Goal: Information Seeking & Learning: Learn about a topic

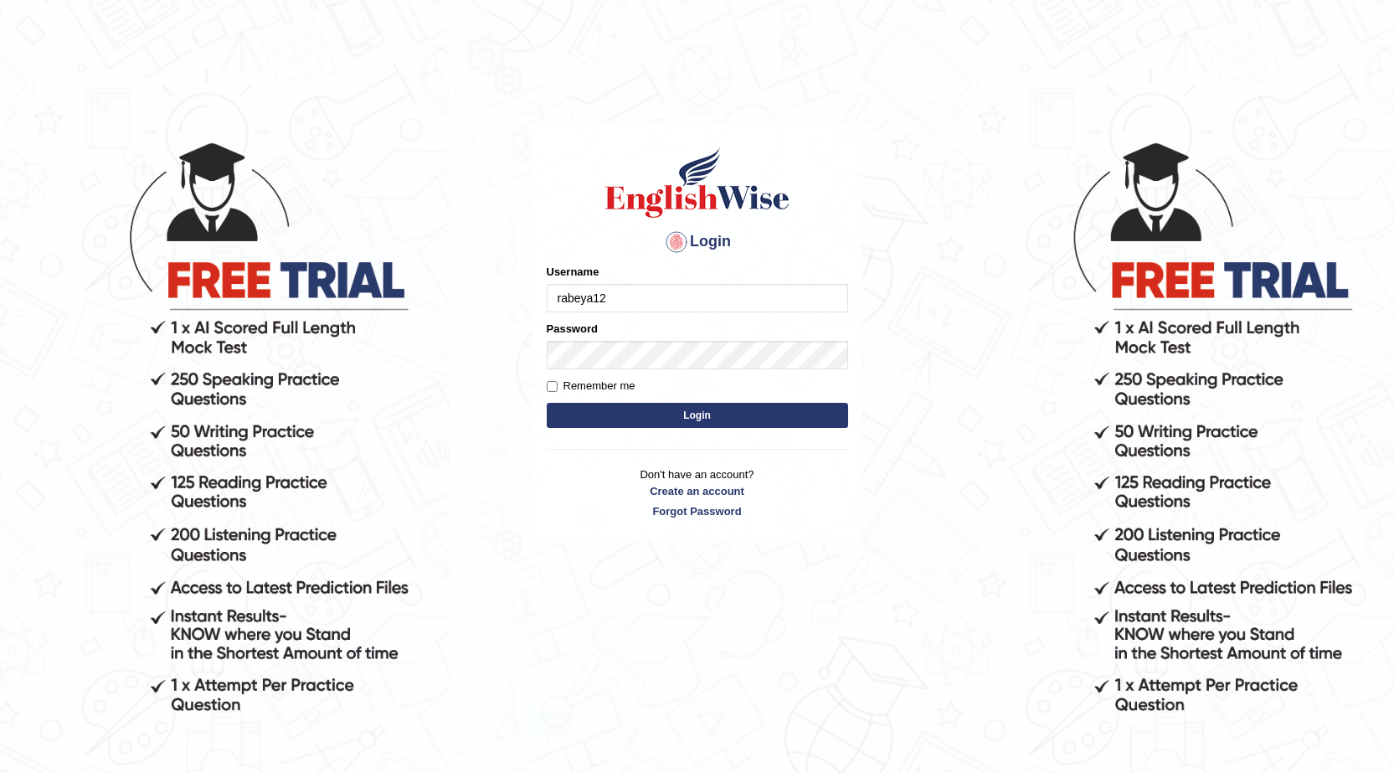
type input "rabeya12"
click at [599, 413] on button "Login" at bounding box center [698, 415] width 302 height 25
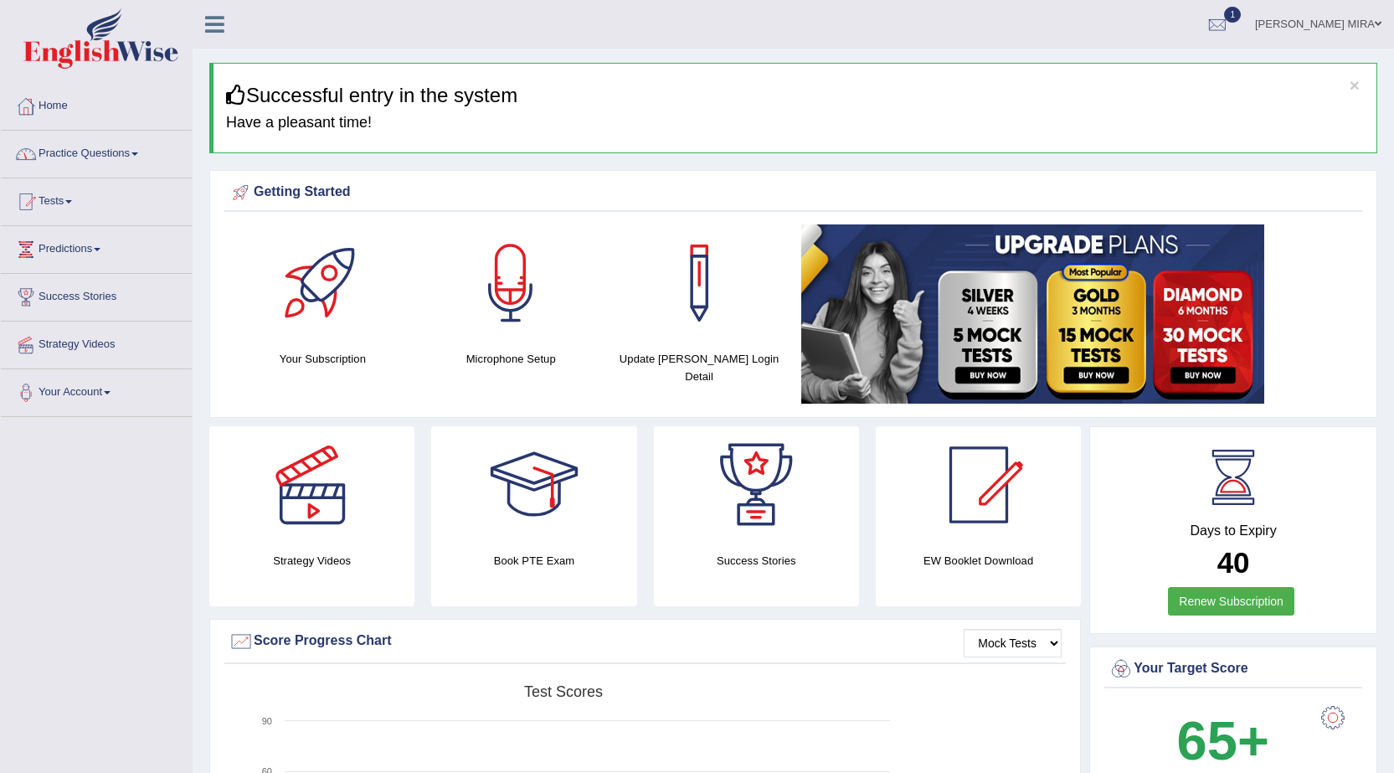
click at [91, 157] on link "Practice Questions" at bounding box center [96, 152] width 191 height 42
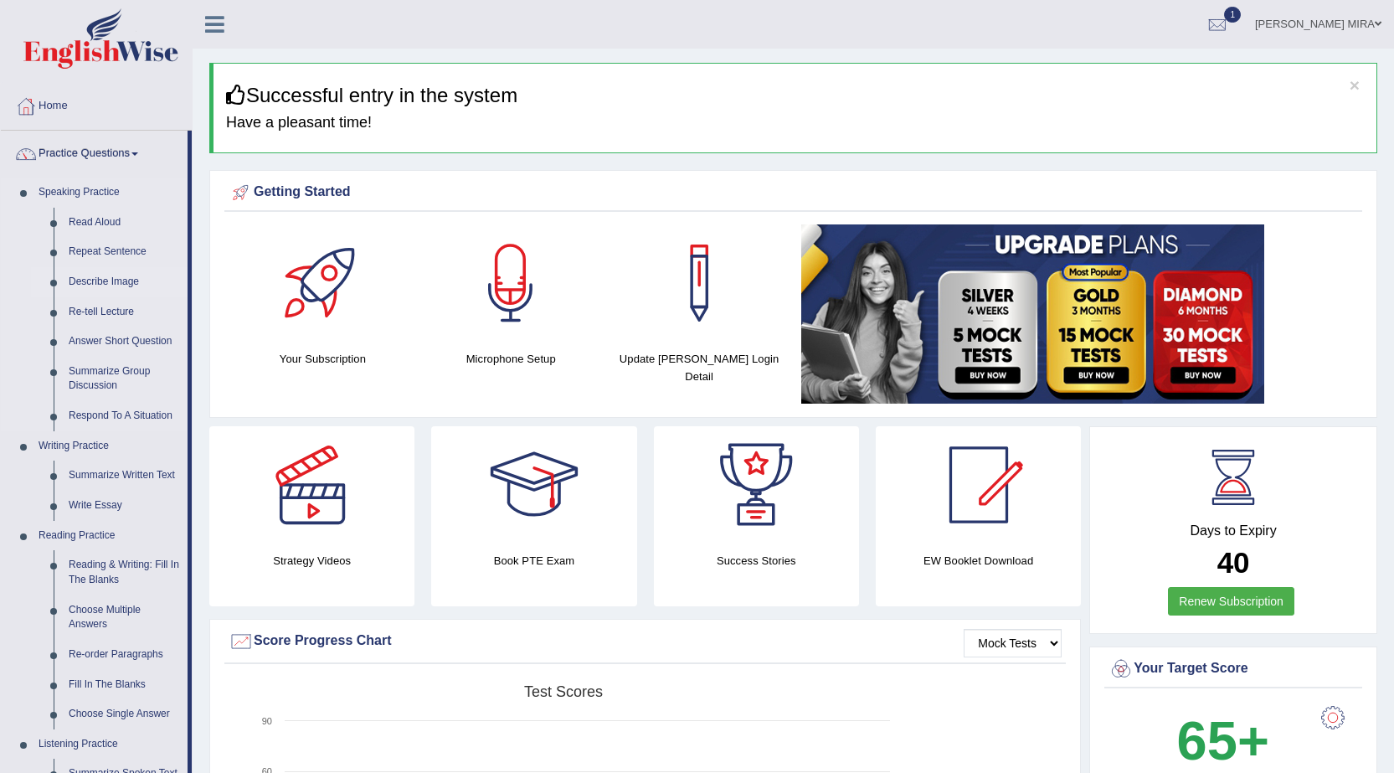
click at [120, 287] on link "Describe Image" at bounding box center [124, 282] width 126 height 30
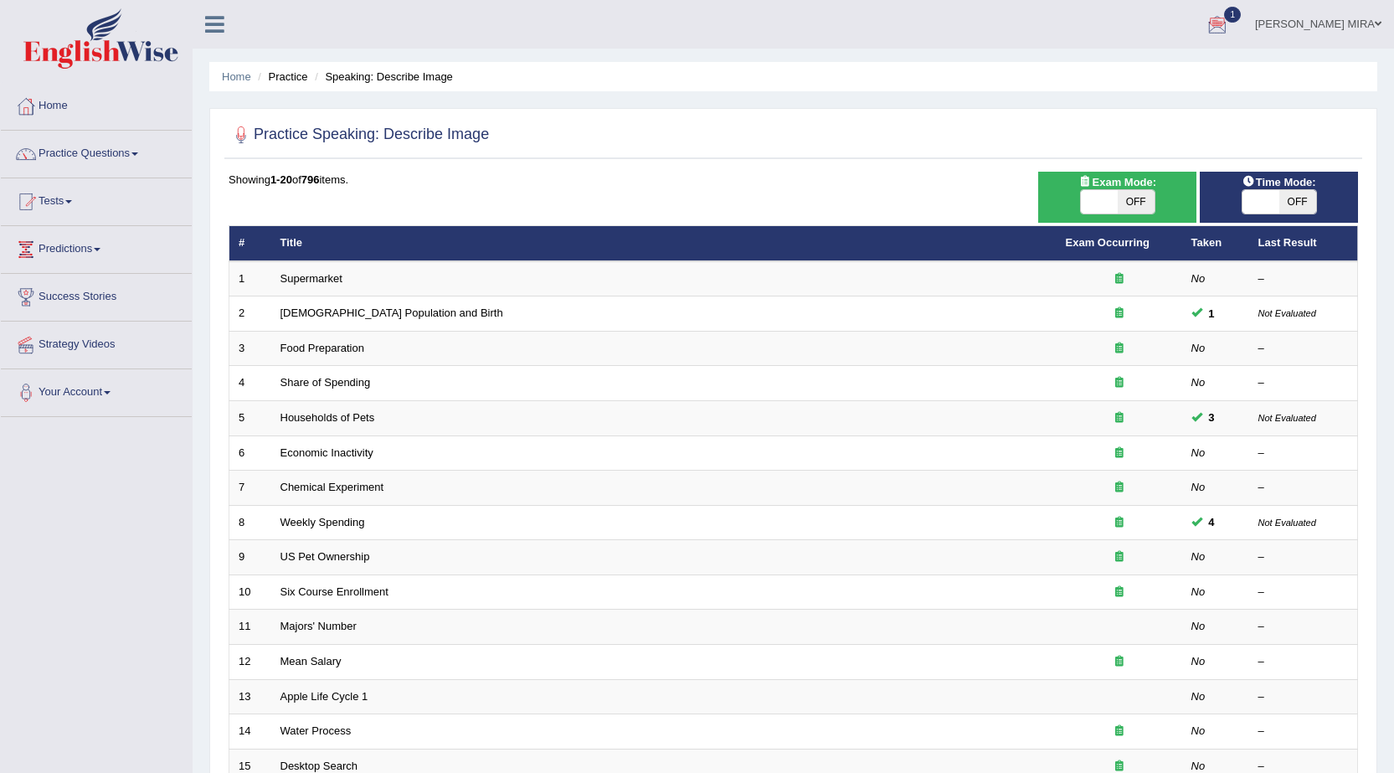
click at [1122, 195] on span "OFF" at bounding box center [1136, 201] width 37 height 23
checkbox input "true"
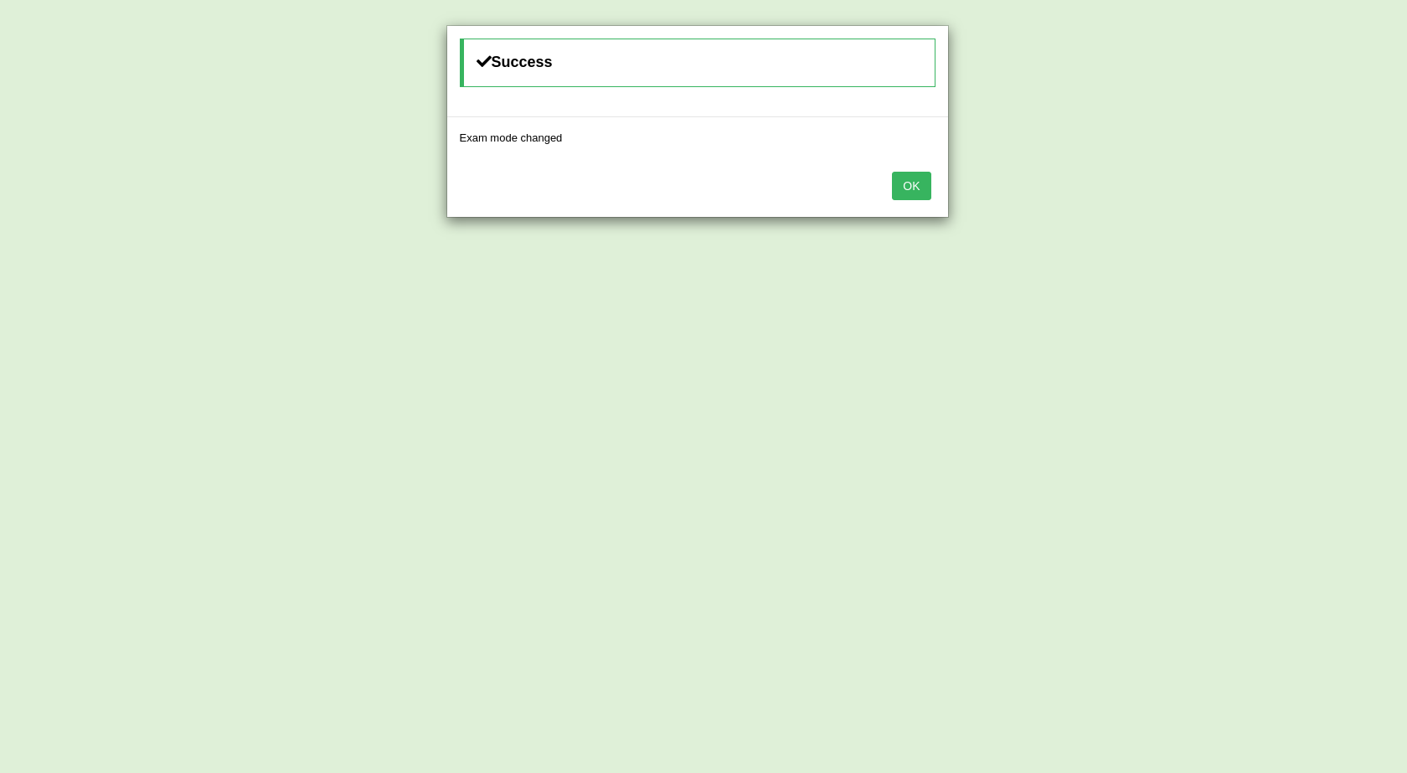
click at [918, 190] on button "OK" at bounding box center [911, 186] width 39 height 28
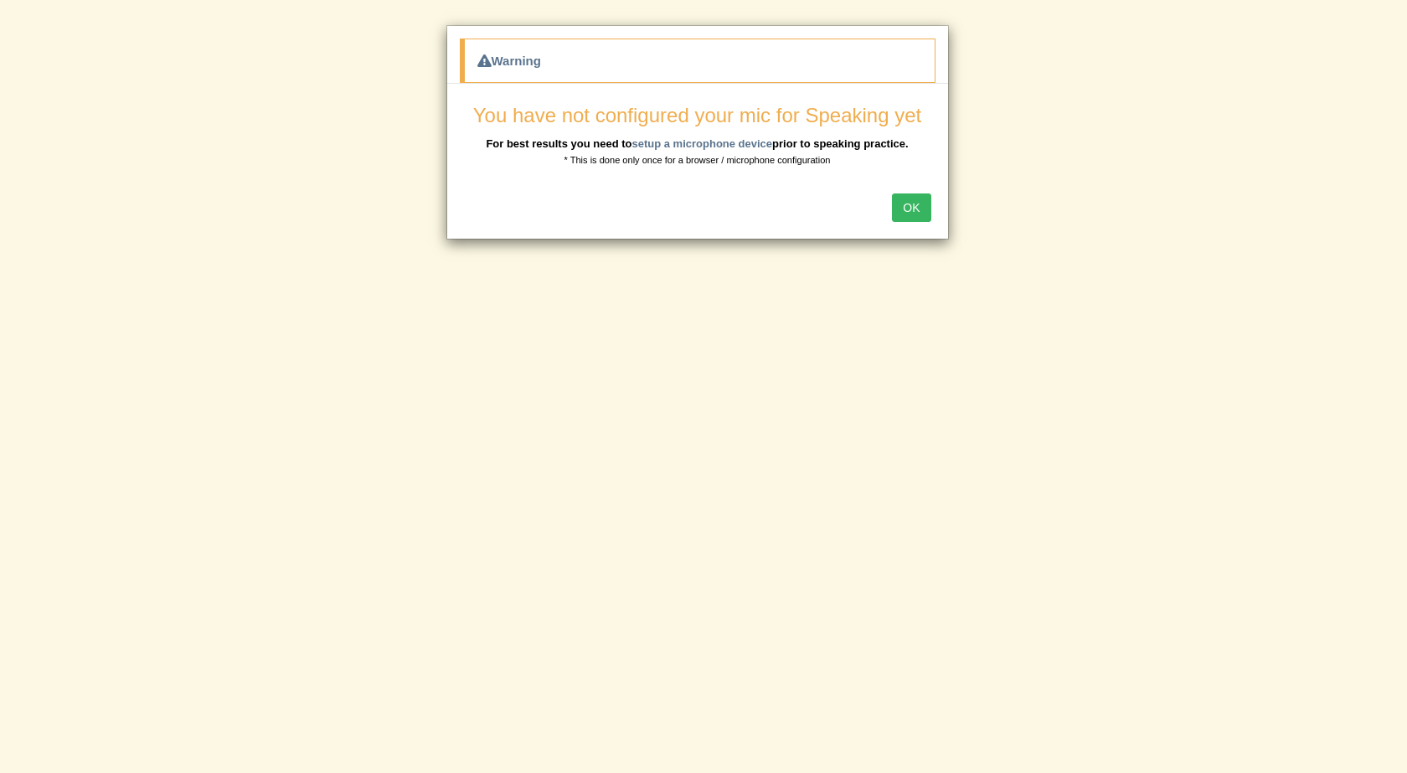
click at [915, 199] on button "OK" at bounding box center [911, 207] width 39 height 28
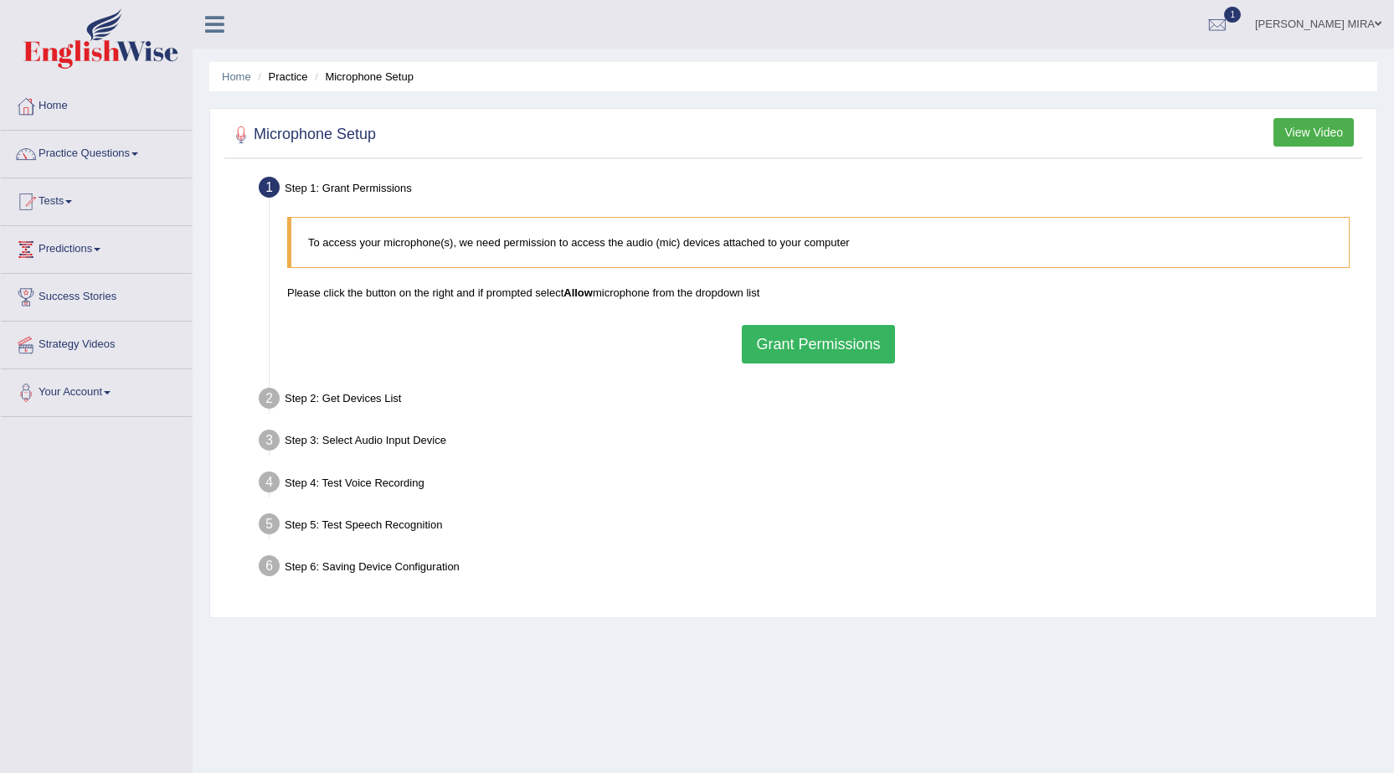
click at [772, 339] on button "Grant Permissions" at bounding box center [818, 344] width 152 height 39
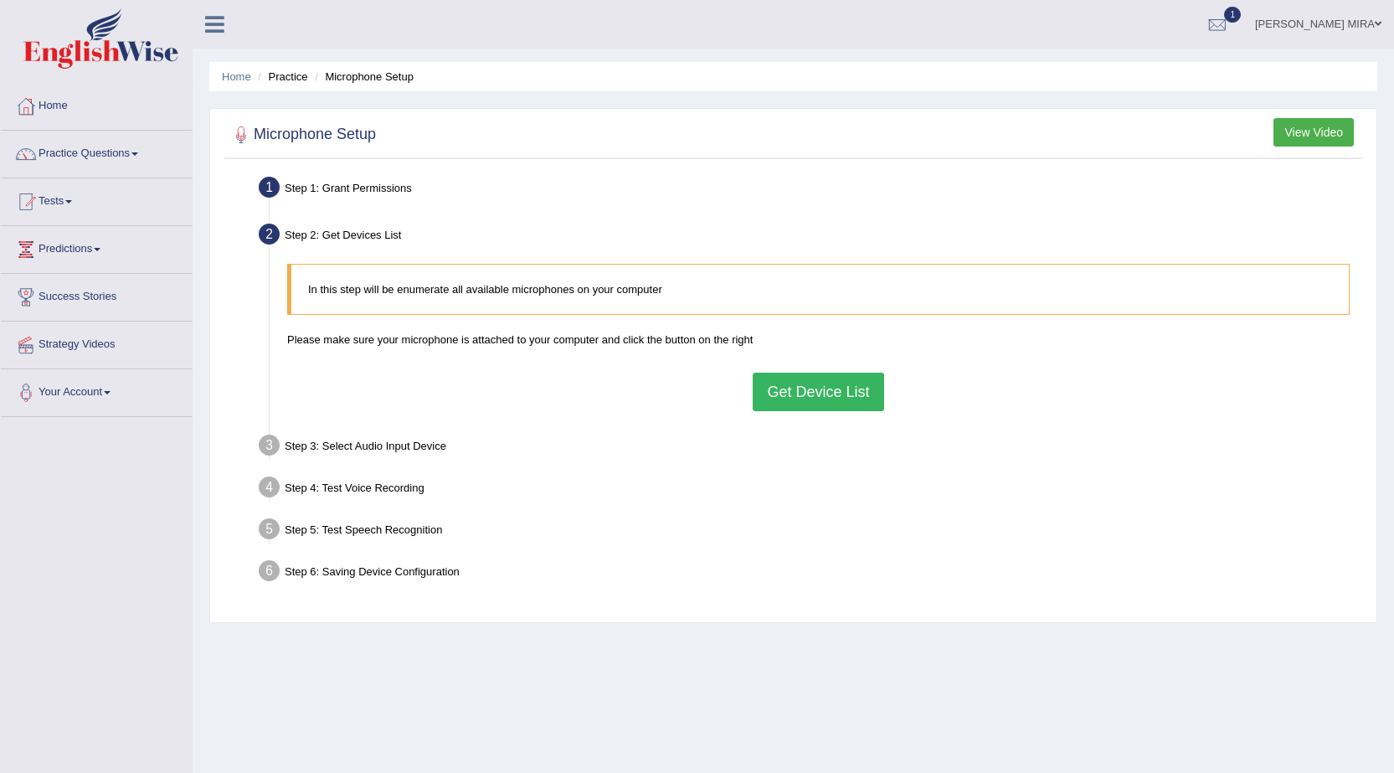
click at [806, 394] on button "Get Device List" at bounding box center [818, 392] width 131 height 39
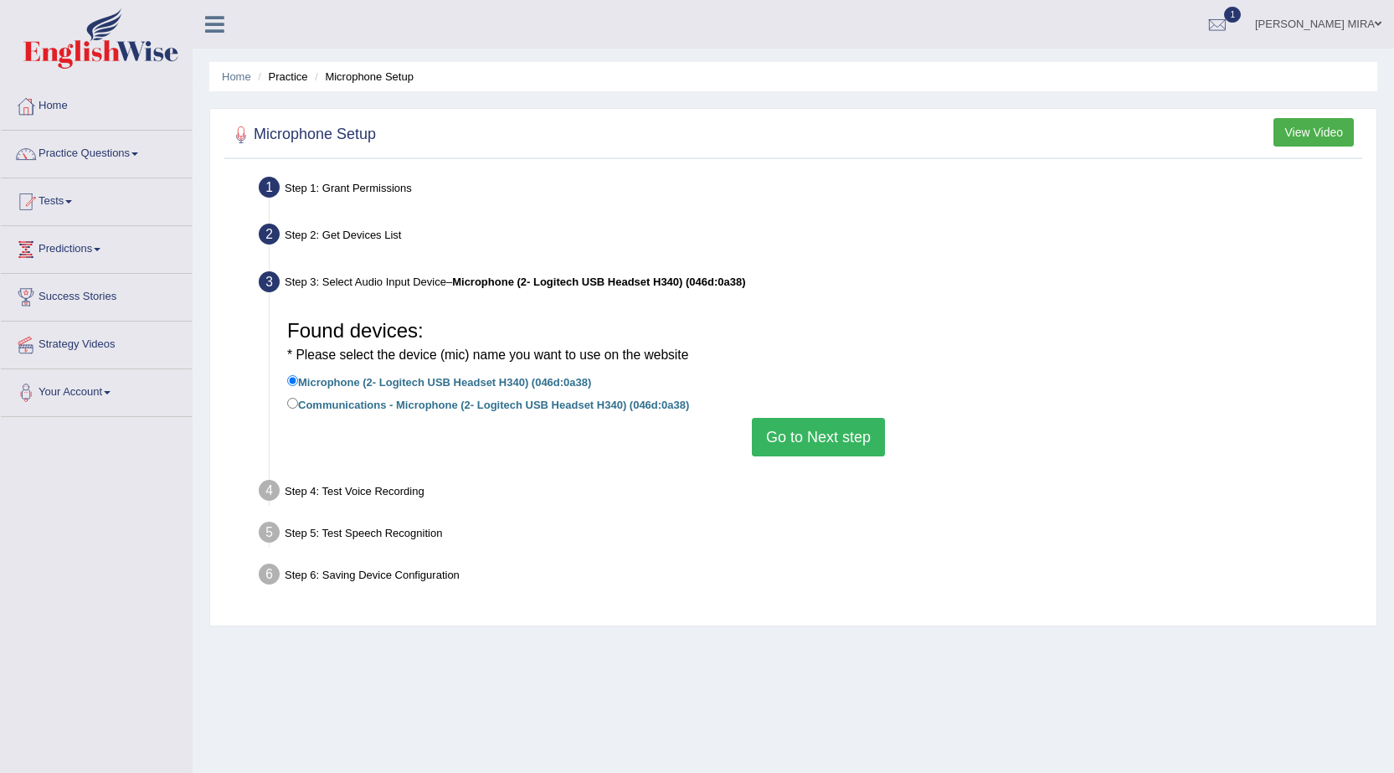
click at [806, 427] on button "Go to Next step" at bounding box center [818, 437] width 133 height 39
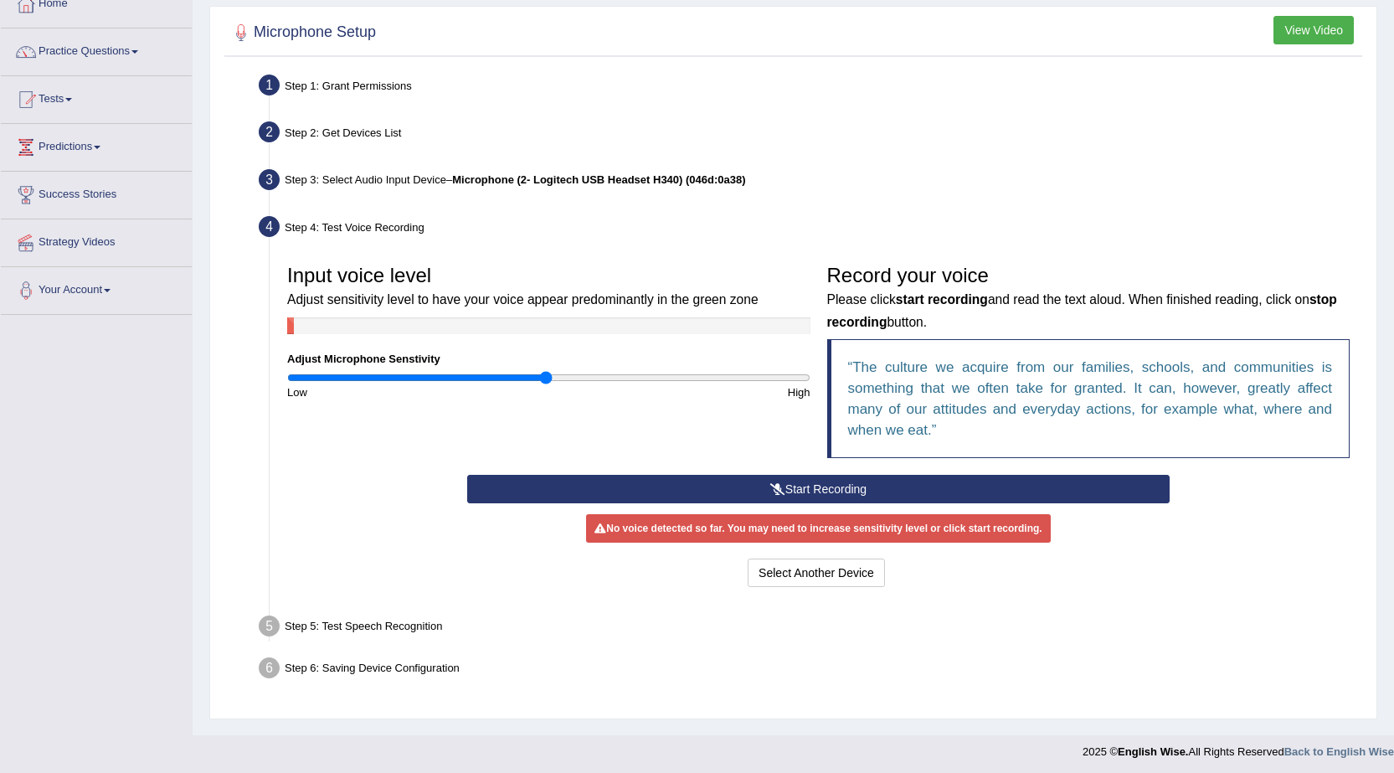
scroll to position [106, 0]
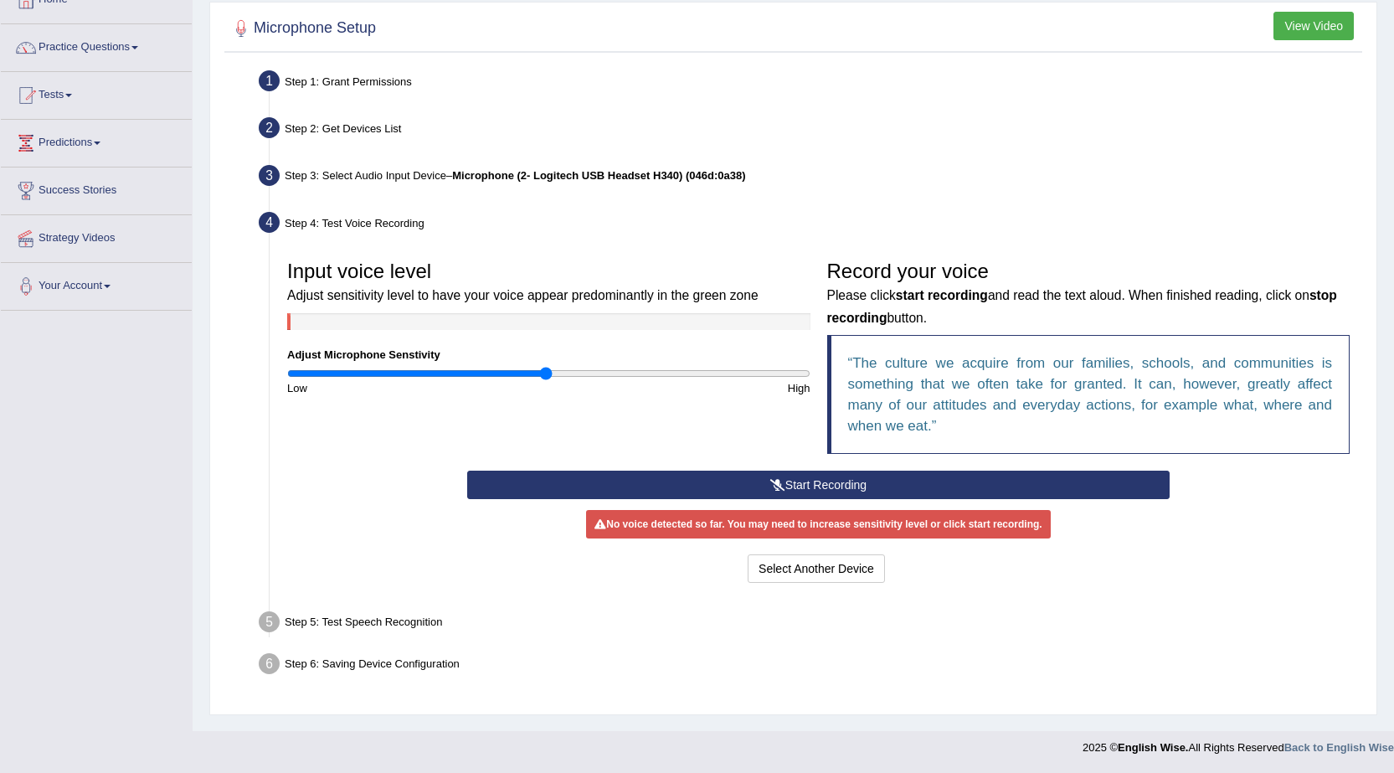
click at [995, 487] on button "Start Recording" at bounding box center [818, 485] width 703 height 28
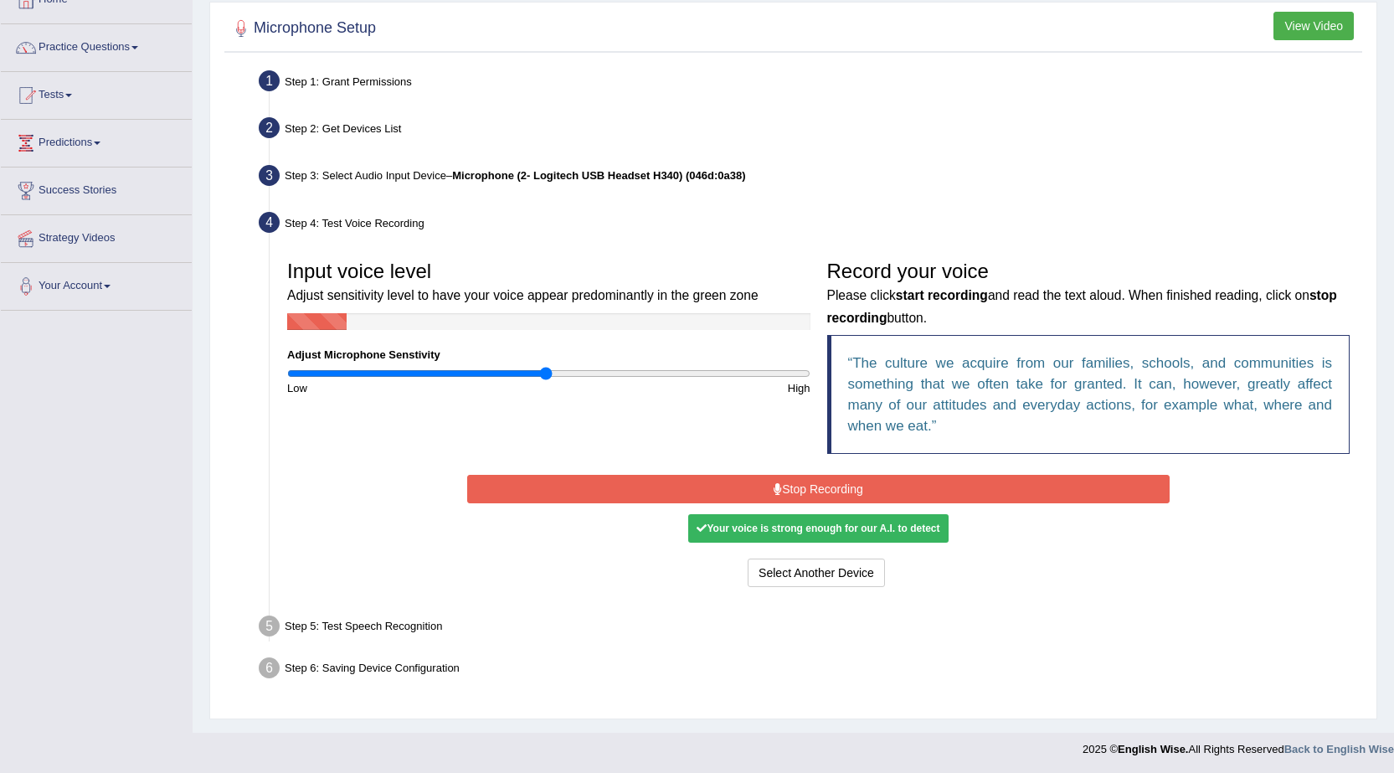
click at [636, 477] on button "Stop Recording" at bounding box center [818, 489] width 703 height 28
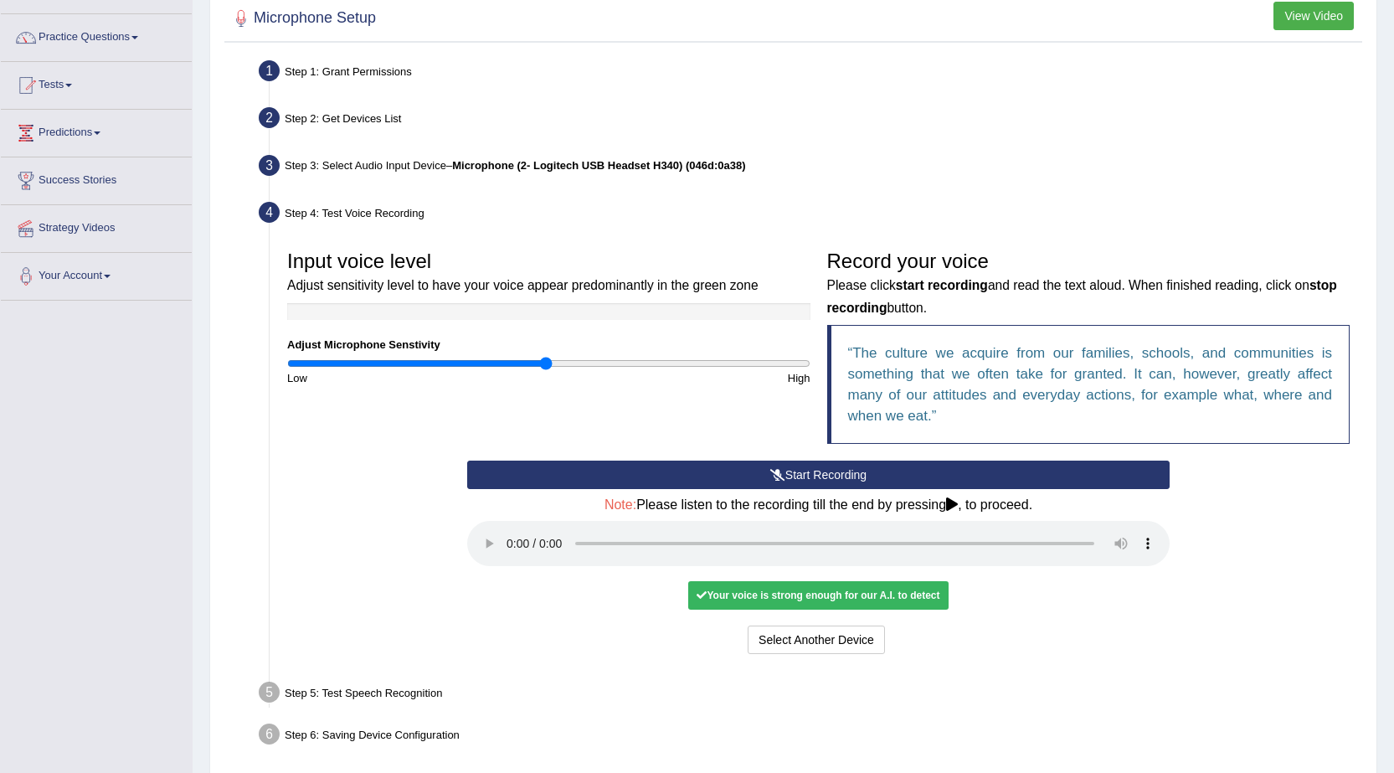
scroll to position [184, 0]
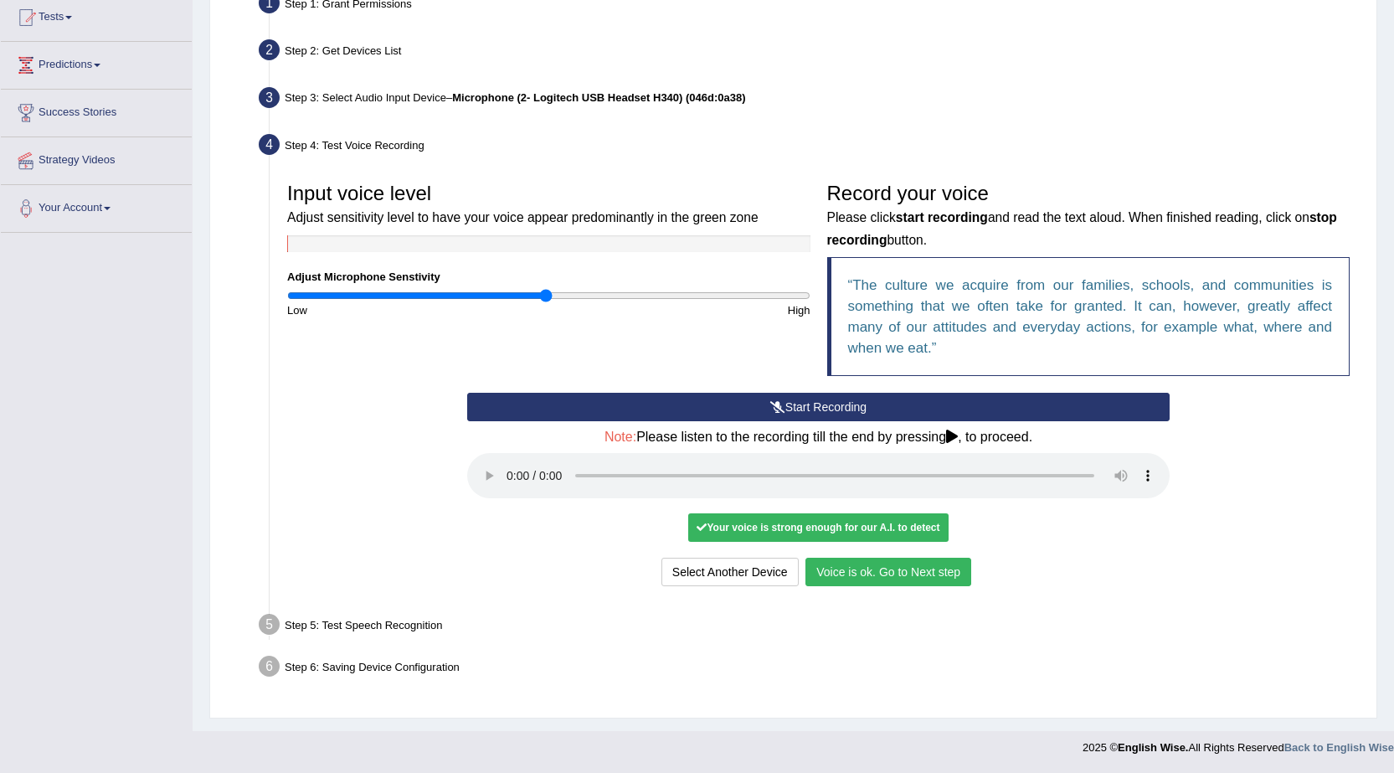
click at [831, 571] on button "Voice is ok. Go to Next step" at bounding box center [889, 572] width 166 height 28
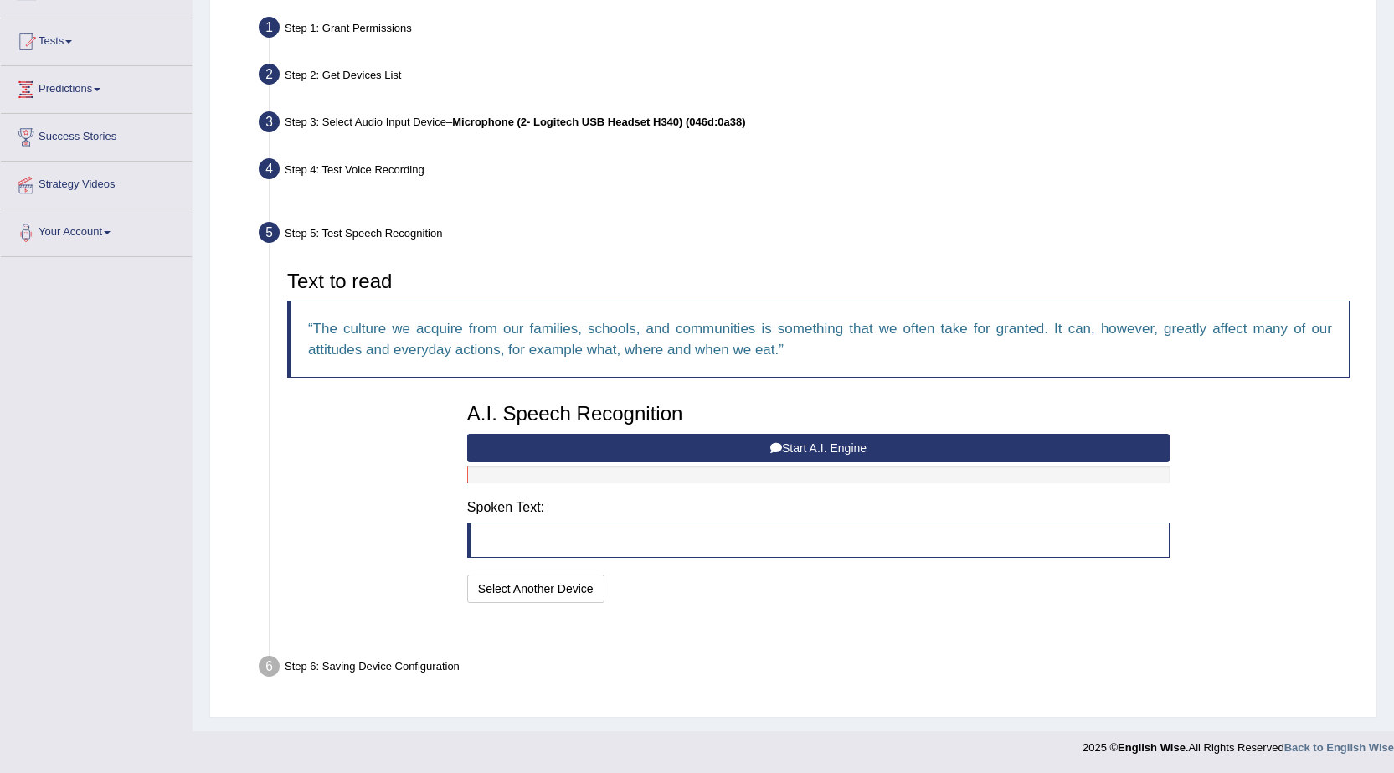
scroll to position [119, 0]
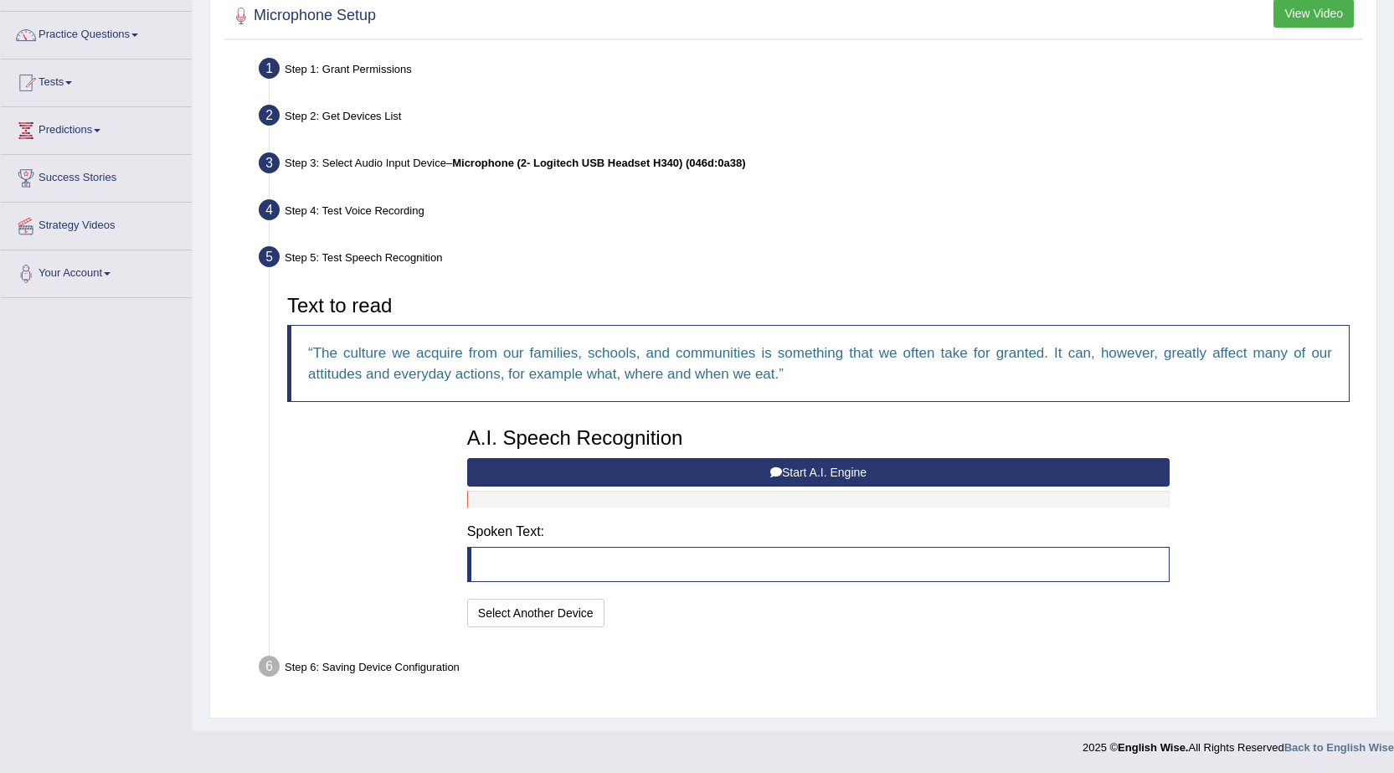
click at [805, 486] on button "Start A.I. Engine" at bounding box center [818, 472] width 703 height 28
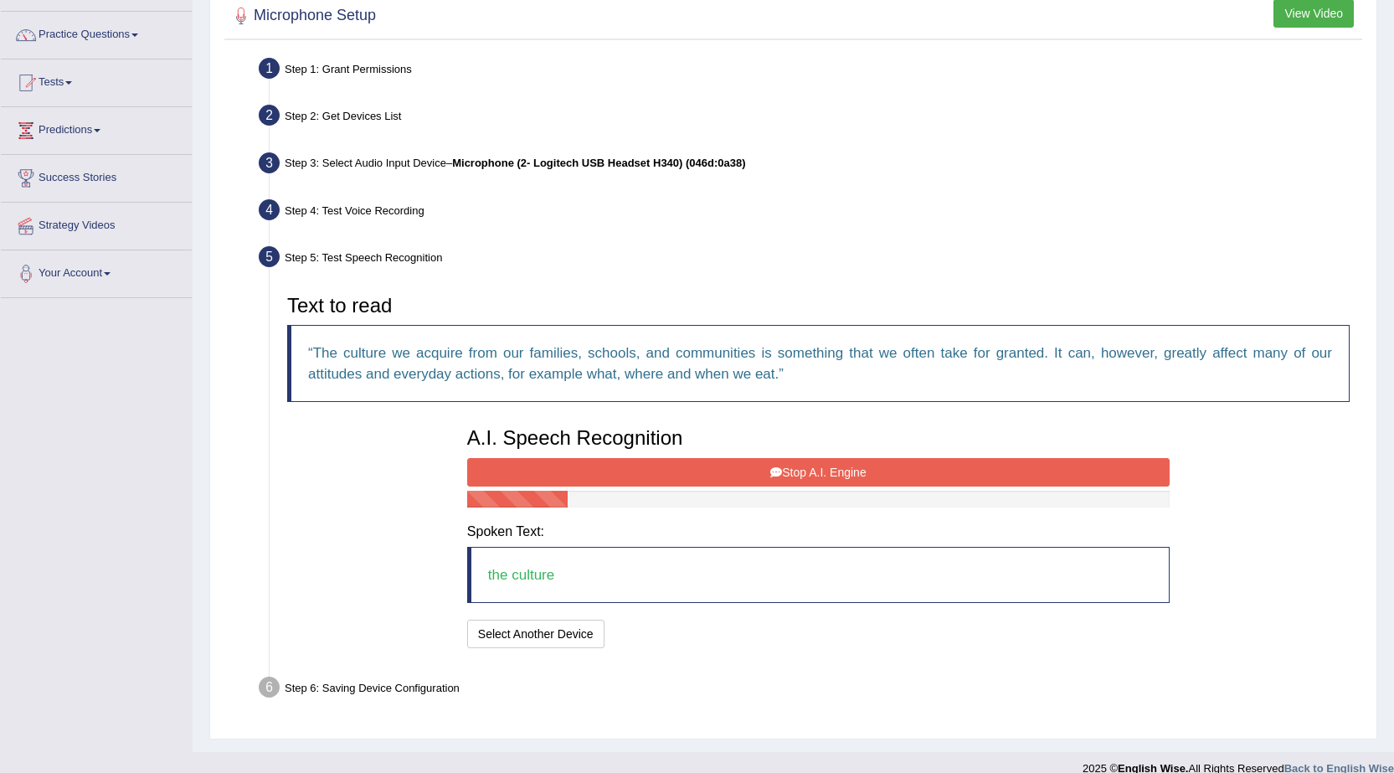
click at [724, 467] on button "Stop A.I. Engine" at bounding box center [818, 472] width 703 height 28
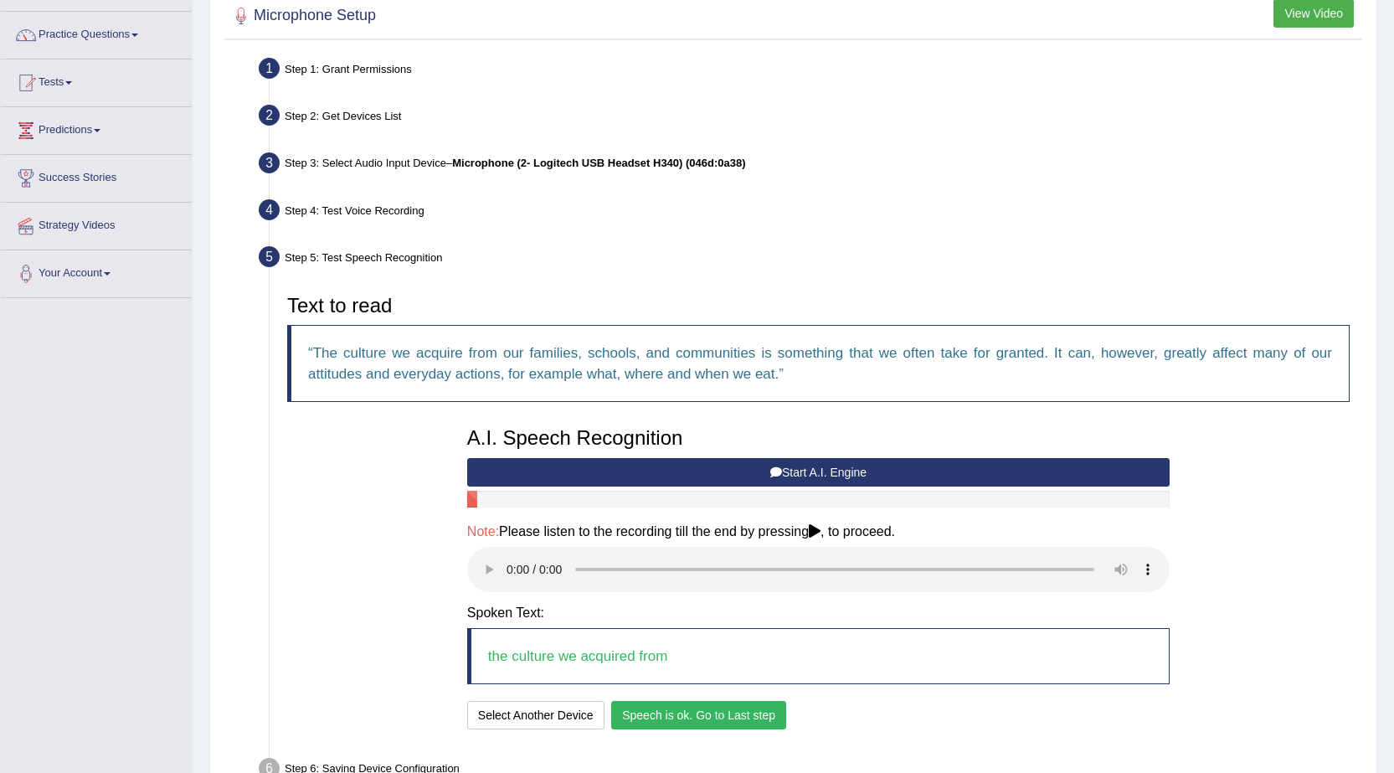
click at [745, 727] on button "Speech is ok. Go to Last step" at bounding box center [698, 715] width 175 height 28
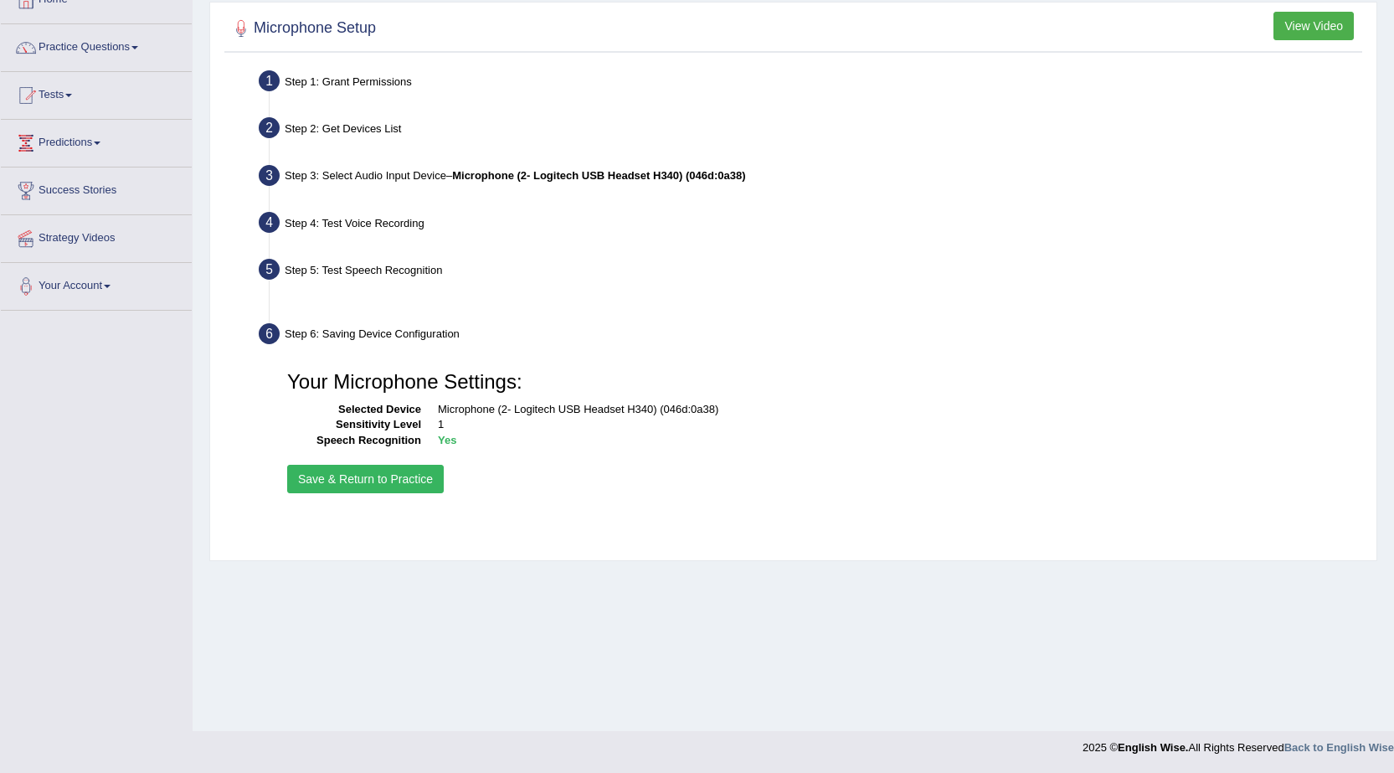
scroll to position [106, 0]
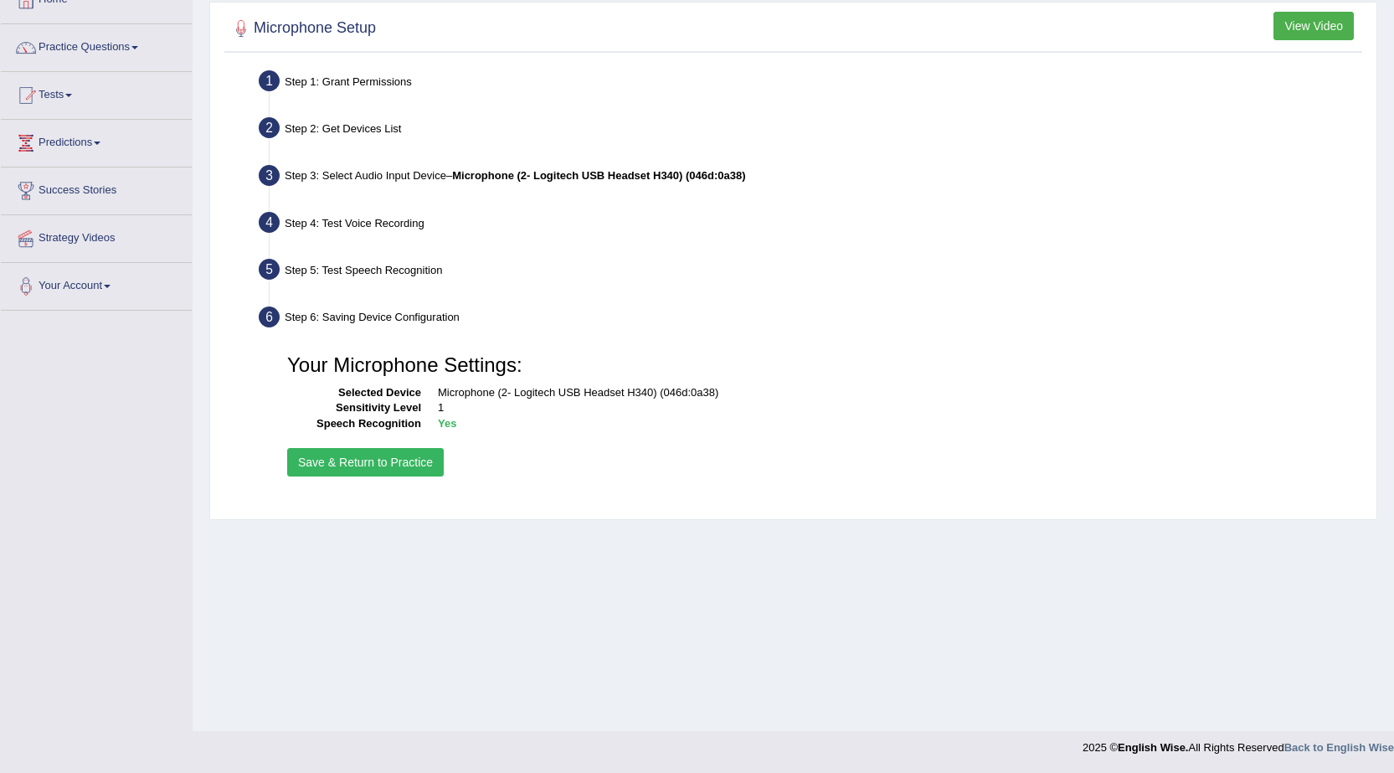
click at [373, 475] on button "Save & Return to Practice" at bounding box center [365, 462] width 157 height 28
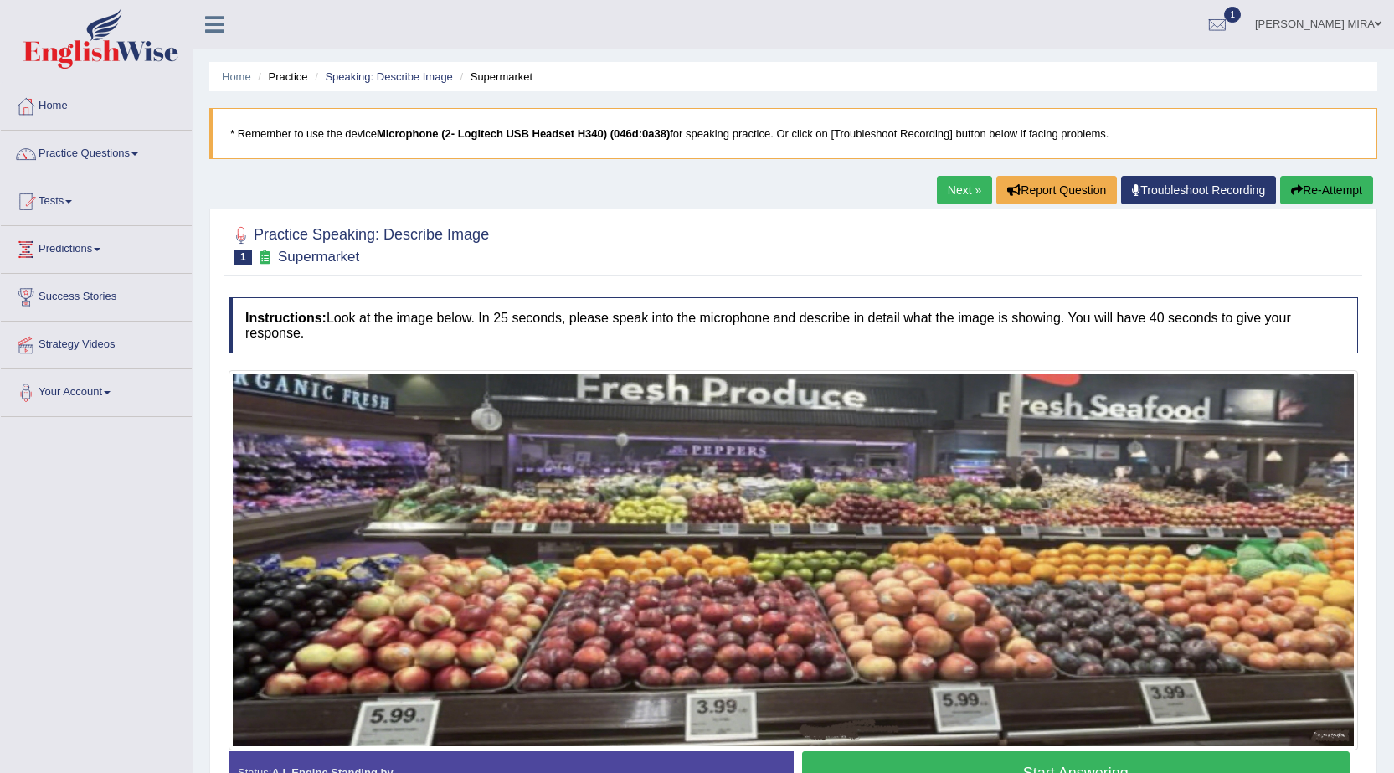
click at [951, 195] on link "Next »" at bounding box center [964, 190] width 55 height 28
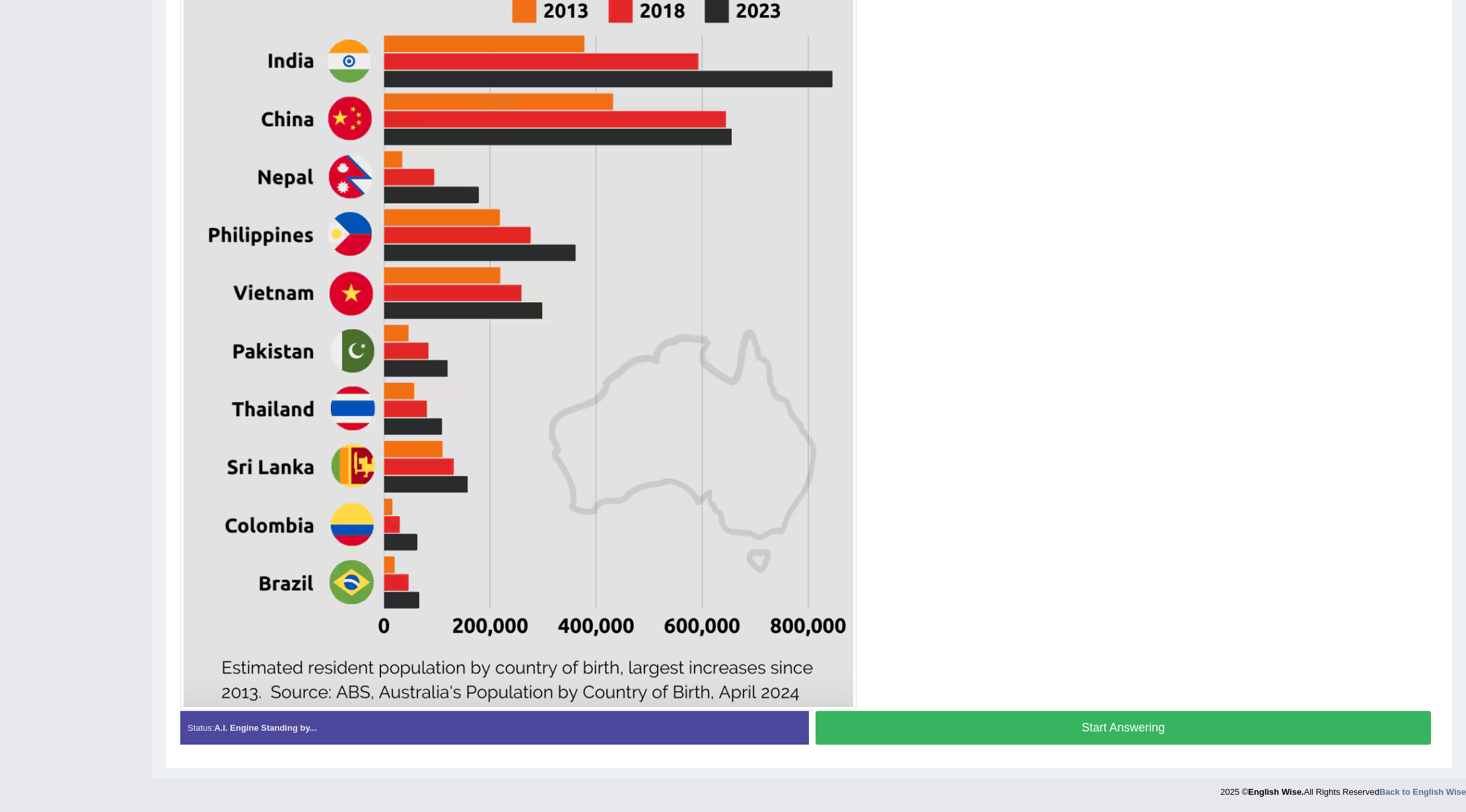
scroll to position [449, 0]
click at [923, 609] on button "Start Answering" at bounding box center [1123, 728] width 616 height 34
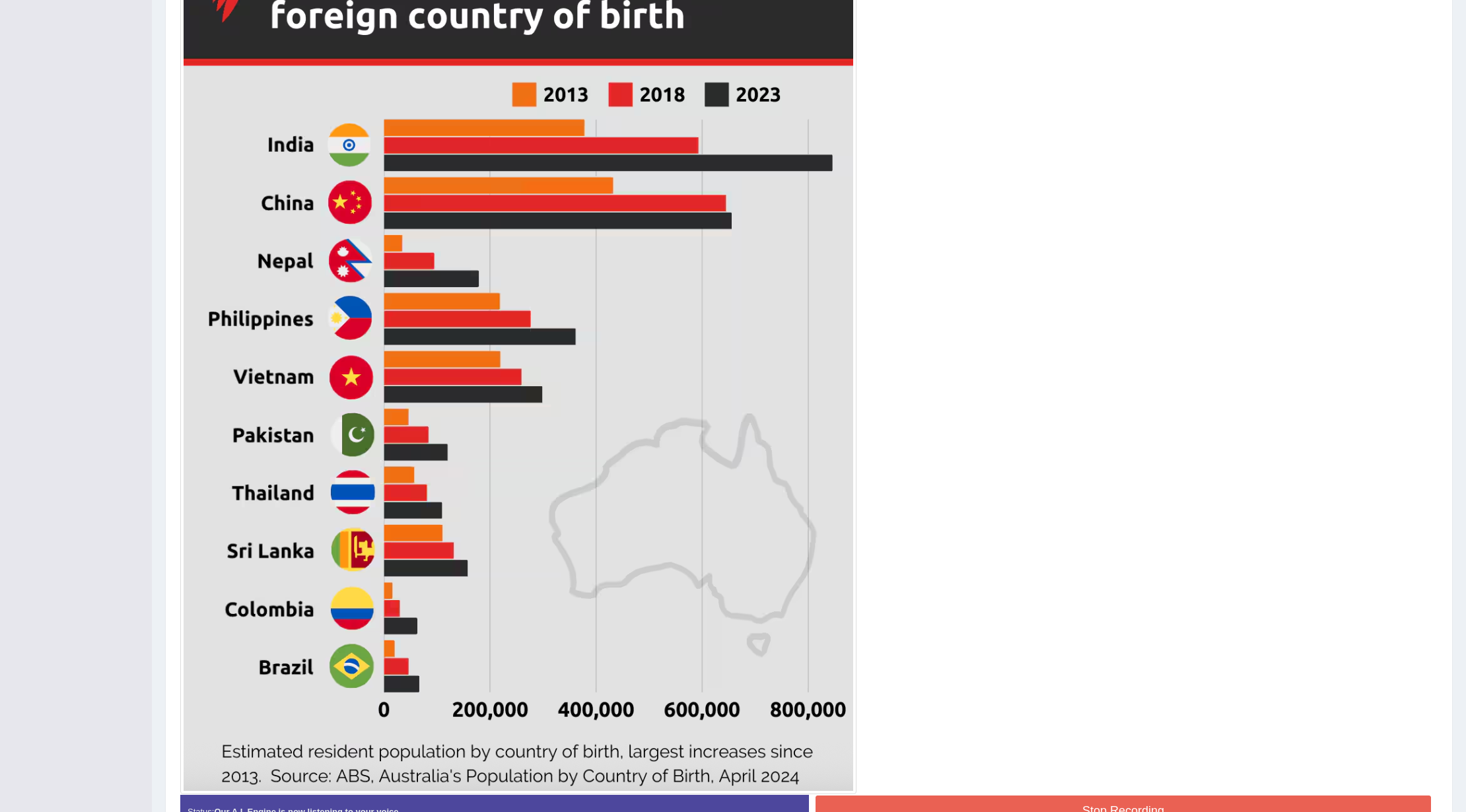
scroll to position [440, 0]
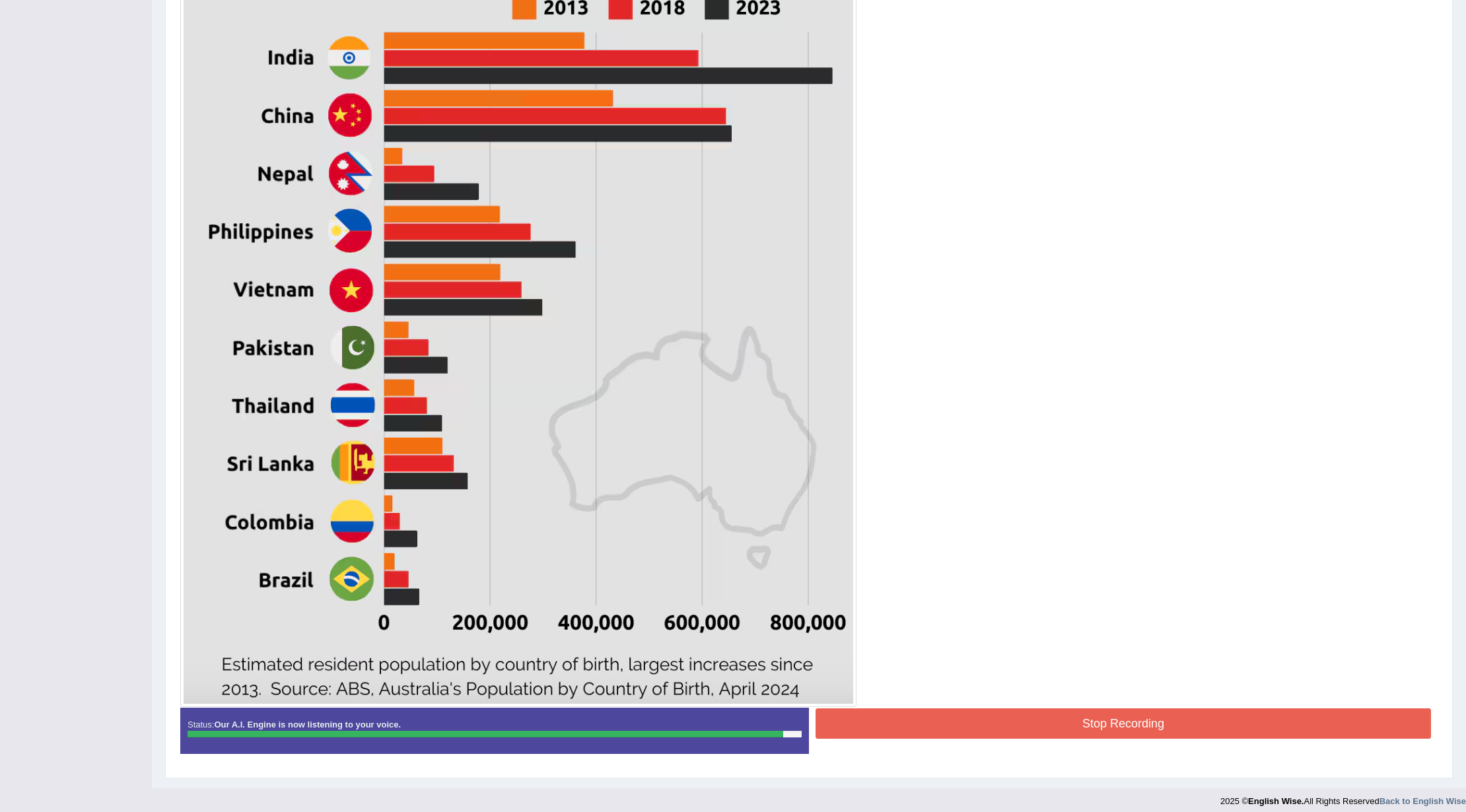
click at [907, 609] on button "Stop Recording" at bounding box center [1123, 724] width 616 height 31
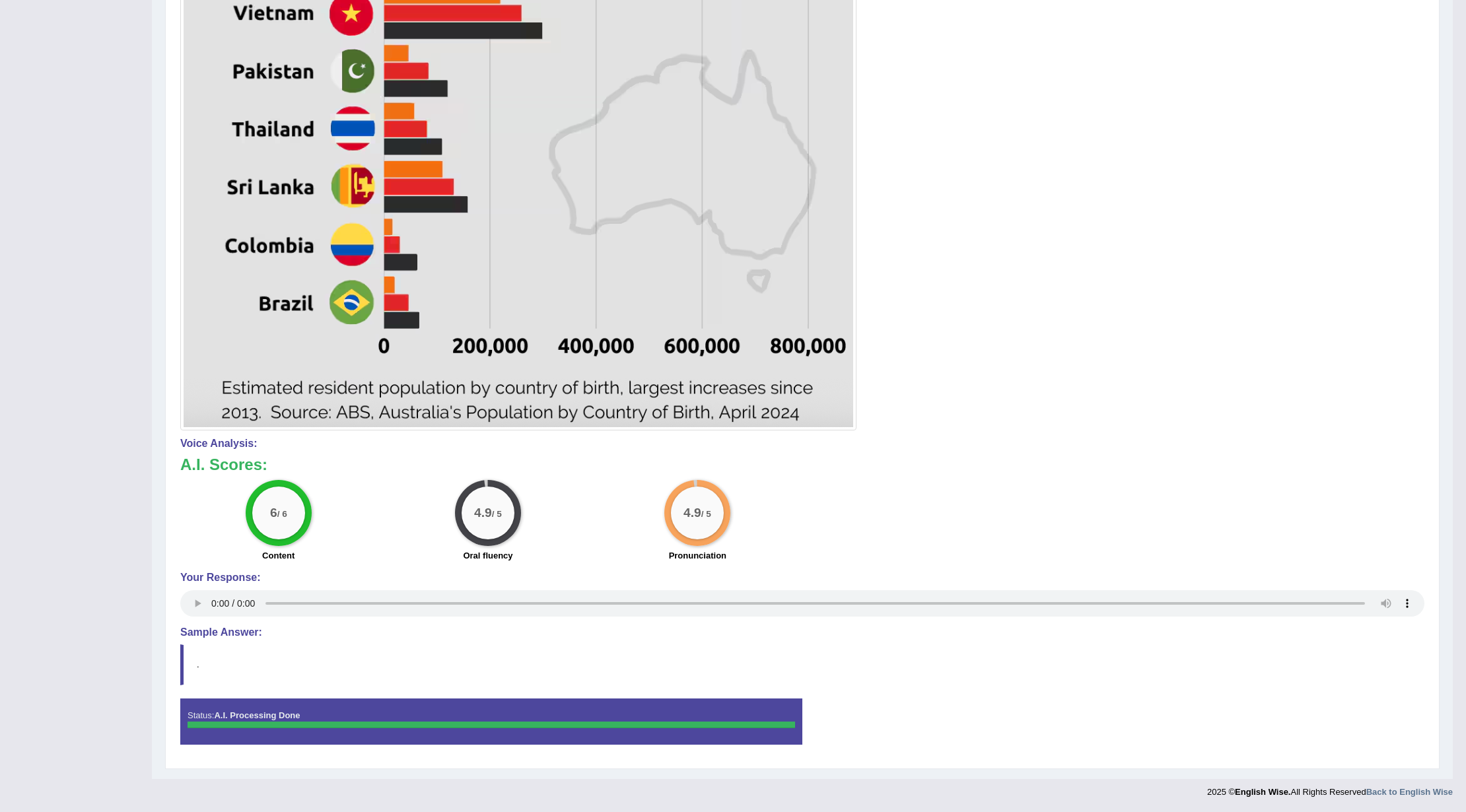
scroll to position [0, 0]
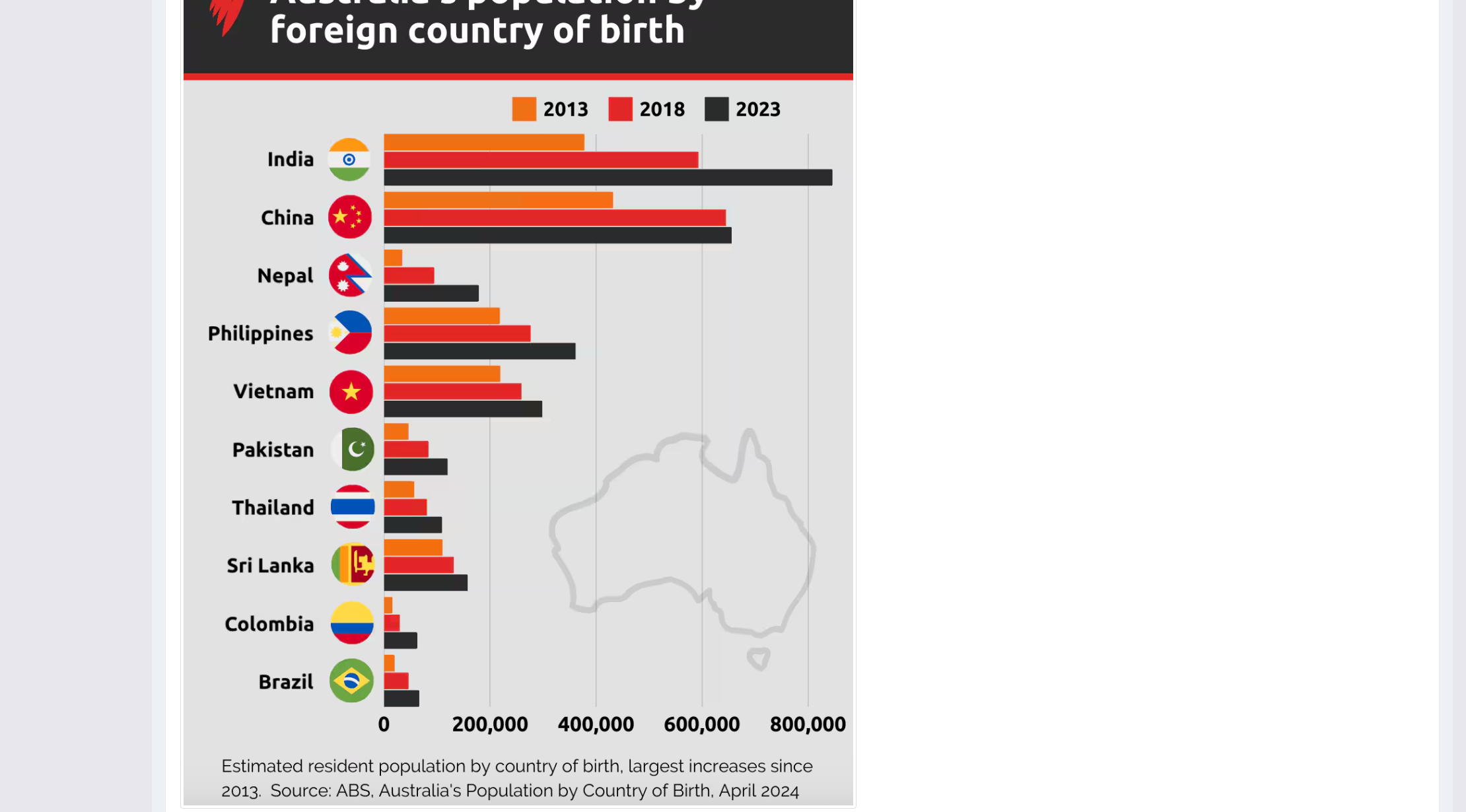
scroll to position [368, 0]
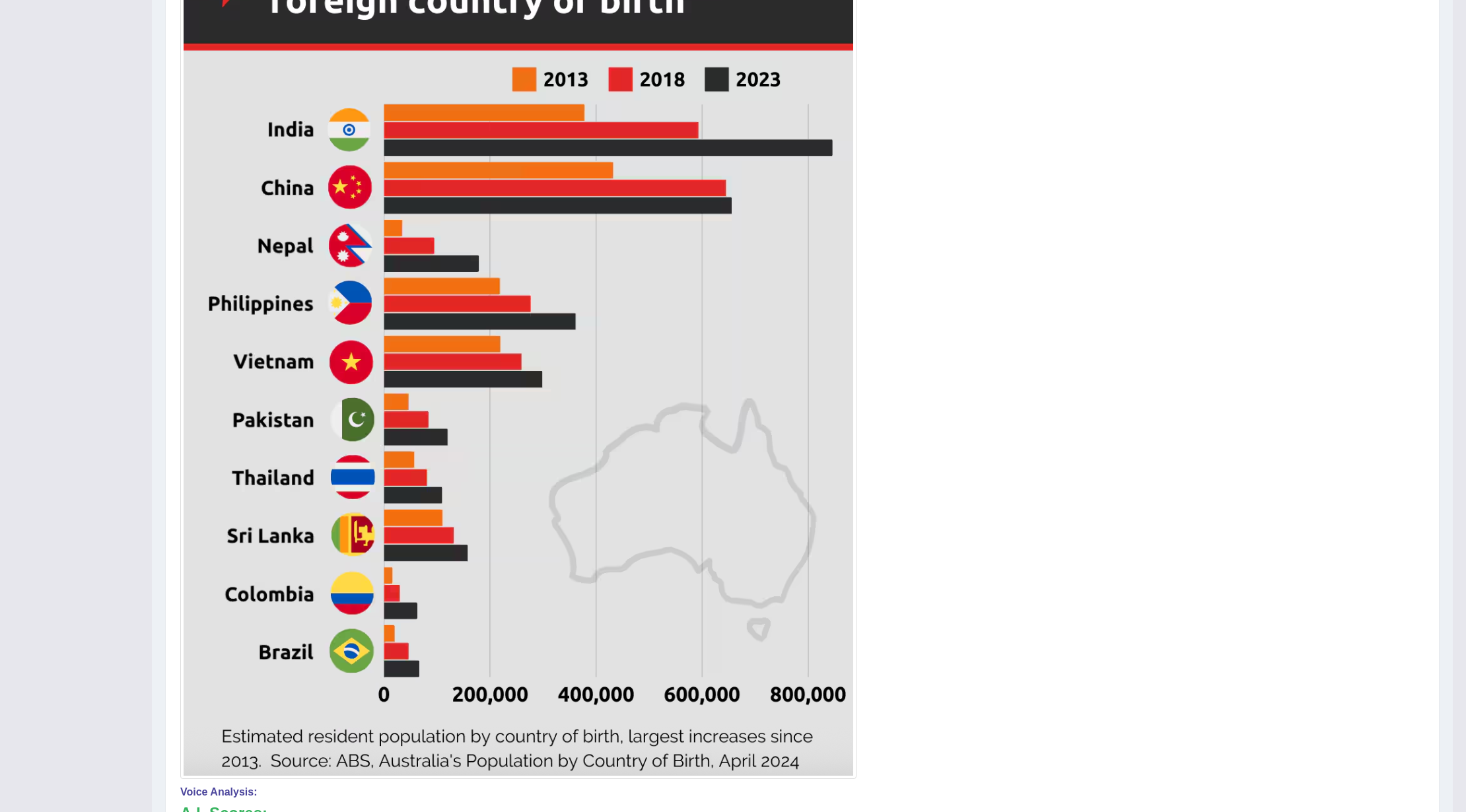
click at [1099, 399] on div at bounding box center [803, 349] width 1244 height 859
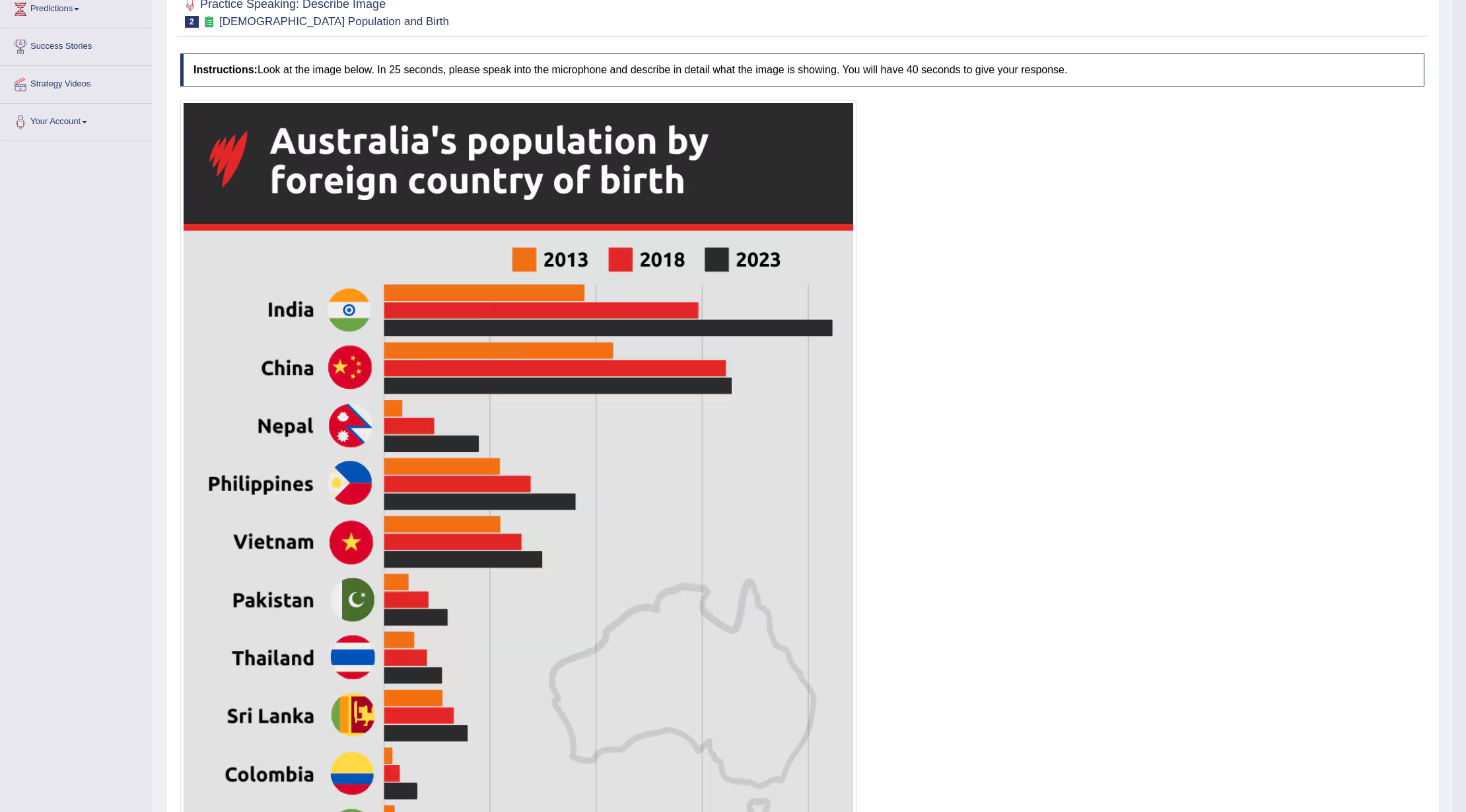
scroll to position [0, 0]
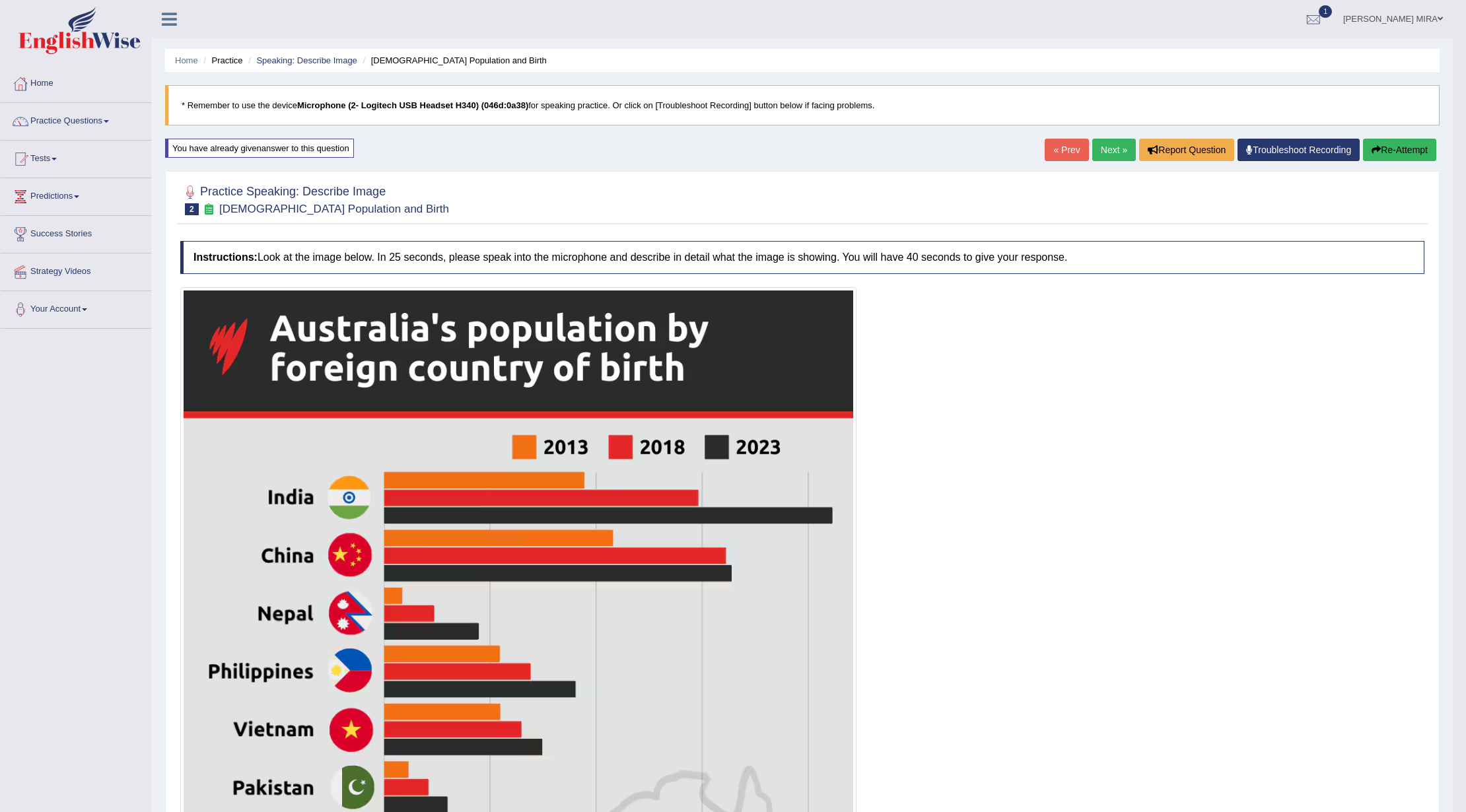
click at [1099, 151] on button "Re-Attempt" at bounding box center [1400, 150] width 73 height 22
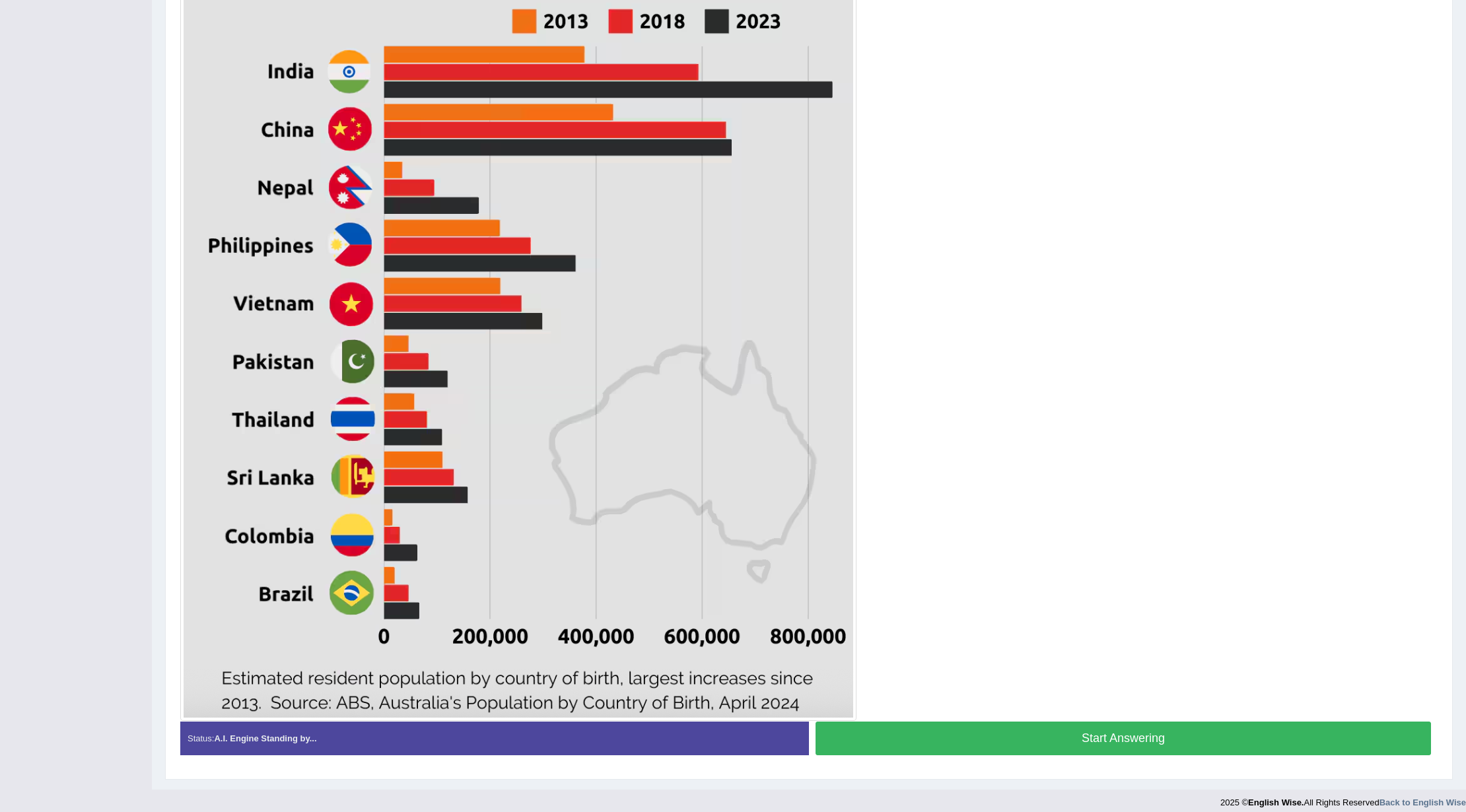
scroll to position [449, 0]
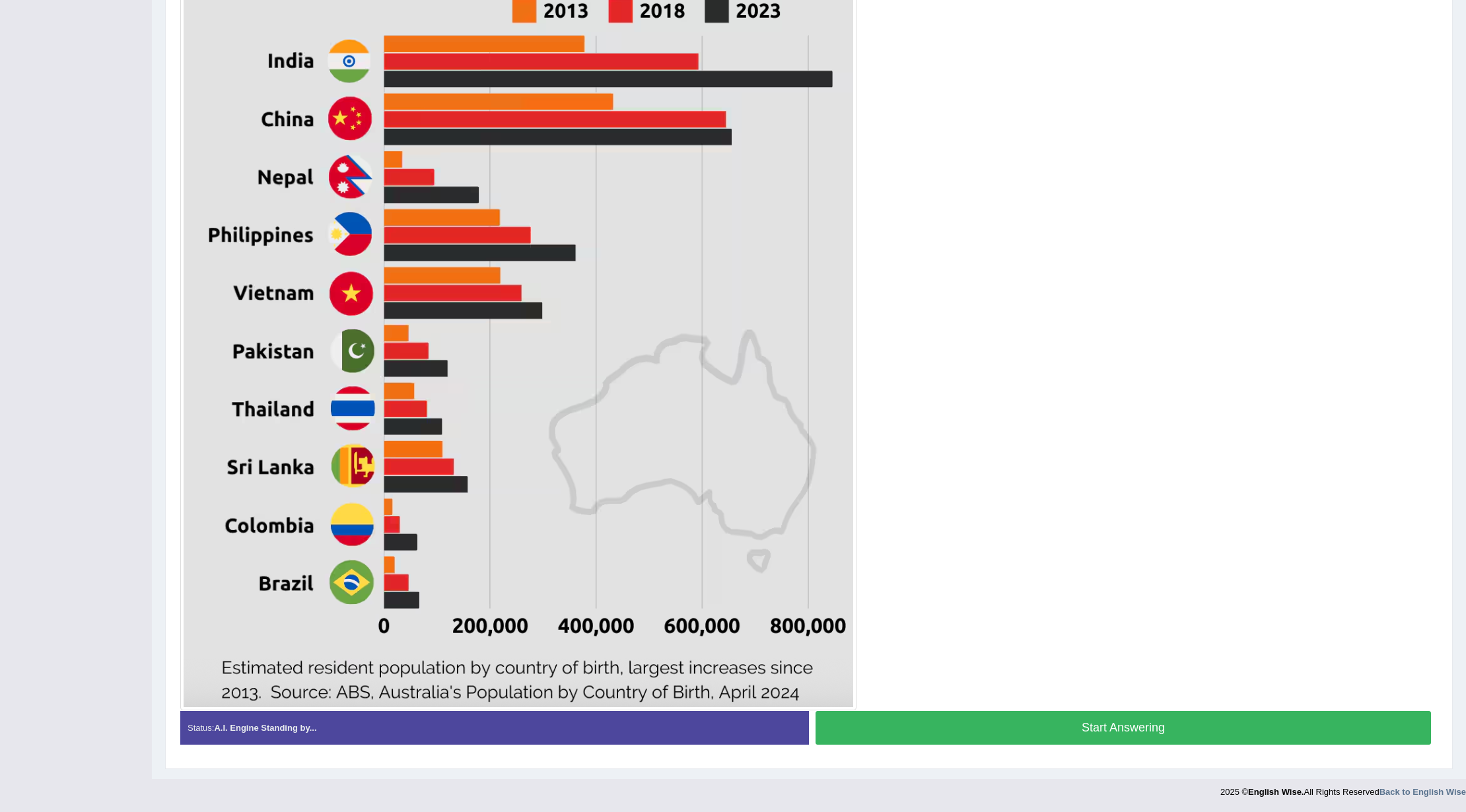
click at [969, 720] on button "Start Answering" at bounding box center [1123, 728] width 616 height 34
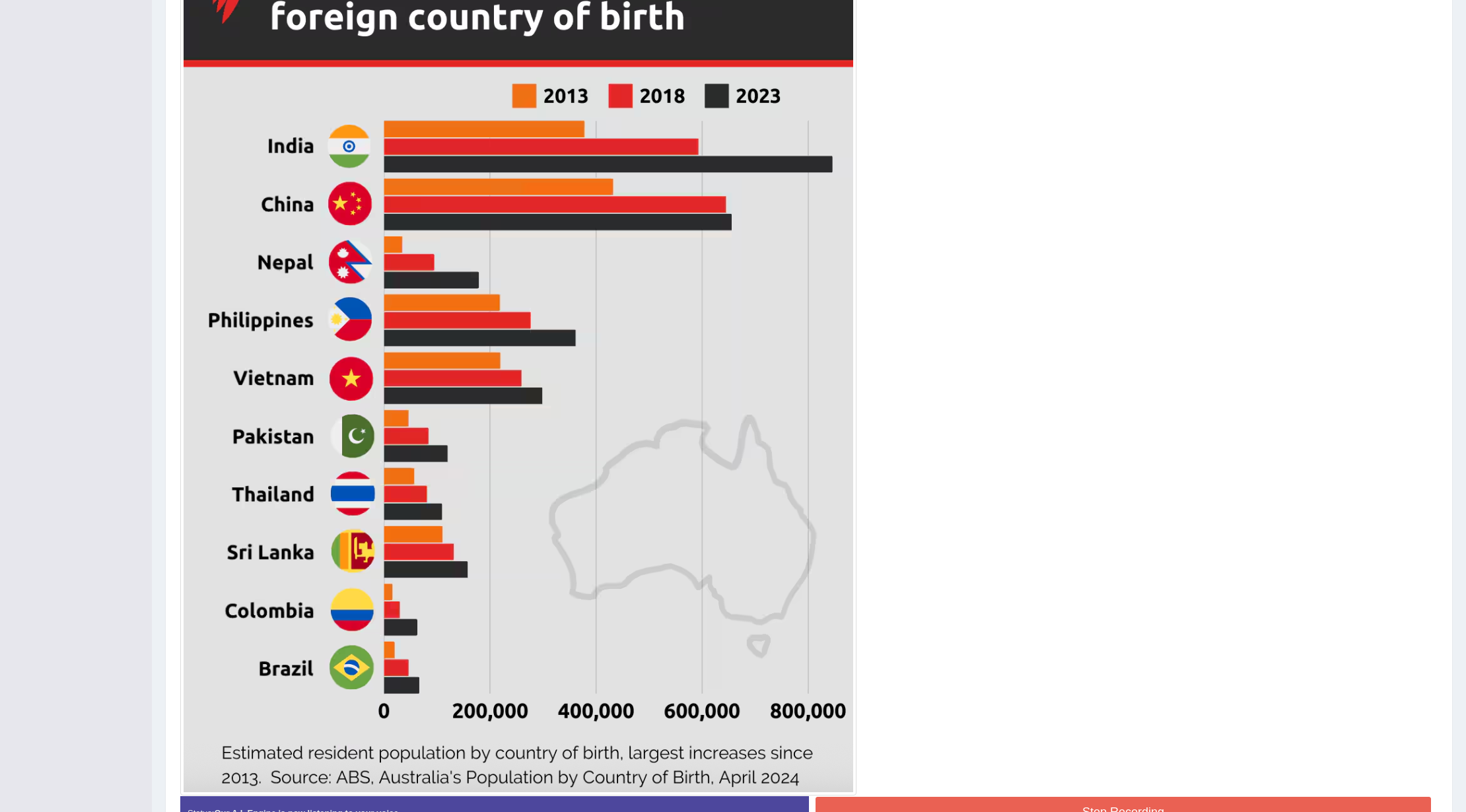
scroll to position [452, 0]
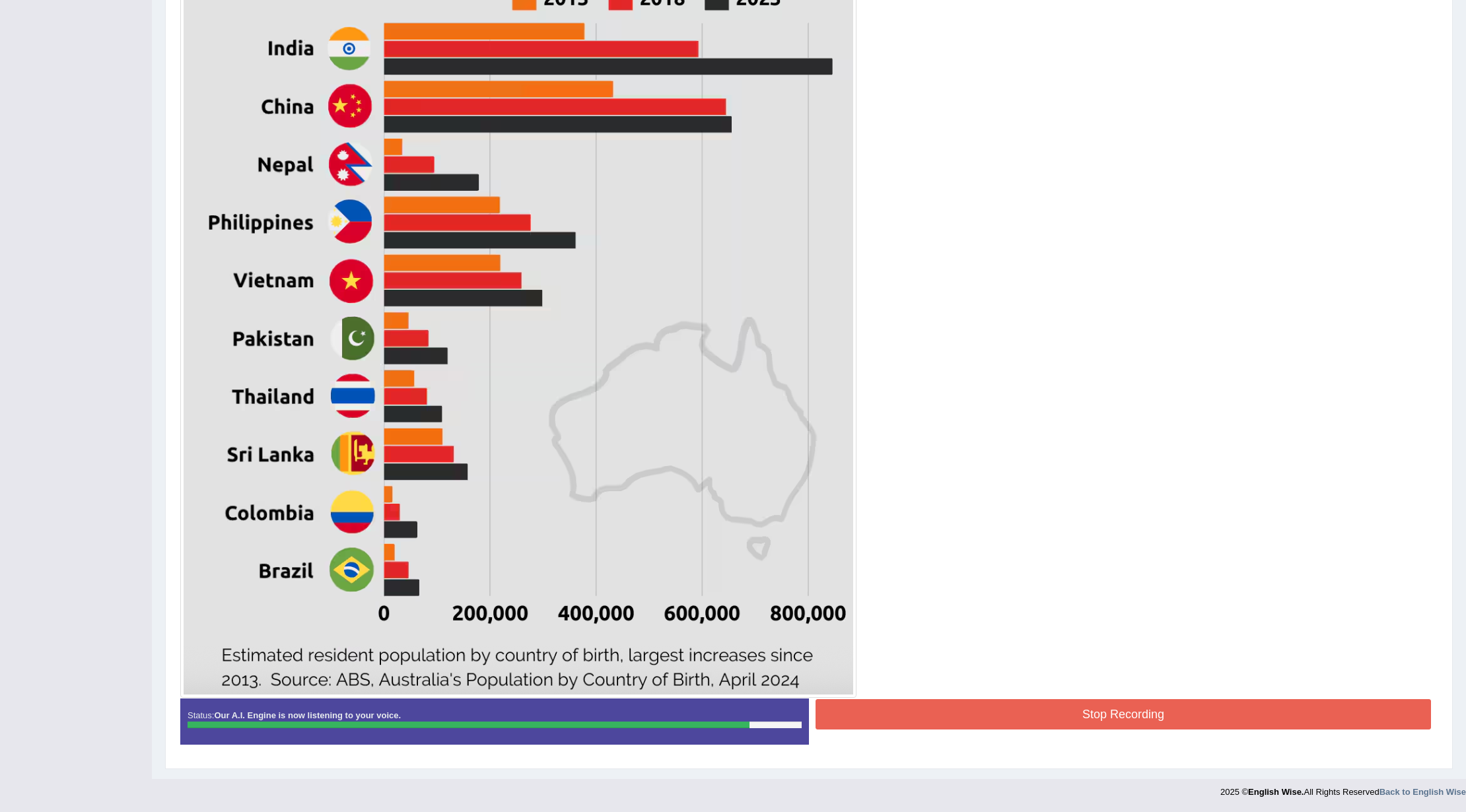
drag, startPoint x: 907, startPoint y: 716, endPoint x: 905, endPoint y: 724, distance: 8.2
click at [907, 724] on button "Stop Recording" at bounding box center [1123, 714] width 616 height 31
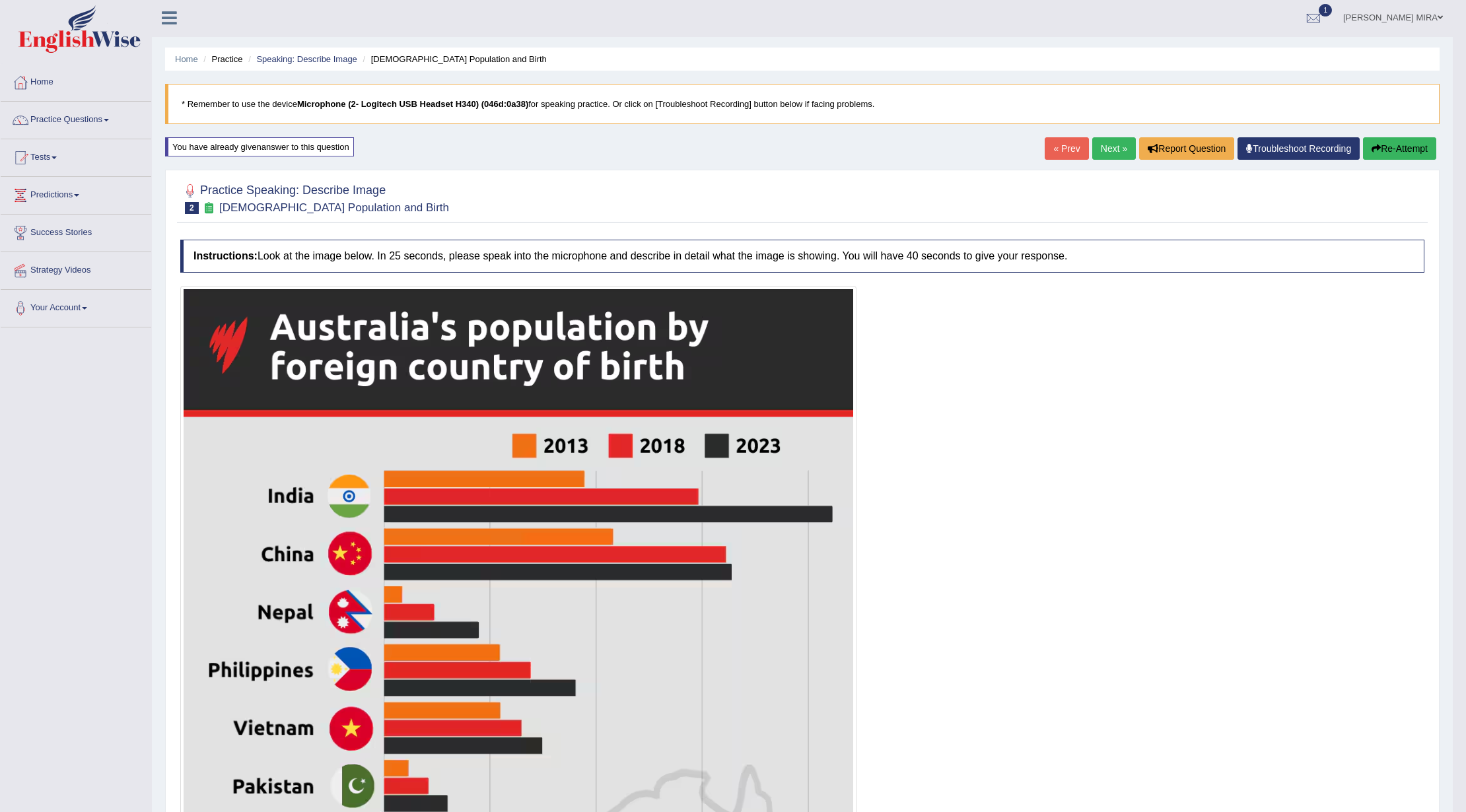
scroll to position [0, 0]
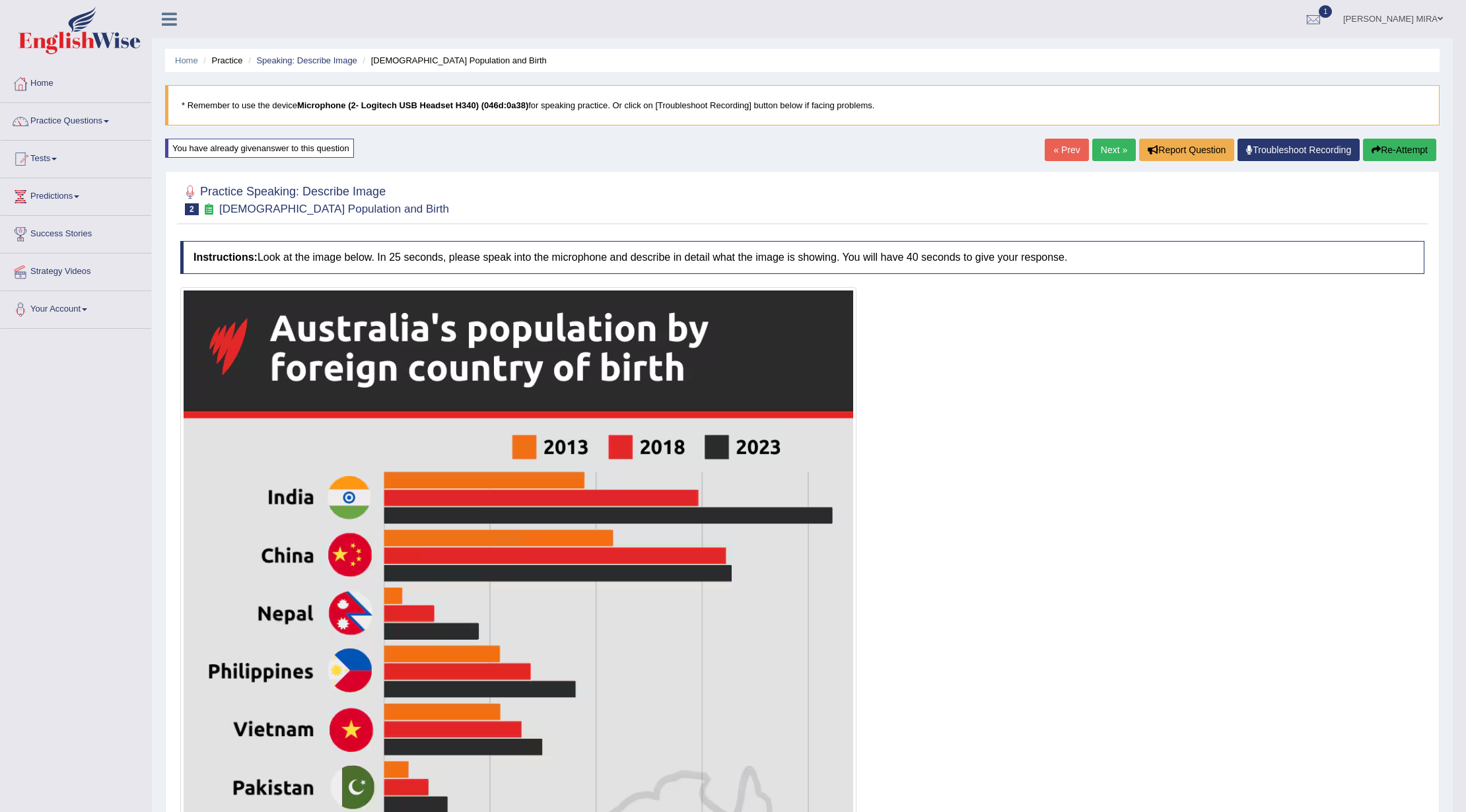
click at [1401, 155] on button "Re-Attempt" at bounding box center [1400, 150] width 73 height 22
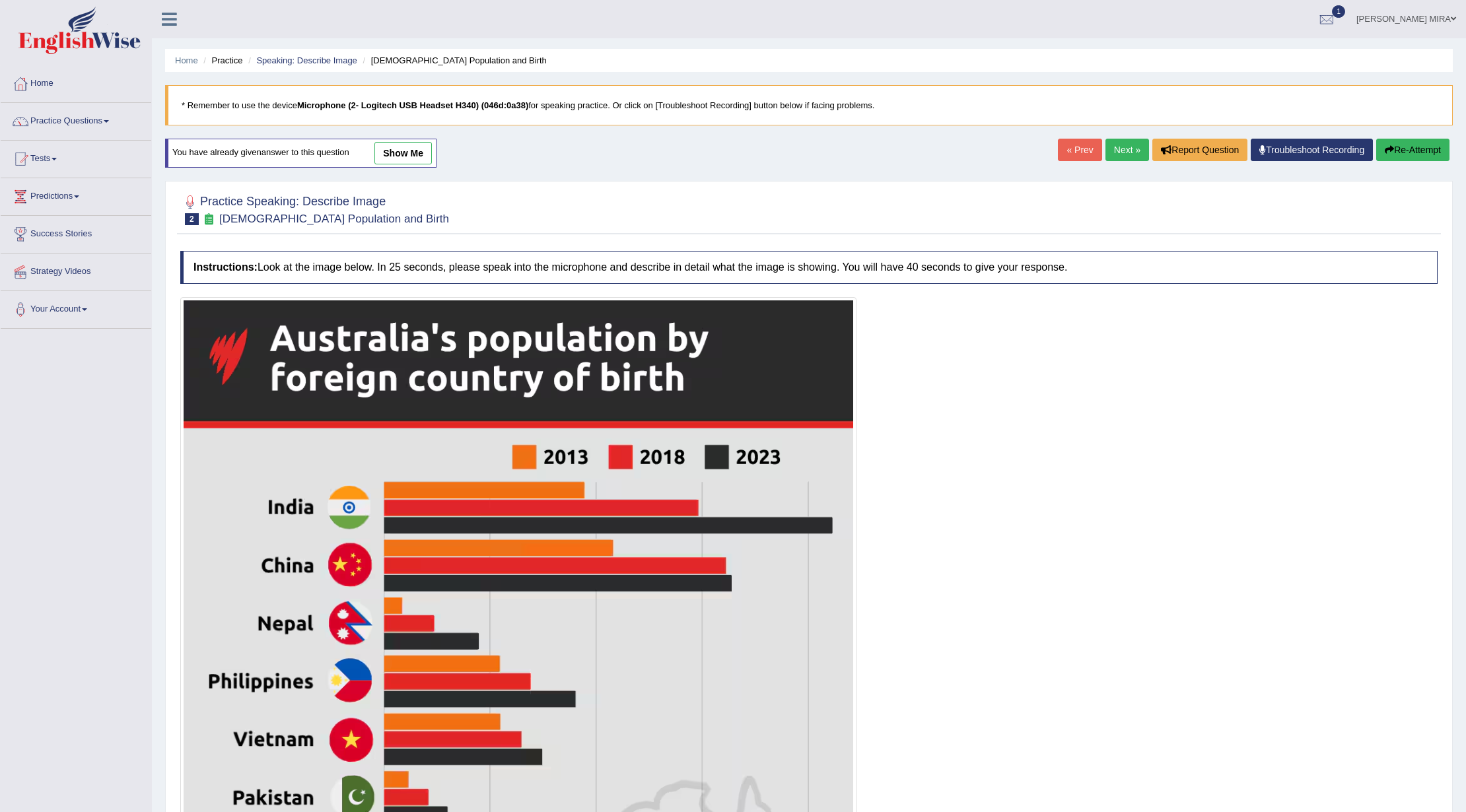
click at [405, 148] on link "show me" at bounding box center [403, 153] width 58 height 22
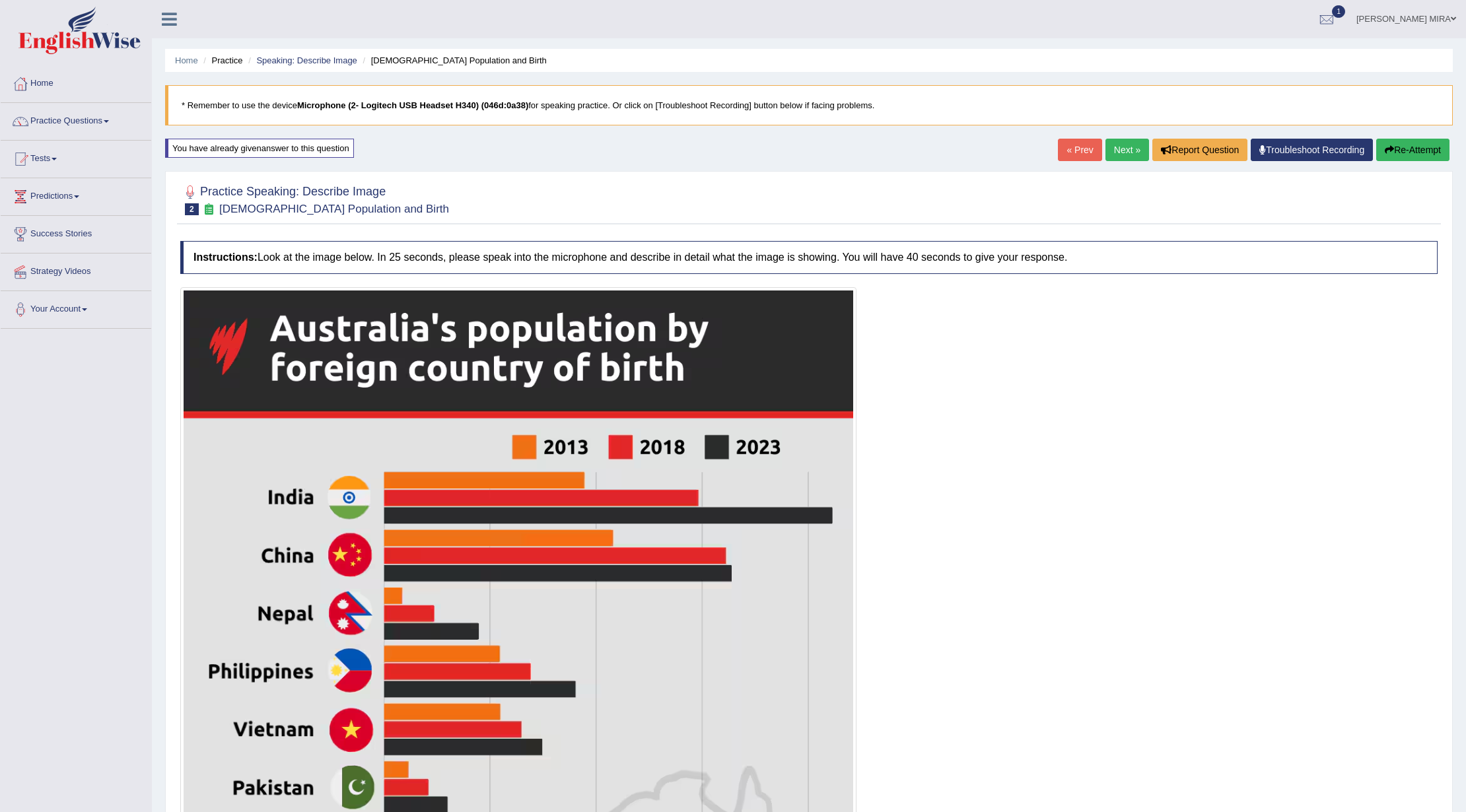
drag, startPoint x: 1437, startPoint y: 137, endPoint x: 1430, endPoint y: 158, distance: 22.1
click at [1437, 139] on div "Home Practice Speaking: Describe Image [DEMOGRAPHIC_DATA] Population and Birth …" at bounding box center [809, 741] width 1315 height 1483
click at [1430, 158] on button "Re-Attempt" at bounding box center [1412, 150] width 73 height 22
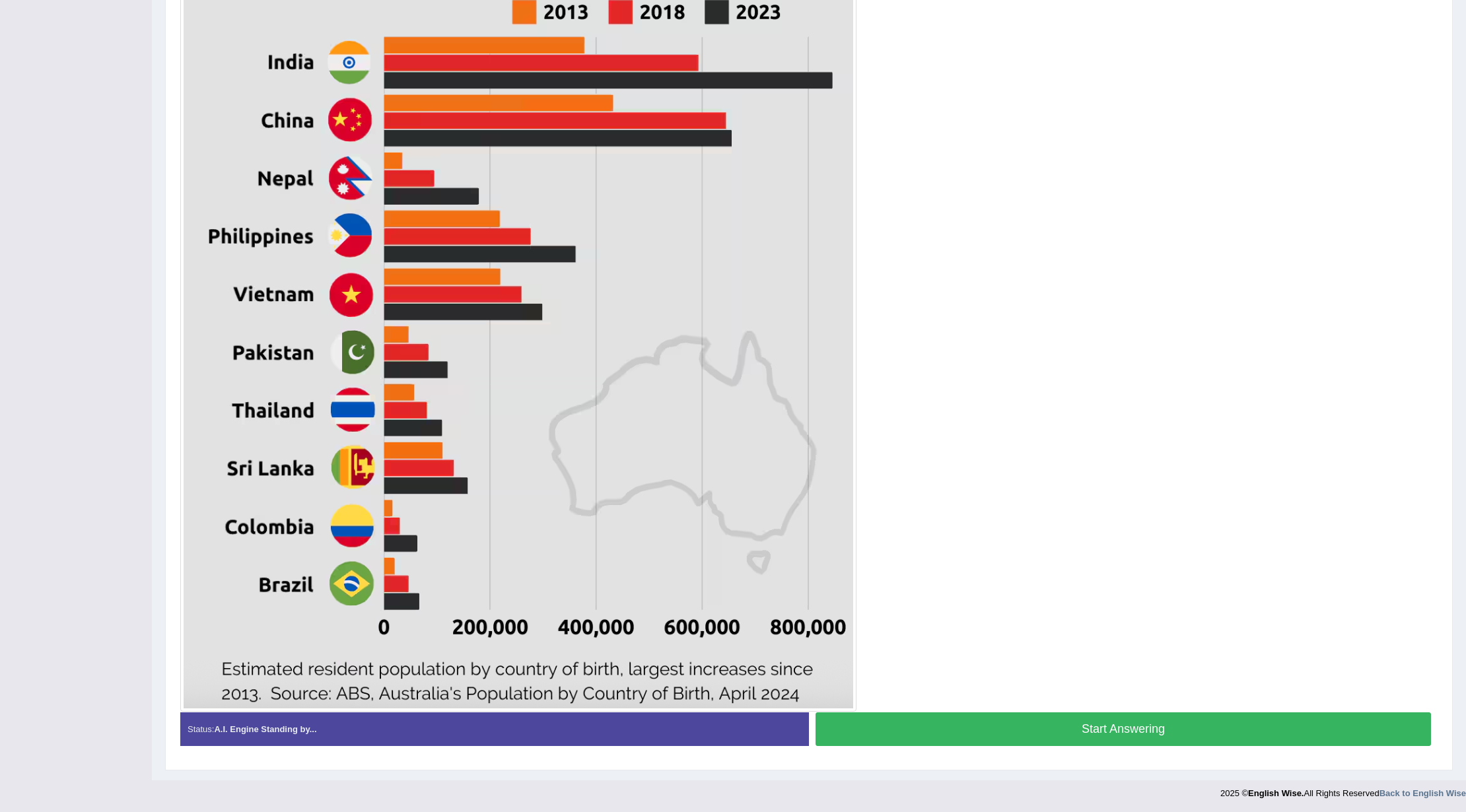
scroll to position [449, 0]
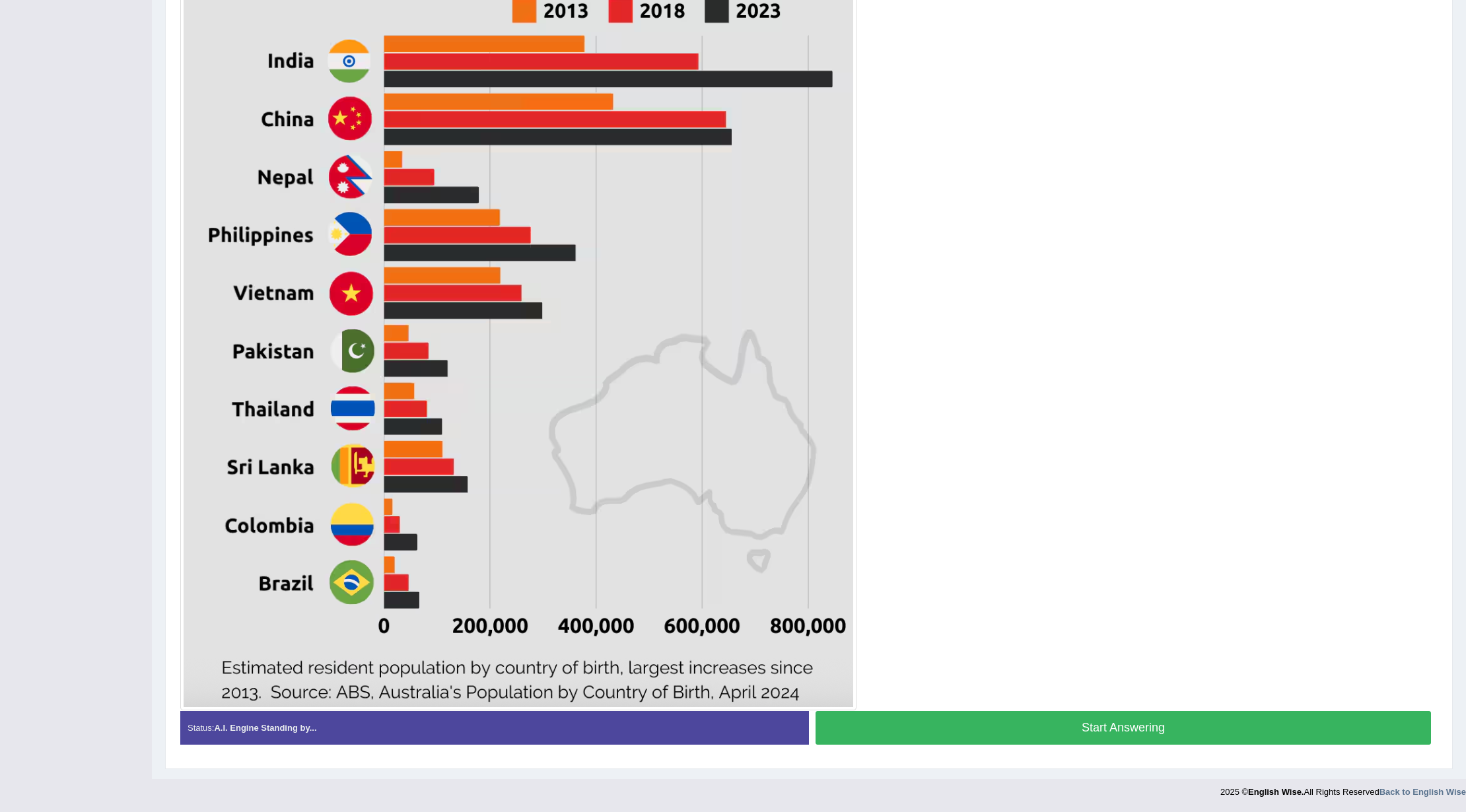
click at [1157, 732] on button "Start Answering" at bounding box center [1123, 728] width 616 height 34
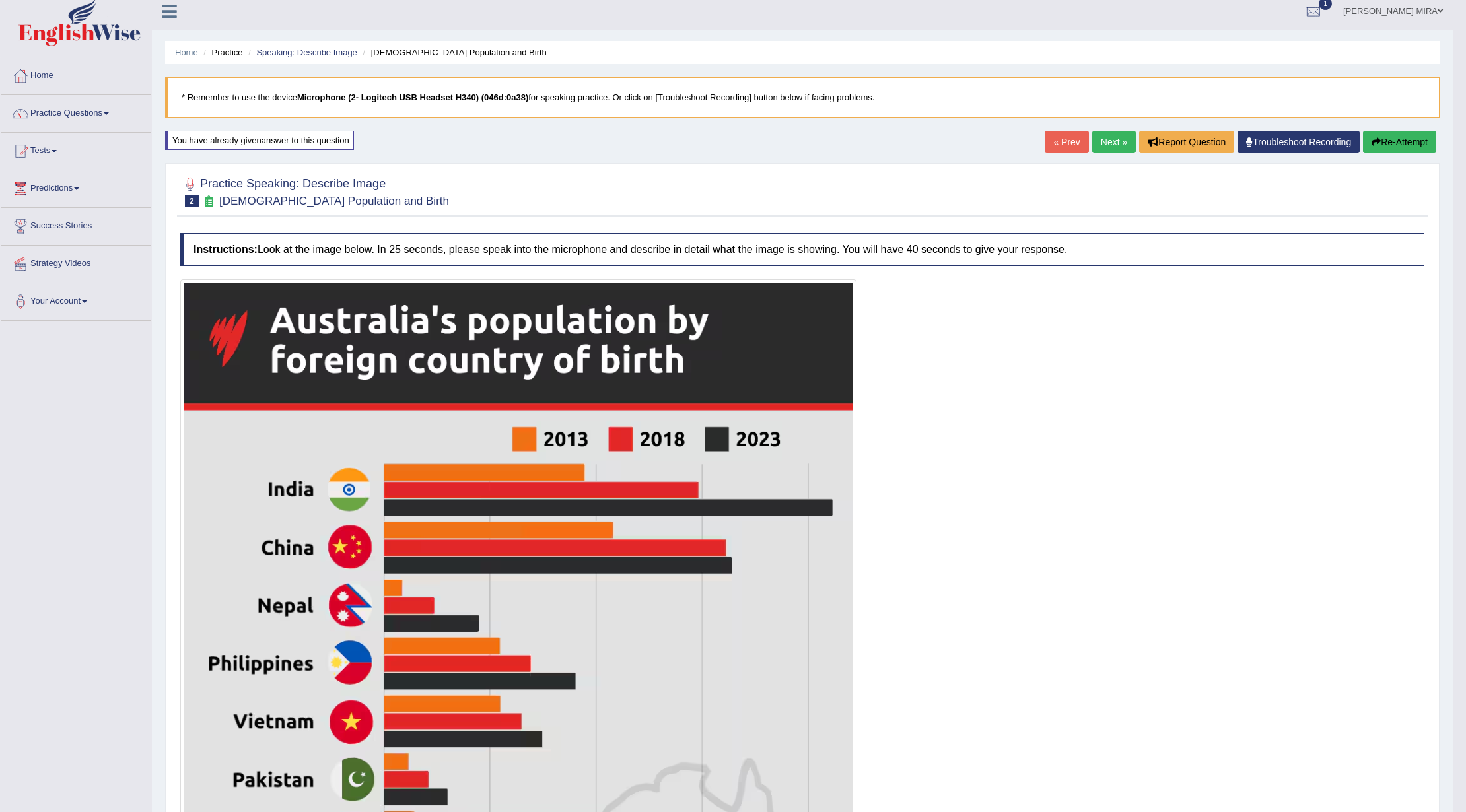
scroll to position [0, 0]
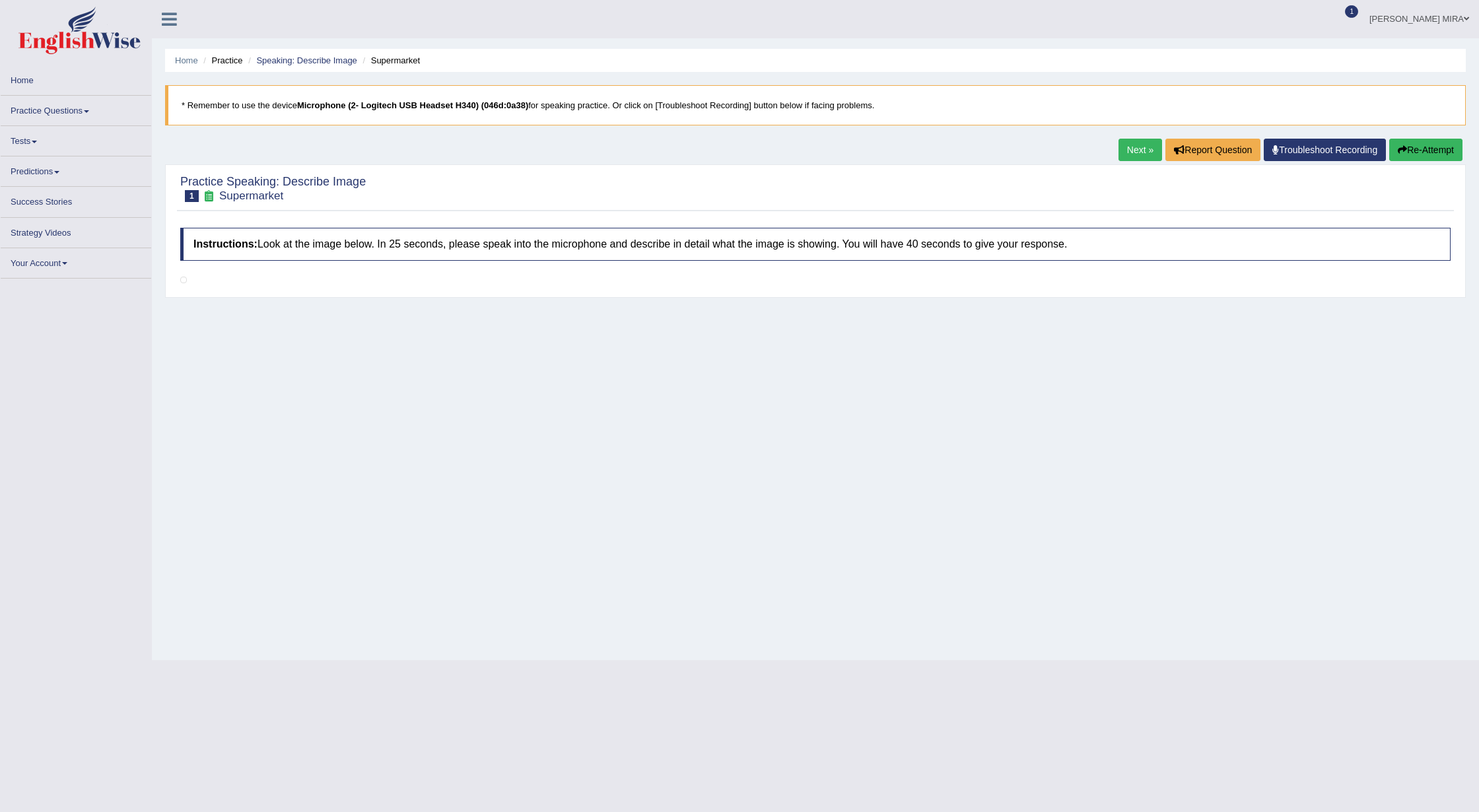
click at [82, 110] on link "Practice Questions" at bounding box center [76, 108] width 151 height 26
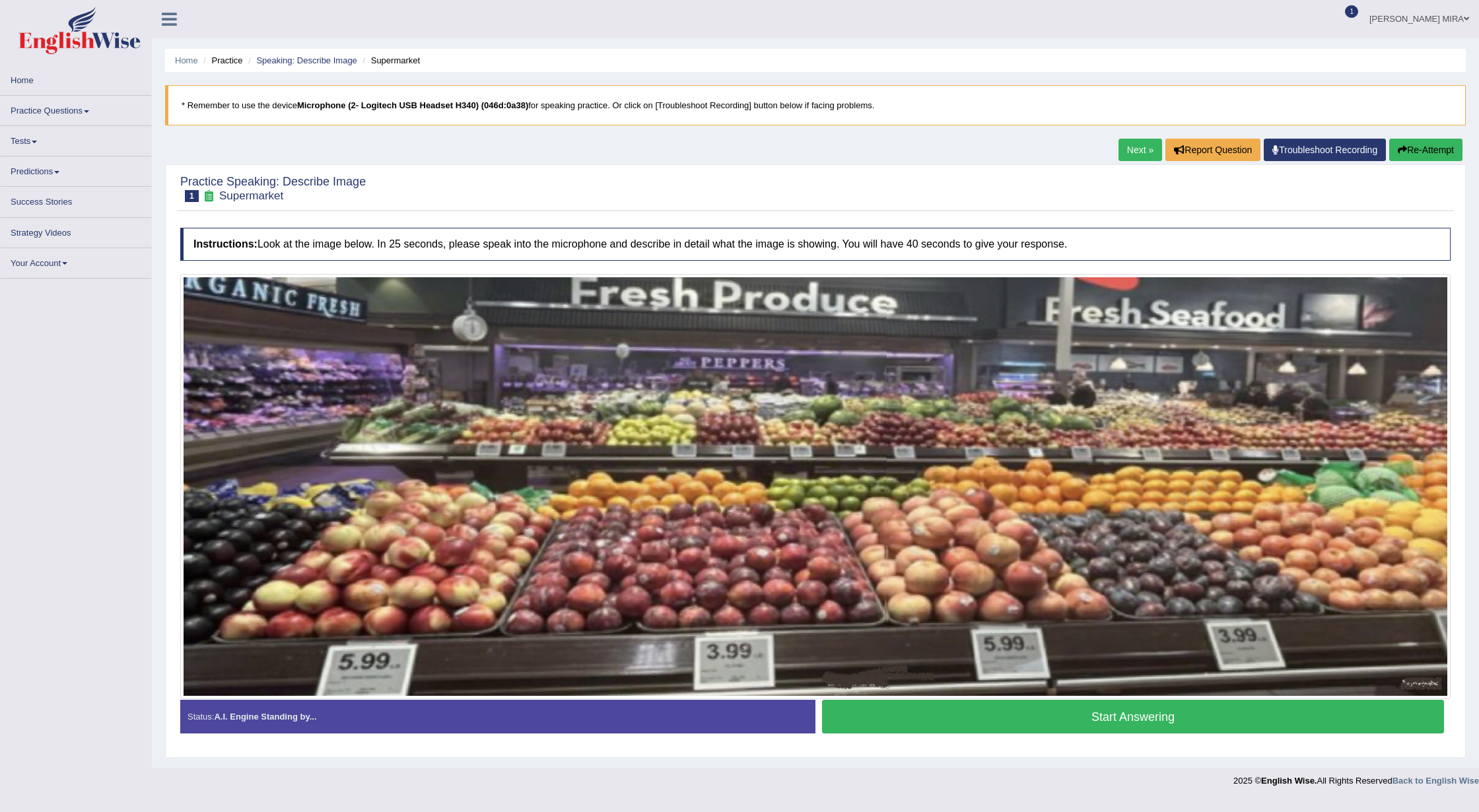
click at [82, 110] on link "Practice Questions" at bounding box center [76, 108] width 151 height 26
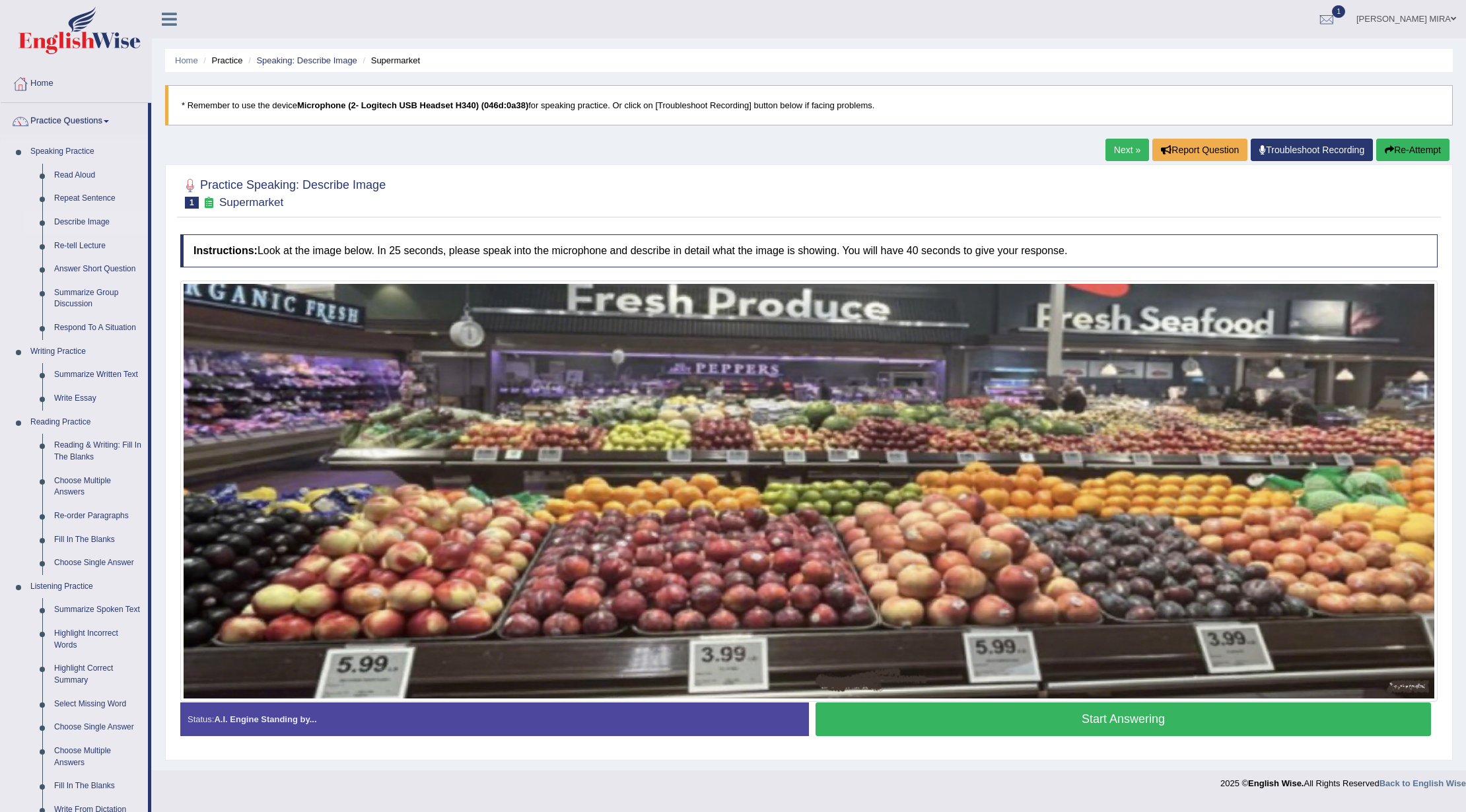
click at [101, 221] on link "Describe Image" at bounding box center [98, 222] width 99 height 24
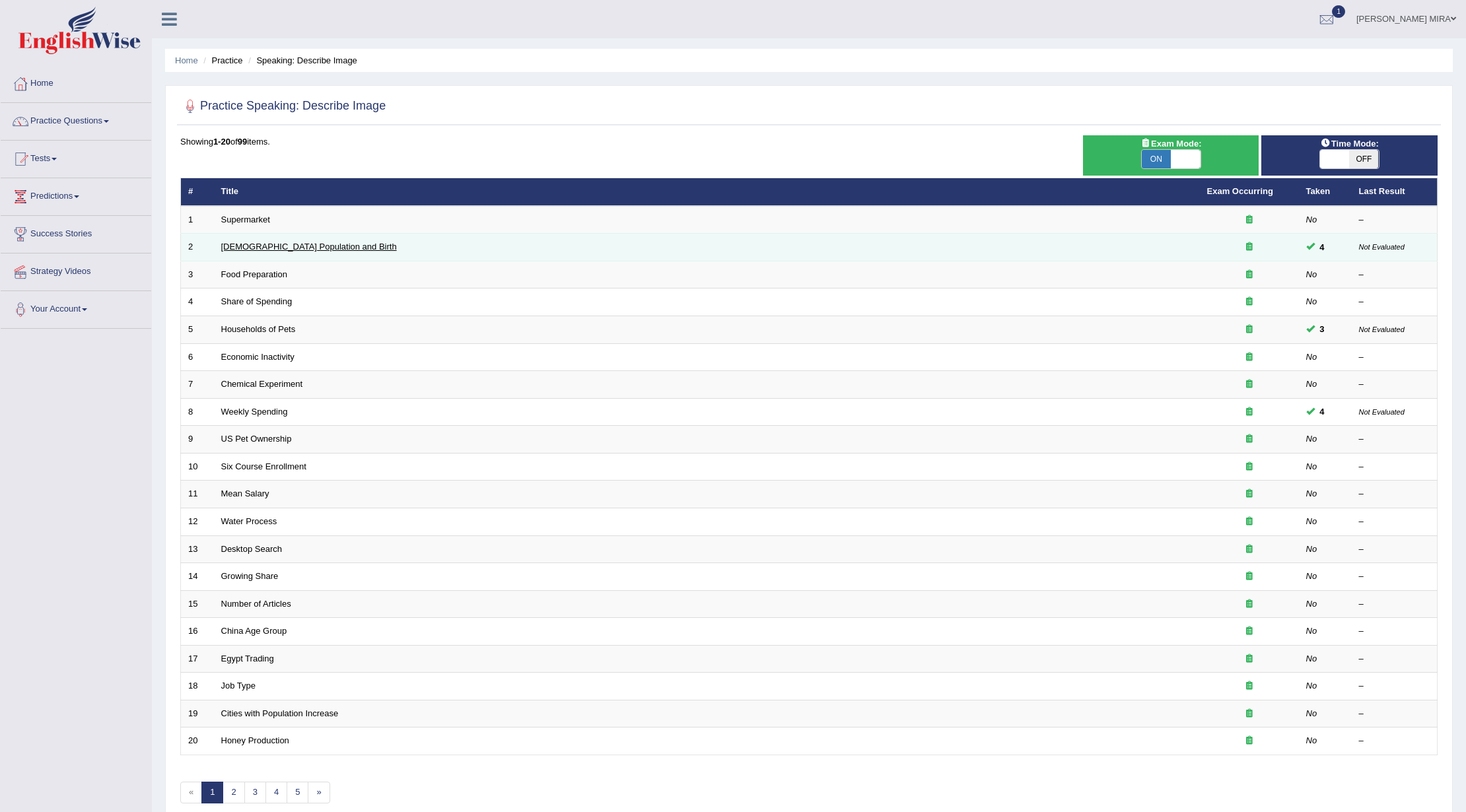
click at [318, 247] on link "Australia Population and Birth" at bounding box center [309, 247] width 176 height 10
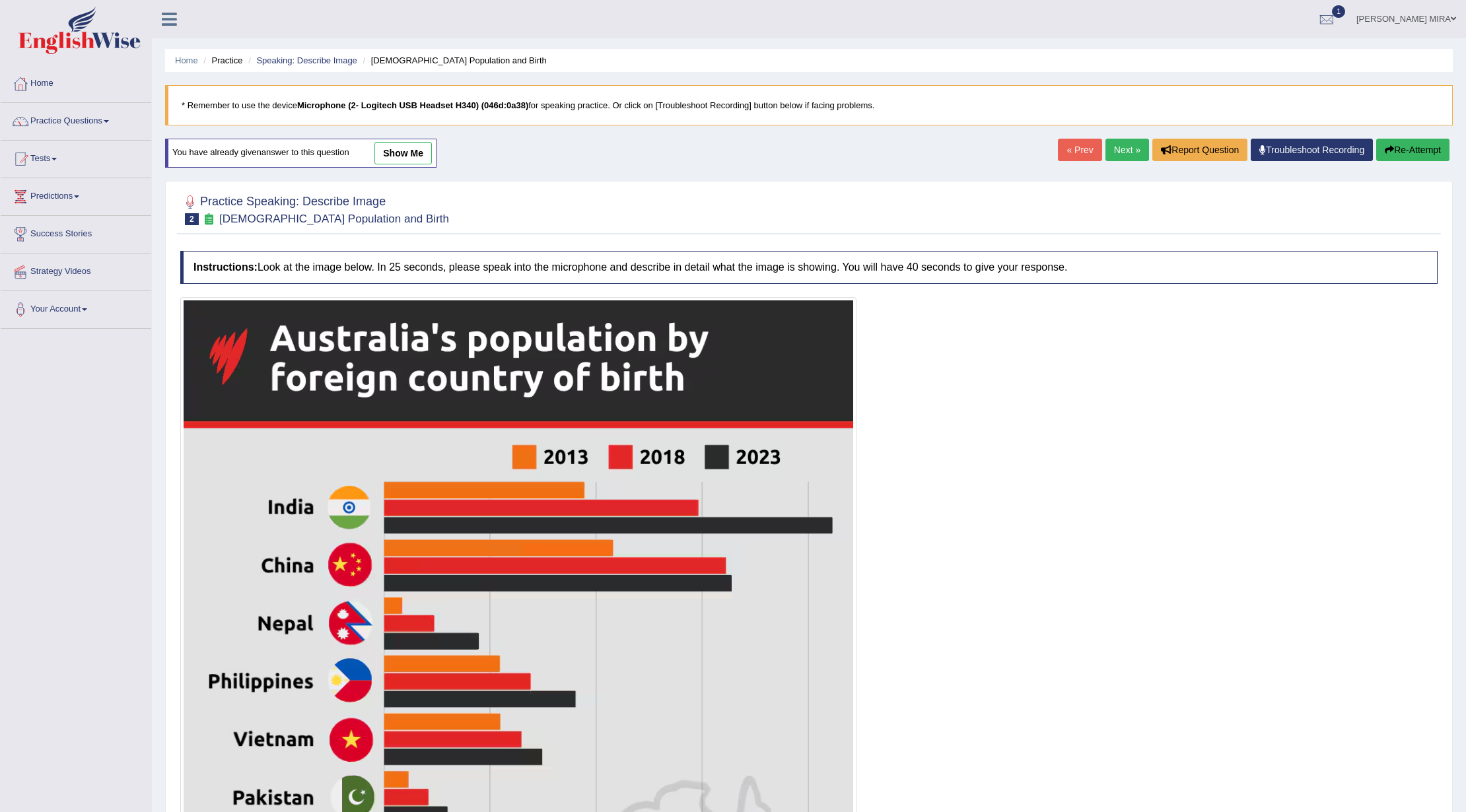
click at [378, 151] on span "show me" at bounding box center [390, 153] width 83 height 10
click at [394, 151] on link "show me" at bounding box center [403, 153] width 58 height 22
click at [416, 152] on div "Home Practice Speaking: Describe Image Australia Population and Birth * Remembe…" at bounding box center [809, 613] width 1315 height 1225
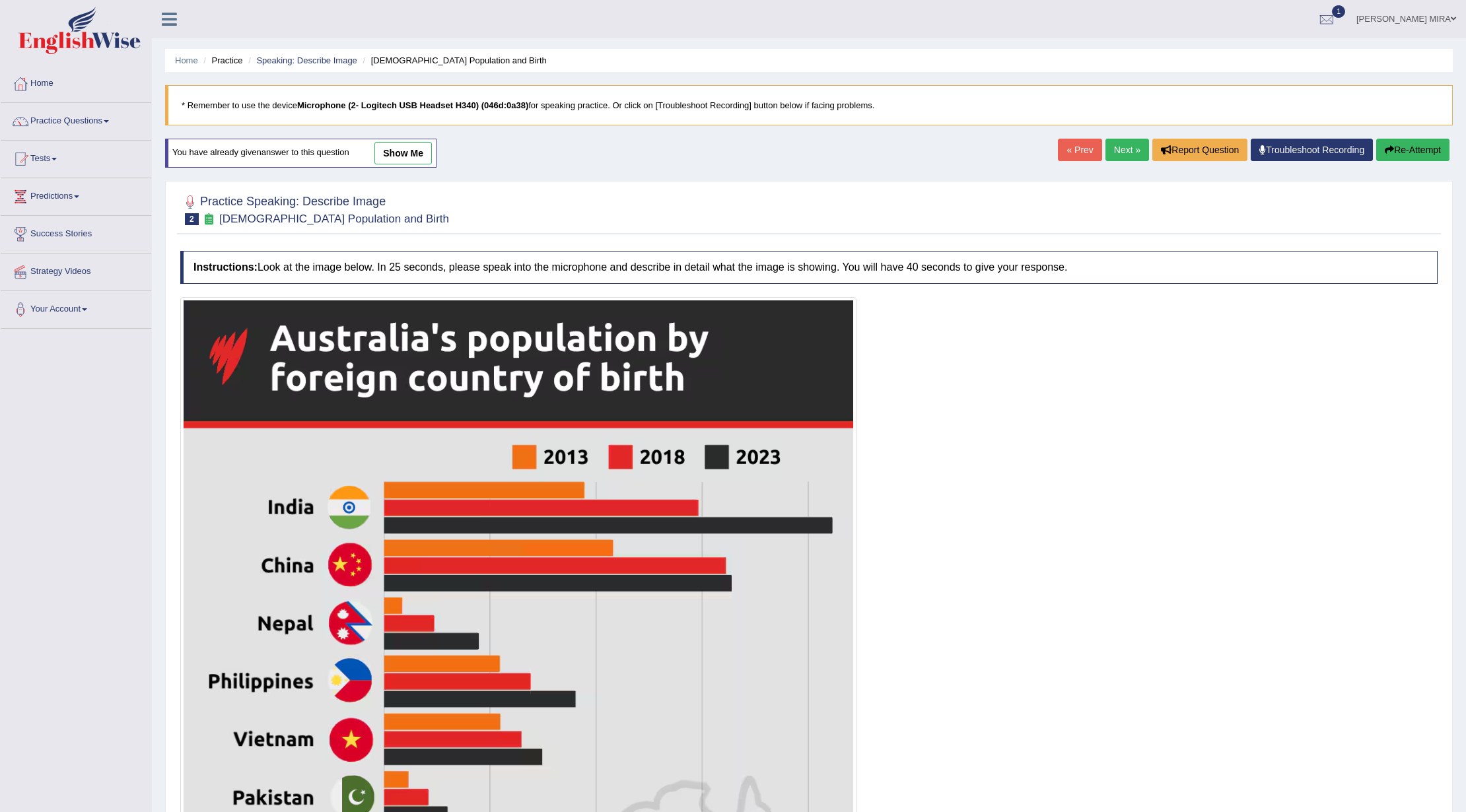
click at [416, 152] on div "Home Practice Speaking: Describe Image Australia Population and Birth * Remembe…" at bounding box center [809, 613] width 1315 height 1225
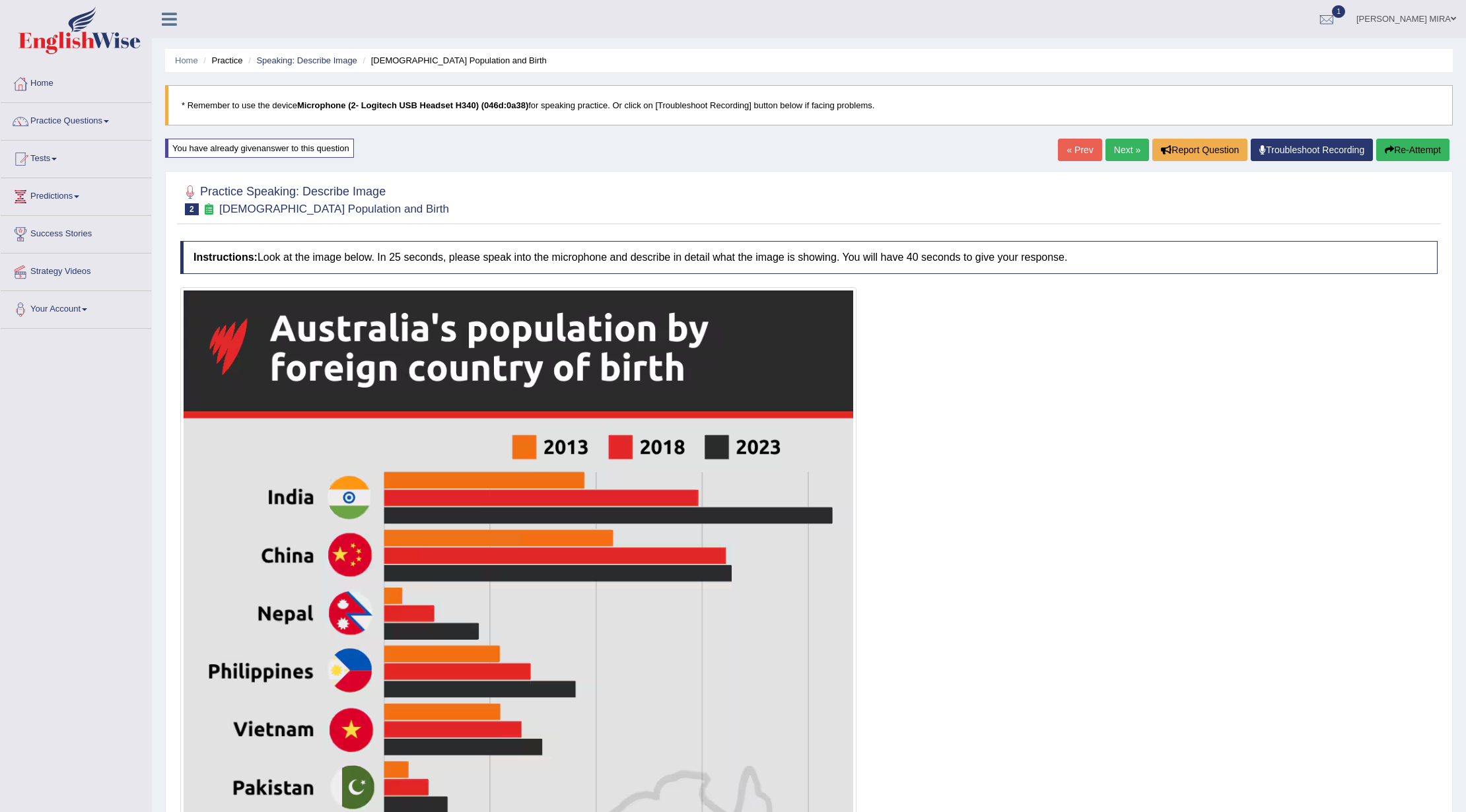
drag, startPoint x: 349, startPoint y: 144, endPoint x: 328, endPoint y: 152, distance: 22.5
click at [328, 152] on div "You have already given answer to this question" at bounding box center [259, 148] width 189 height 19
click at [327, 152] on div "You have already given answer to this question" at bounding box center [259, 148] width 189 height 19
click at [326, 151] on div "You have already given answer to this question" at bounding box center [259, 148] width 189 height 19
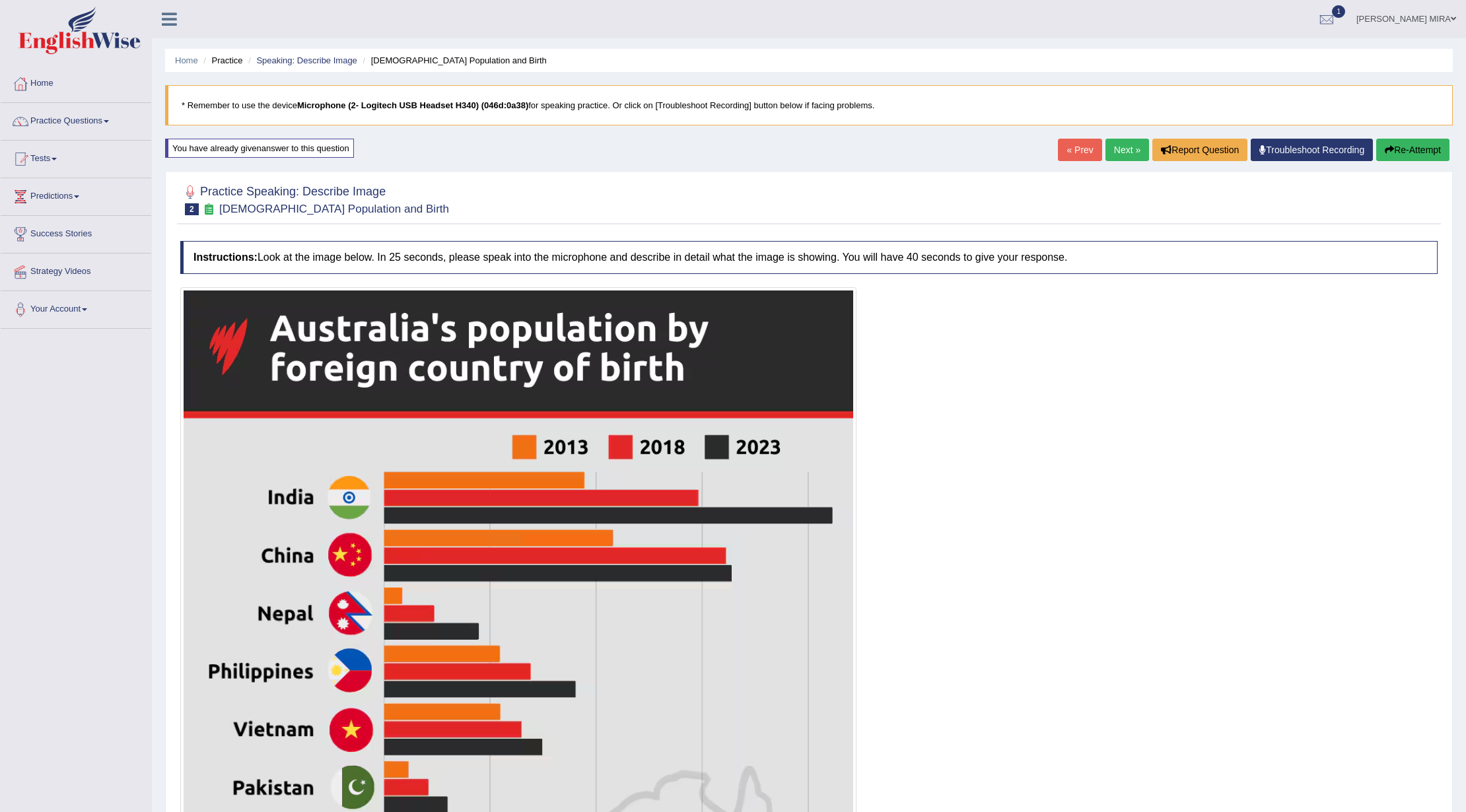
click at [326, 151] on div "You have already given answer to this question" at bounding box center [259, 148] width 189 height 19
click at [331, 148] on div "You have already given answer to this question" at bounding box center [259, 148] width 189 height 19
click at [331, 145] on div "You have already given answer to this question" at bounding box center [259, 148] width 189 height 19
click at [440, 107] on b "Microphone (2- Logitech USB Headset H340) (046d:0a38)" at bounding box center [412, 105] width 231 height 10
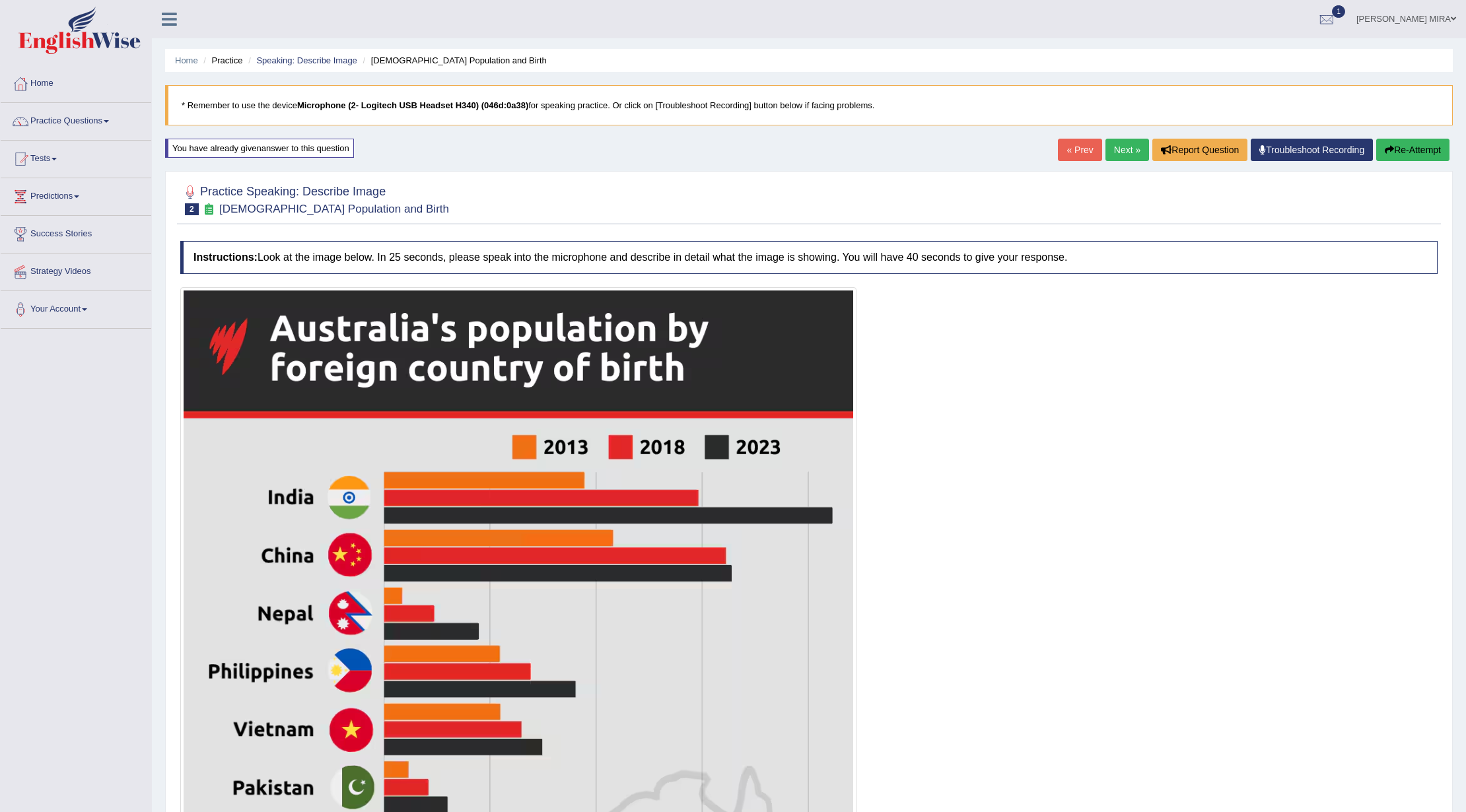
click at [1415, 155] on button "Re-Attempt" at bounding box center [1412, 150] width 73 height 22
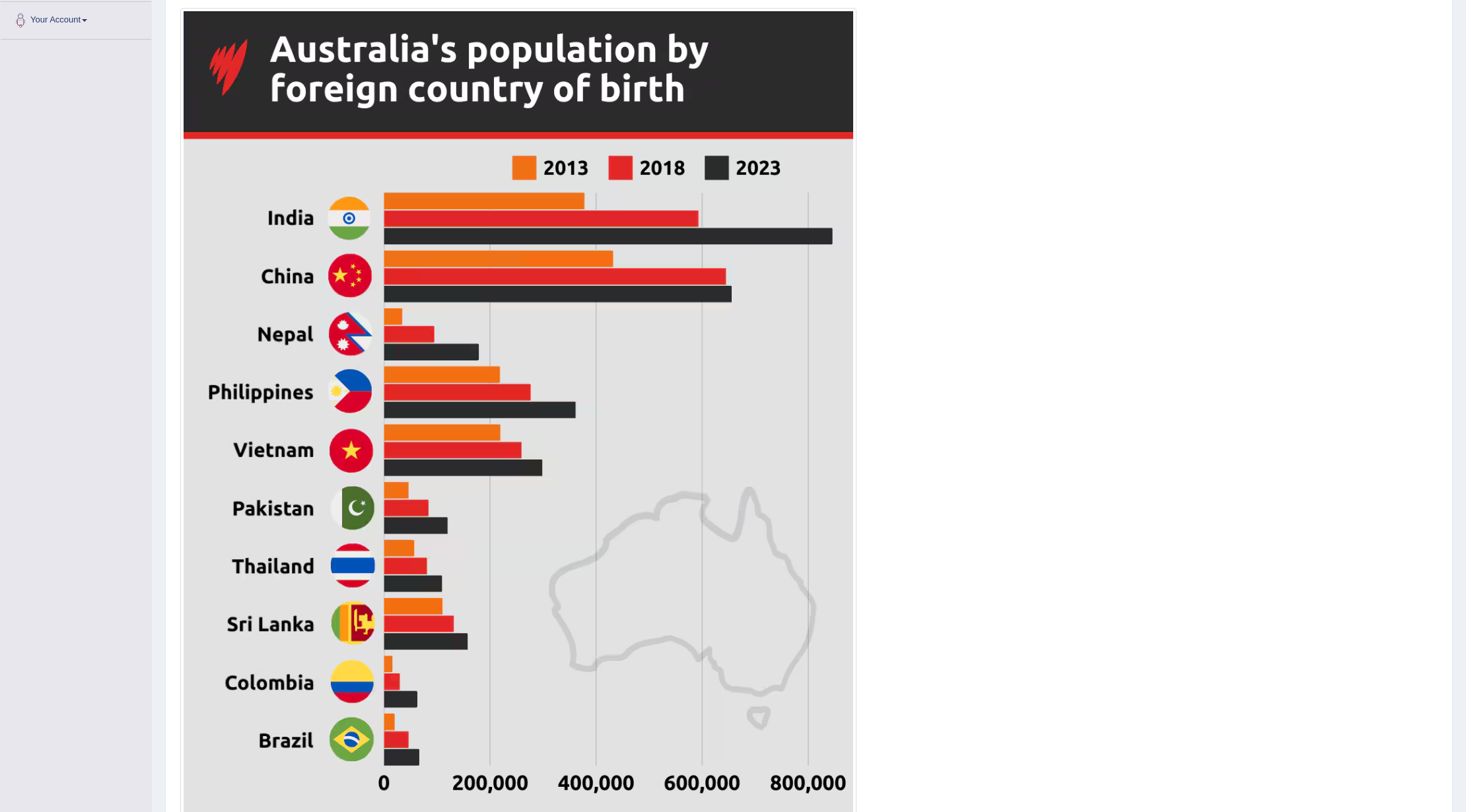
scroll to position [449, 0]
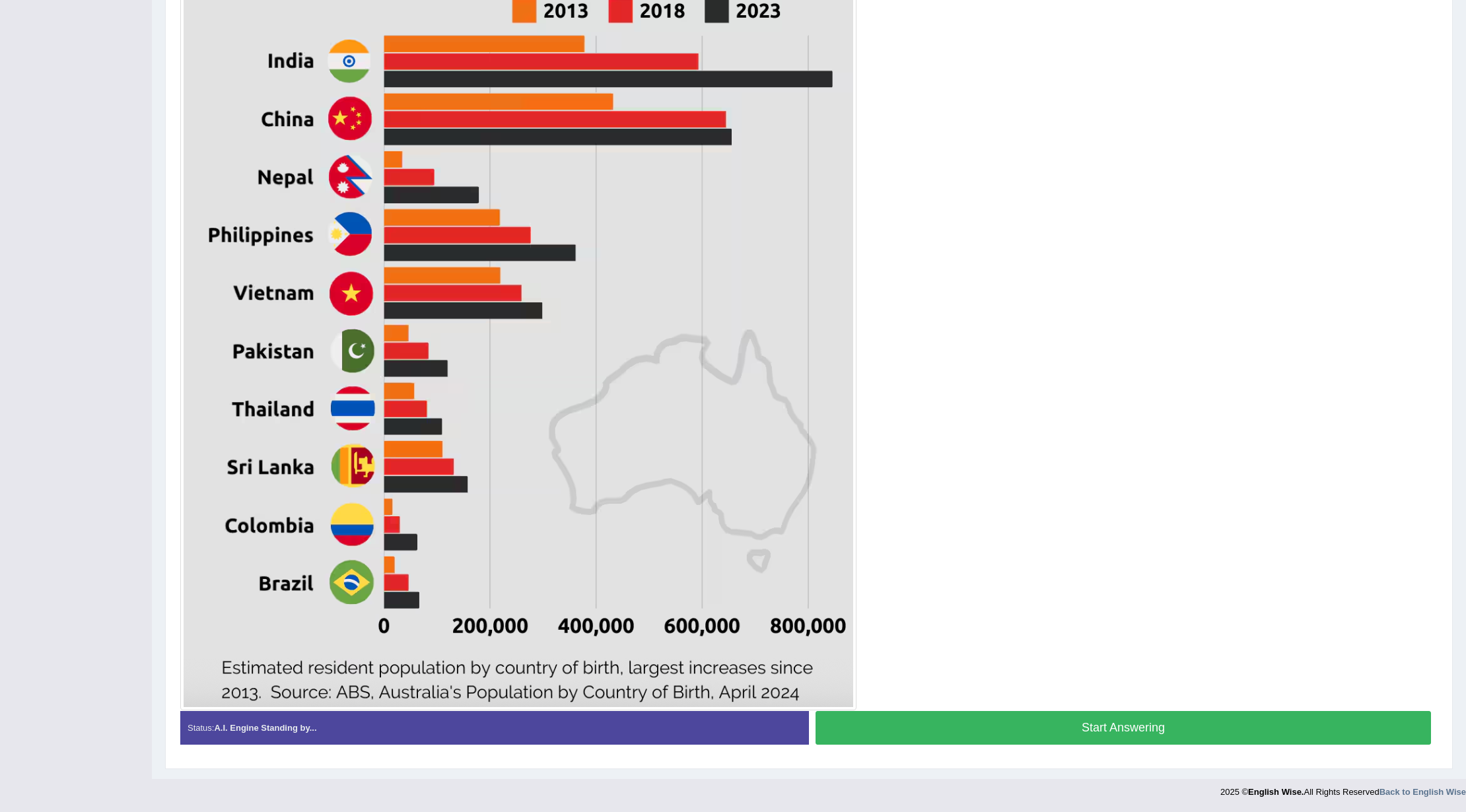
click at [1100, 732] on button "Start Answering" at bounding box center [1123, 728] width 616 height 34
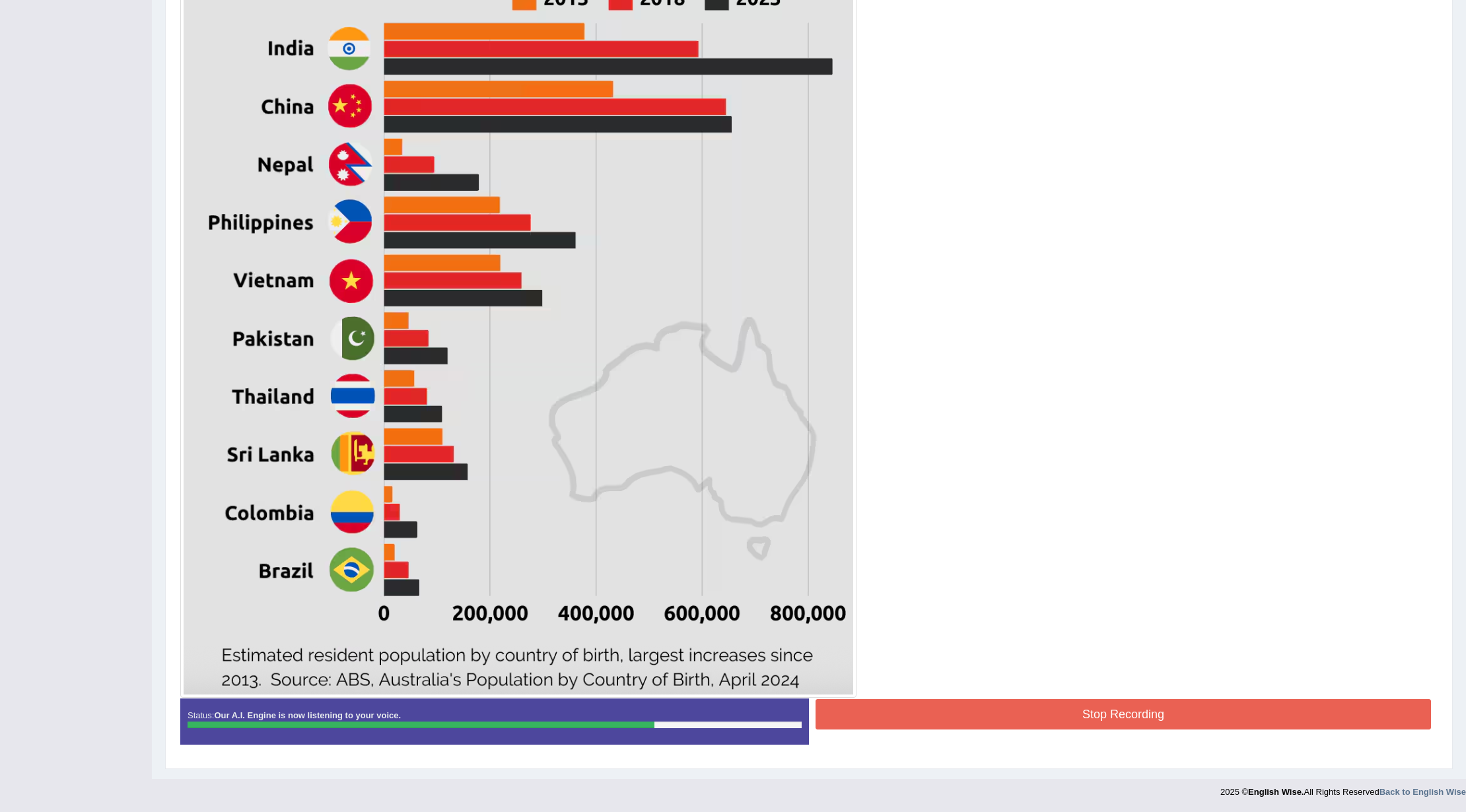
scroll to position [452, 0]
click at [1014, 740] on div "Status: Our A.I. Engine is now listening to your voice. Start Answering Stop Re…" at bounding box center [809, 728] width 1258 height 59
click at [1012, 712] on button "Stop Recording" at bounding box center [1123, 714] width 616 height 31
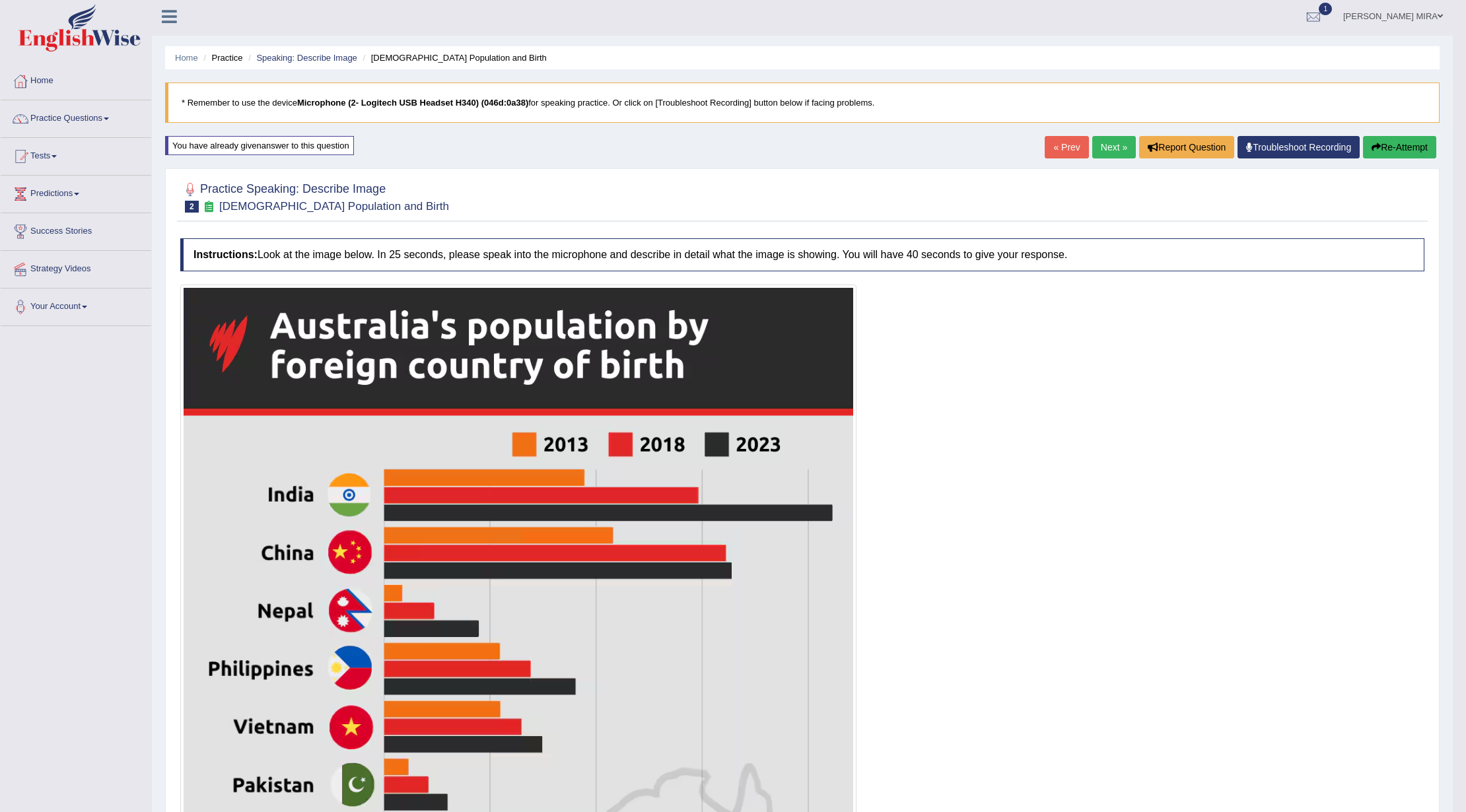
scroll to position [0, 0]
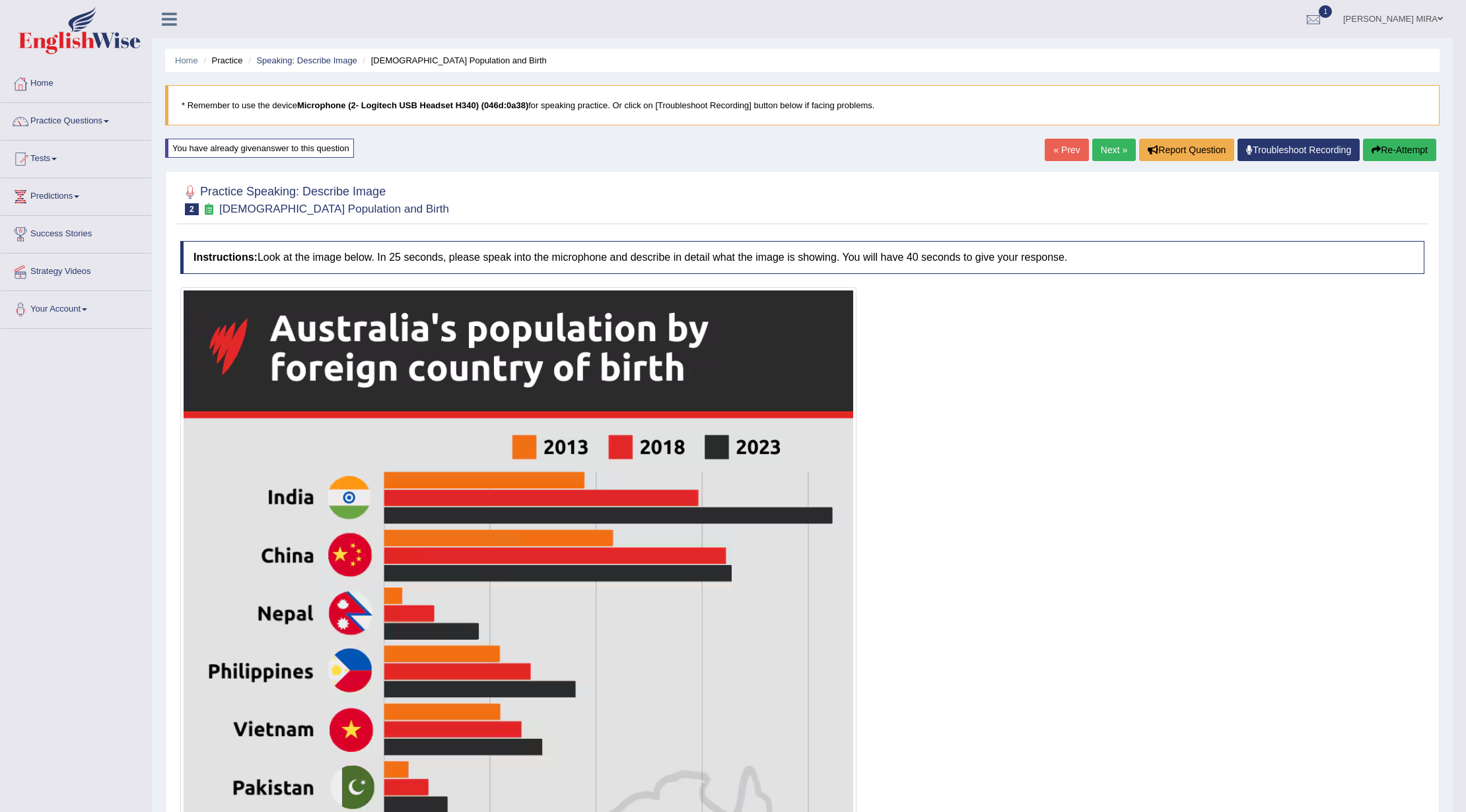
drag, startPoint x: 1427, startPoint y: 120, endPoint x: 1419, endPoint y: 131, distance: 13.6
click at [1420, 129] on div "Home Practice Speaking: Describe Image Australia Population and Birth * Remembe…" at bounding box center [803, 747] width 1301 height 1495
click at [1406, 152] on button "Re-Attempt" at bounding box center [1400, 150] width 73 height 22
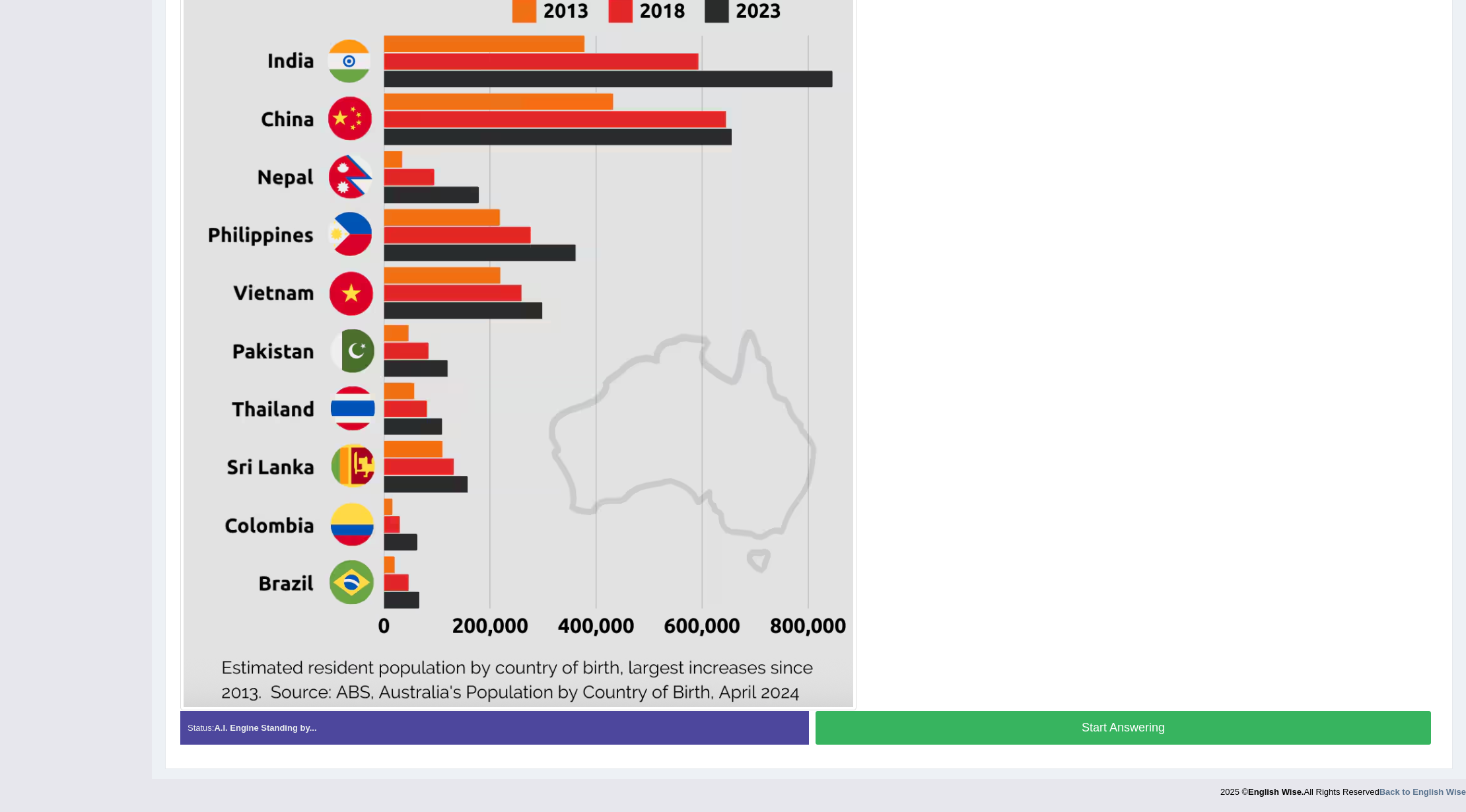
scroll to position [449, 0]
click at [1007, 737] on button "Start Answering" at bounding box center [1123, 728] width 616 height 34
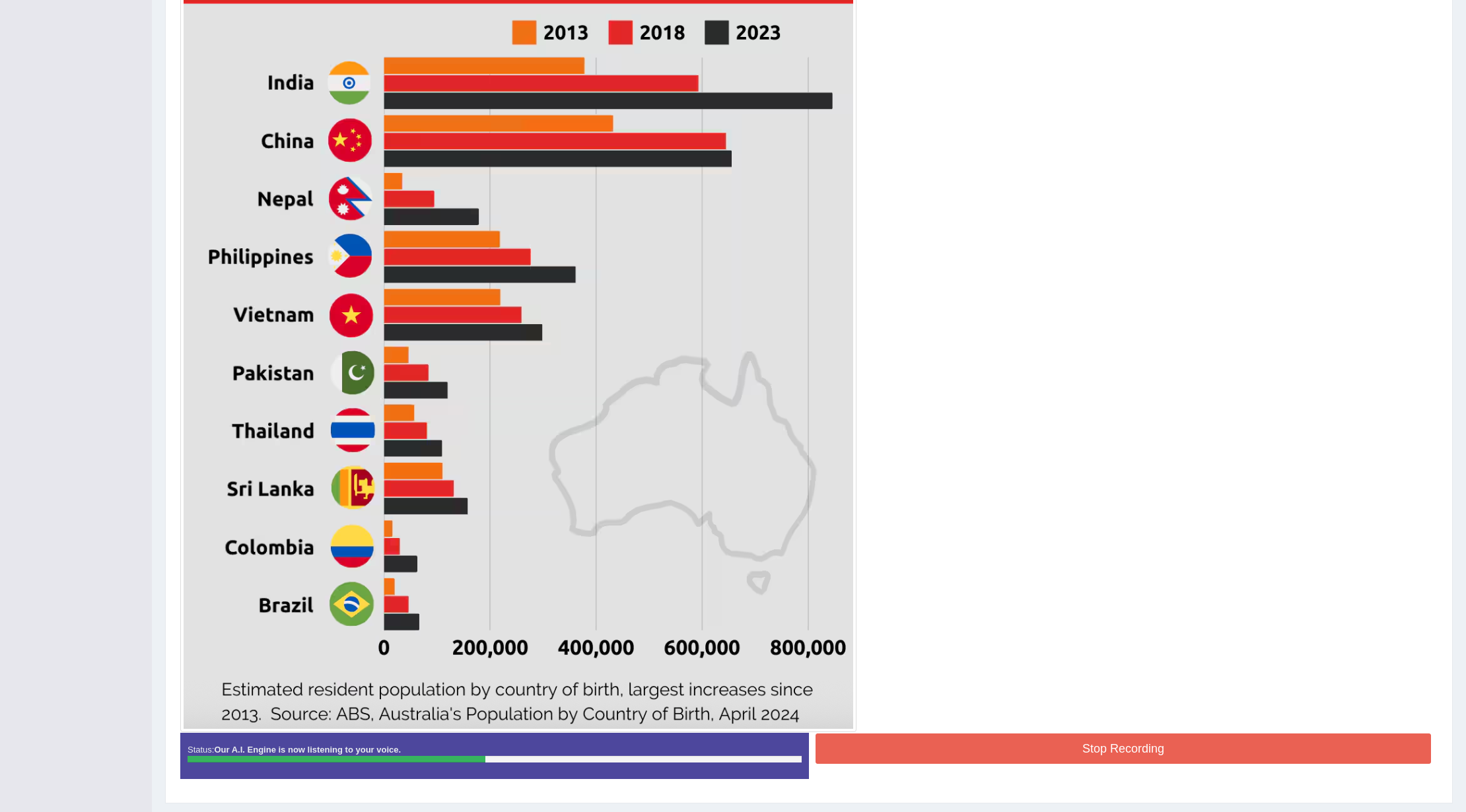
scroll to position [440, 0]
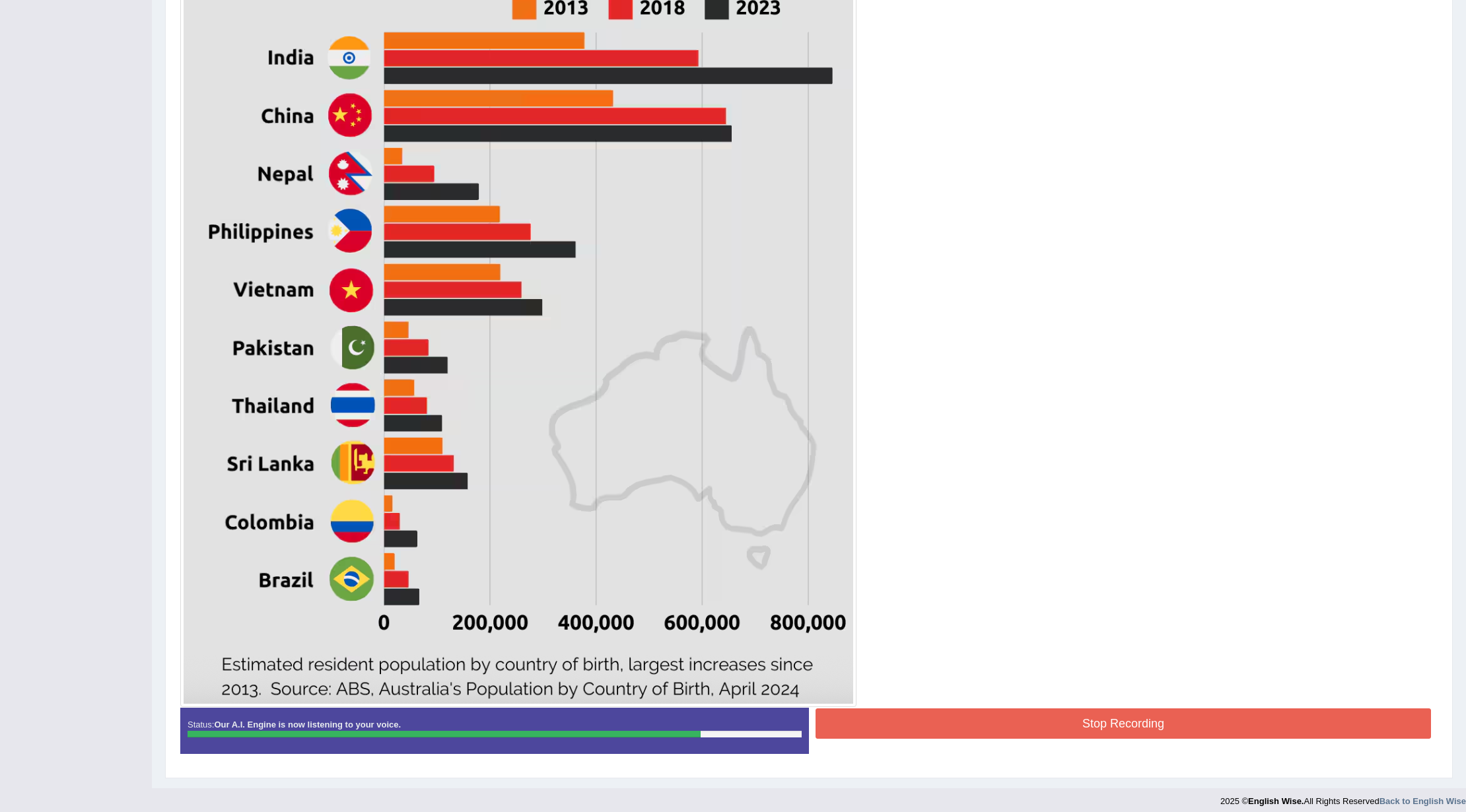
click at [1026, 726] on button "Stop Recording" at bounding box center [1123, 724] width 616 height 31
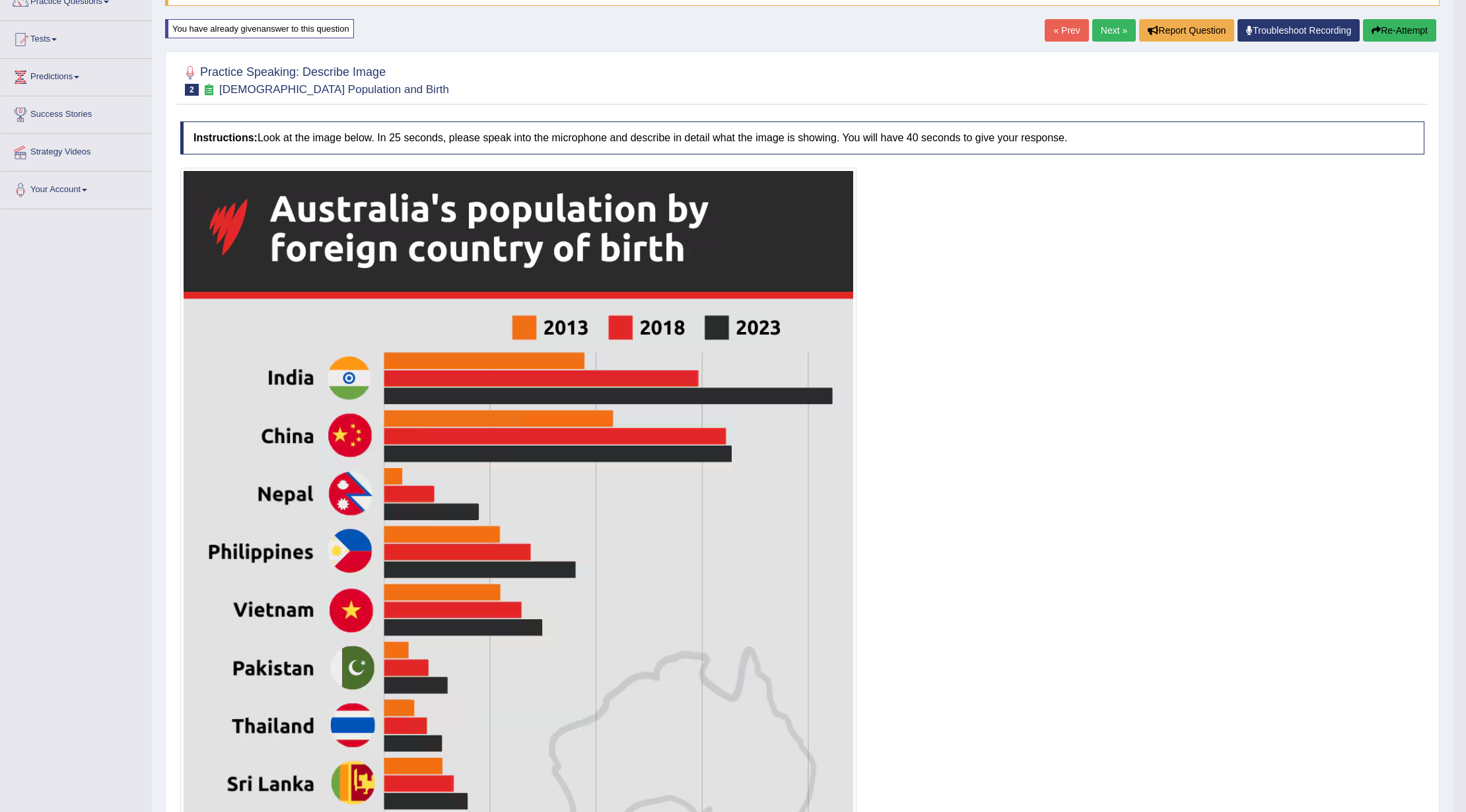
scroll to position [103, 0]
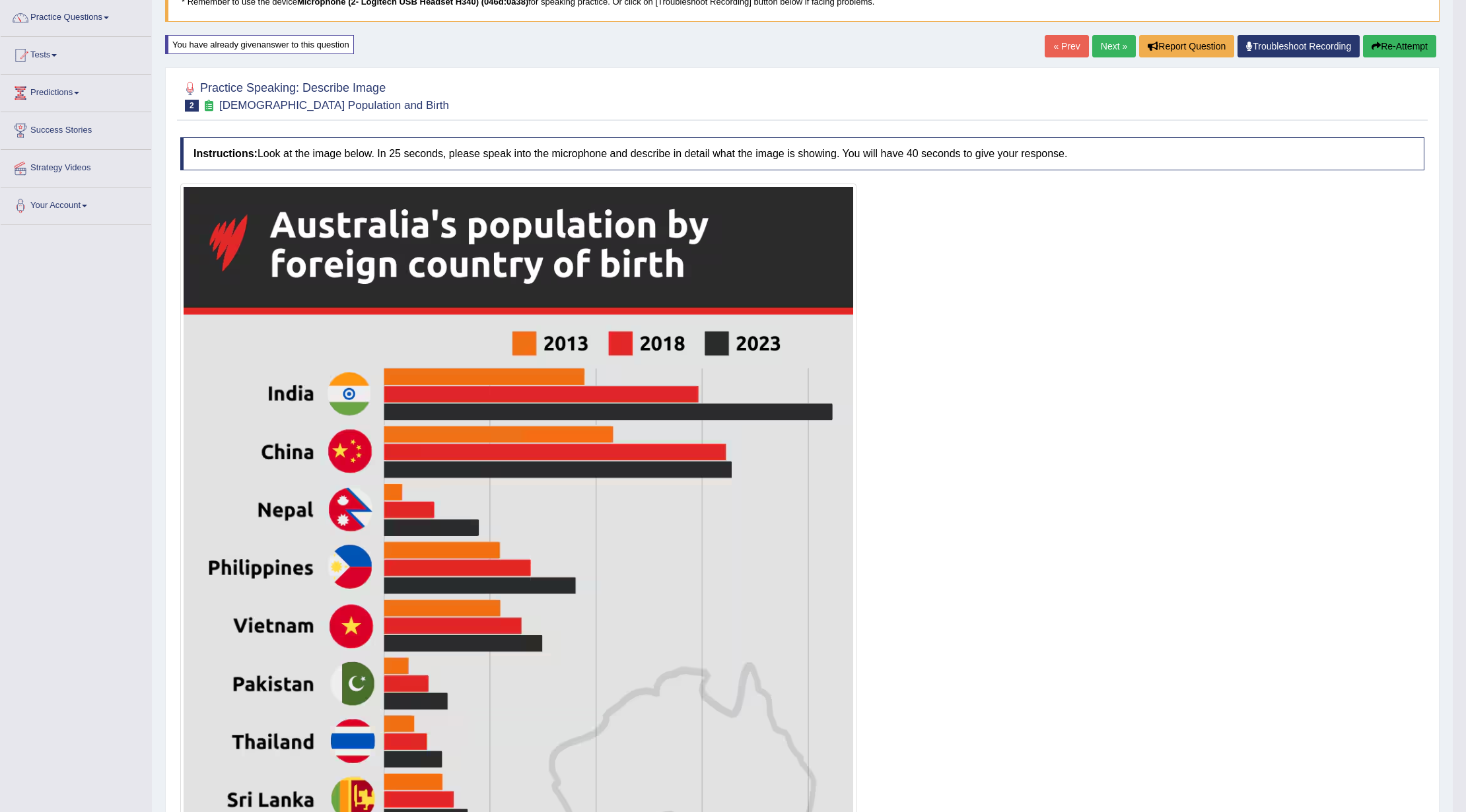
click at [1408, 30] on div "Home Practice Speaking: Describe Image Australia Population and Birth * Remembe…" at bounding box center [803, 644] width 1301 height 1495
click at [1393, 43] on button "Re-Attempt" at bounding box center [1400, 46] width 73 height 22
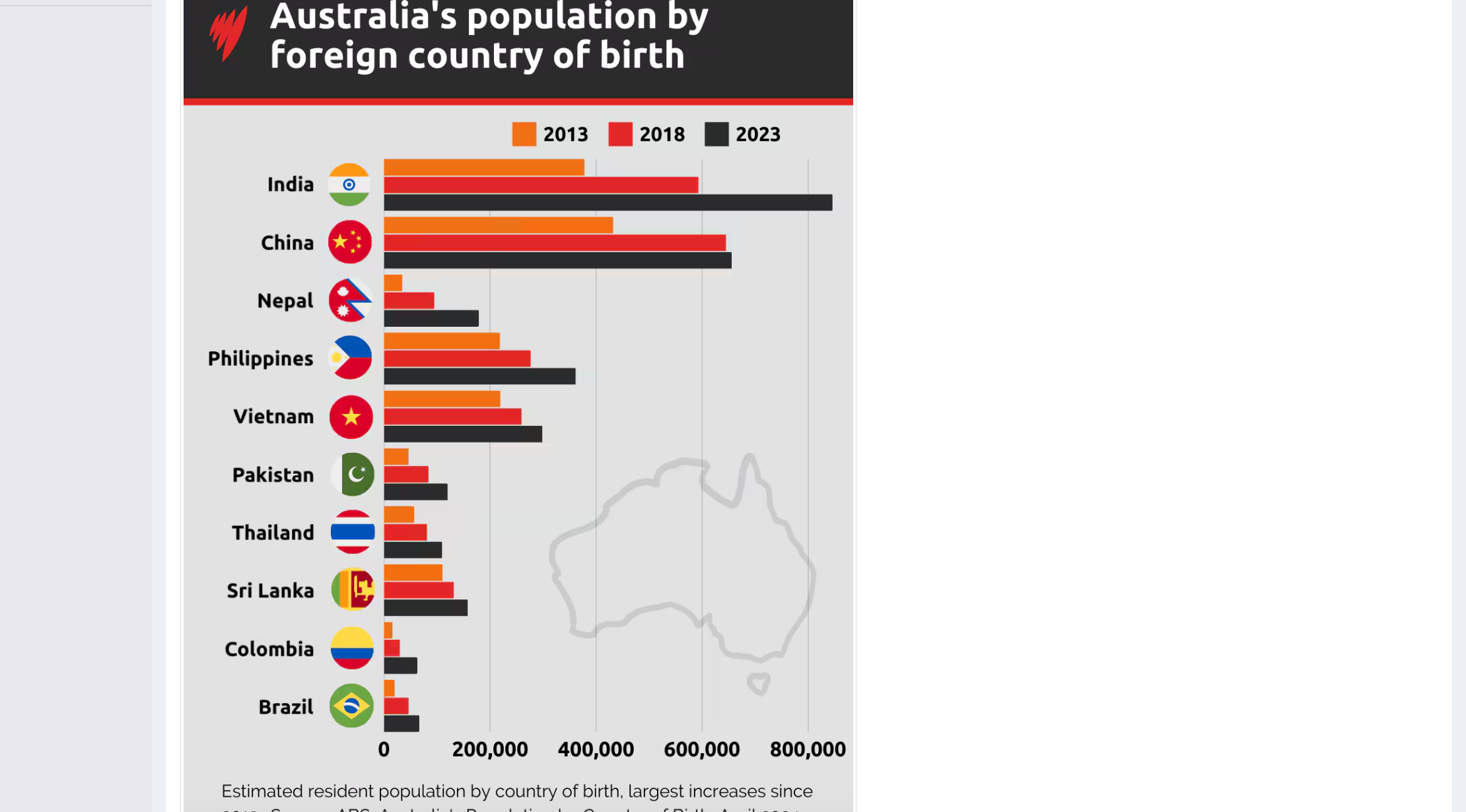
scroll to position [449, 0]
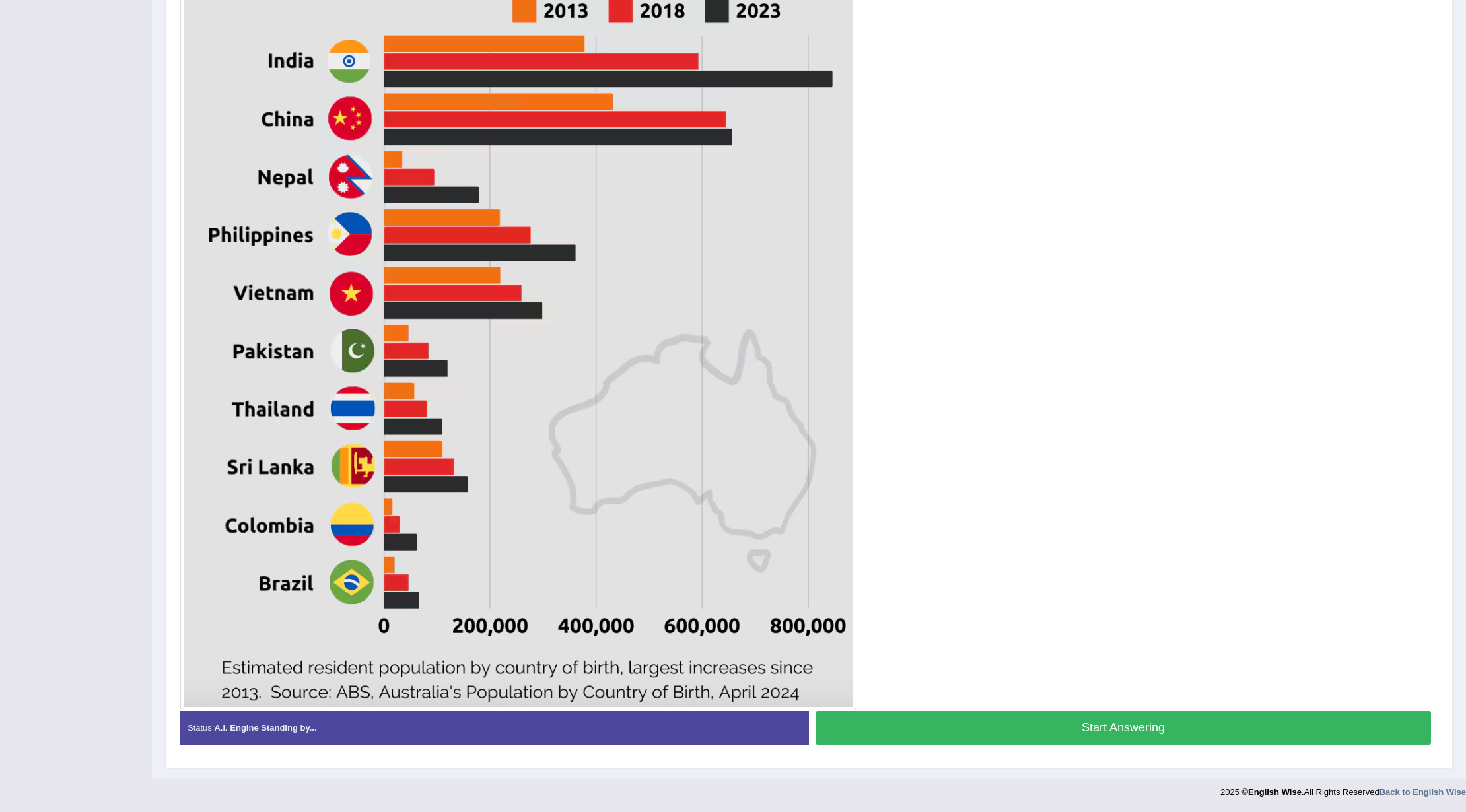
click at [984, 714] on button "Start Answering" at bounding box center [1123, 728] width 616 height 34
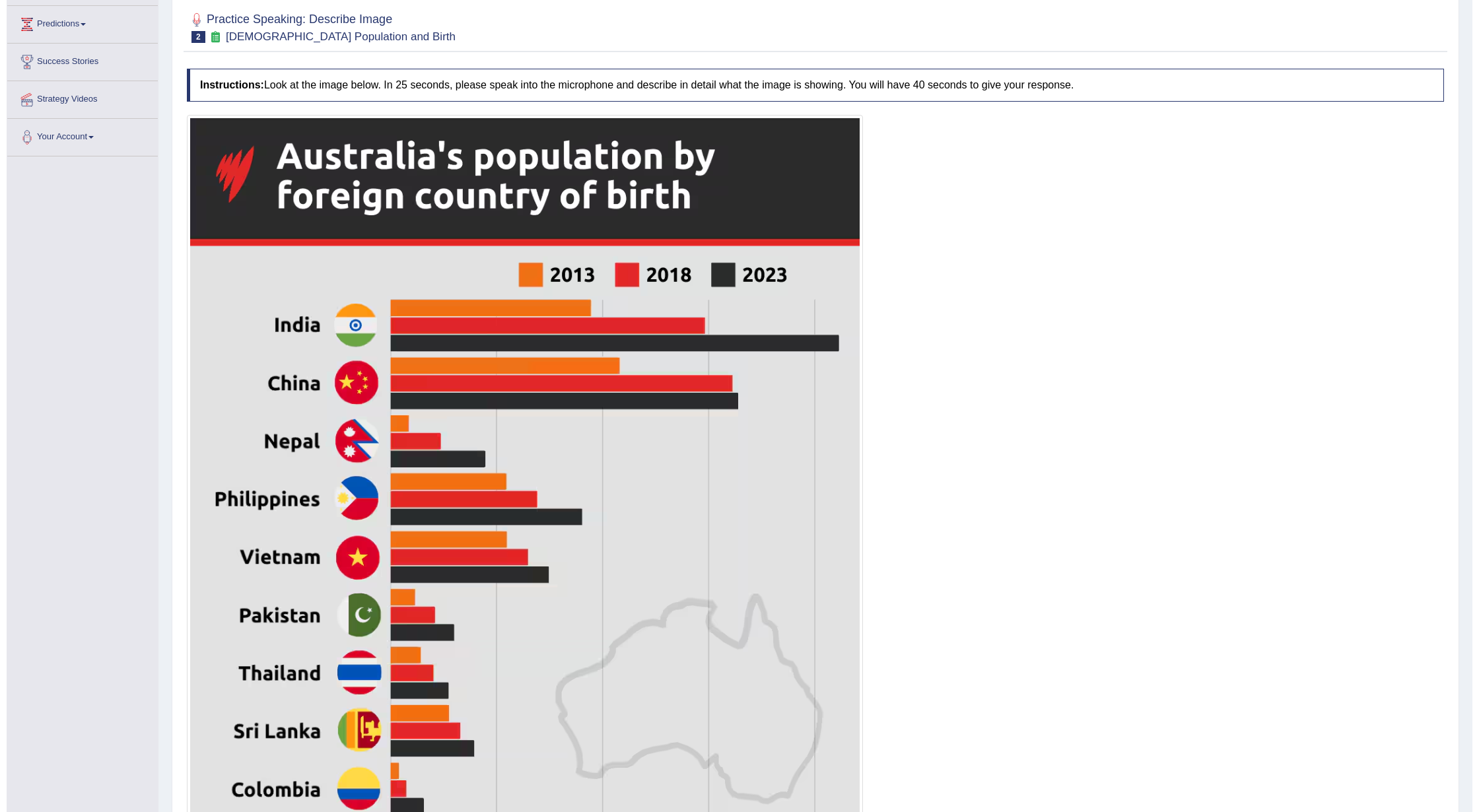
scroll to position [452, 0]
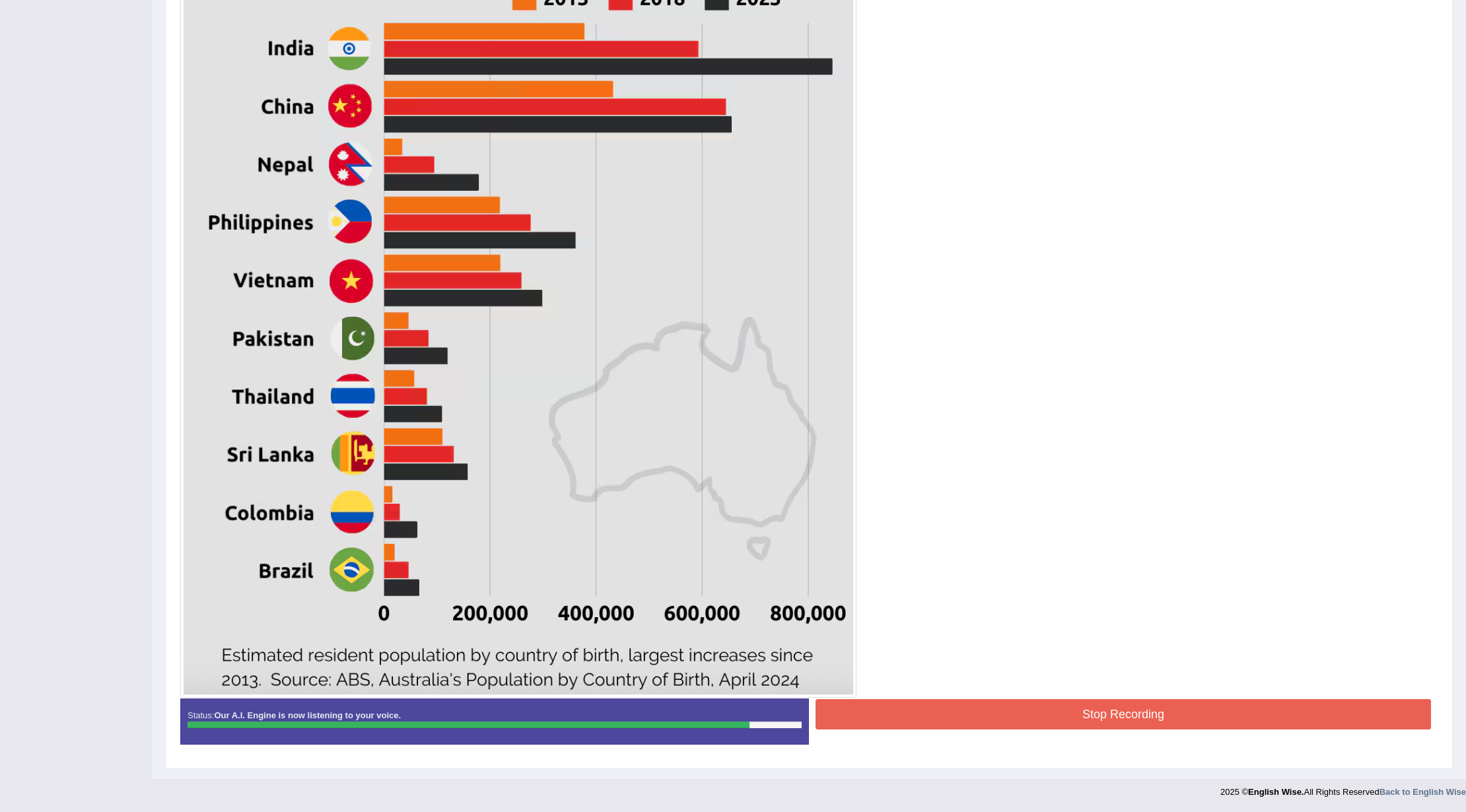
click at [1002, 714] on button "Stop Recording" at bounding box center [1123, 714] width 616 height 31
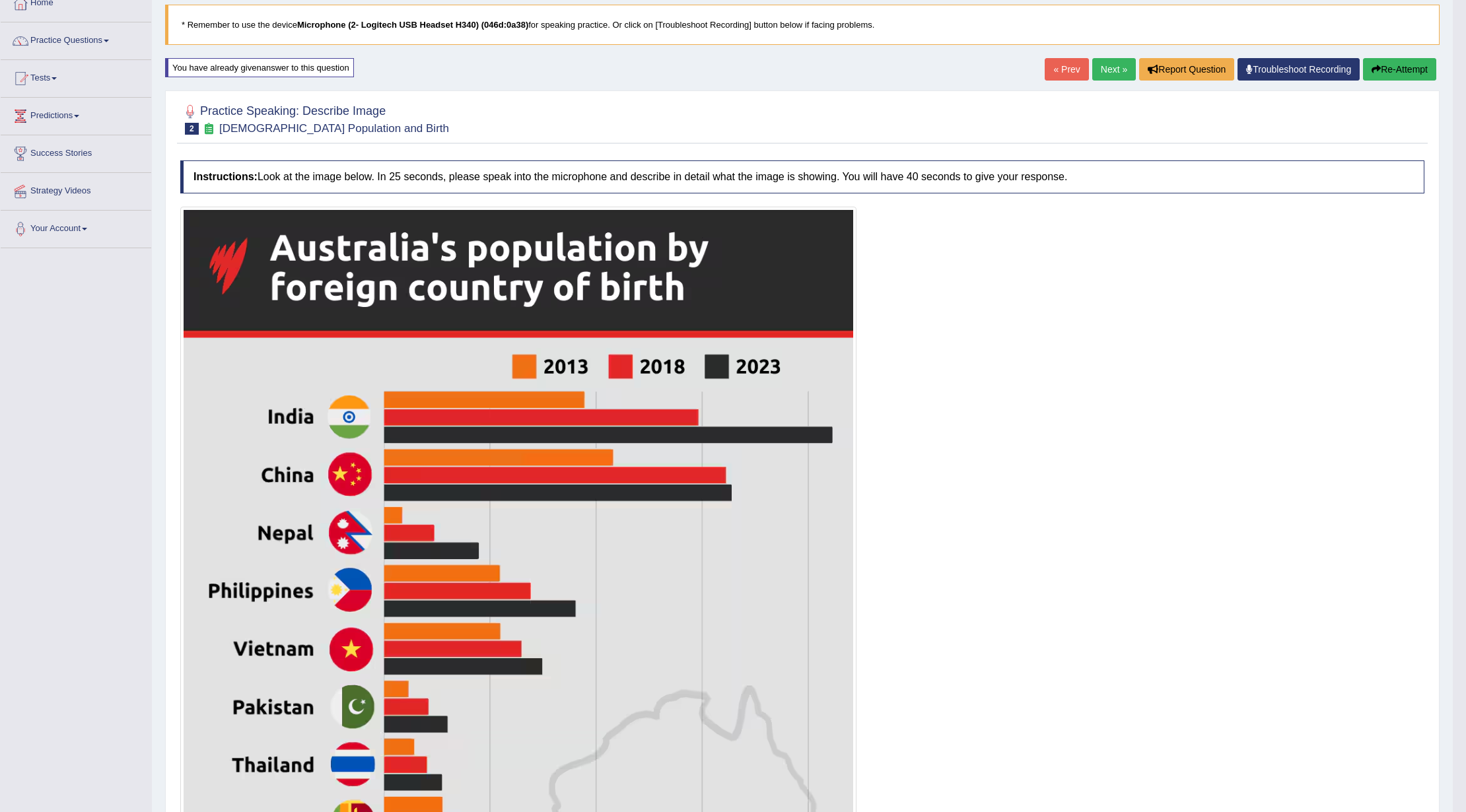
scroll to position [16, 0]
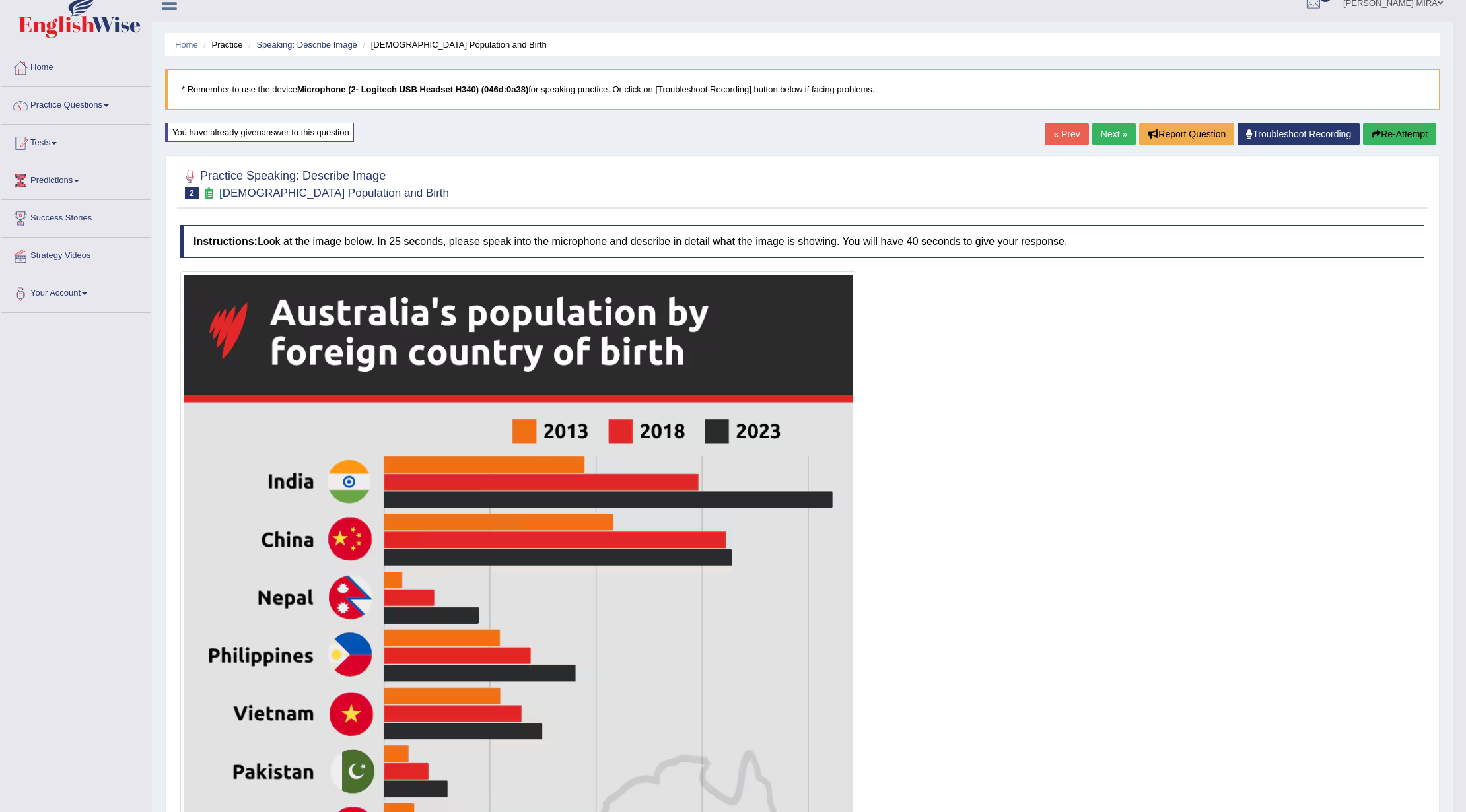
click at [1110, 143] on link "Next »" at bounding box center [1113, 134] width 43 height 22
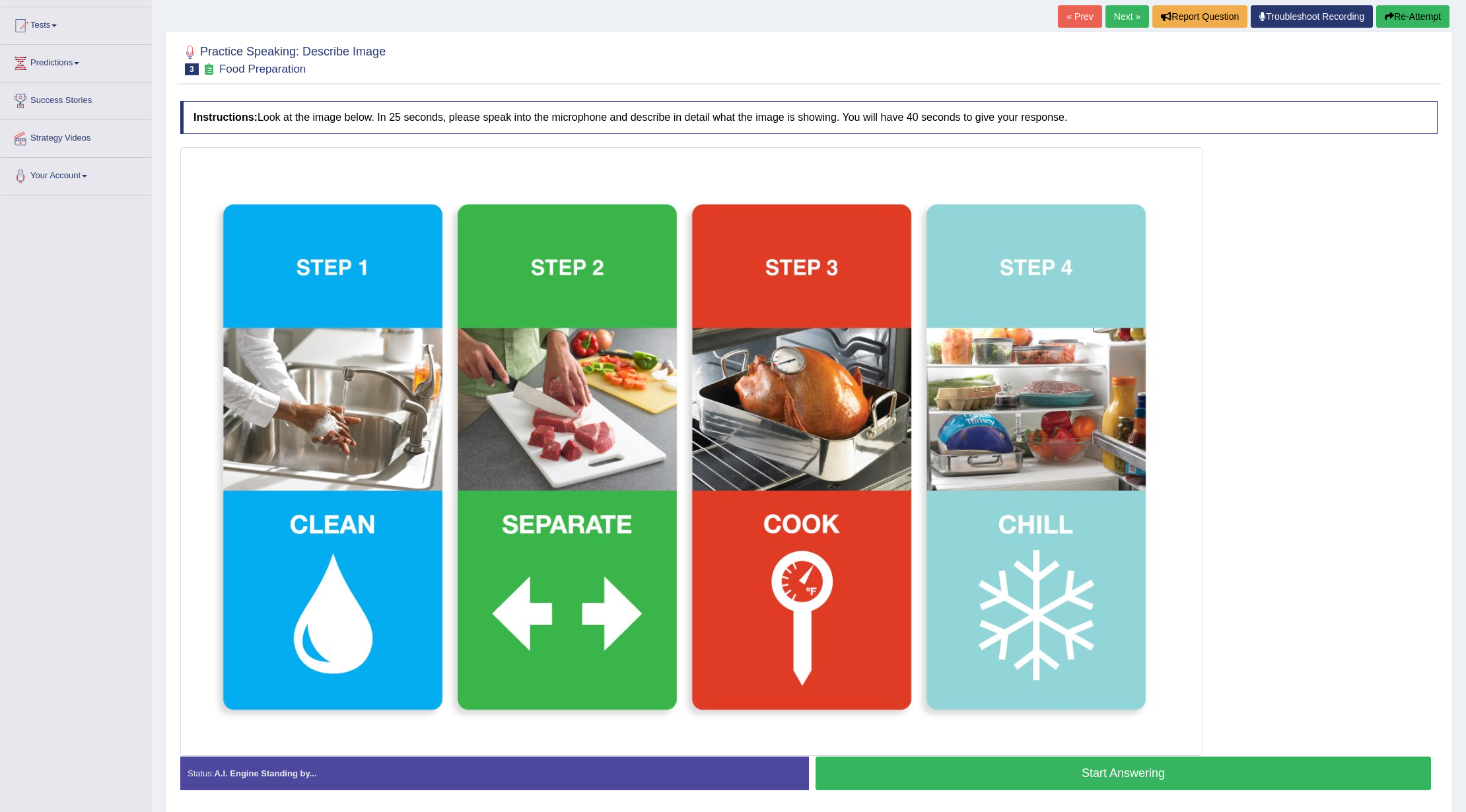
scroll to position [93, 0]
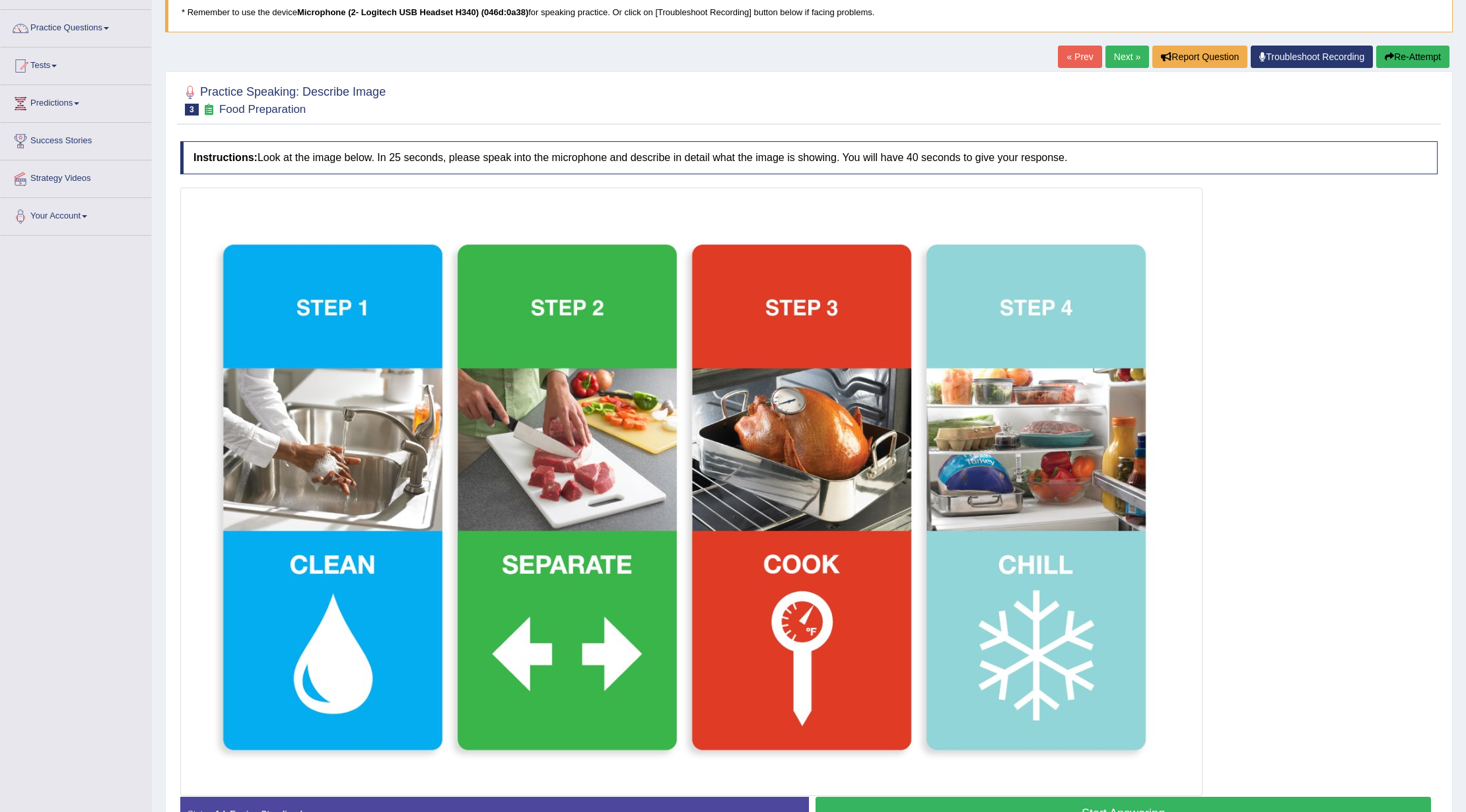
click at [1413, 55] on button "Re-Attempt" at bounding box center [1412, 57] width 73 height 22
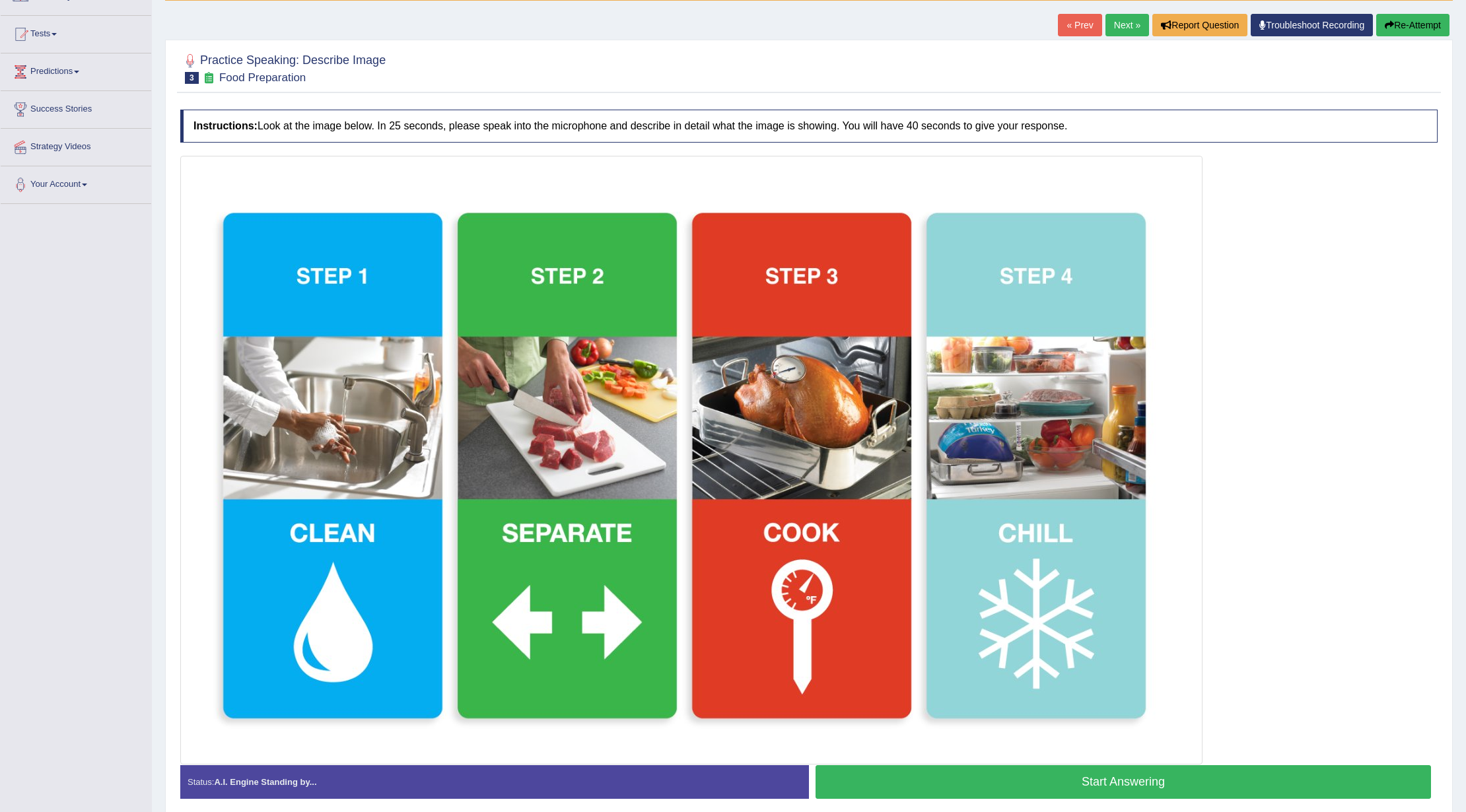
scroll to position [181, 0]
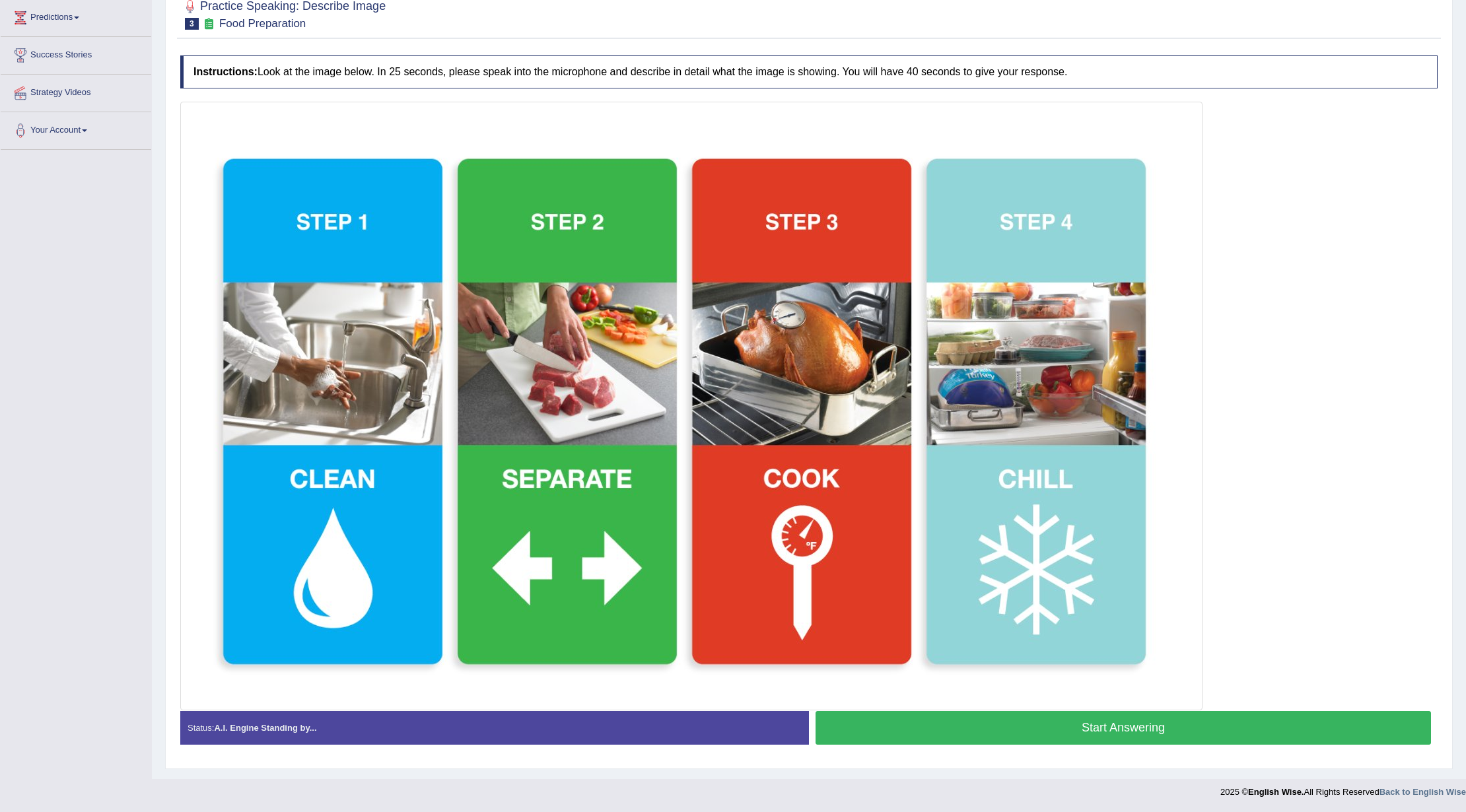
click at [981, 730] on button "Start Answering" at bounding box center [1123, 728] width 616 height 34
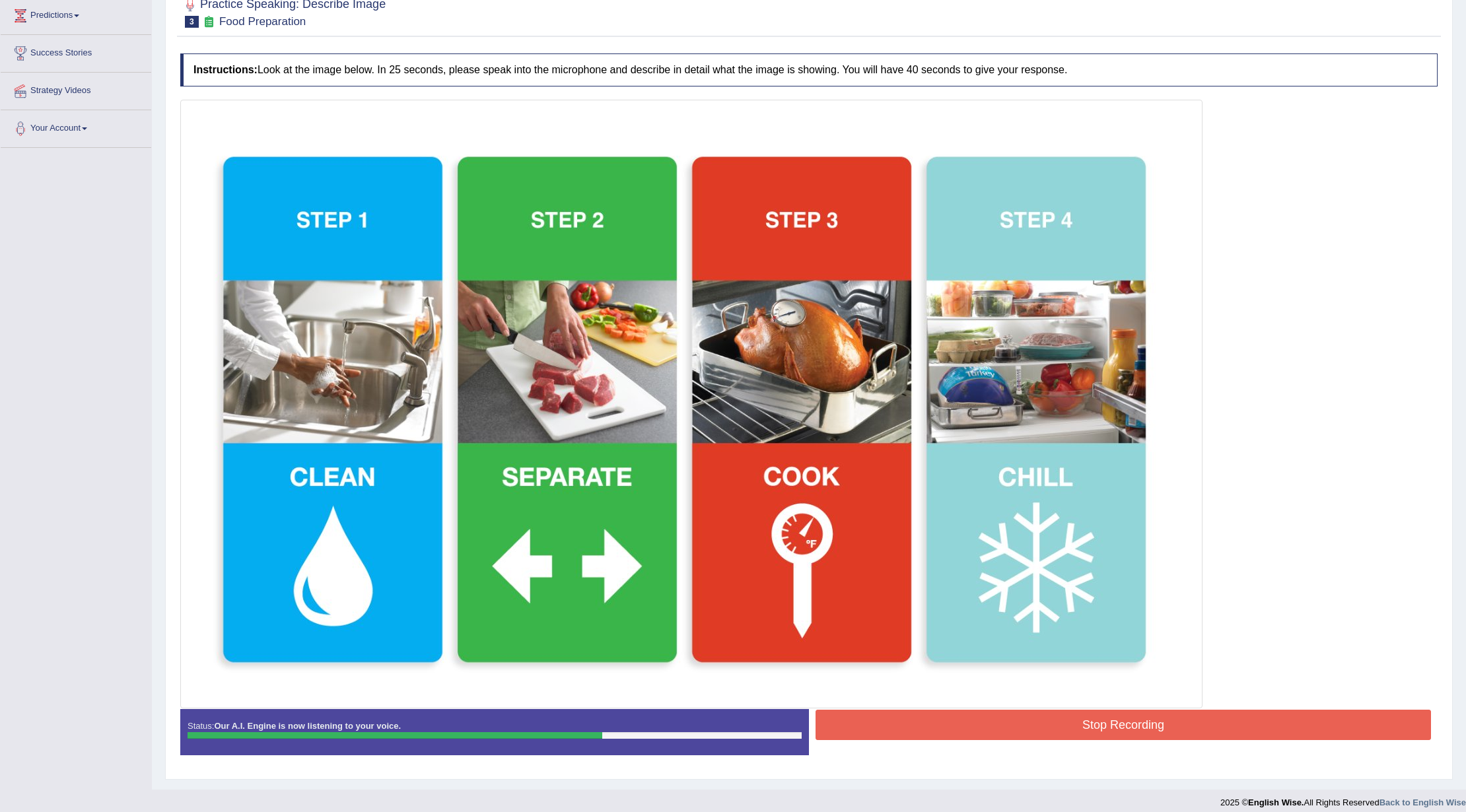
click at [982, 721] on button "Stop Recording" at bounding box center [1123, 724] width 616 height 31
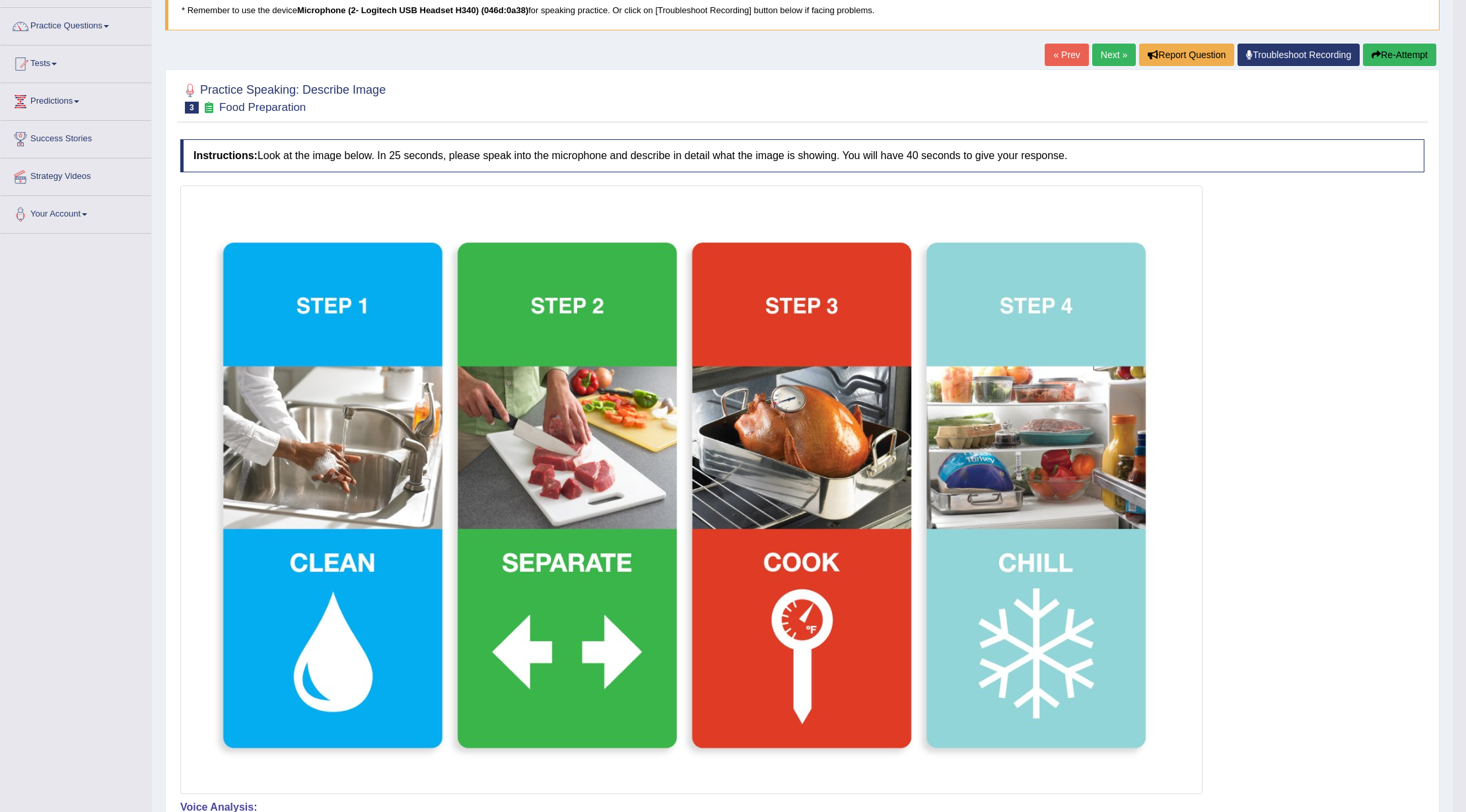
scroll to position [0, 0]
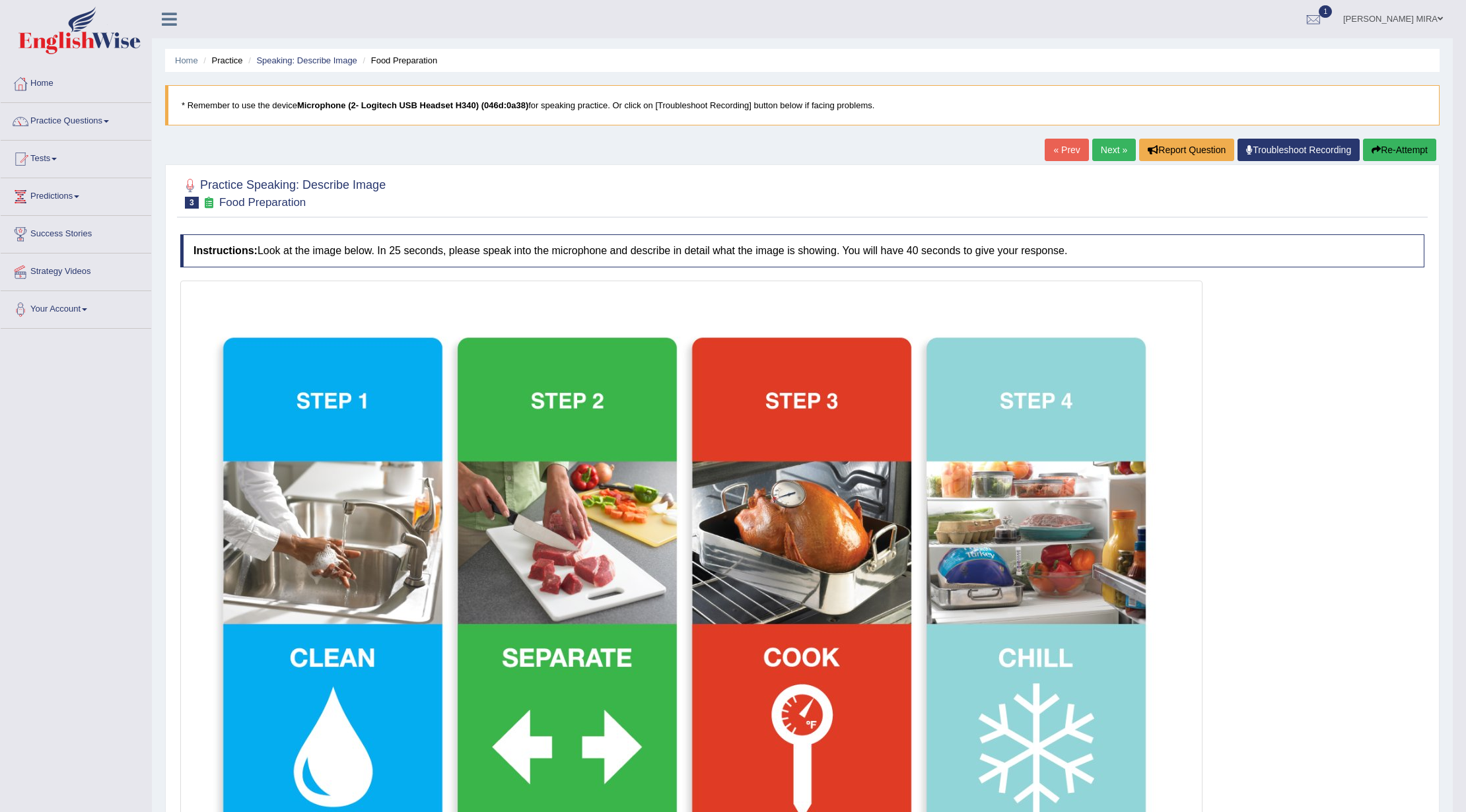
click at [1113, 143] on link "Next »" at bounding box center [1113, 150] width 43 height 22
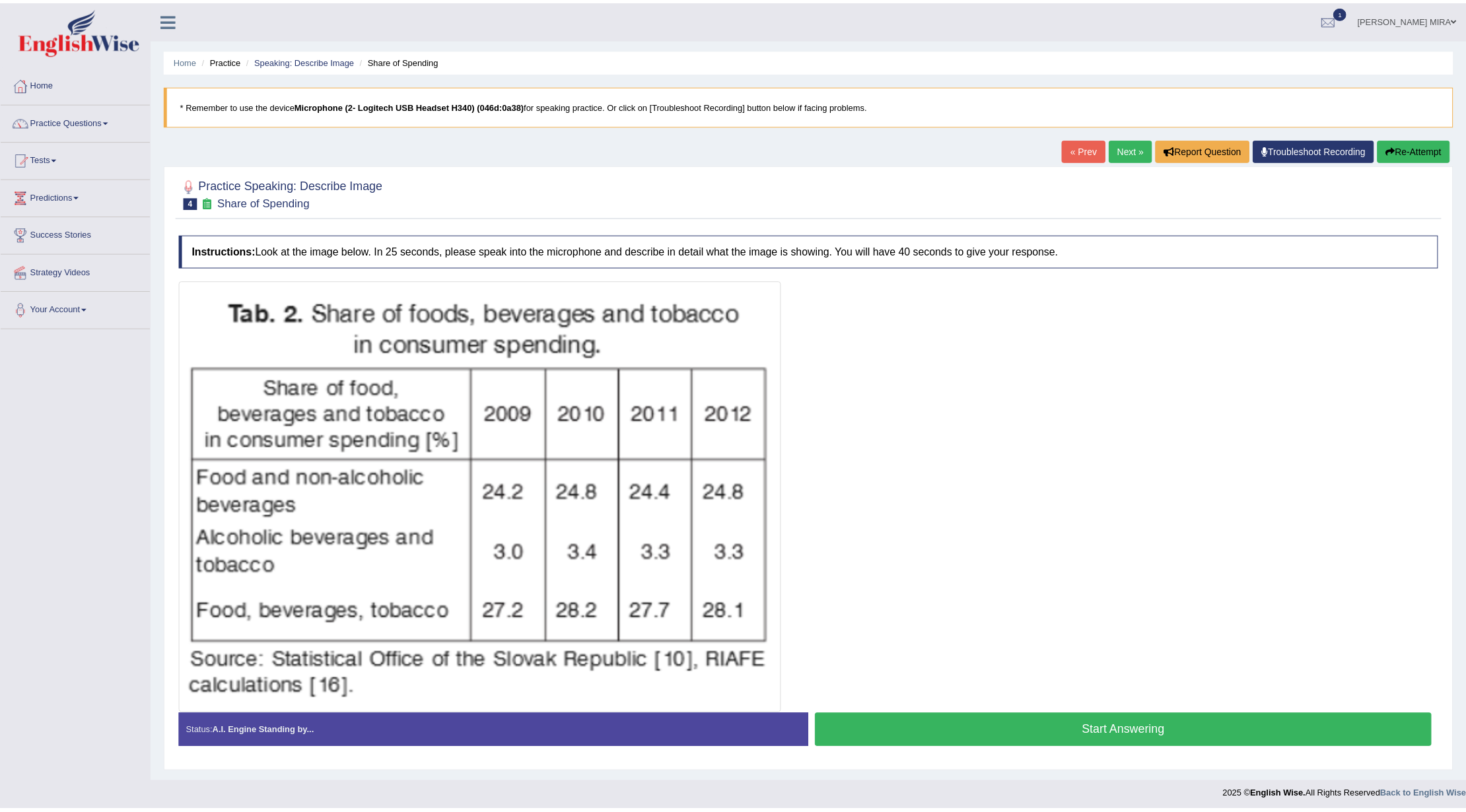
scroll to position [6, 0]
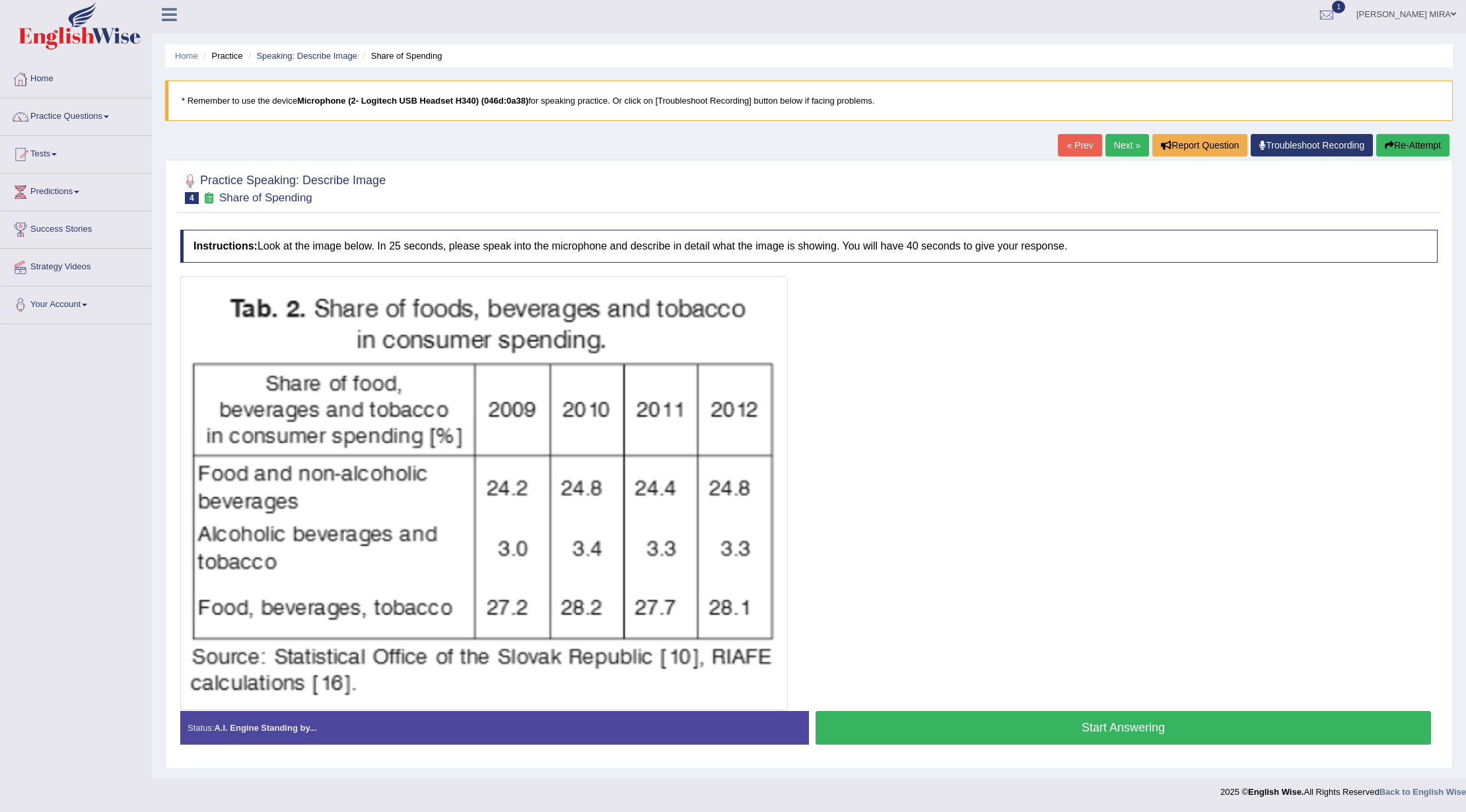
click at [1126, 145] on link "Next »" at bounding box center [1127, 145] width 43 height 22
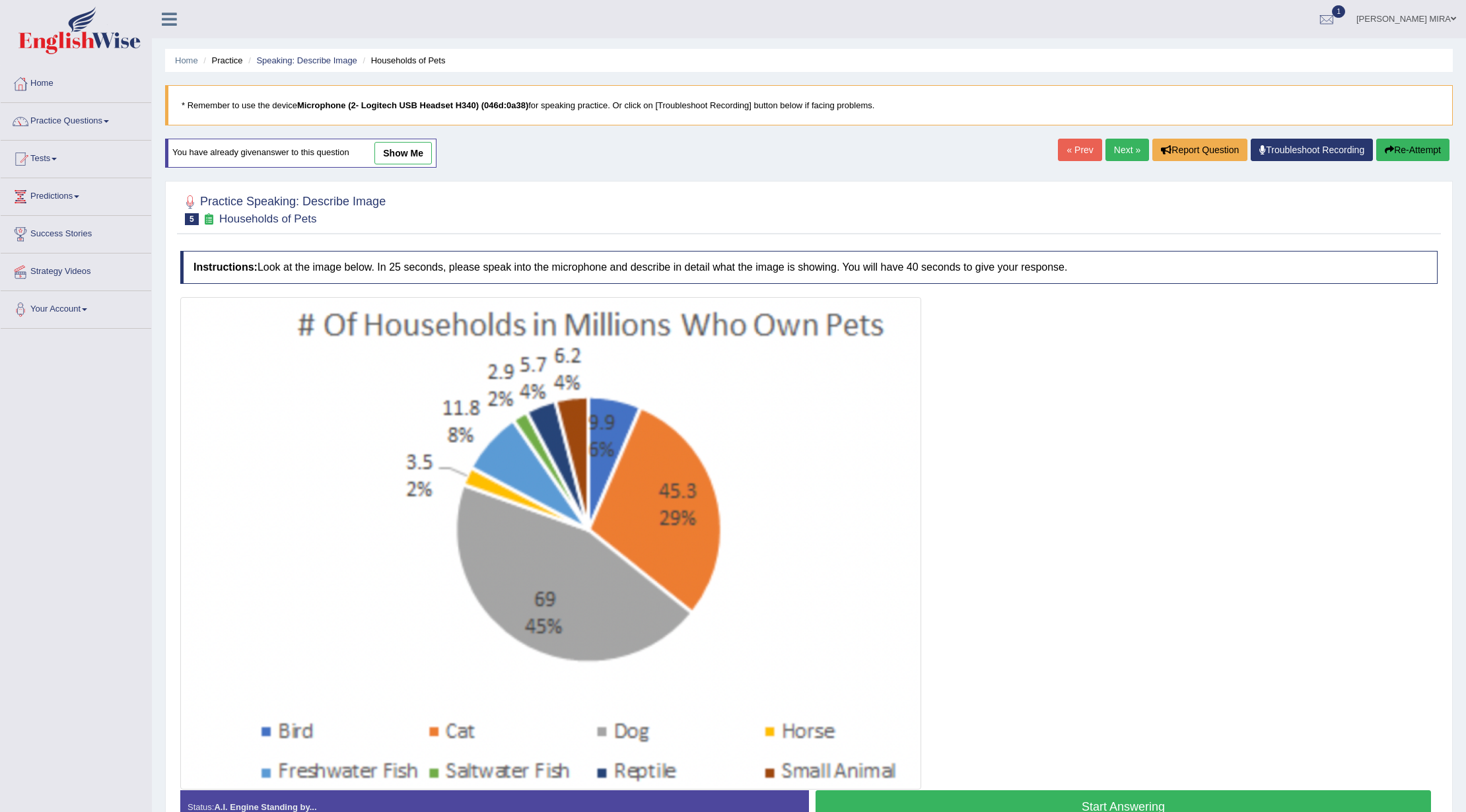
scroll to position [82, 0]
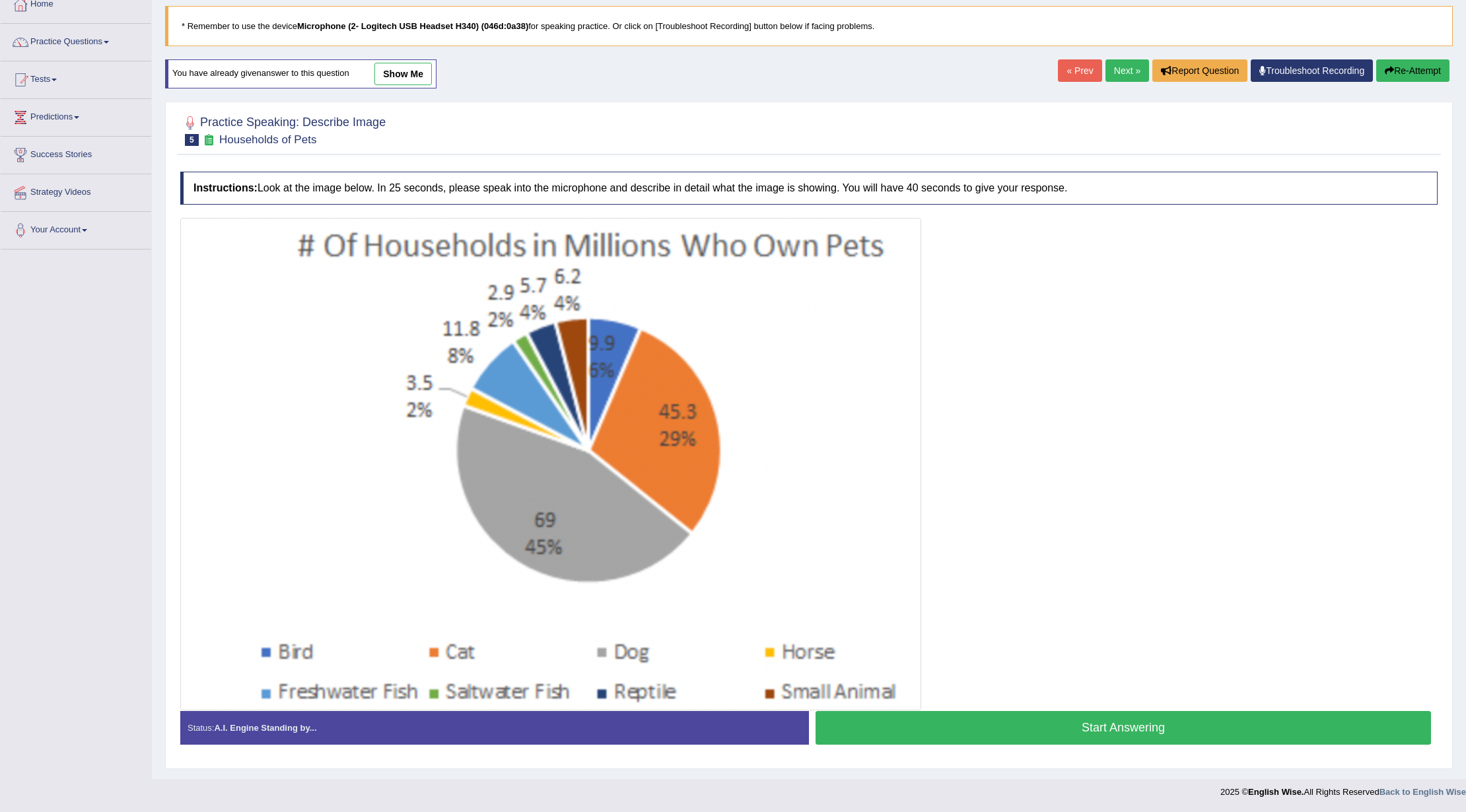
click at [964, 735] on button "Start Answering" at bounding box center [1123, 728] width 616 height 34
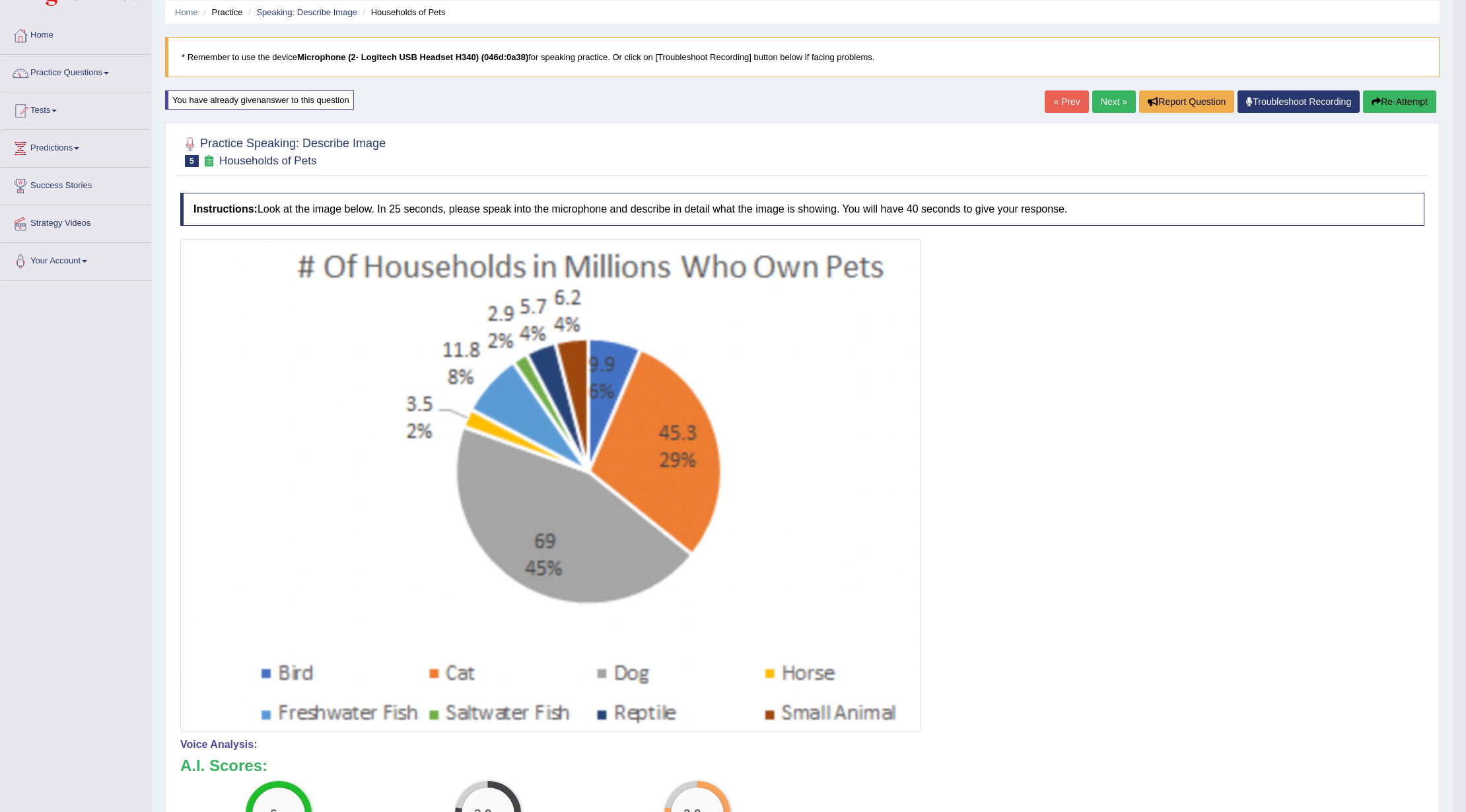
scroll to position [0, 0]
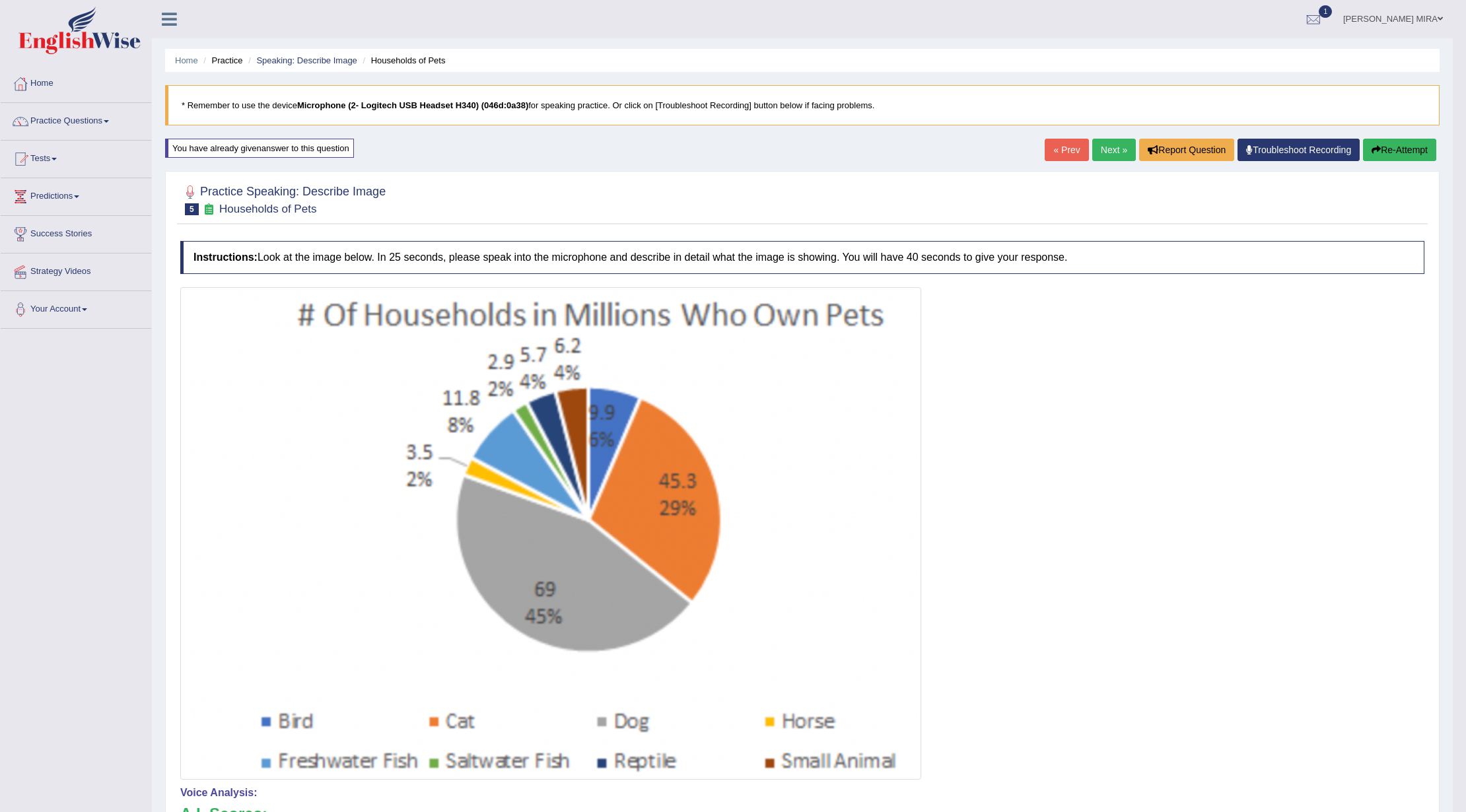
click at [1417, 149] on button "Re-Attempt" at bounding box center [1400, 150] width 73 height 22
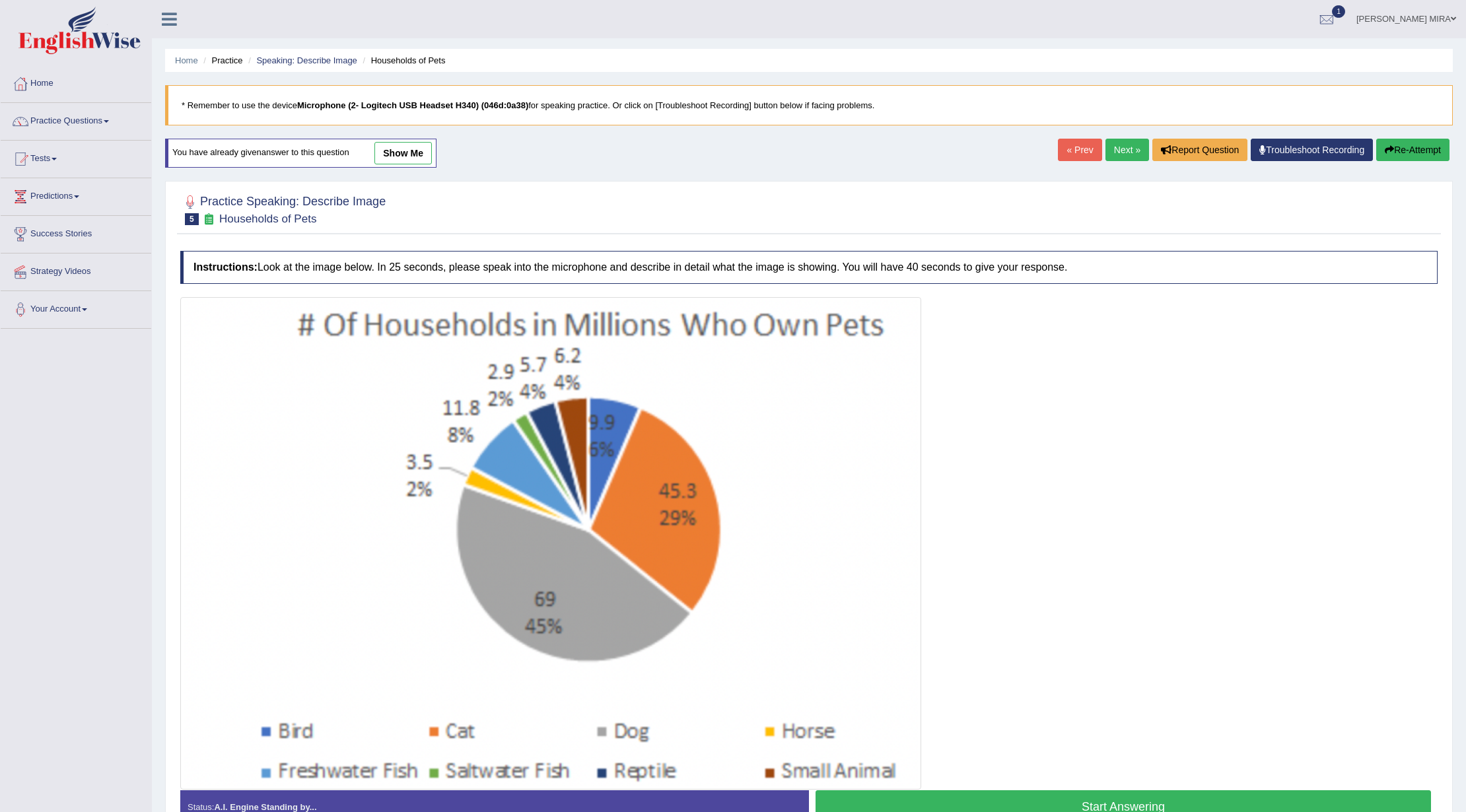
scroll to position [82, 0]
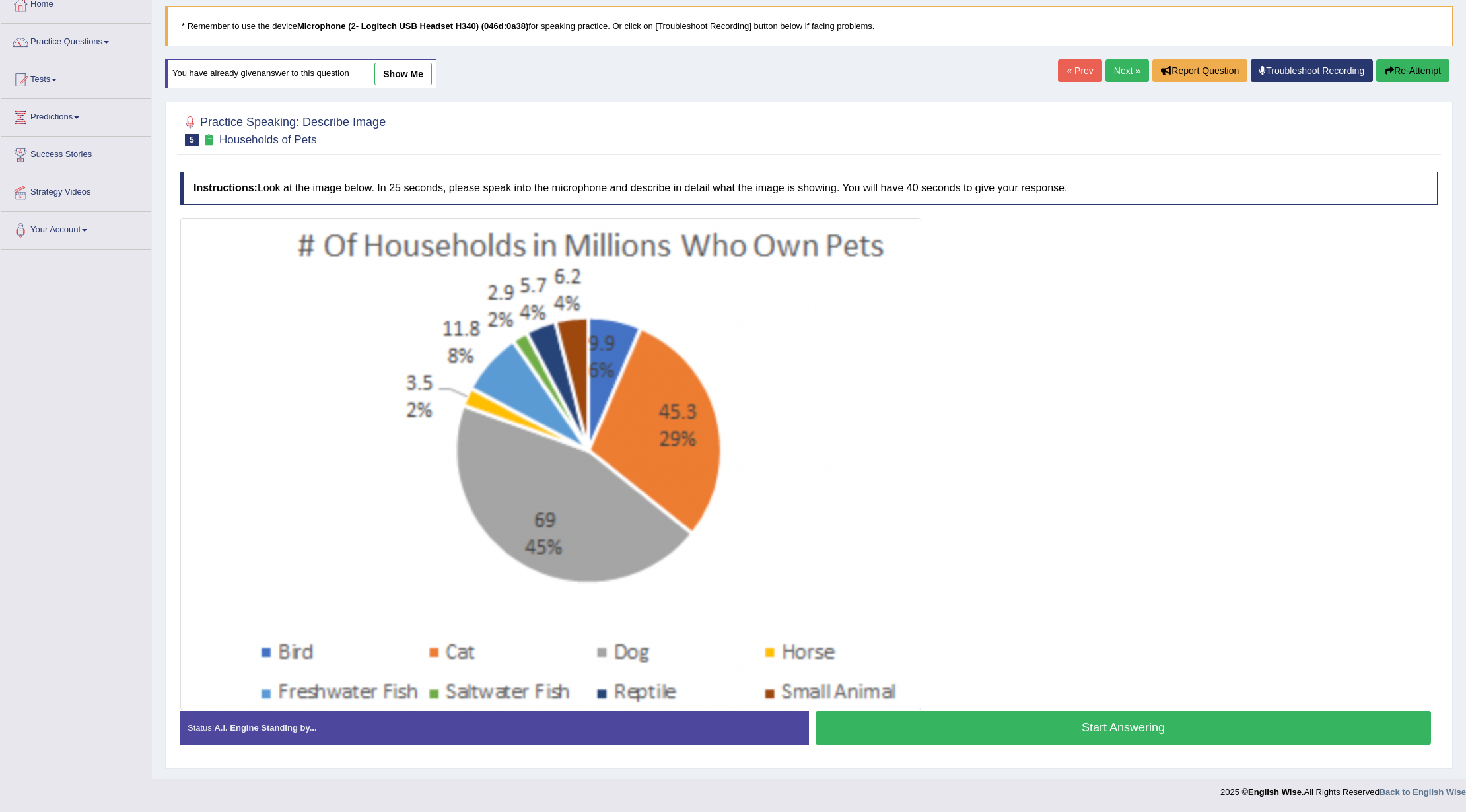
click at [946, 737] on button "Start Answering" at bounding box center [1123, 728] width 616 height 34
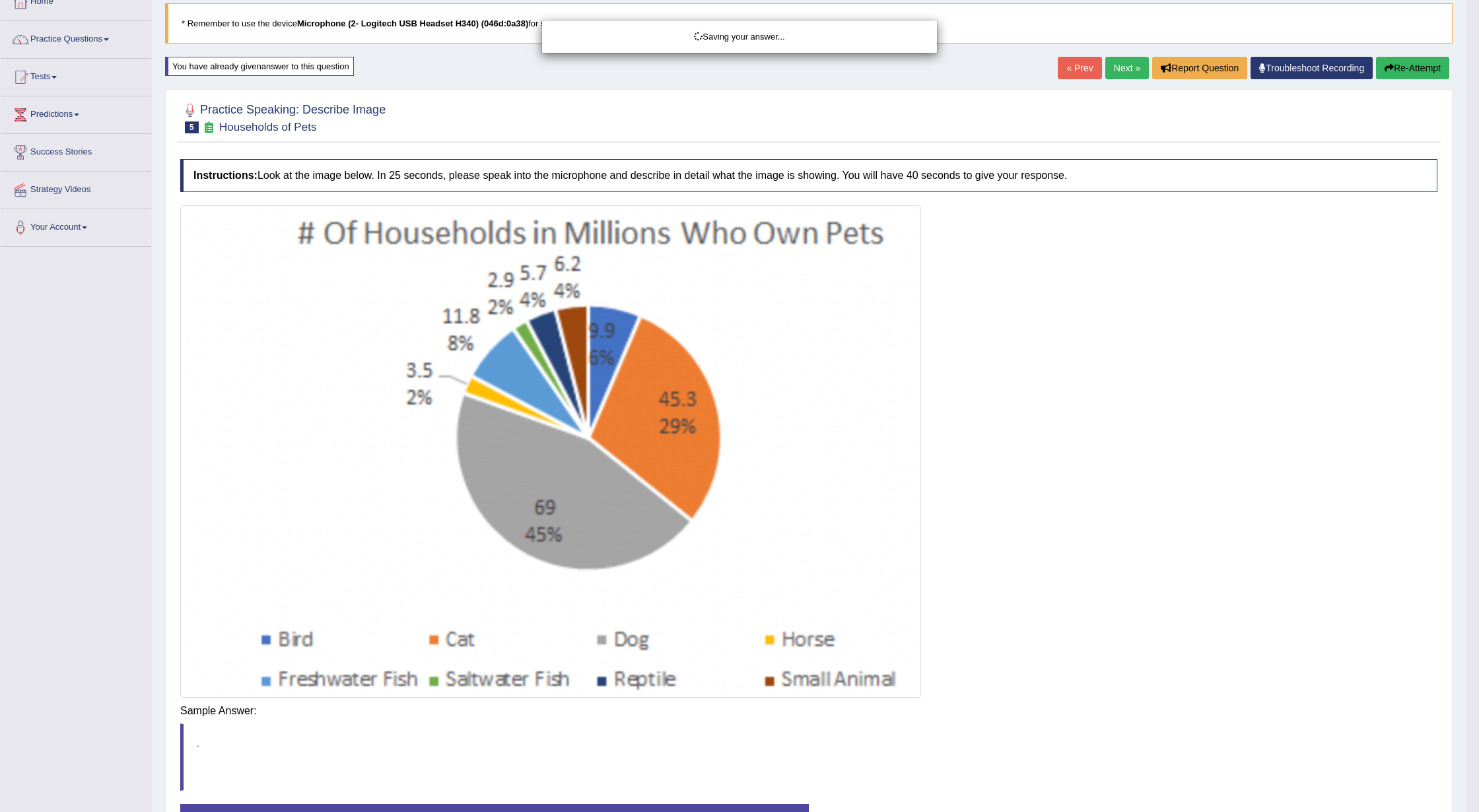
click at [907, 720] on div "Saving your answer..." at bounding box center [740, 406] width 1479 height 812
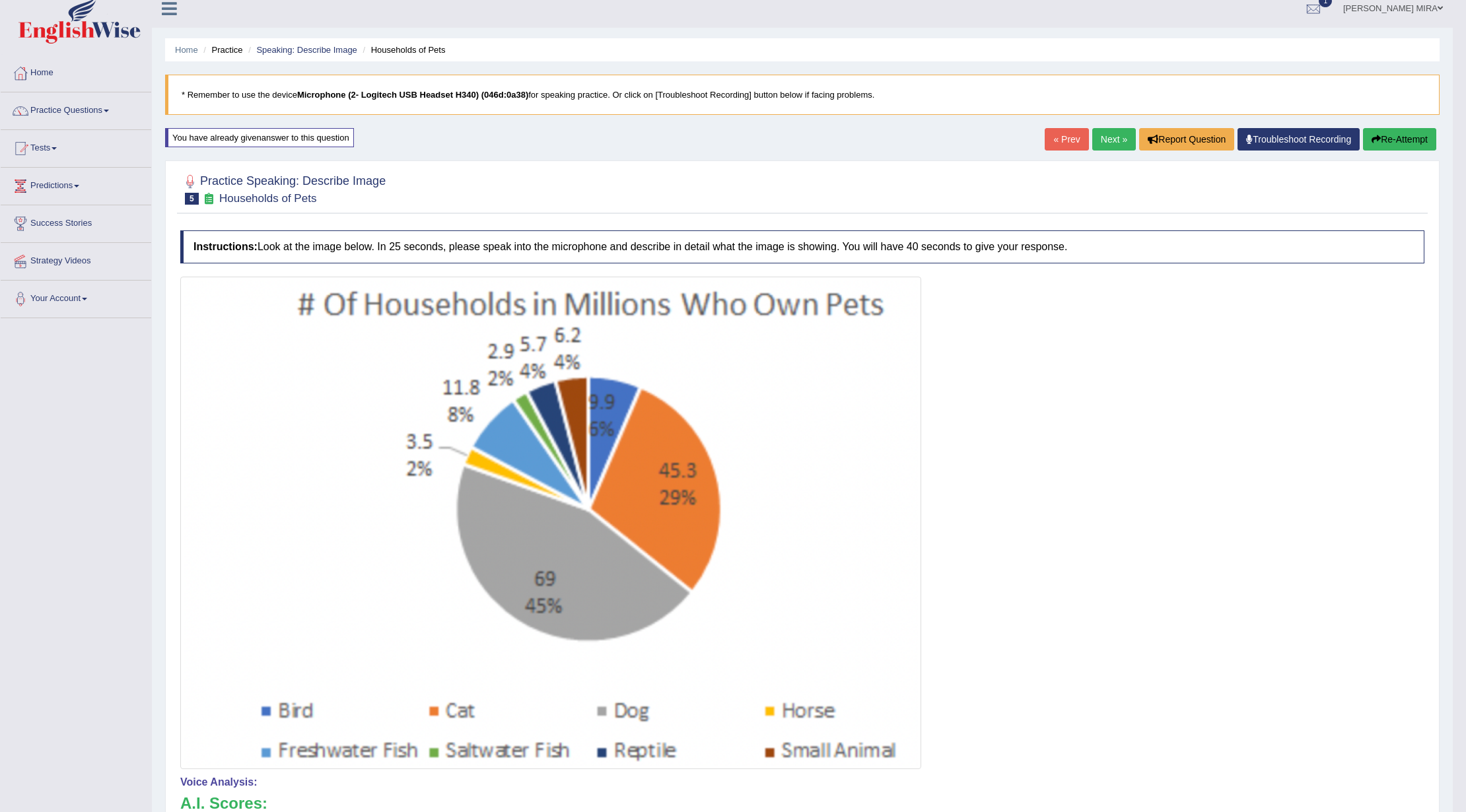
scroll to position [1, 0]
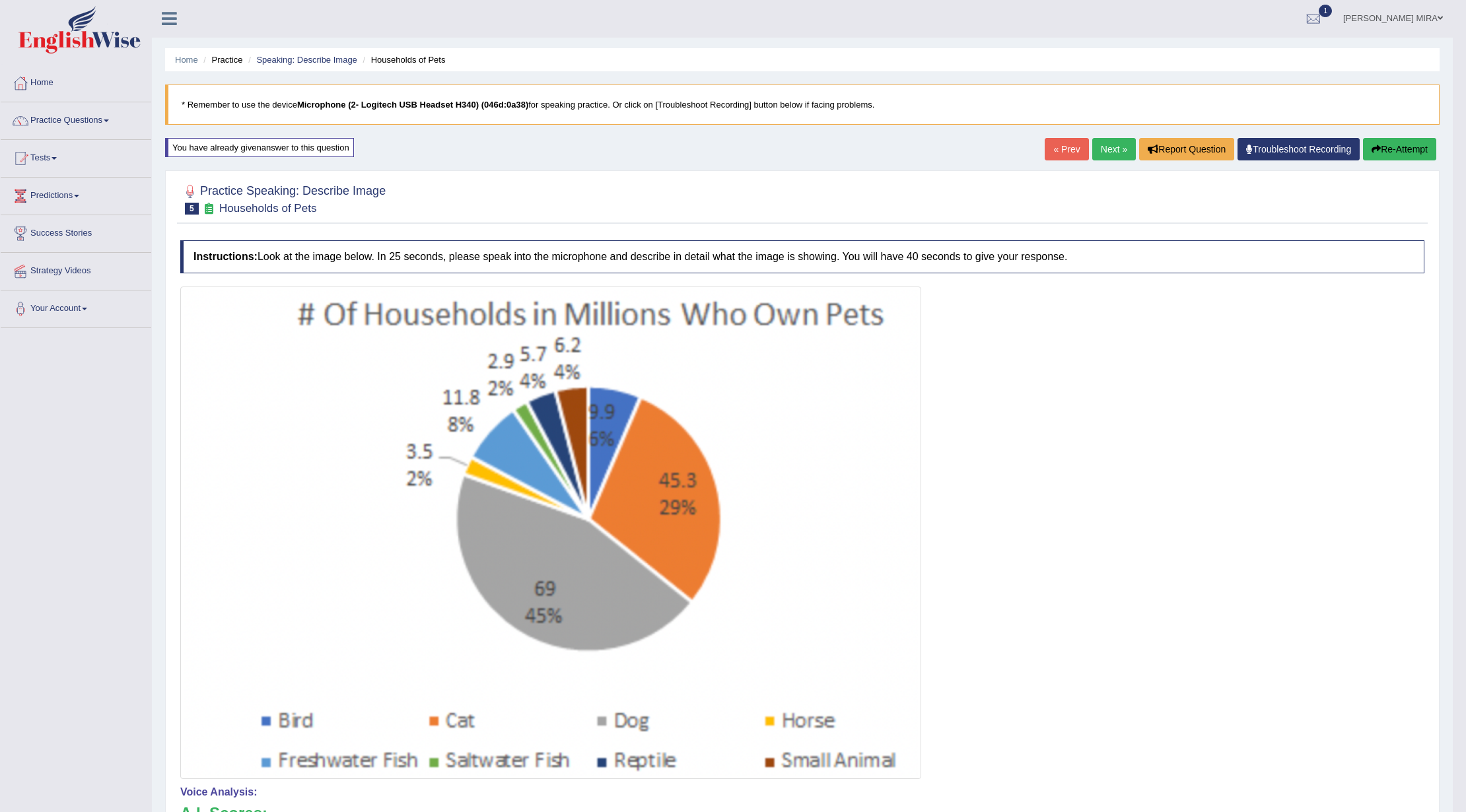
click at [1401, 140] on button "Re-Attempt" at bounding box center [1400, 149] width 73 height 22
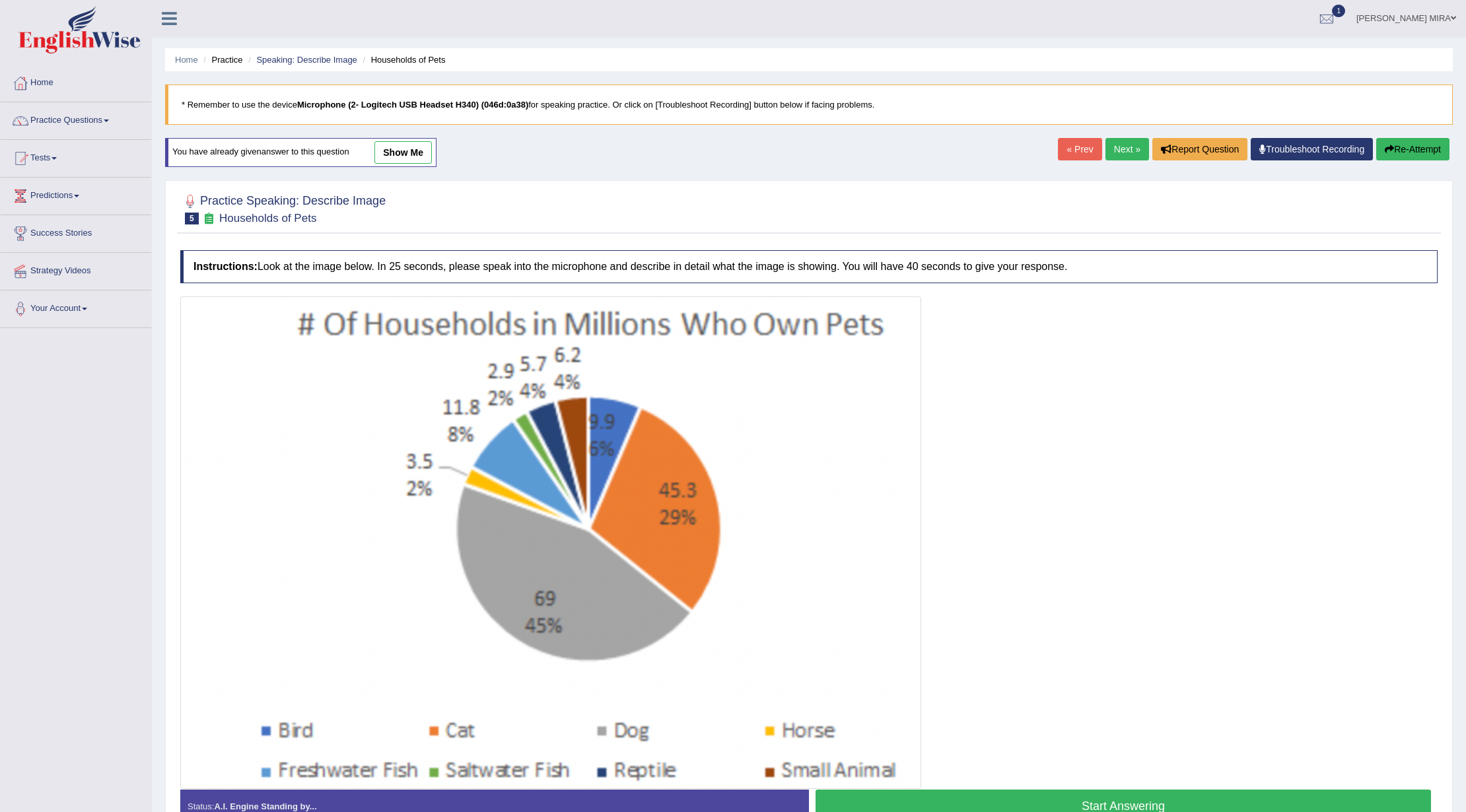
scroll to position [82, 0]
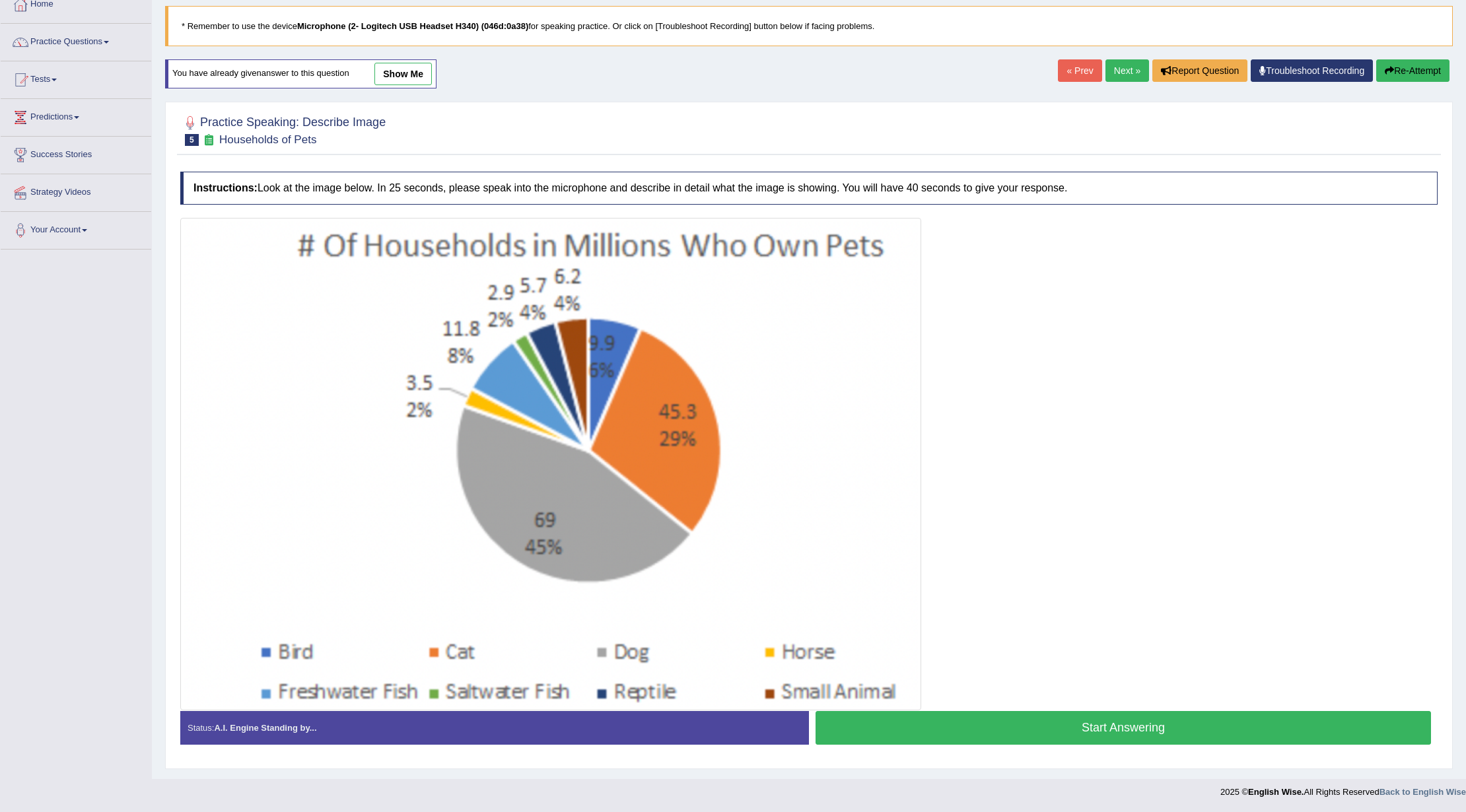
click at [1078, 718] on button "Start Answering" at bounding box center [1123, 728] width 616 height 34
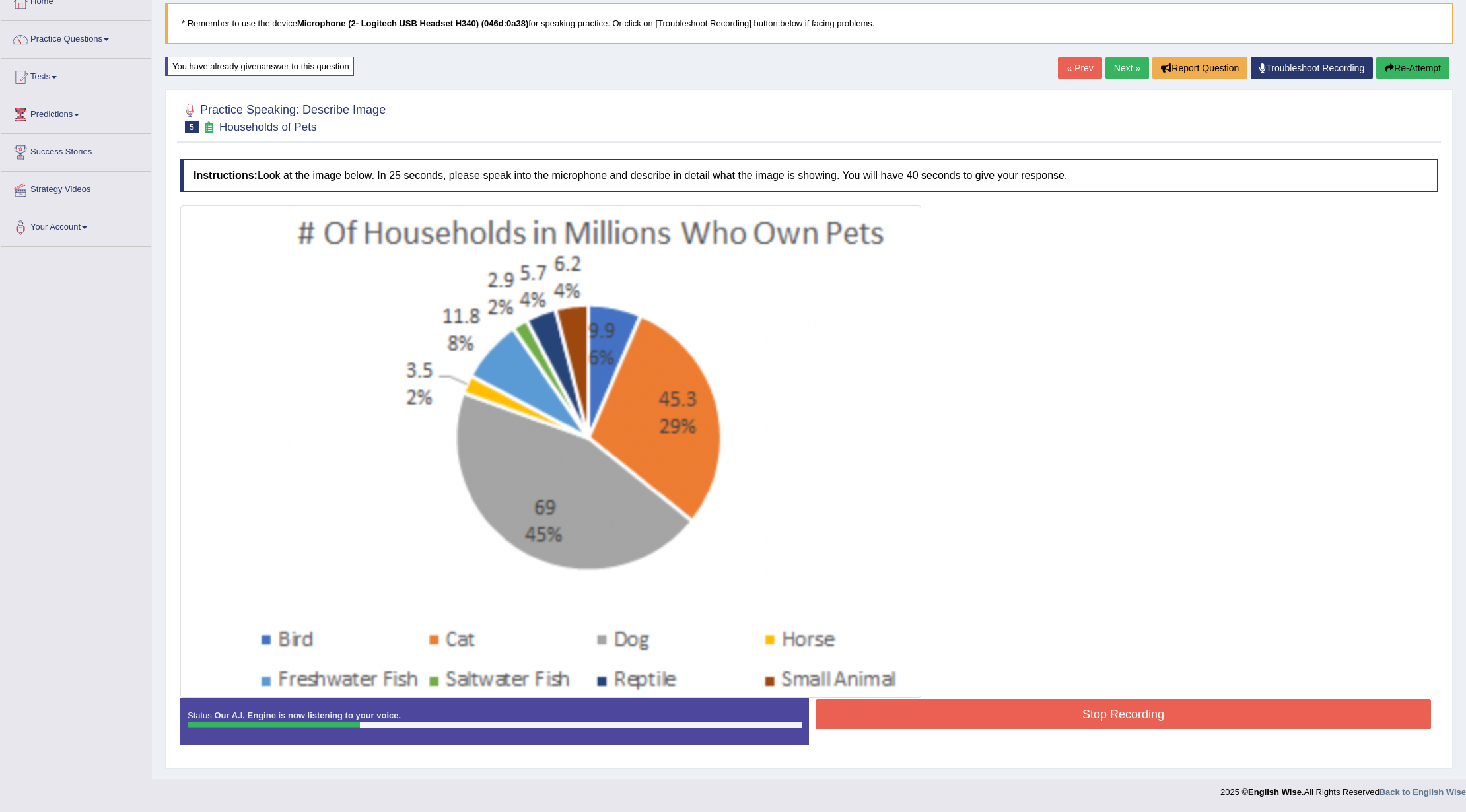
click at [1427, 69] on button "Re-Attempt" at bounding box center [1412, 68] width 73 height 22
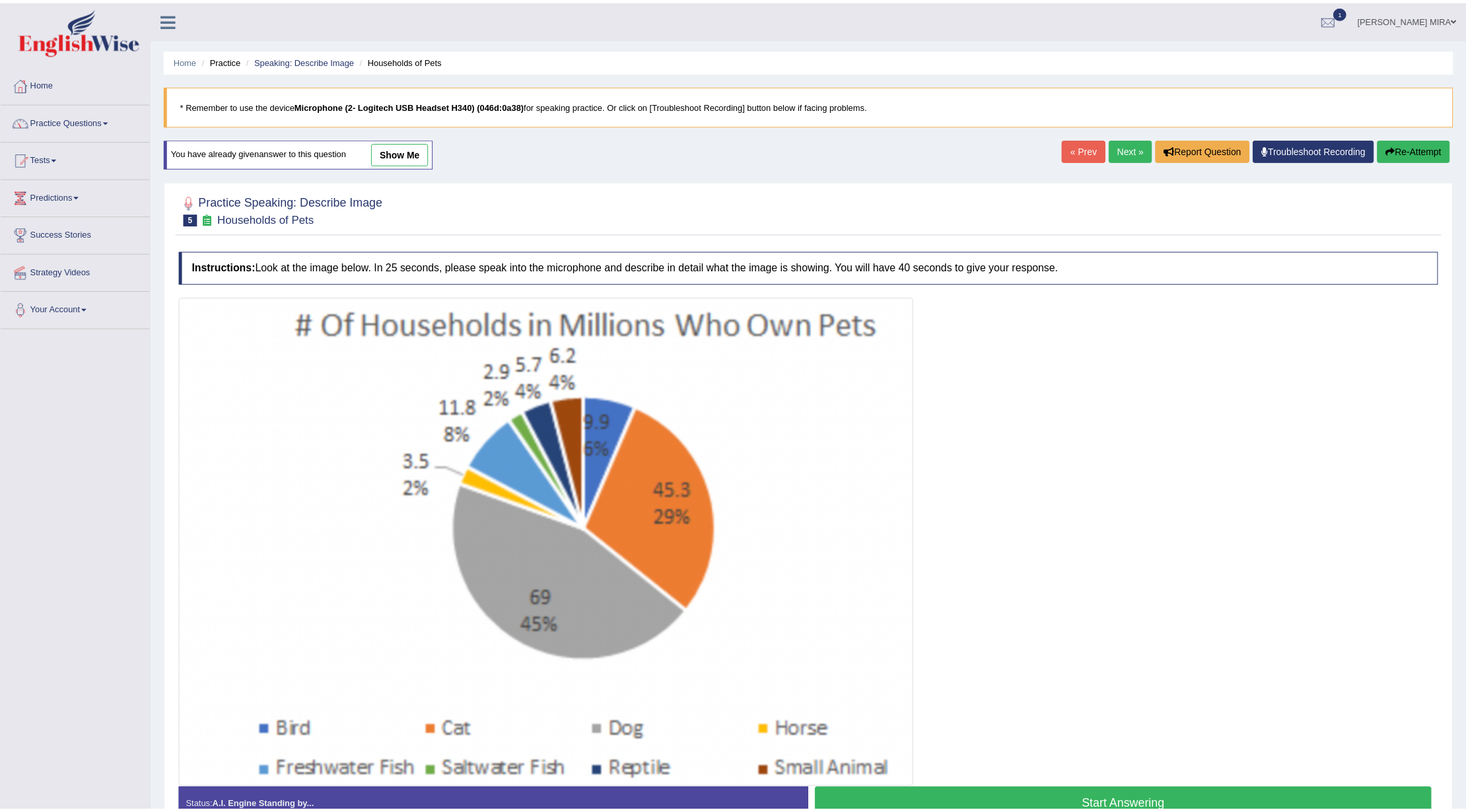
scroll to position [75, 0]
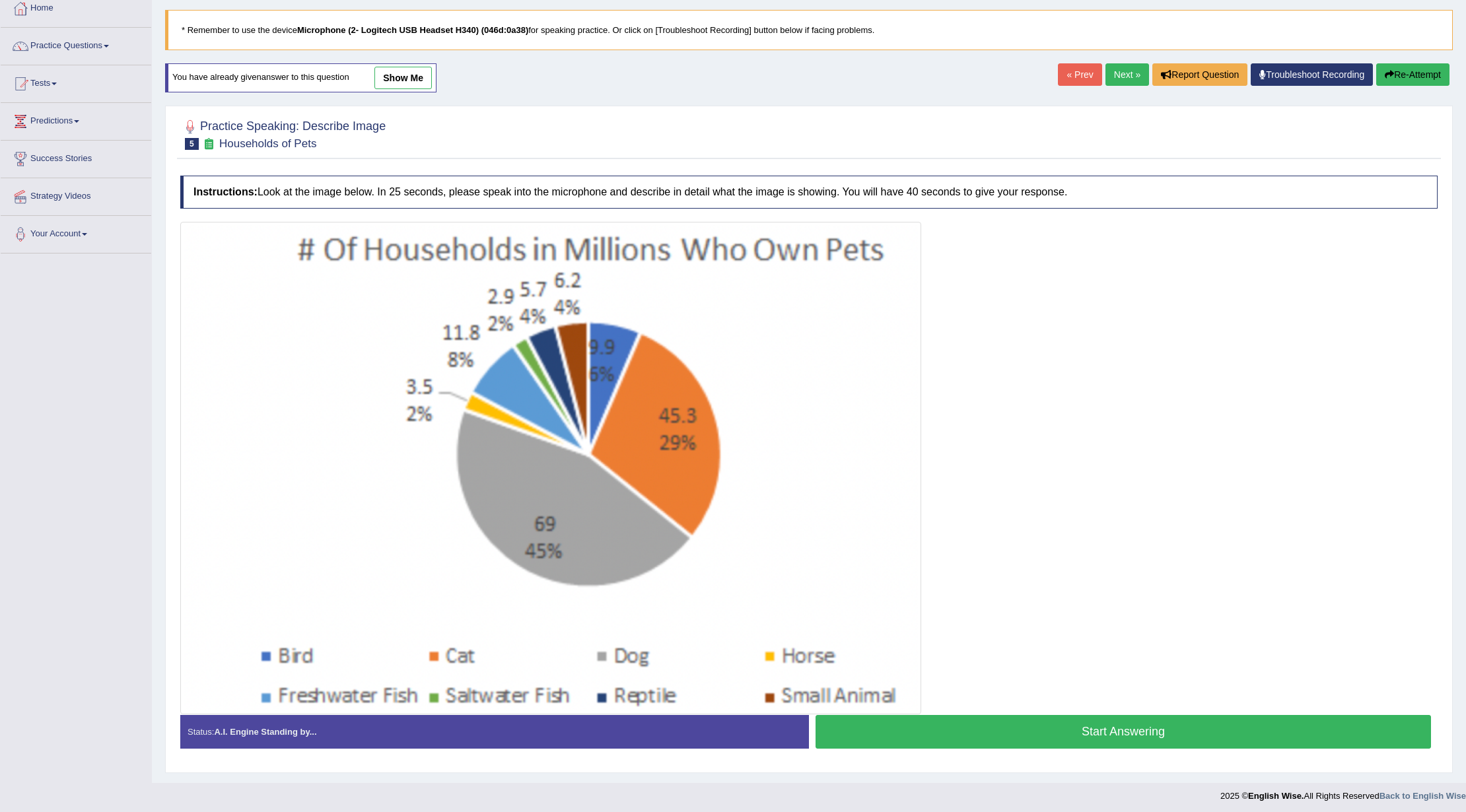
click at [986, 727] on button "Start Answering" at bounding box center [1123, 732] width 616 height 34
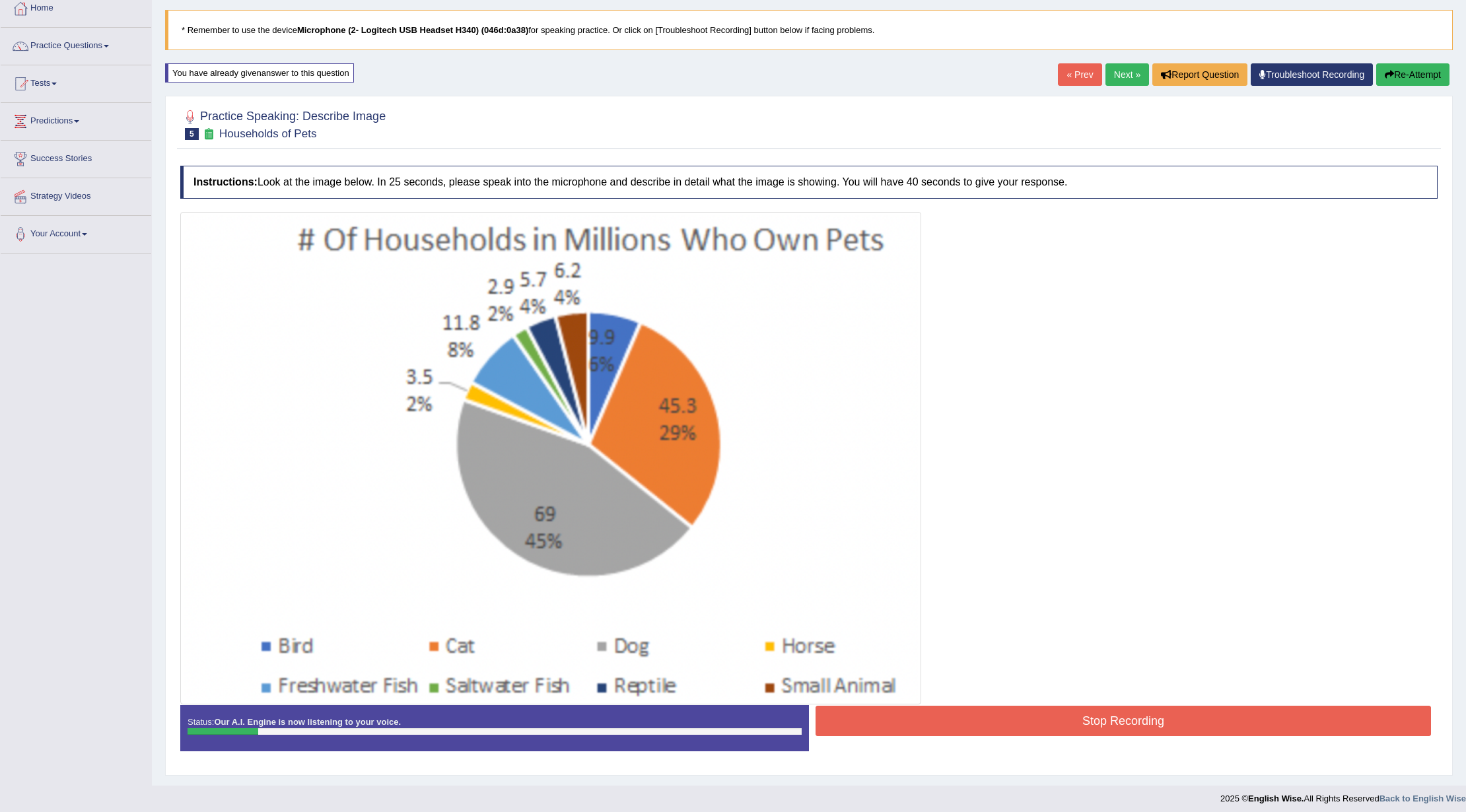
click at [1401, 67] on button "Re-Attempt" at bounding box center [1412, 74] width 73 height 22
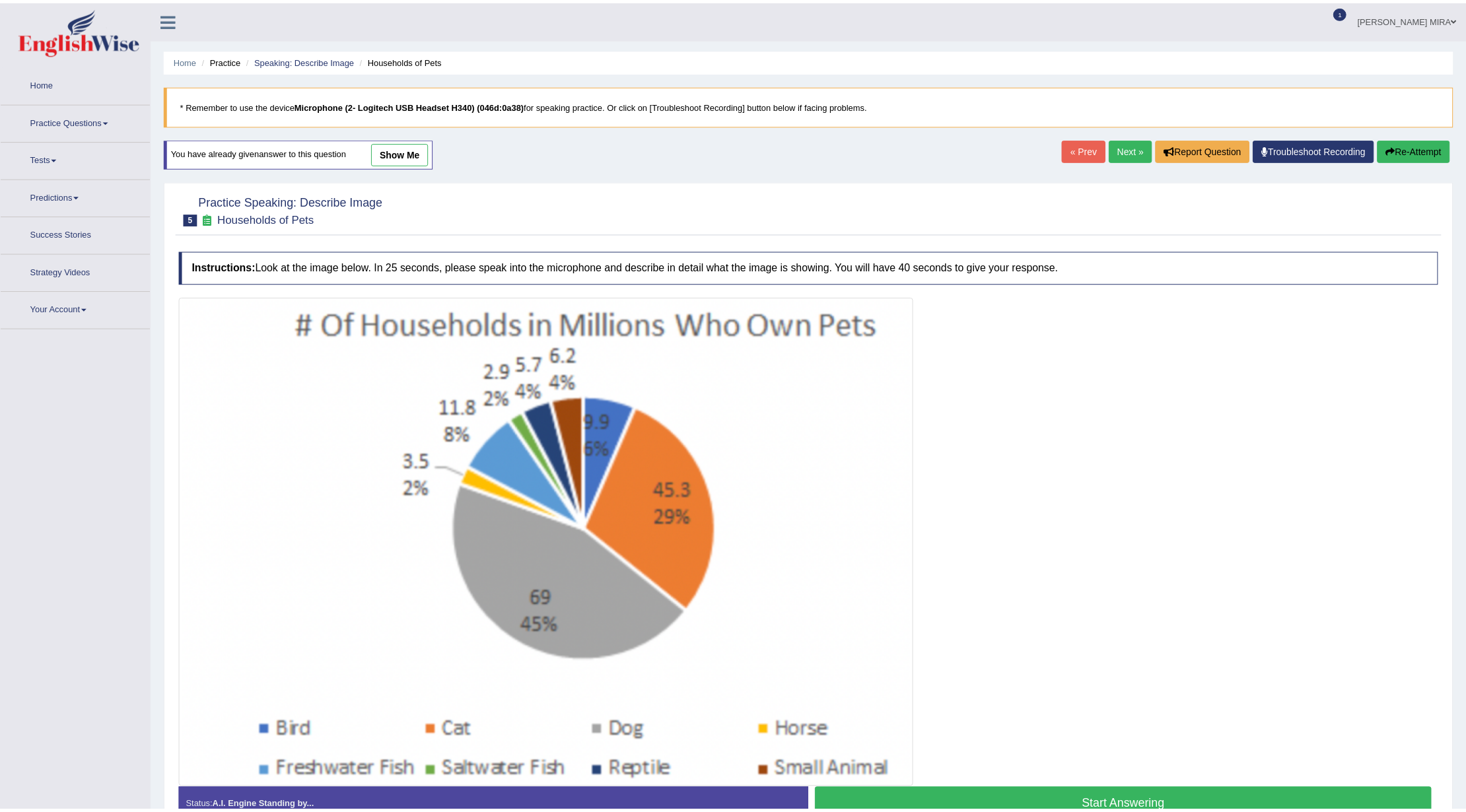
scroll to position [75, 0]
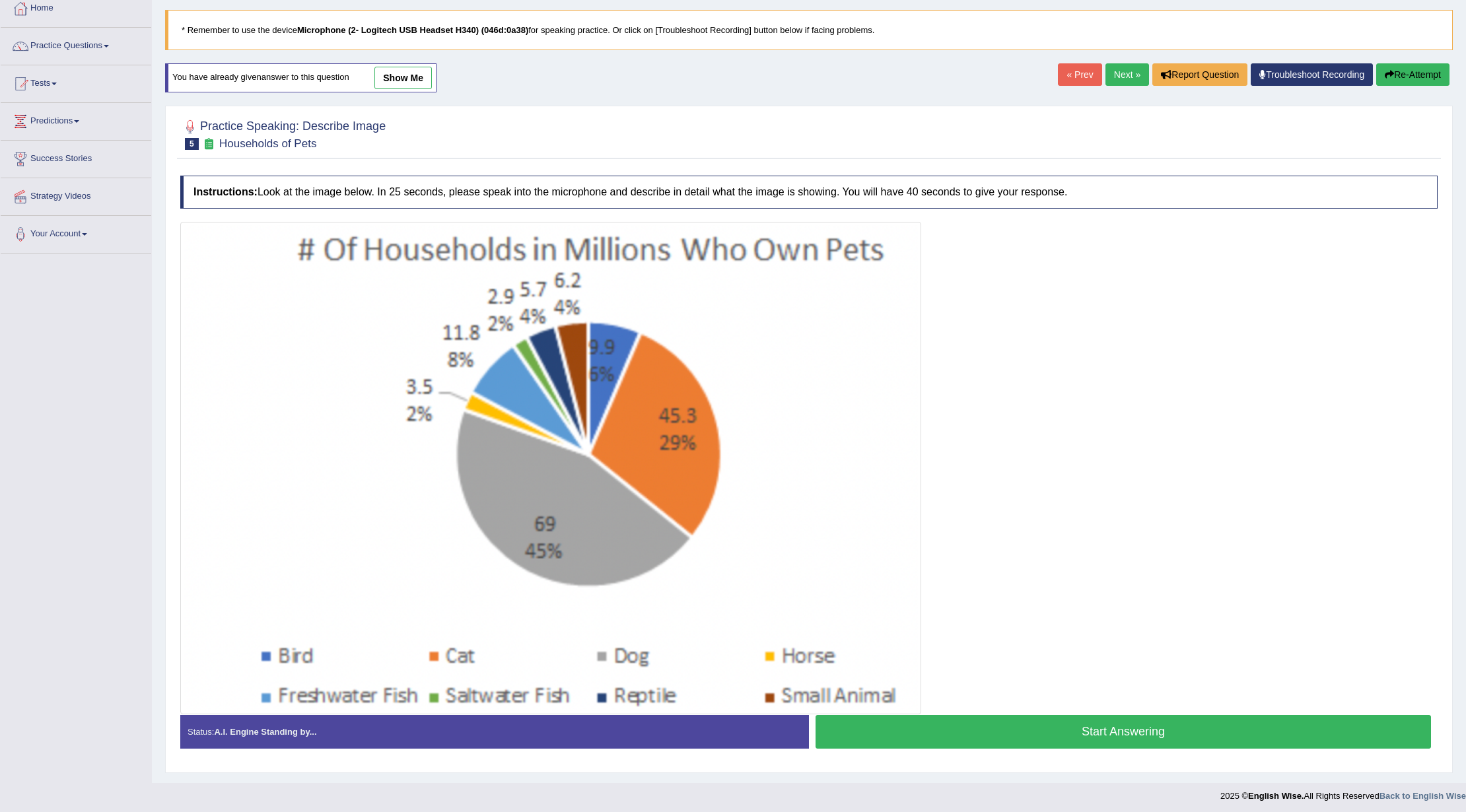
click at [1099, 740] on button "Start Answering" at bounding box center [1123, 732] width 616 height 34
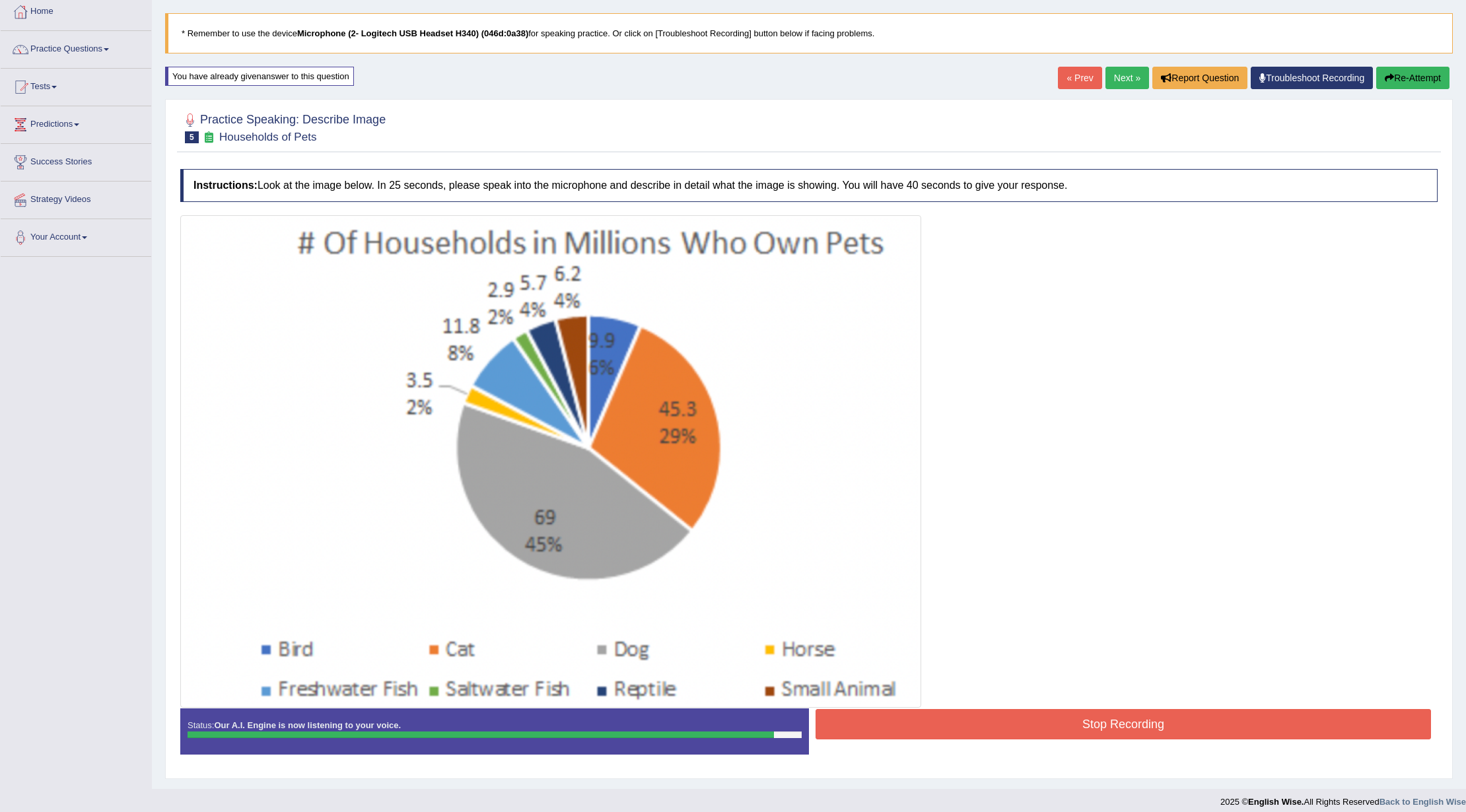
click at [933, 720] on button "Stop Recording" at bounding box center [1123, 724] width 616 height 31
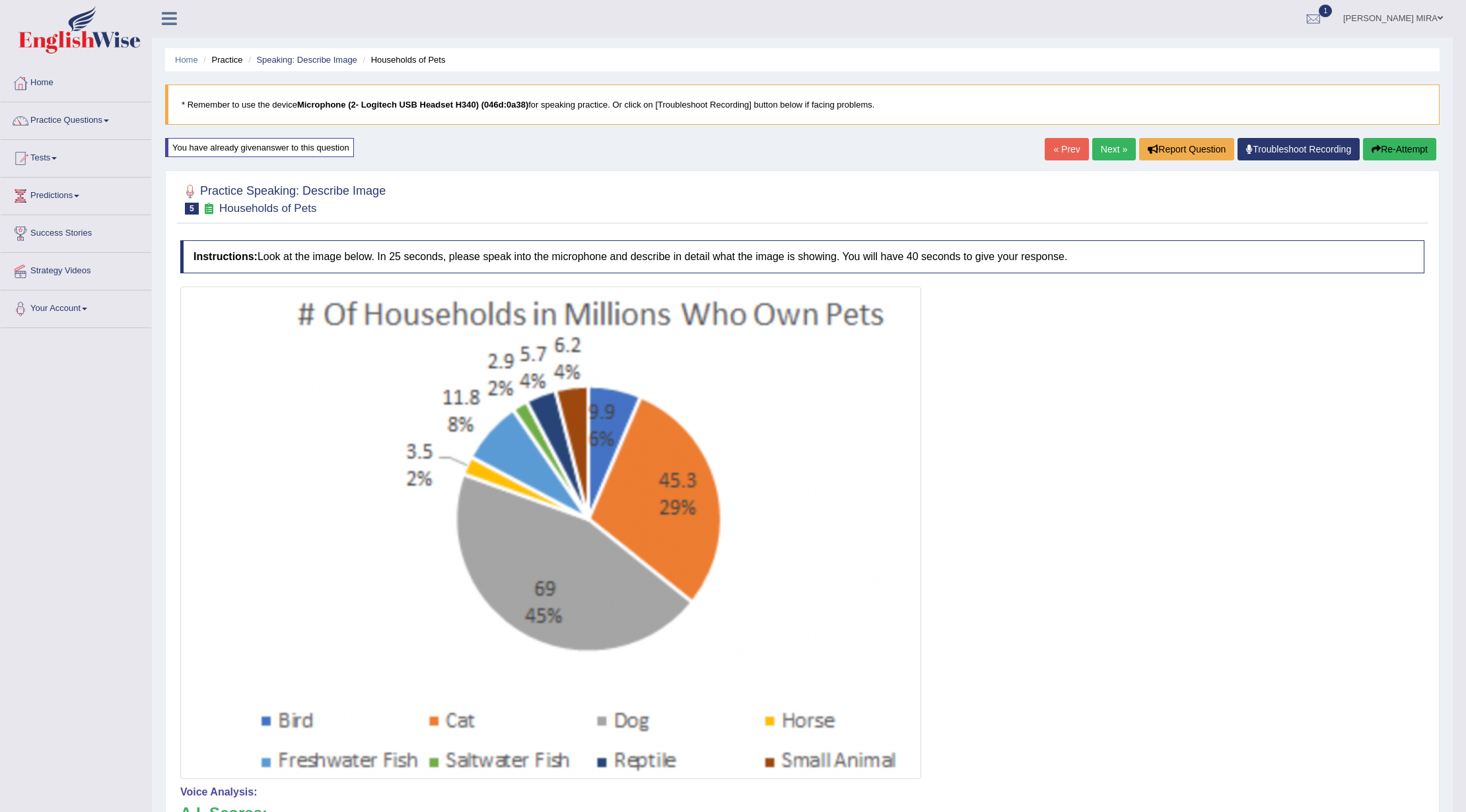
scroll to position [0, 0]
click at [1401, 140] on button "Re-Attempt" at bounding box center [1400, 150] width 73 height 22
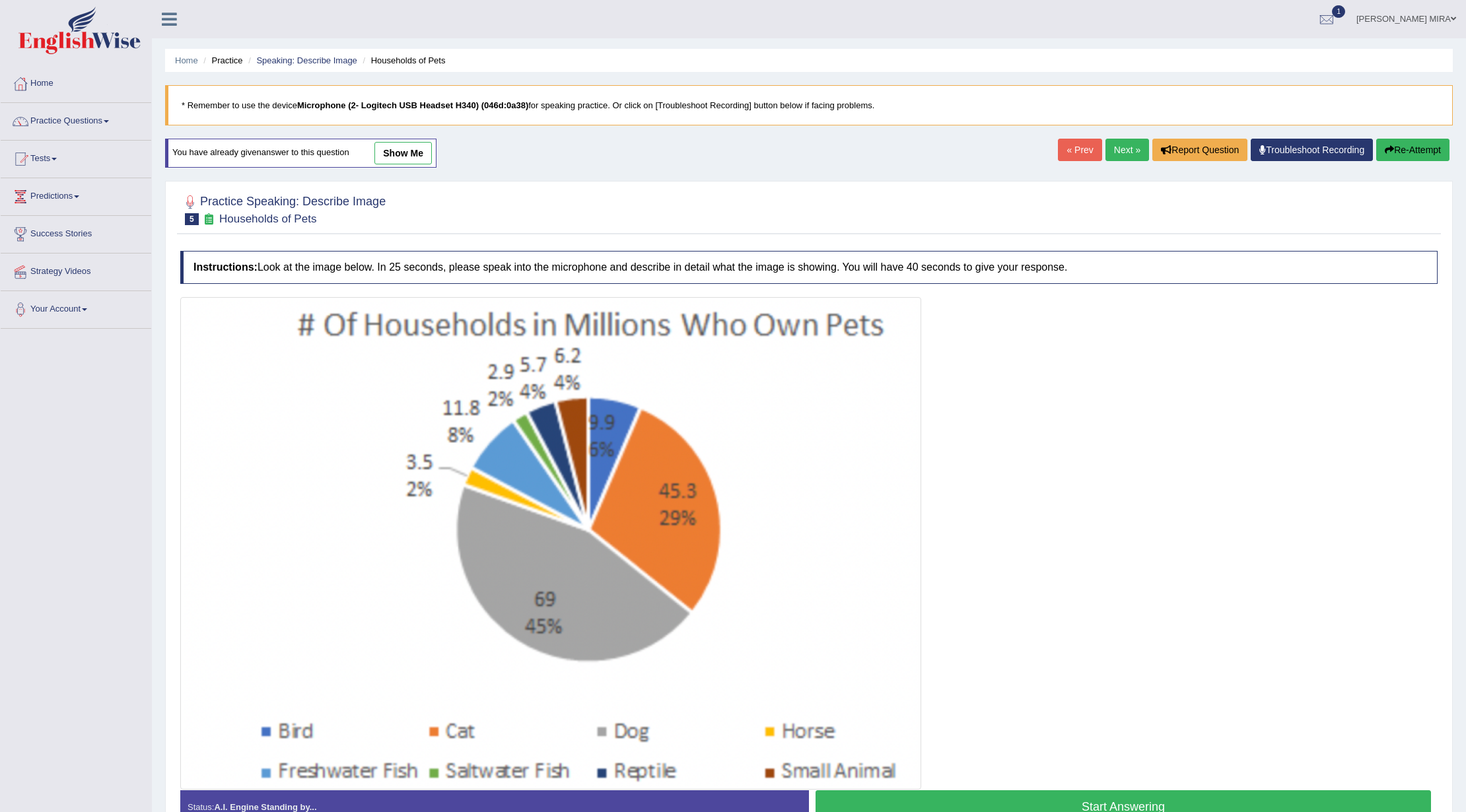
click at [1128, 151] on link "Next »" at bounding box center [1127, 150] width 43 height 22
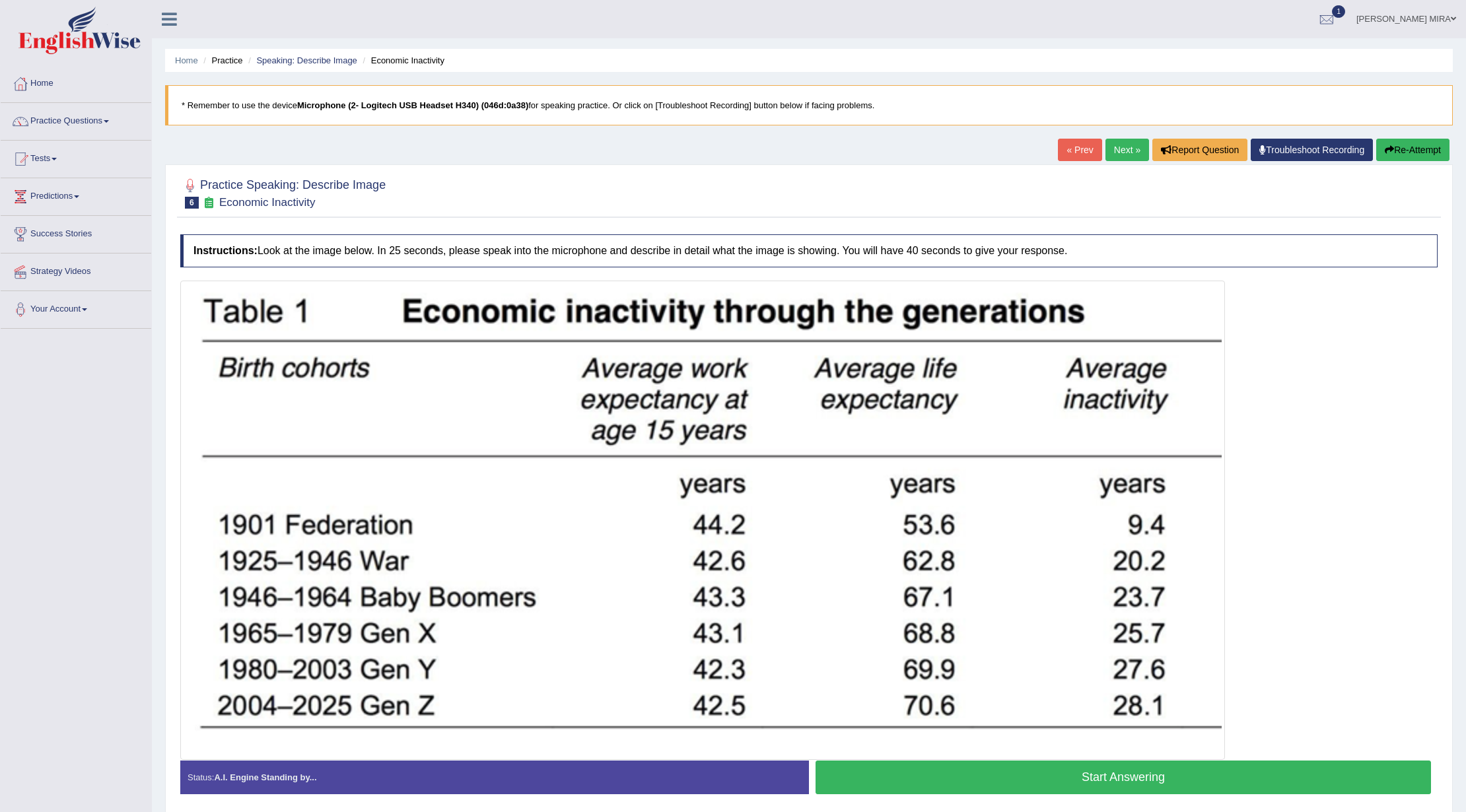
scroll to position [51, 0]
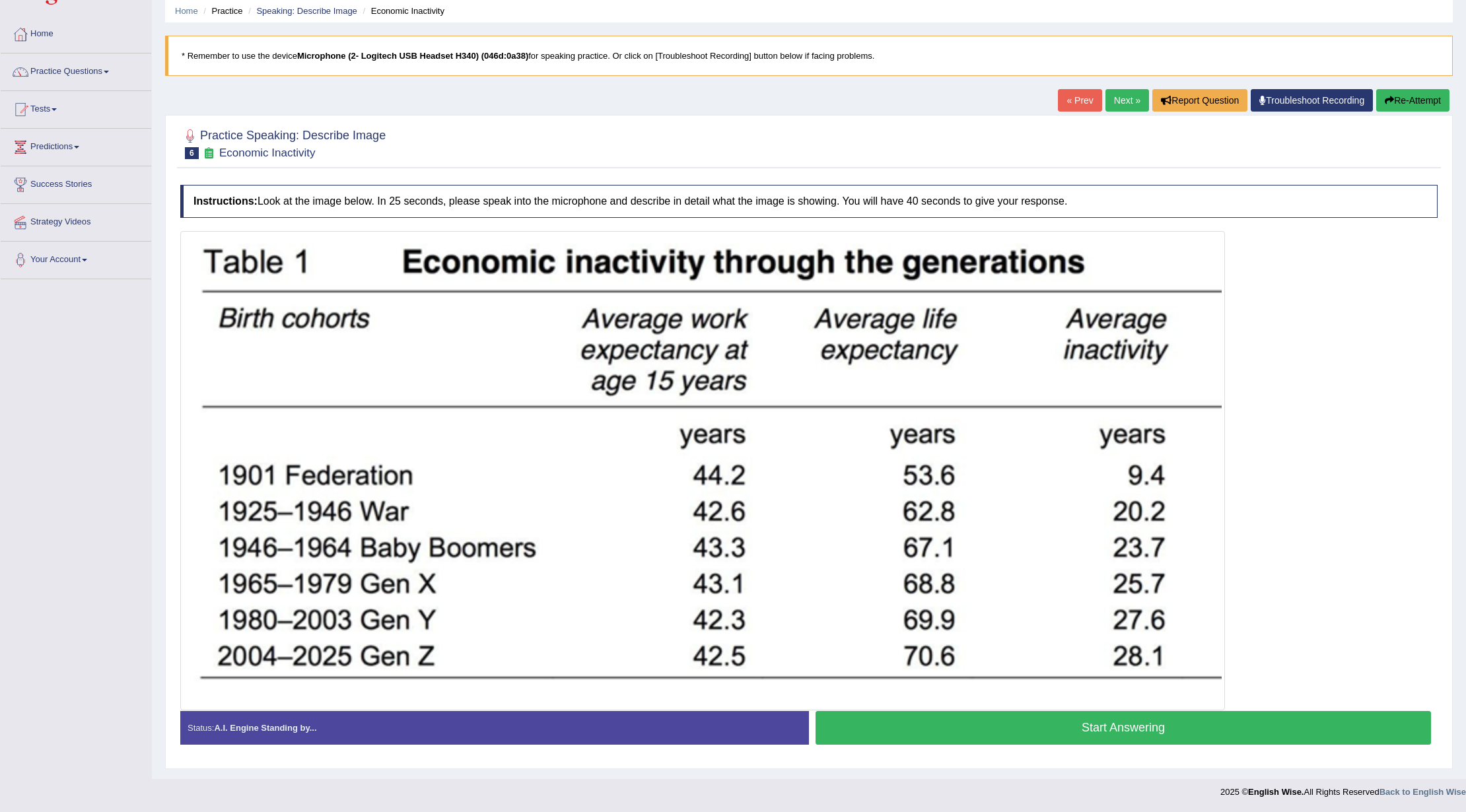
click at [865, 729] on button "Start Answering" at bounding box center [1123, 728] width 616 height 34
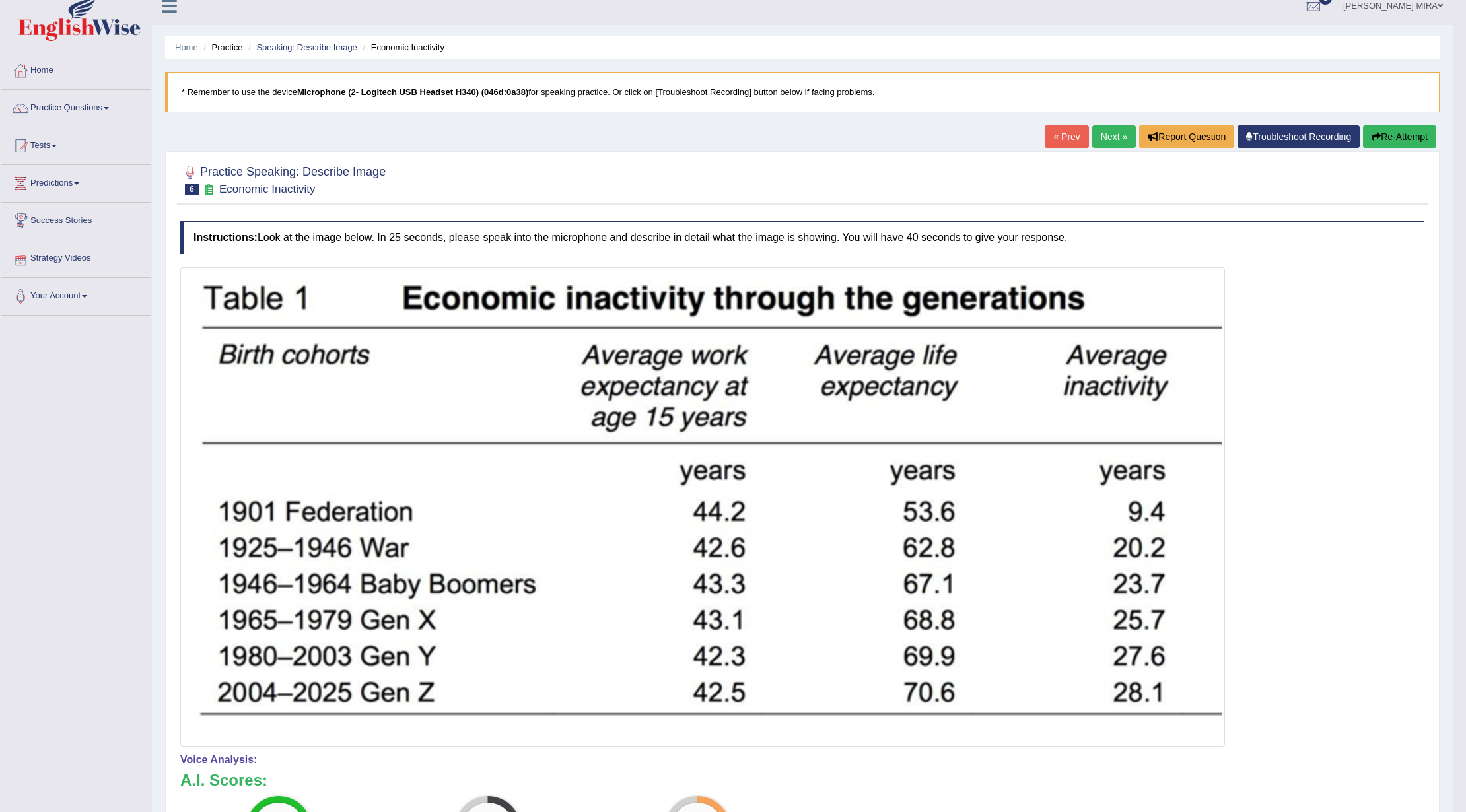
scroll to position [0, 0]
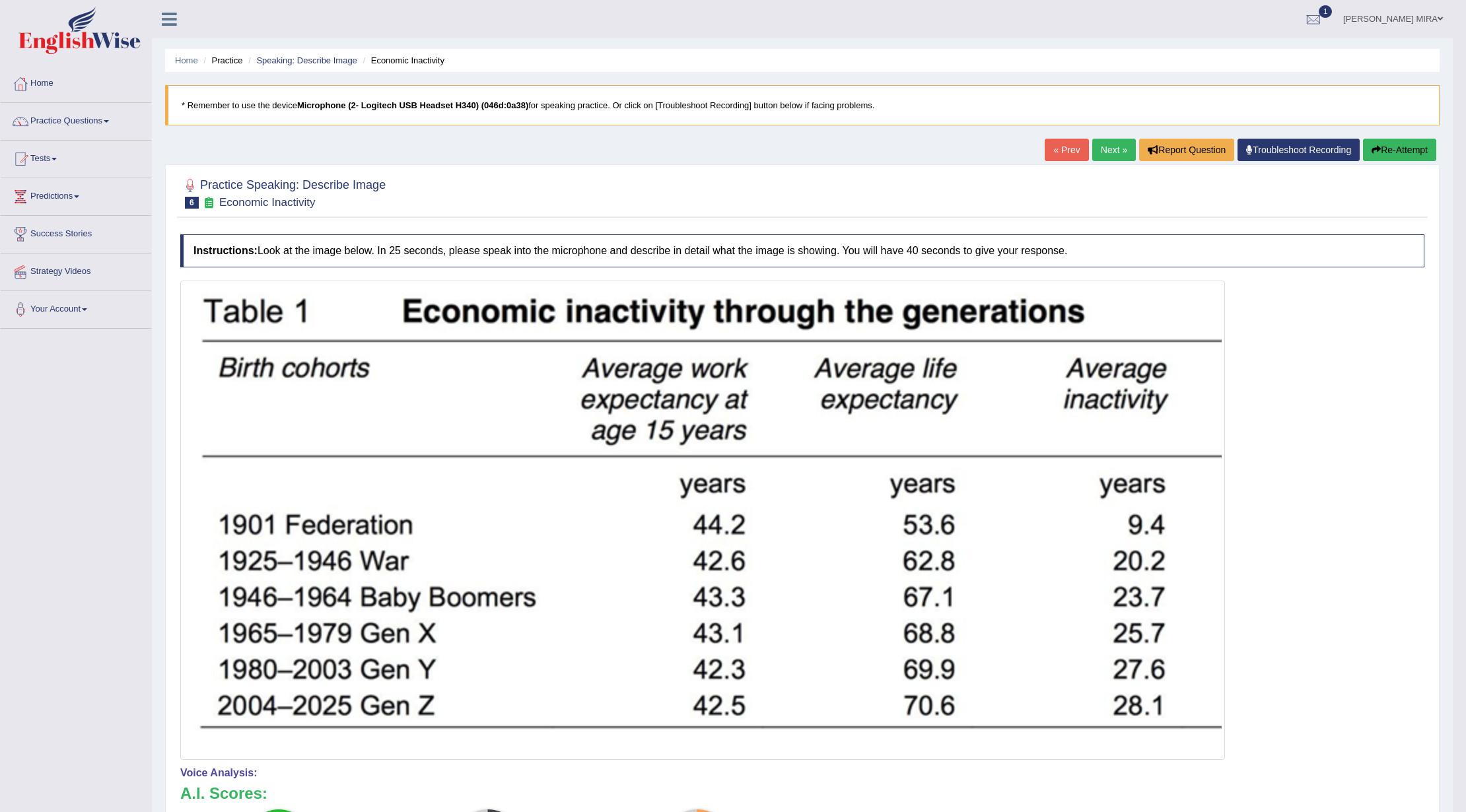
click at [1412, 147] on button "Re-Attempt" at bounding box center [1400, 150] width 73 height 22
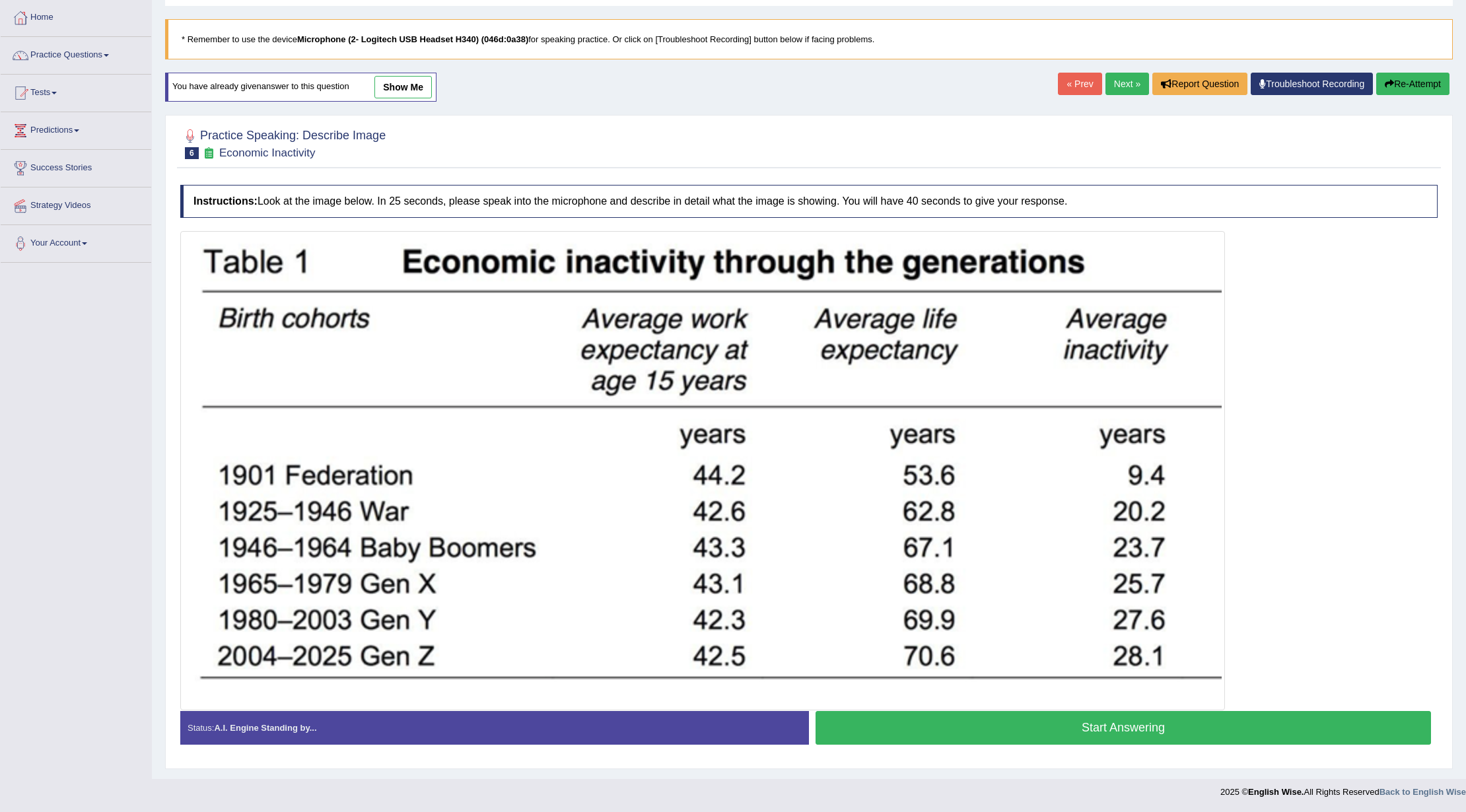
click at [1124, 733] on button "Start Answering" at bounding box center [1123, 728] width 616 height 34
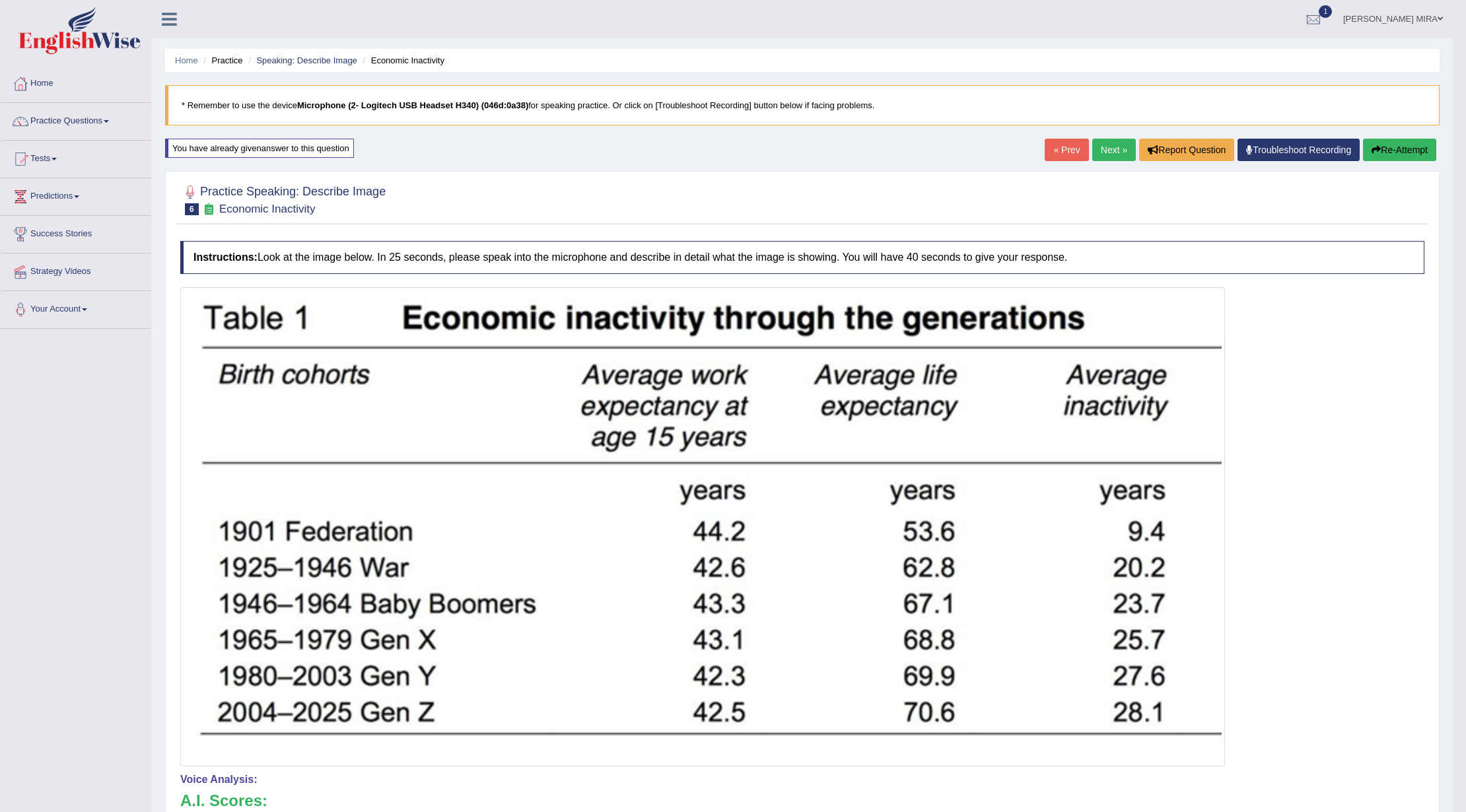
click at [1423, 148] on button "Re-Attempt" at bounding box center [1400, 150] width 73 height 22
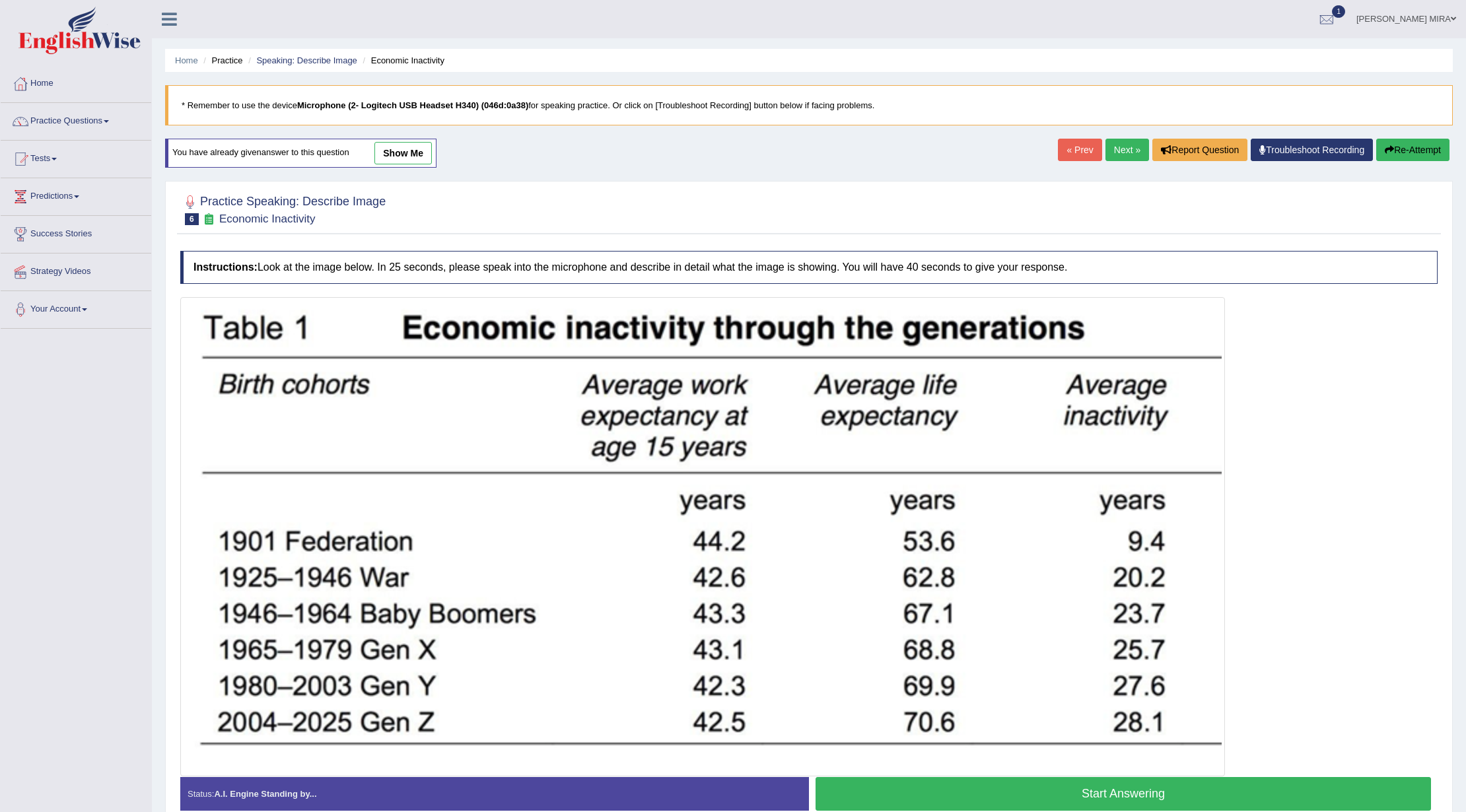
scroll to position [69, 0]
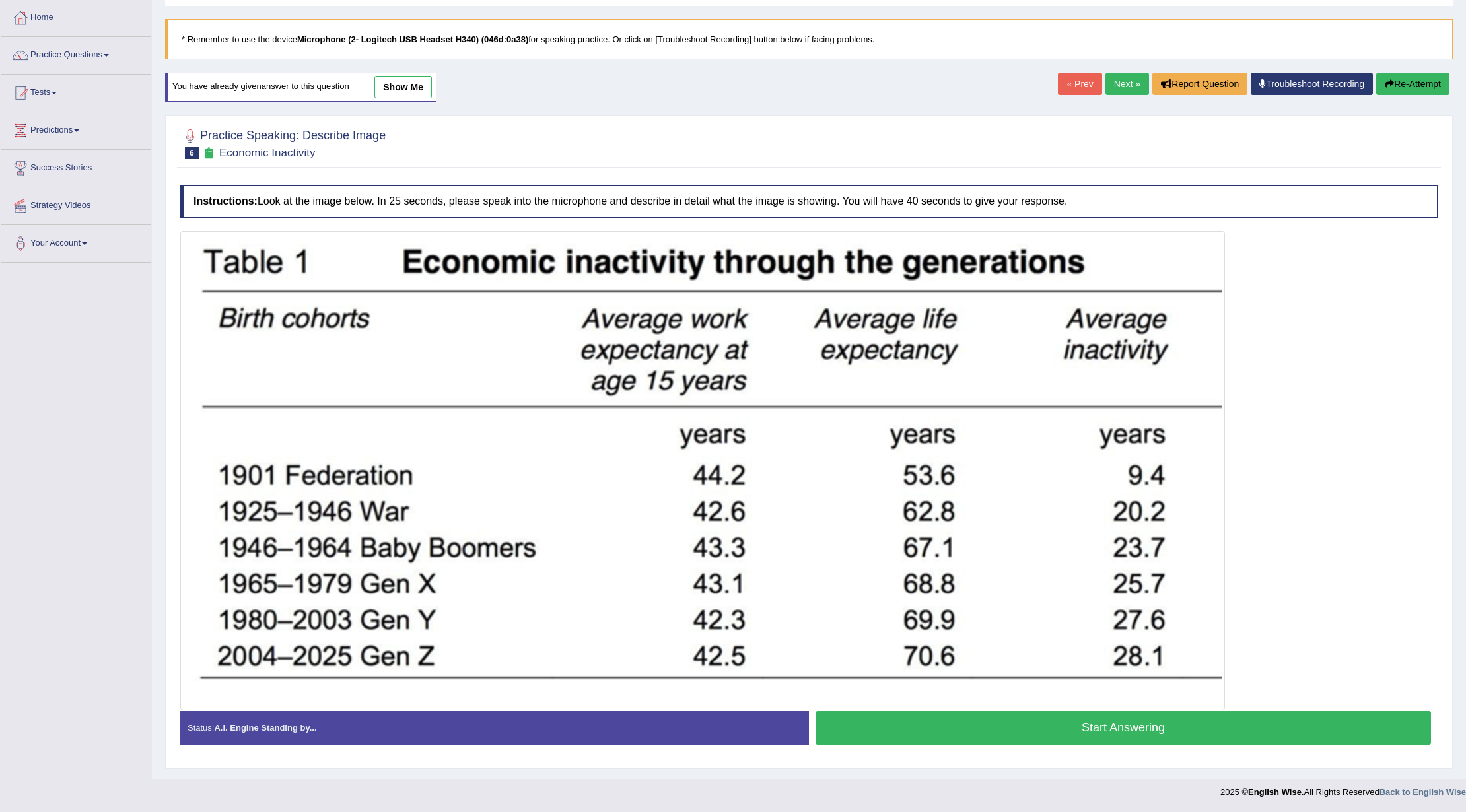
click at [975, 720] on button "Start Answering" at bounding box center [1123, 728] width 616 height 34
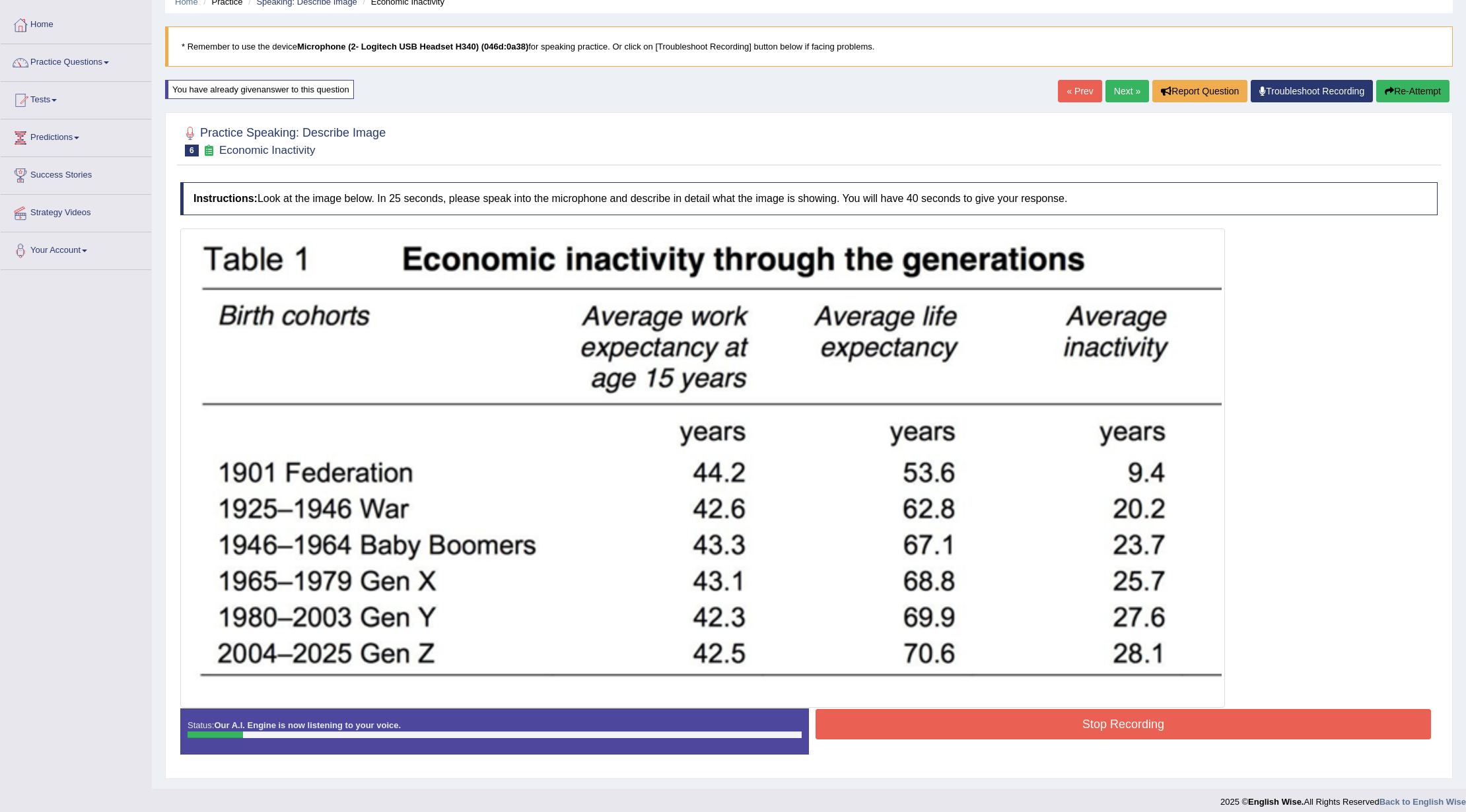
click at [1420, 75] on div "Home Practice Speaking: Describe Image Economic Inactivity * Remember to use th…" at bounding box center [809, 364] width 1315 height 847
click at [1420, 86] on button "Re-Attempt" at bounding box center [1412, 91] width 73 height 22
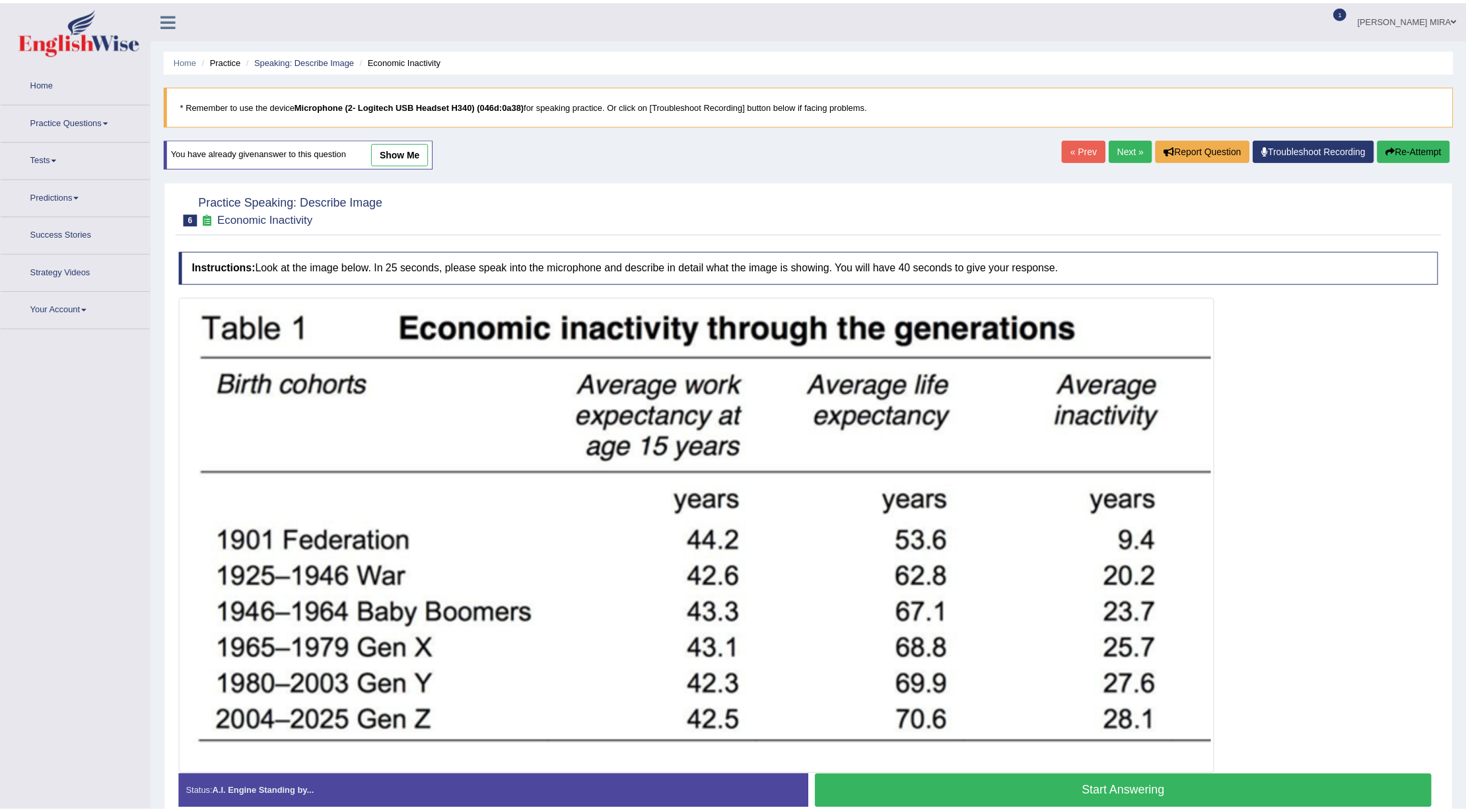
scroll to position [59, 0]
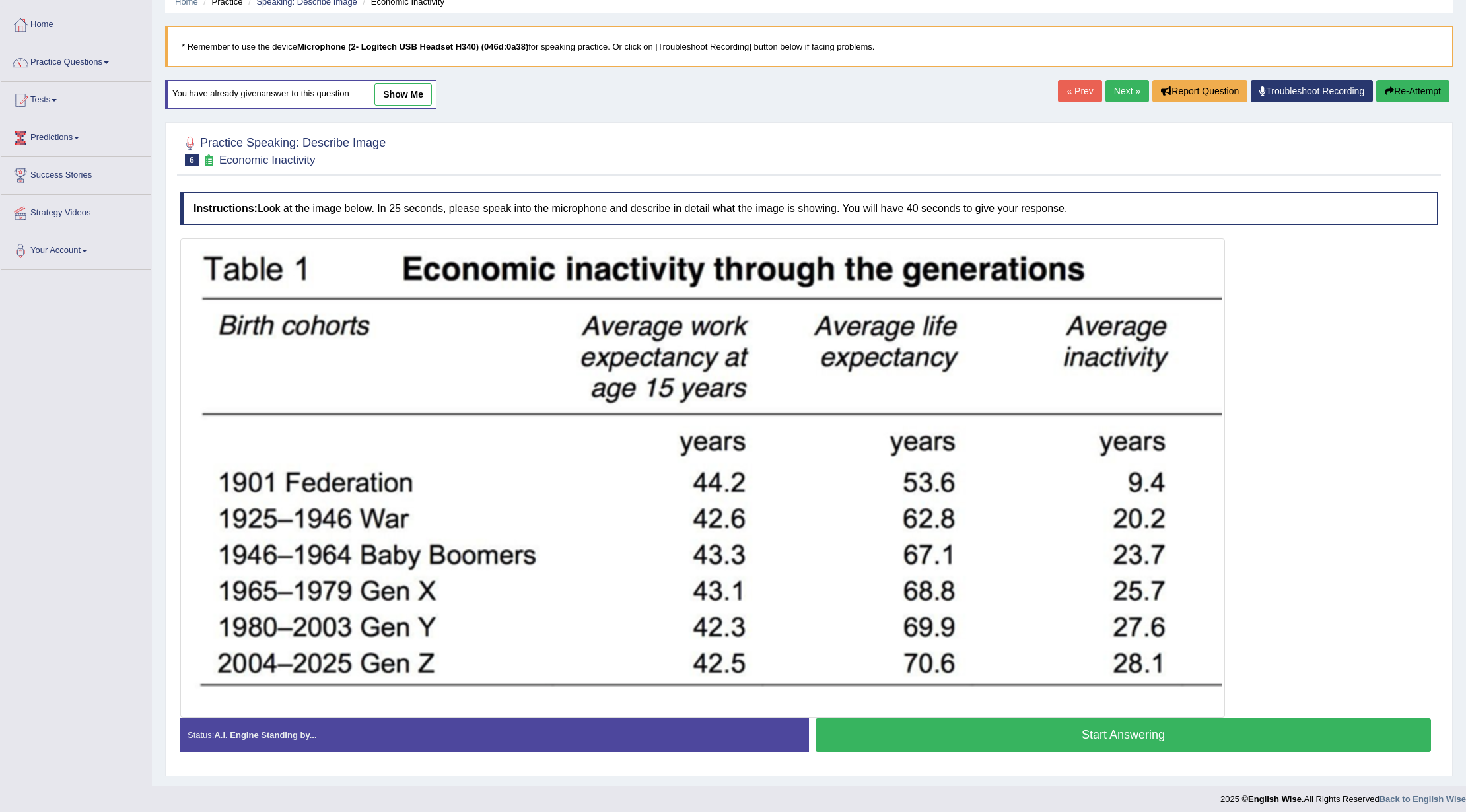
click at [1171, 743] on button "Start Answering" at bounding box center [1123, 735] width 616 height 34
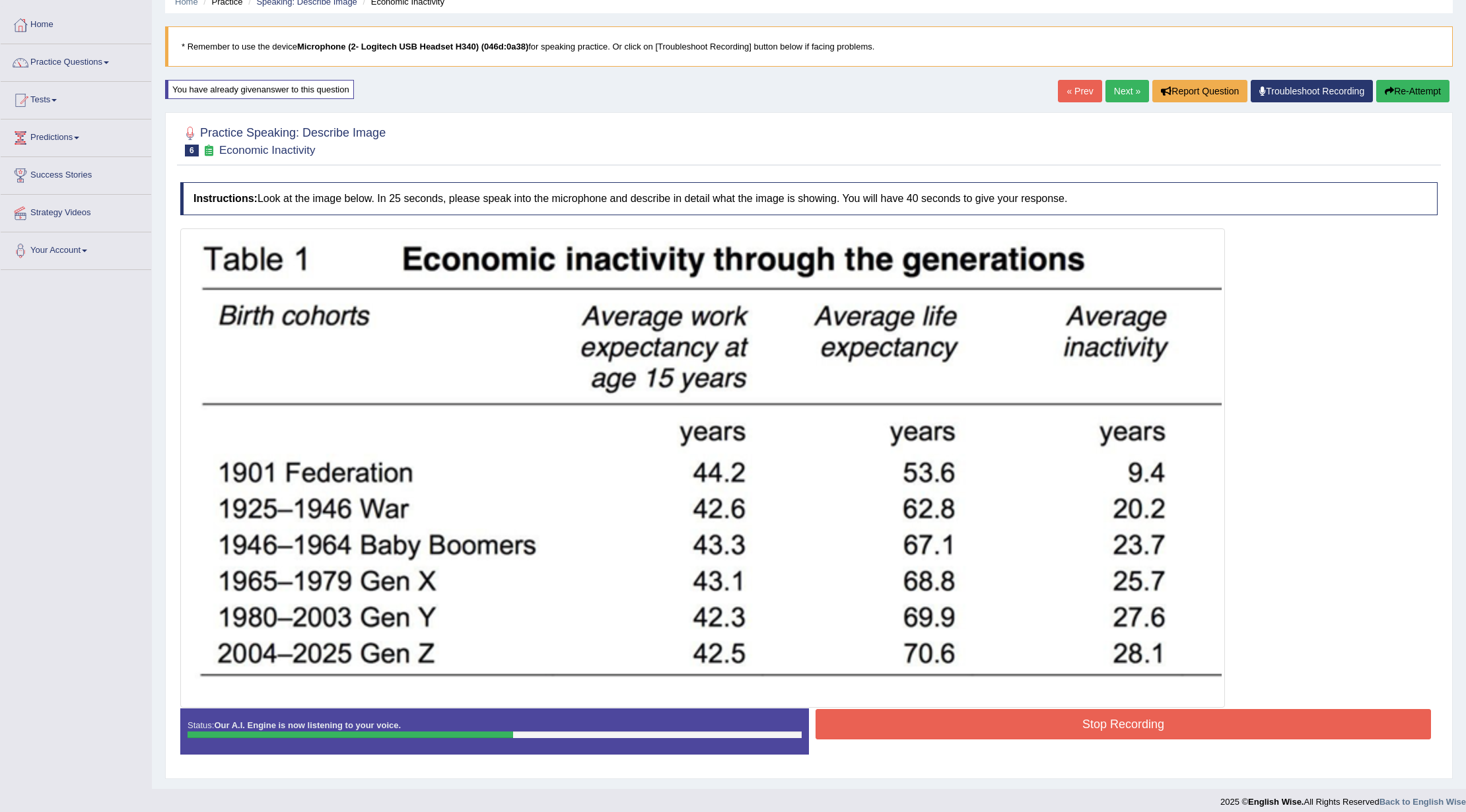
click at [1407, 94] on button "Re-Attempt" at bounding box center [1412, 91] width 73 height 22
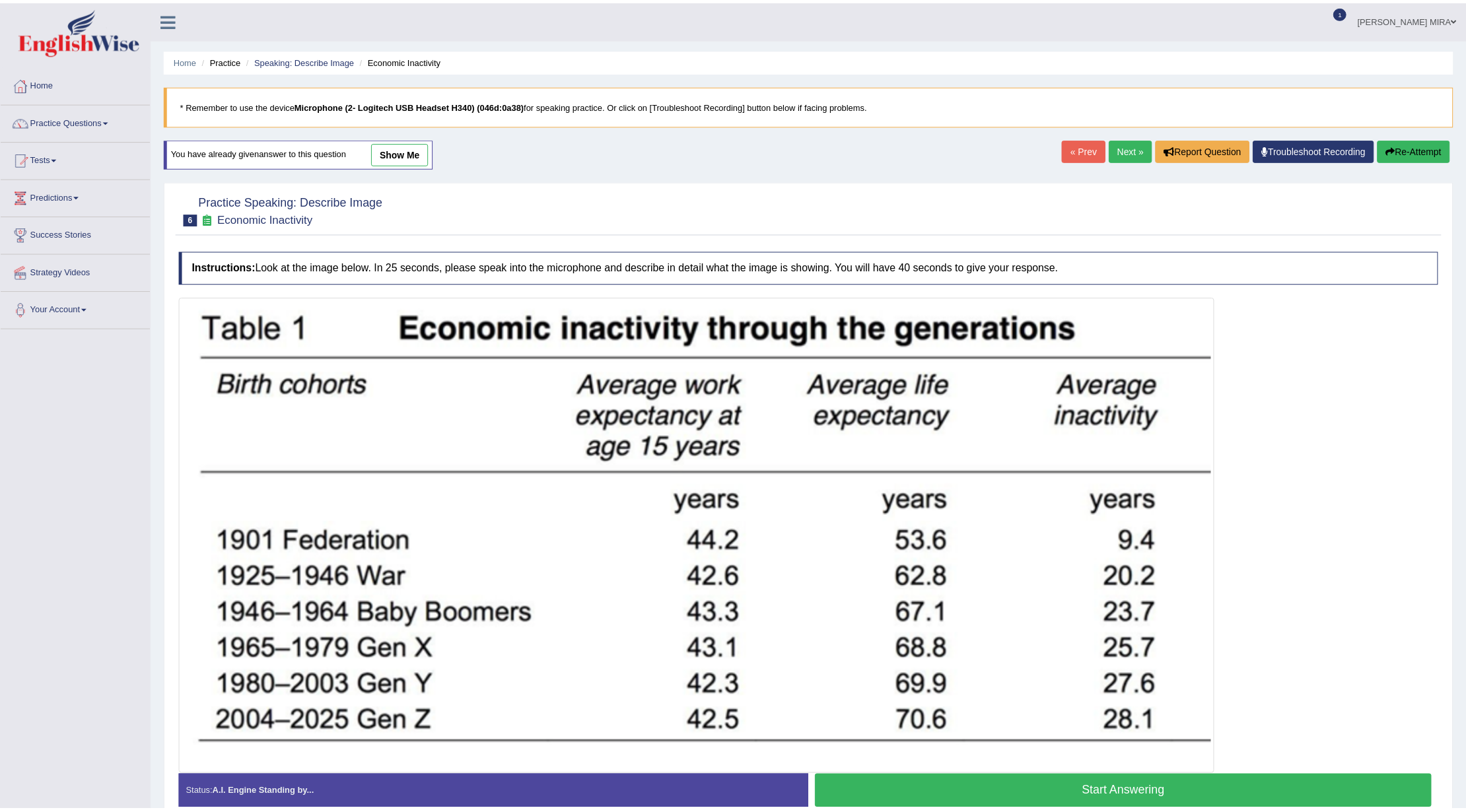
scroll to position [59, 0]
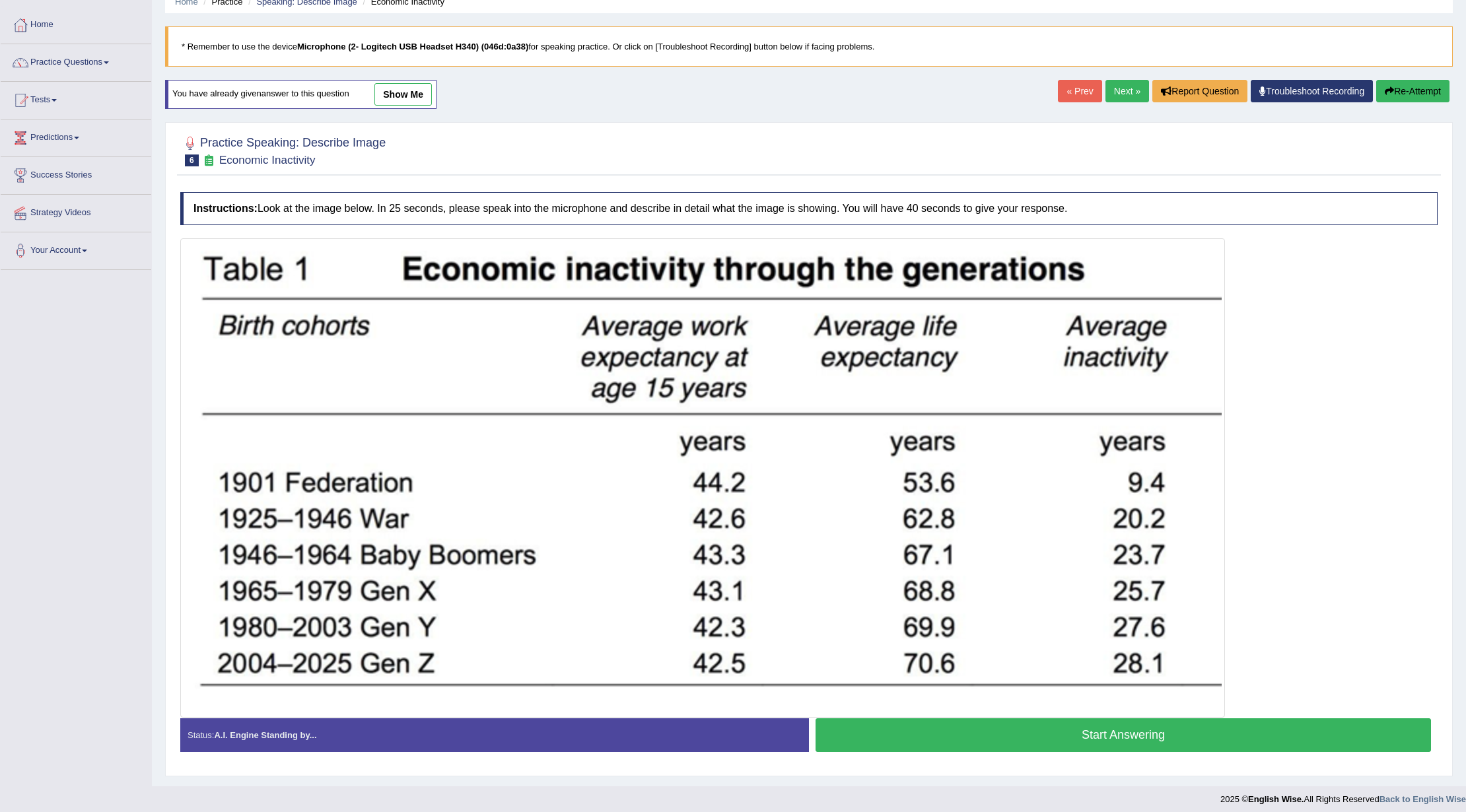
click at [982, 746] on button "Start Answering" at bounding box center [1123, 735] width 616 height 34
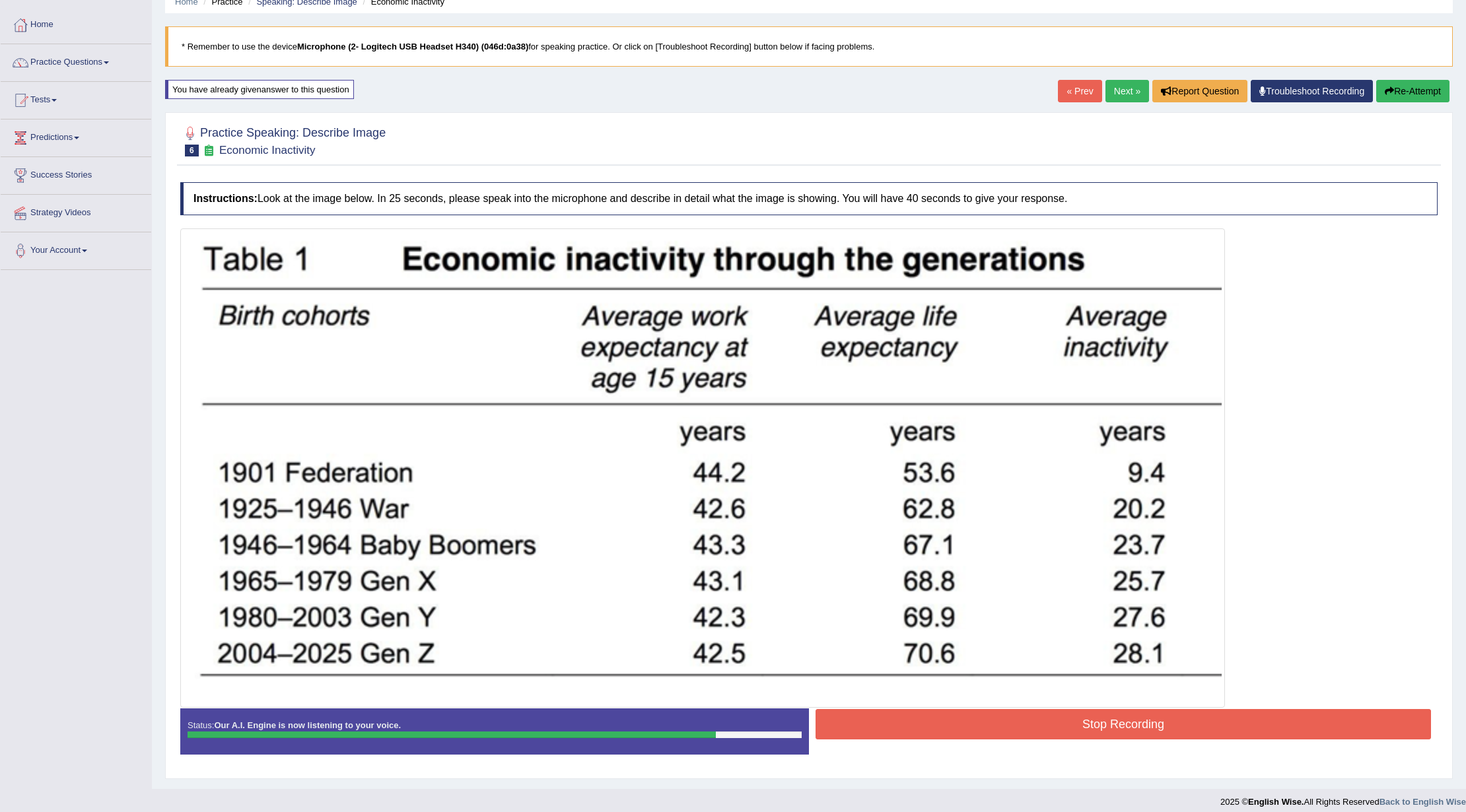
click at [1008, 732] on button "Stop Recording" at bounding box center [1123, 724] width 616 height 31
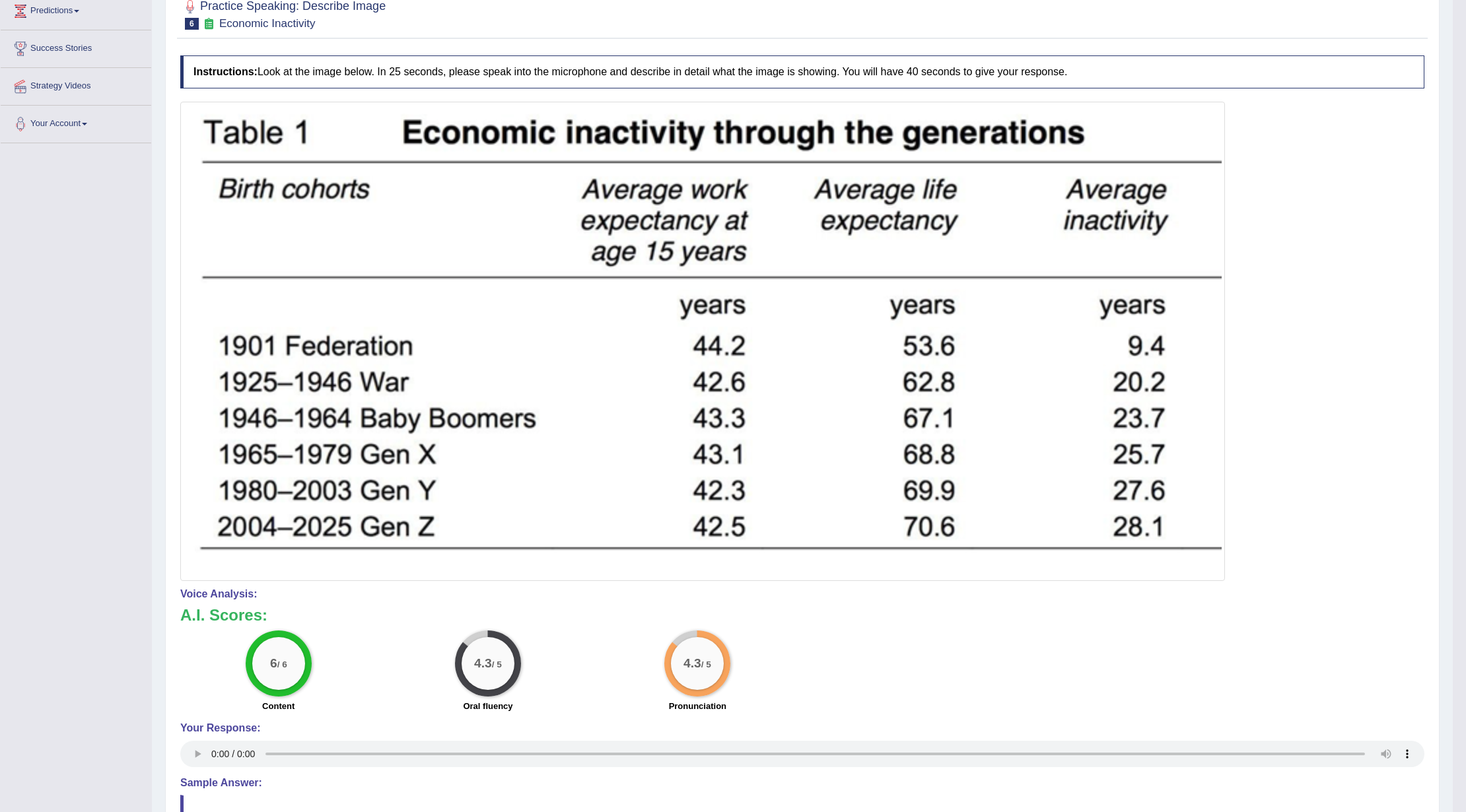
scroll to position [0, 0]
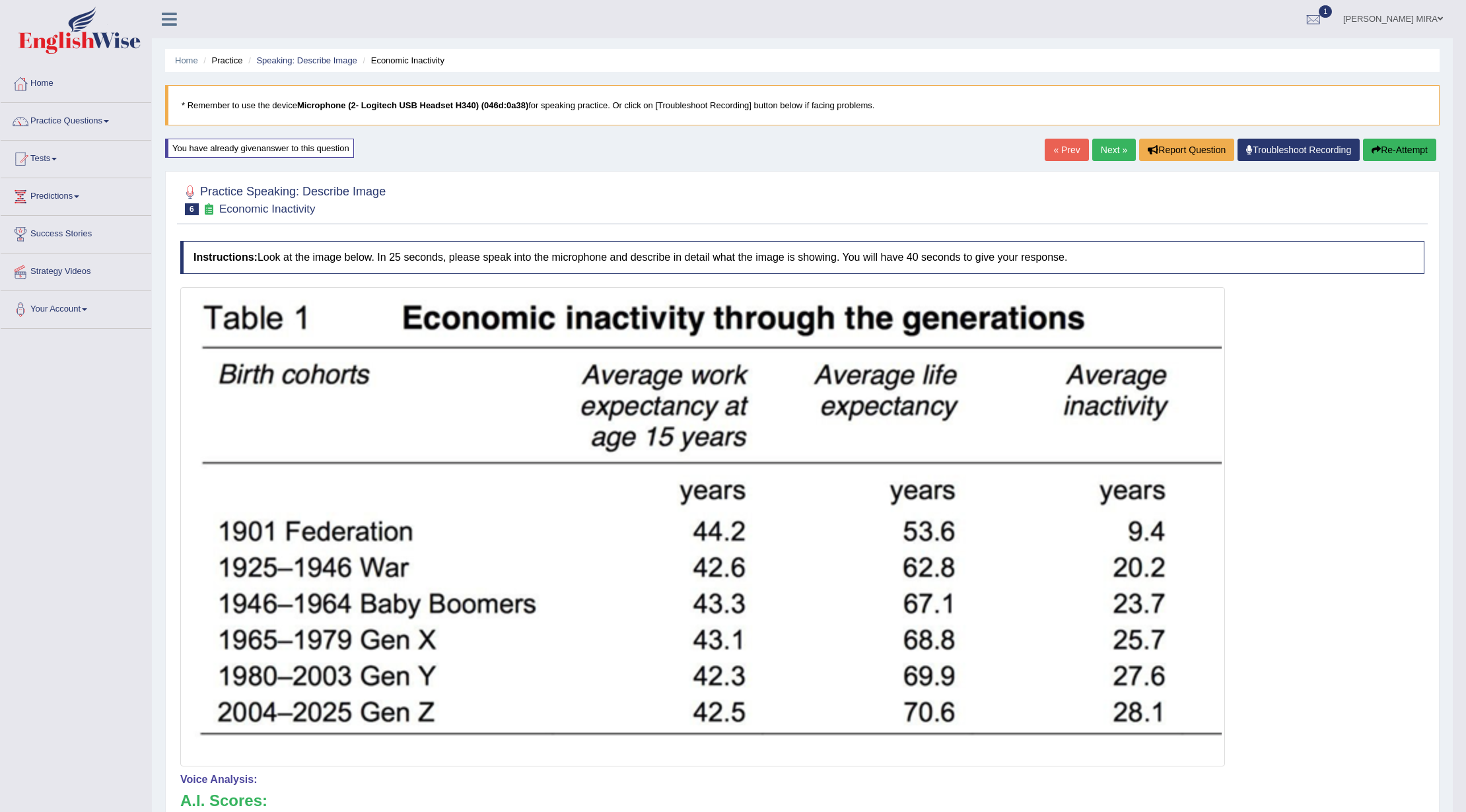
click at [1412, 156] on button "Re-Attempt" at bounding box center [1400, 150] width 73 height 22
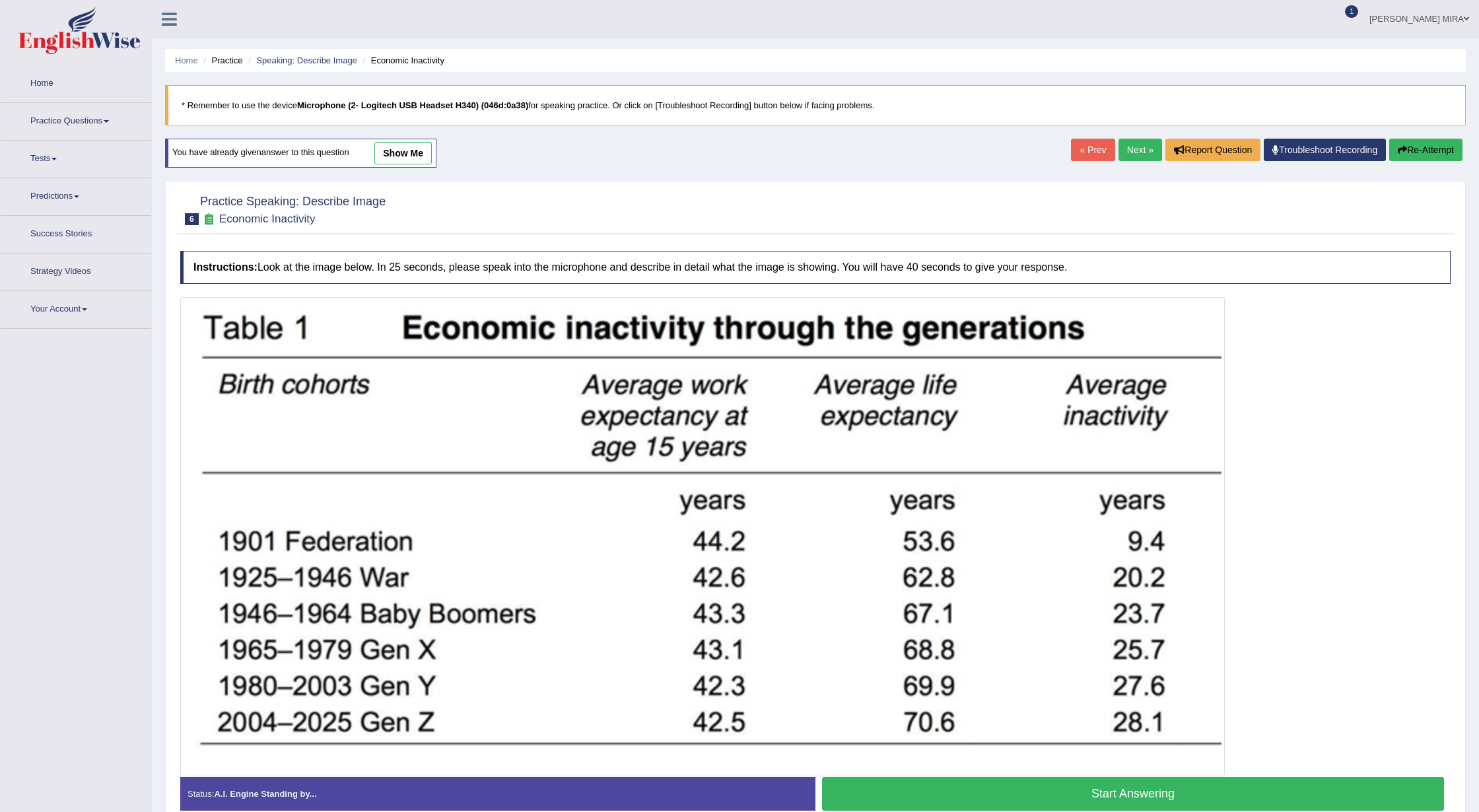
drag, startPoint x: 1137, startPoint y: 127, endPoint x: 1139, endPoint y: 152, distance: 25.1
click at [1138, 129] on div "Home Practice Speaking: Describe Image Economic Inactivity * Remember to use th…" at bounding box center [815, 423] width 1327 height 845
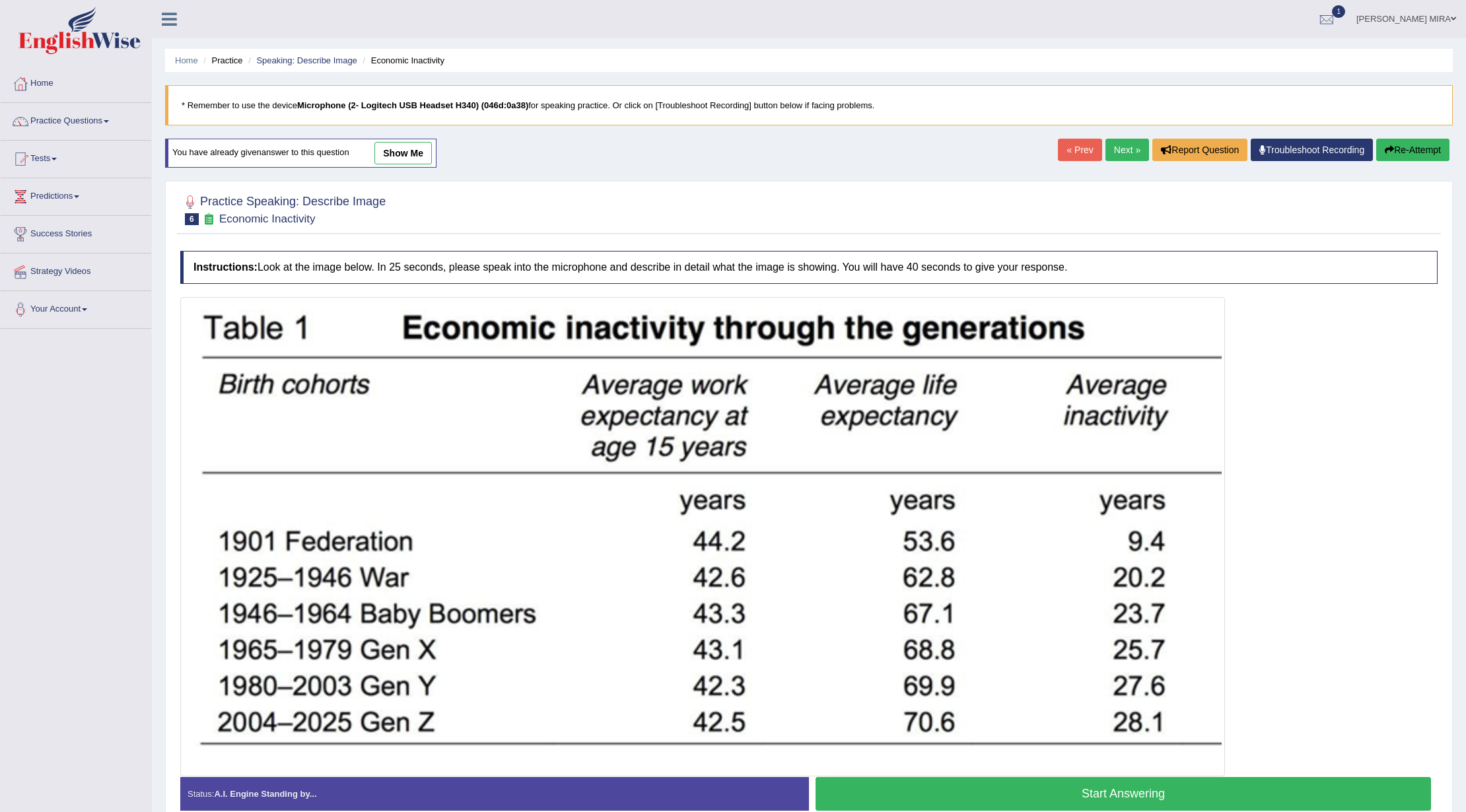
click at [1120, 148] on link "Next »" at bounding box center [1127, 150] width 43 height 22
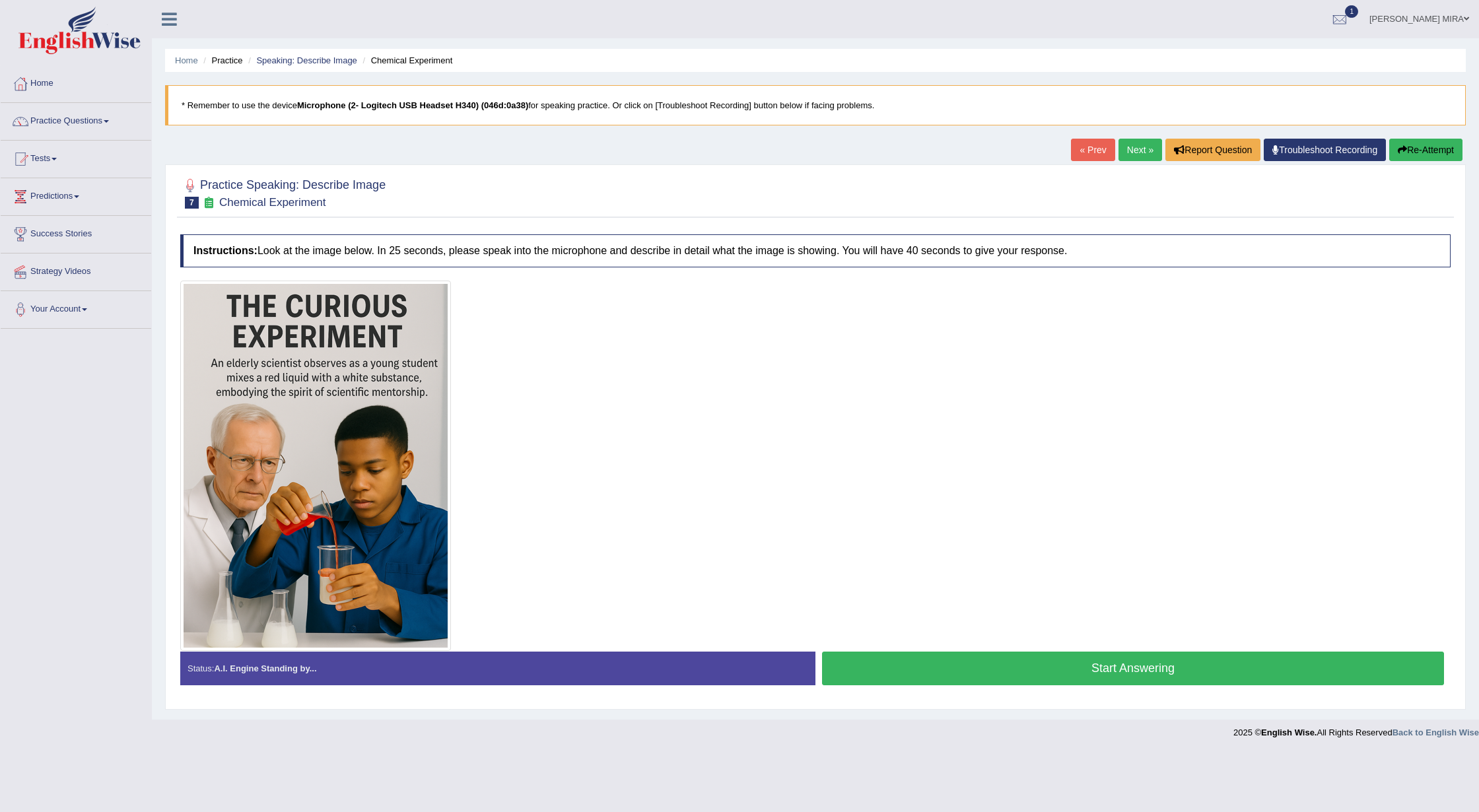
click at [1141, 152] on link "Next »" at bounding box center [1140, 150] width 43 height 22
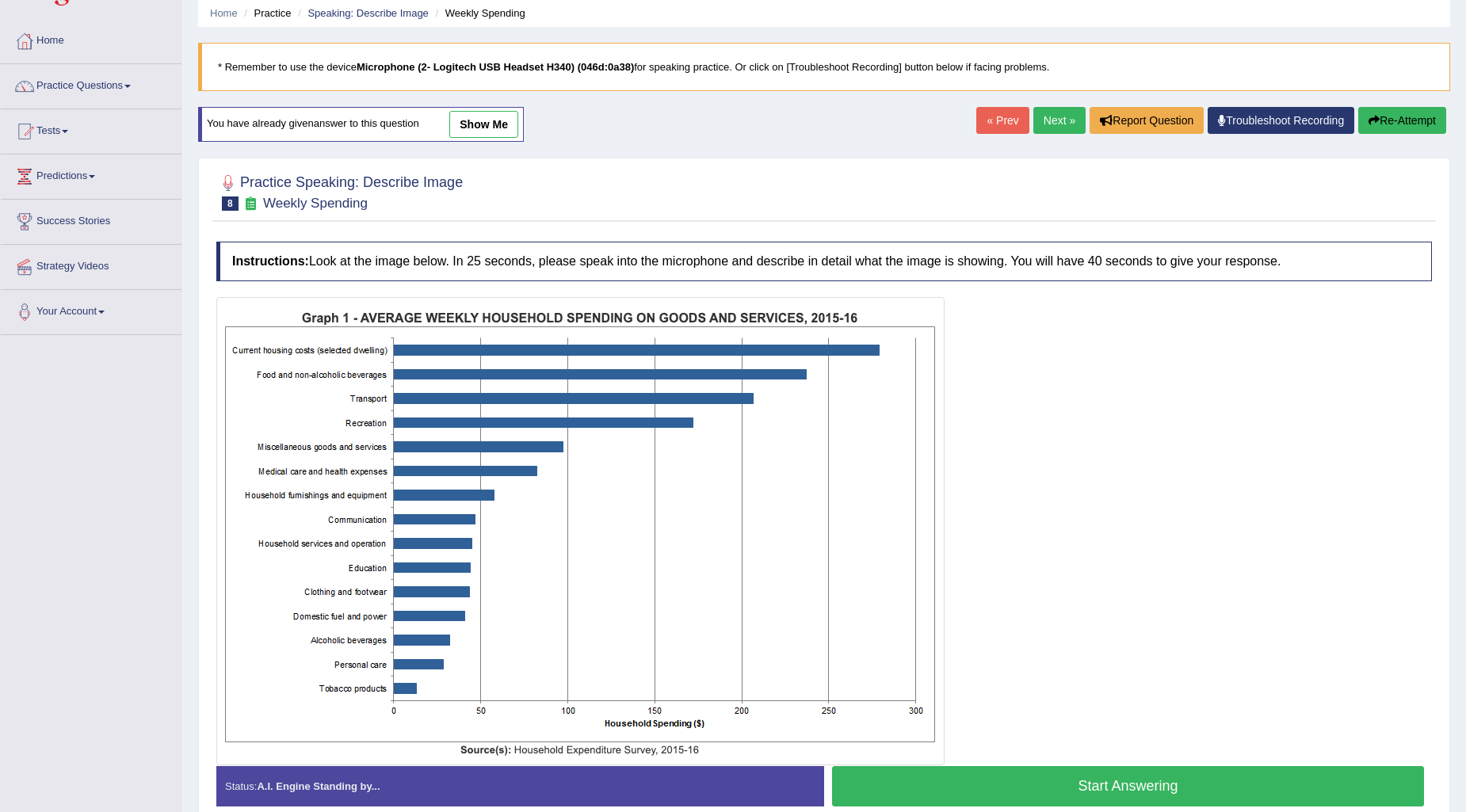
scroll to position [134, 0]
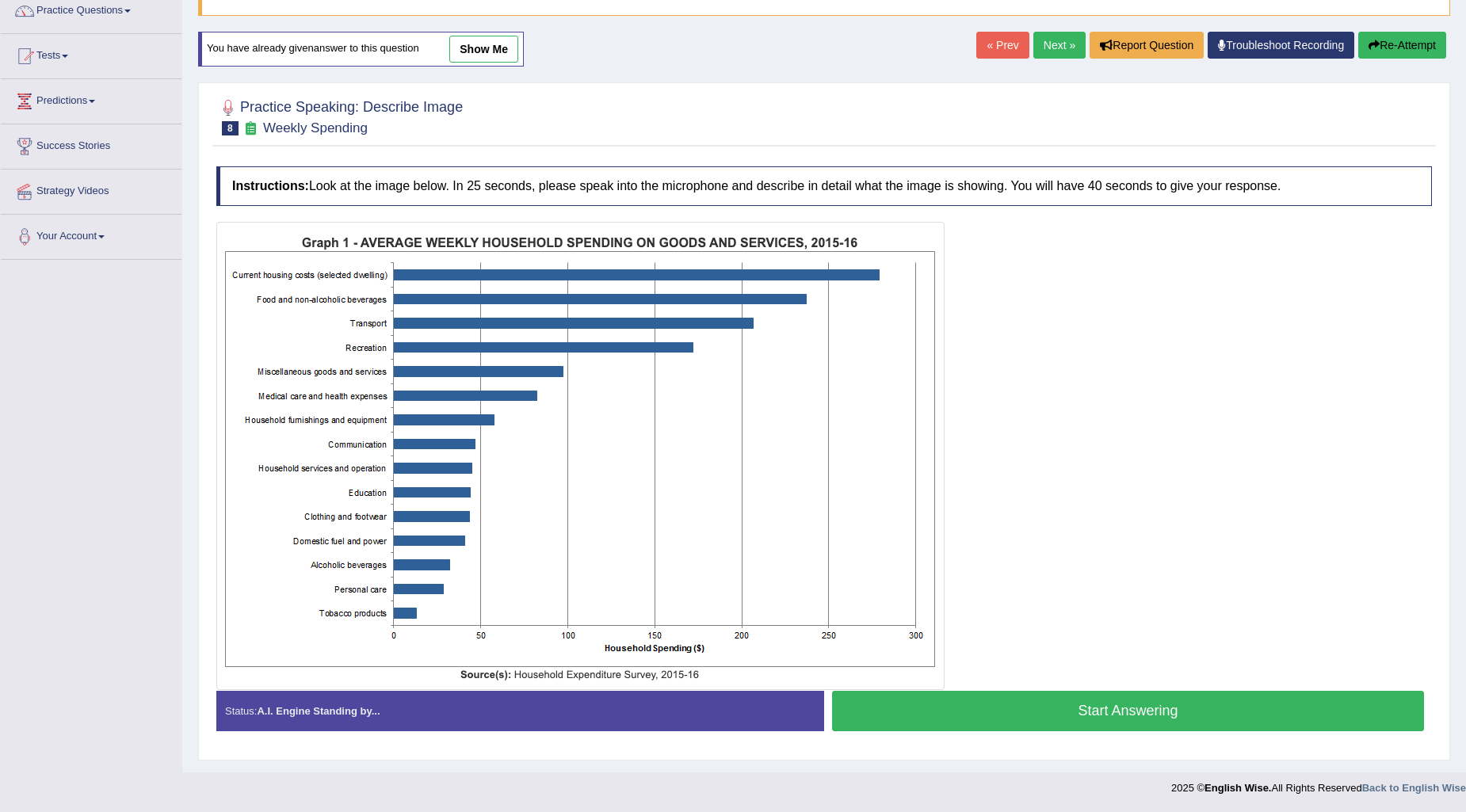
click at [998, 705] on button "Start Answering" at bounding box center [1128, 711] width 592 height 41
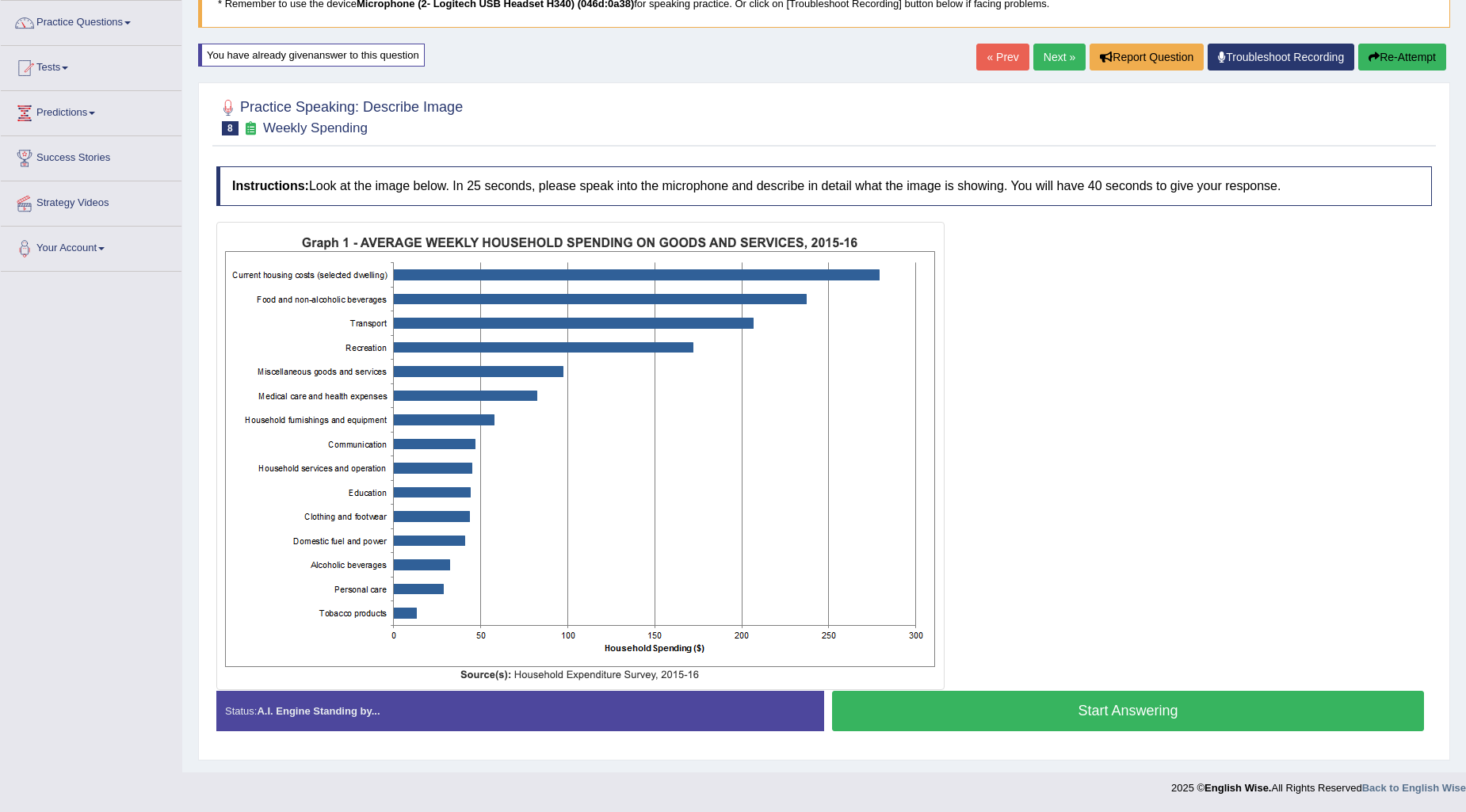
scroll to position [123, 0]
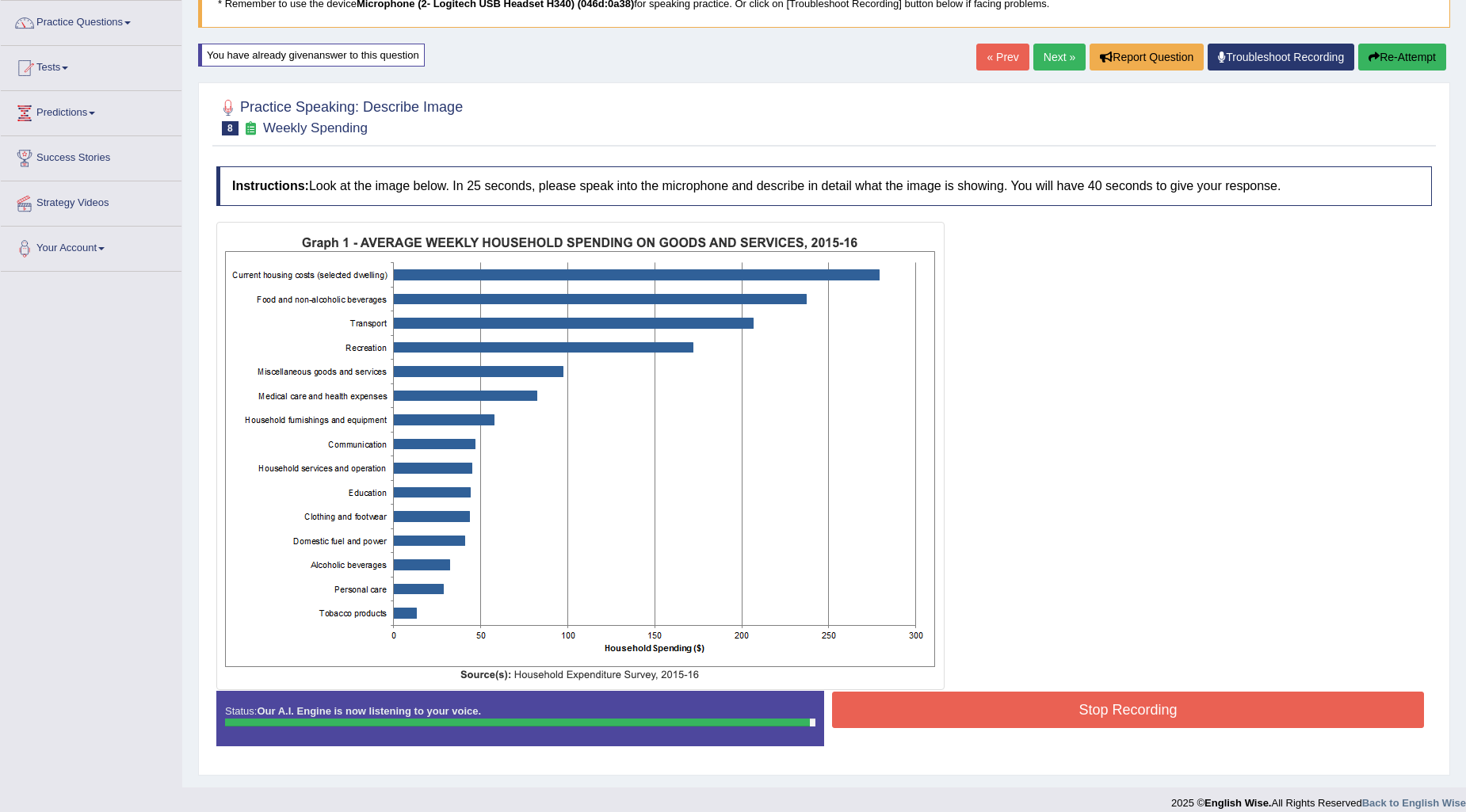
click at [1043, 707] on button "Stop Recording" at bounding box center [1128, 710] width 592 height 37
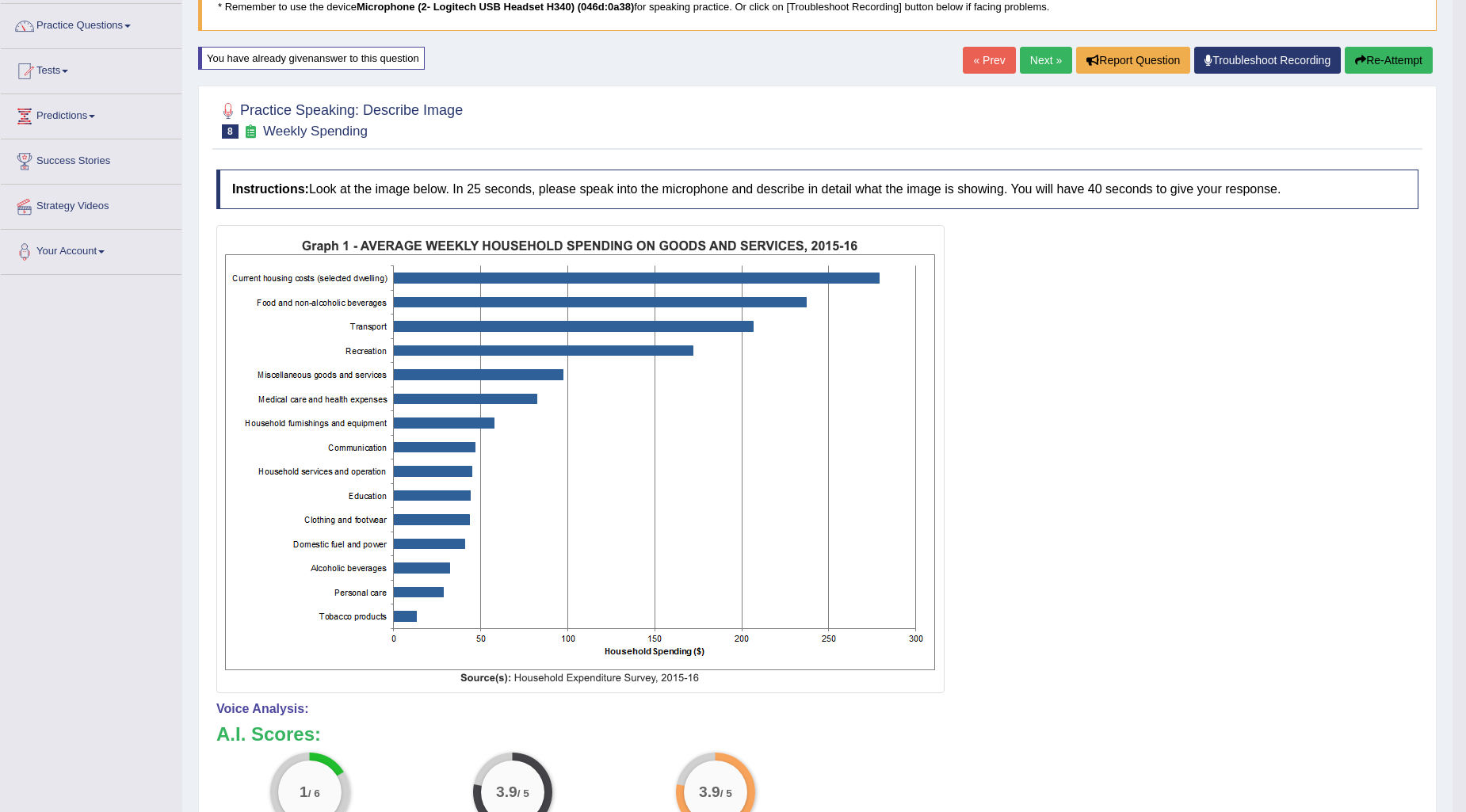
scroll to position [88, 0]
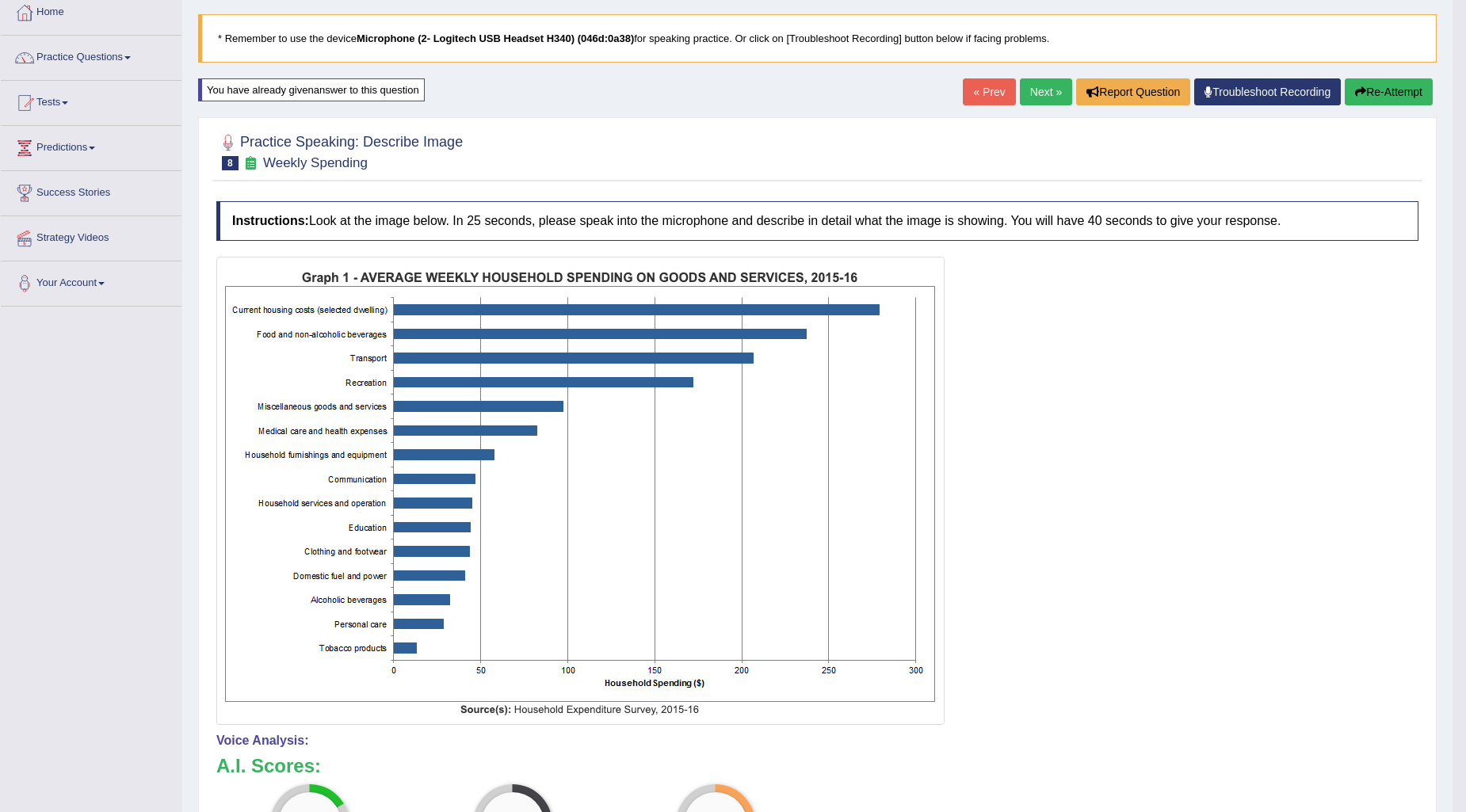
click at [1405, 89] on button "Re-Attempt" at bounding box center [1388, 92] width 88 height 26
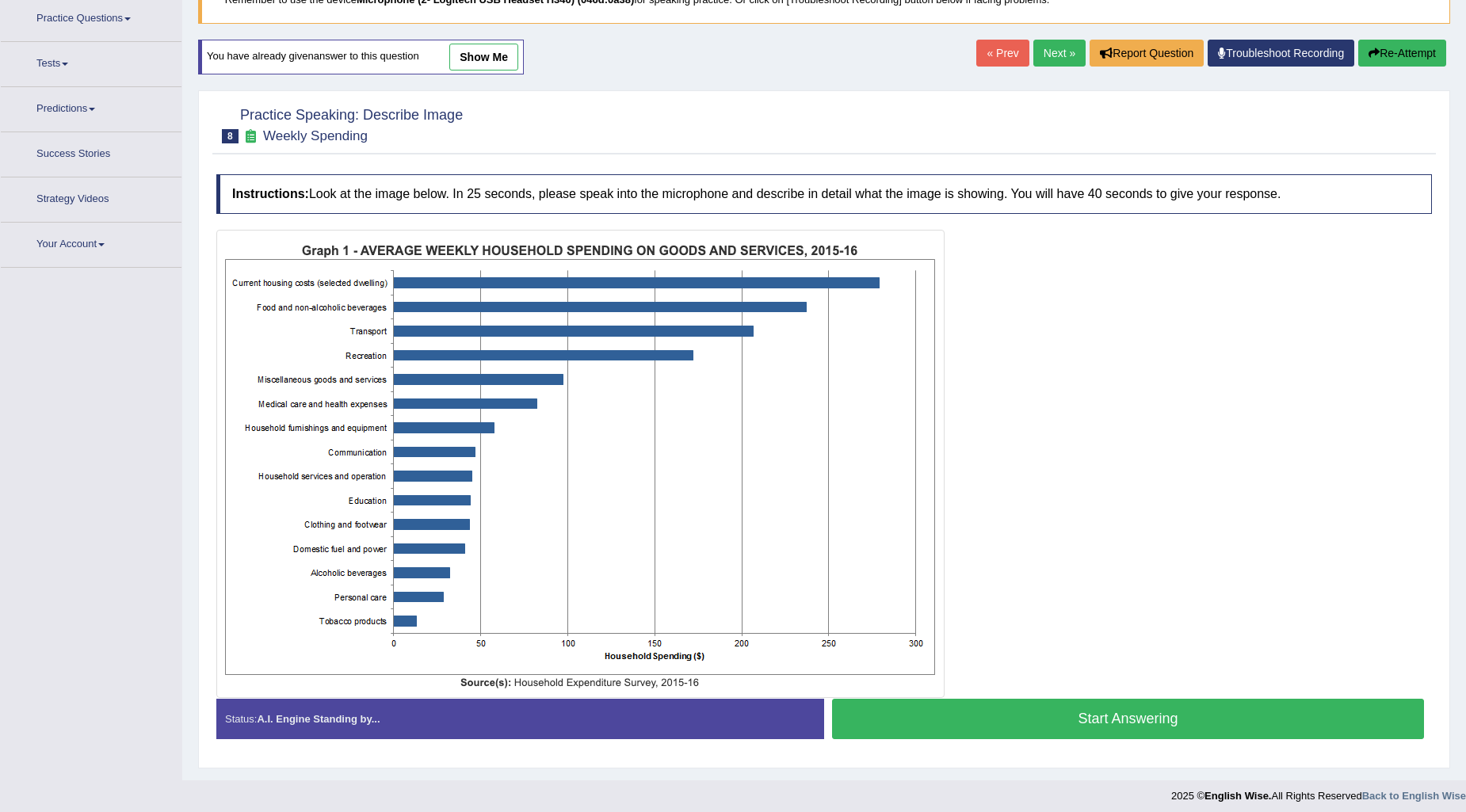
scroll to position [127, 0]
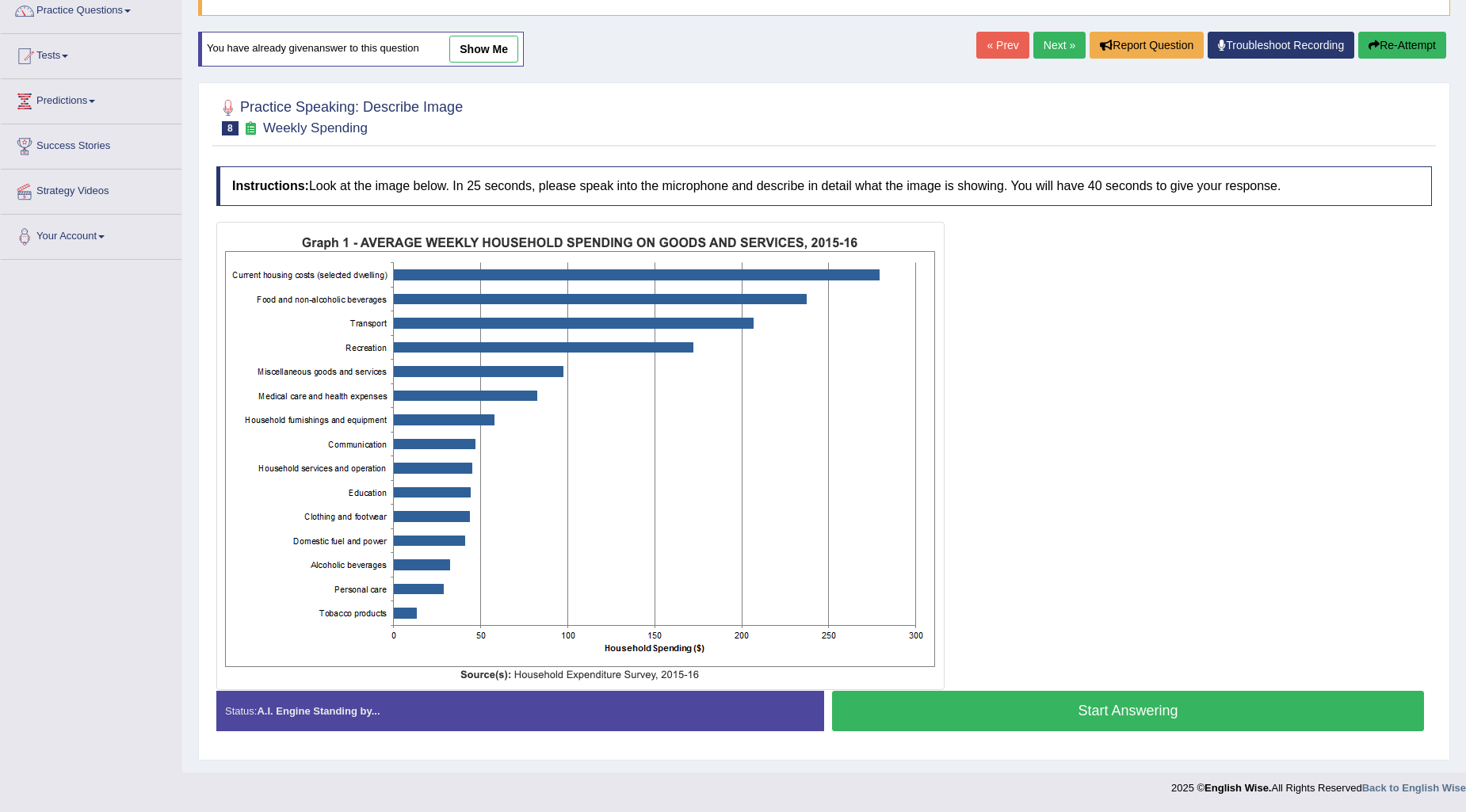
click at [1047, 704] on button "Start Answering" at bounding box center [1128, 711] width 592 height 41
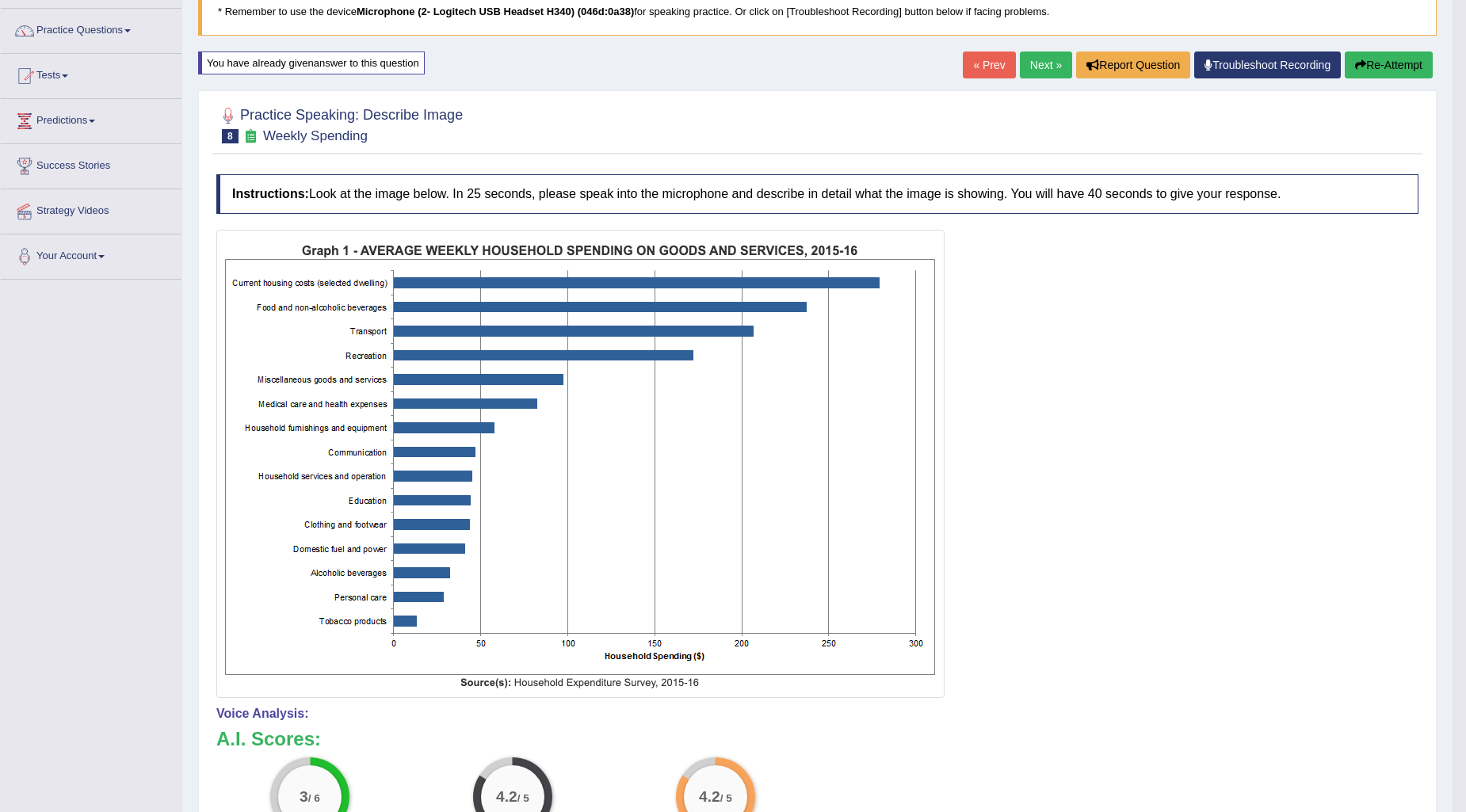
scroll to position [0, 0]
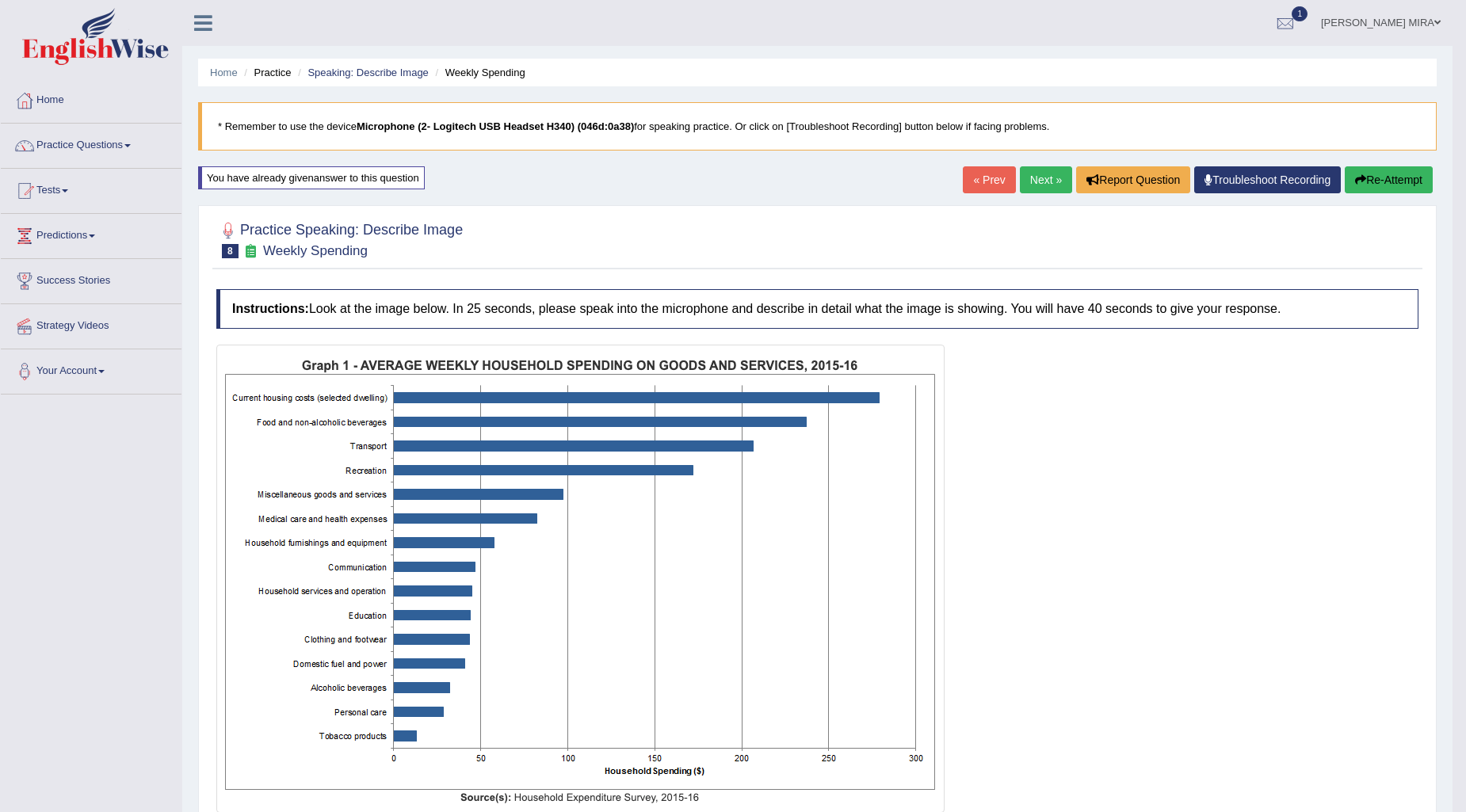
click at [1034, 185] on link "Next »" at bounding box center [1046, 180] width 52 height 26
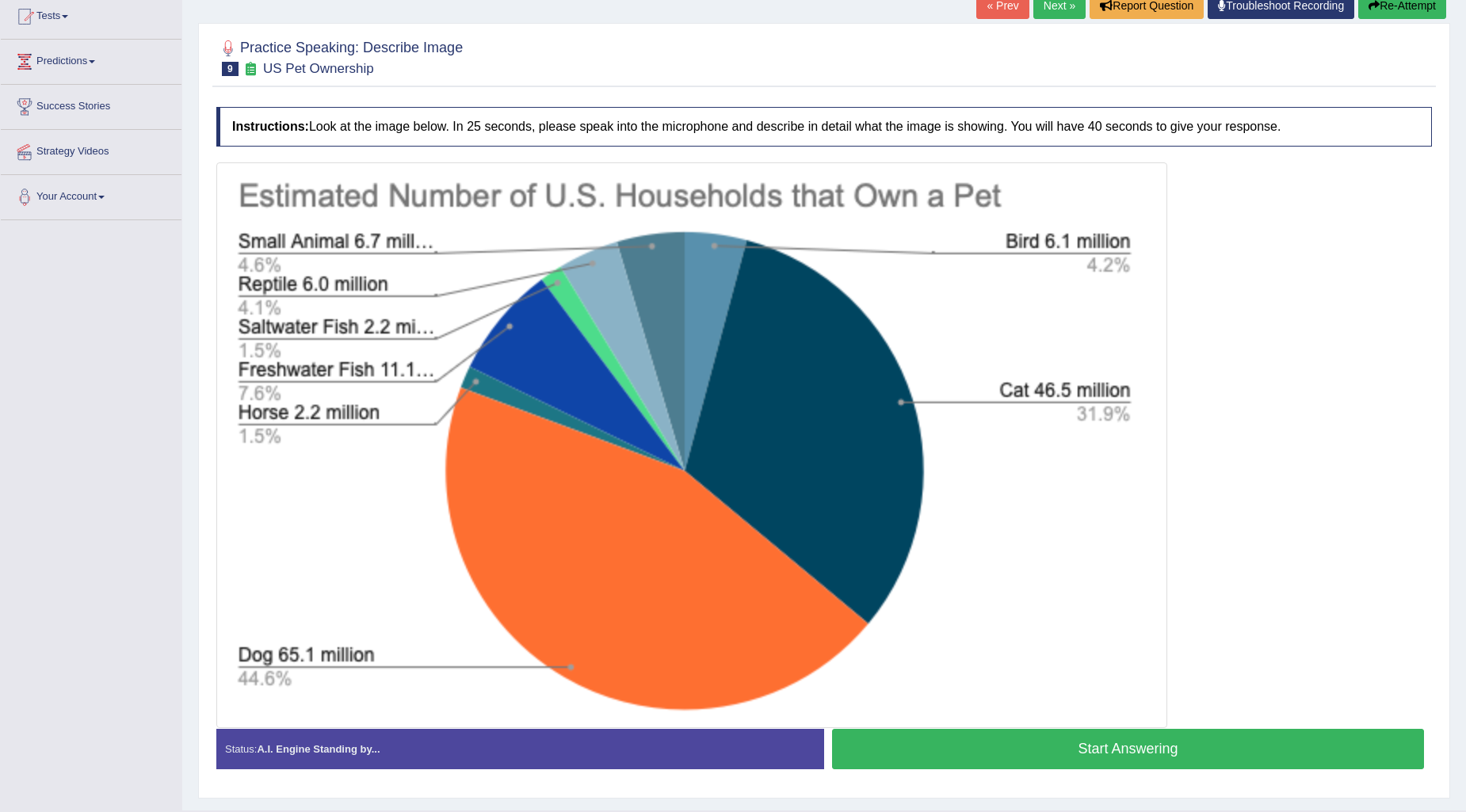
scroll to position [212, 0]
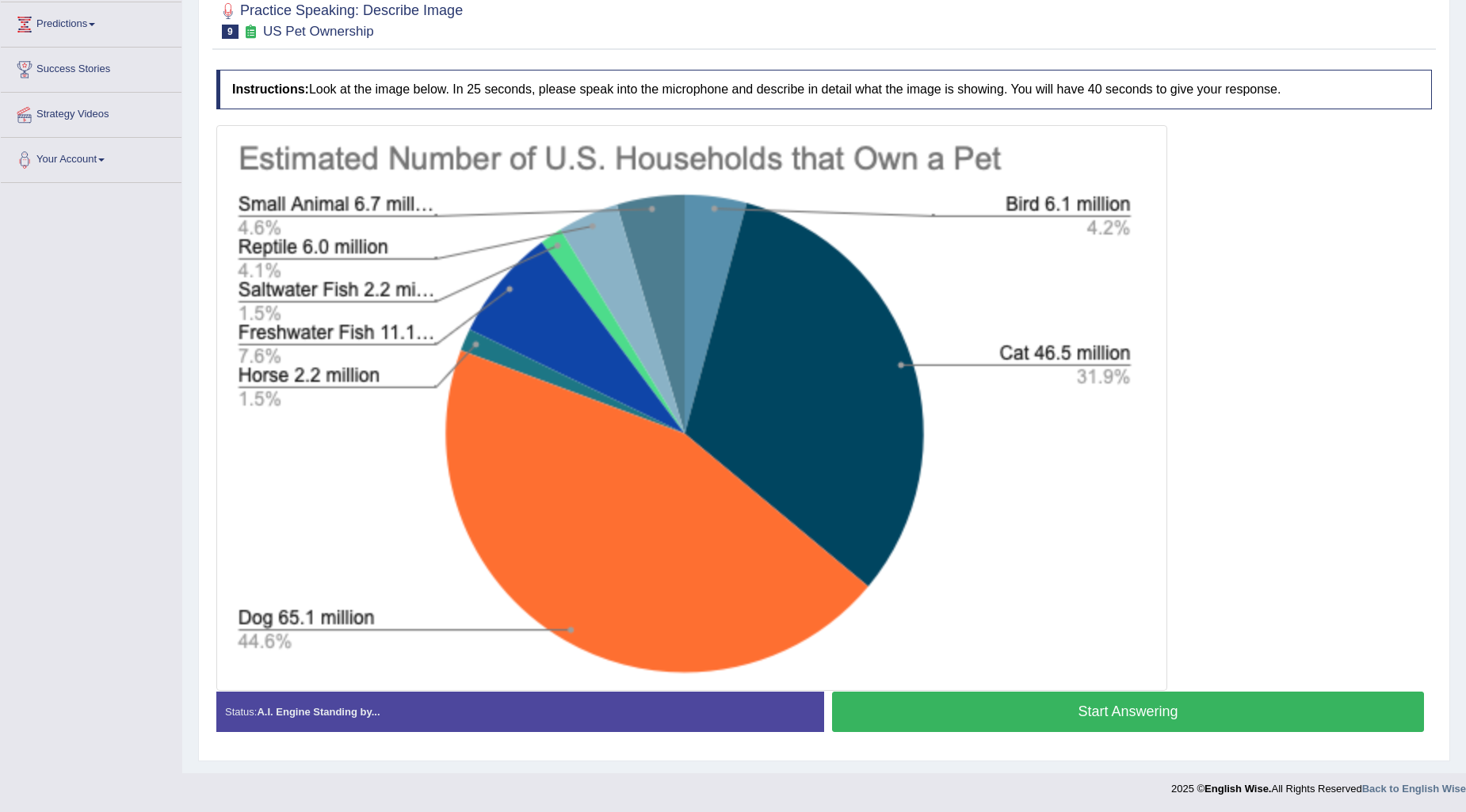
click at [1139, 716] on button "Start Answering" at bounding box center [1128, 712] width 592 height 41
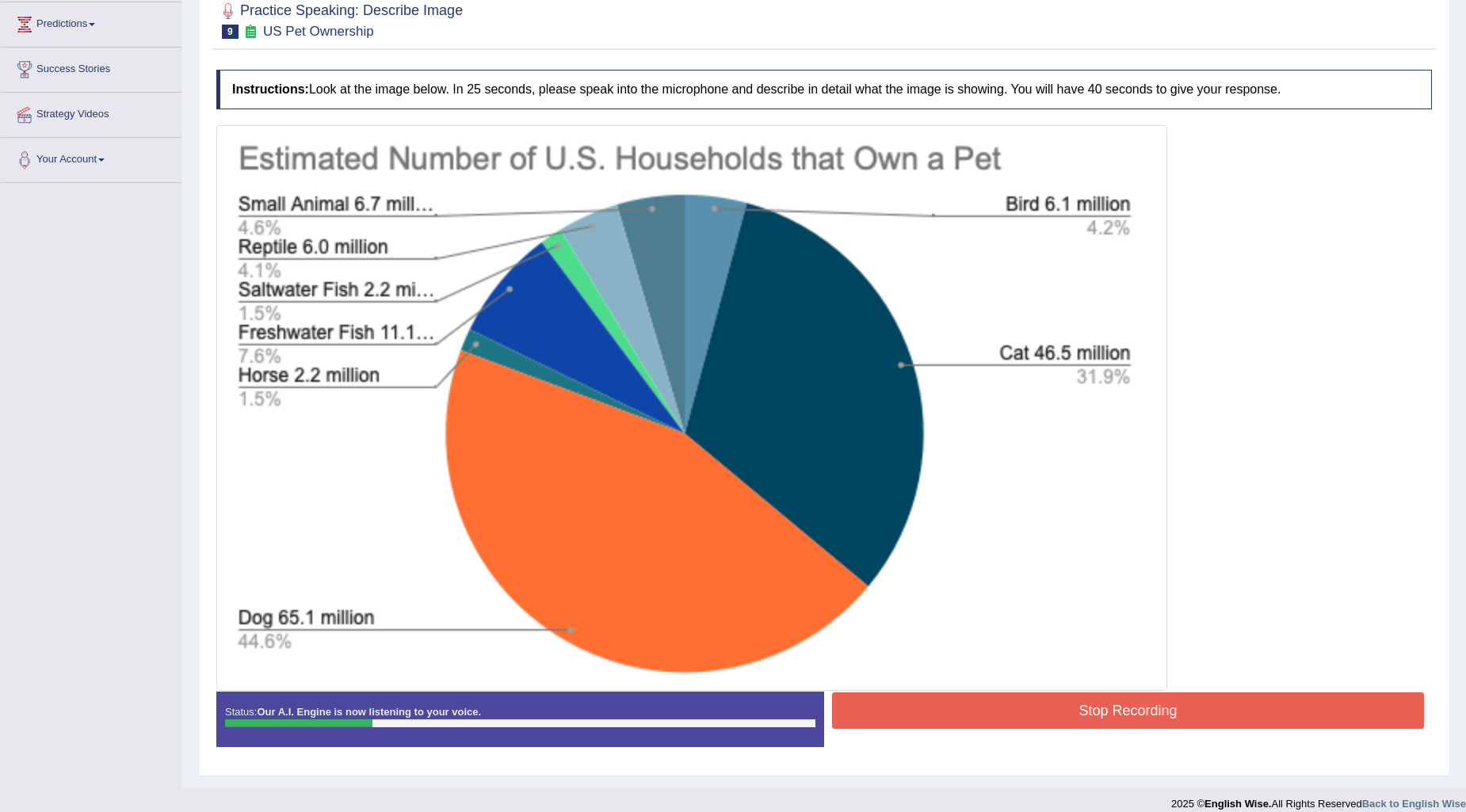
scroll to position [0, 0]
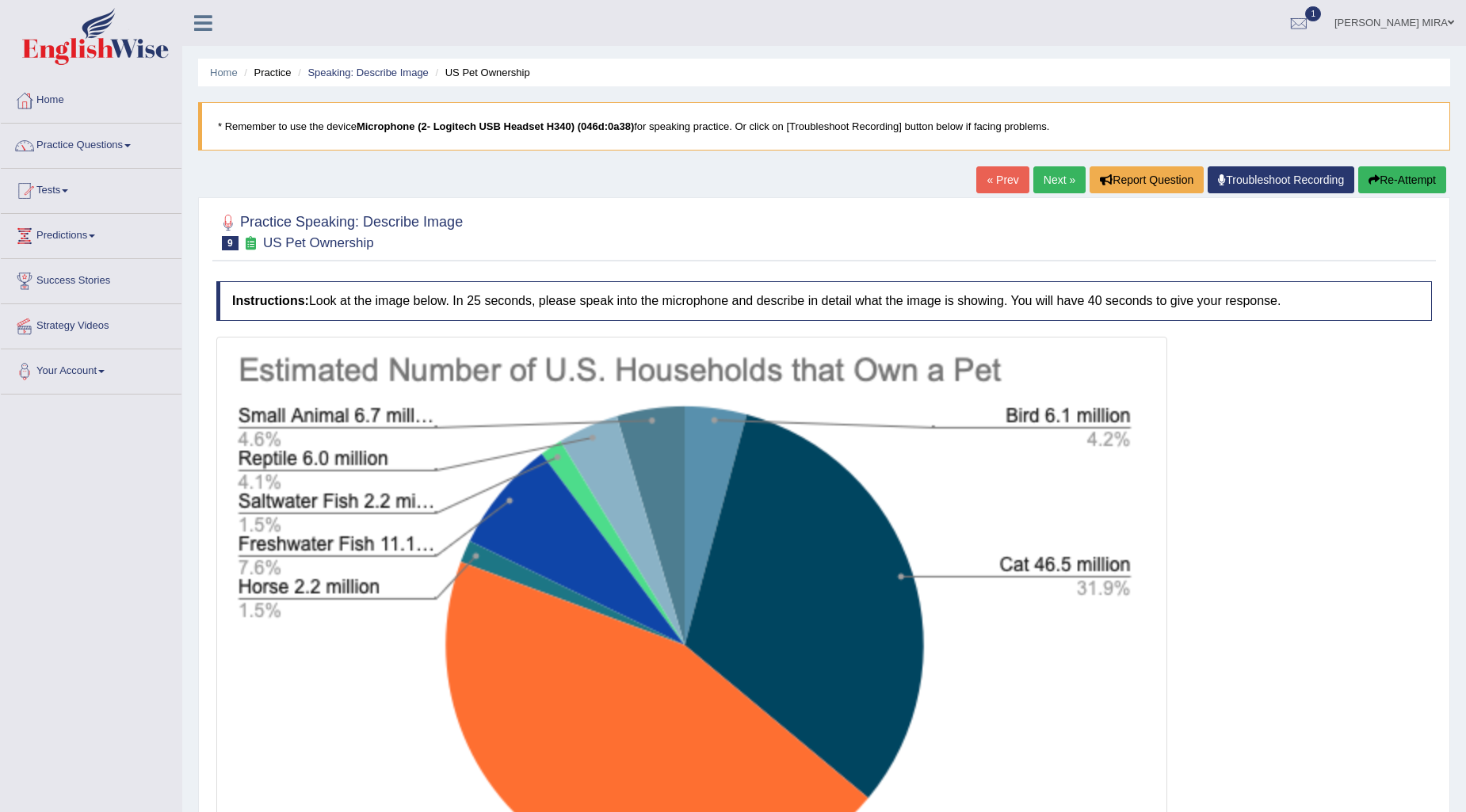
click at [1386, 181] on button "Re-Attempt" at bounding box center [1403, 180] width 88 height 26
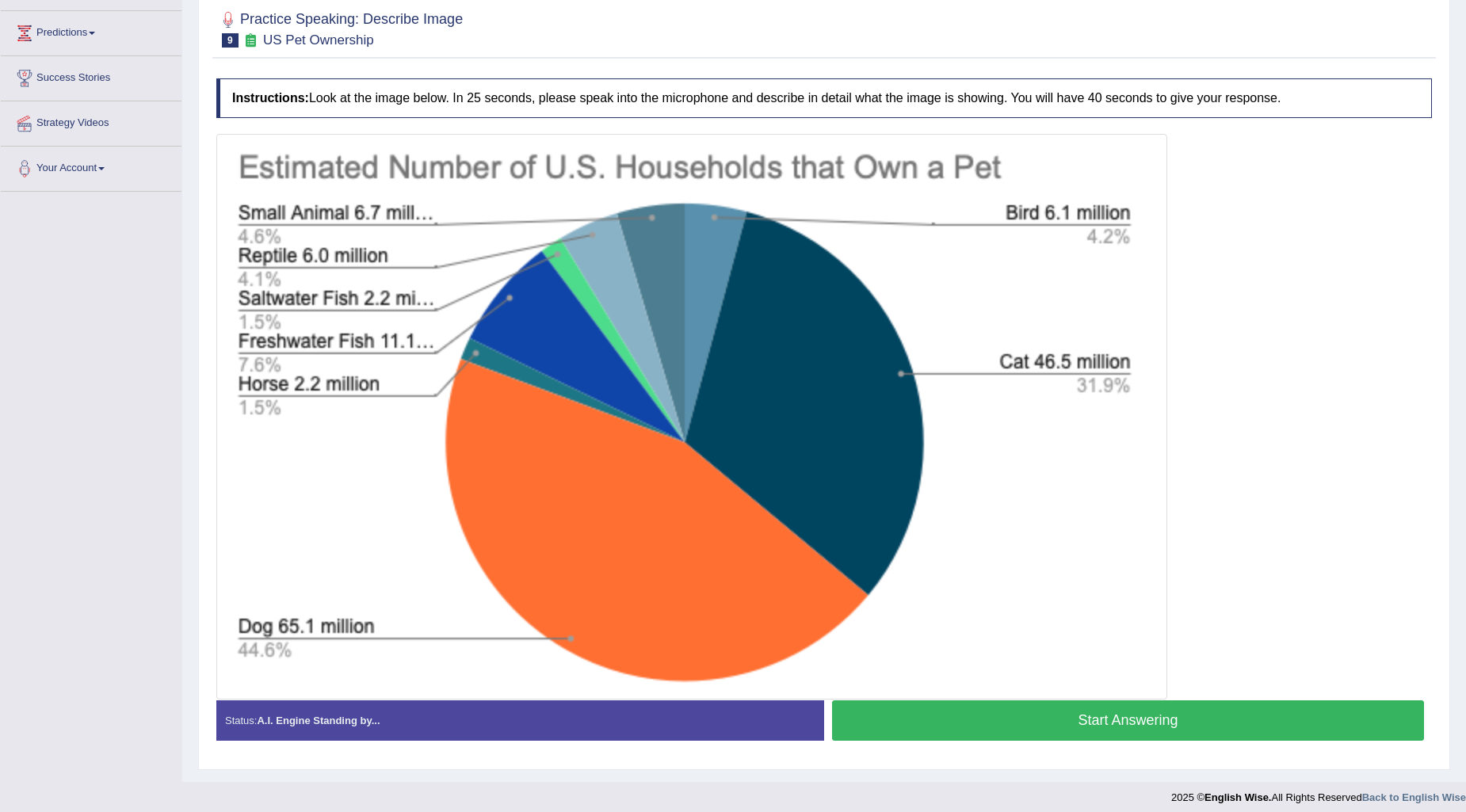
scroll to position [212, 0]
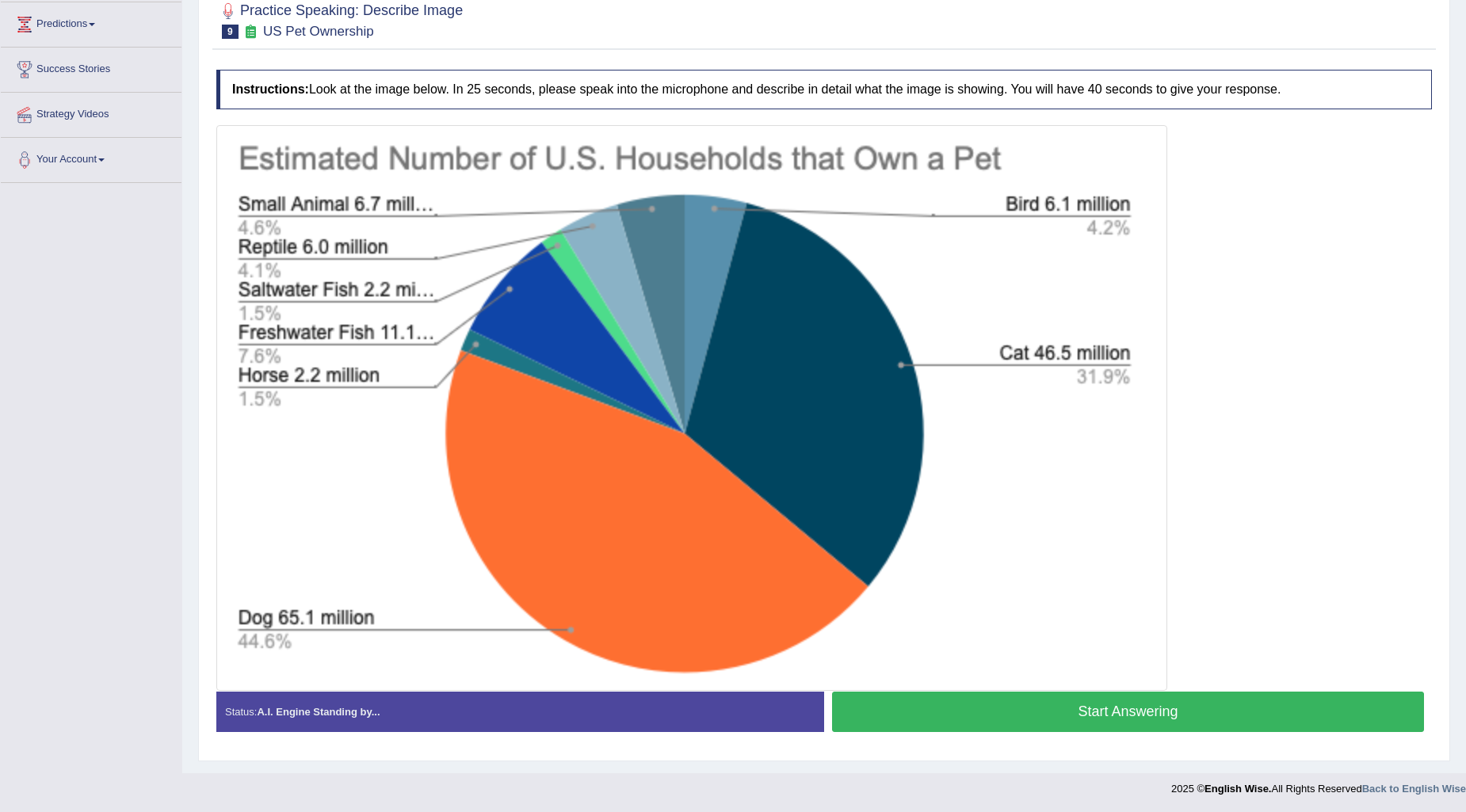
click at [983, 699] on button "Start Answering" at bounding box center [1128, 712] width 592 height 41
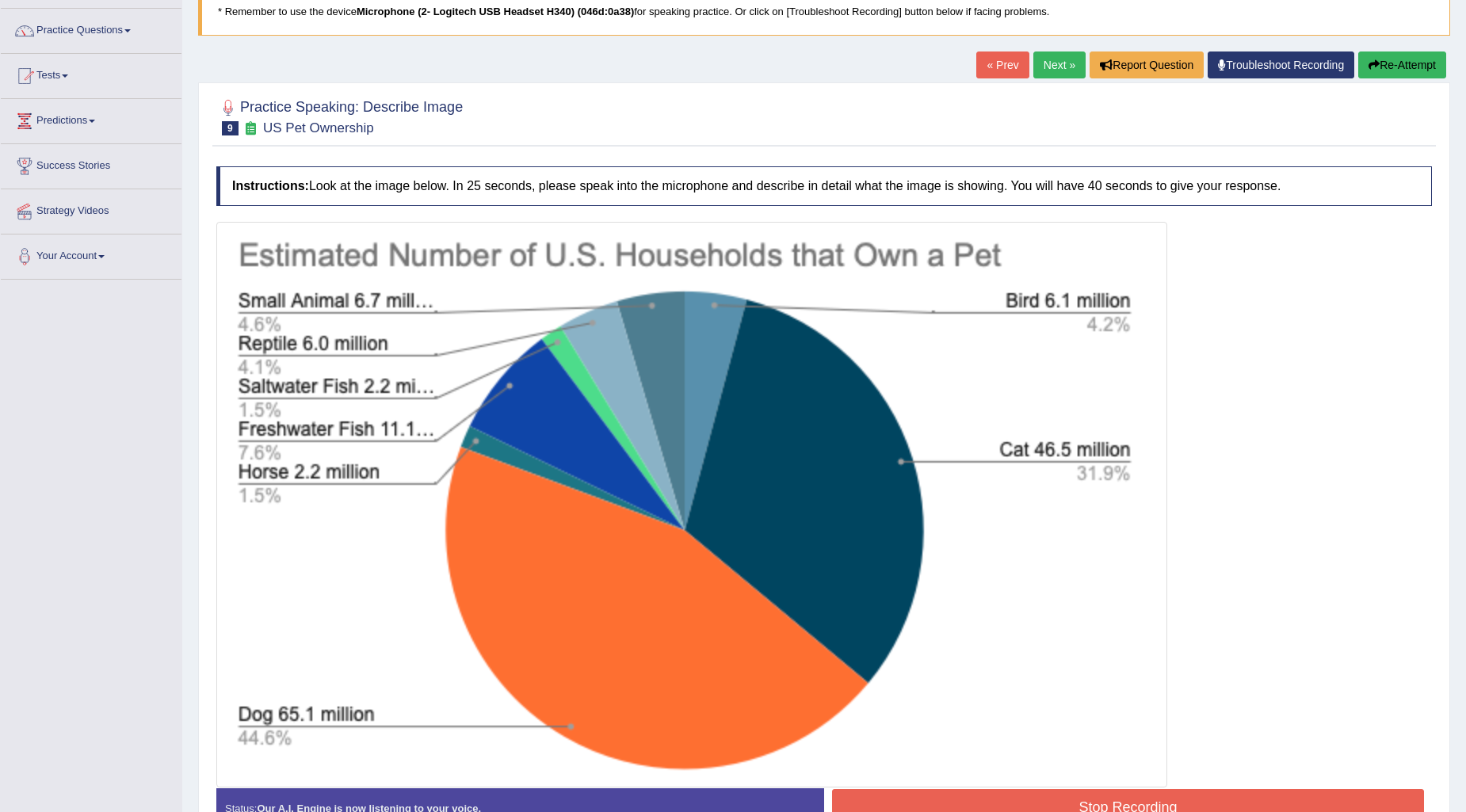
scroll to position [0, 0]
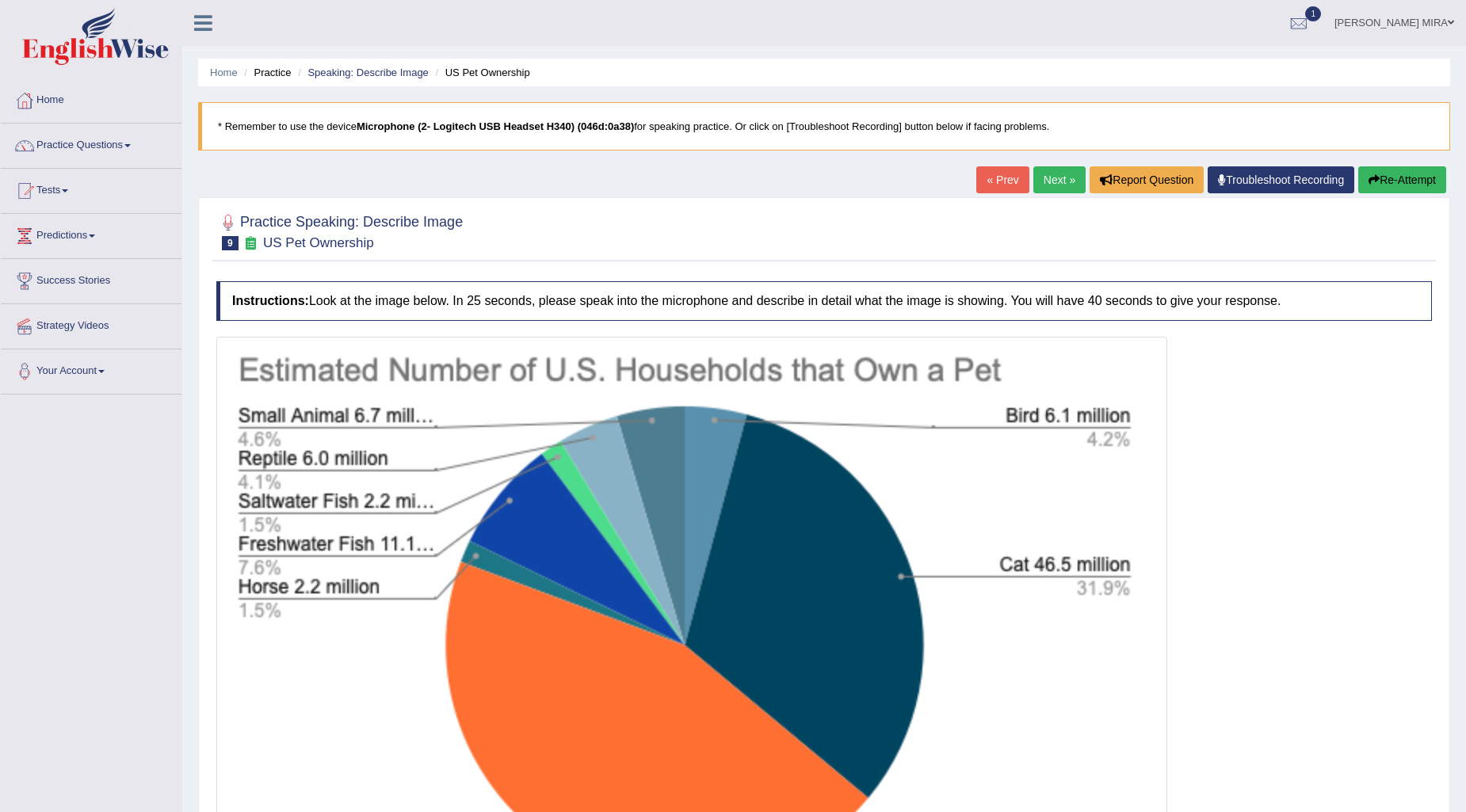
click at [1414, 191] on button "Re-Attempt" at bounding box center [1403, 180] width 88 height 26
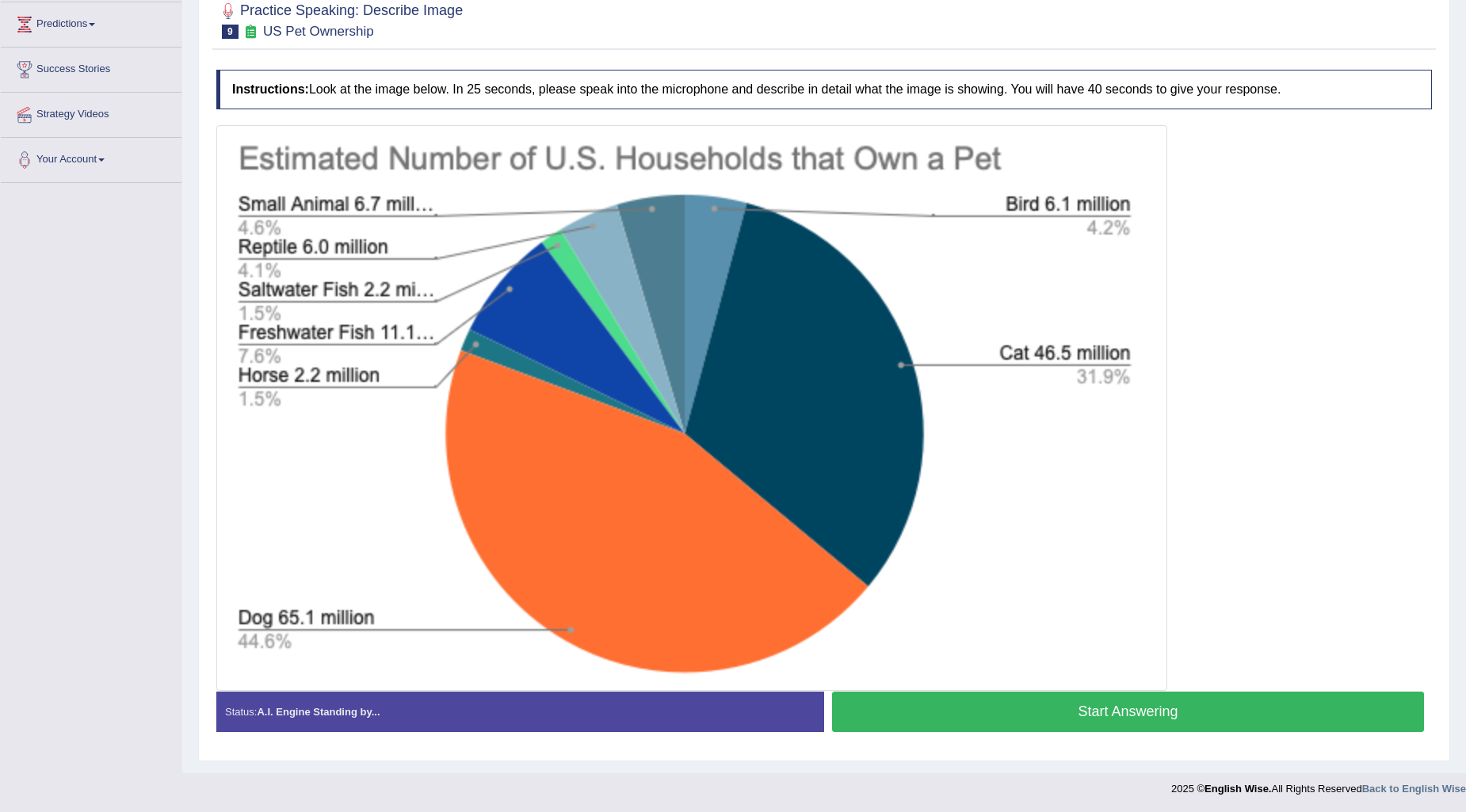
click at [920, 719] on button "Start Answering" at bounding box center [1128, 712] width 592 height 41
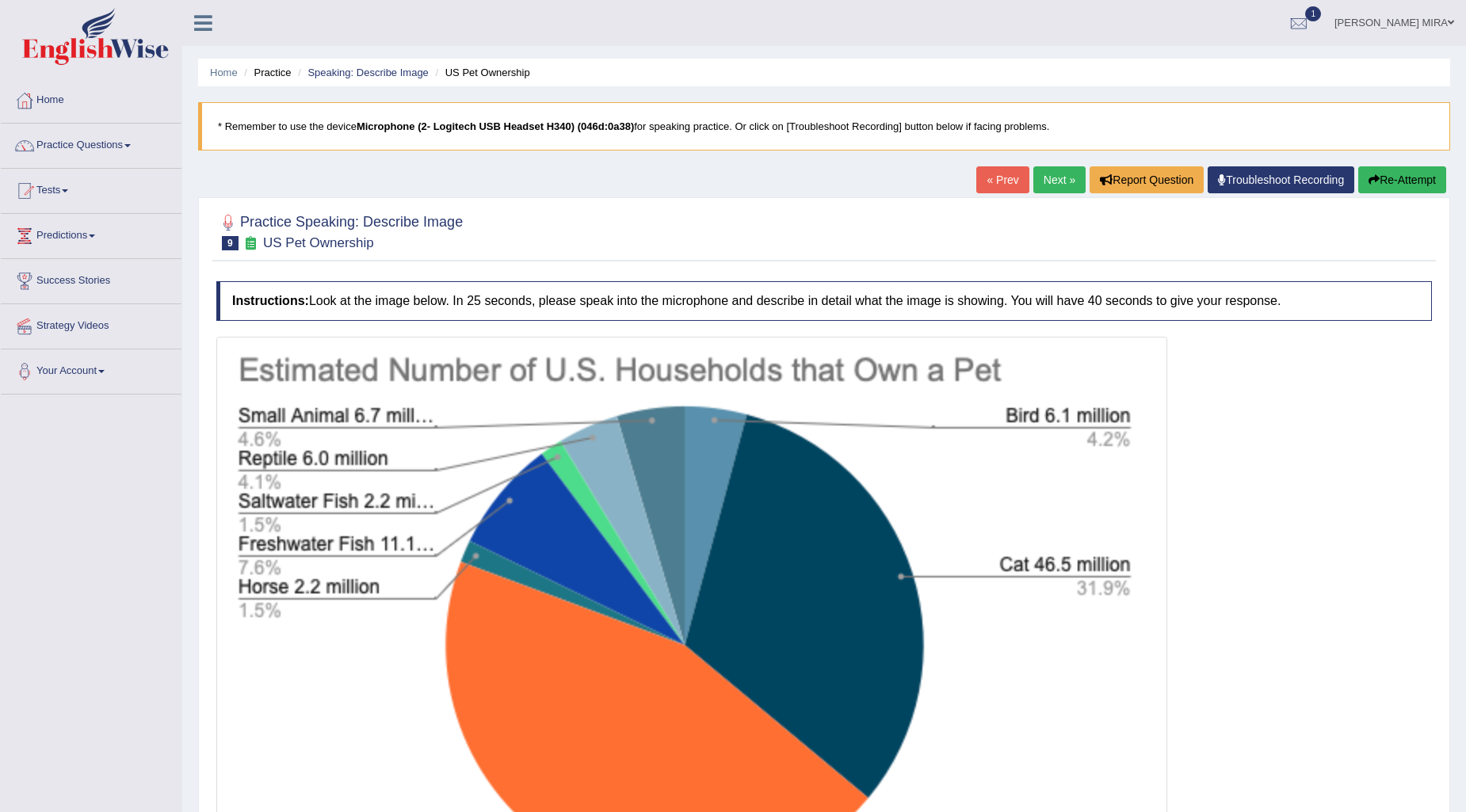
drag, startPoint x: 1420, startPoint y: 185, endPoint x: 1428, endPoint y: 191, distance: 10.0
click at [1427, 186] on button "Re-Attempt" at bounding box center [1403, 180] width 88 height 26
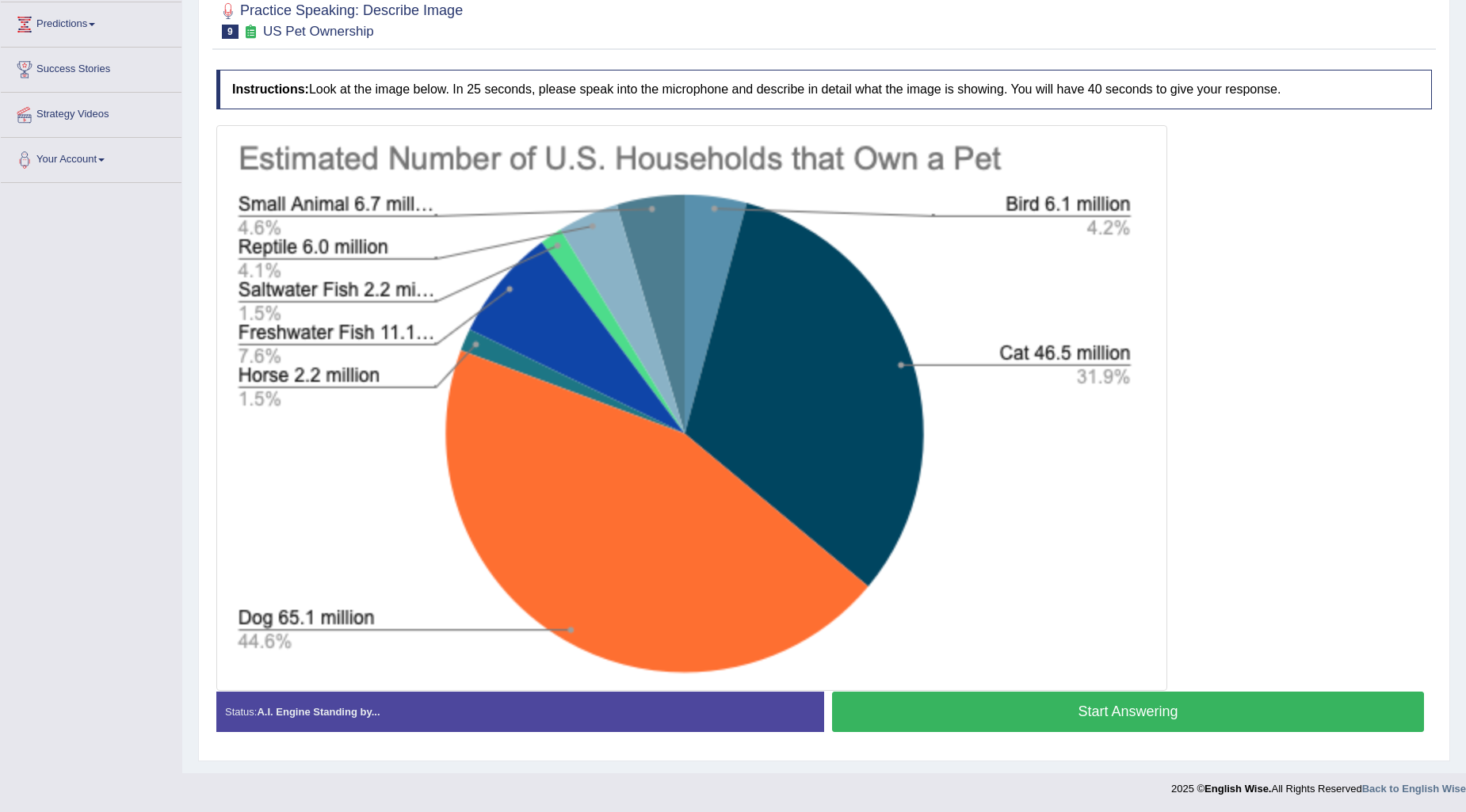
click at [1068, 703] on button "Start Answering" at bounding box center [1128, 712] width 592 height 41
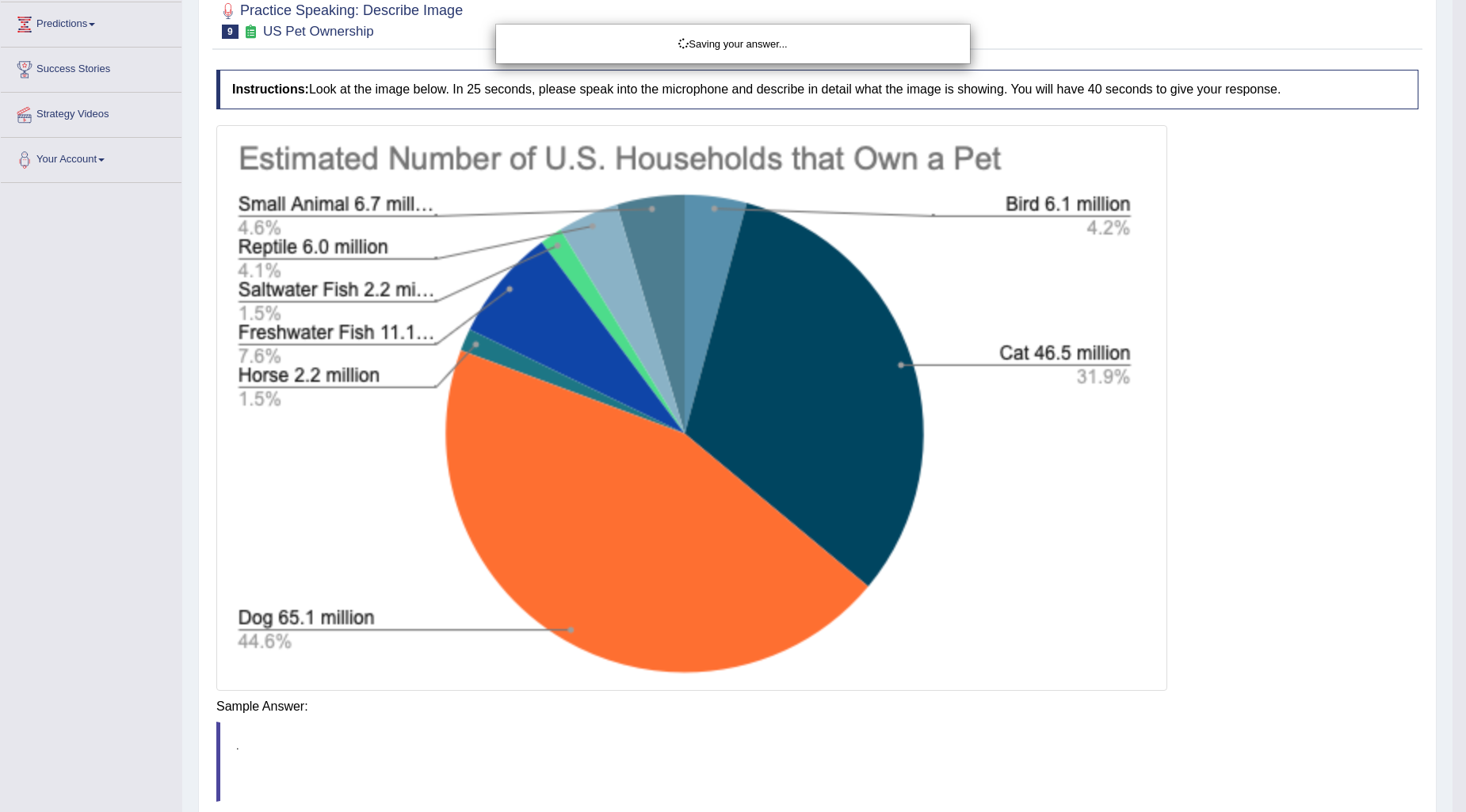
click at [1068, 601] on body "Toggle navigation Home Practice Questions Speaking Practice Read Aloud Repeat S…" at bounding box center [733, 194] width 1466 height 812
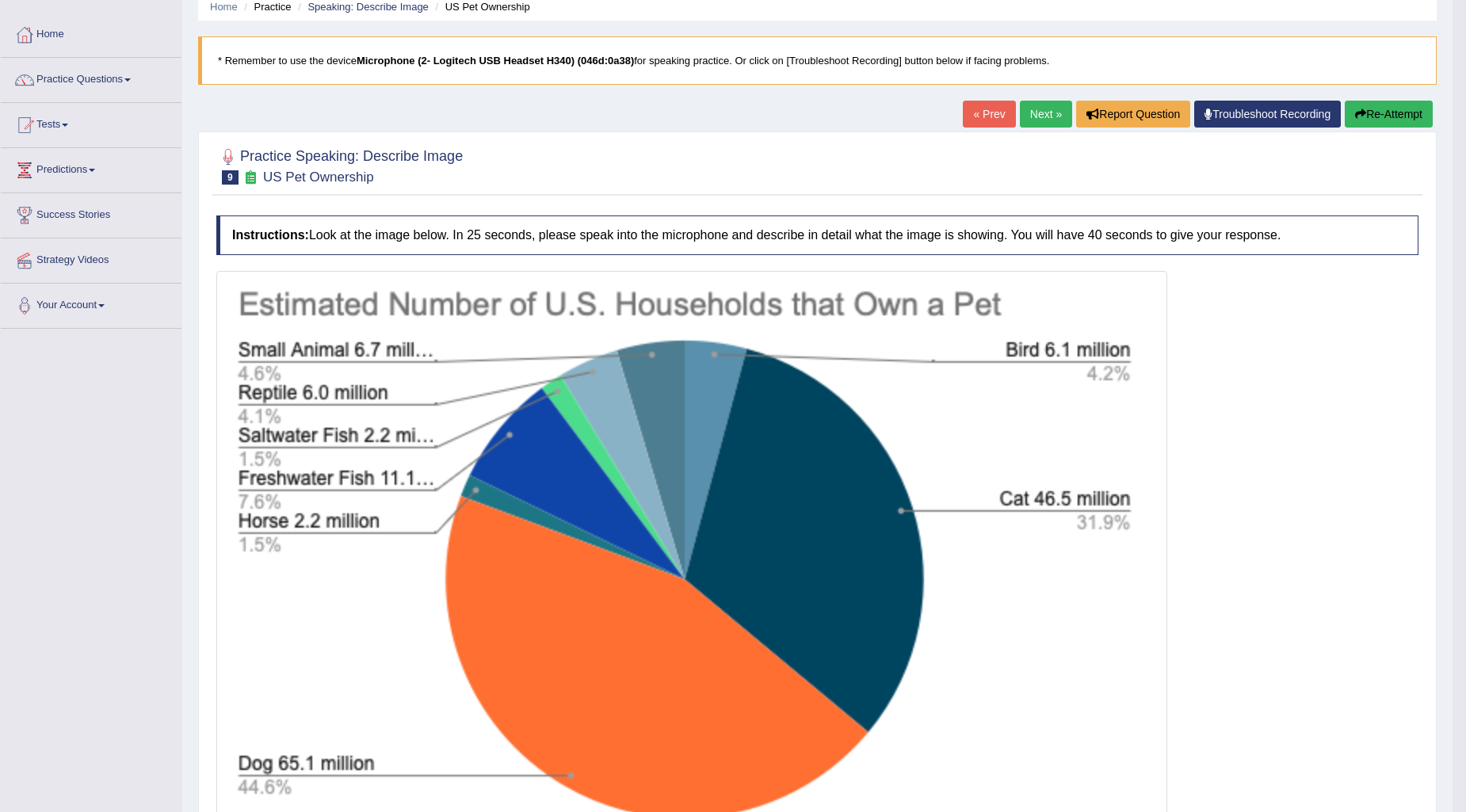
scroll to position [57, 0]
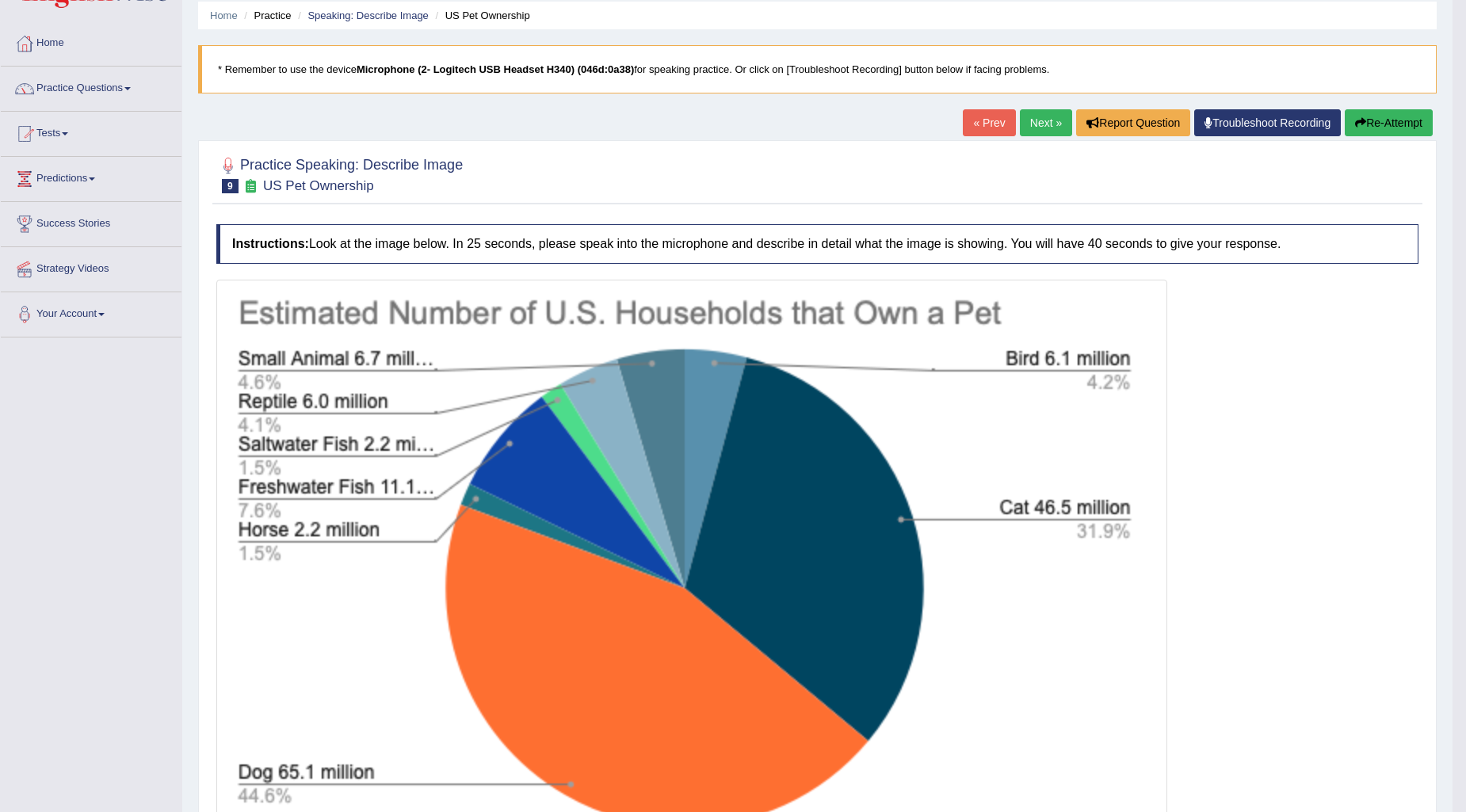
click at [1047, 121] on link "Next »" at bounding box center [1046, 123] width 52 height 26
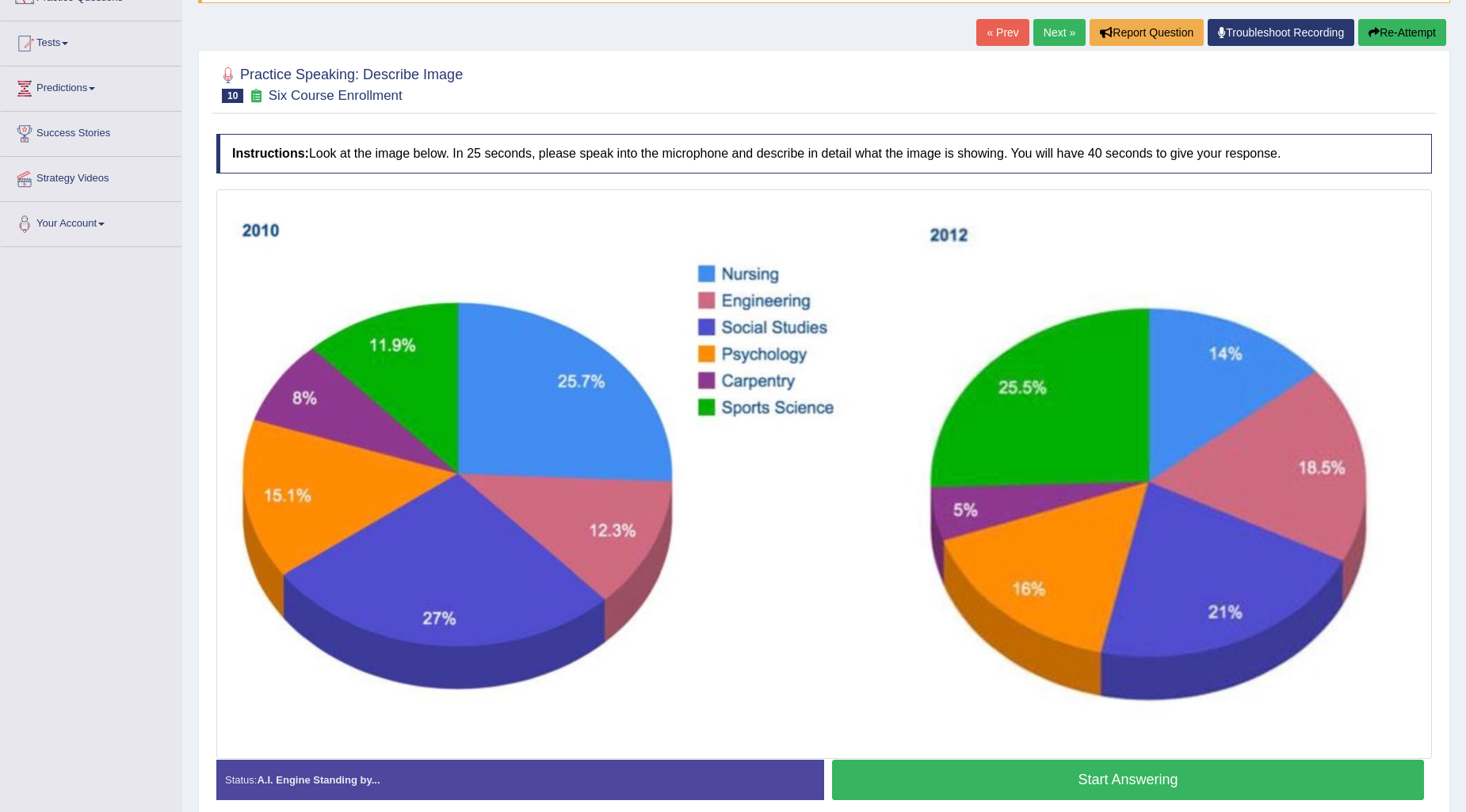
scroll to position [128, 0]
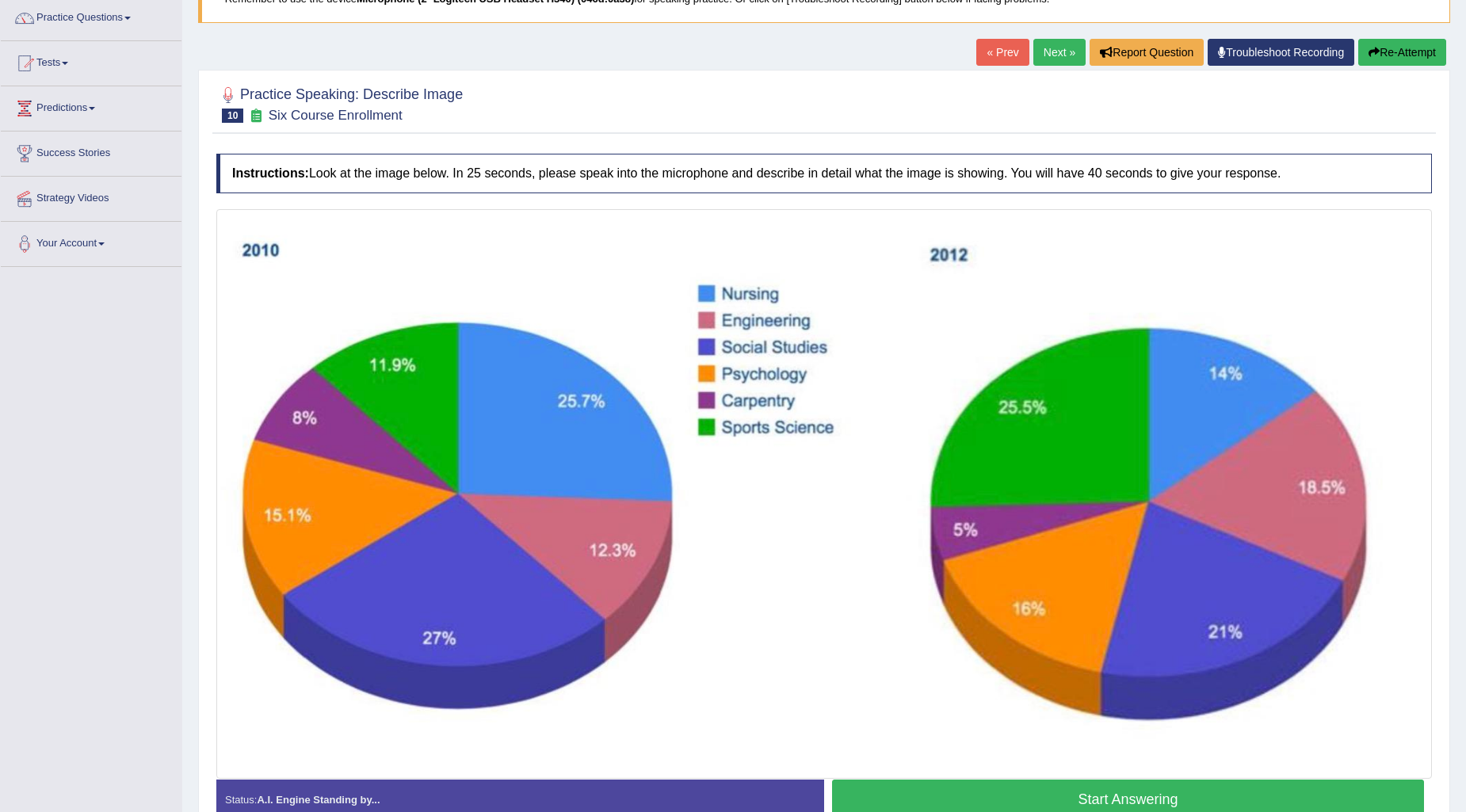
click at [977, 53] on link "« Prev" at bounding box center [1002, 52] width 52 height 26
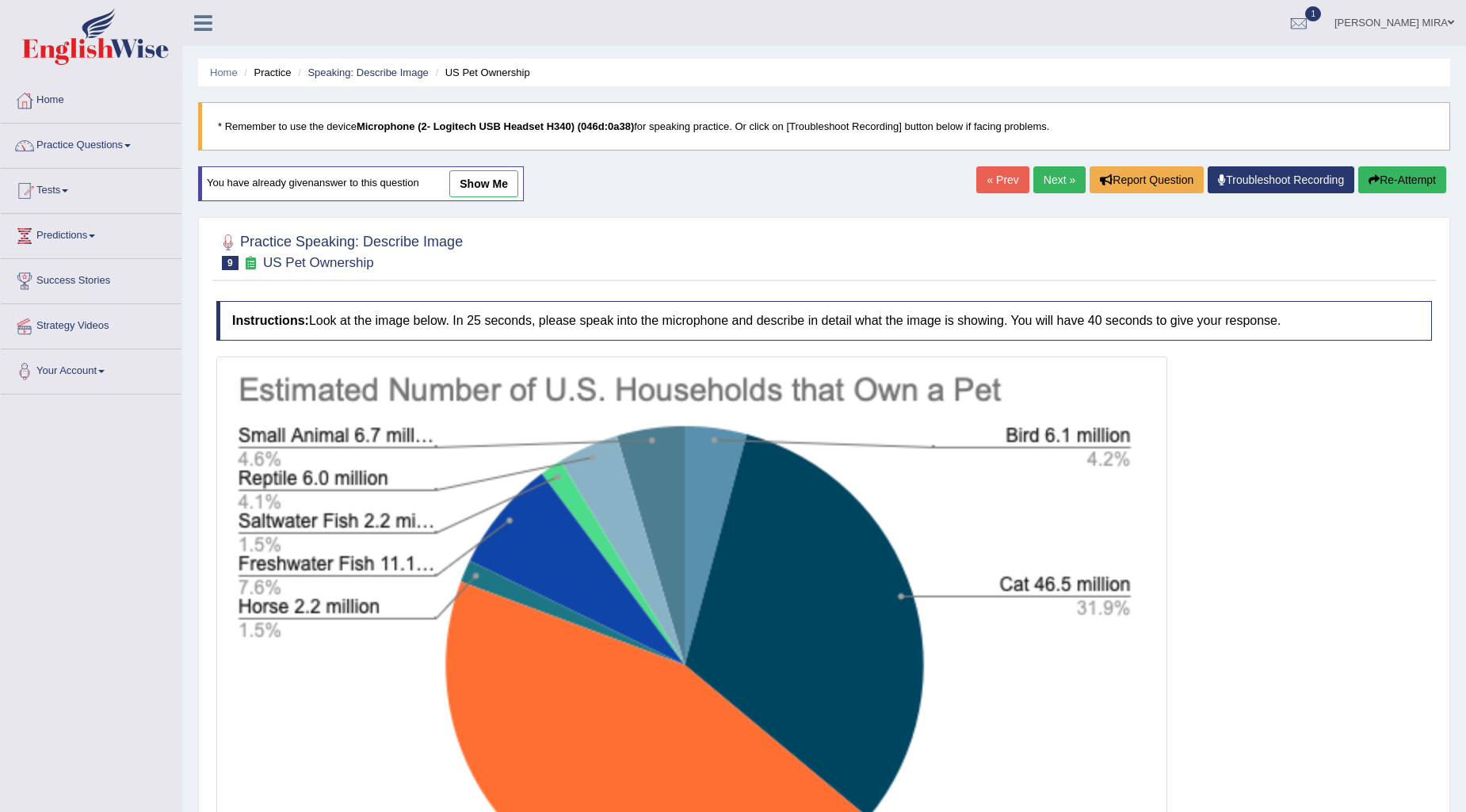
scroll to position [88, 0]
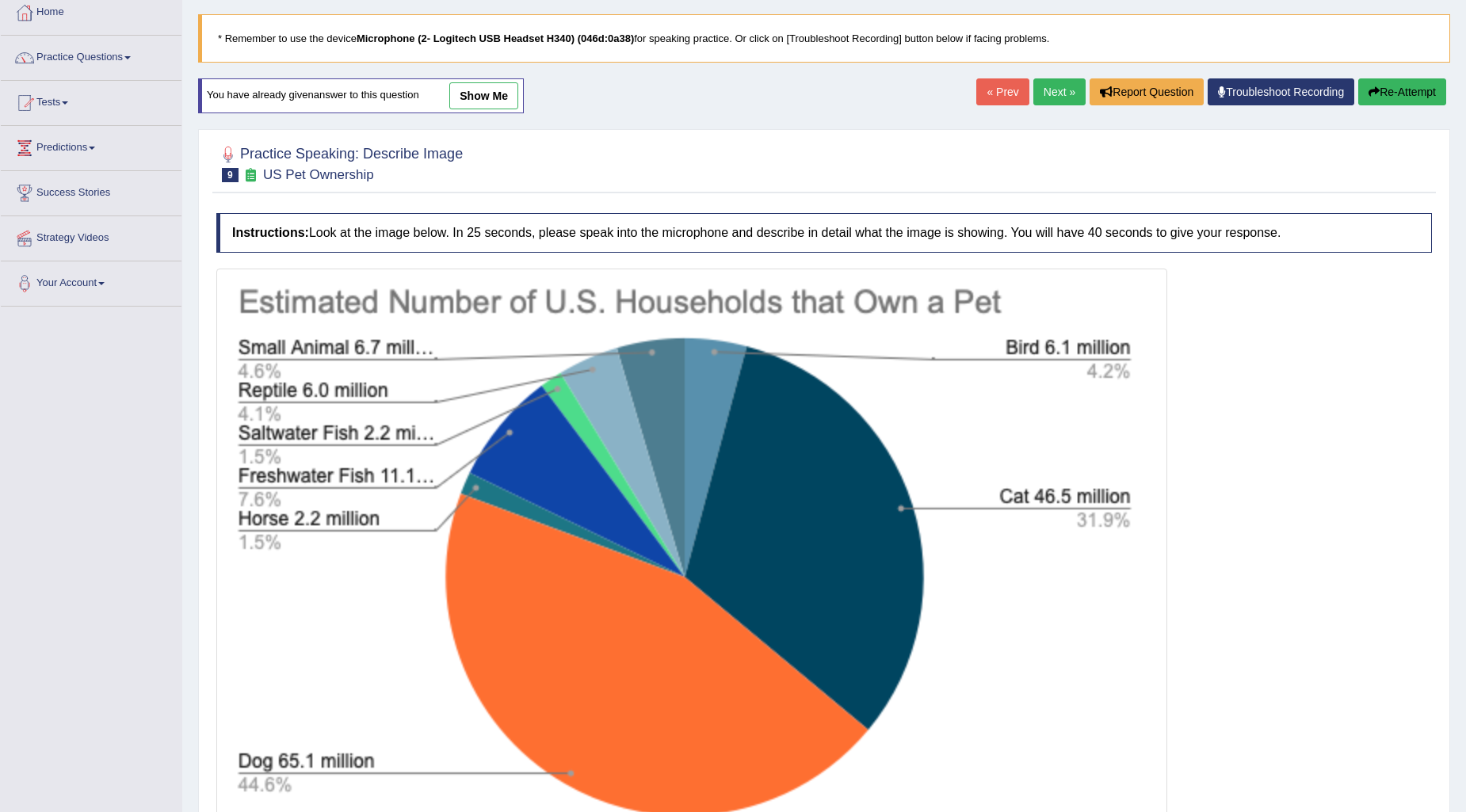
click at [481, 87] on link "show me" at bounding box center [484, 96] width 69 height 26
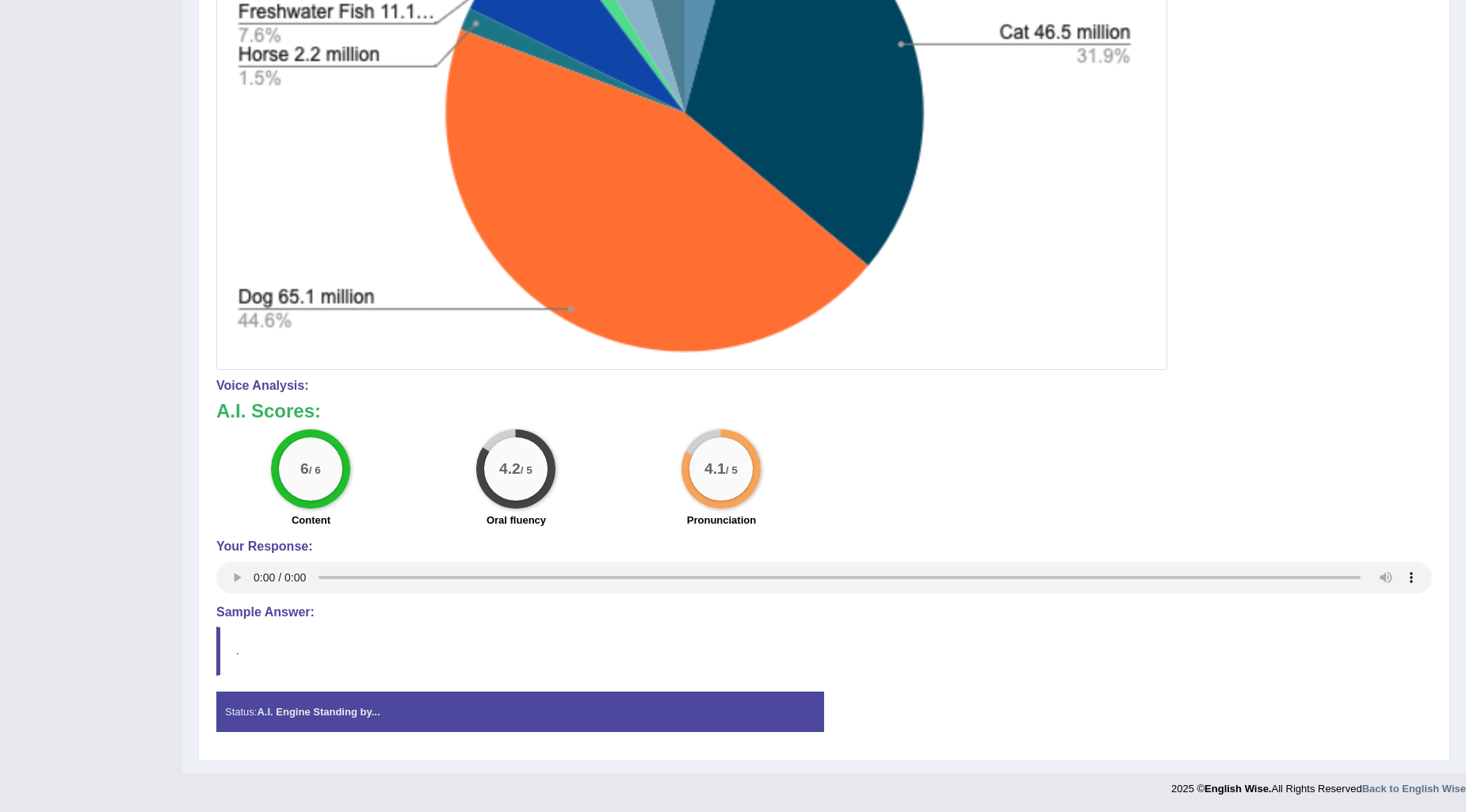
scroll to position [0, 0]
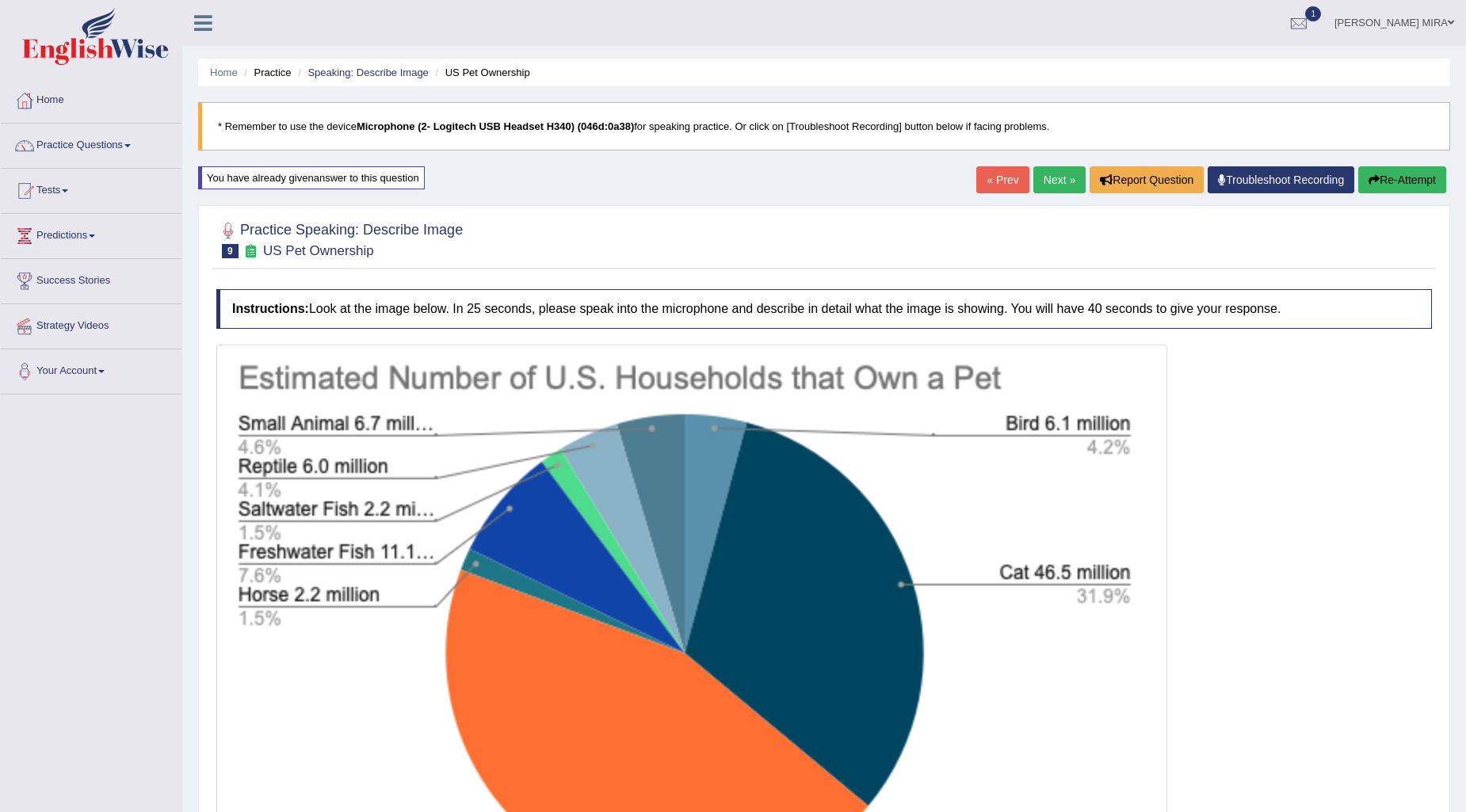
click at [977, 168] on link "« Prev" at bounding box center [1002, 180] width 52 height 26
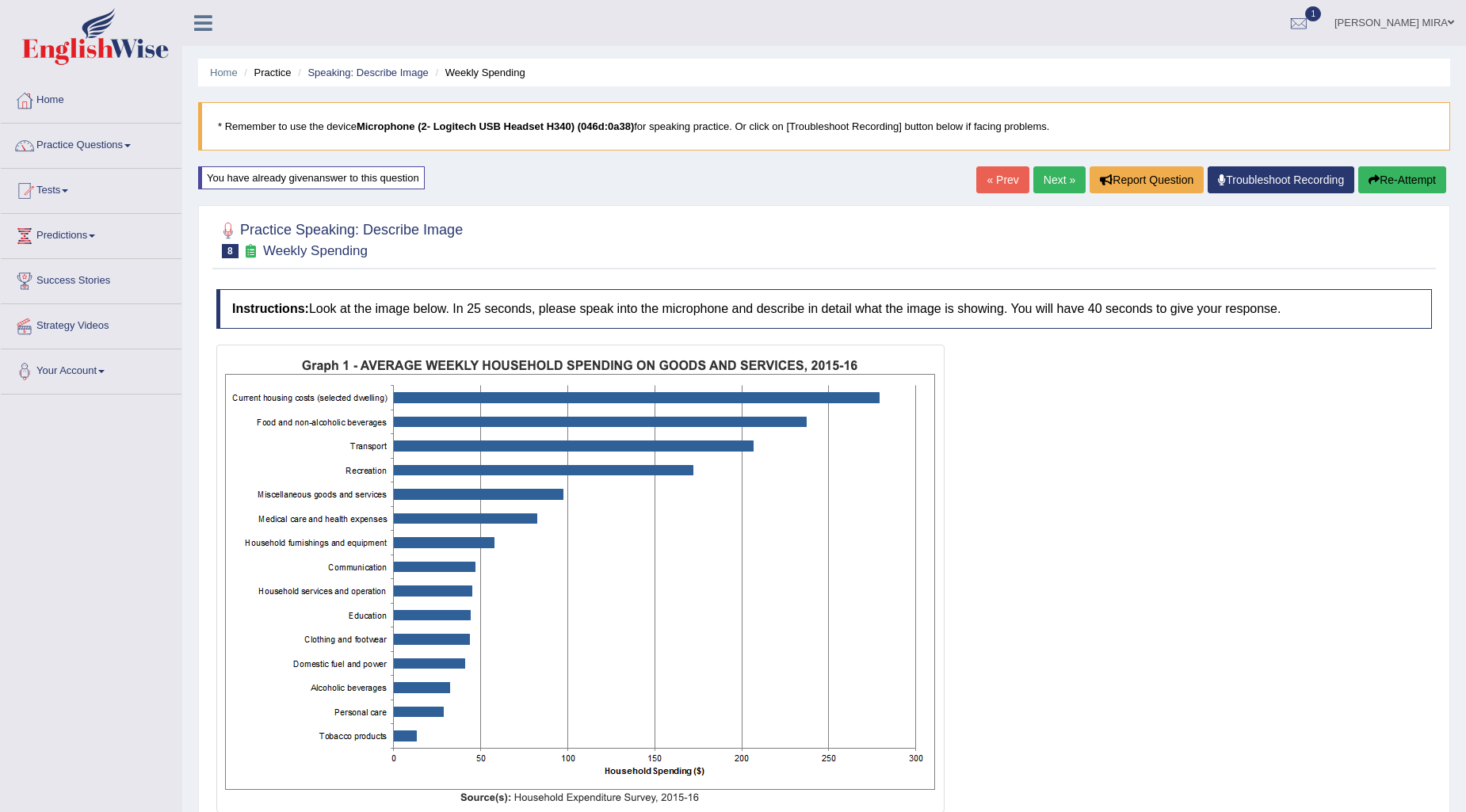
click at [1419, 183] on button "Re-Attempt" at bounding box center [1403, 180] width 88 height 26
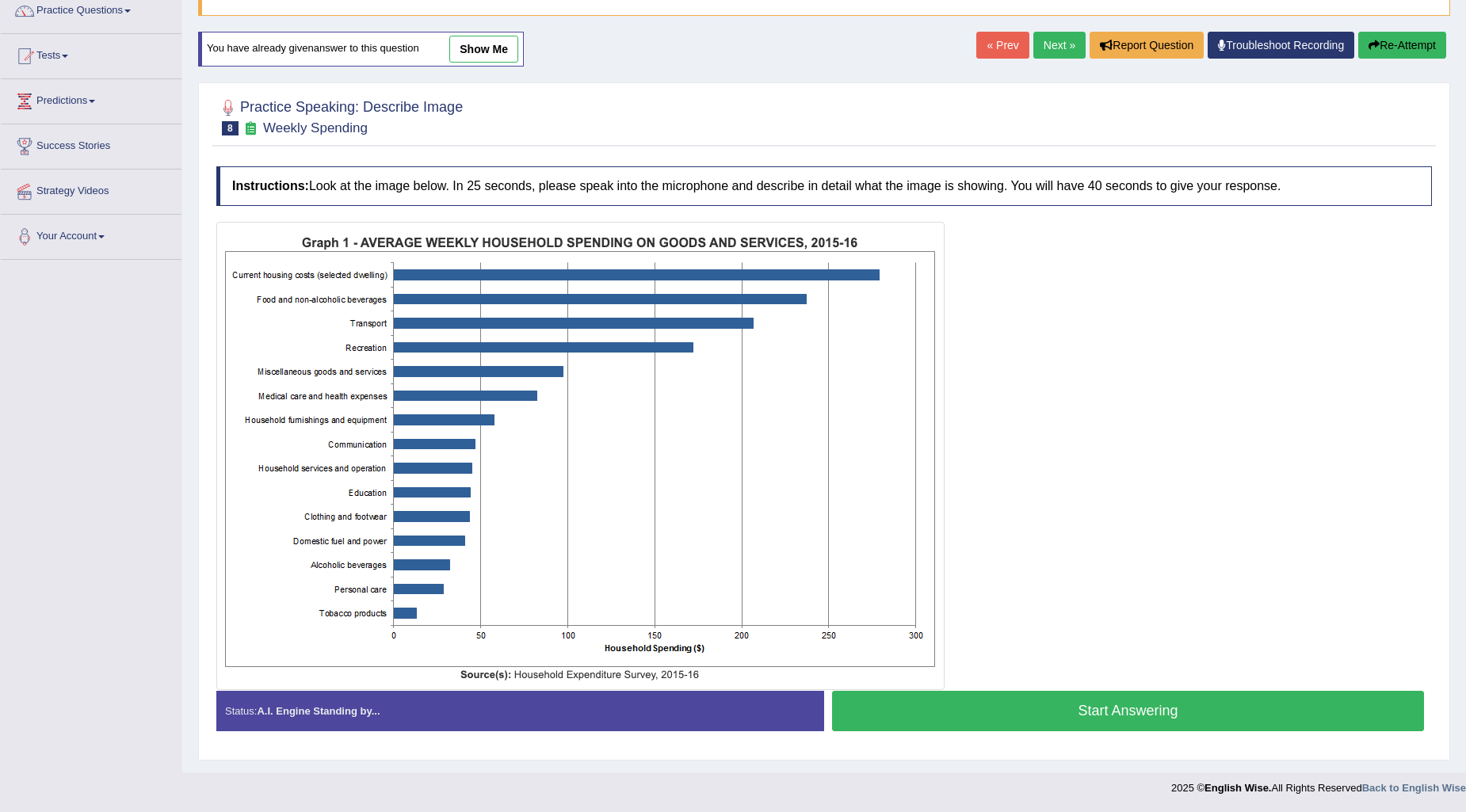
click at [1052, 705] on button "Start Answering" at bounding box center [1128, 711] width 592 height 41
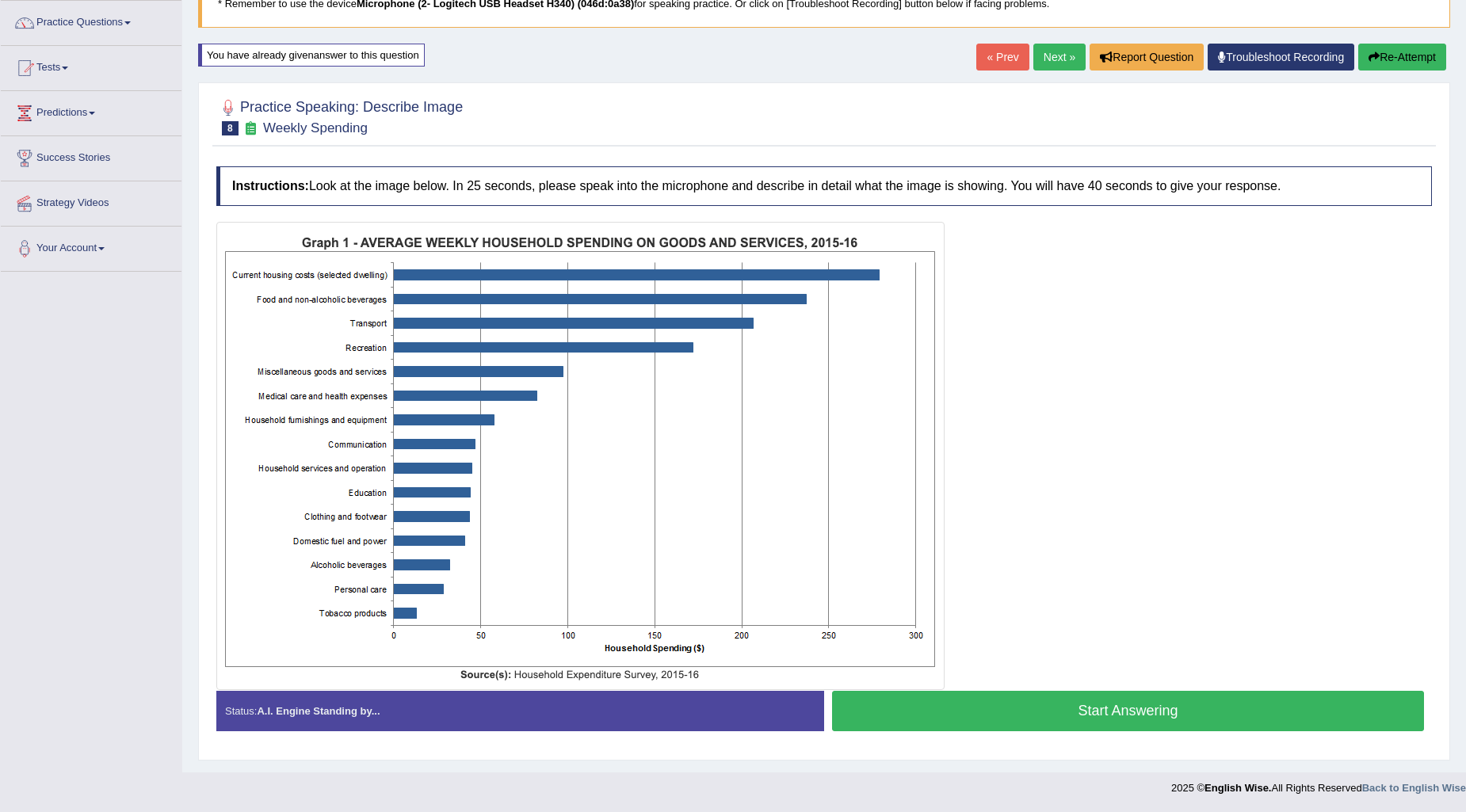
scroll to position [134, 0]
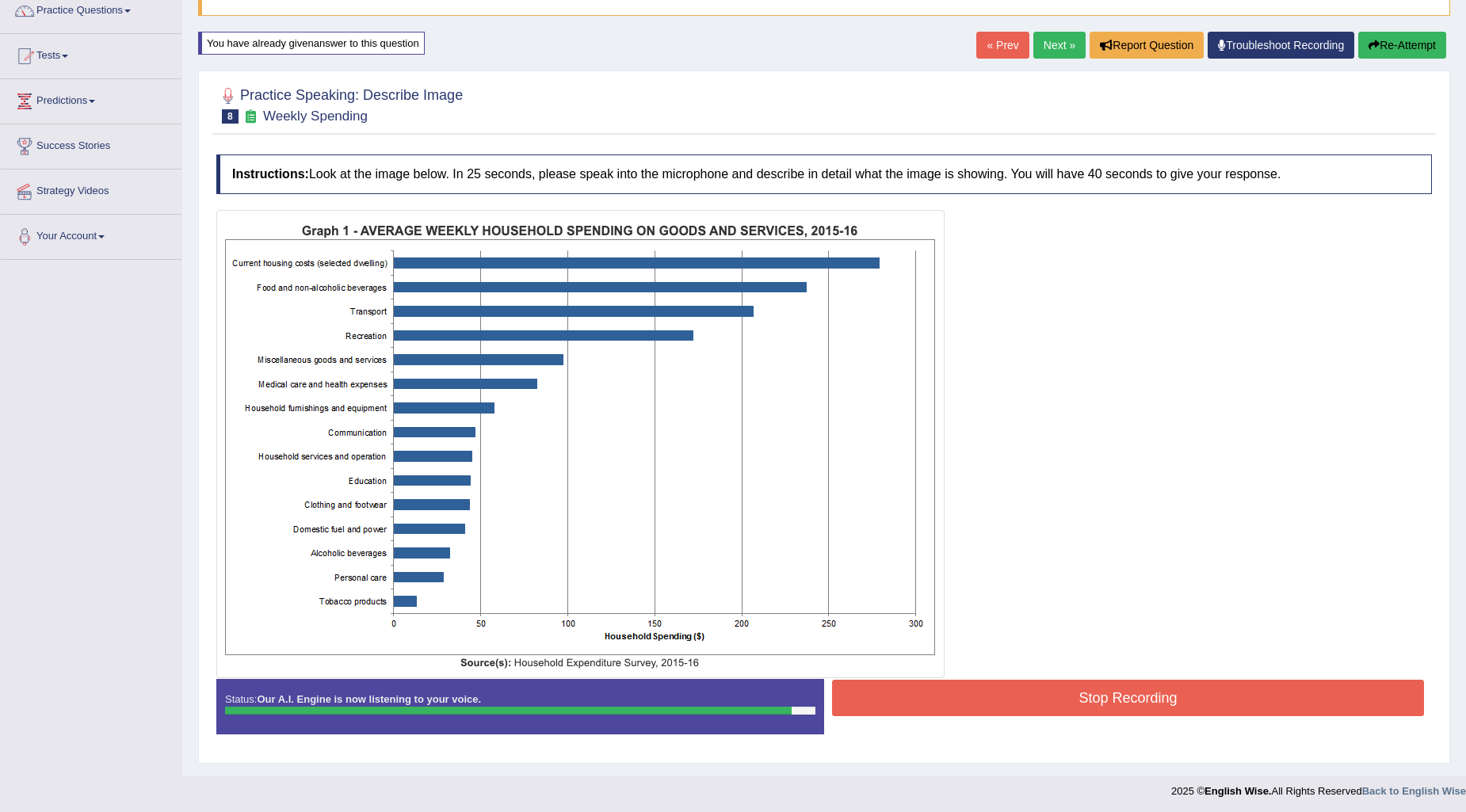
click at [907, 697] on button "Stop Recording" at bounding box center [1128, 698] width 592 height 37
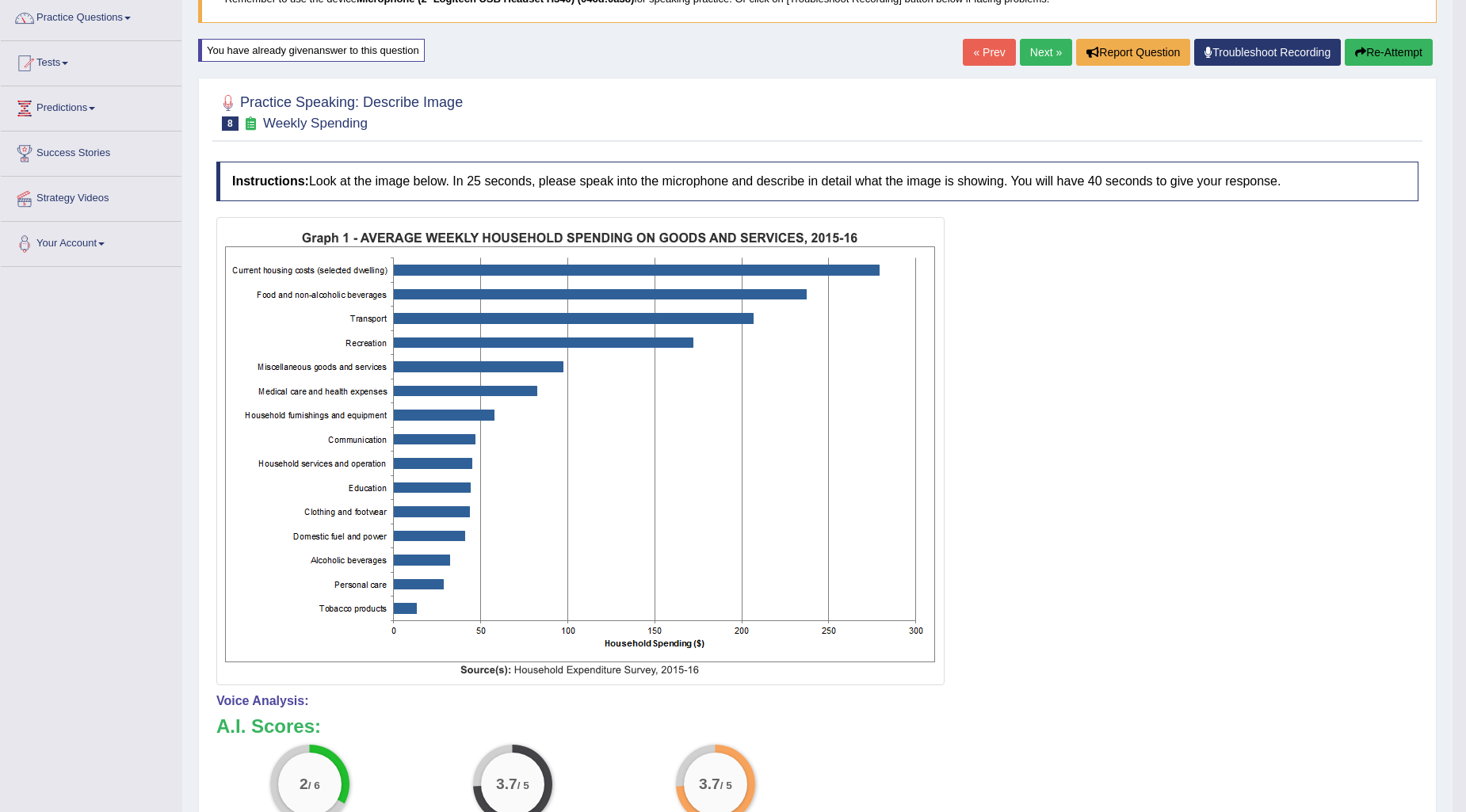
scroll to position [159, 0]
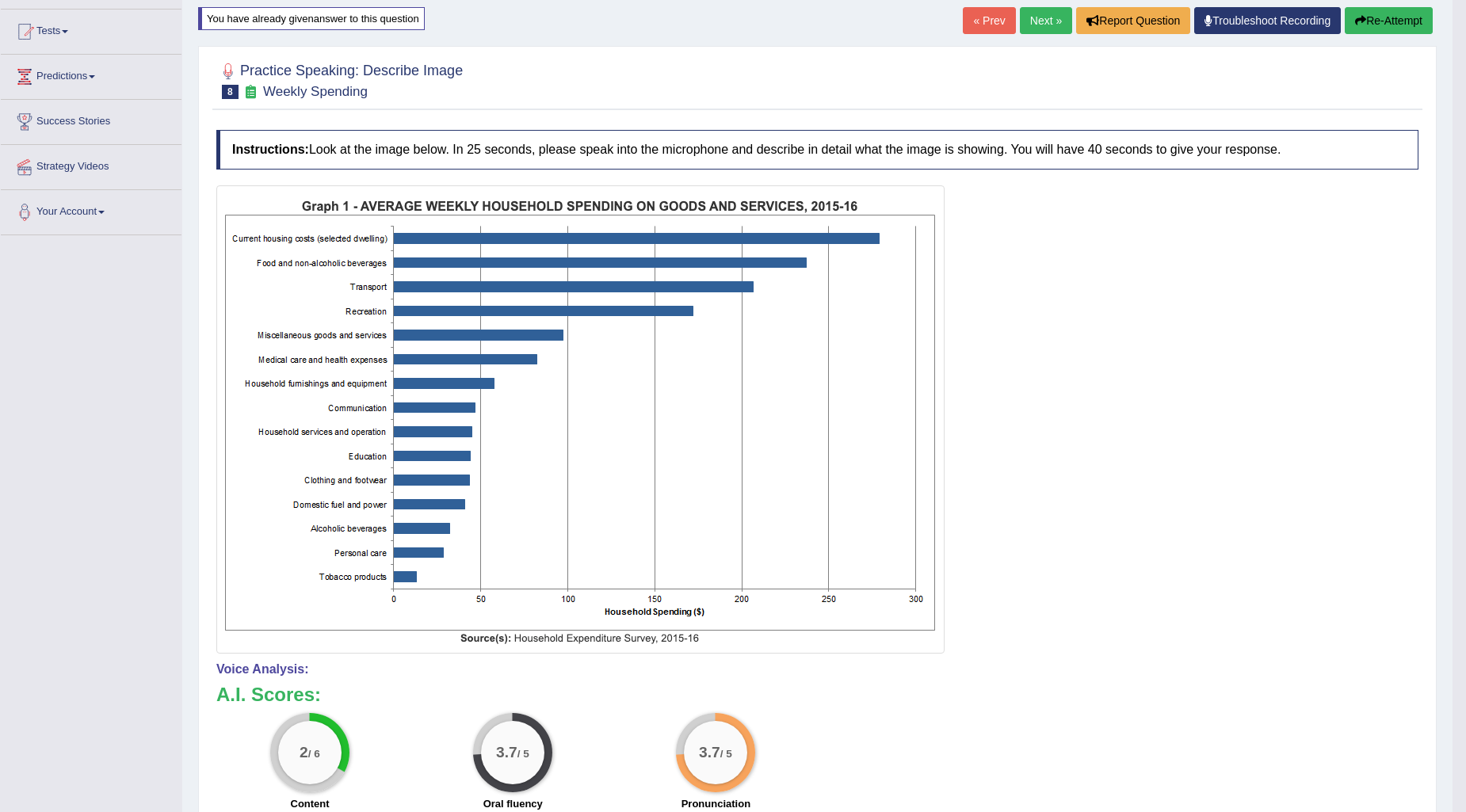
click at [1380, 30] on button "Re-Attempt" at bounding box center [1388, 21] width 88 height 26
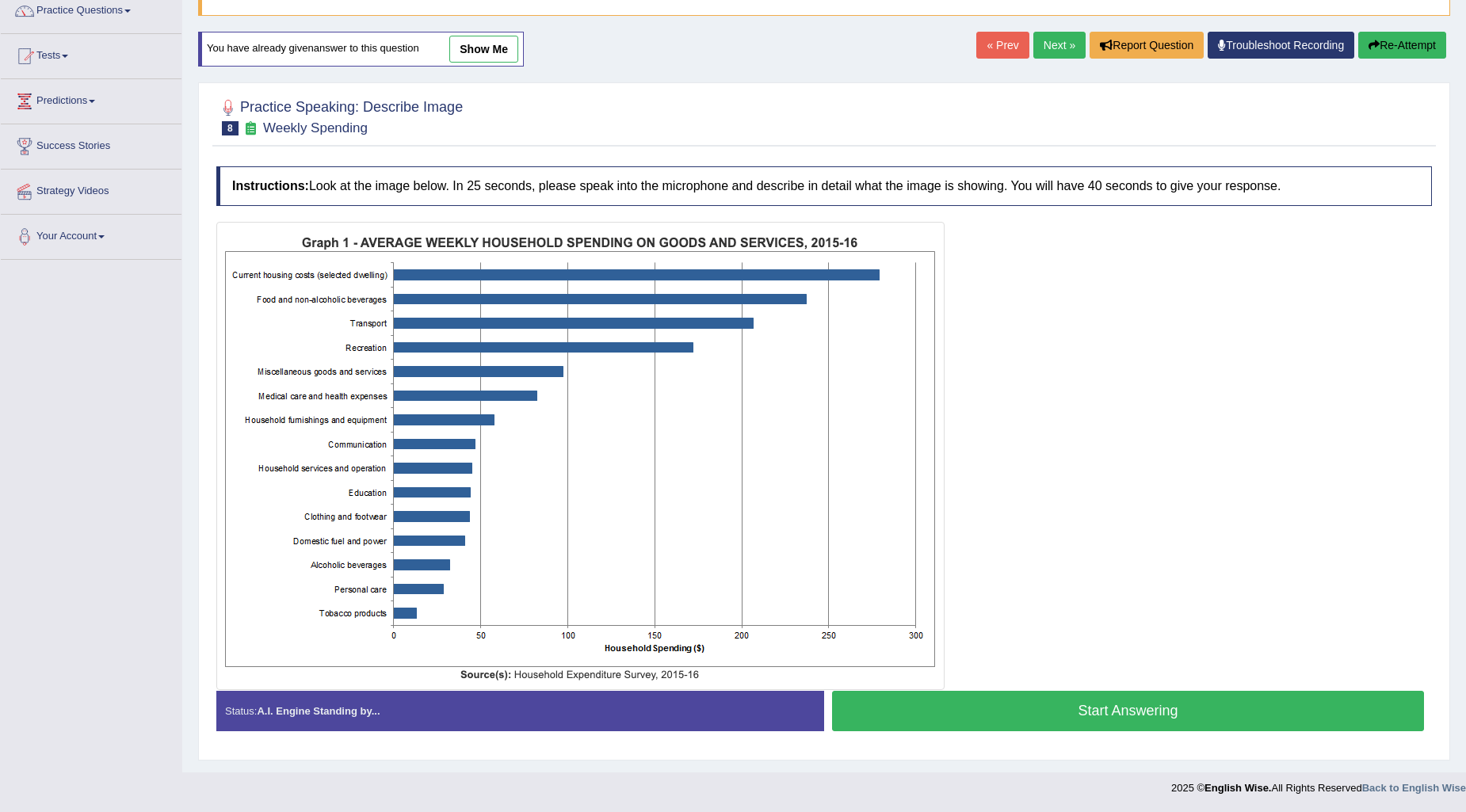
click at [1056, 716] on button "Start Answering" at bounding box center [1128, 711] width 592 height 41
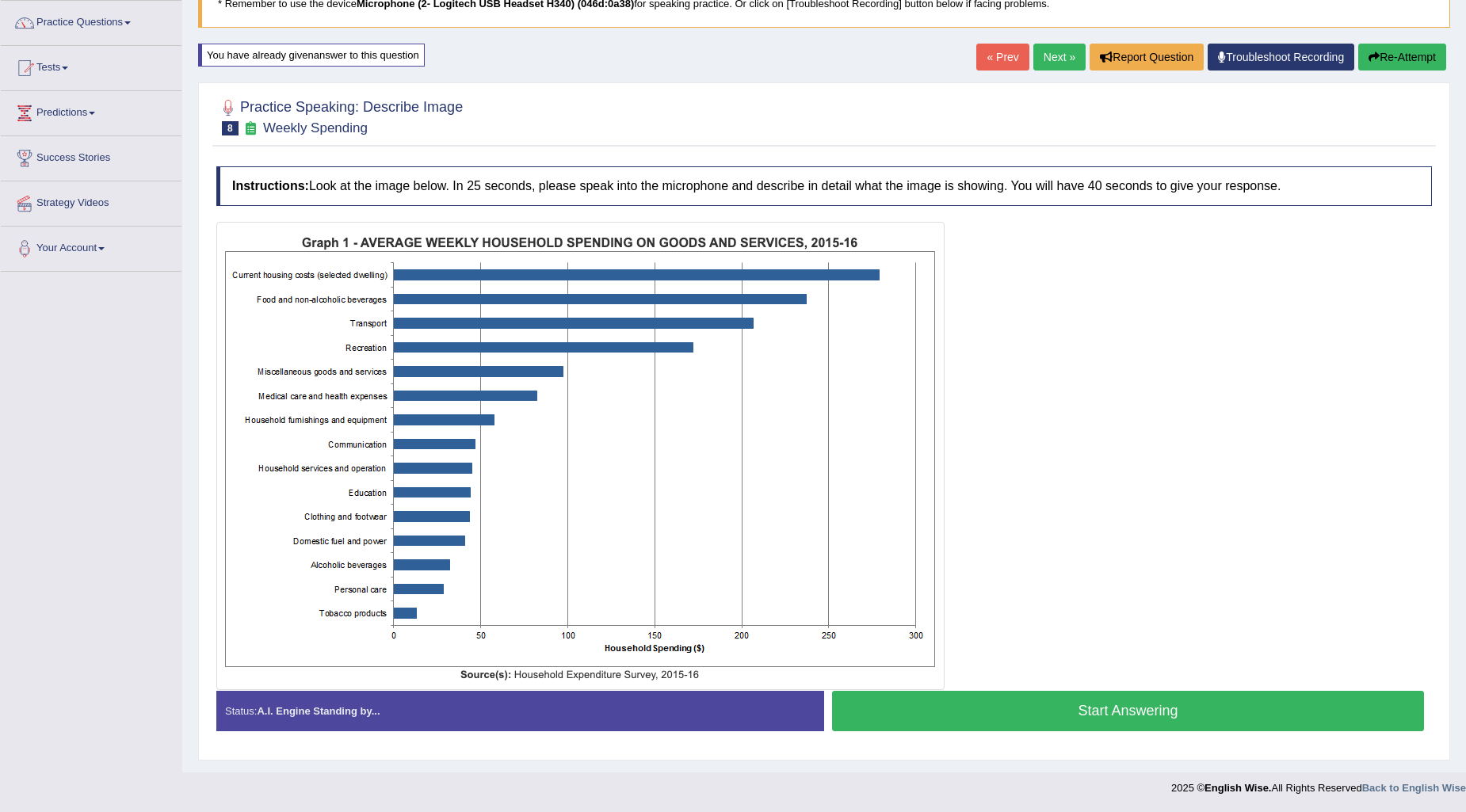
click at [1056, 716] on button "Start Answering" at bounding box center [1128, 711] width 592 height 41
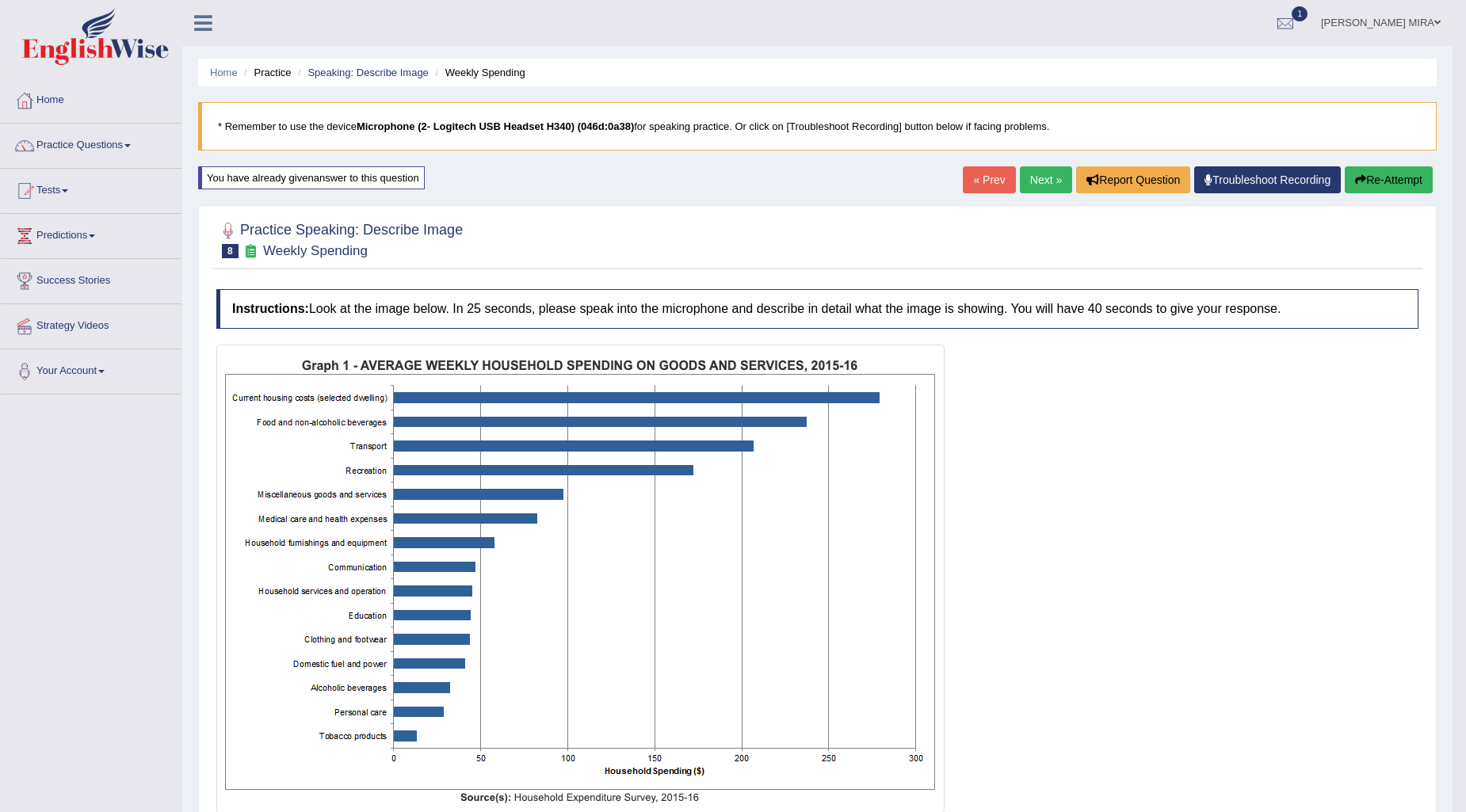
click at [1036, 180] on link "Next »" at bounding box center [1046, 180] width 52 height 26
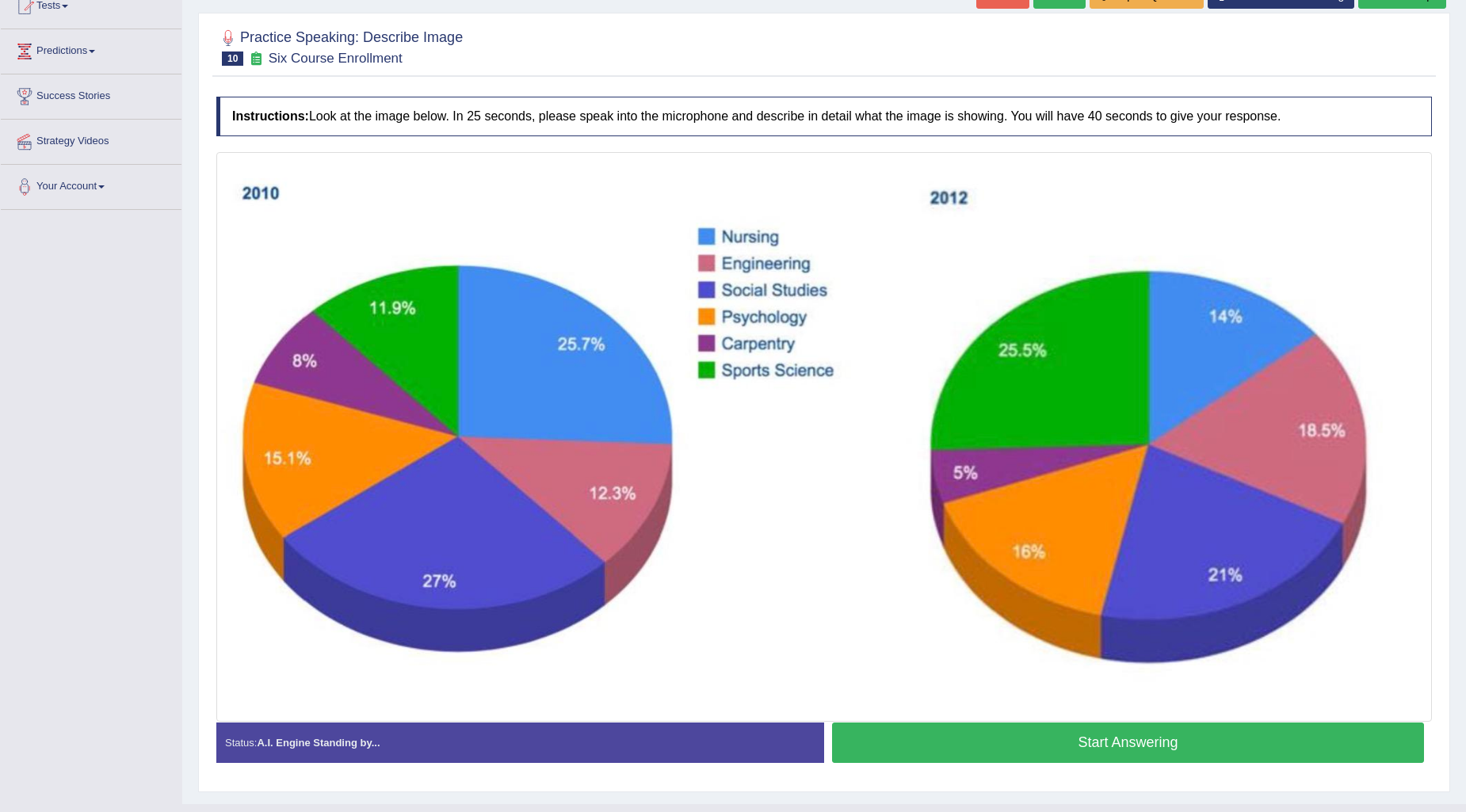
scroll to position [216, 0]
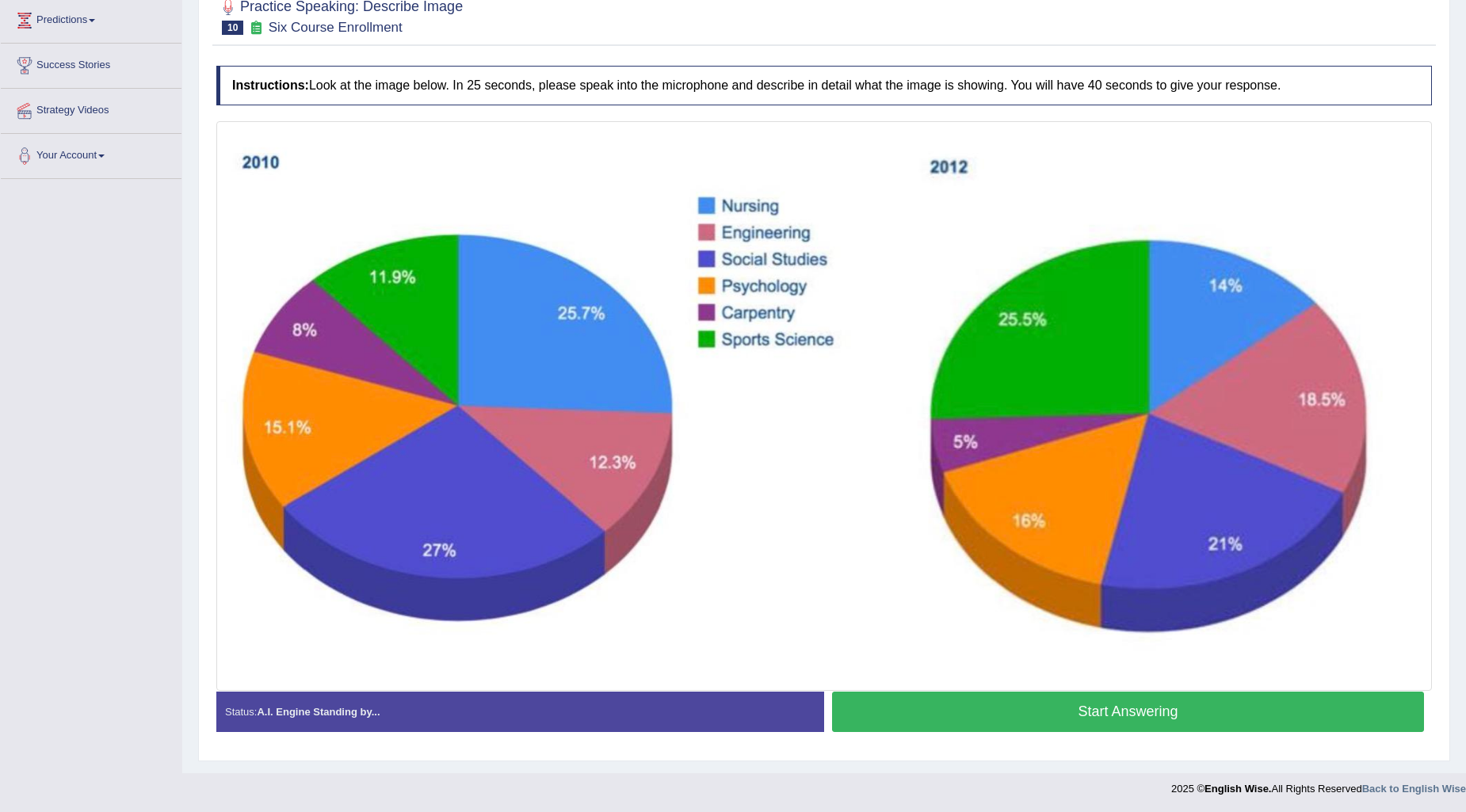
click at [1138, 708] on button "Start Answering" at bounding box center [1128, 712] width 592 height 41
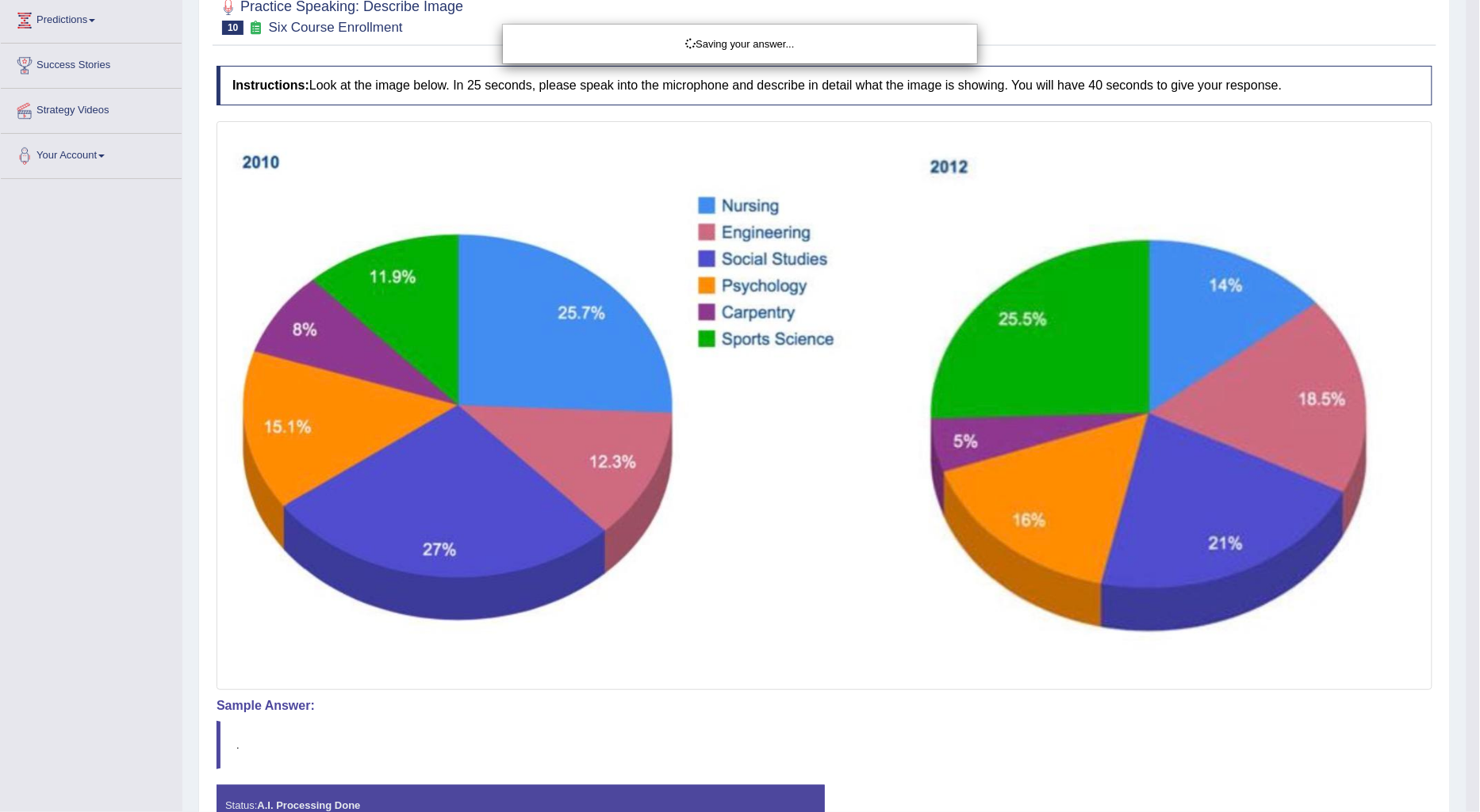
click at [1027, 709] on div "Saving your answer..." at bounding box center [740, 406] width 1480 height 812
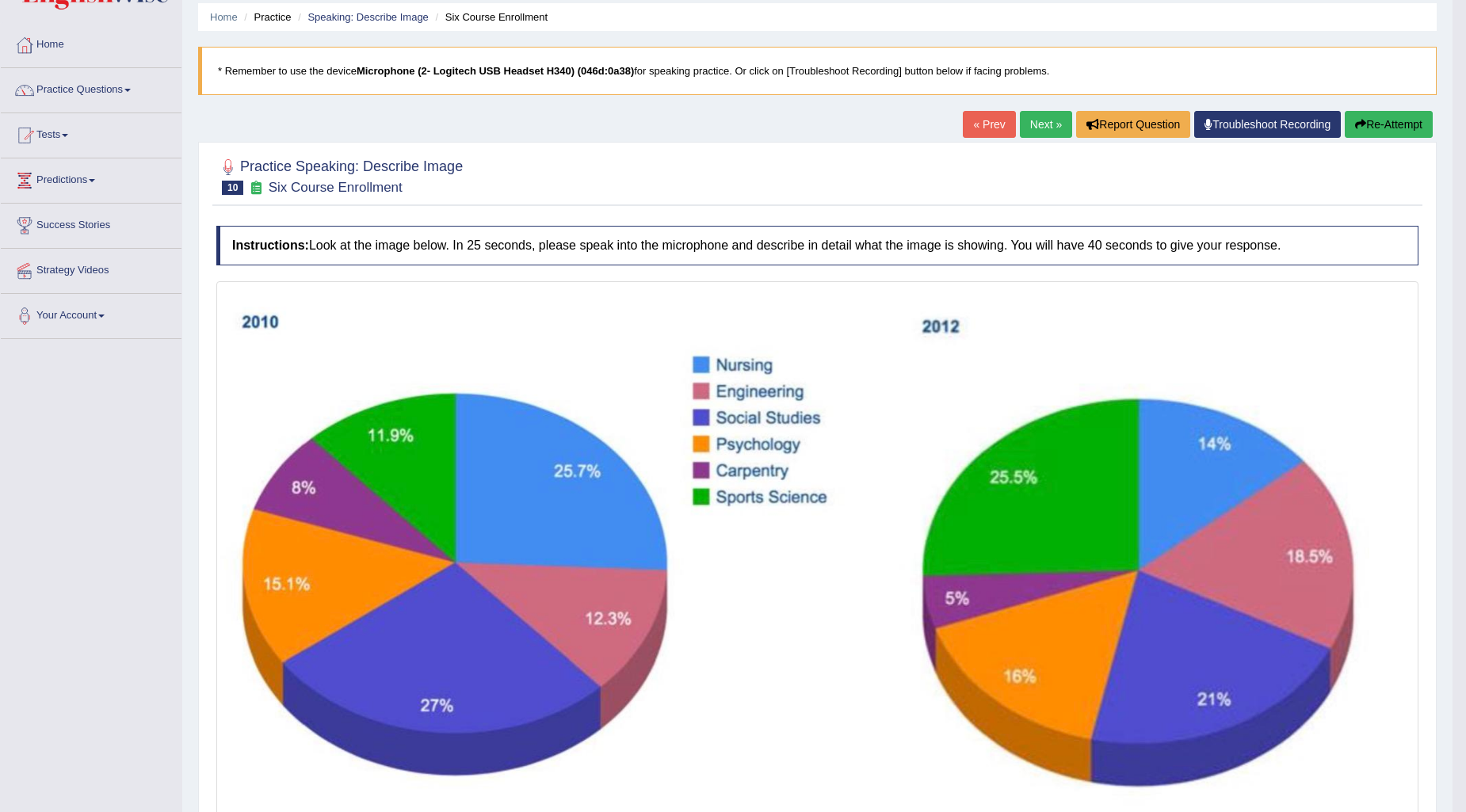
scroll to position [40, 0]
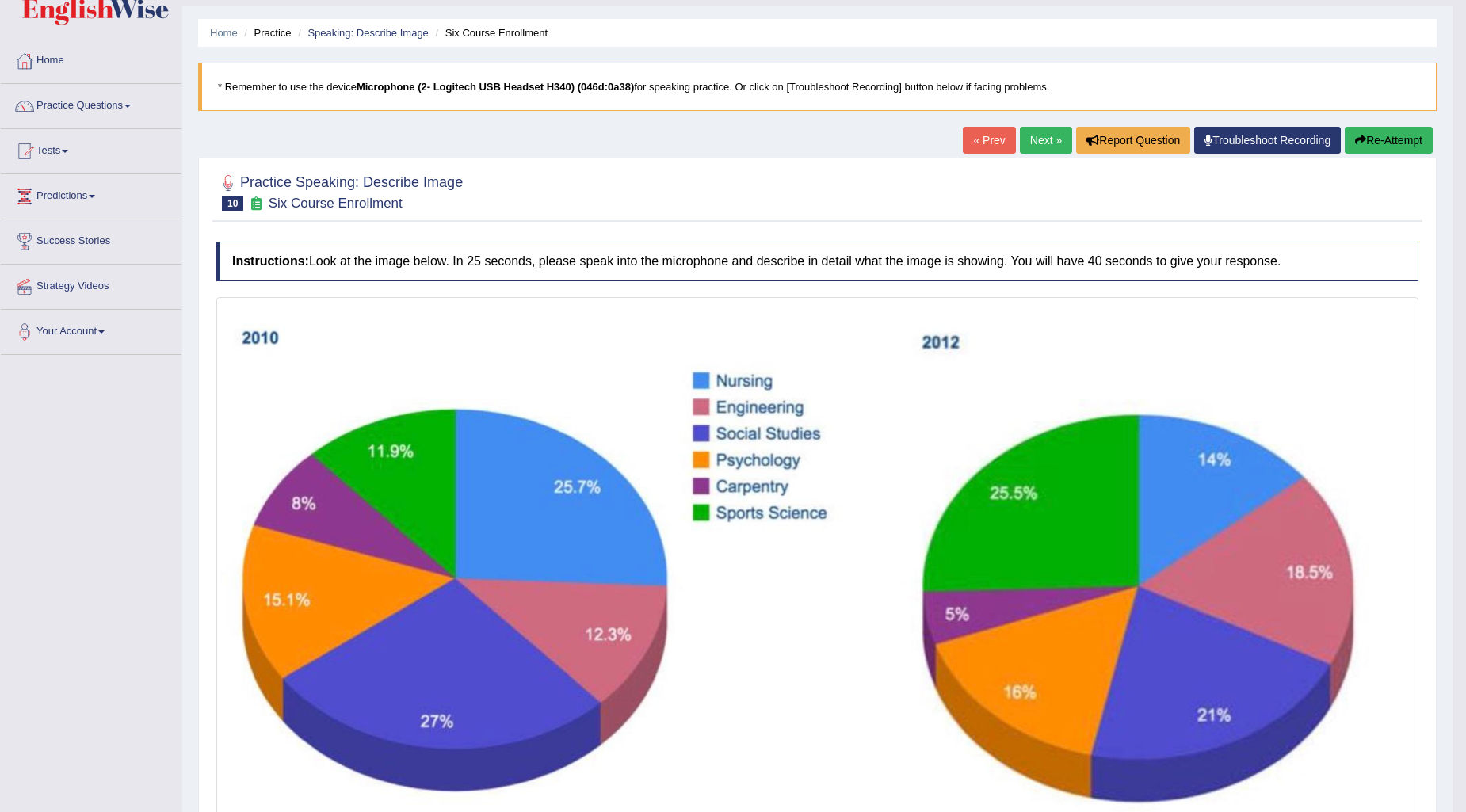
click at [1020, 133] on link "Next »" at bounding box center [1046, 140] width 52 height 26
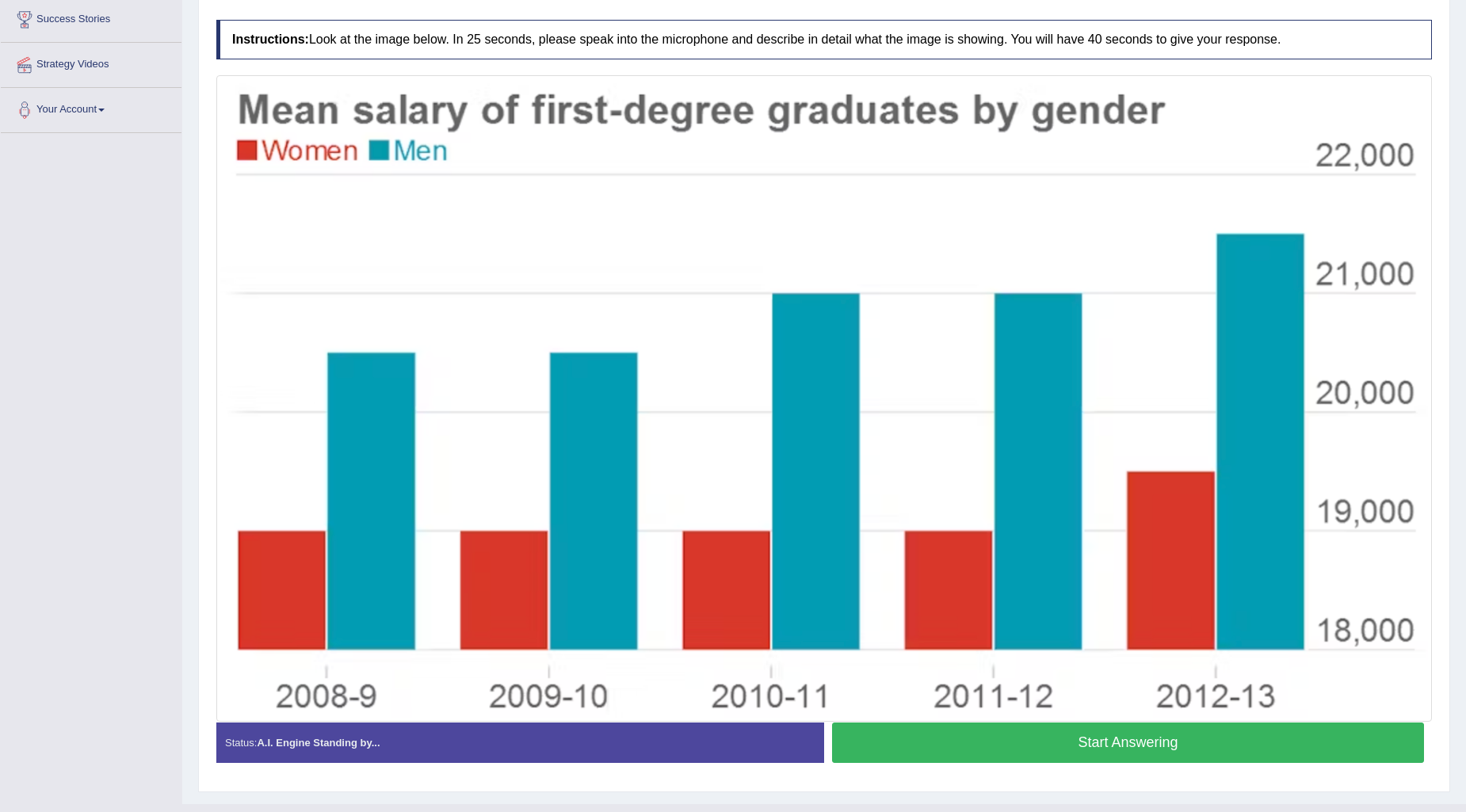
scroll to position [293, 0]
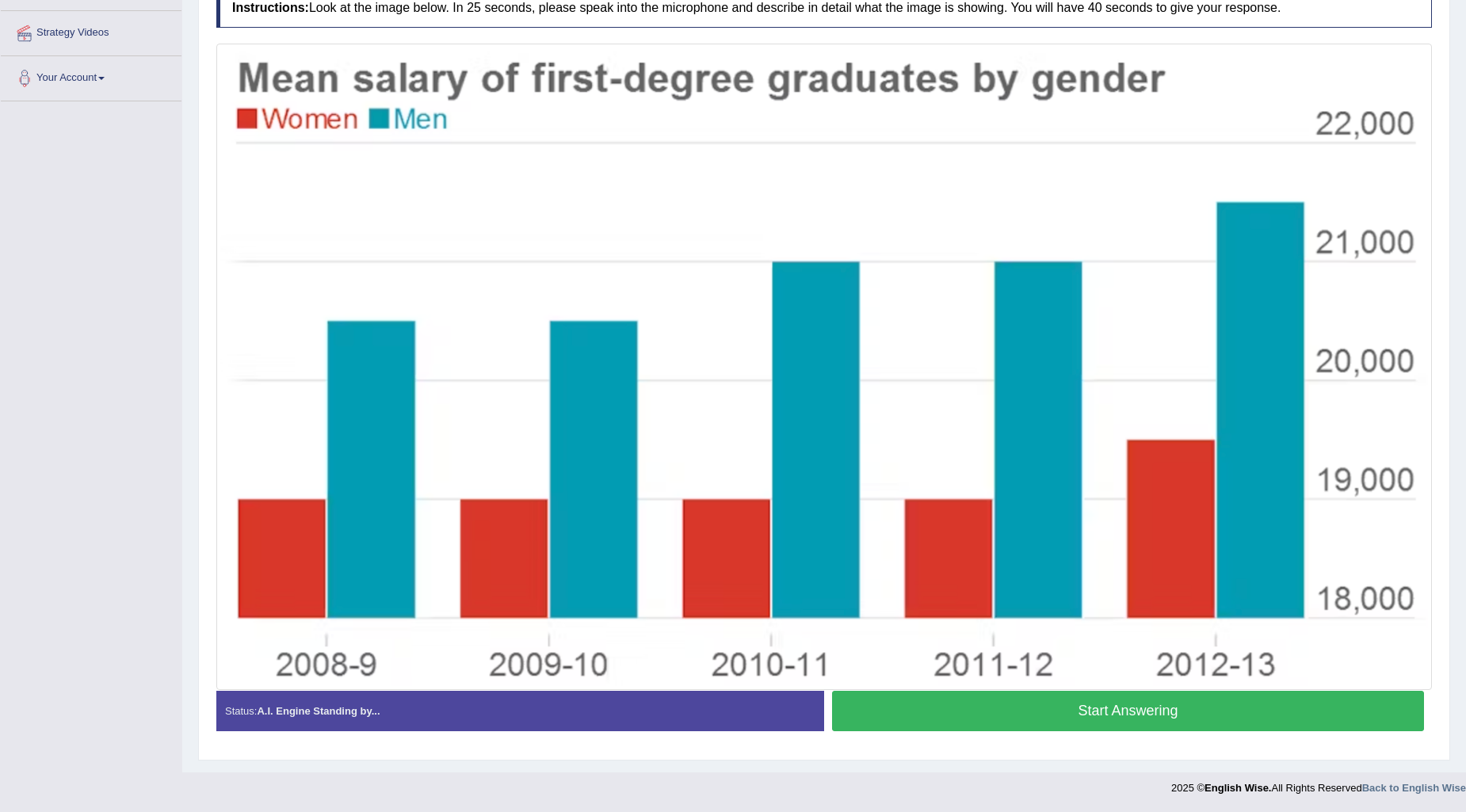
click at [1110, 718] on button "Start Answering" at bounding box center [1128, 711] width 592 height 41
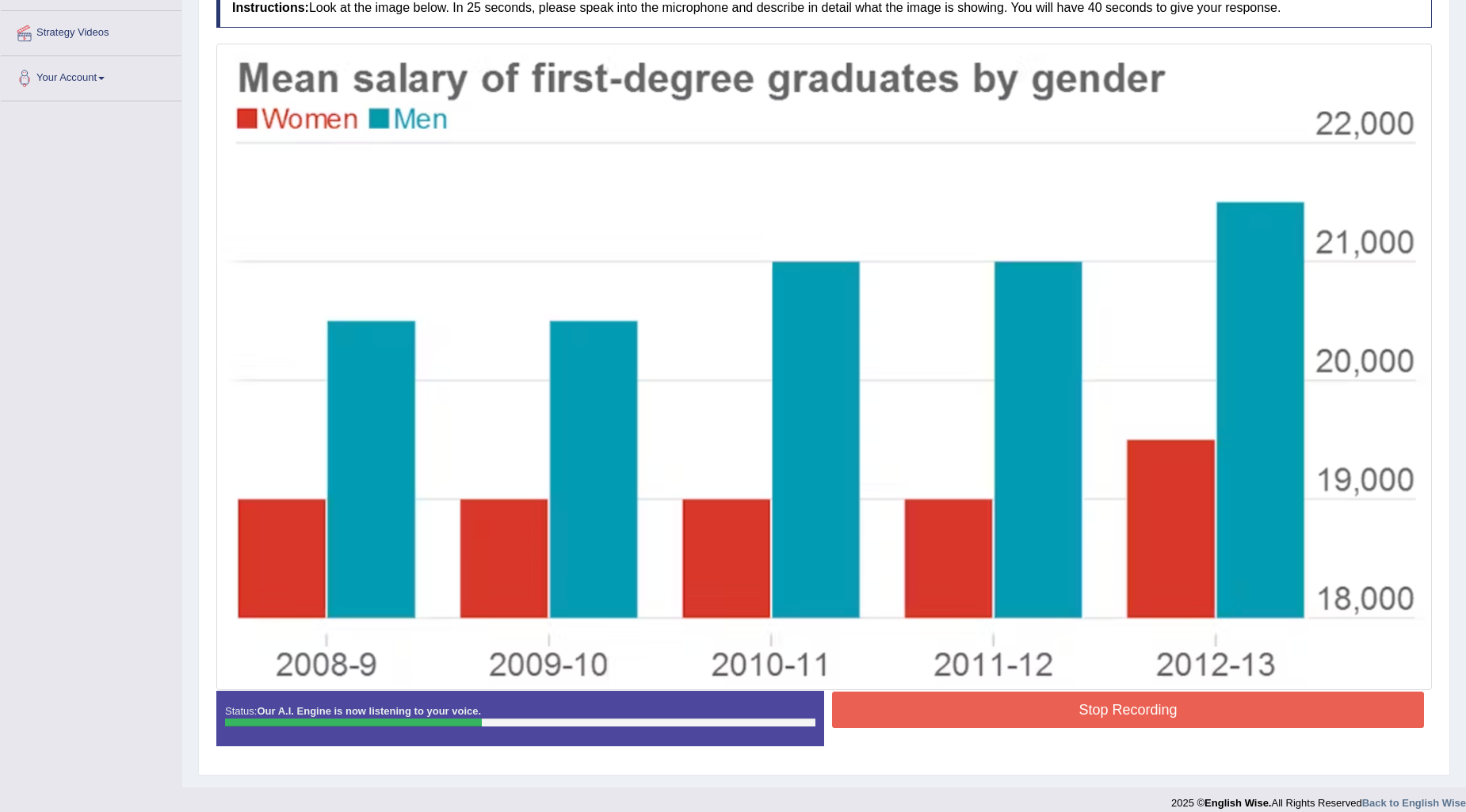
click at [1122, 726] on button "Stop Recording" at bounding box center [1128, 710] width 592 height 37
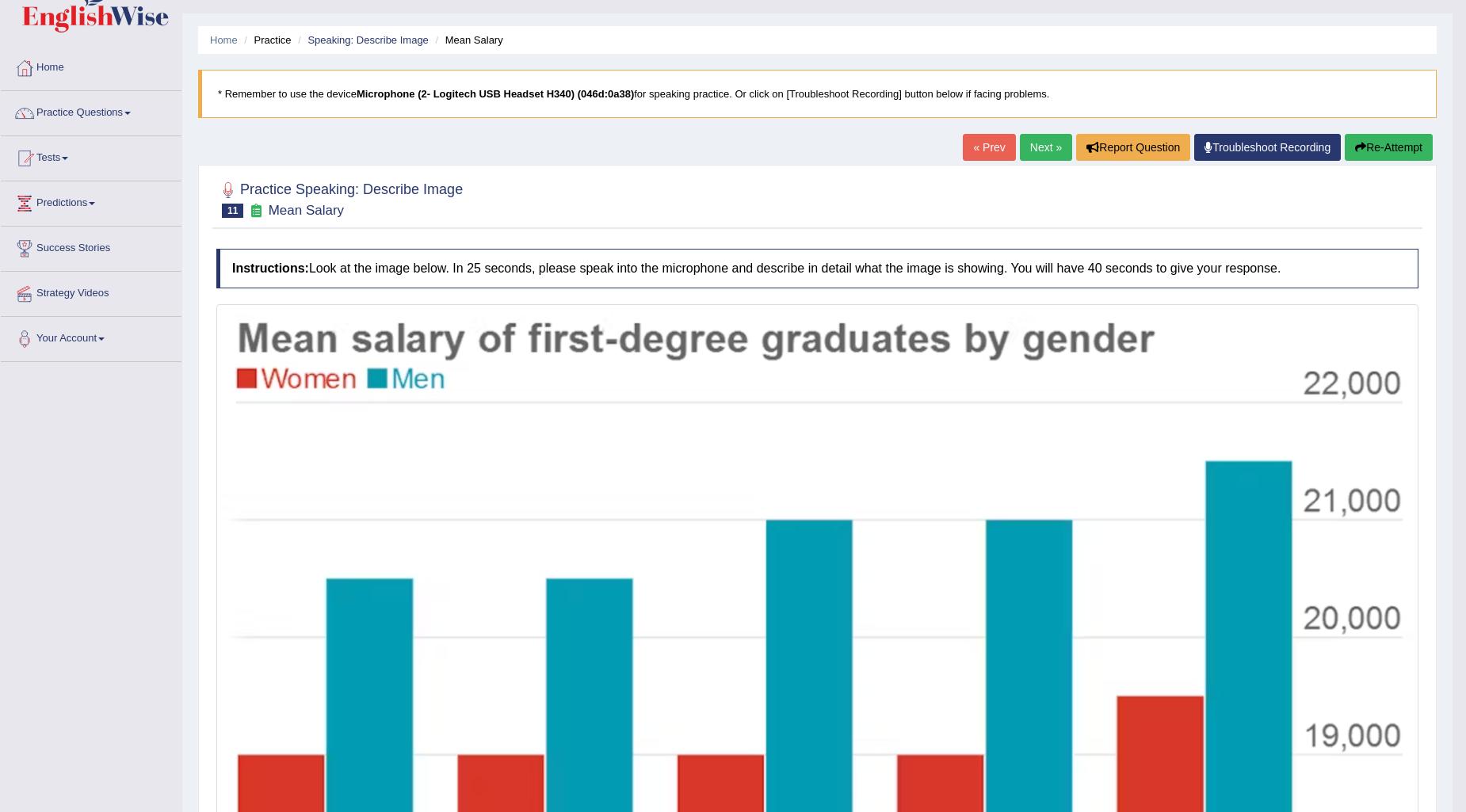
scroll to position [28, 0]
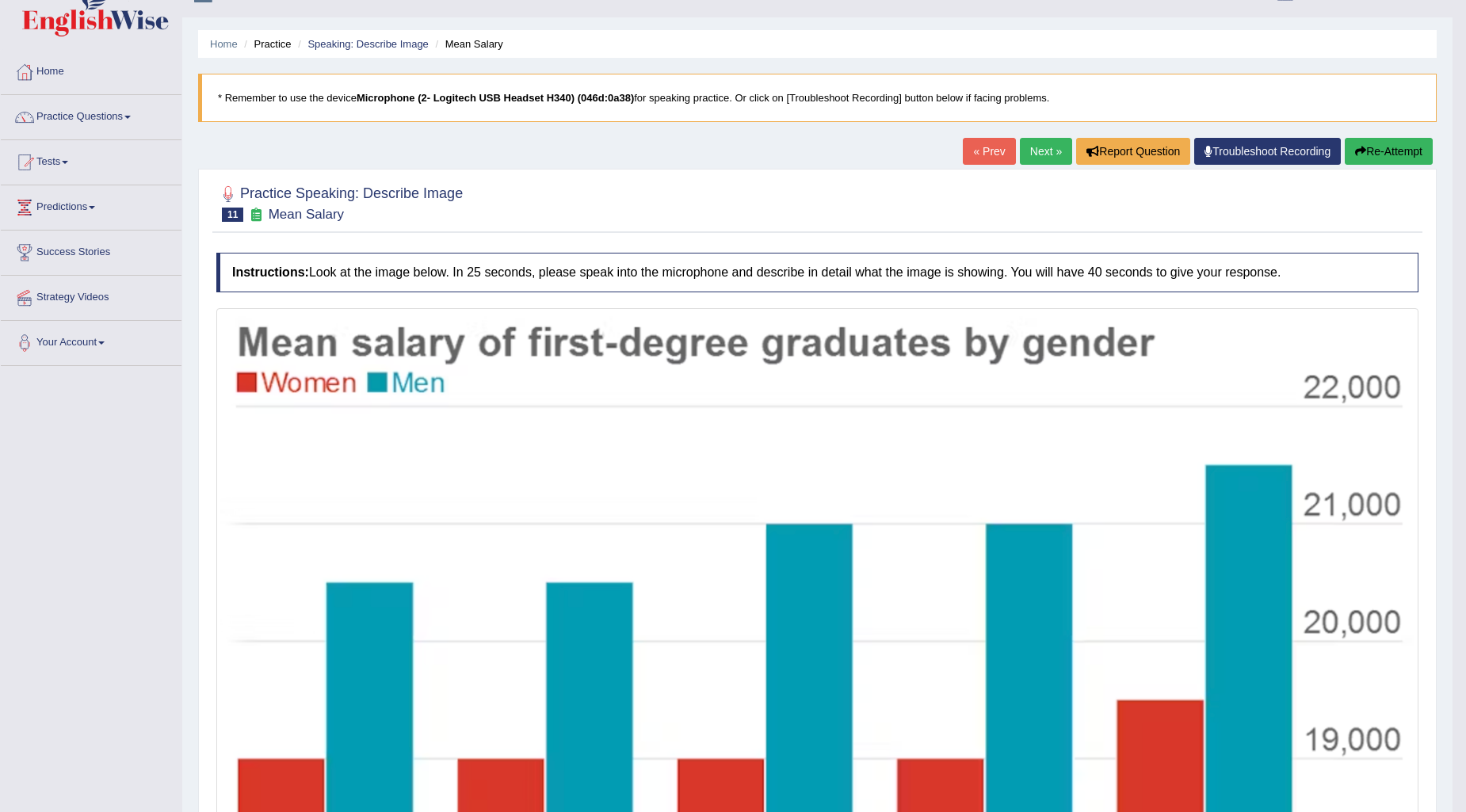
click at [1392, 147] on button "Re-Attempt" at bounding box center [1388, 151] width 88 height 26
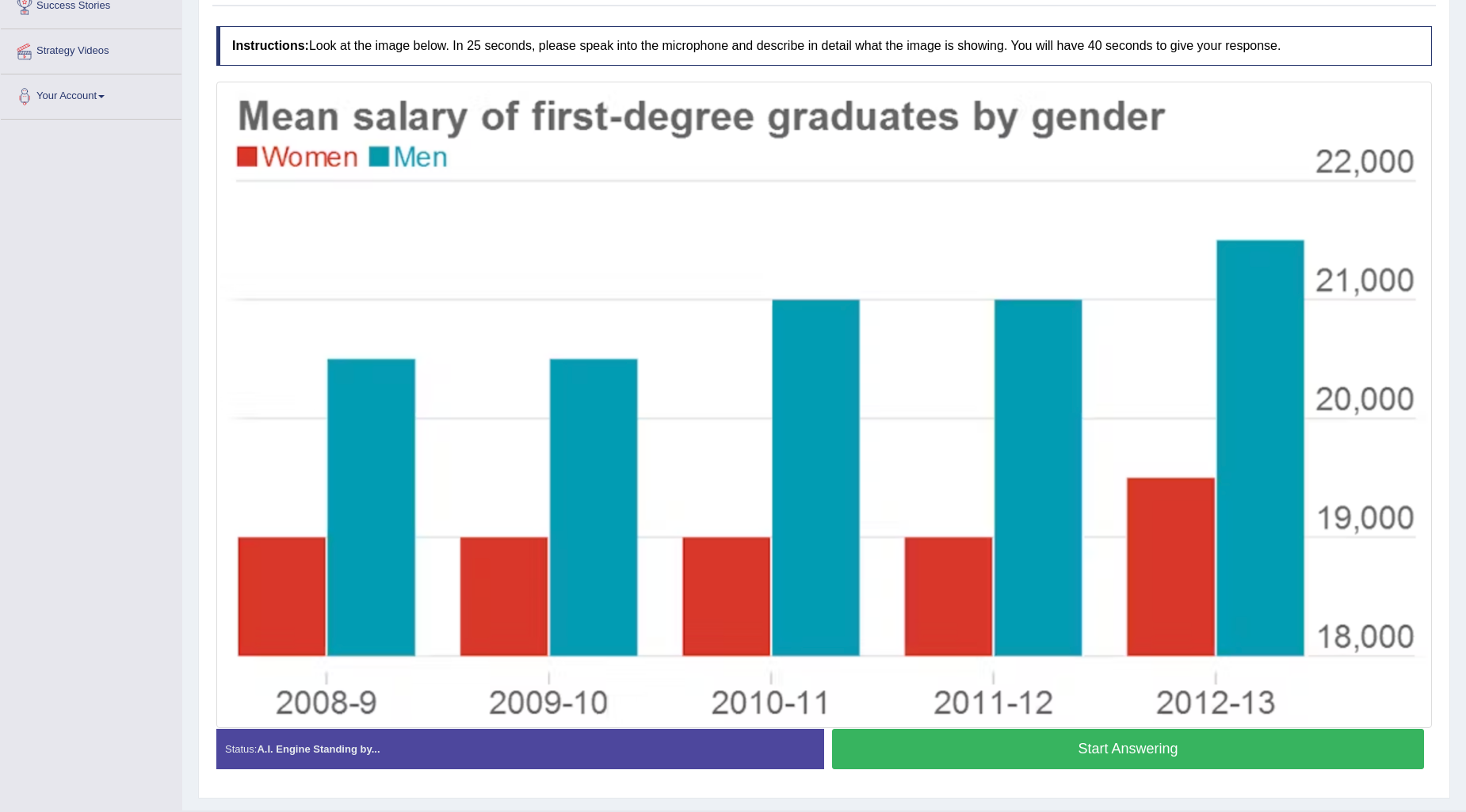
click at [1087, 758] on button "Start Answering" at bounding box center [1128, 750] width 592 height 41
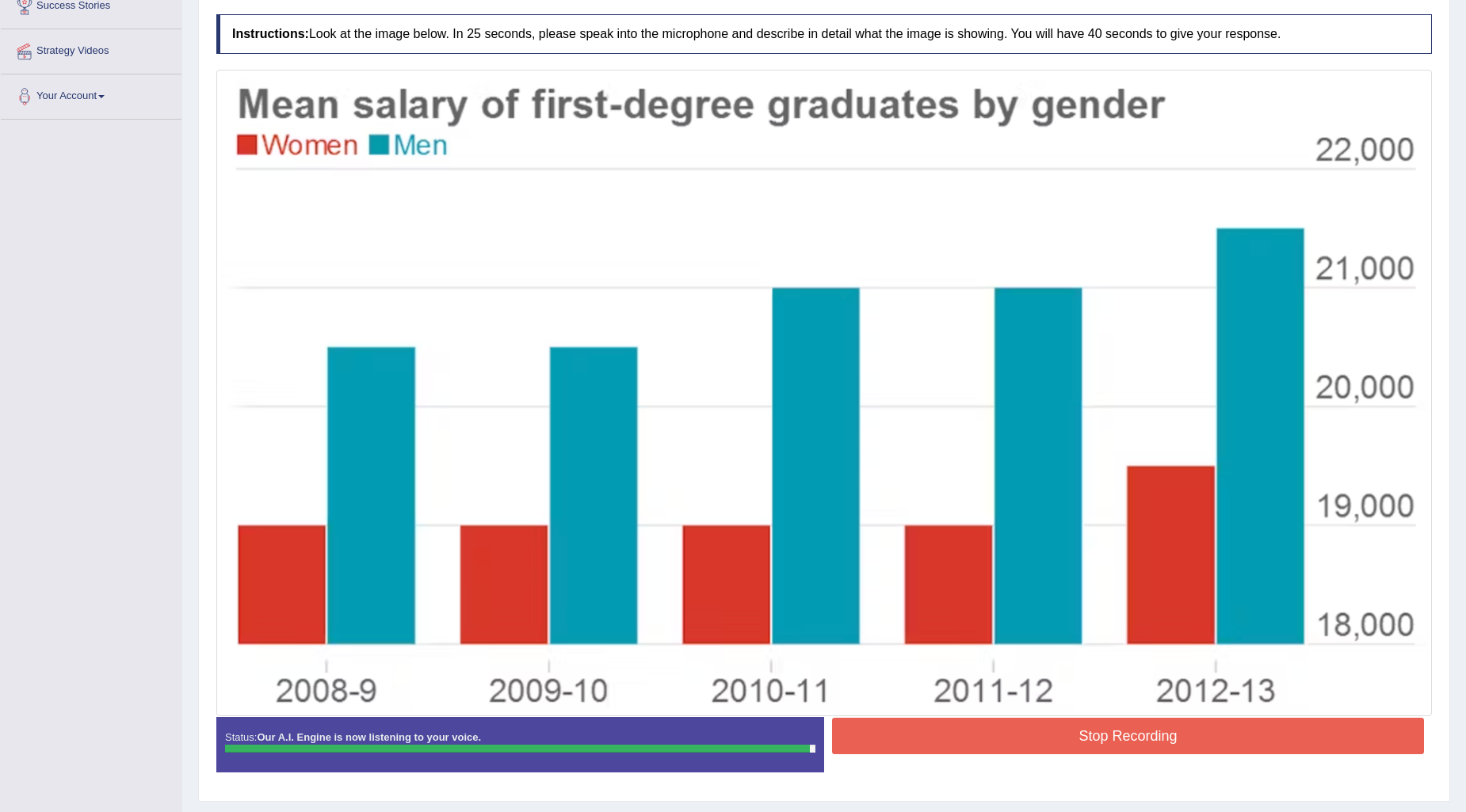
click at [997, 739] on button "Stop Recording" at bounding box center [1128, 736] width 592 height 37
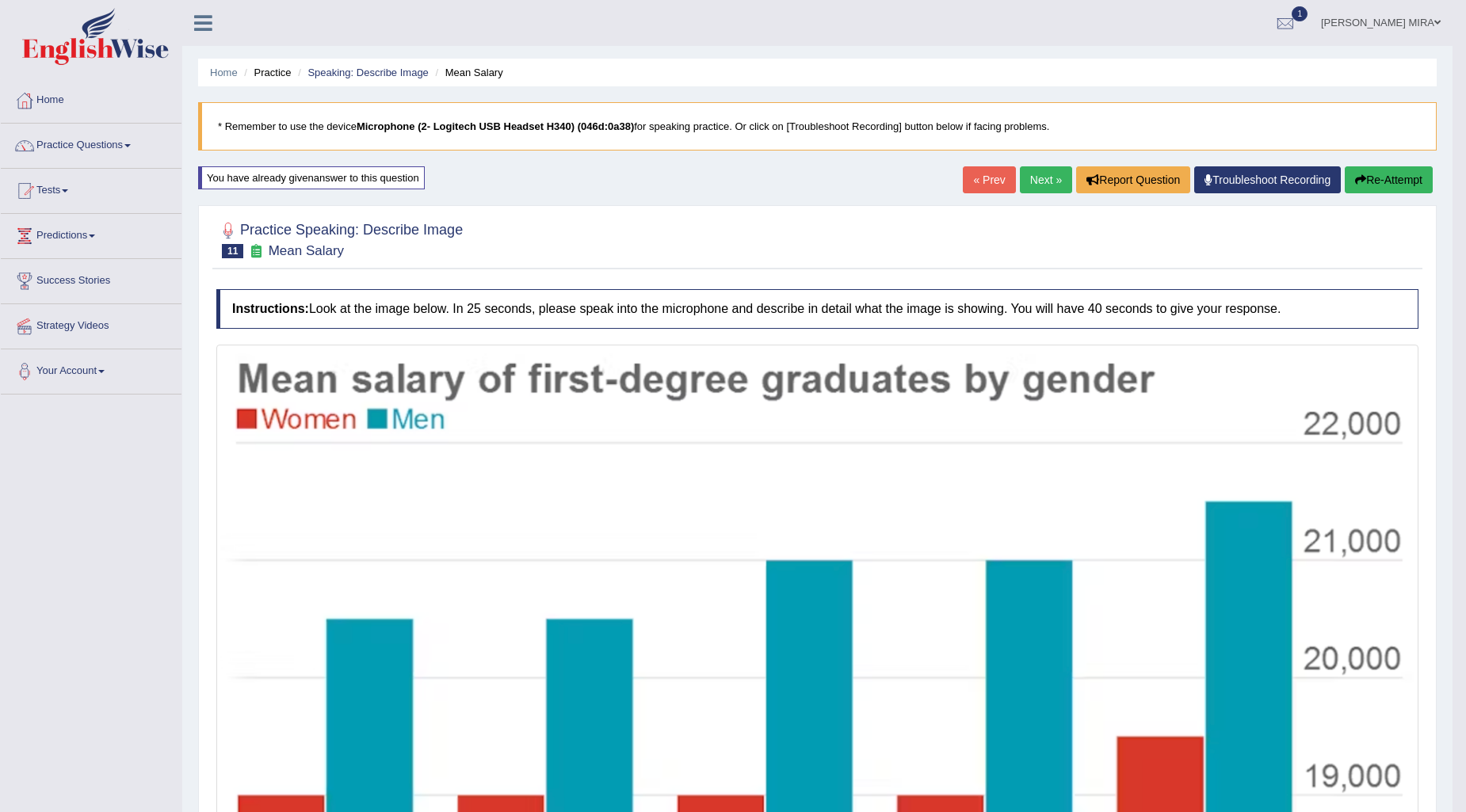
click at [1027, 191] on link "Next »" at bounding box center [1046, 180] width 52 height 26
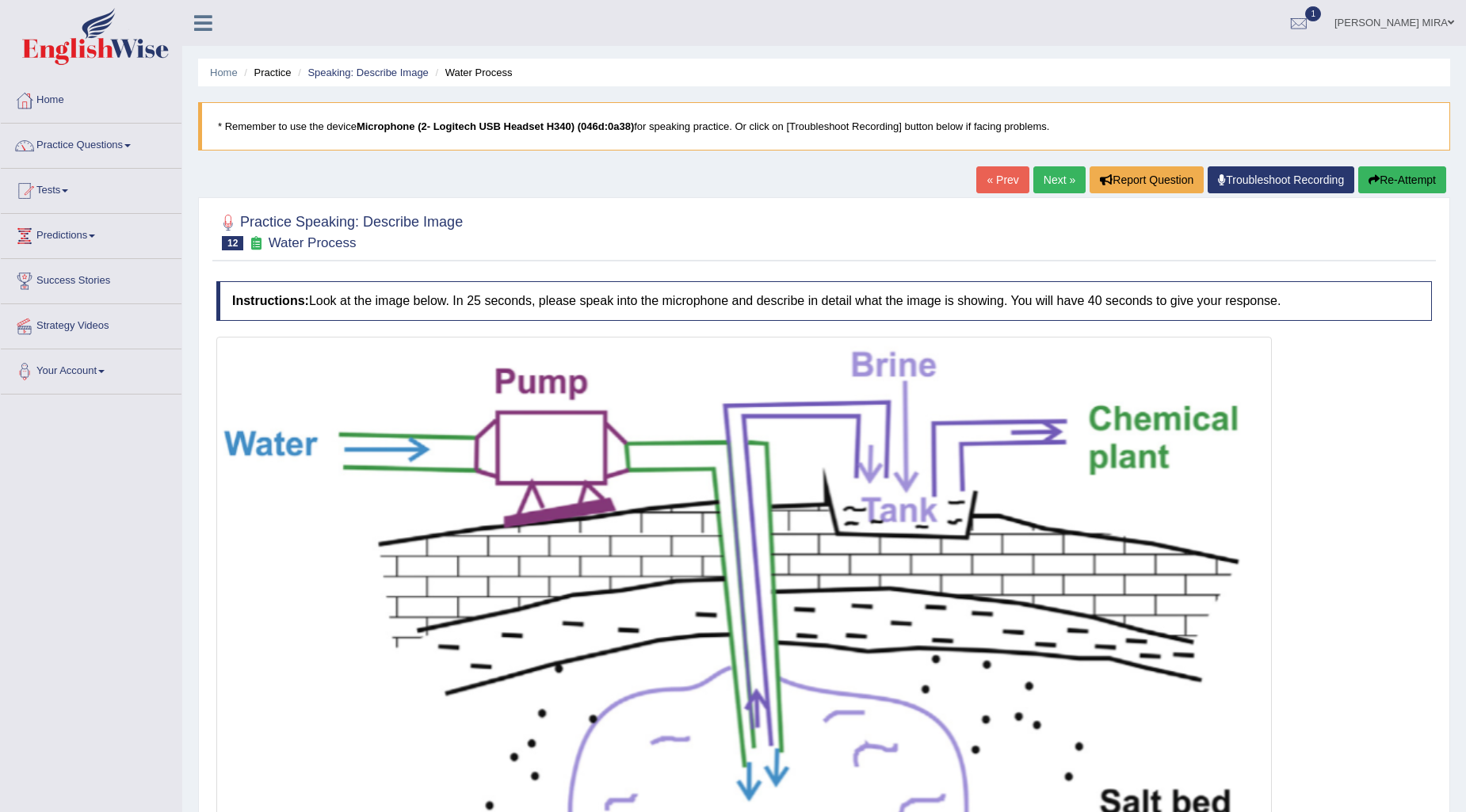
click at [1051, 183] on link "Next »" at bounding box center [1059, 180] width 52 height 26
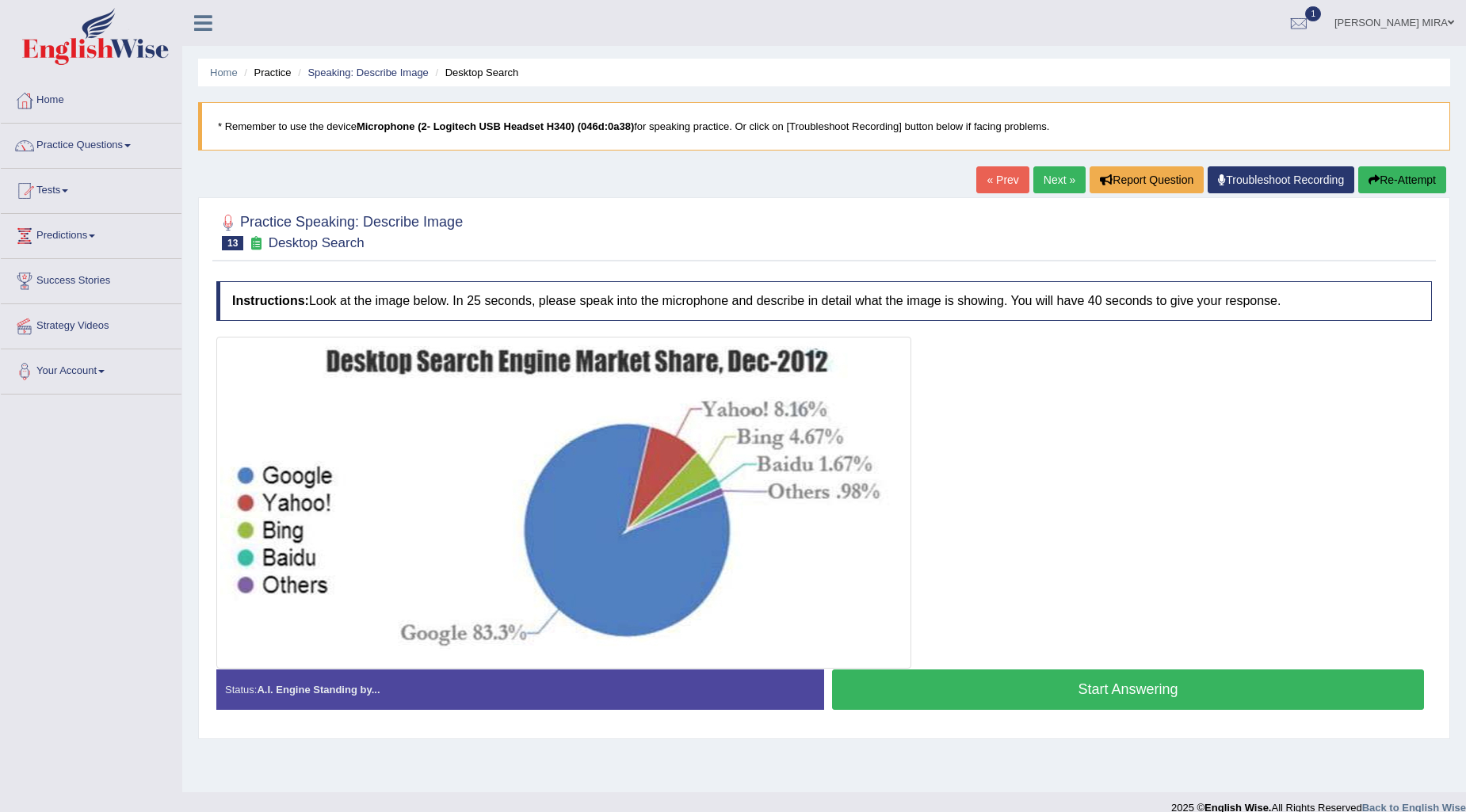
click at [926, 683] on button "Start Answering" at bounding box center [1128, 690] width 592 height 41
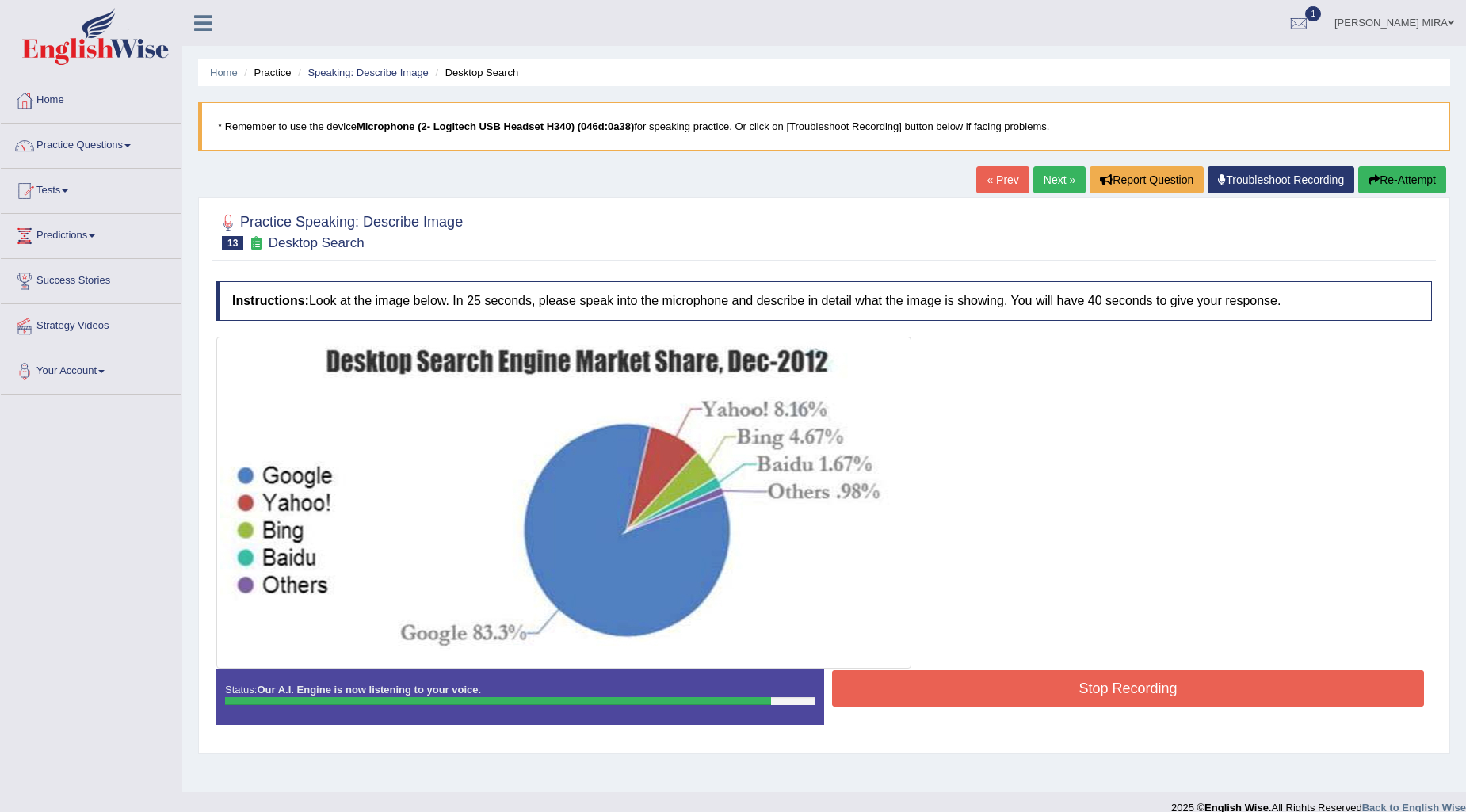
click at [892, 694] on button "Stop Recording" at bounding box center [1128, 689] width 592 height 37
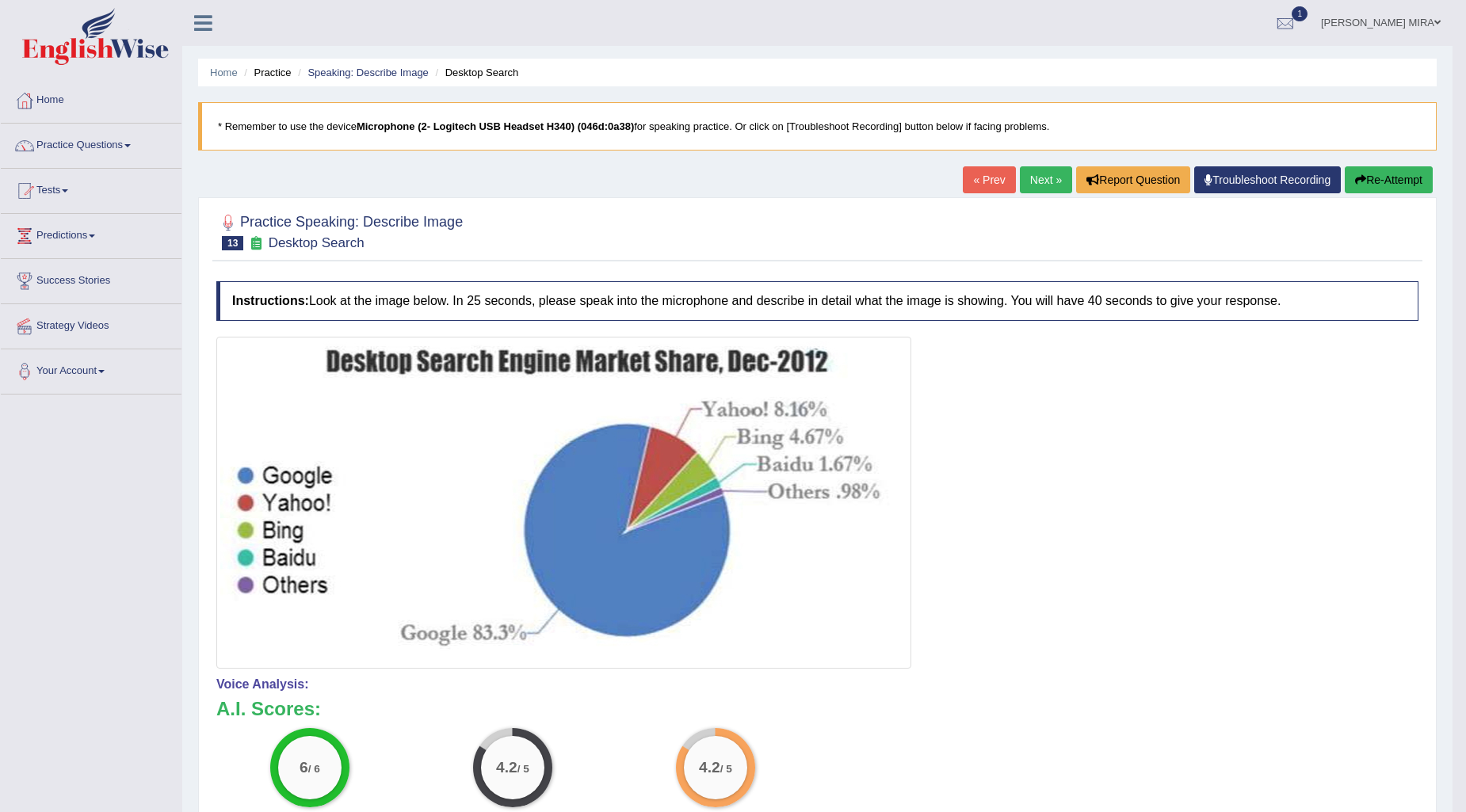
click at [1389, 180] on button "Re-Attempt" at bounding box center [1388, 180] width 88 height 26
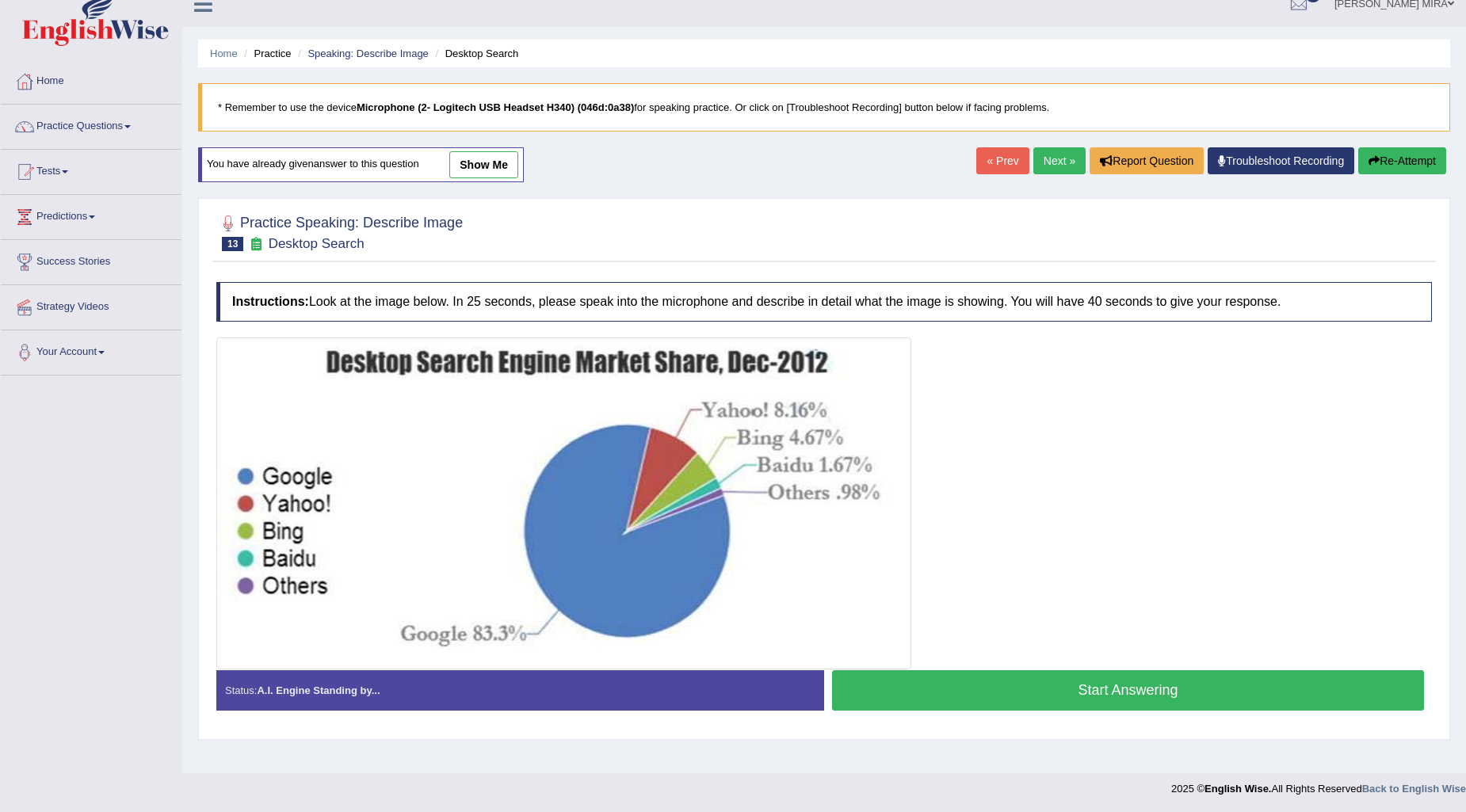
scroll to position [19, 0]
click at [1020, 700] on button "Start Answering" at bounding box center [1128, 691] width 592 height 41
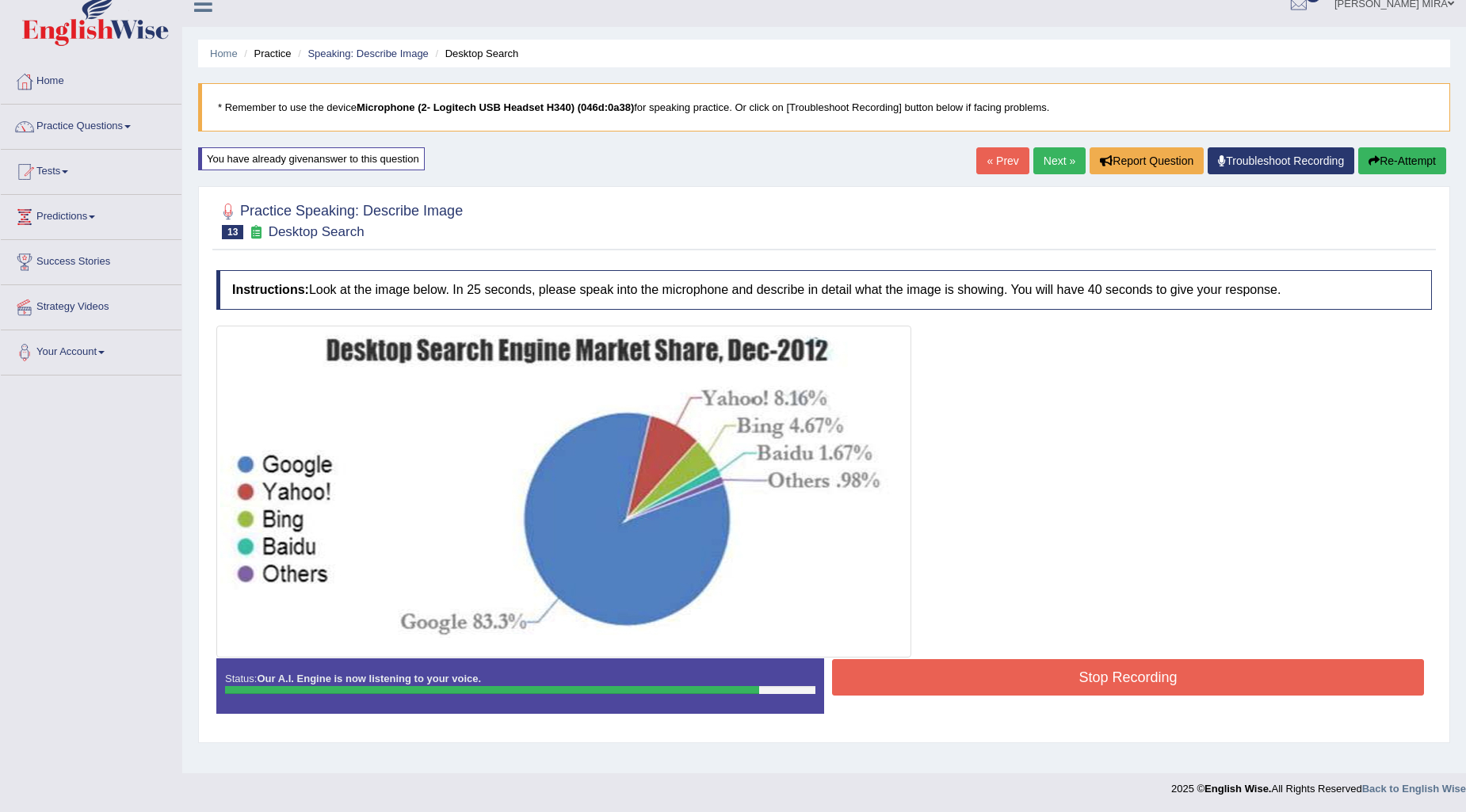
click at [1017, 680] on button "Stop Recording" at bounding box center [1128, 678] width 592 height 37
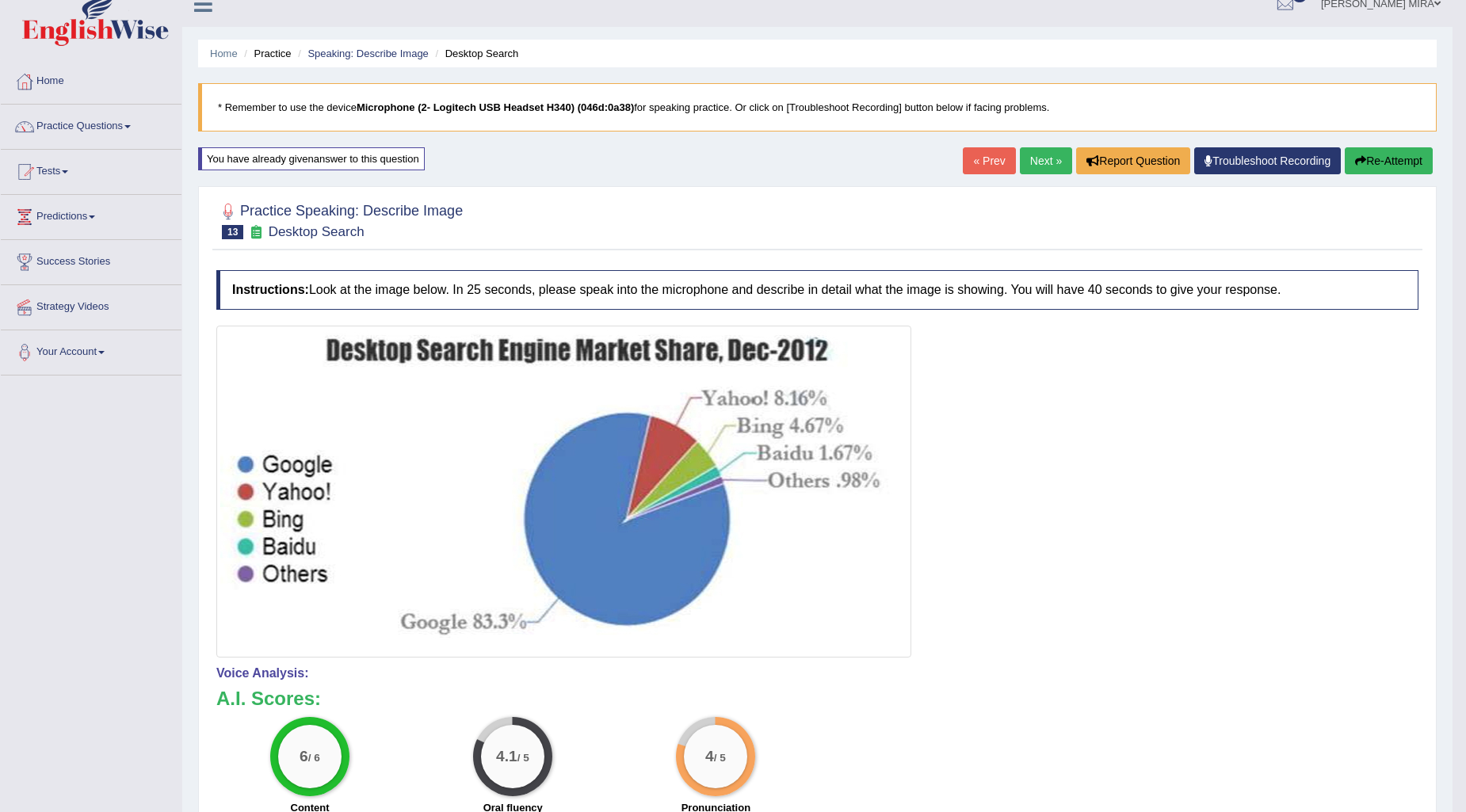
click at [1361, 159] on button "Re-Attempt" at bounding box center [1388, 161] width 88 height 26
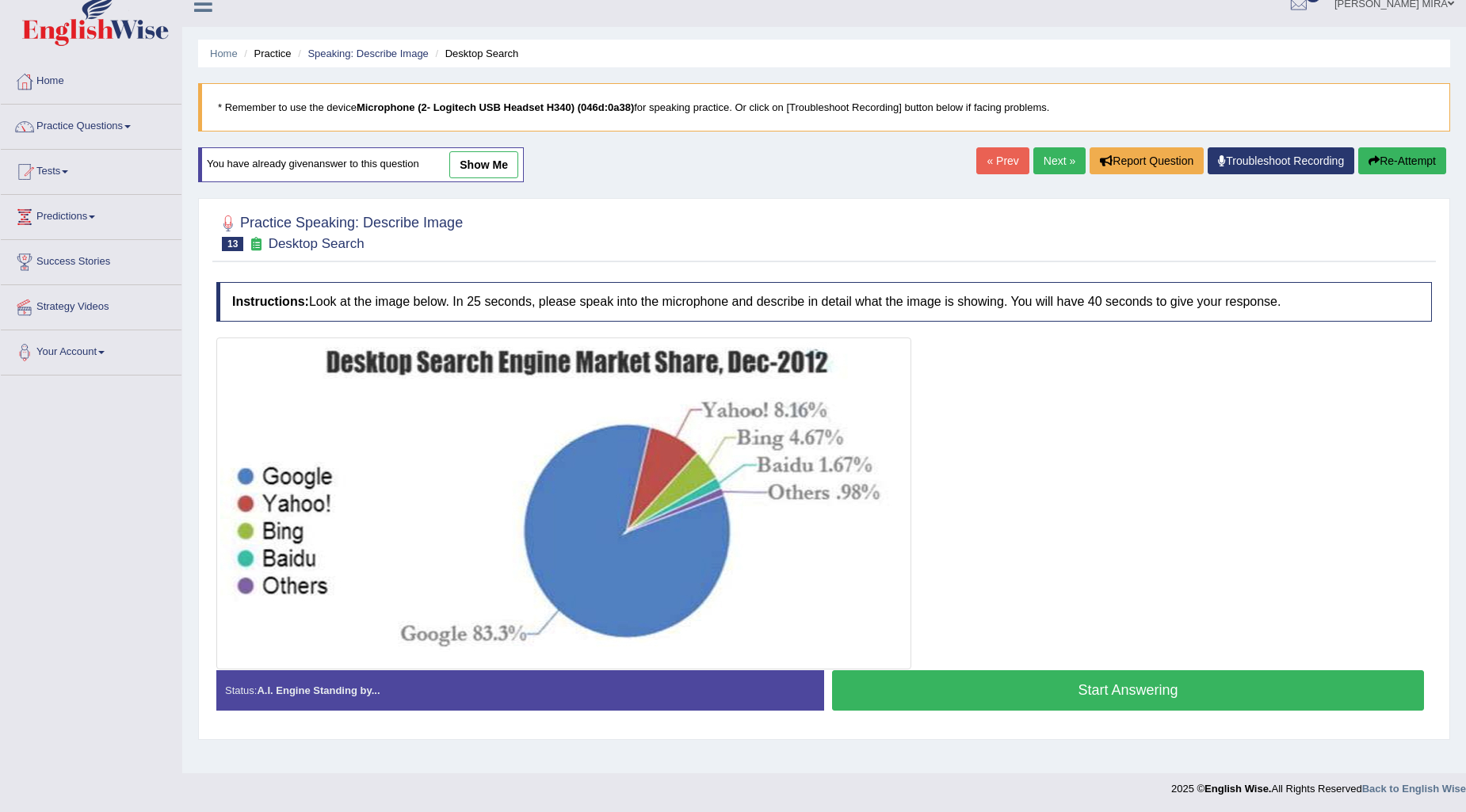
scroll to position [19, 0]
click at [1067, 692] on button "Start Answering" at bounding box center [1128, 691] width 592 height 41
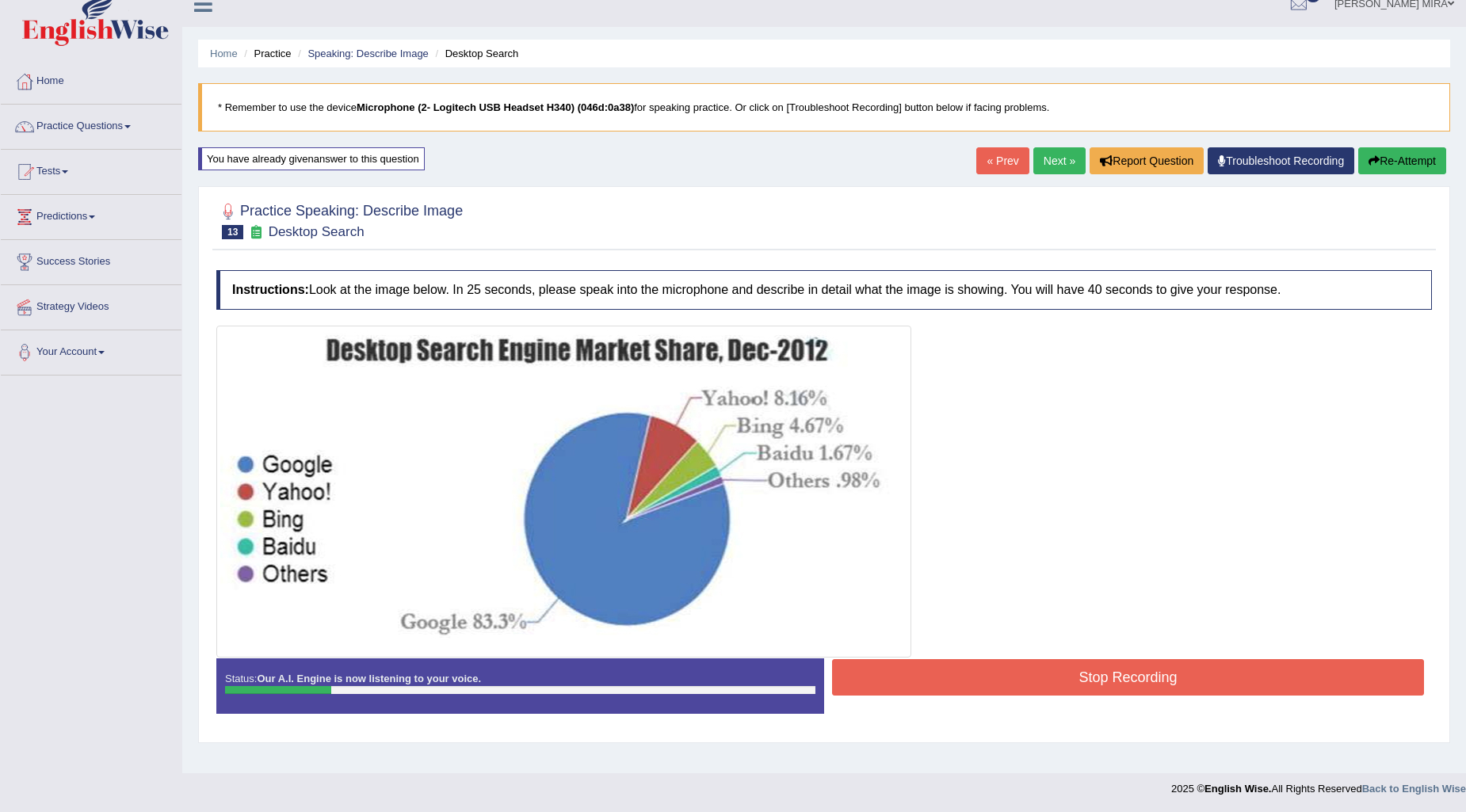
click at [1412, 152] on button "Re-Attempt" at bounding box center [1403, 161] width 88 height 26
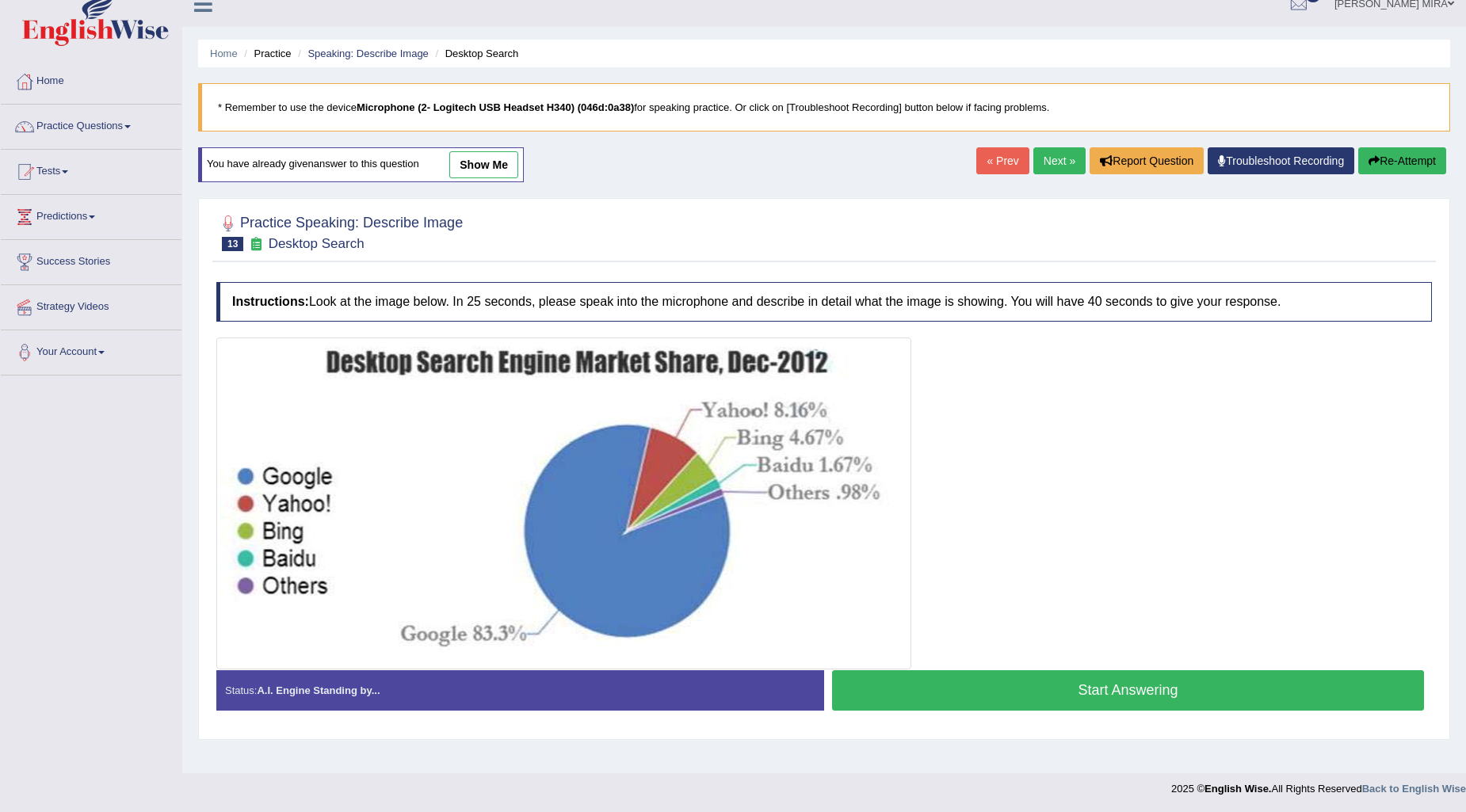
click at [957, 670] on div "Created with Highcharts 7.1.2 Great Too slow Too fast Time Speech pace meter: 0…" at bounding box center [1132, 670] width 616 height 1
click at [955, 680] on button "Start Answering" at bounding box center [1128, 691] width 592 height 41
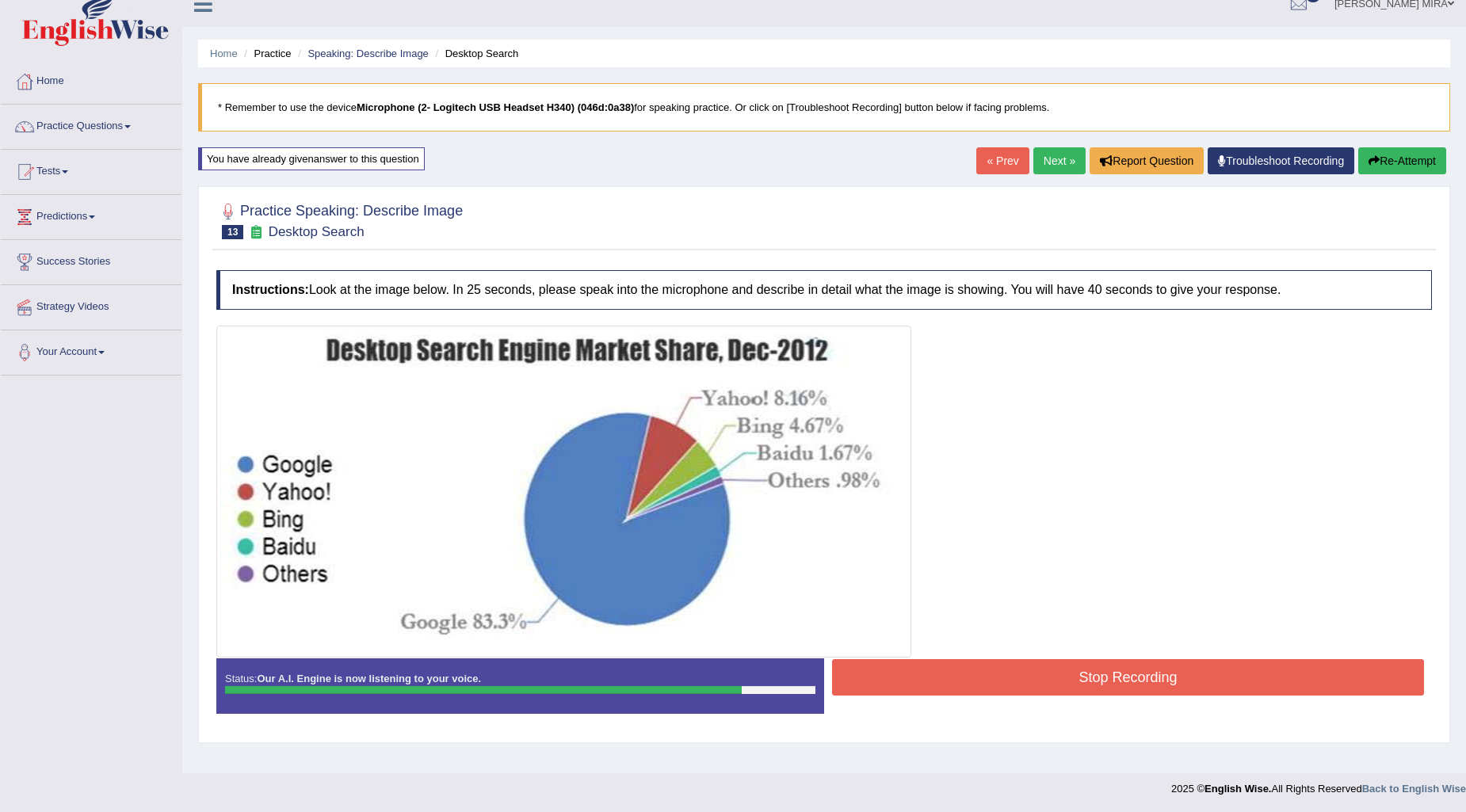
click at [933, 674] on button "Stop Recording" at bounding box center [1128, 678] width 592 height 37
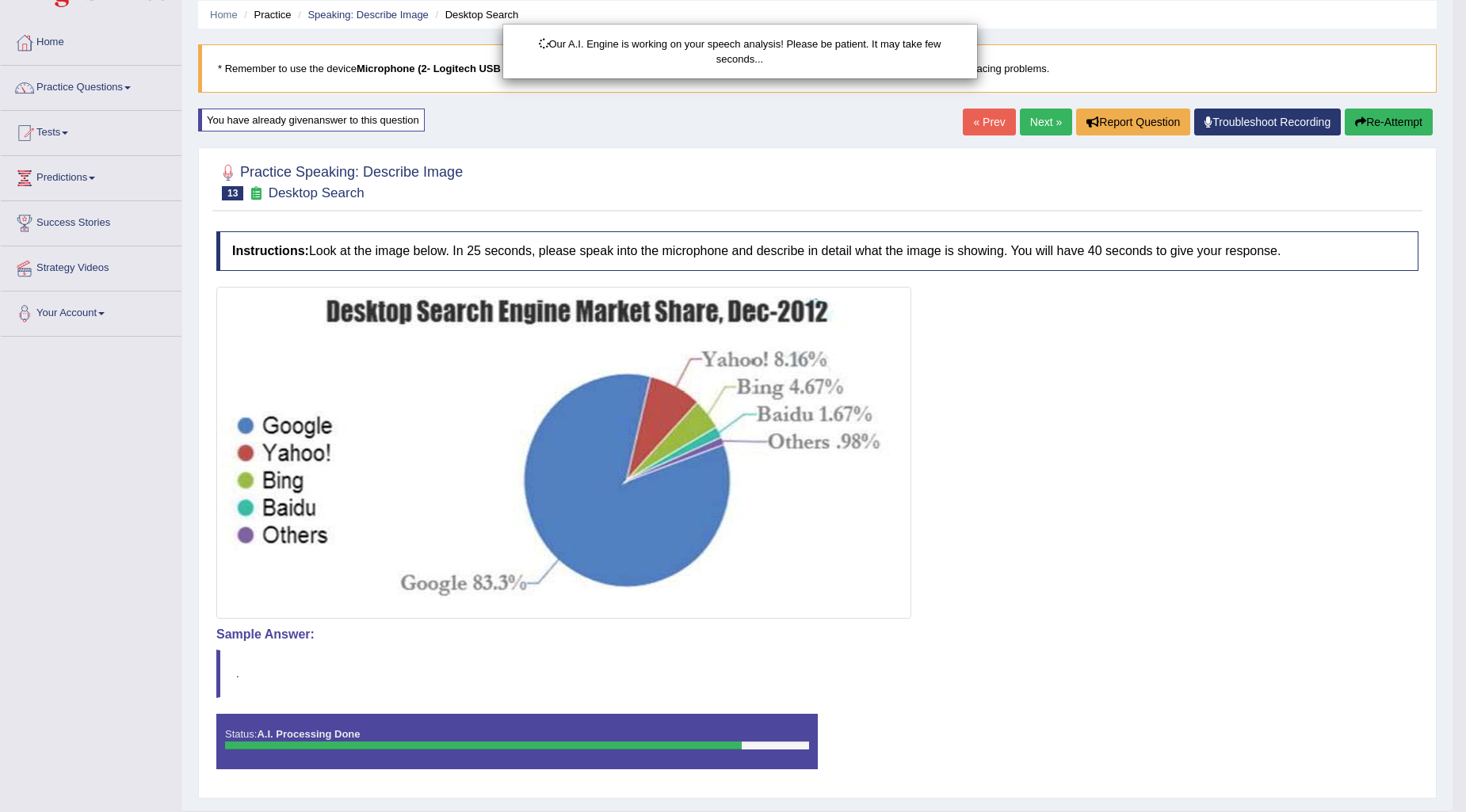
scroll to position [96, 0]
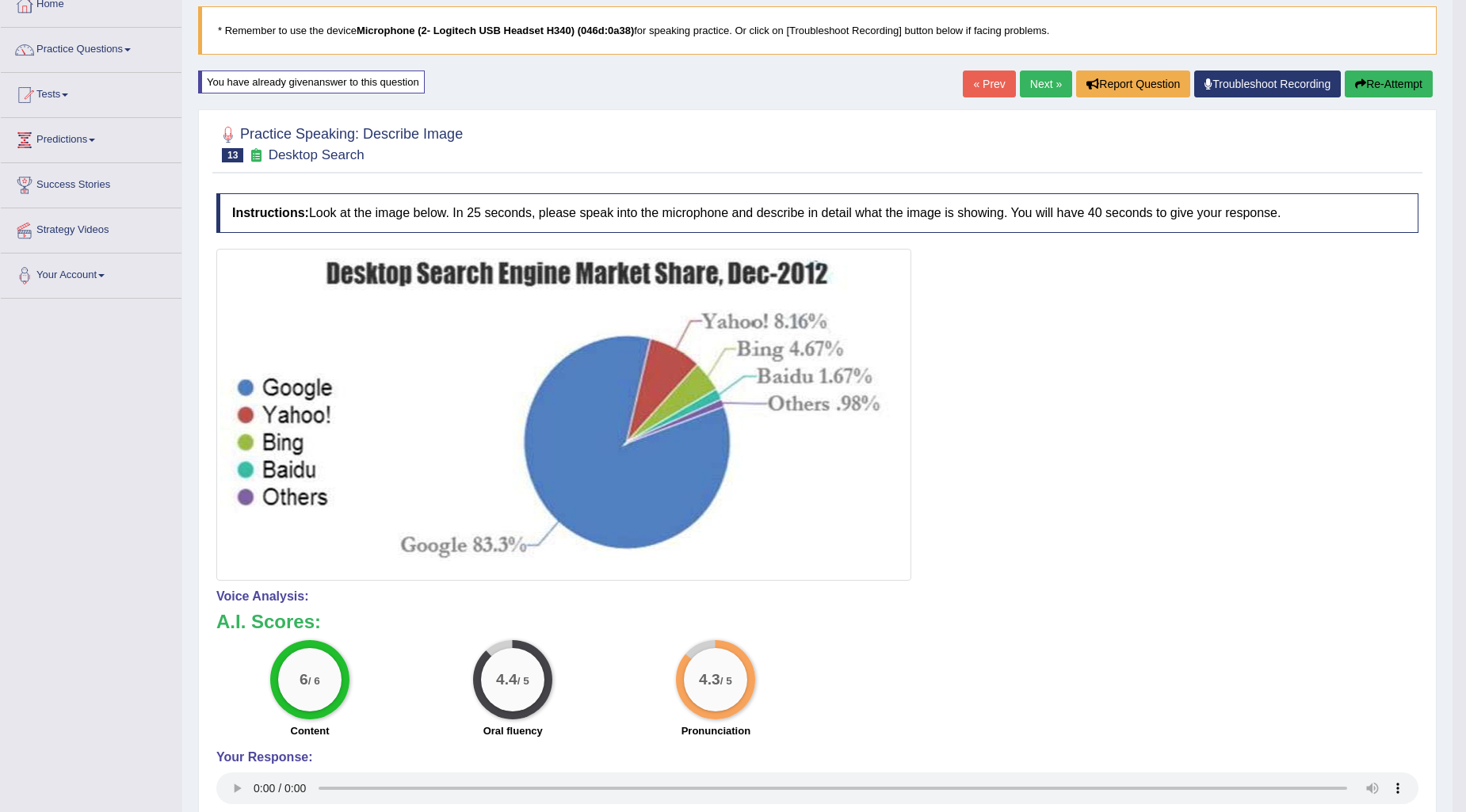
click at [1026, 89] on link "Next »" at bounding box center [1046, 84] width 52 height 26
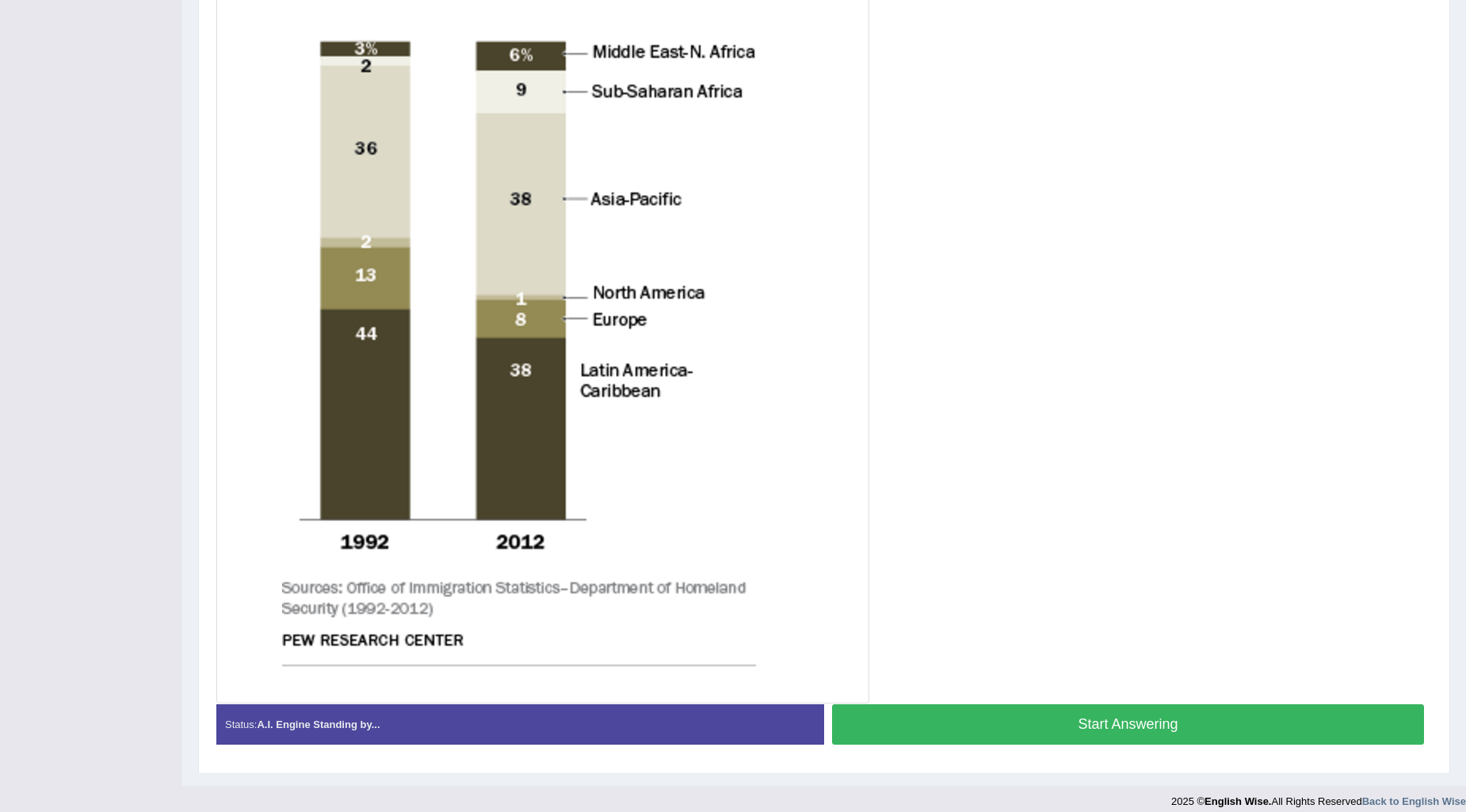
scroll to position [491, 0]
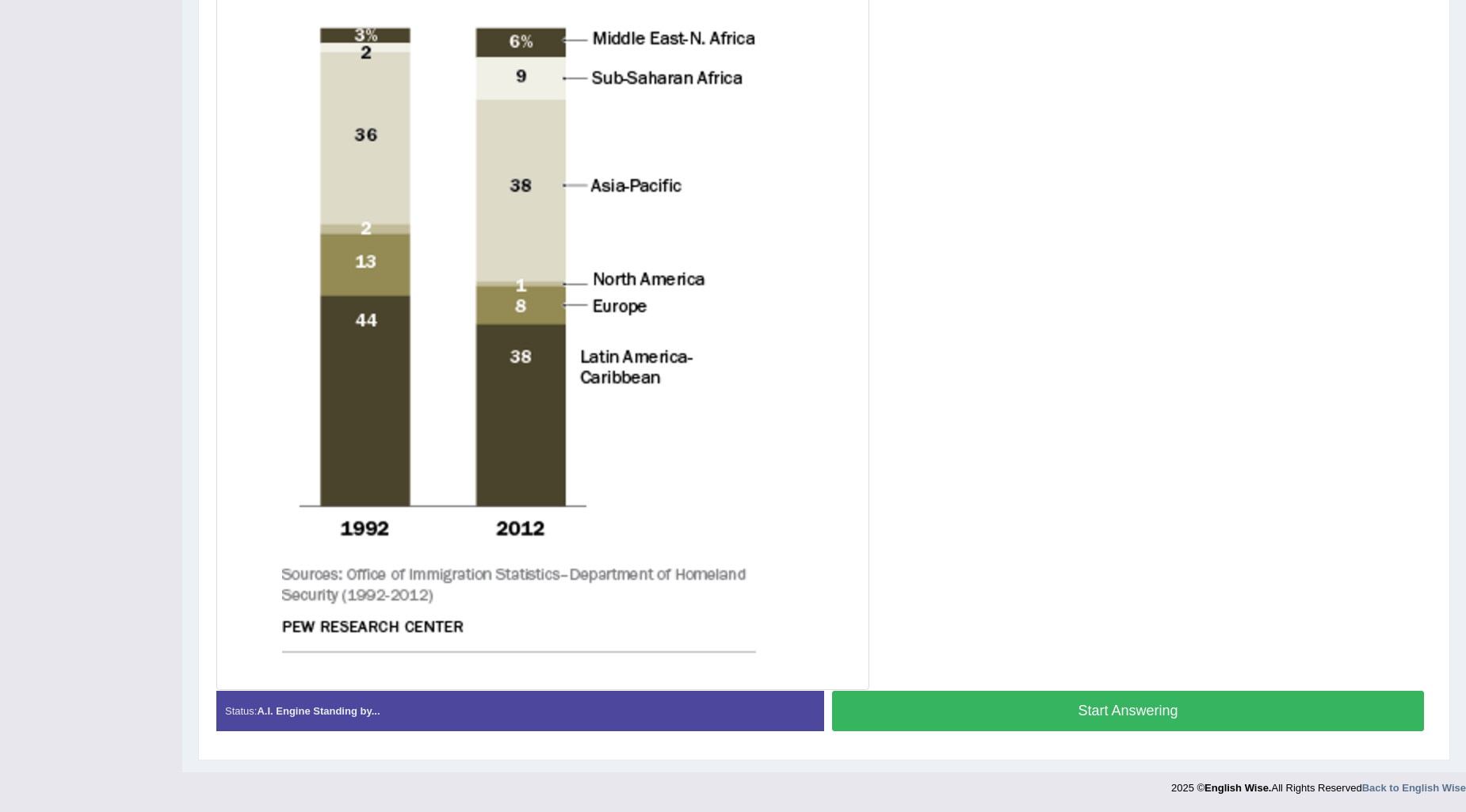
click at [960, 715] on button "Start Answering" at bounding box center [1128, 711] width 592 height 41
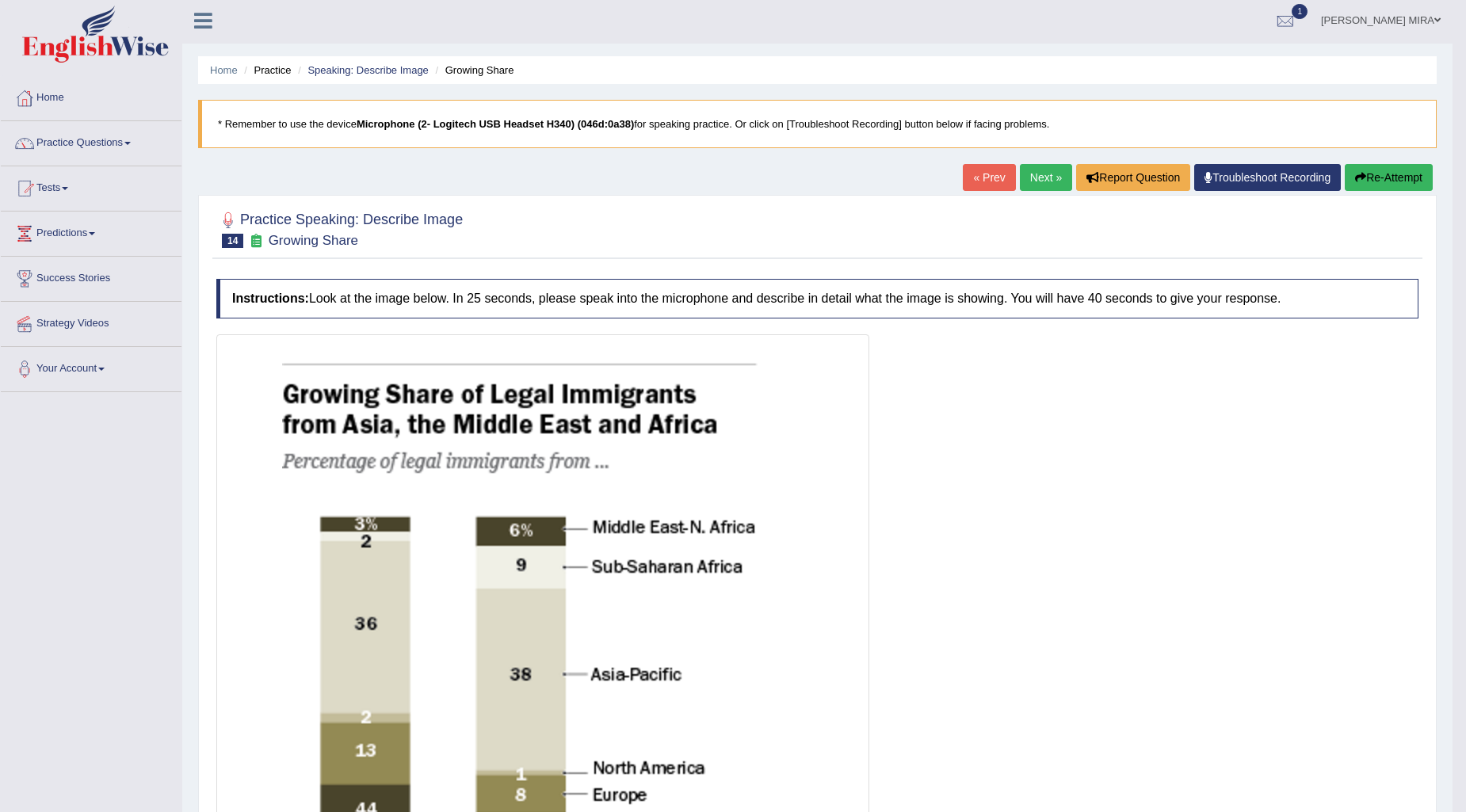
scroll to position [0, 0]
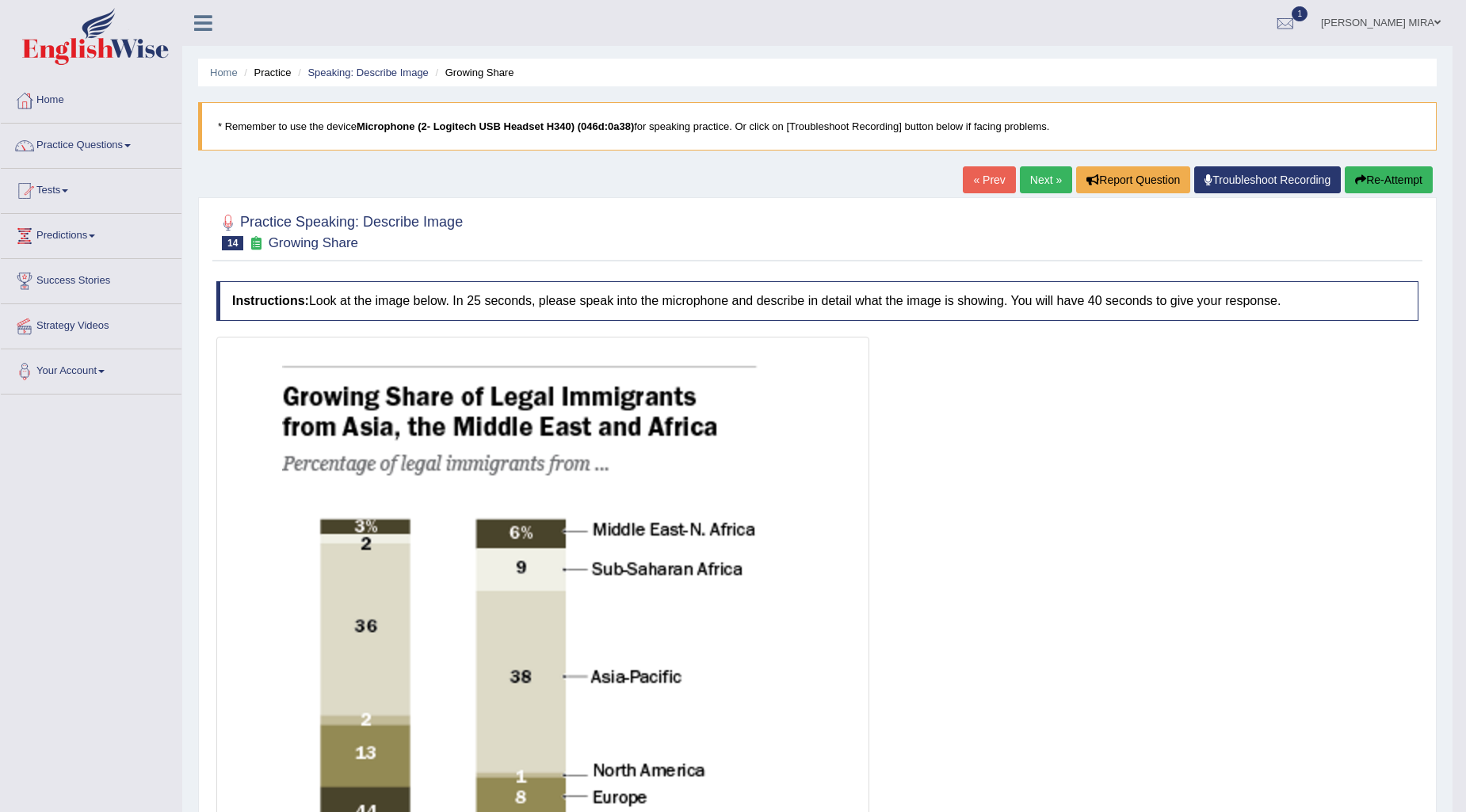
click at [1386, 172] on button "Re-Attempt" at bounding box center [1388, 180] width 88 height 26
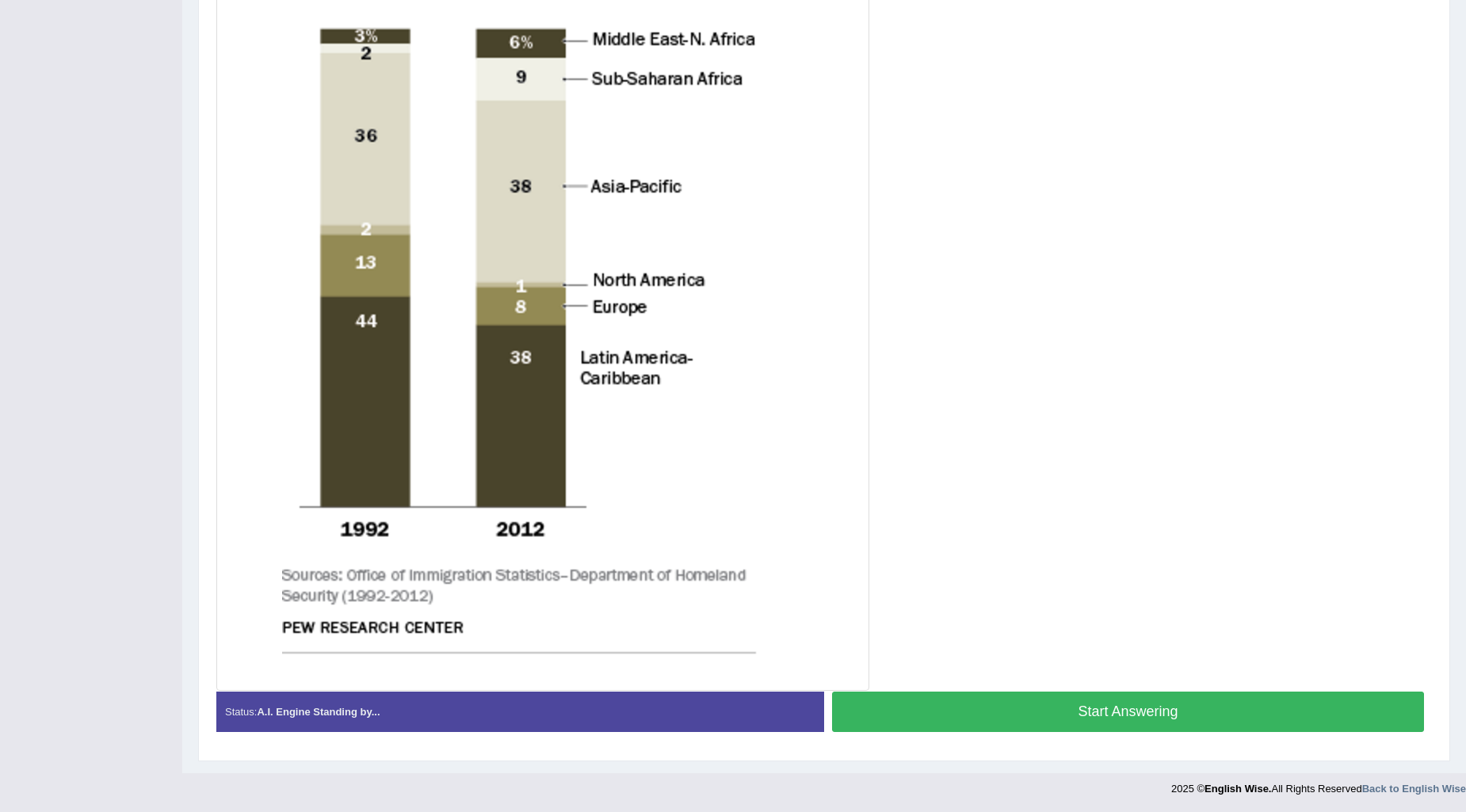
scroll to position [511, 0]
click at [965, 715] on button "Start Answering" at bounding box center [1128, 711] width 592 height 41
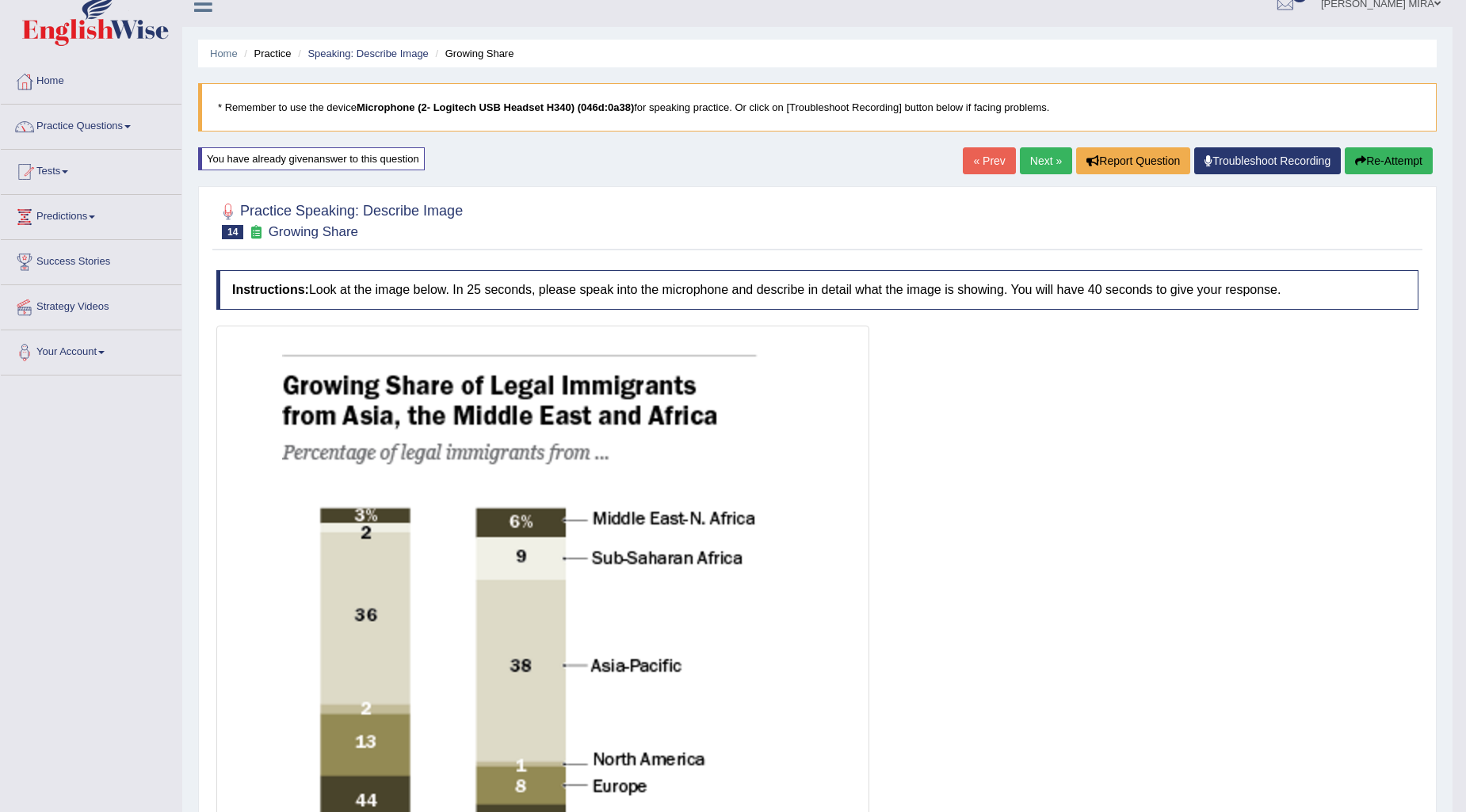
scroll to position [0, 0]
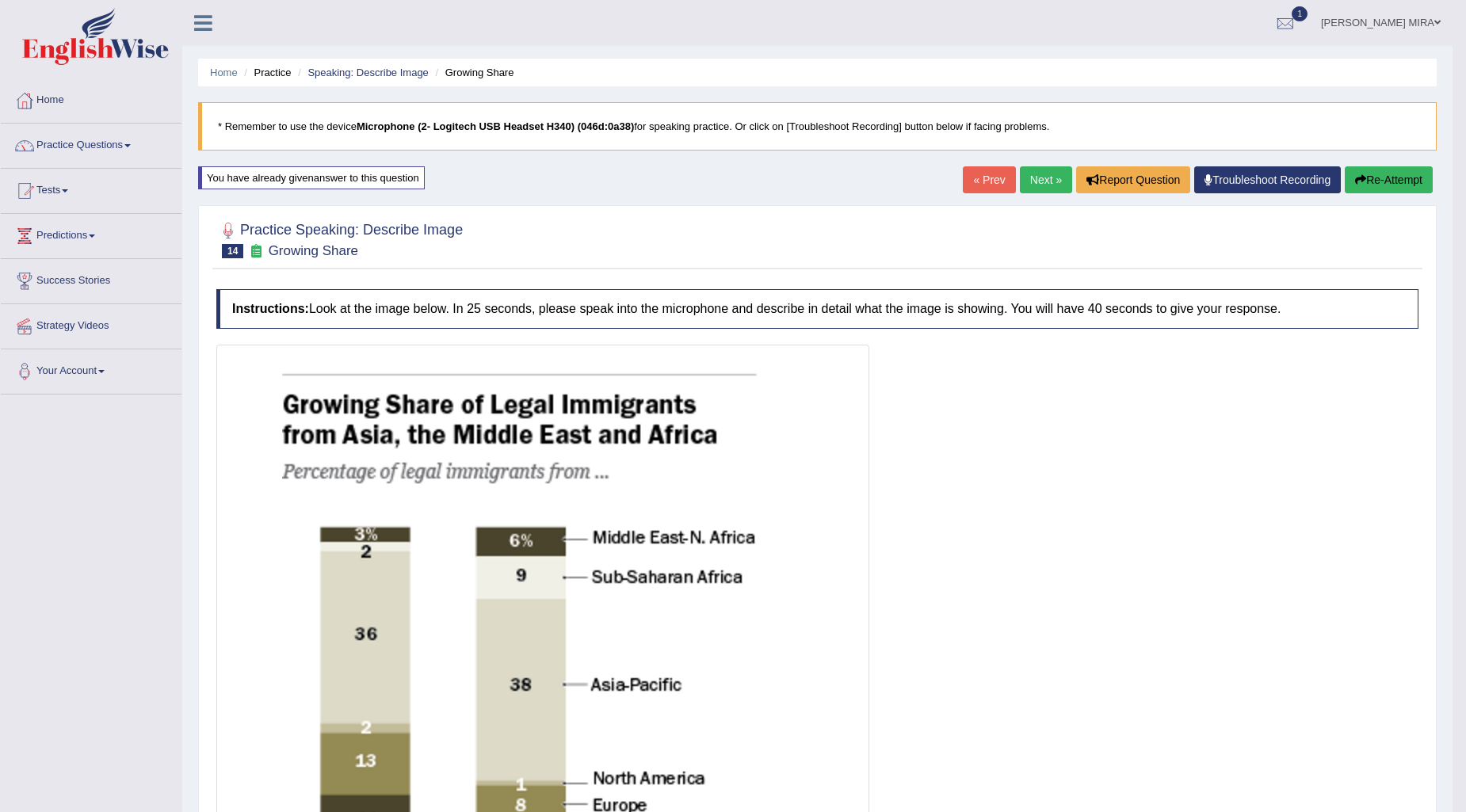
click at [1398, 168] on button "Re-Attempt" at bounding box center [1388, 180] width 88 height 26
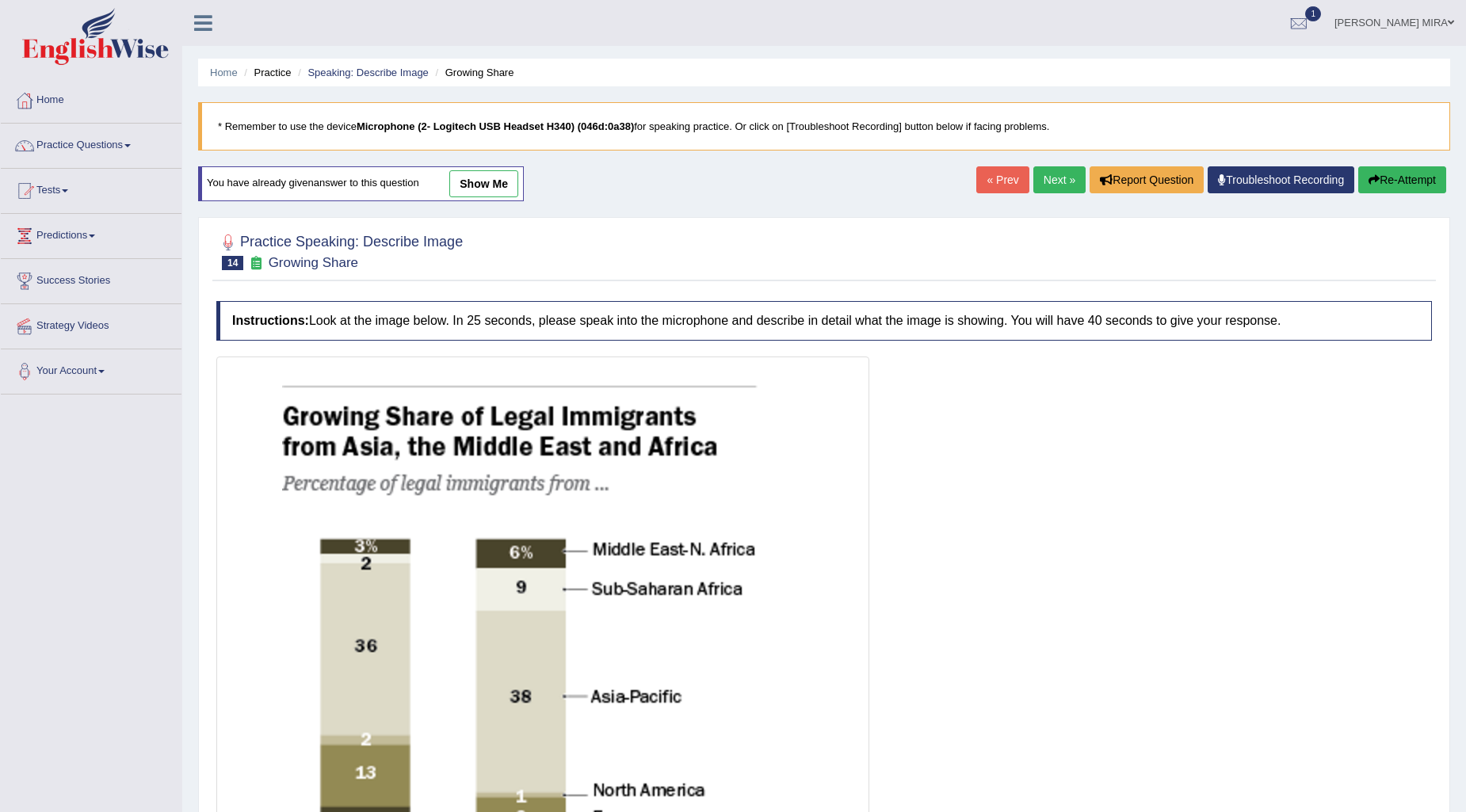
click at [1391, 185] on button "Re-Attempt" at bounding box center [1403, 180] width 88 height 26
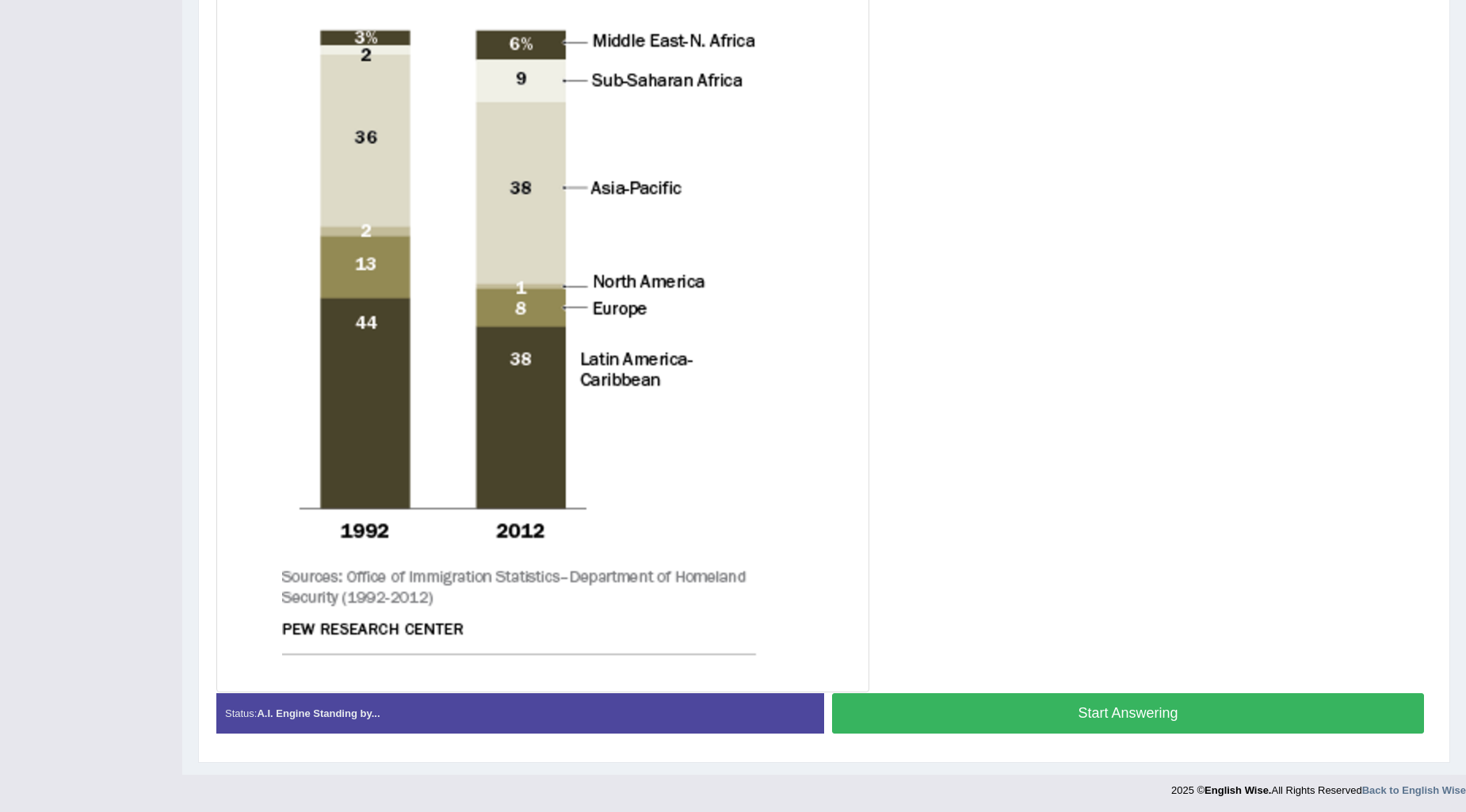
scroll to position [511, 0]
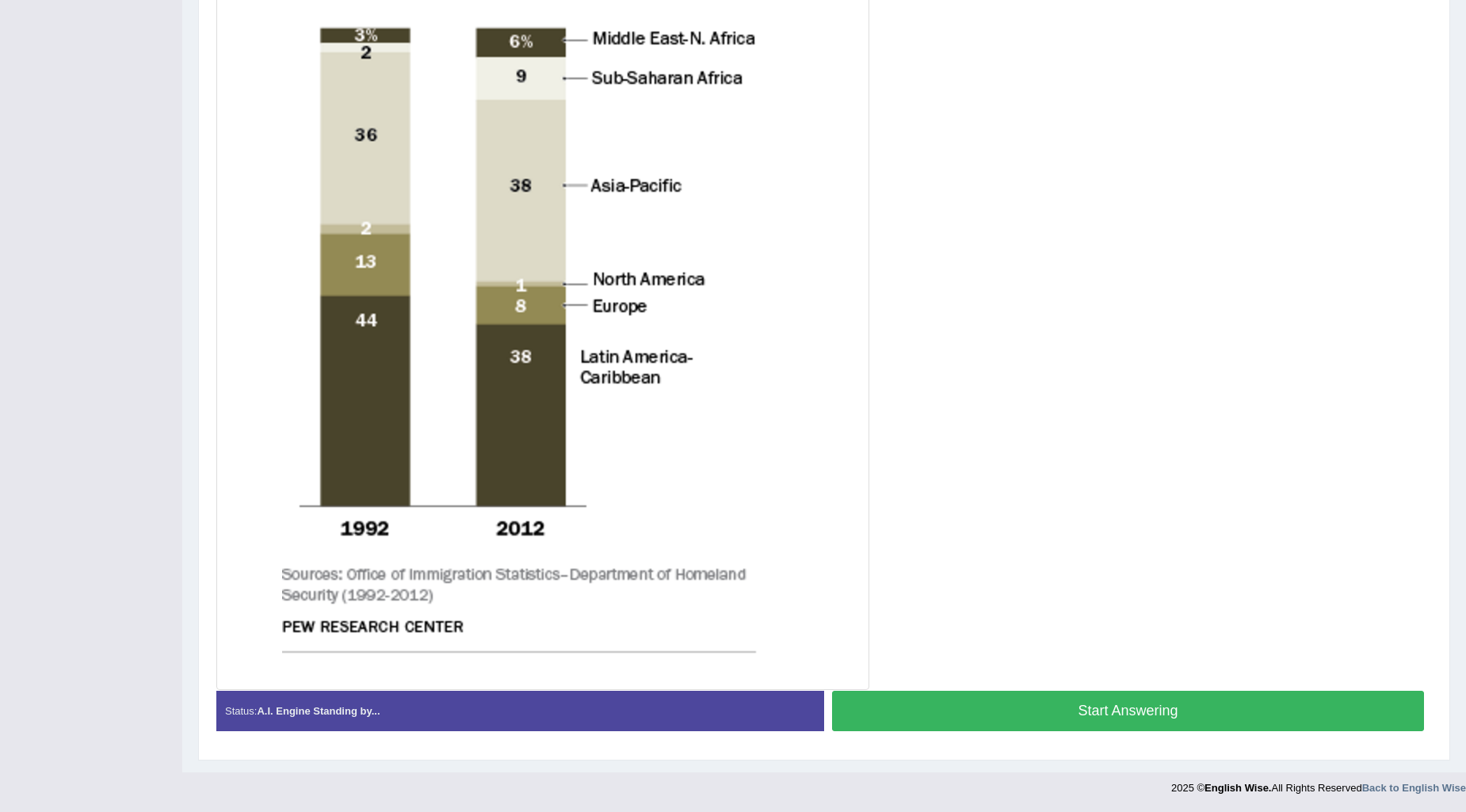
click at [1088, 716] on button "Start Answering" at bounding box center [1128, 711] width 592 height 41
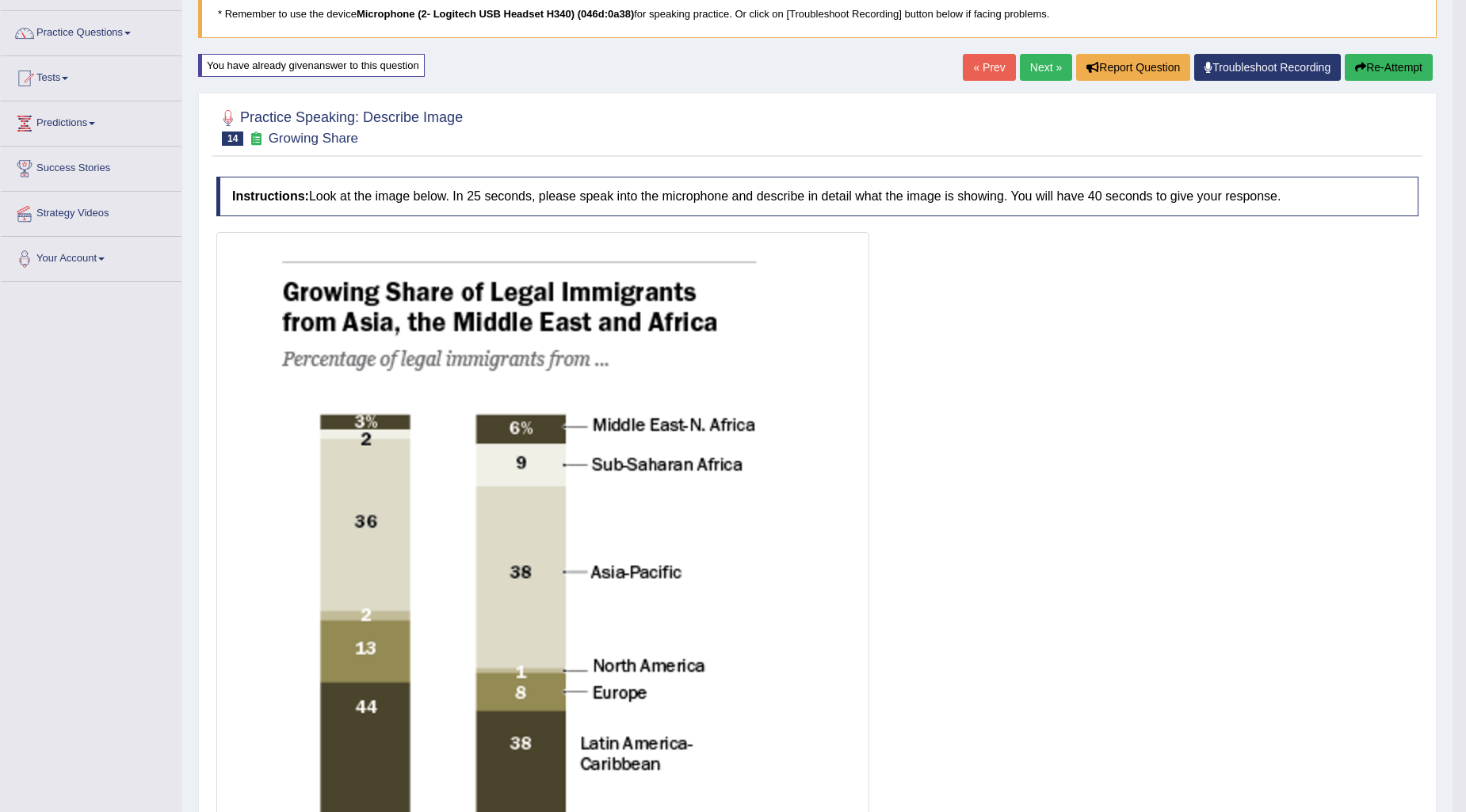
scroll to position [42, 0]
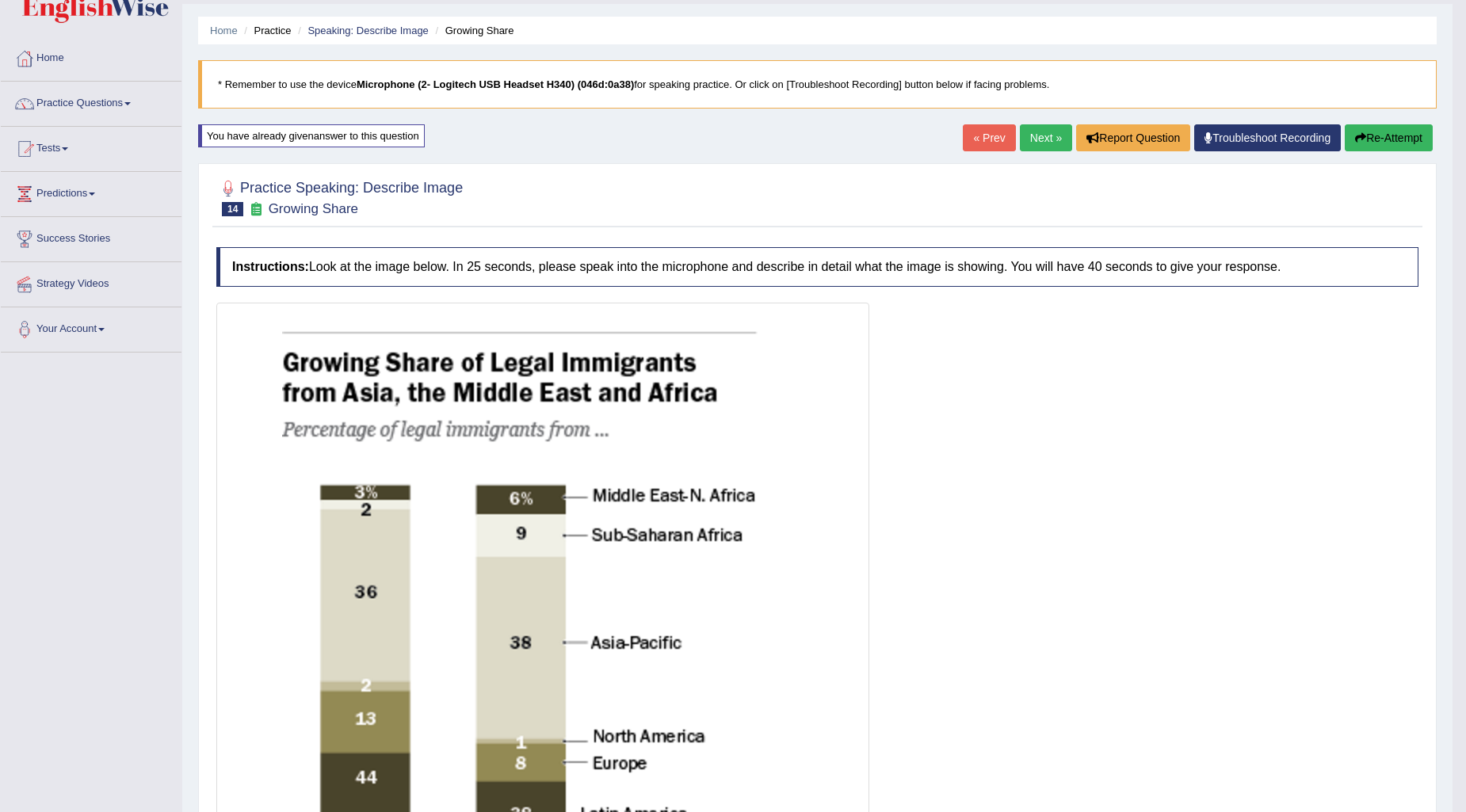
click at [1033, 139] on link "Next »" at bounding box center [1046, 137] width 52 height 26
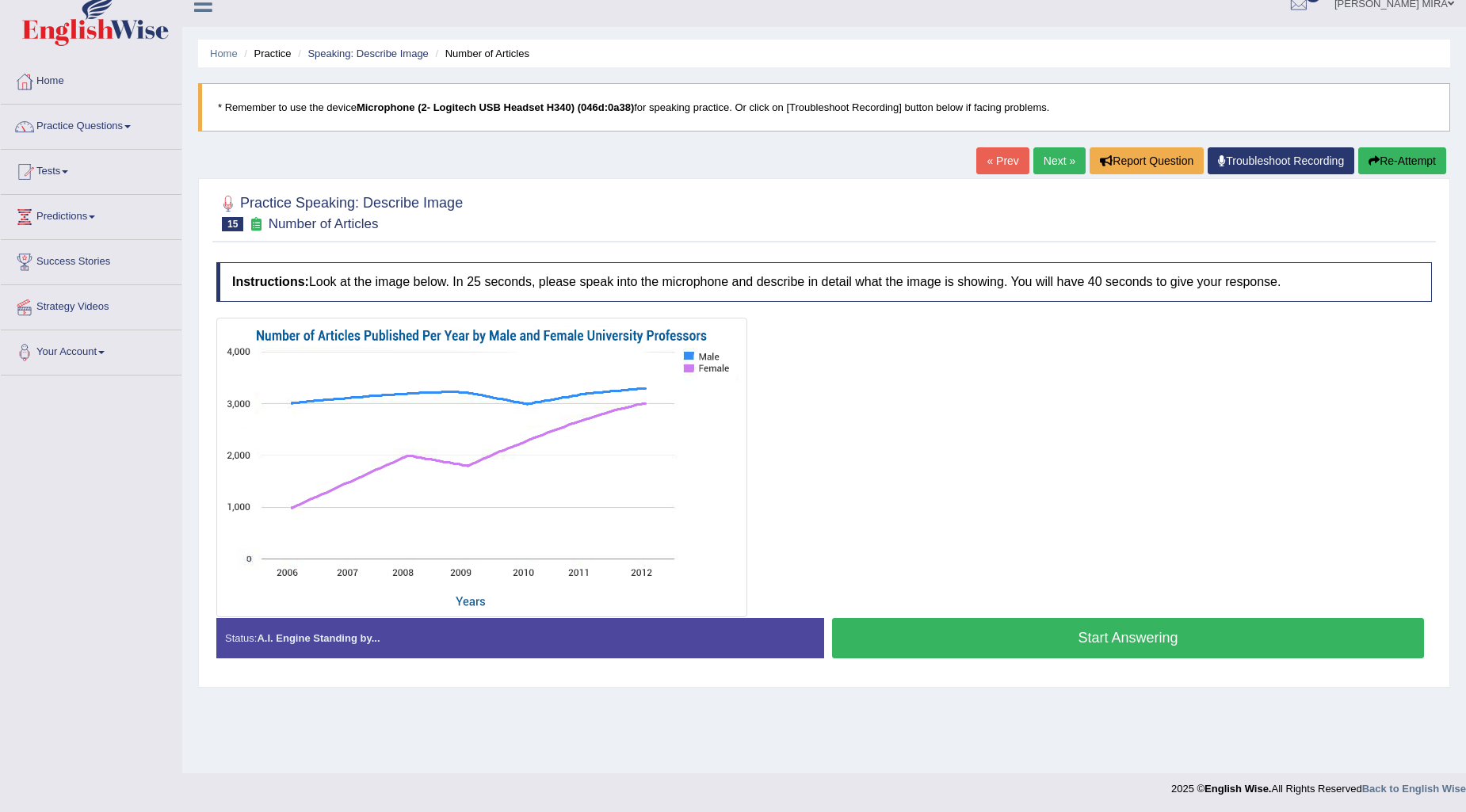
click at [1086, 653] on button "Start Answering" at bounding box center [1128, 638] width 592 height 41
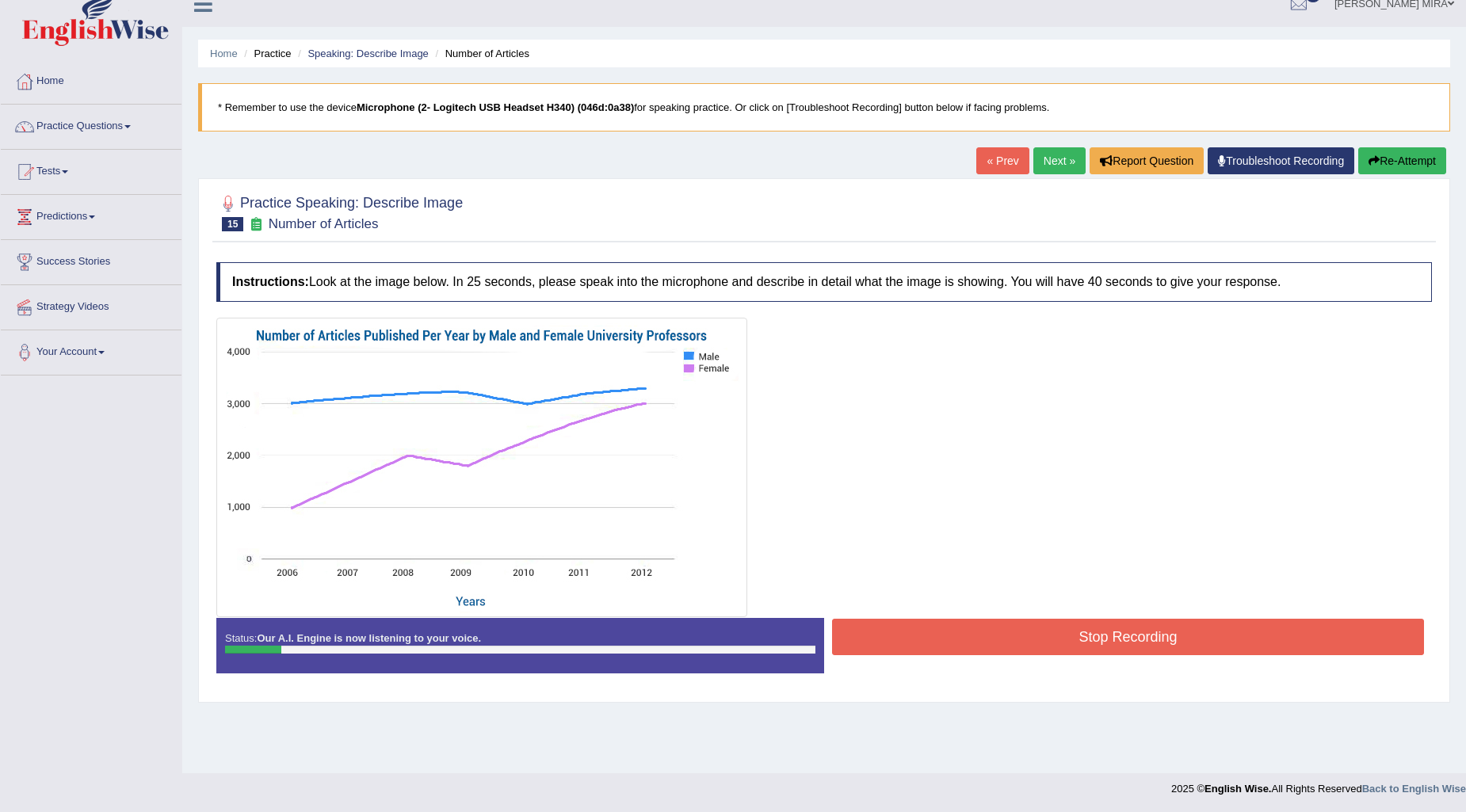
click at [1404, 154] on button "Re-Attempt" at bounding box center [1403, 161] width 88 height 26
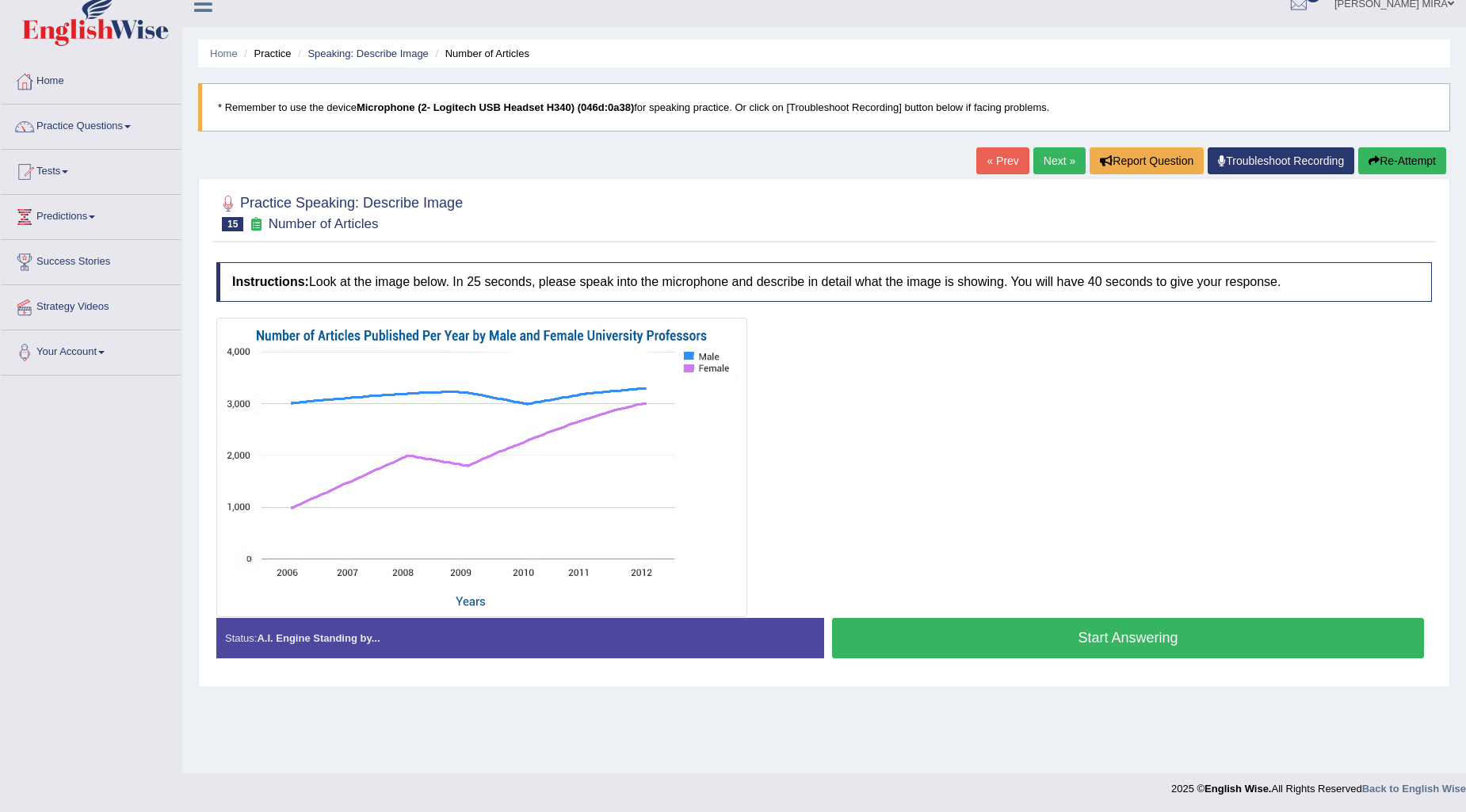
click at [1212, 627] on button "Start Answering" at bounding box center [1128, 638] width 592 height 41
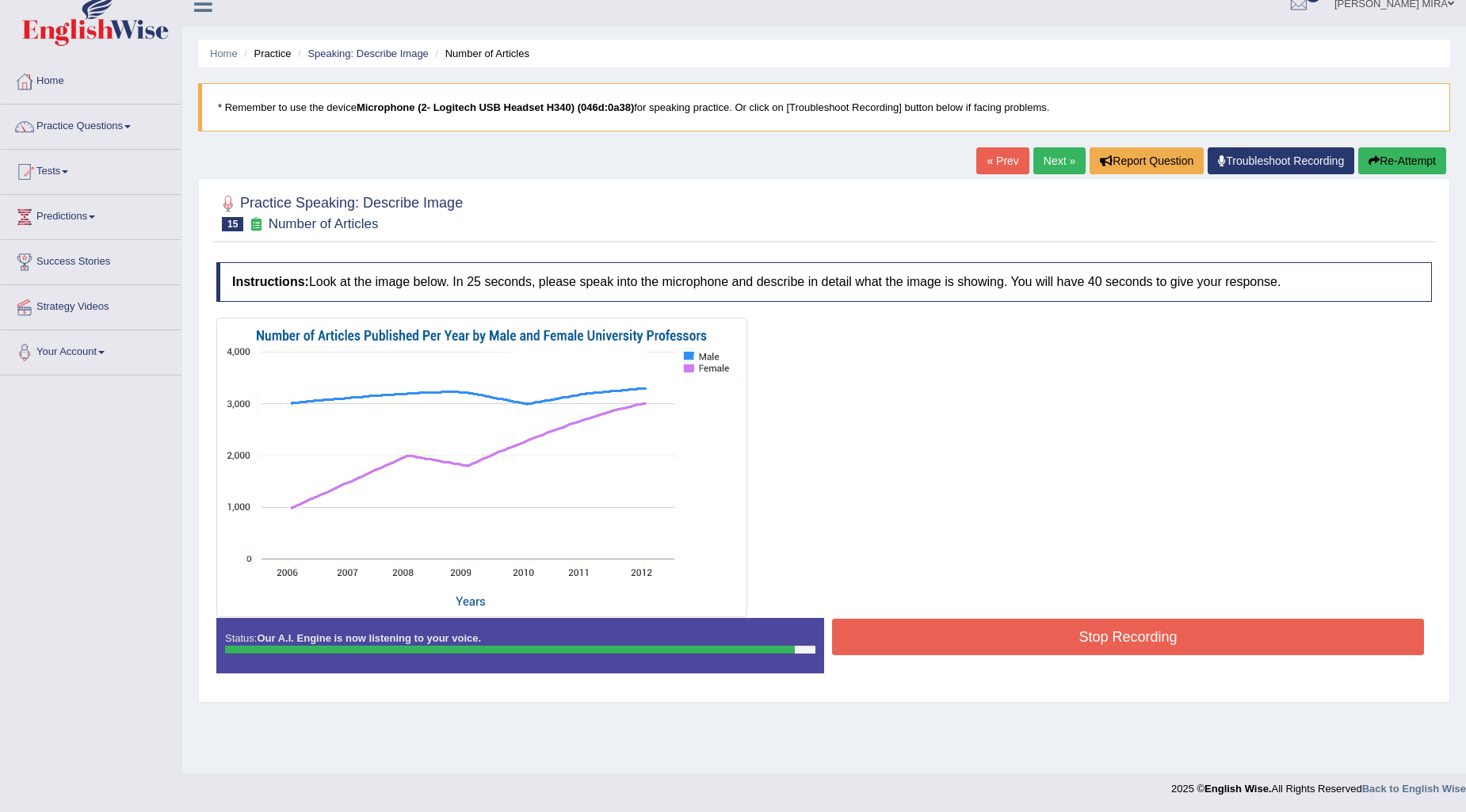
click at [930, 629] on button "Stop Recording" at bounding box center [1128, 637] width 592 height 37
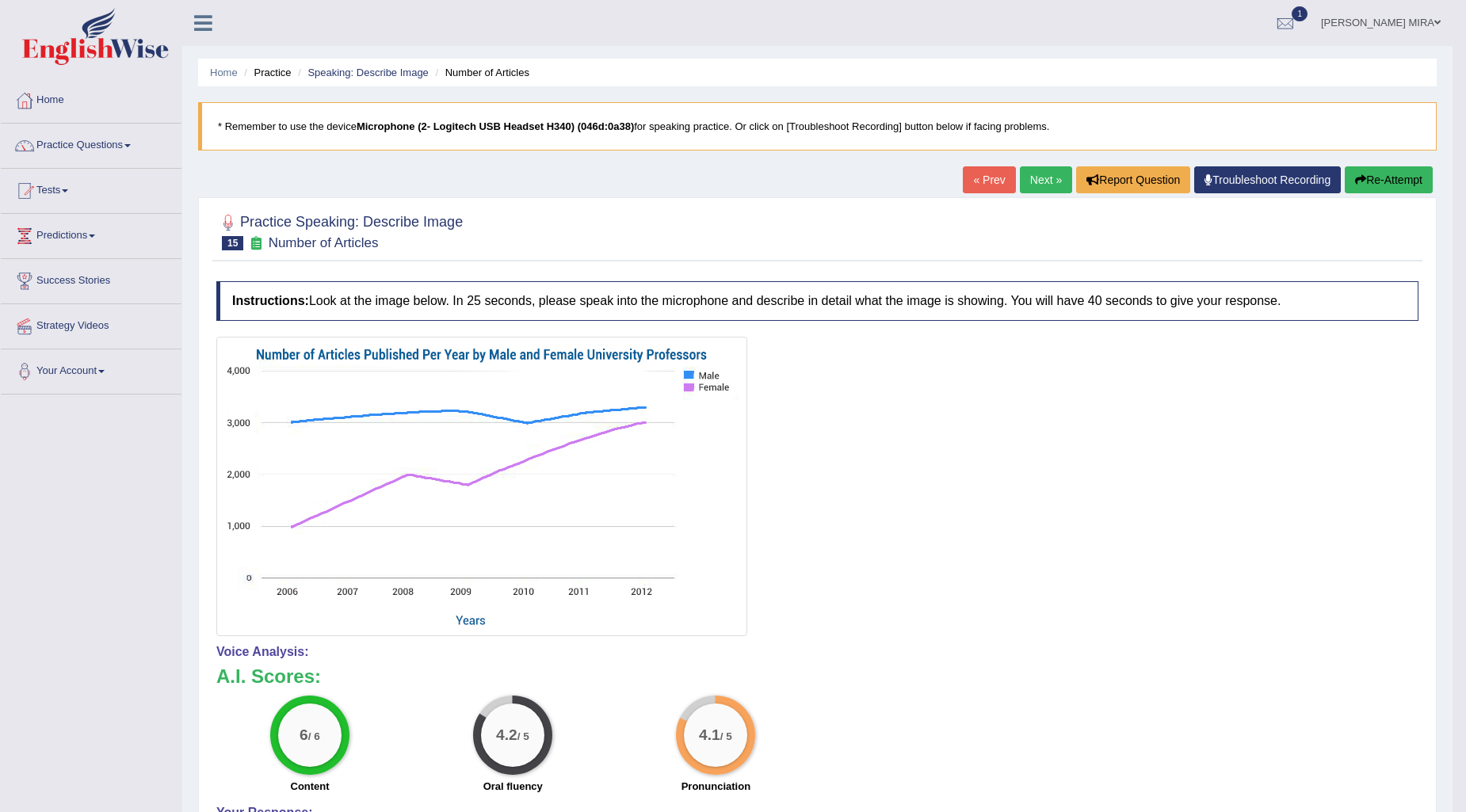
click at [1032, 169] on link "Next »" at bounding box center [1046, 180] width 52 height 26
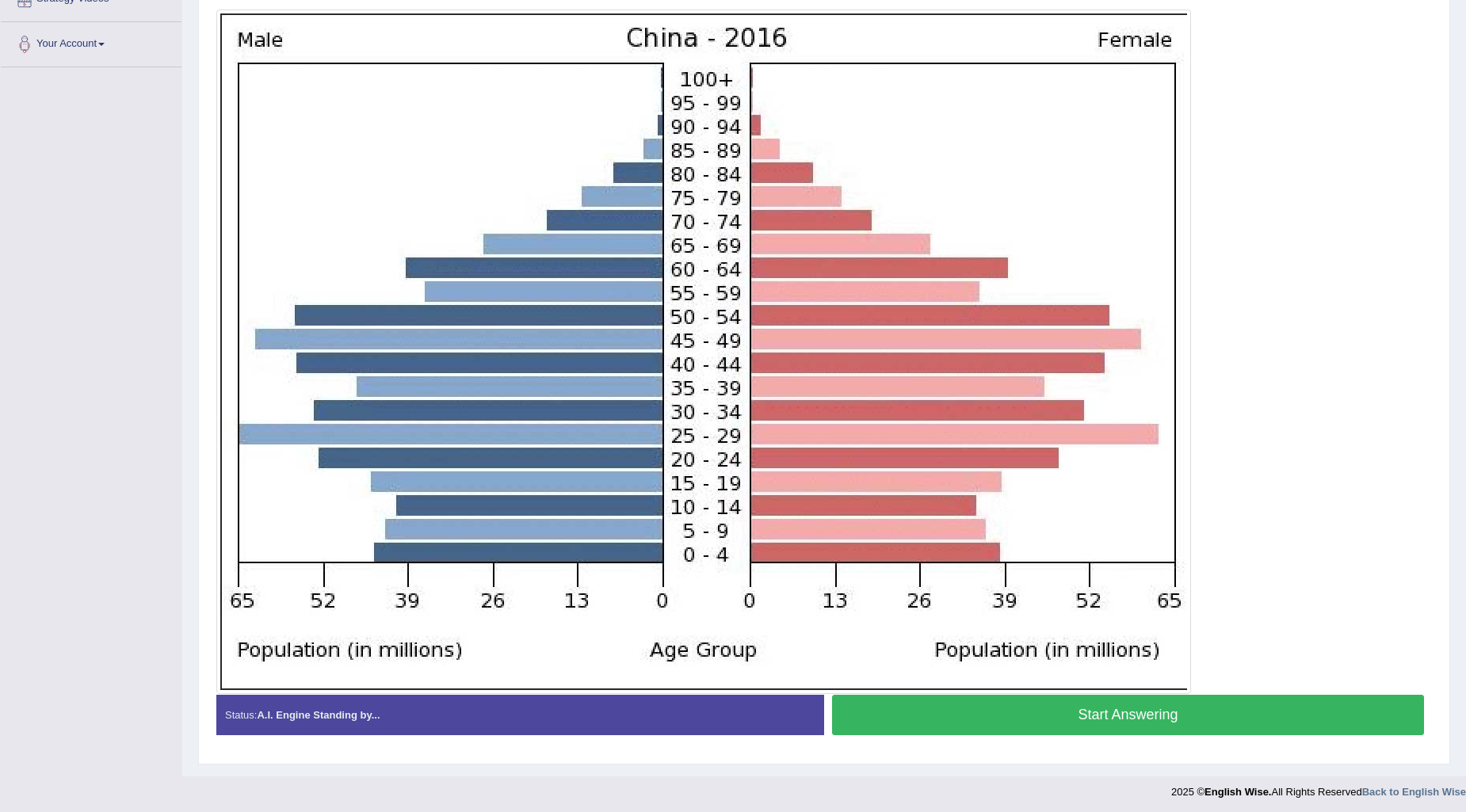
scroll to position [330, 0]
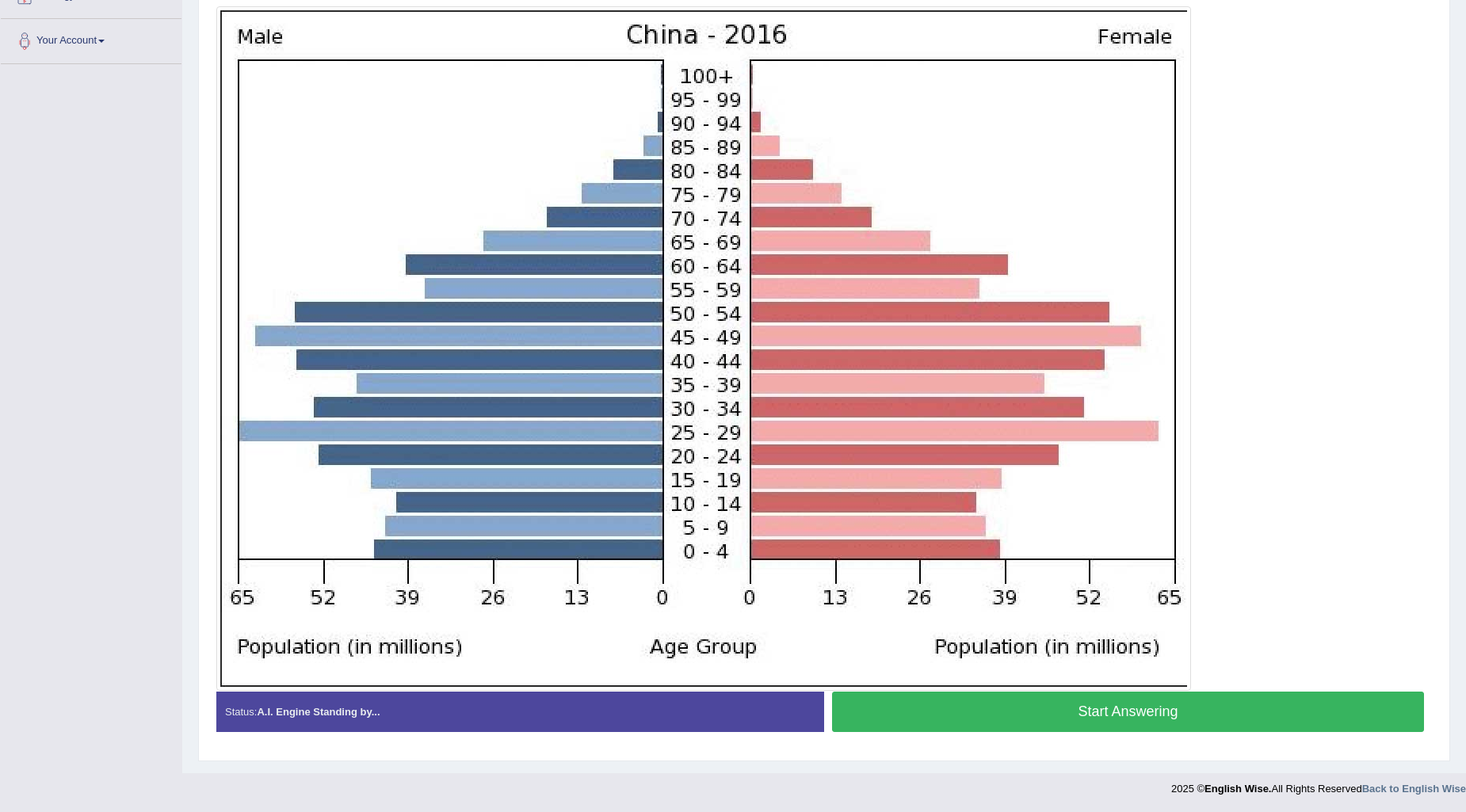
click at [1059, 708] on button "Start Answering" at bounding box center [1128, 712] width 592 height 41
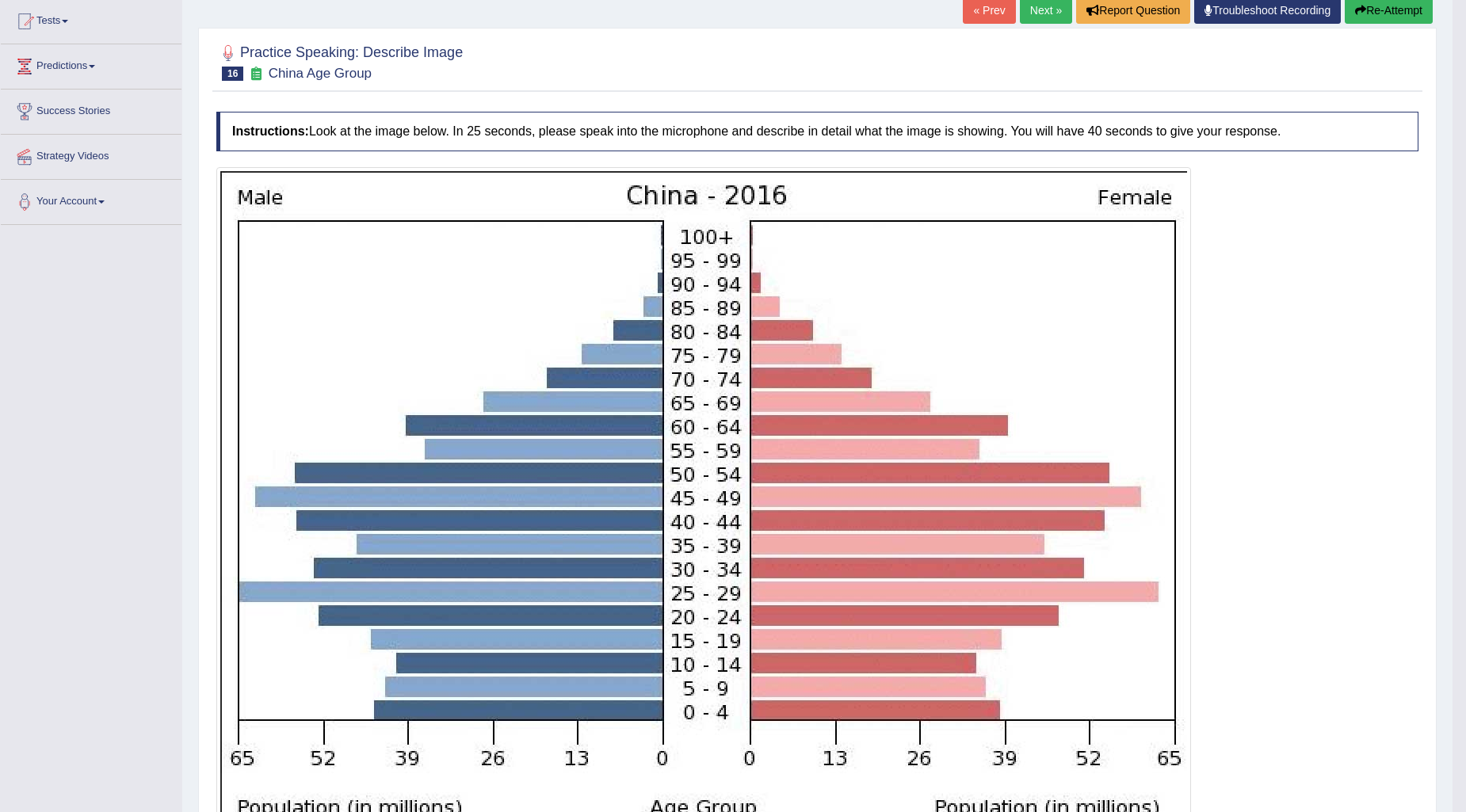
scroll to position [138, 0]
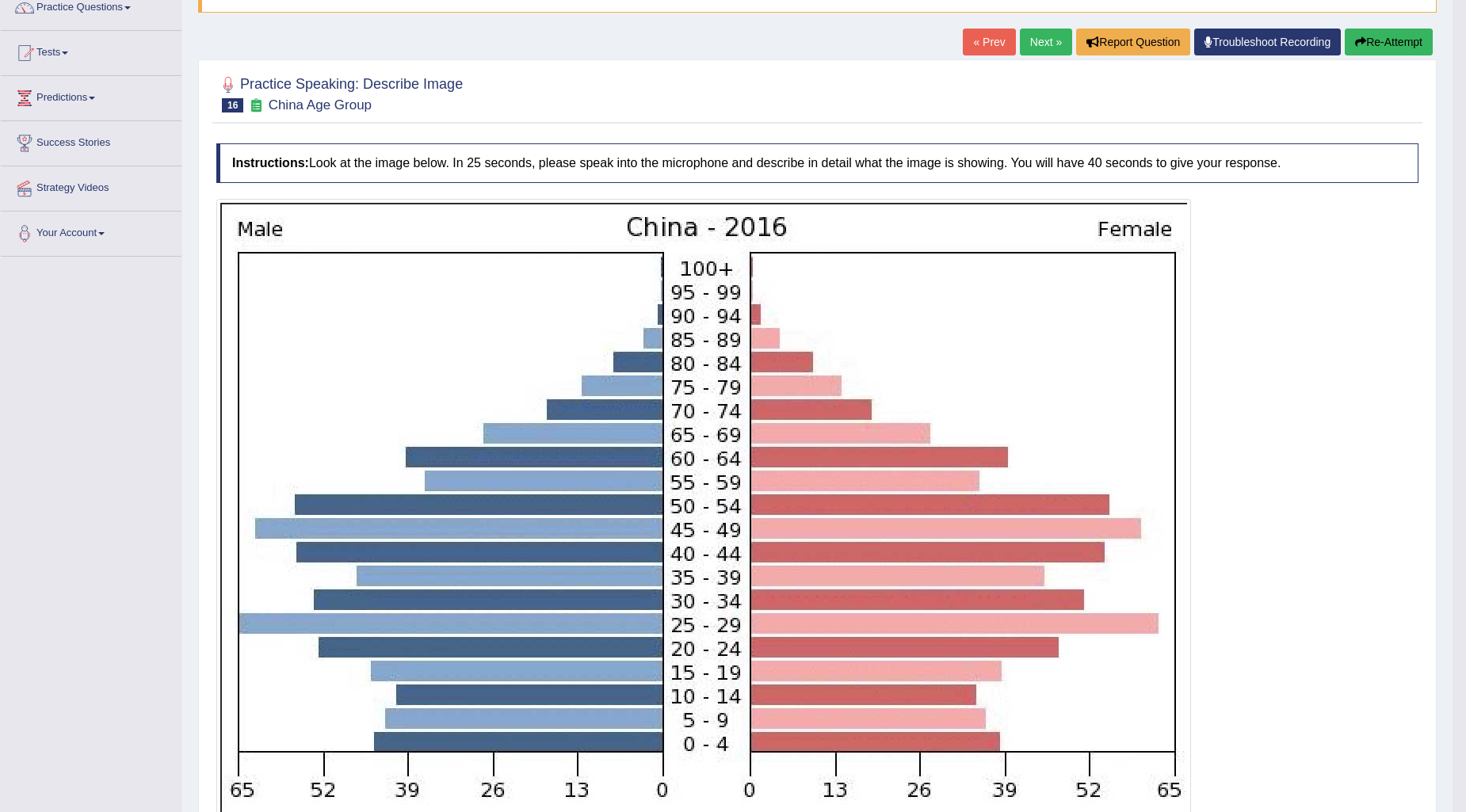
click at [1375, 44] on button "Re-Attempt" at bounding box center [1388, 42] width 88 height 26
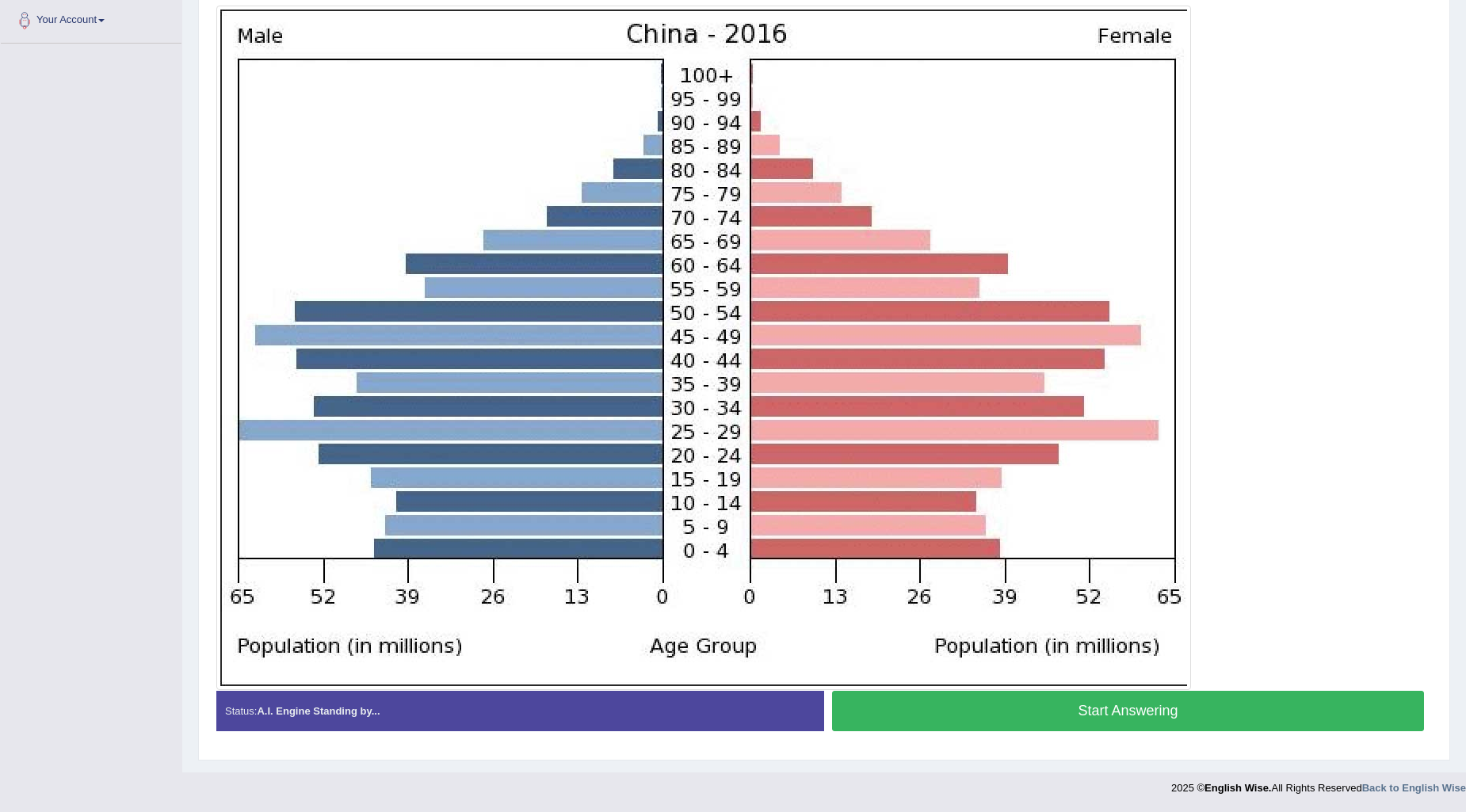
click at [954, 716] on button "Start Answering" at bounding box center [1128, 711] width 592 height 41
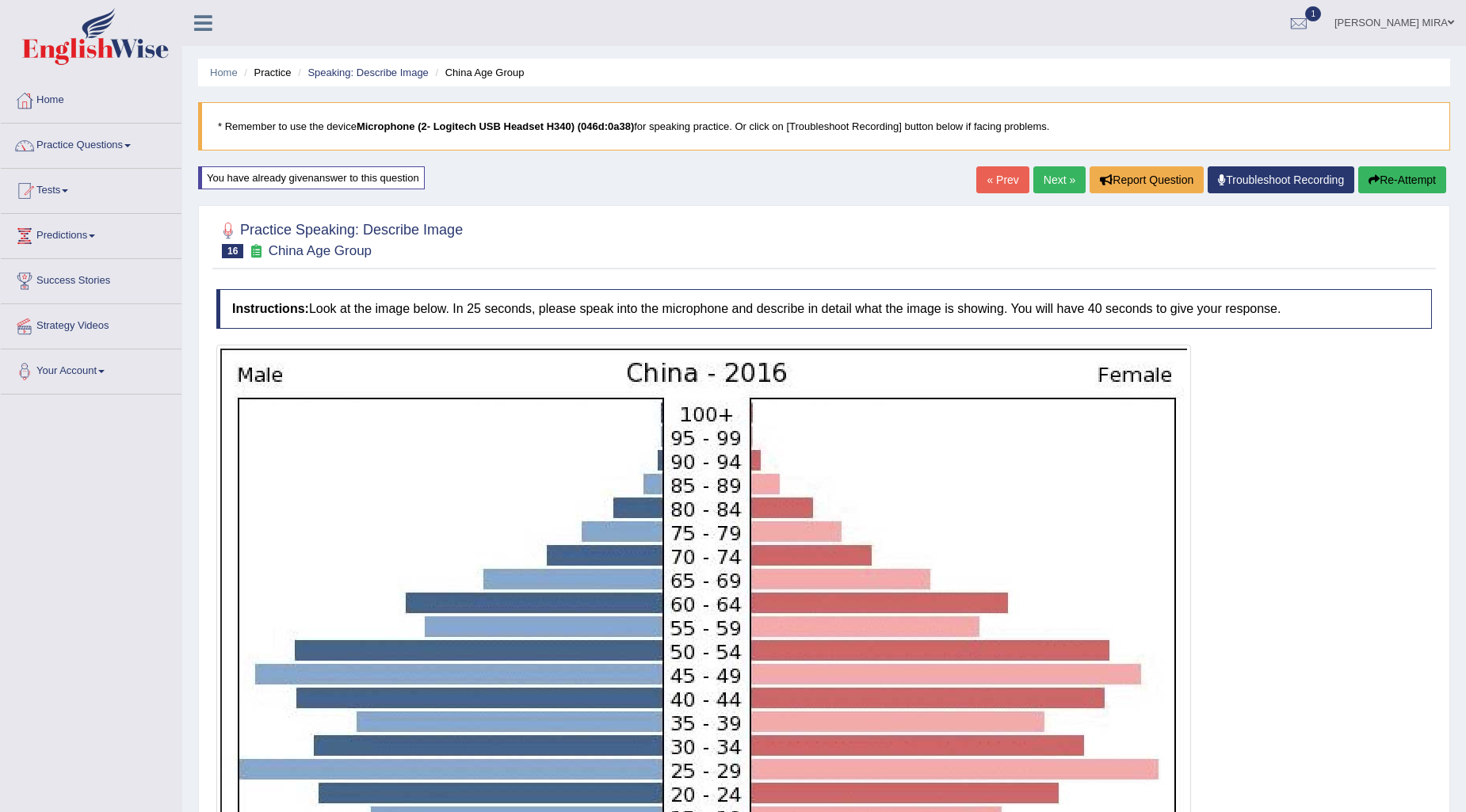
click at [1422, 183] on button "Re-Attempt" at bounding box center [1403, 180] width 88 height 26
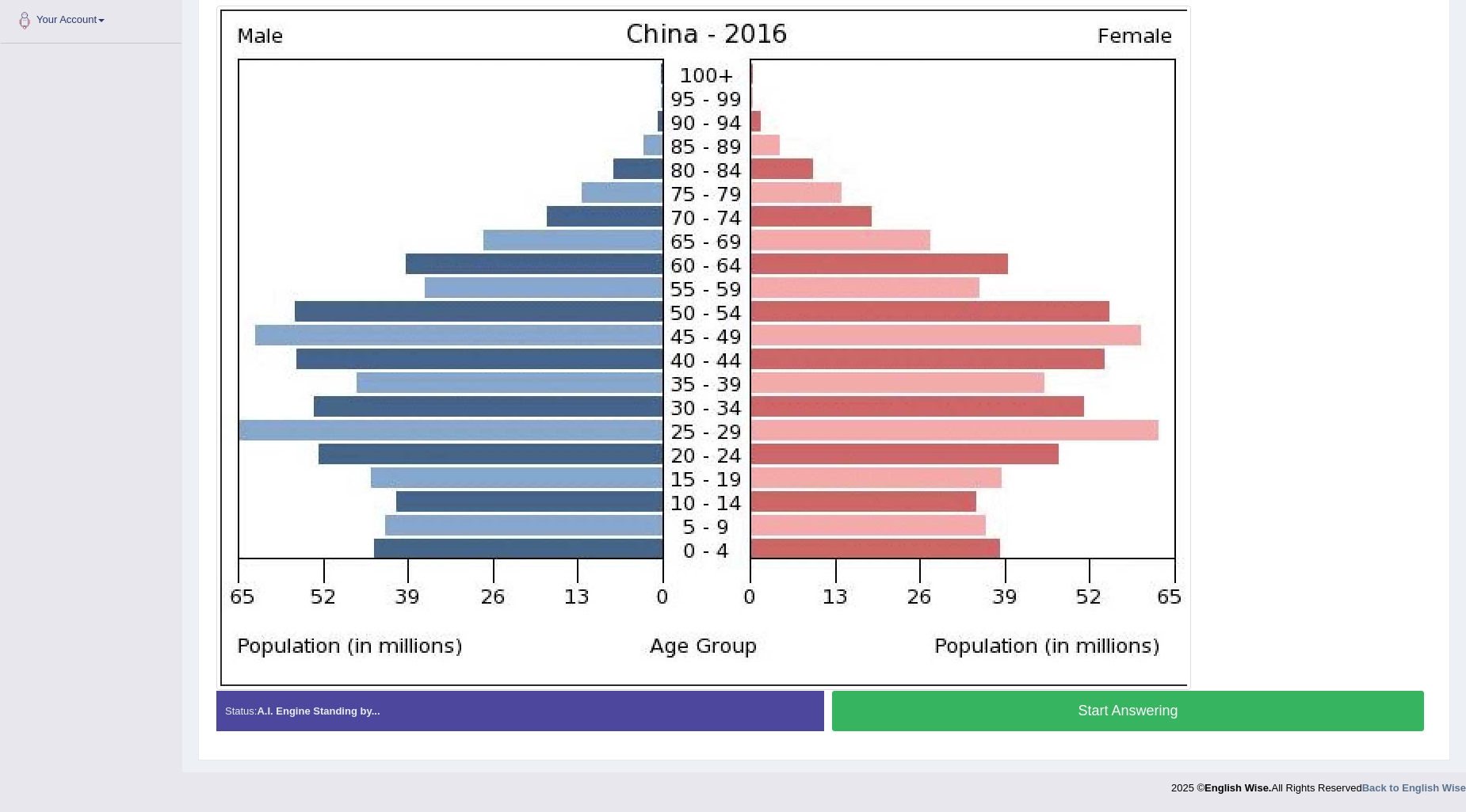
click at [994, 712] on button "Start Answering" at bounding box center [1128, 711] width 592 height 41
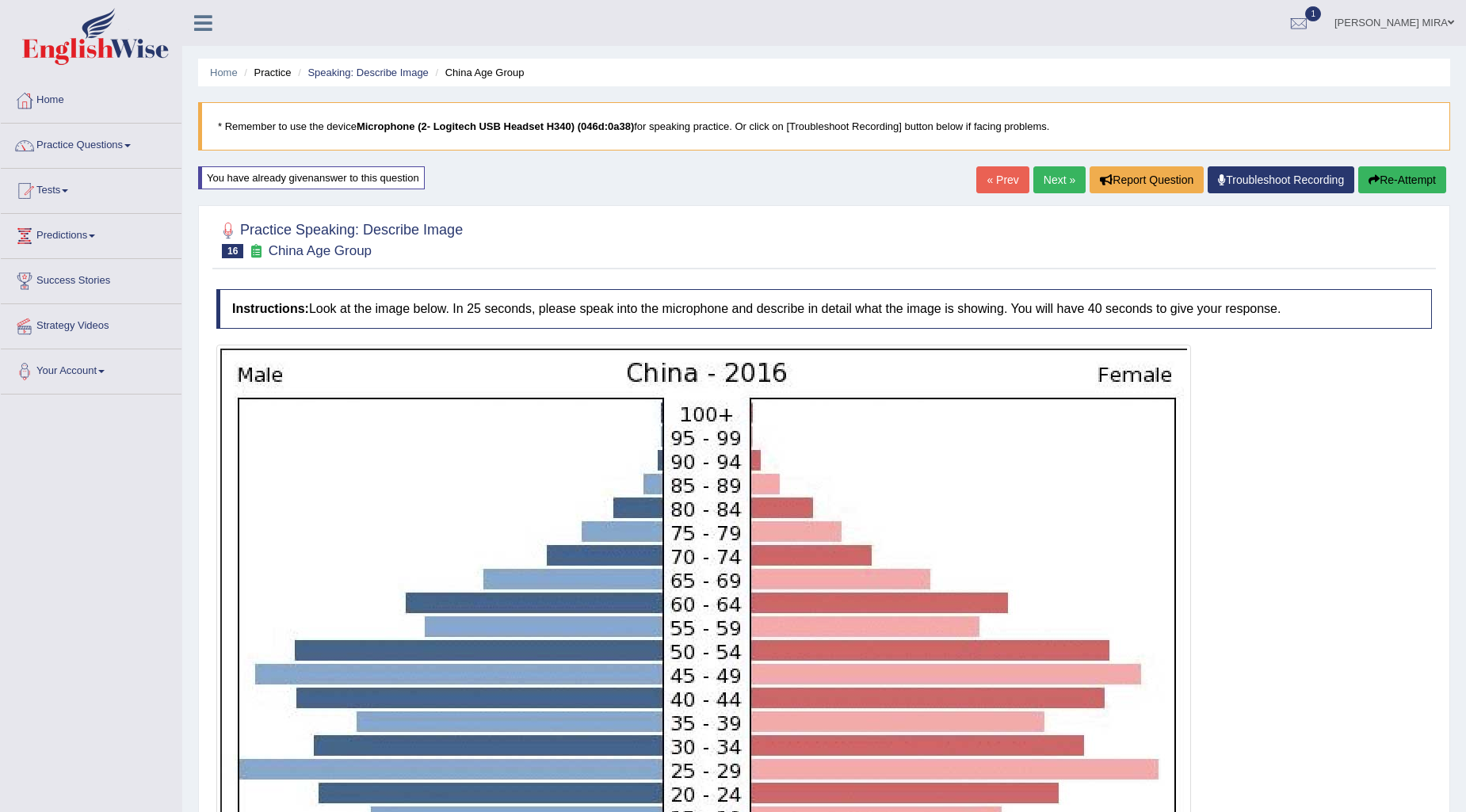
click at [1386, 192] on button "Re-Attempt" at bounding box center [1403, 180] width 88 height 26
click at [1391, 180] on button "Re-Attempt" at bounding box center [1403, 180] width 88 height 26
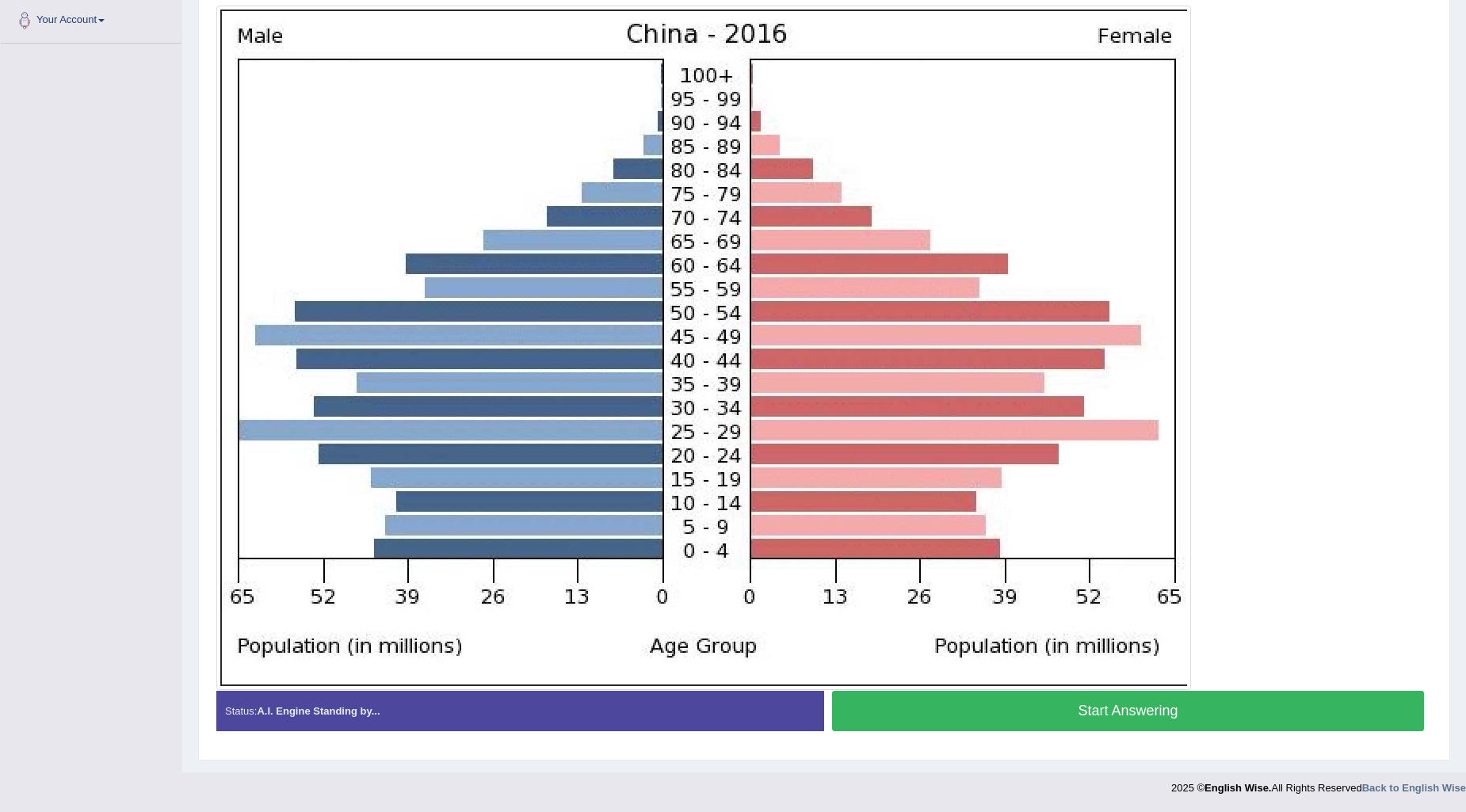
click at [979, 718] on button "Start Answering" at bounding box center [1128, 711] width 592 height 41
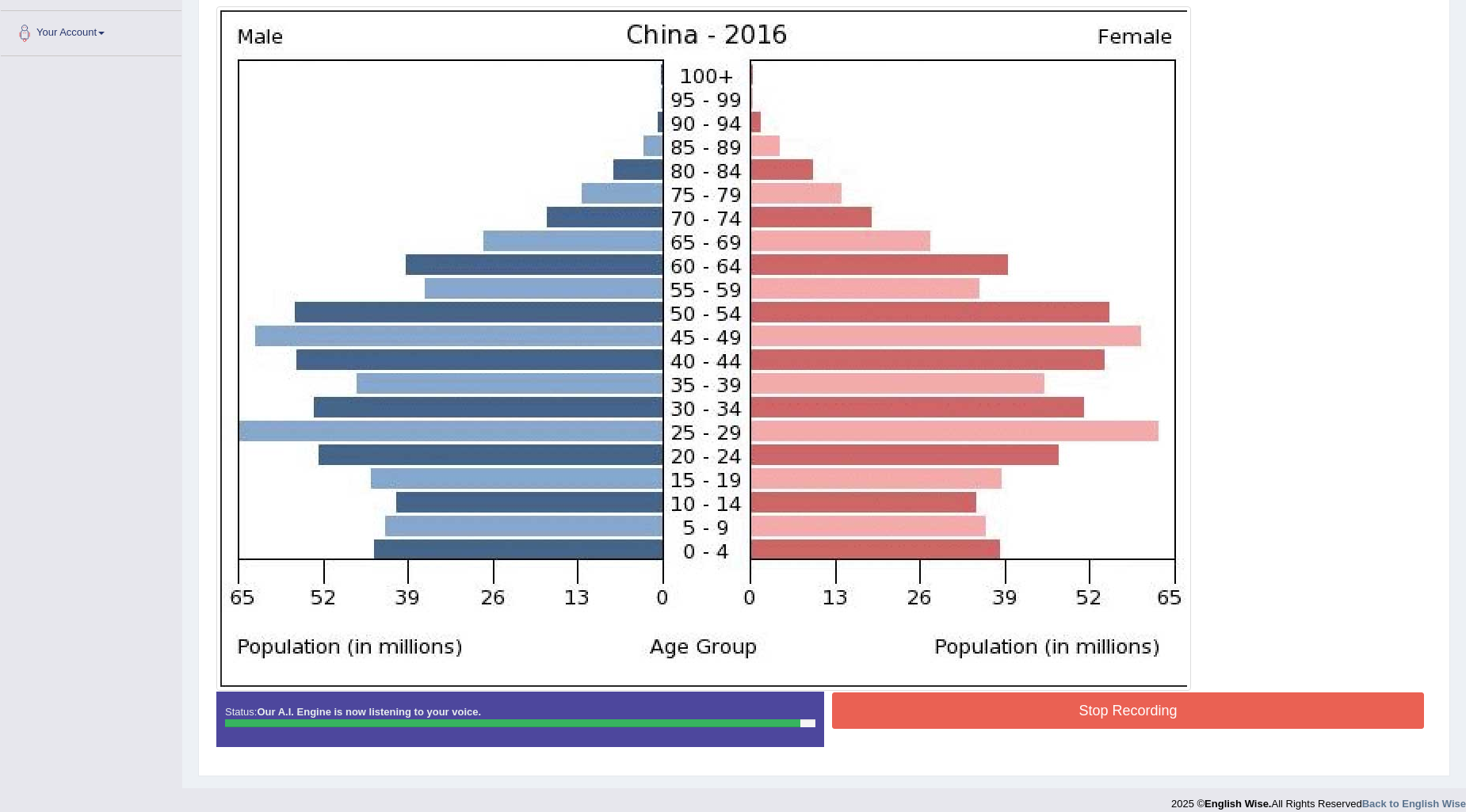
click at [957, 707] on button "Stop Recording" at bounding box center [1128, 711] width 592 height 37
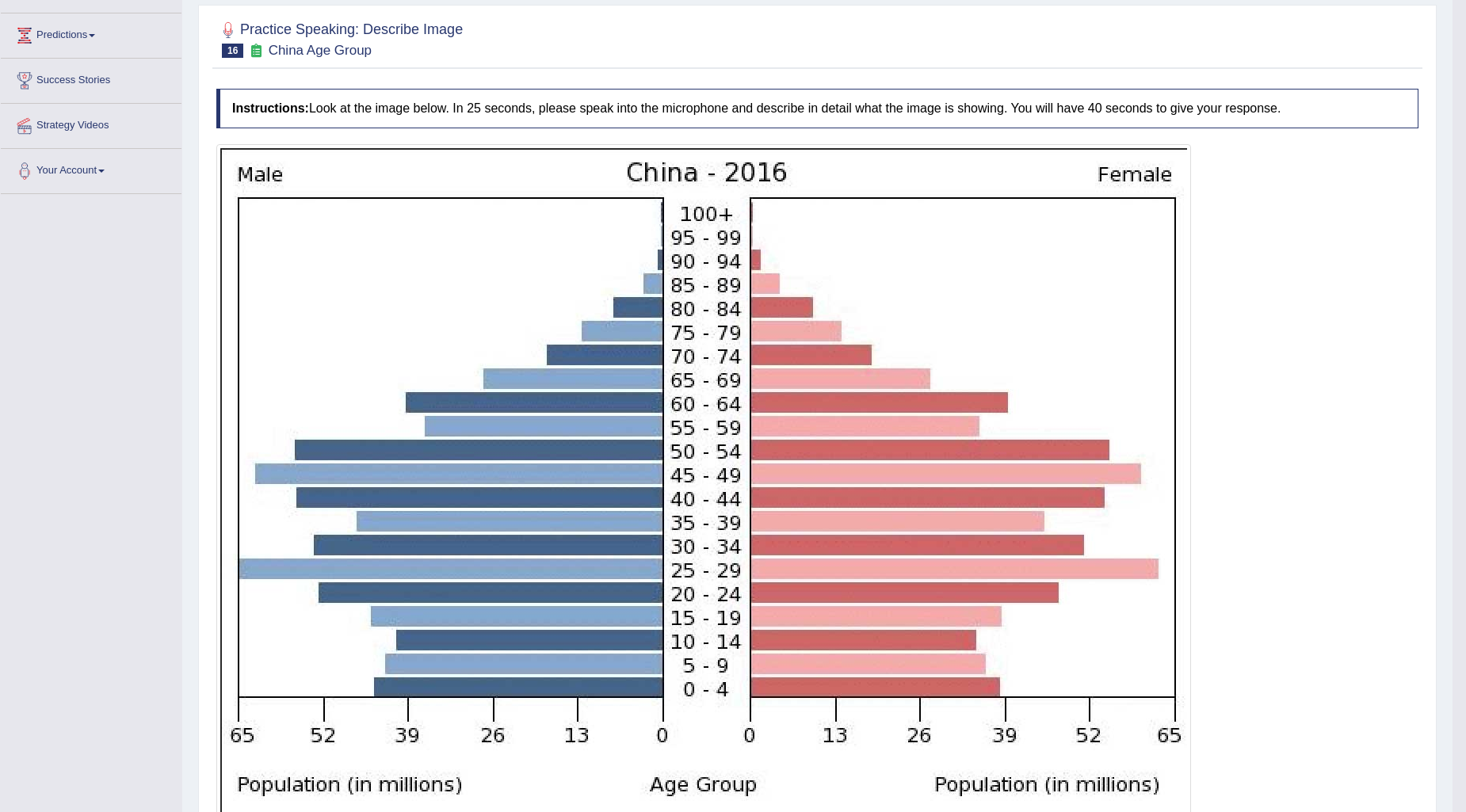
scroll to position [0, 0]
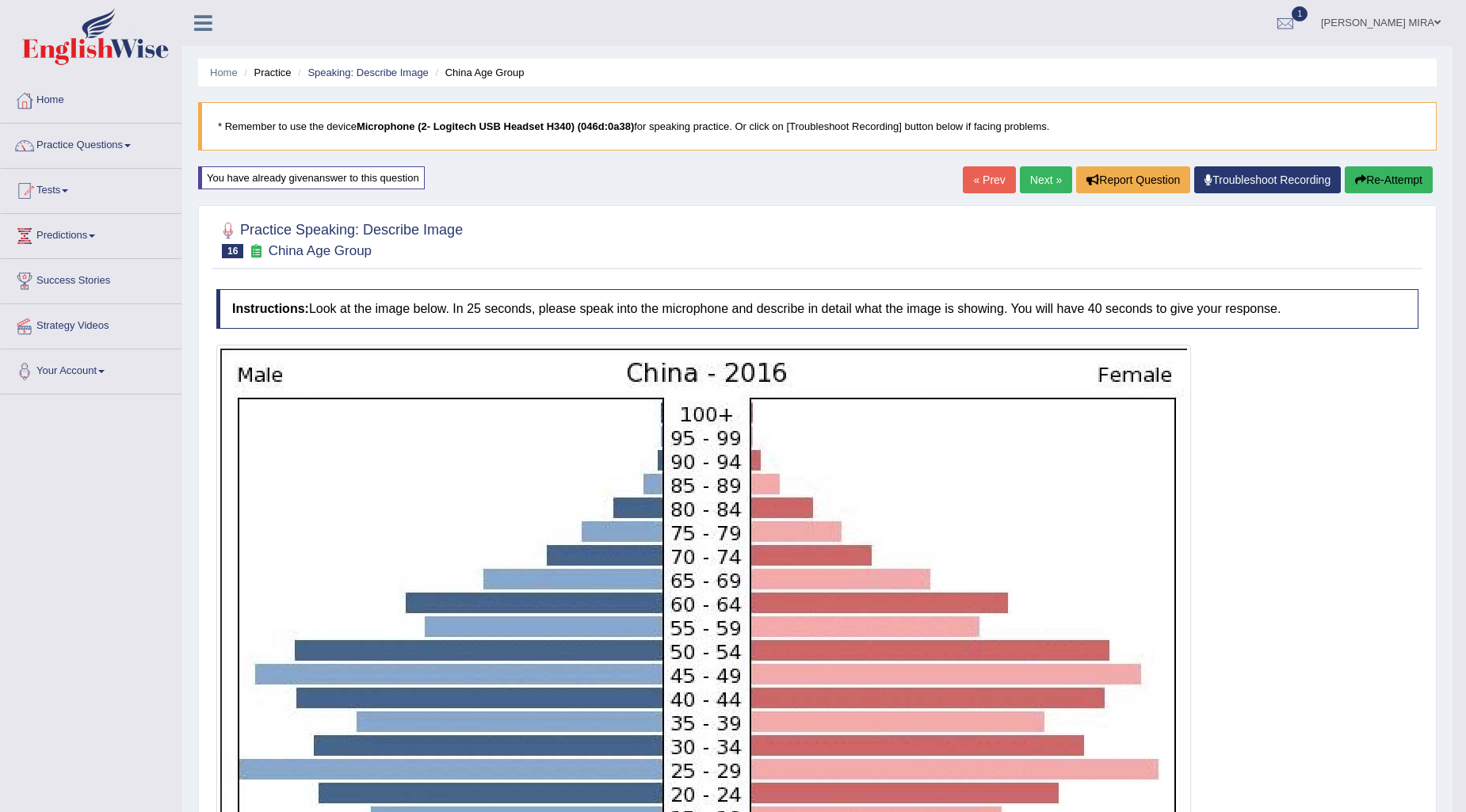
click at [1038, 185] on link "Next »" at bounding box center [1046, 180] width 52 height 26
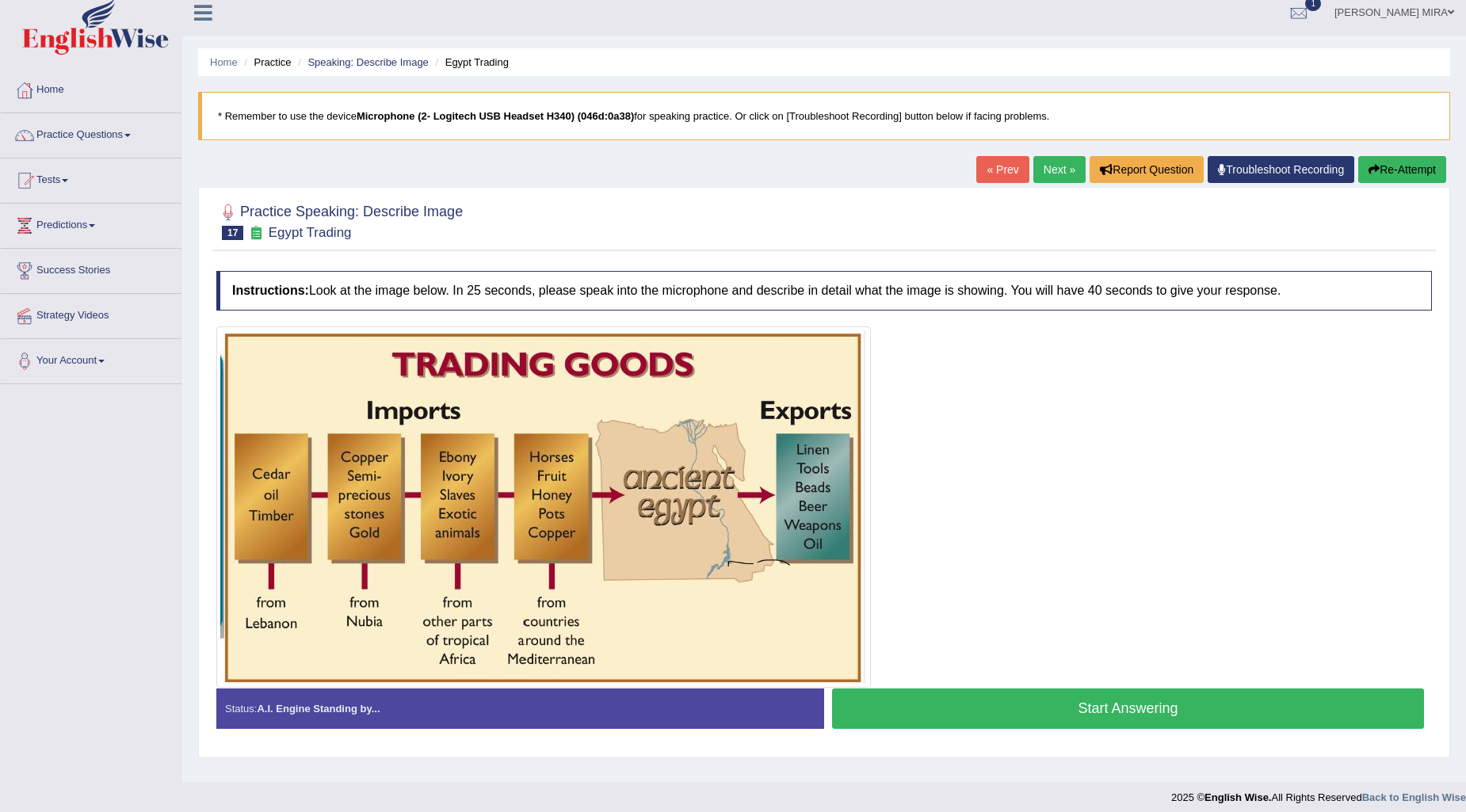
scroll to position [19, 0]
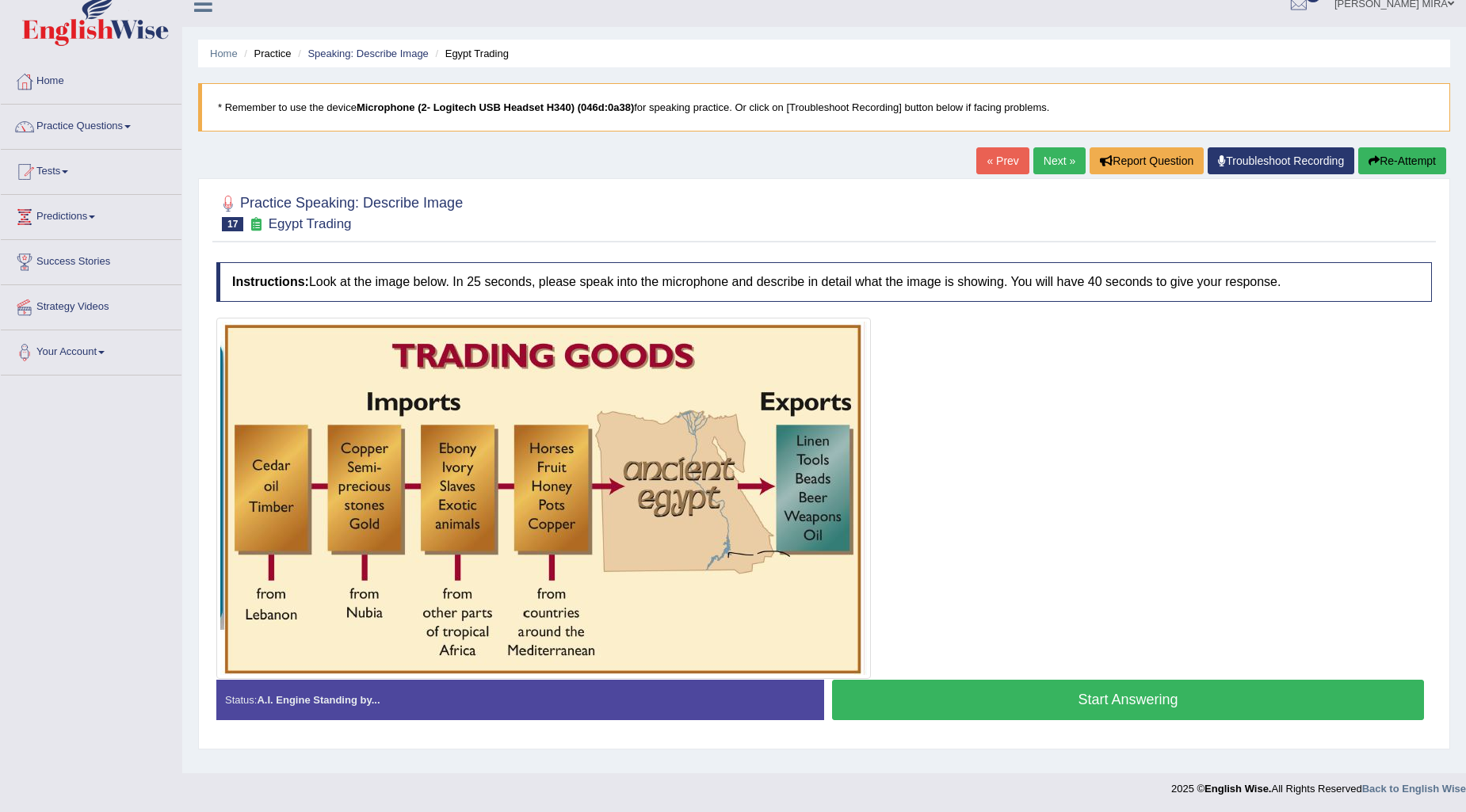
click at [1052, 149] on link "Next »" at bounding box center [1059, 161] width 52 height 26
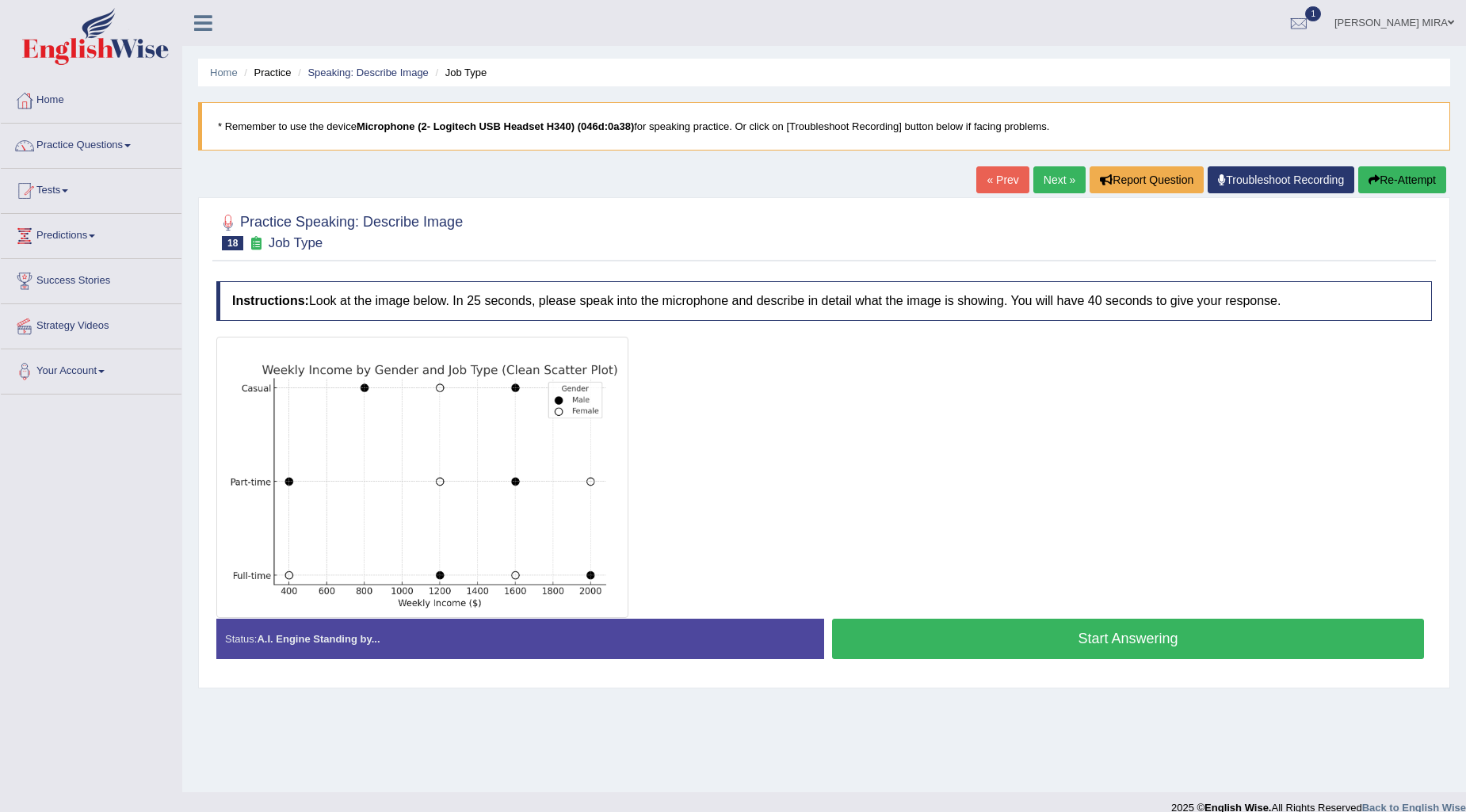
click at [1036, 178] on link "Next »" at bounding box center [1059, 180] width 52 height 26
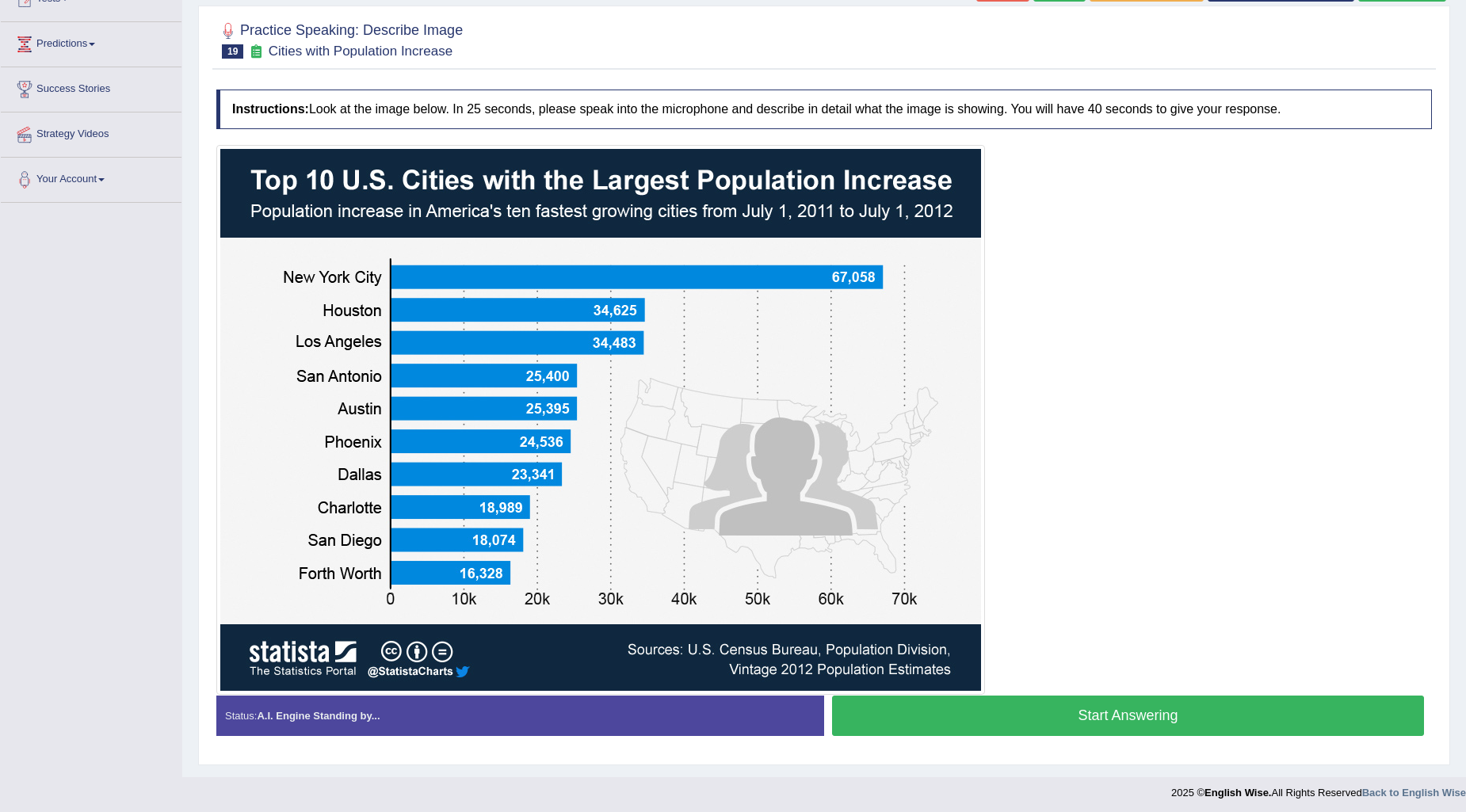
scroll to position [196, 0]
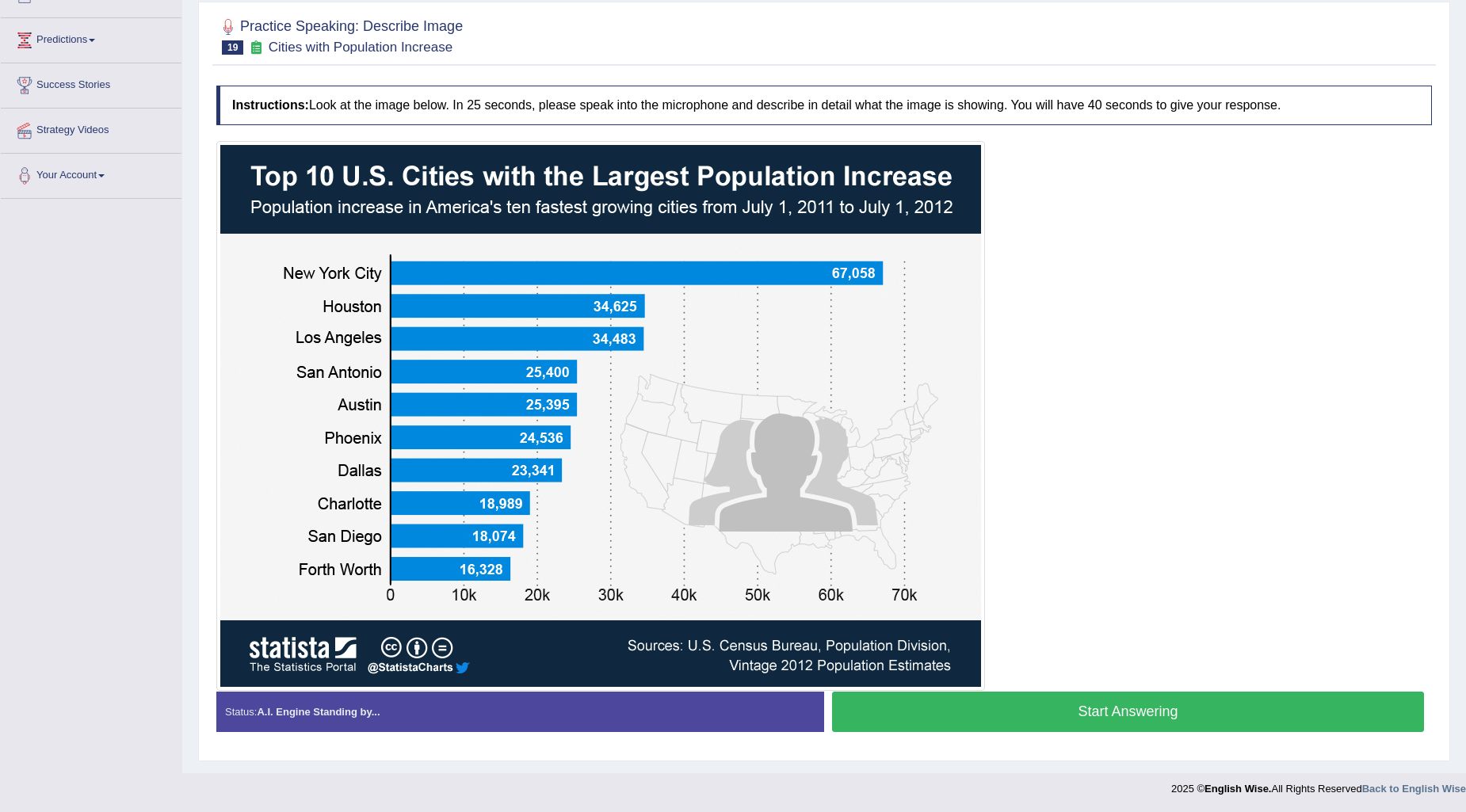
click at [1081, 714] on button "Start Answering" at bounding box center [1128, 712] width 592 height 41
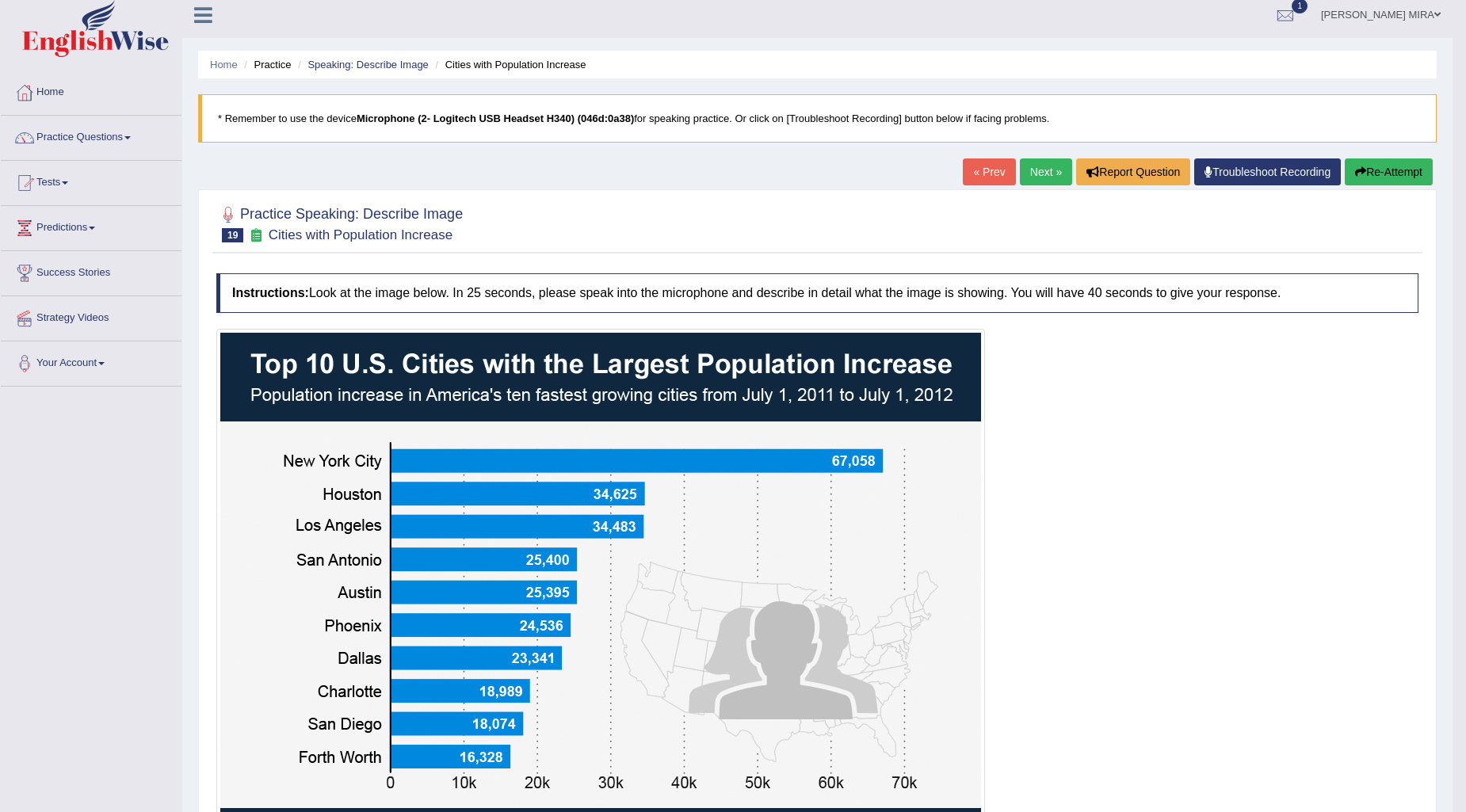
scroll to position [0, 0]
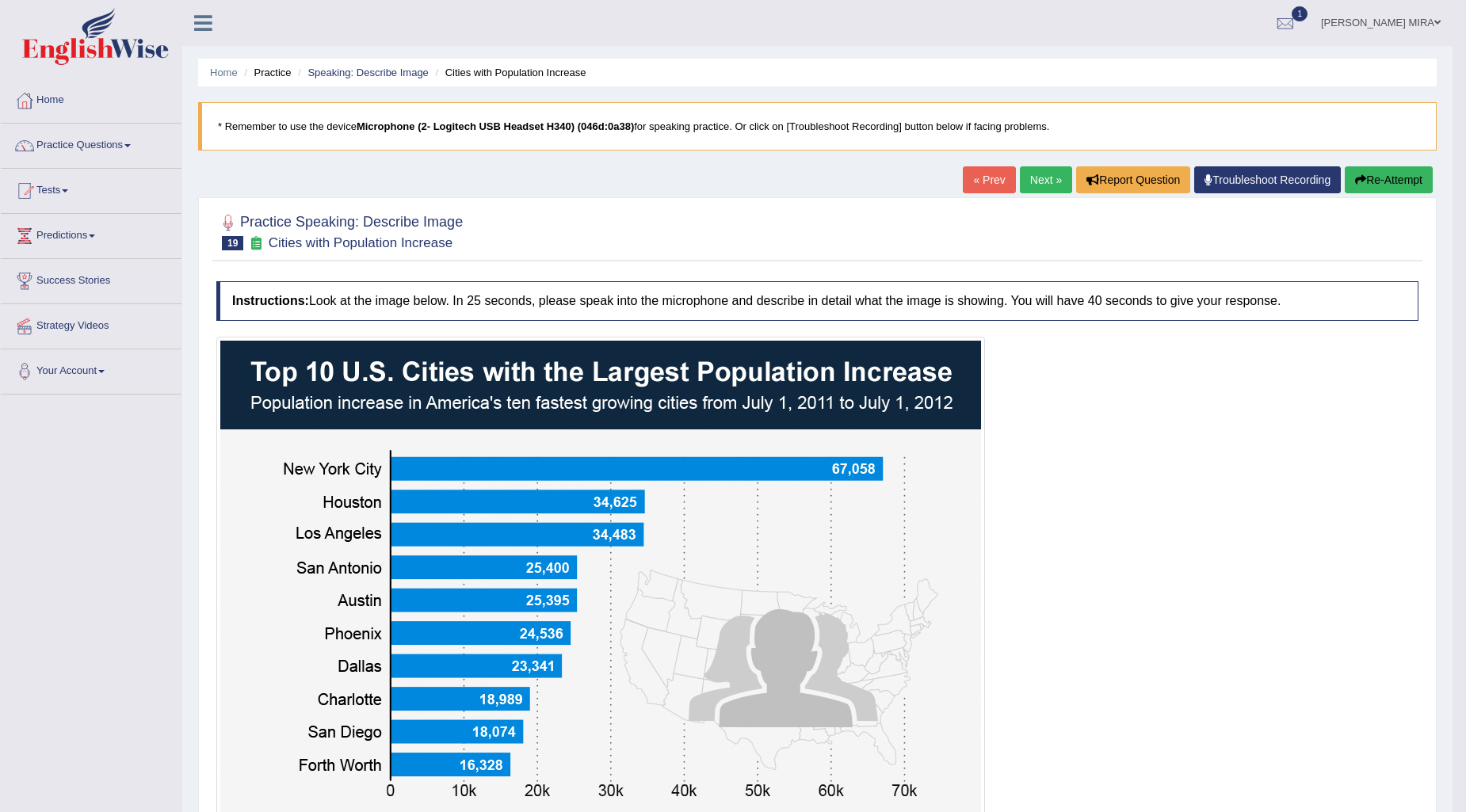
click at [1383, 181] on button "Re-Attempt" at bounding box center [1388, 180] width 88 height 26
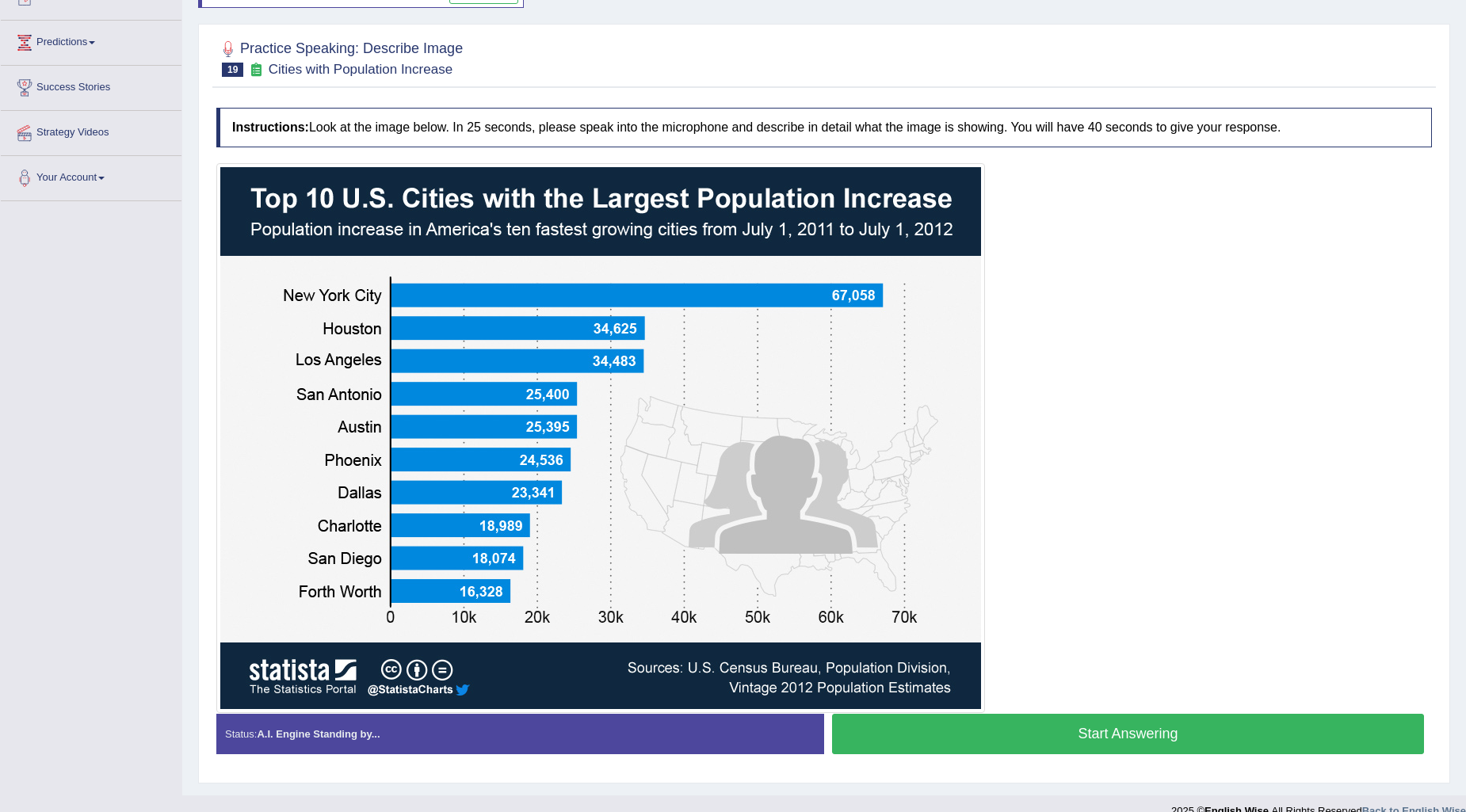
scroll to position [217, 0]
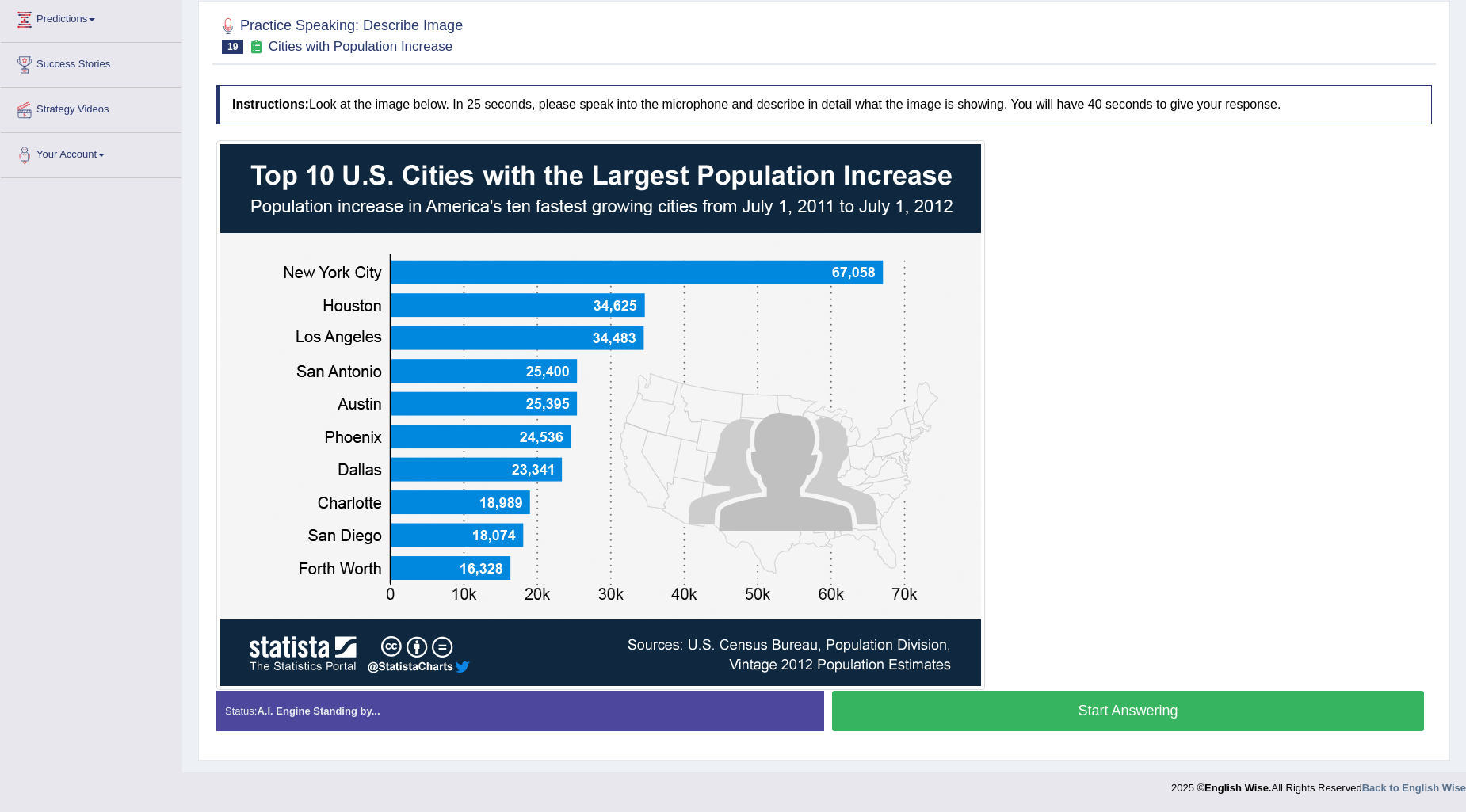
click at [1103, 705] on button "Start Answering" at bounding box center [1128, 711] width 592 height 41
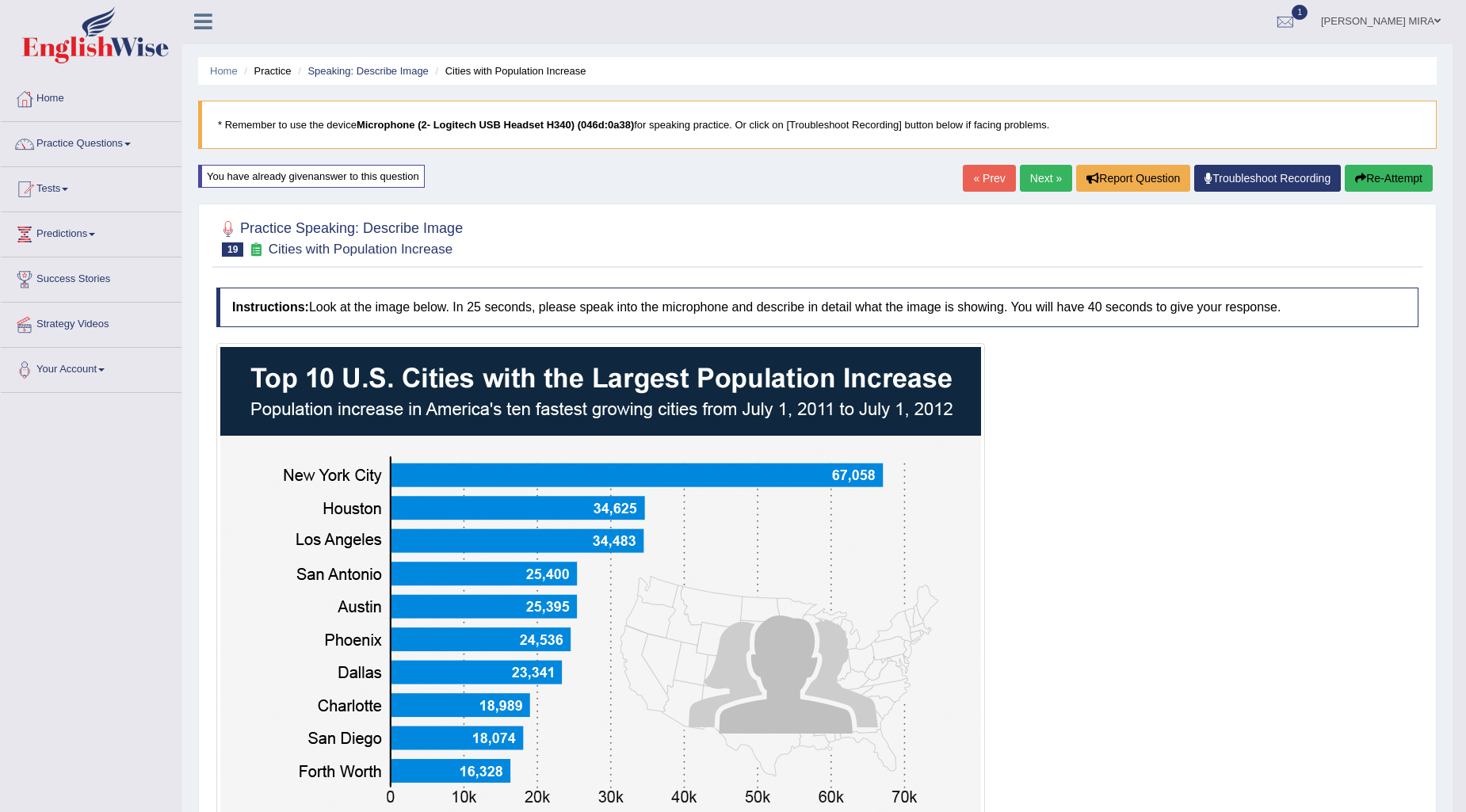
scroll to position [0, 0]
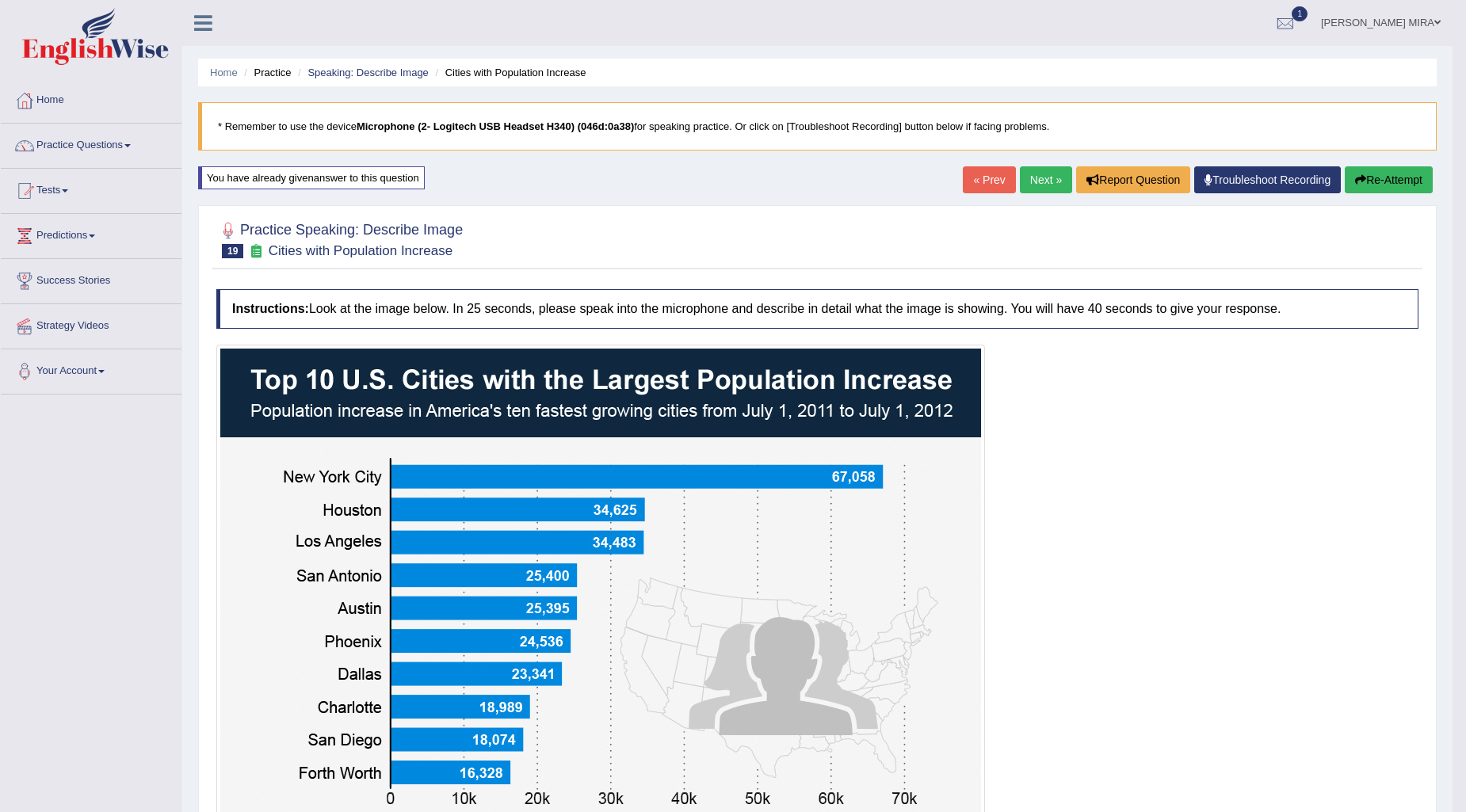
click at [1386, 175] on button "Re-Attempt" at bounding box center [1388, 180] width 88 height 26
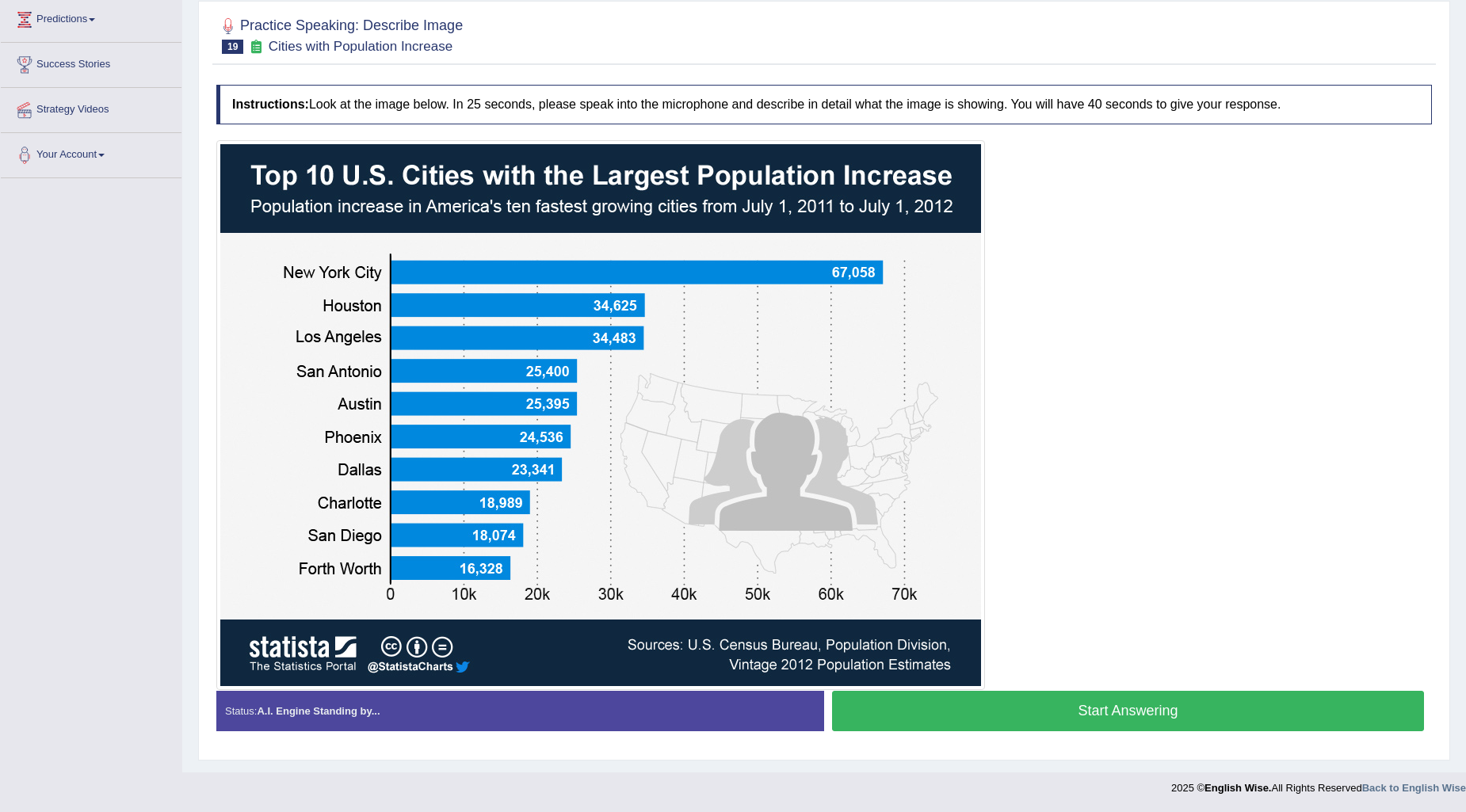
scroll to position [217, 0]
click at [996, 719] on button "Start Answering" at bounding box center [1128, 711] width 592 height 41
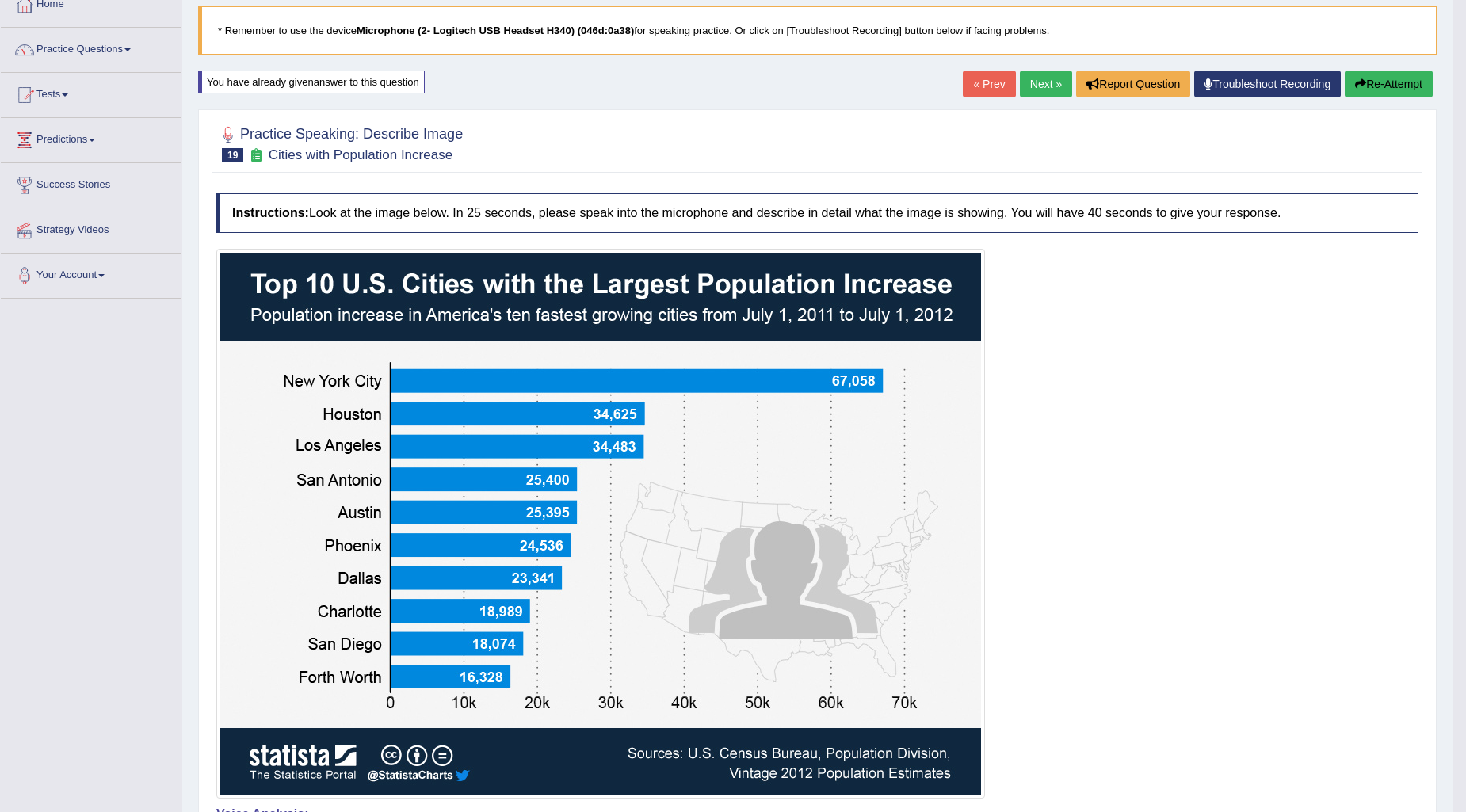
scroll to position [88, 0]
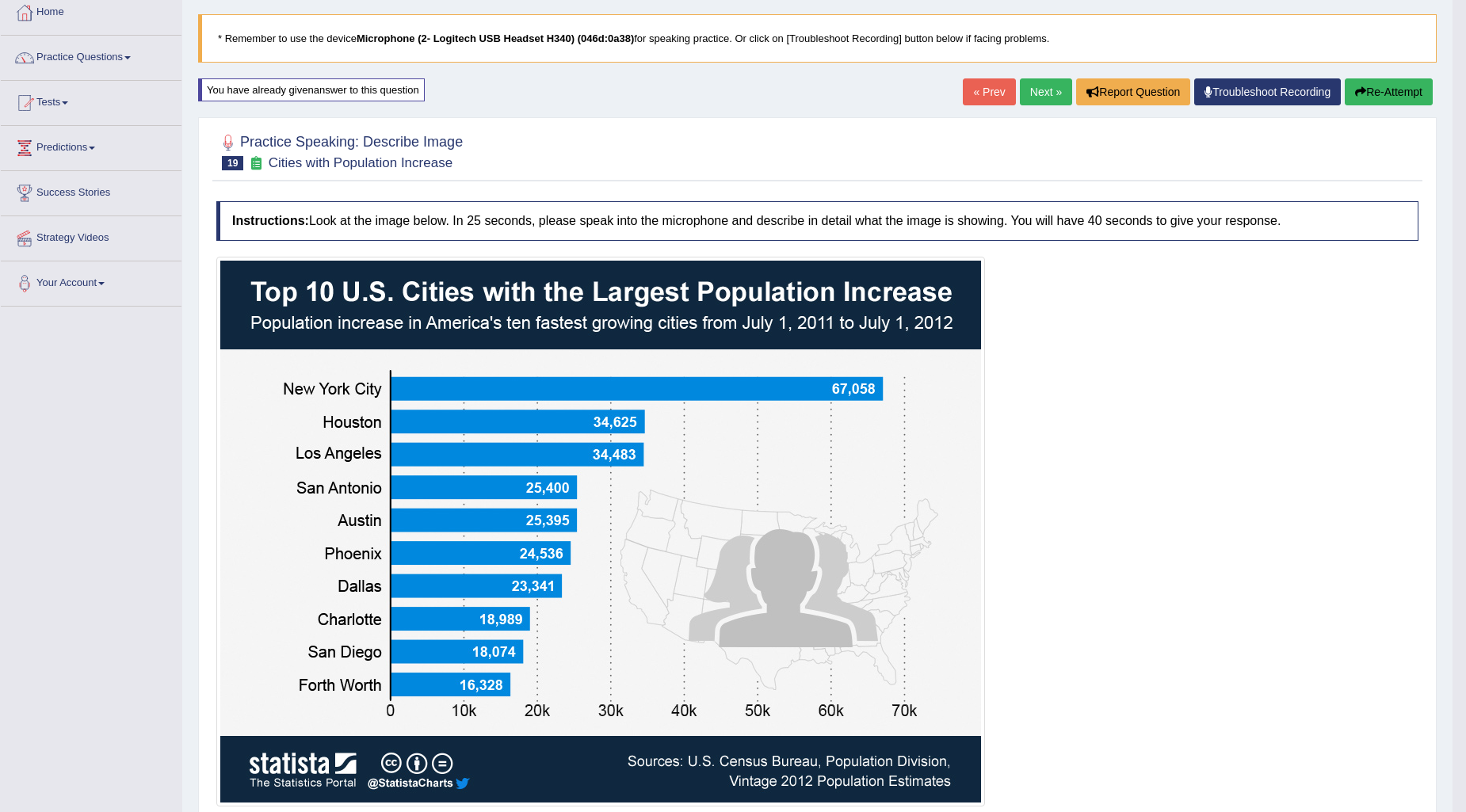
click at [1356, 96] on icon "button" at bounding box center [1361, 92] width 11 height 11
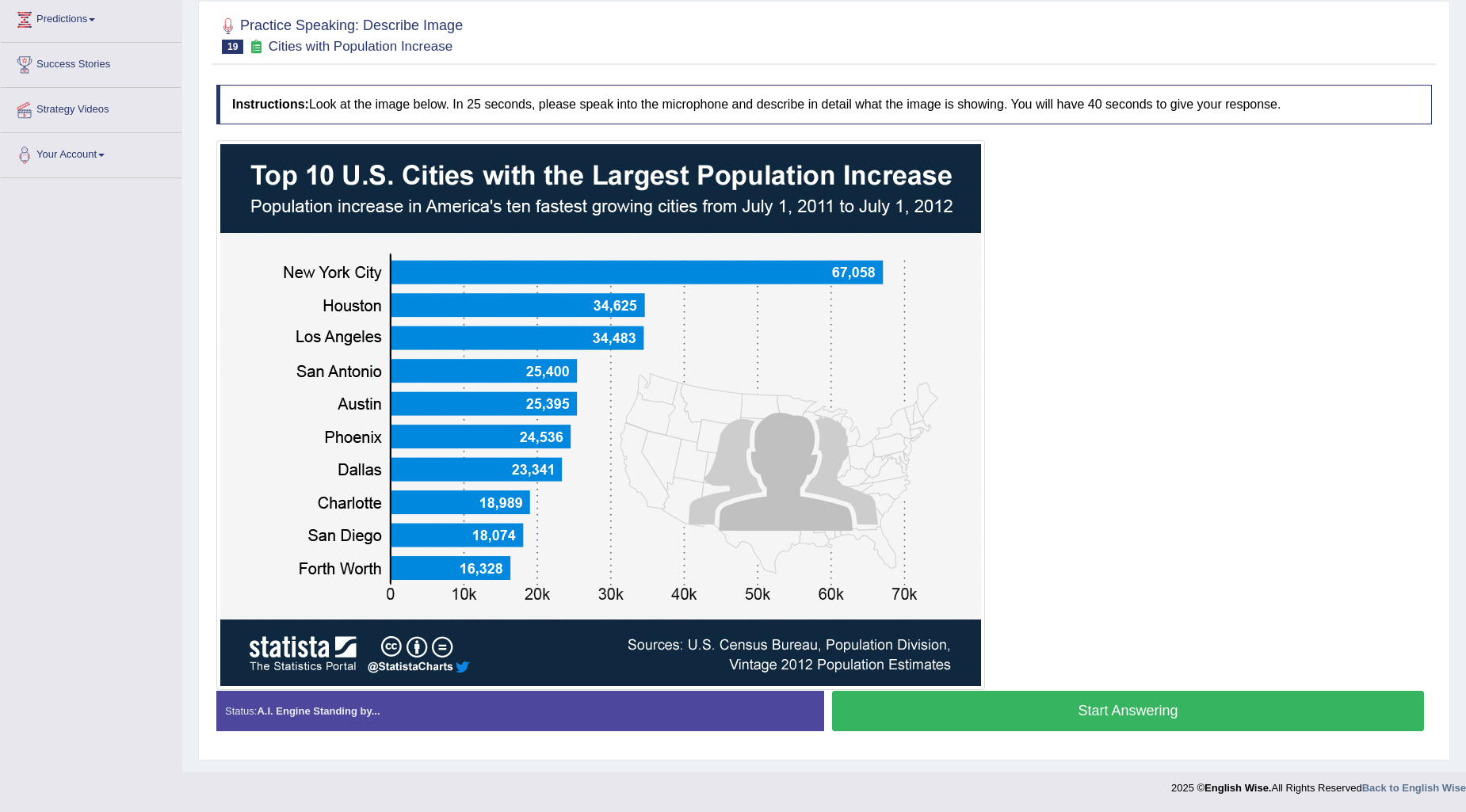
click at [1068, 711] on button "Start Answering" at bounding box center [1128, 711] width 592 height 41
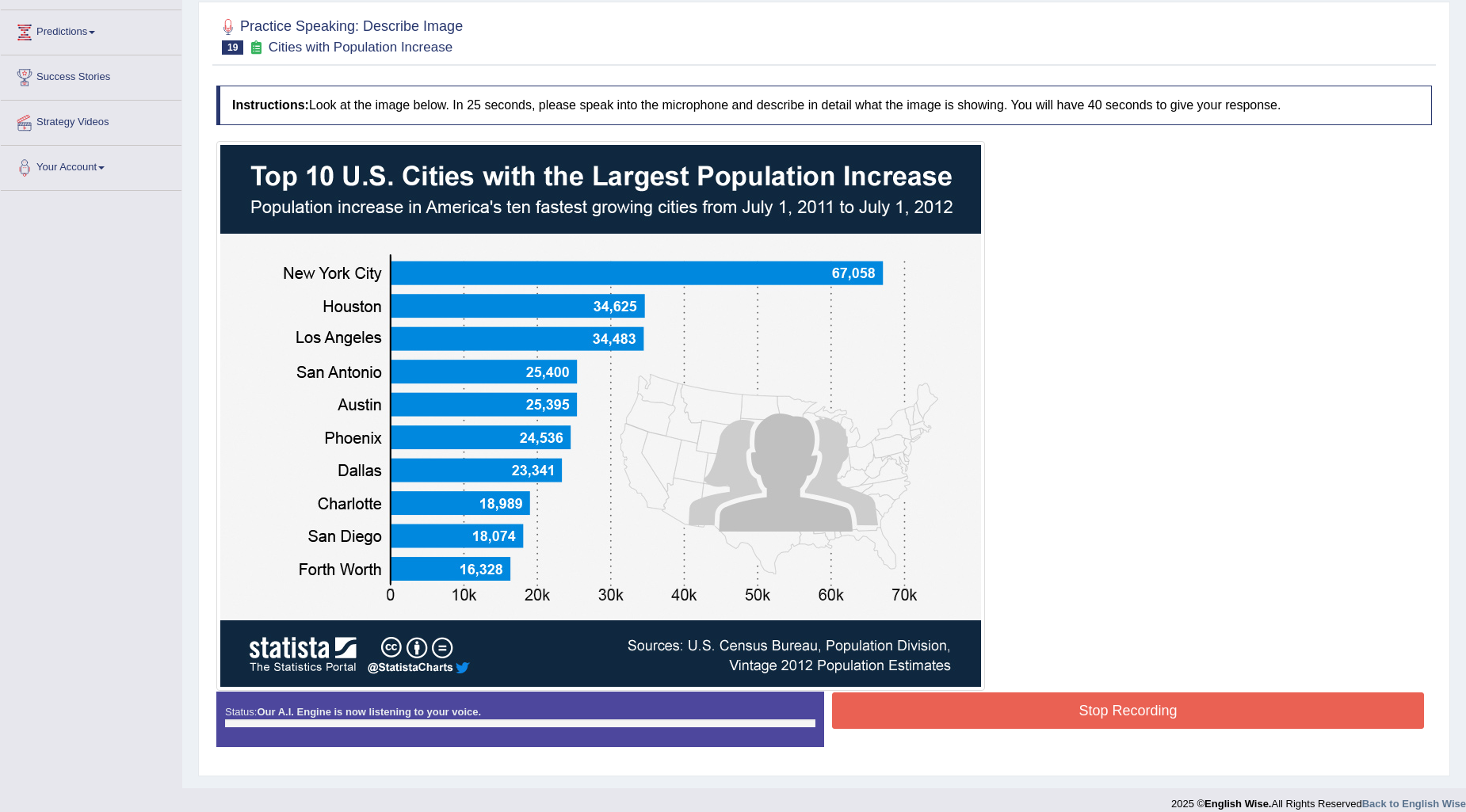
scroll to position [217, 0]
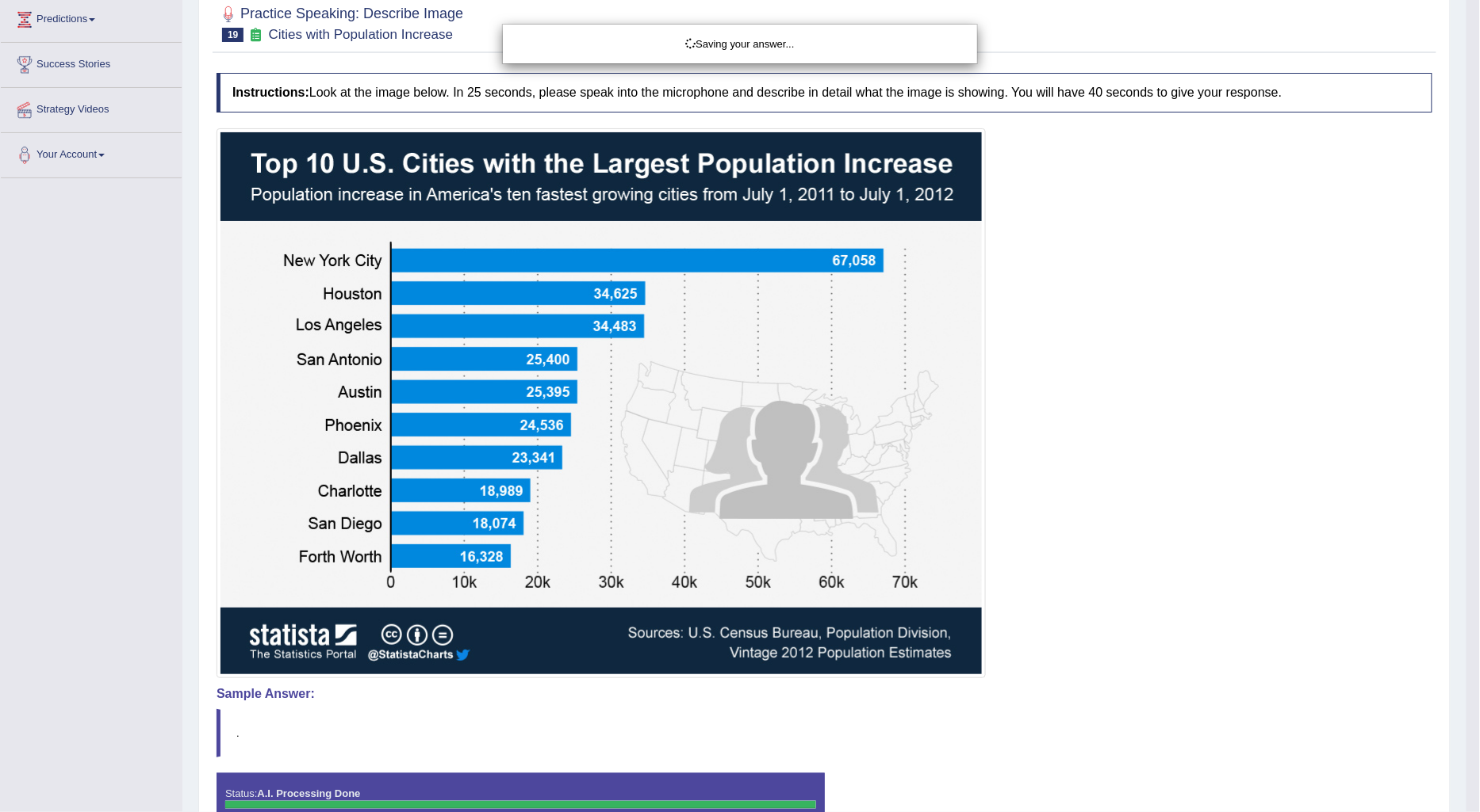
click at [1061, 709] on div "Saving your answer..." at bounding box center [740, 406] width 1480 height 812
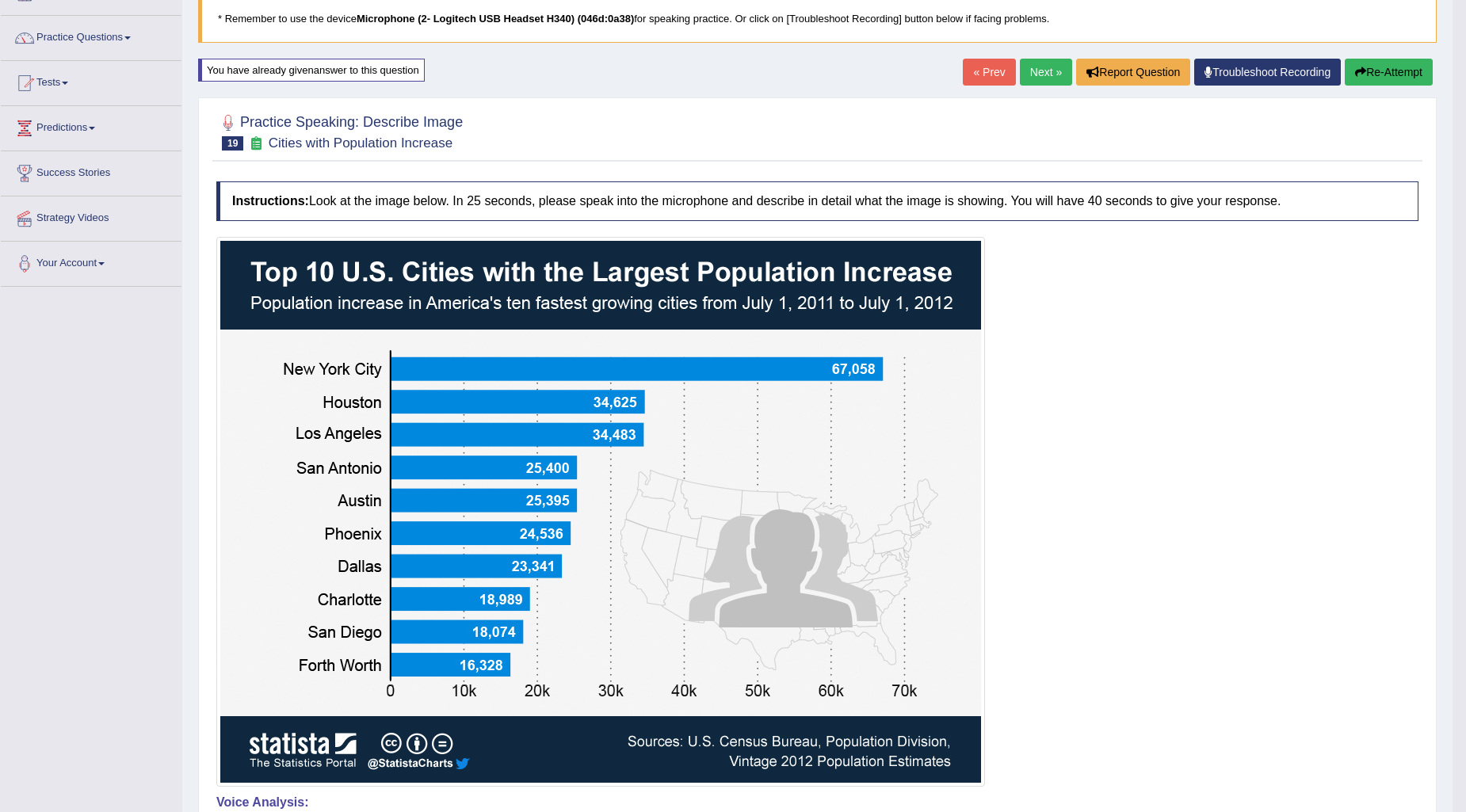
scroll to position [0, 0]
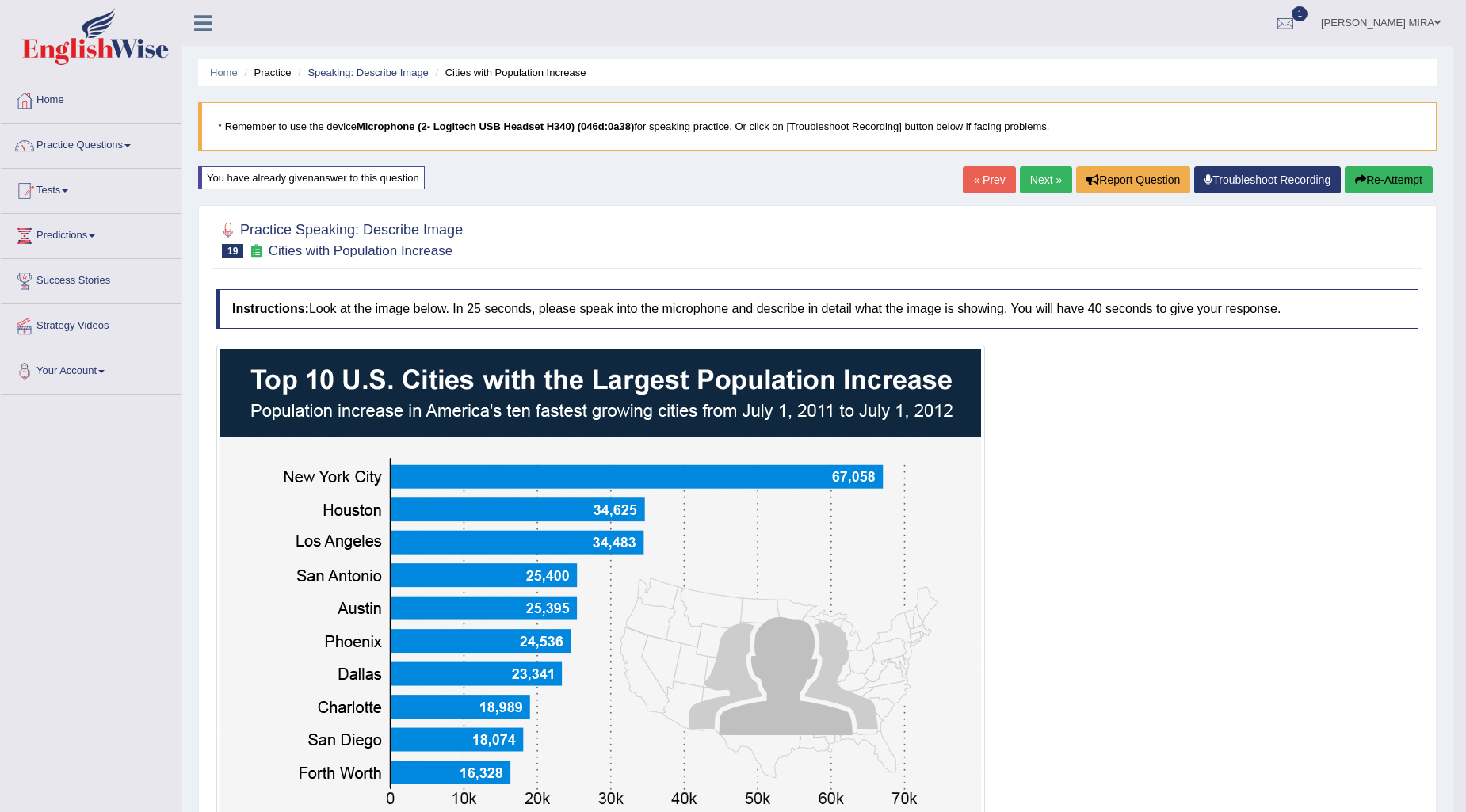
click at [1041, 187] on link "Next »" at bounding box center [1046, 180] width 52 height 26
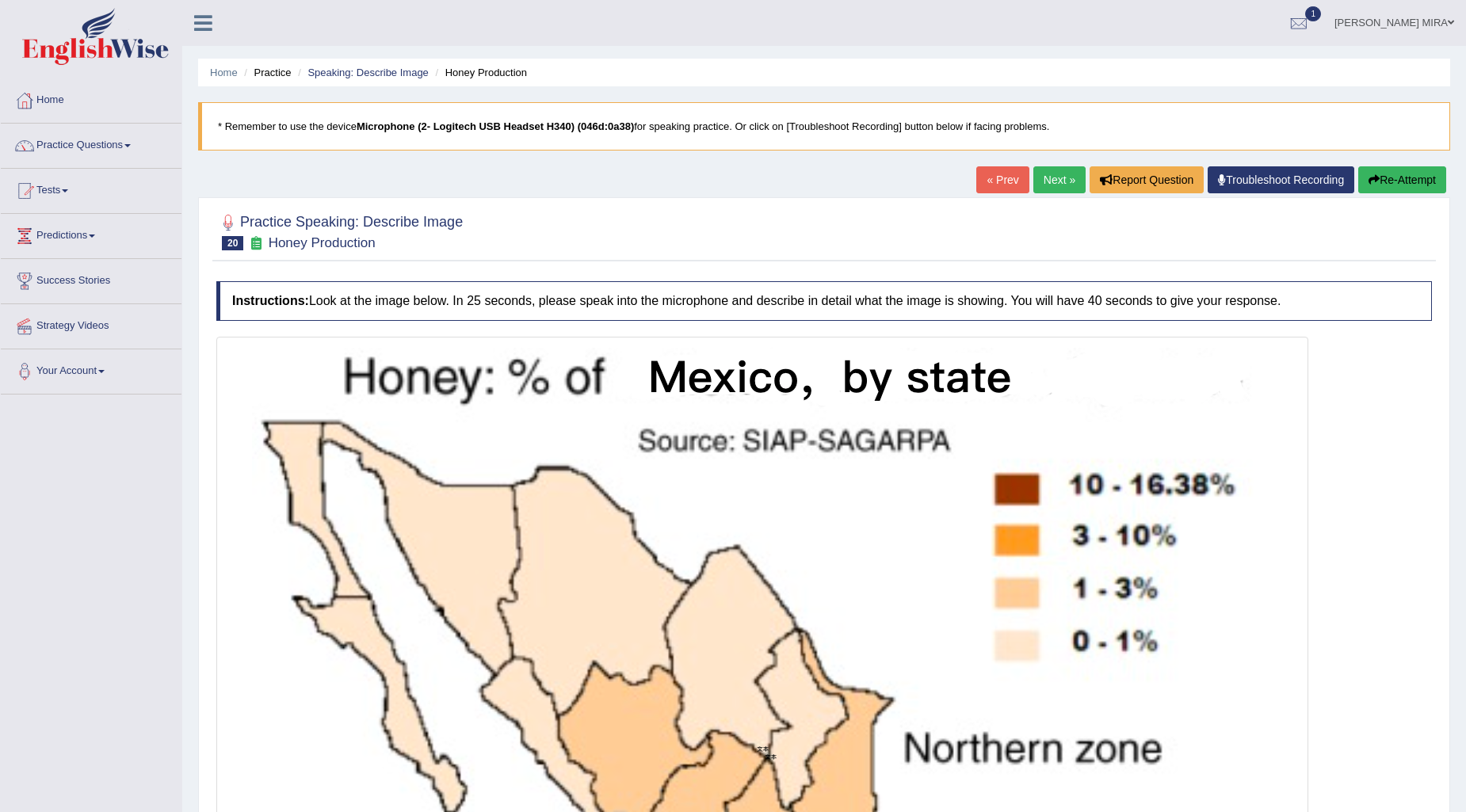
click at [1049, 168] on link "Next »" at bounding box center [1059, 180] width 52 height 26
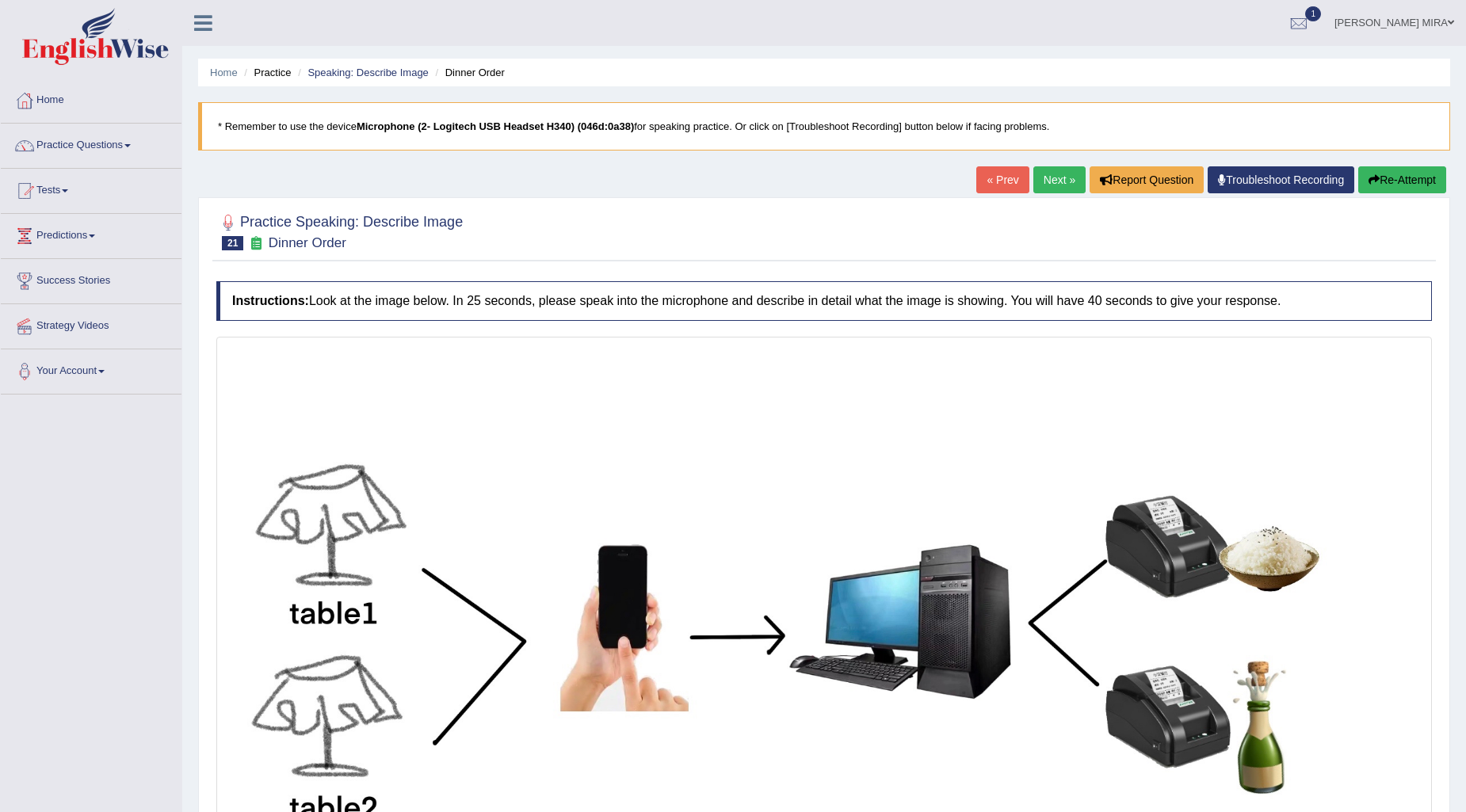
click at [1064, 184] on link "Next »" at bounding box center [1059, 180] width 52 height 26
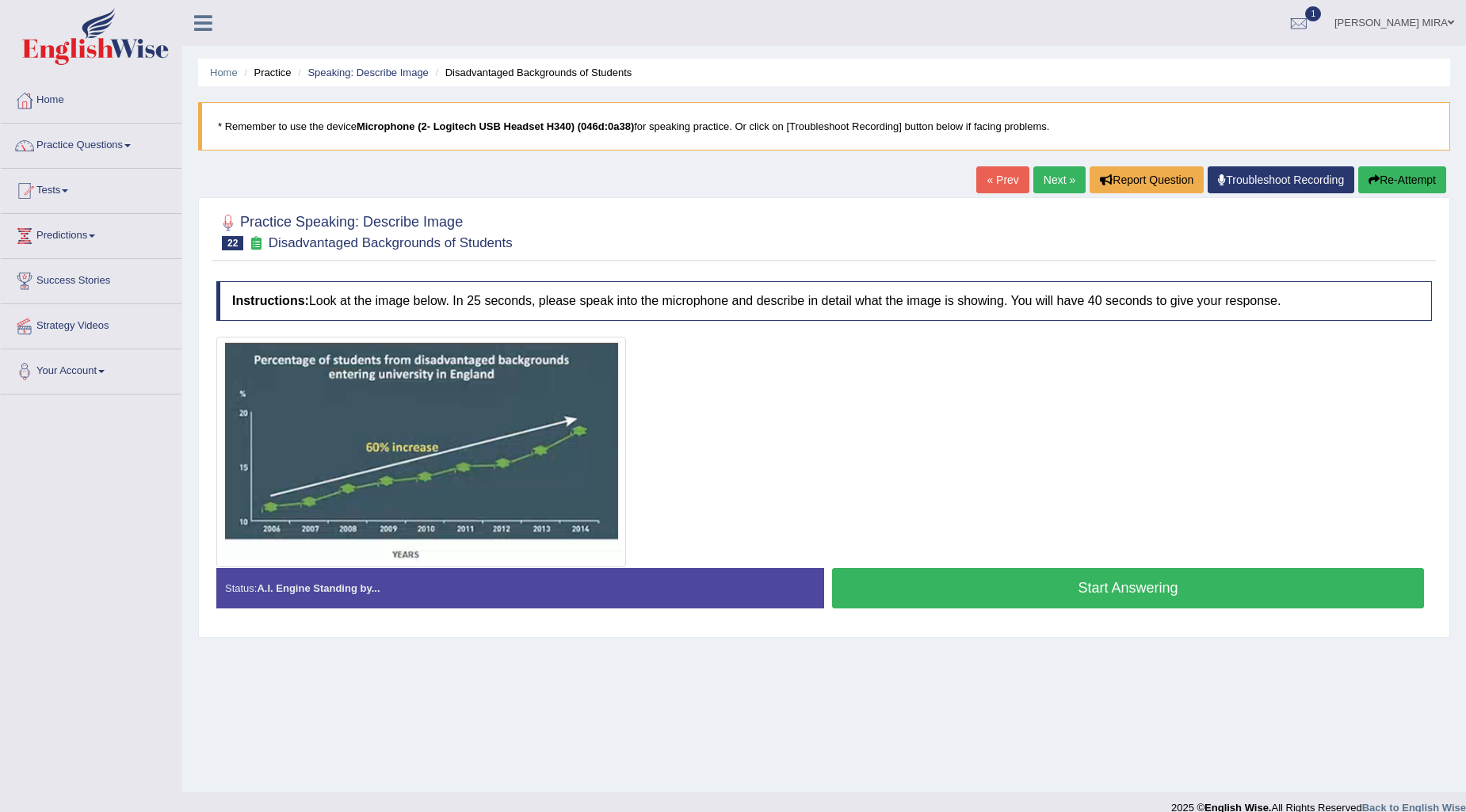
click at [1048, 587] on button "Start Answering" at bounding box center [1128, 589] width 592 height 41
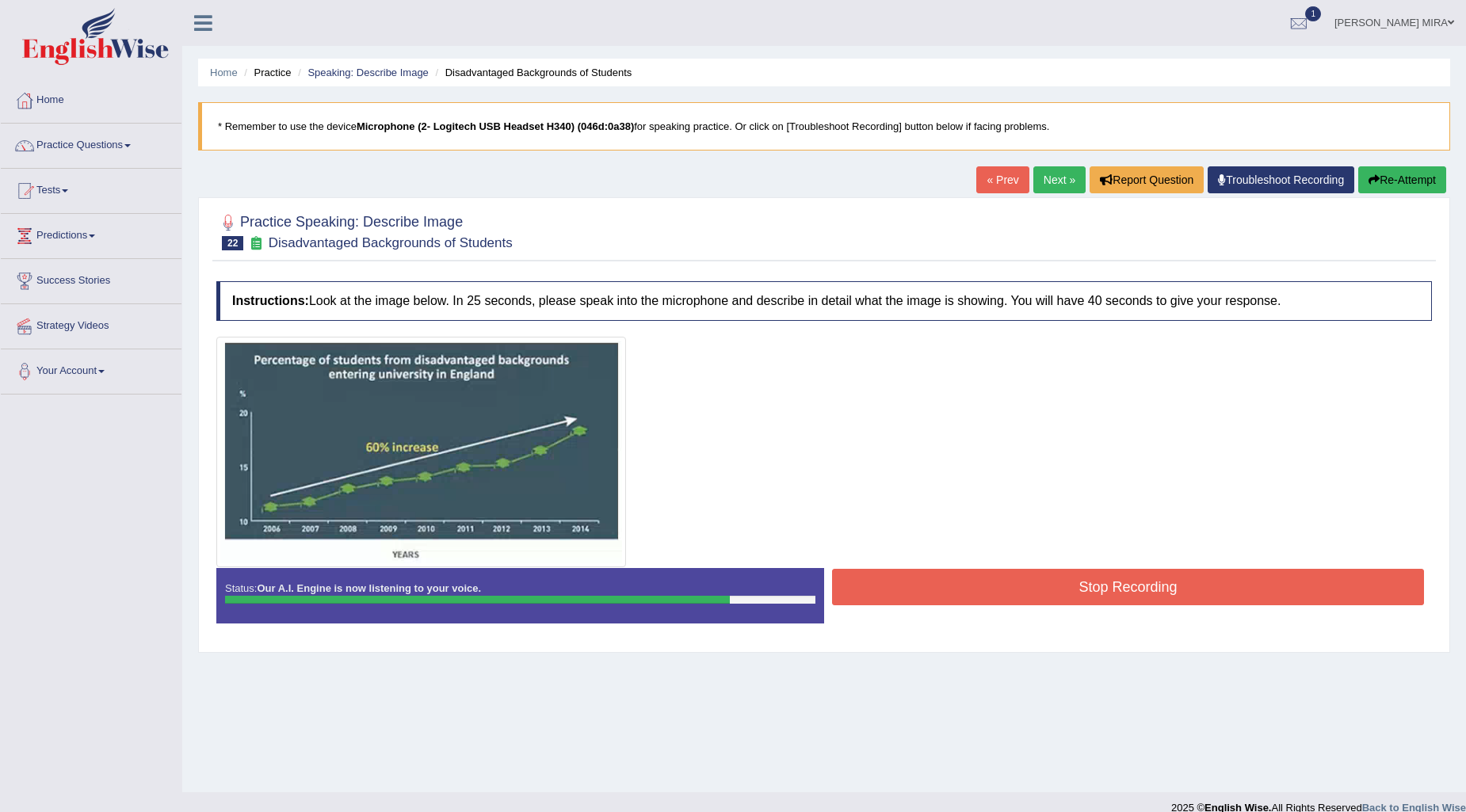
click at [899, 594] on button "Stop Recording" at bounding box center [1128, 587] width 592 height 37
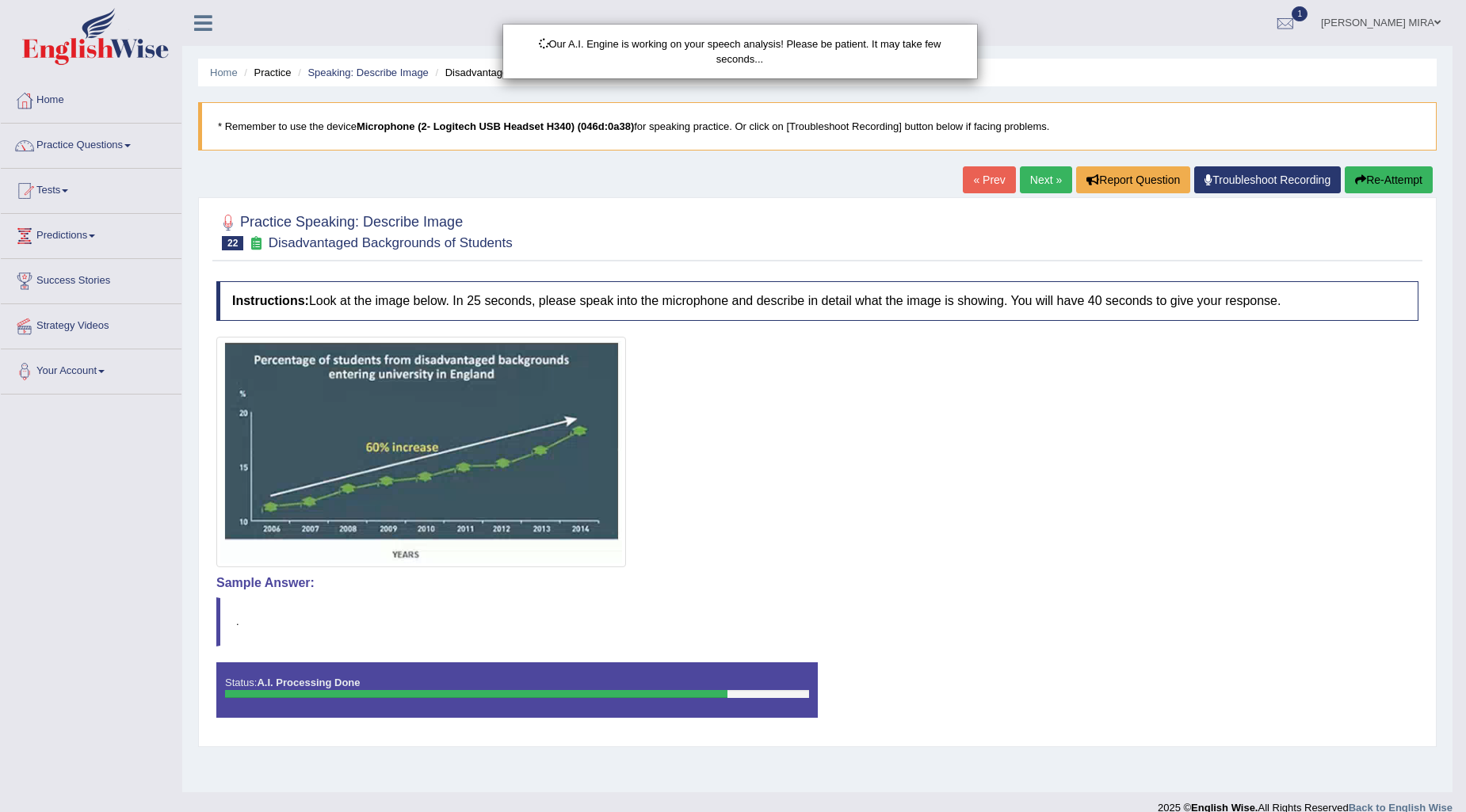
scroll to position [19, 0]
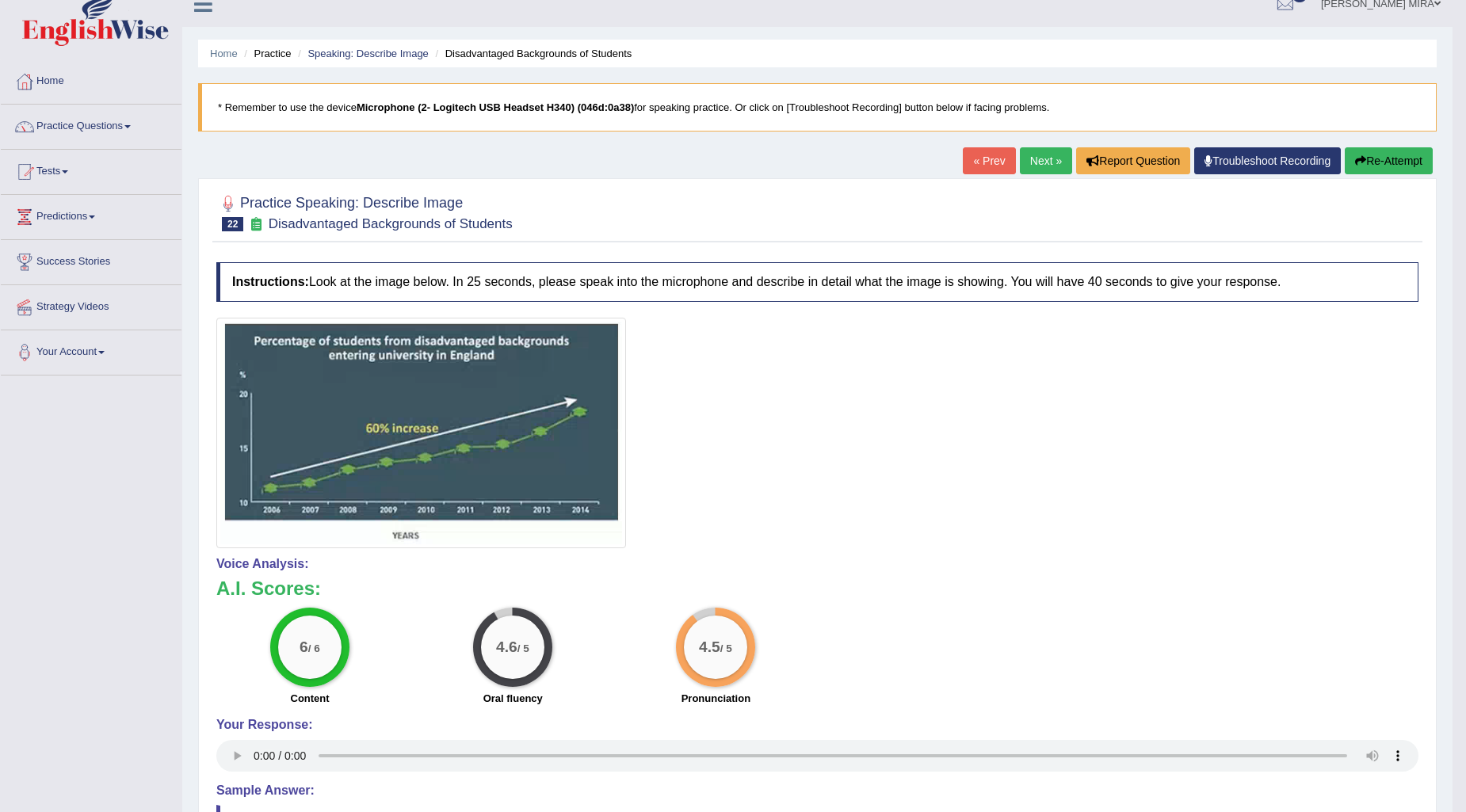
click at [1047, 169] on link "Next »" at bounding box center [1046, 161] width 52 height 26
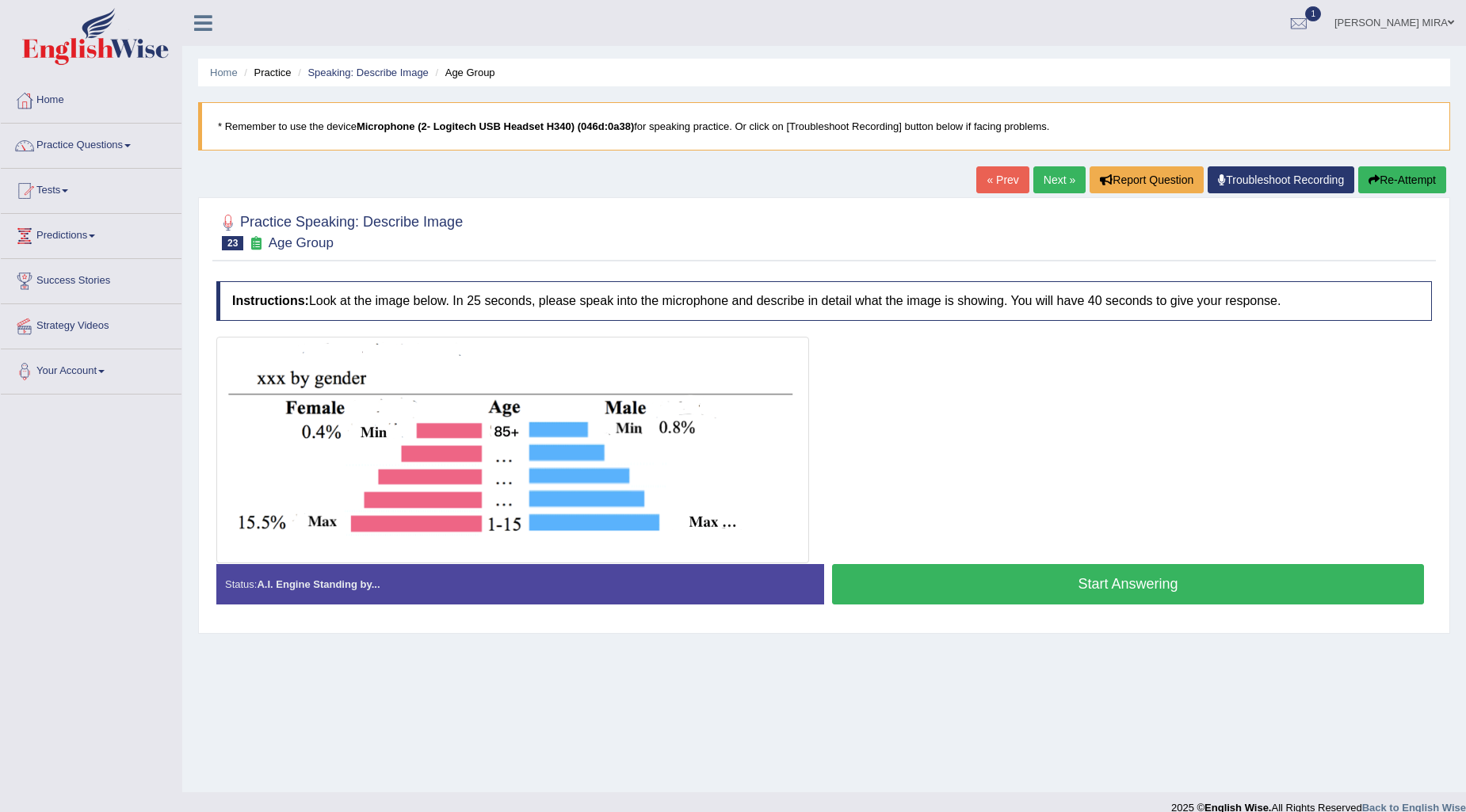
click at [992, 579] on button "Start Answering" at bounding box center [1128, 584] width 592 height 41
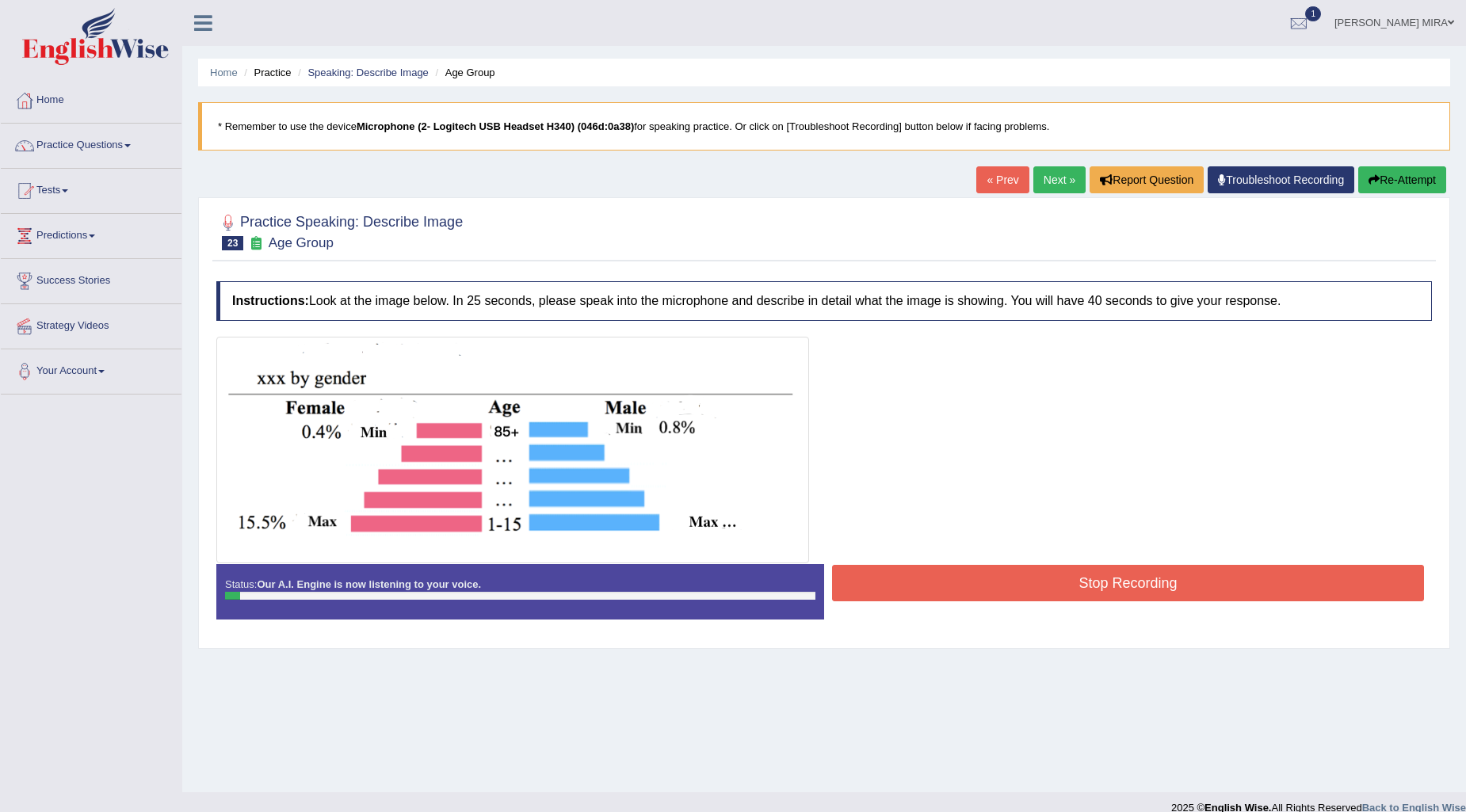
click at [1067, 168] on link "Next »" at bounding box center [1059, 180] width 52 height 26
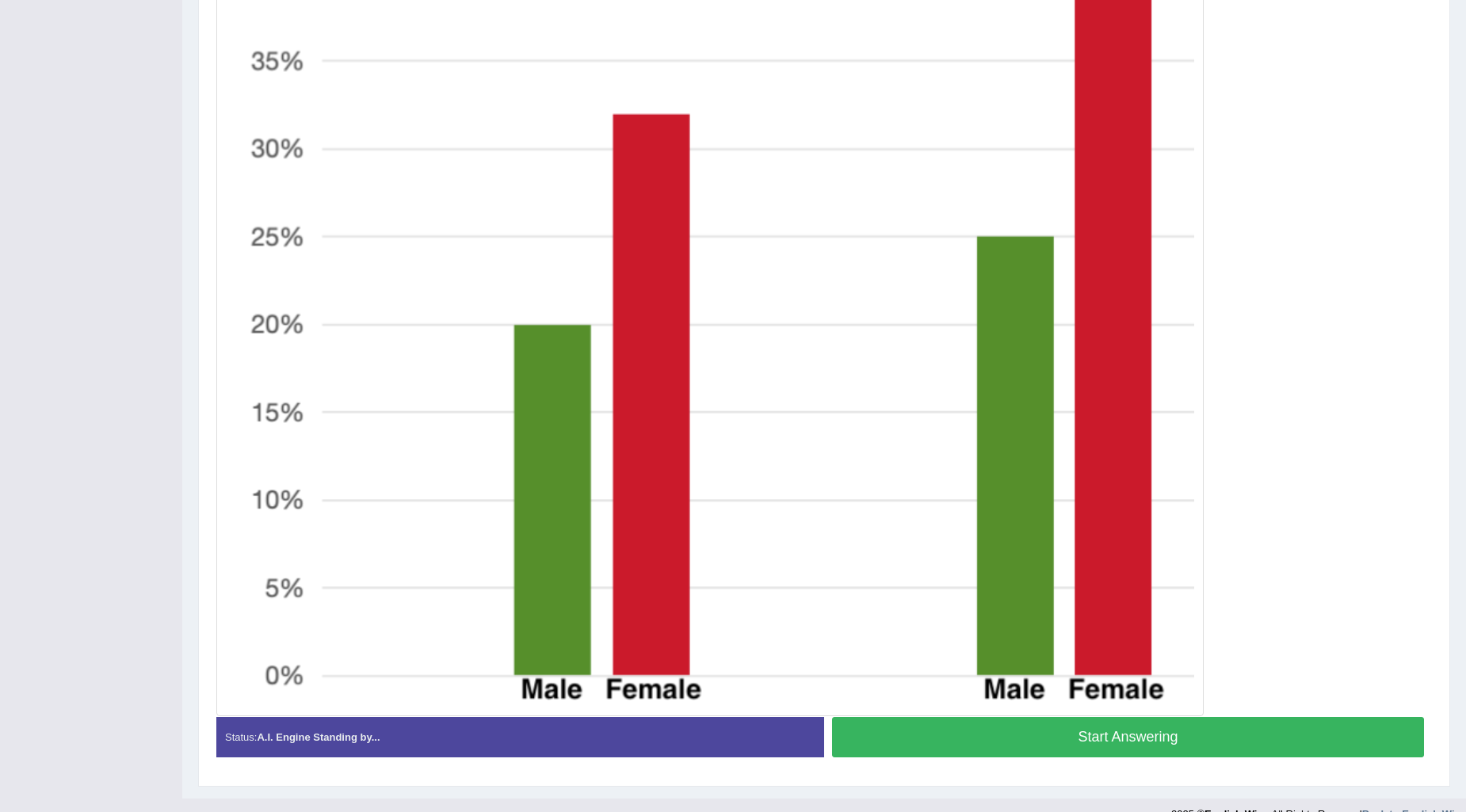
scroll to position [558, 0]
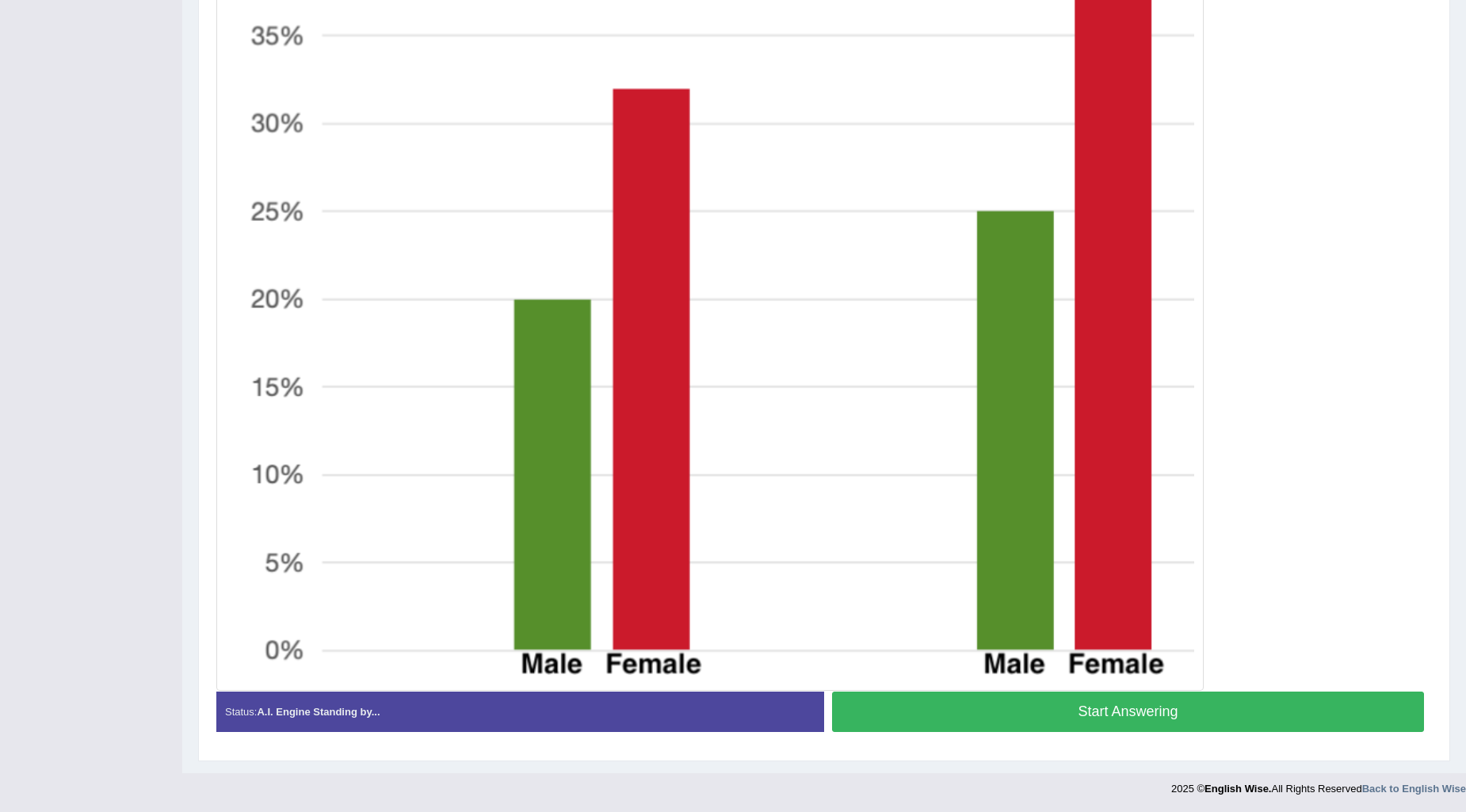
click at [1067, 710] on button "Start Answering" at bounding box center [1128, 712] width 592 height 41
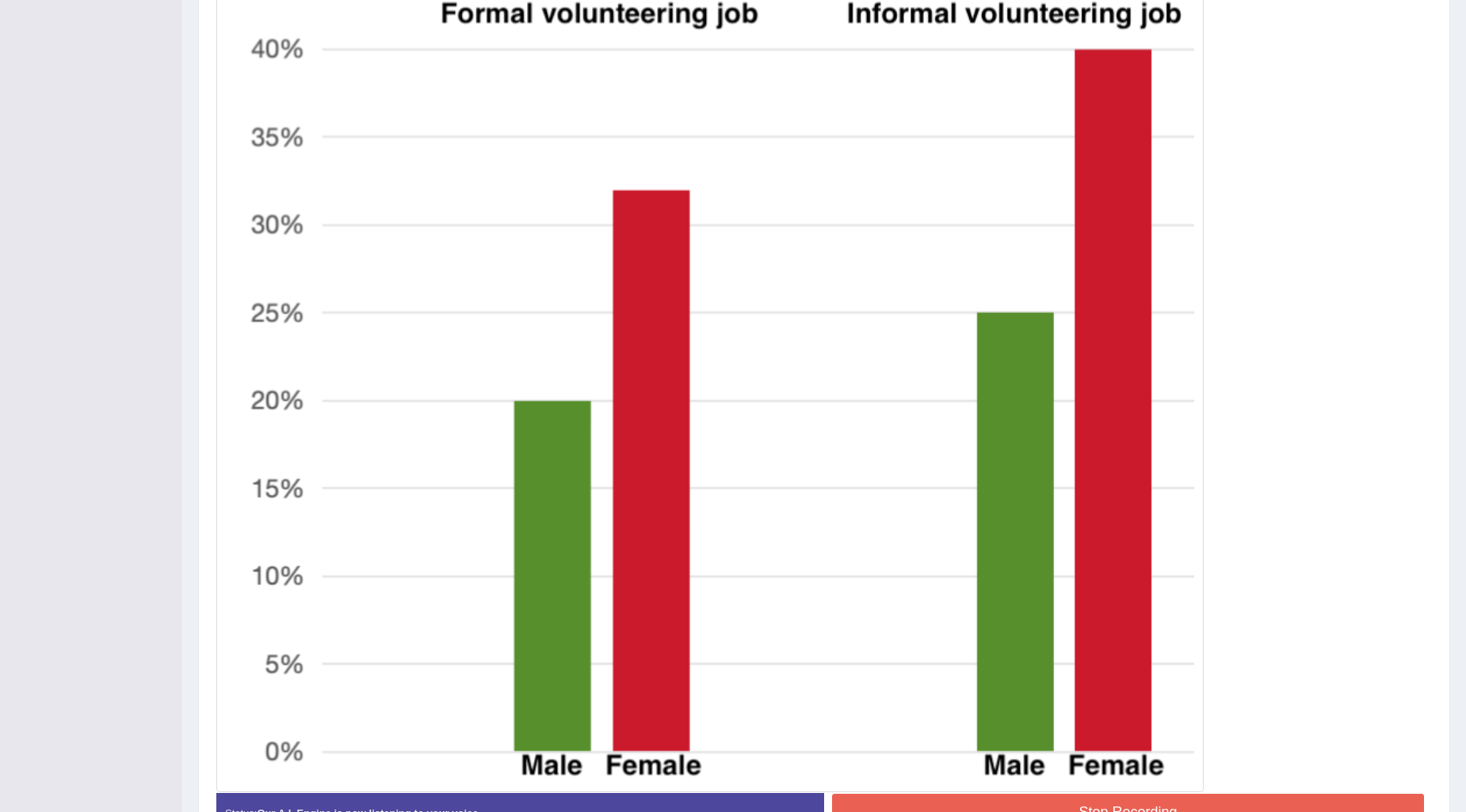
scroll to position [574, 0]
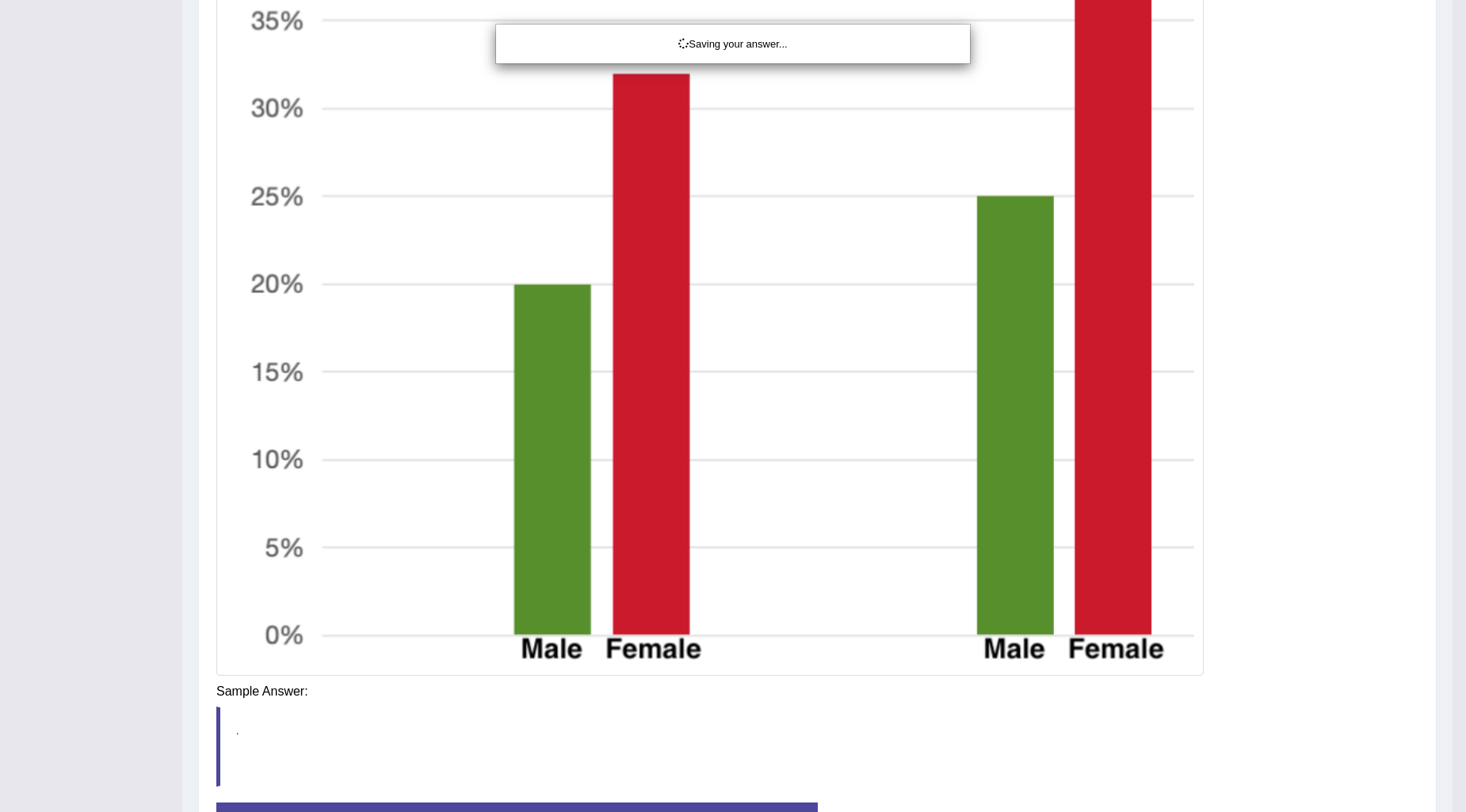
click at [914, 690] on div "Saving your answer..." at bounding box center [733, 406] width 1466 height 812
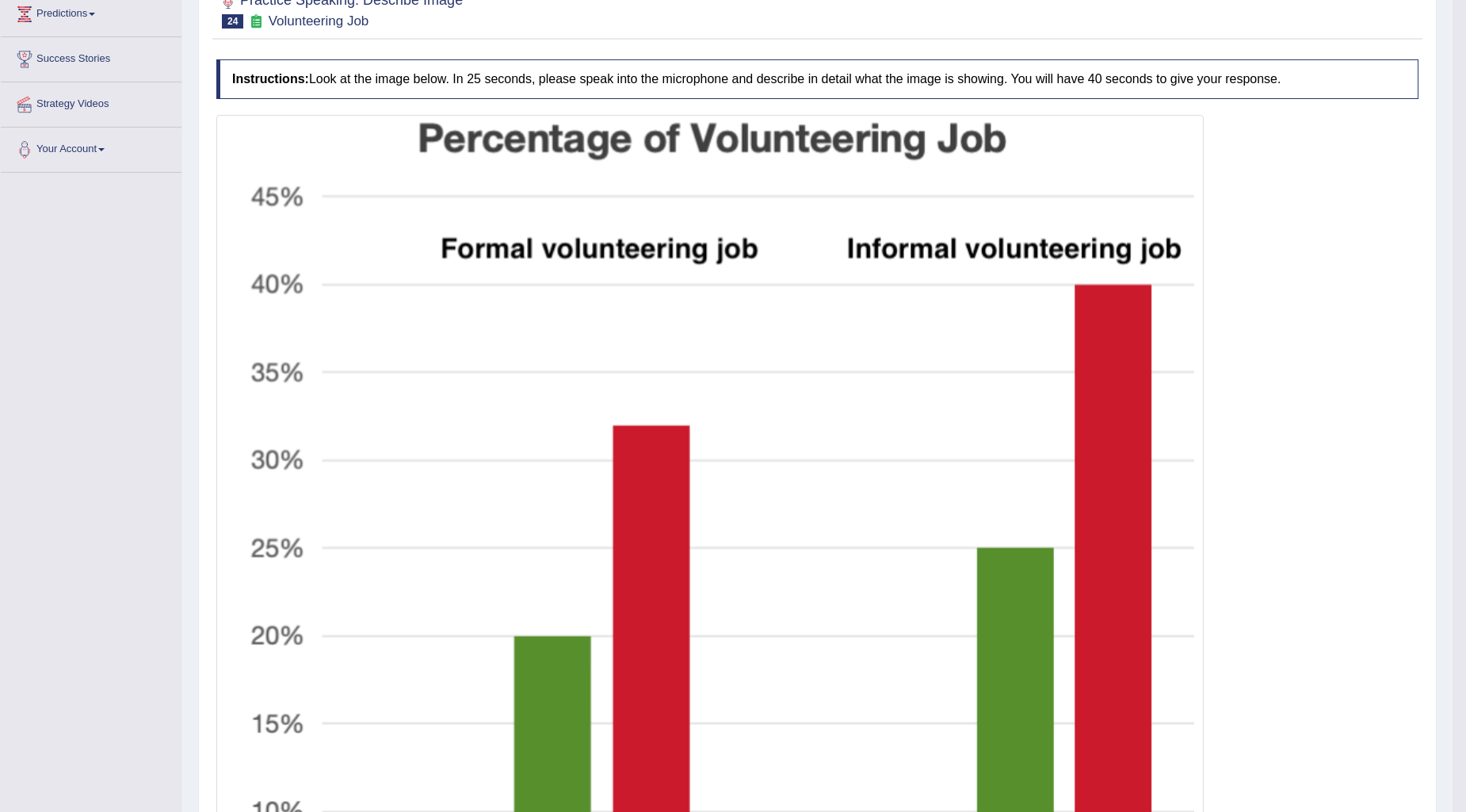
scroll to position [0, 0]
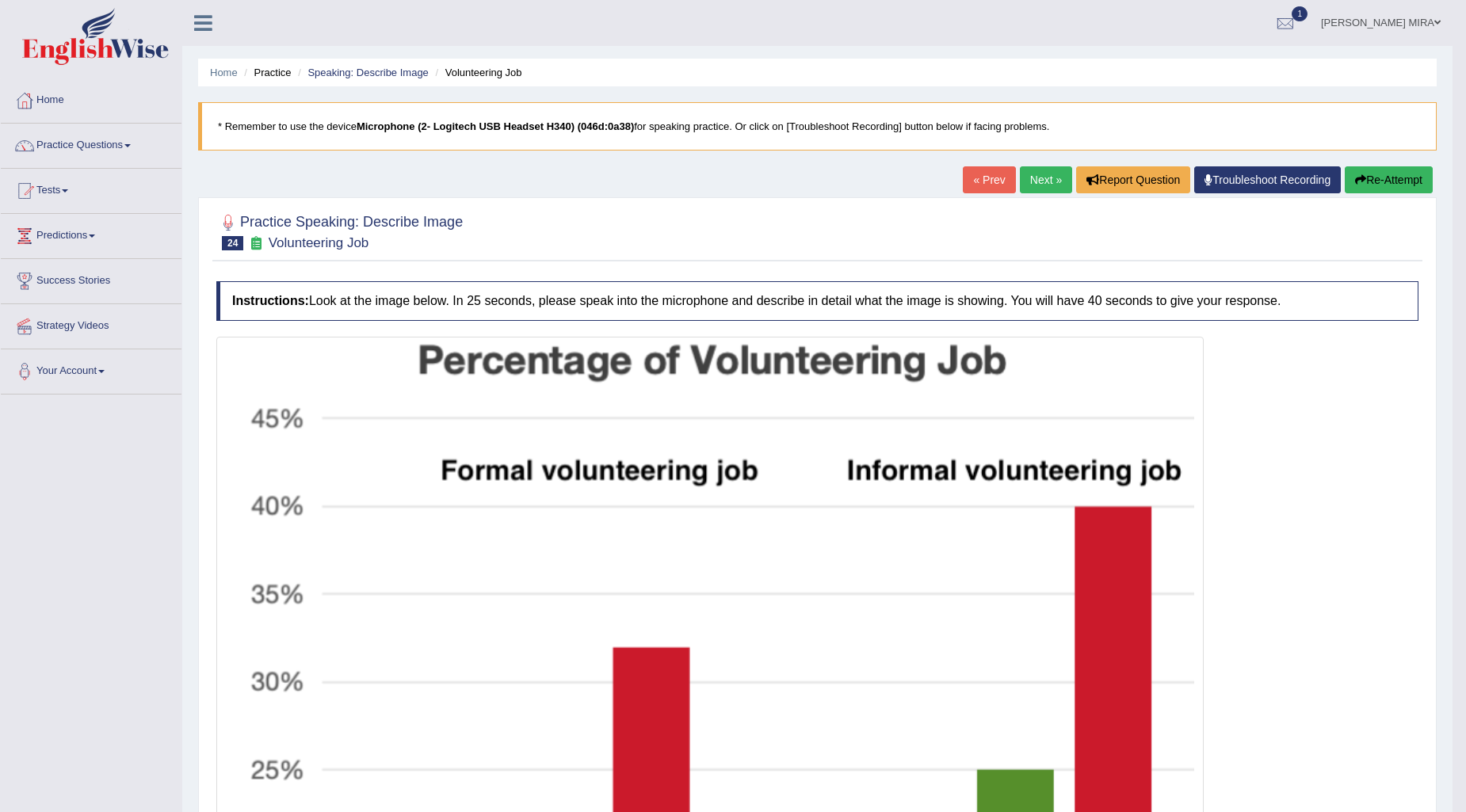
click at [115, 147] on link "Practice Questions" at bounding box center [91, 144] width 181 height 40
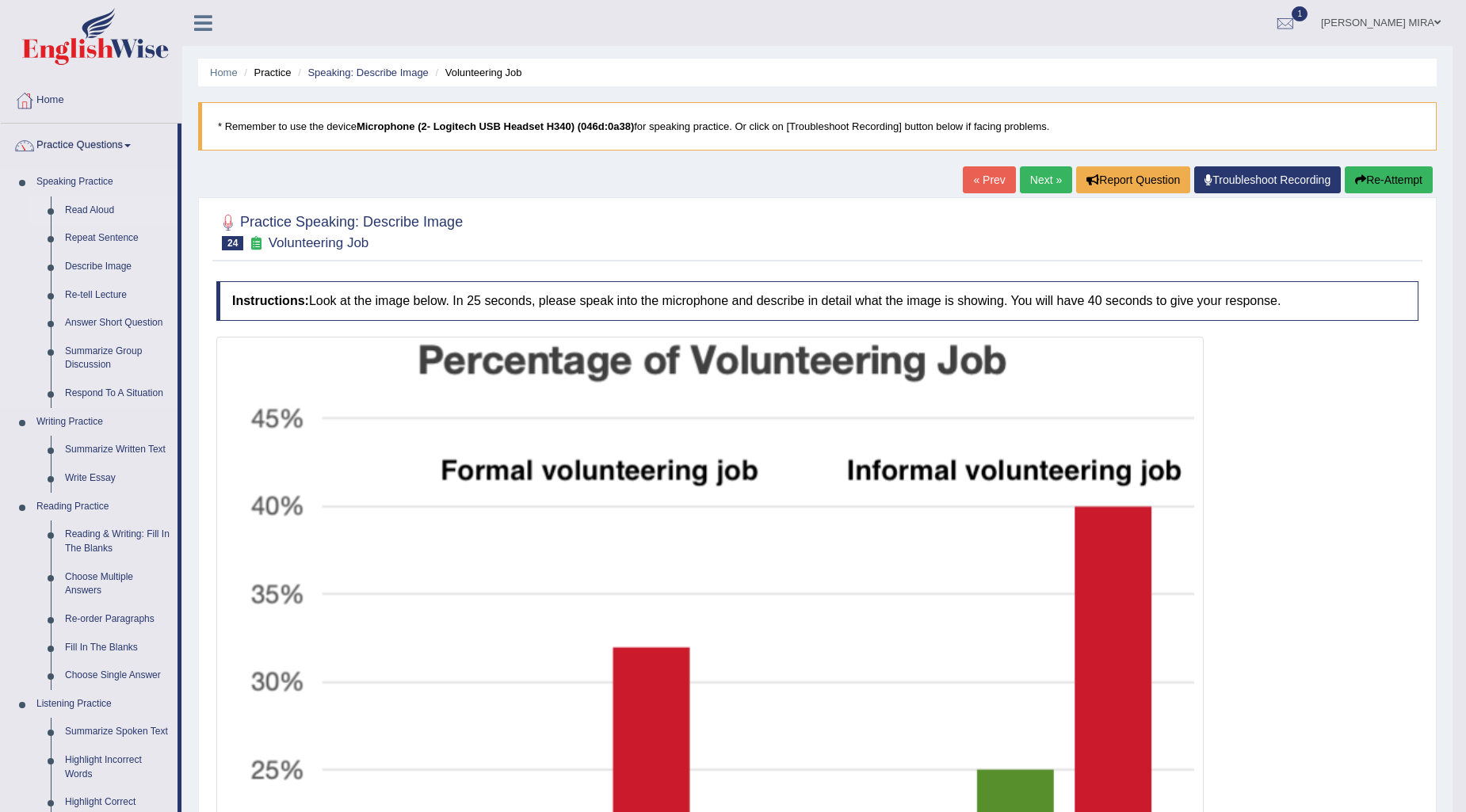
click at [98, 210] on link "Read Aloud" at bounding box center [117, 211] width 119 height 28
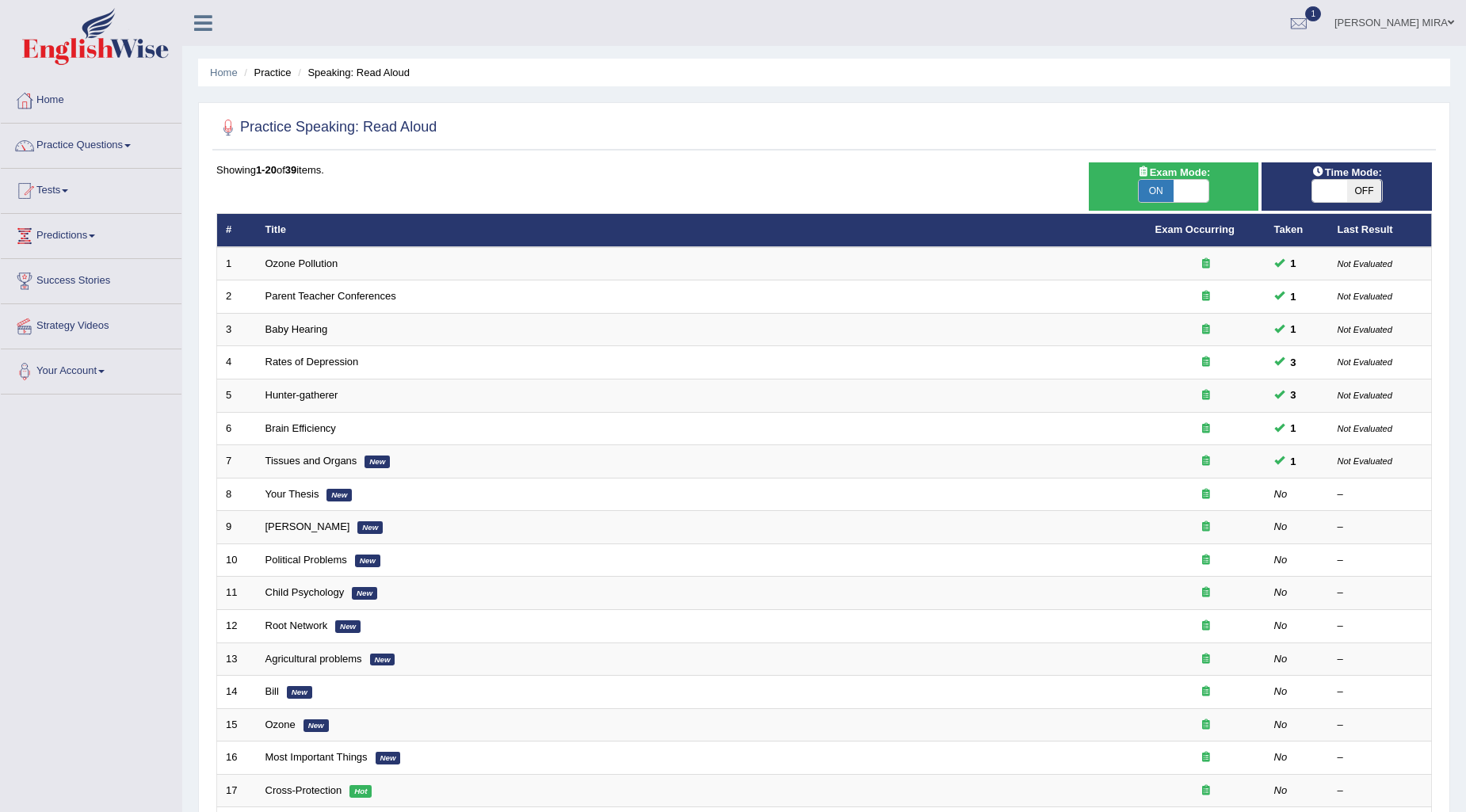
click at [1366, 190] on span "OFF" at bounding box center [1365, 190] width 35 height 22
checkbox input "true"
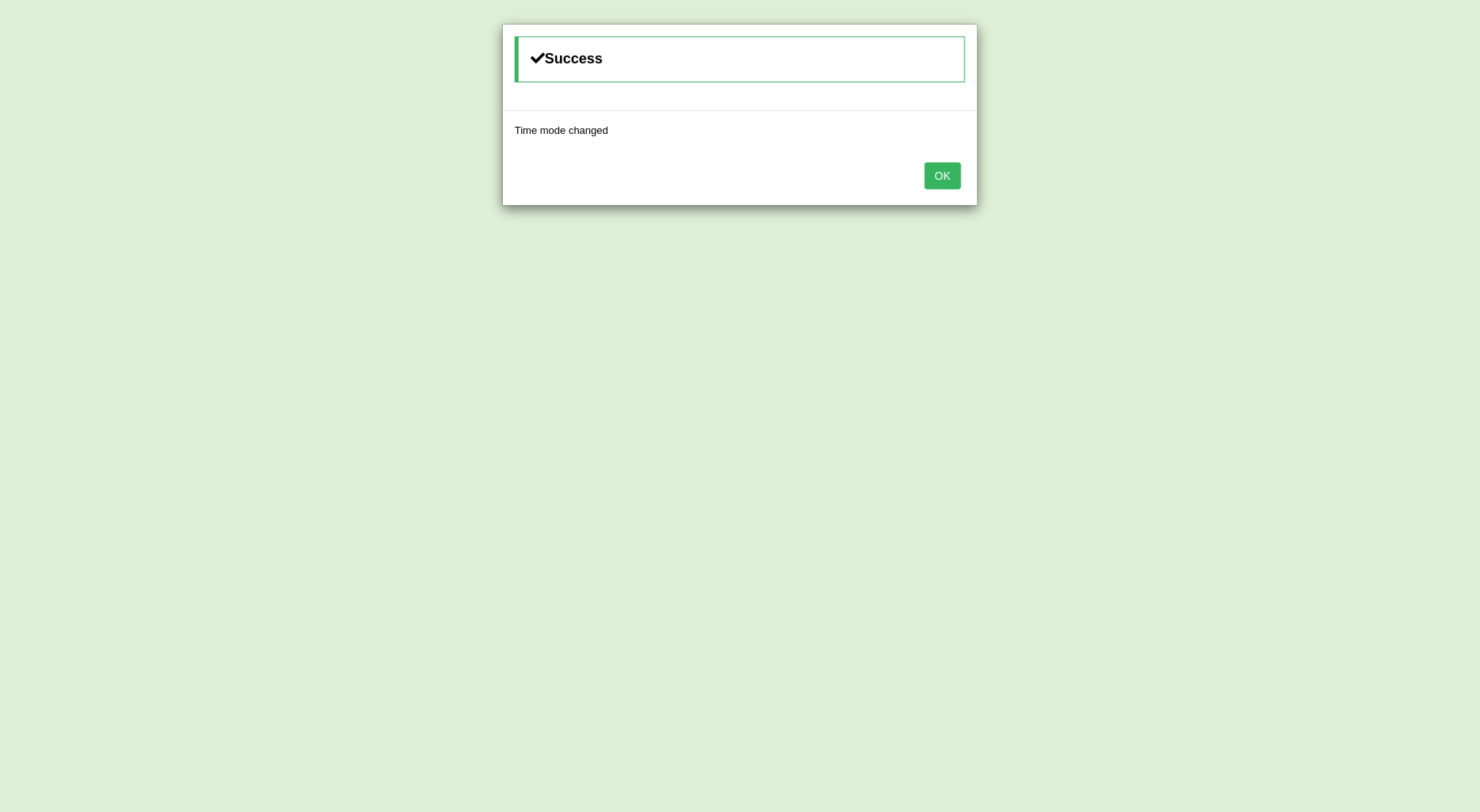
click at [937, 171] on button "OK" at bounding box center [943, 176] width 37 height 26
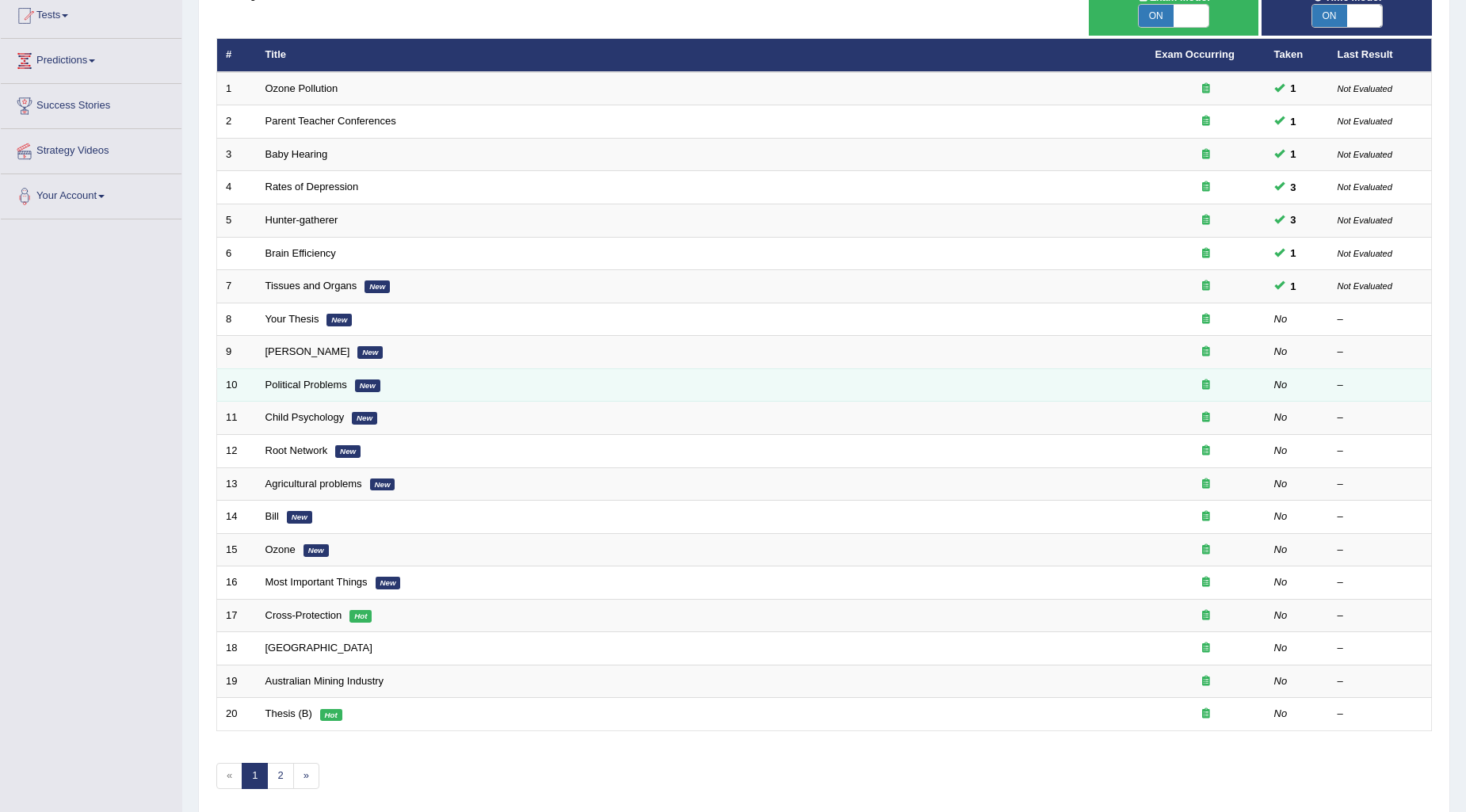
scroll to position [176, 0]
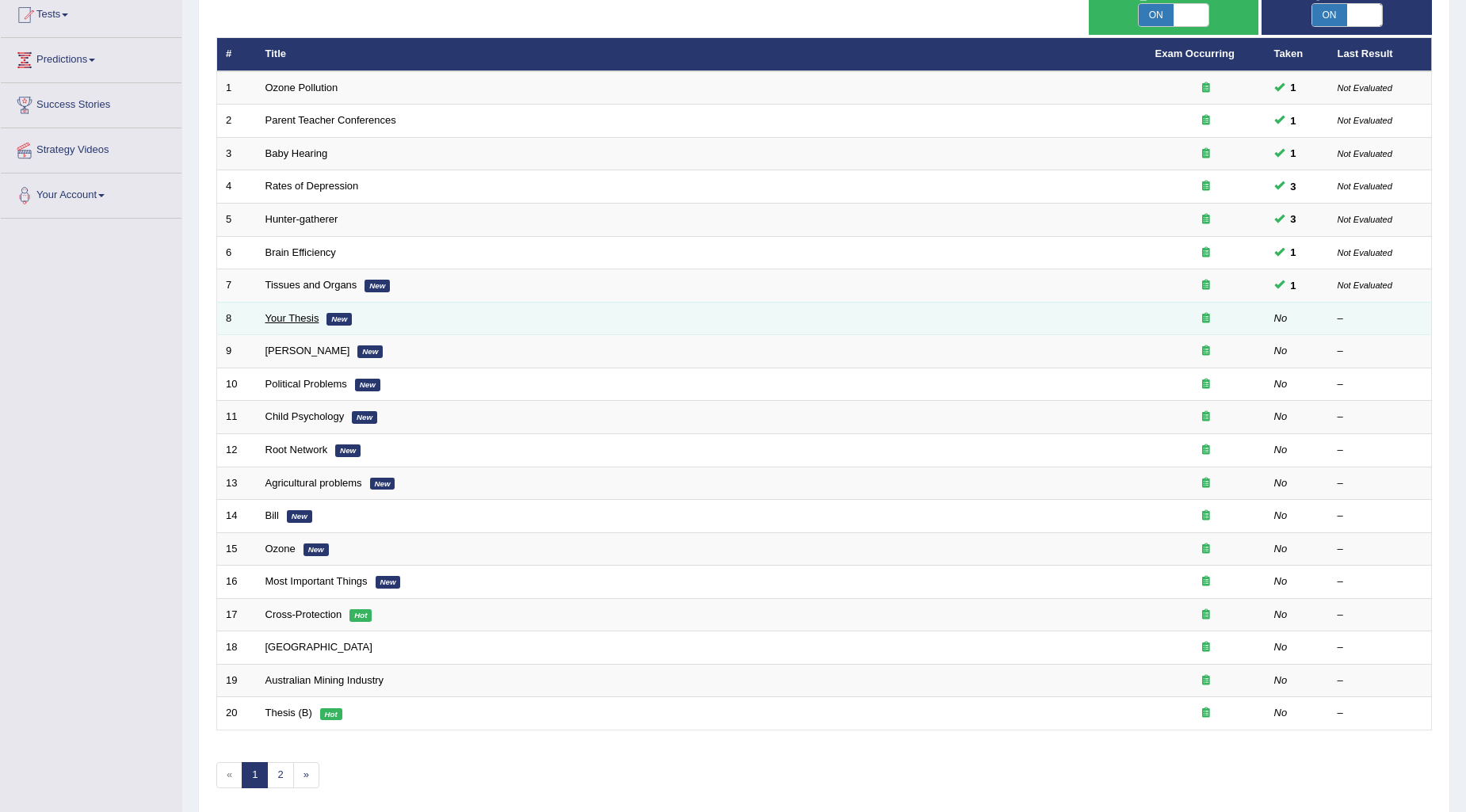
click at [283, 313] on link "Your Thesis" at bounding box center [292, 318] width 54 height 12
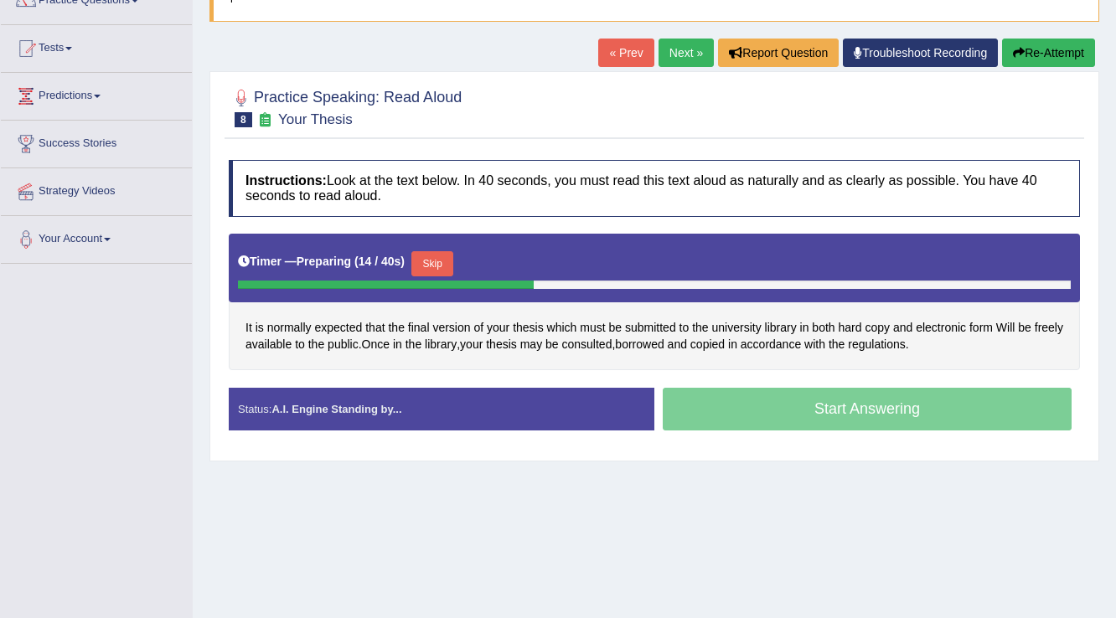
scroll to position [201, 0]
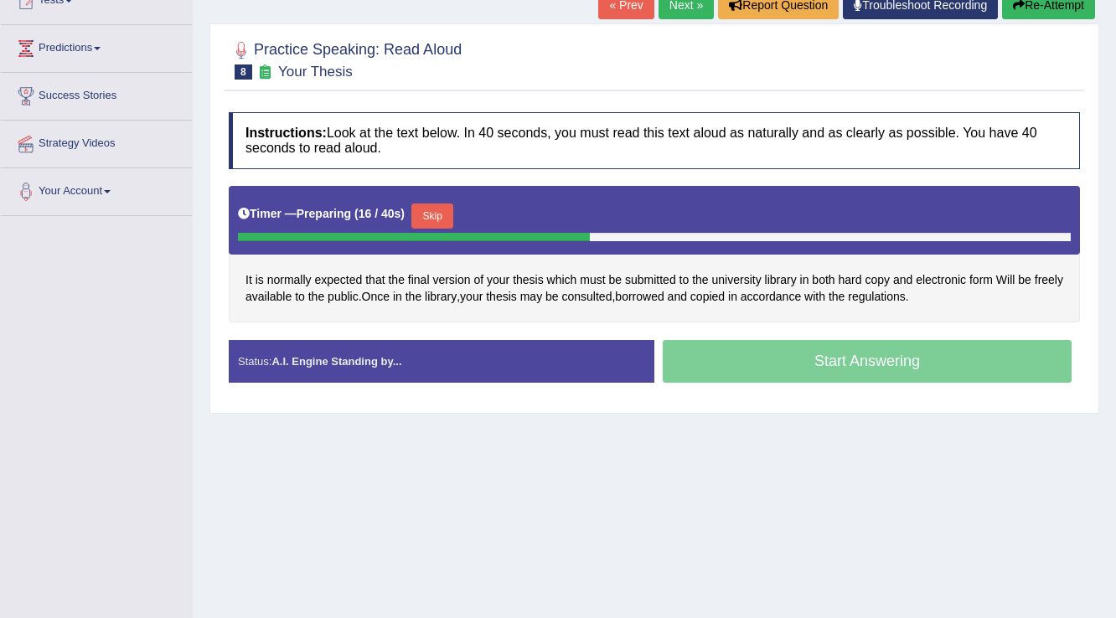
click at [1036, 9] on button "Re-Attempt" at bounding box center [1048, 5] width 93 height 28
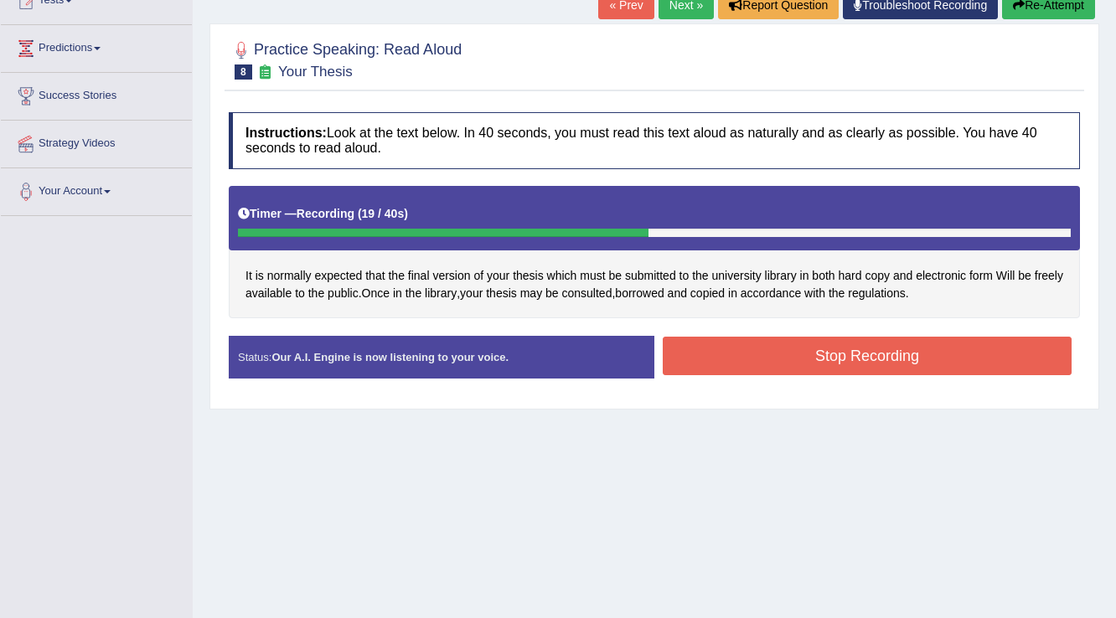
click at [880, 355] on button "Stop Recording" at bounding box center [866, 356] width 409 height 39
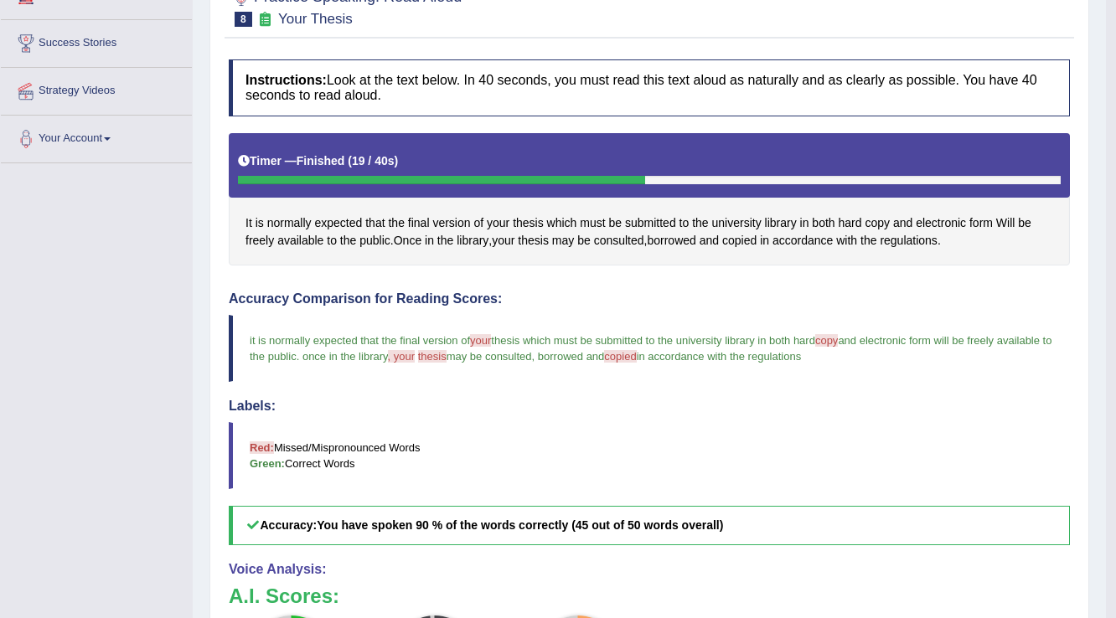
scroll to position [134, 0]
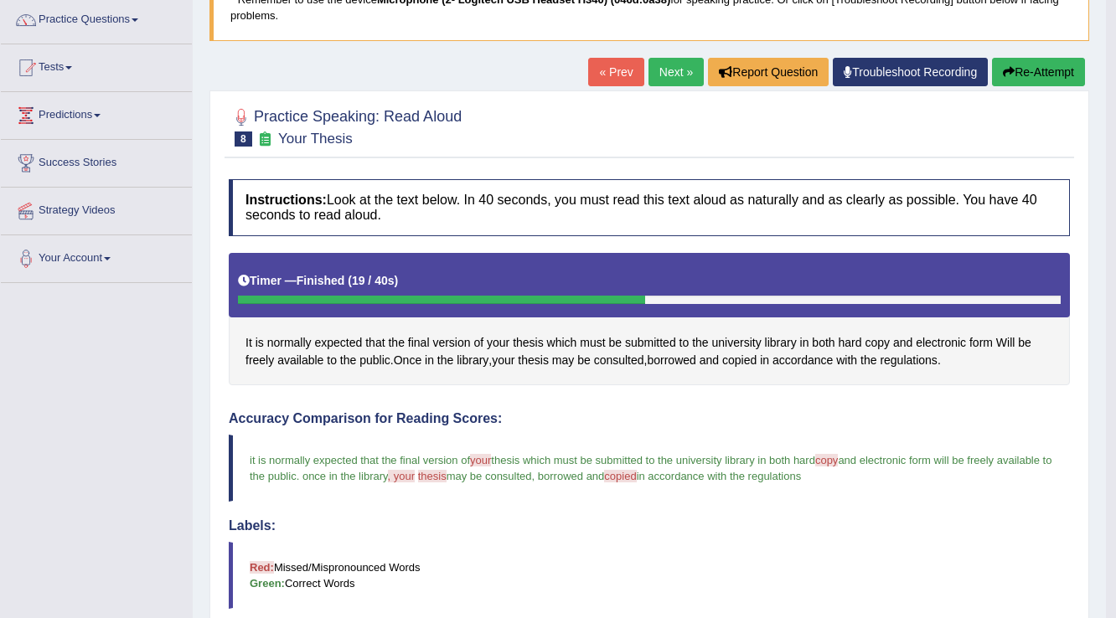
click at [1033, 65] on button "Re-Attempt" at bounding box center [1038, 72] width 93 height 28
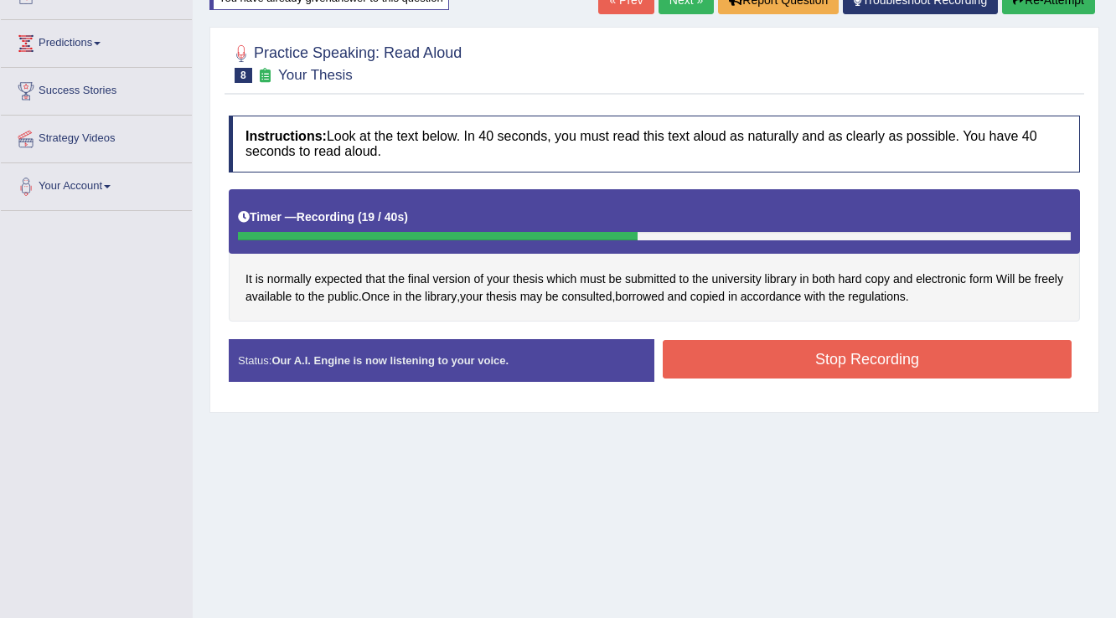
click at [828, 371] on button "Stop Recording" at bounding box center [866, 359] width 409 height 39
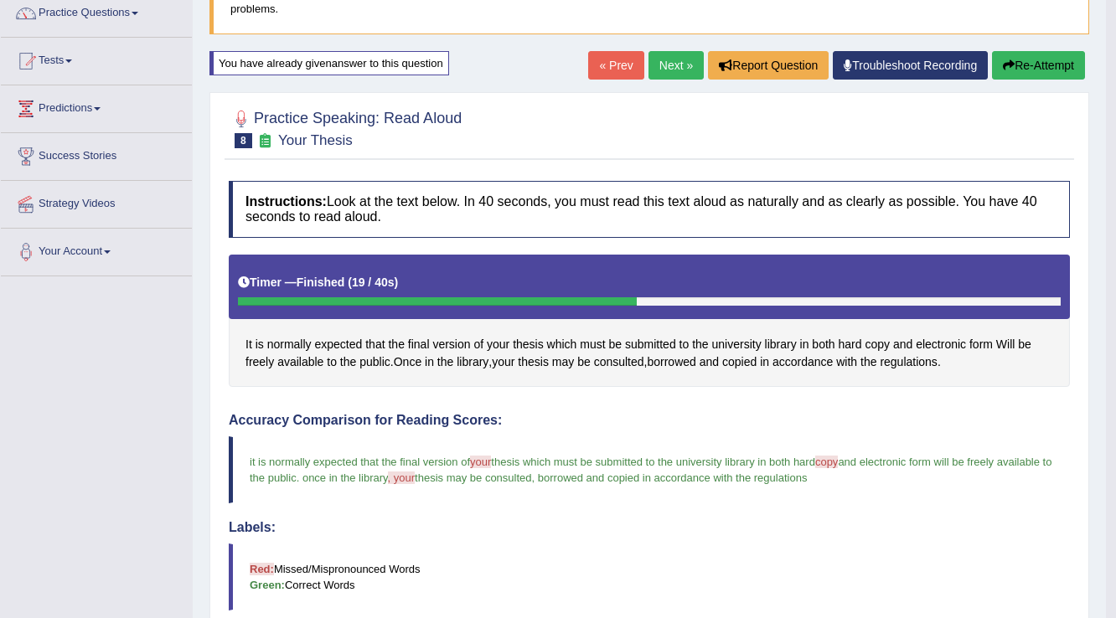
scroll to position [139, 0]
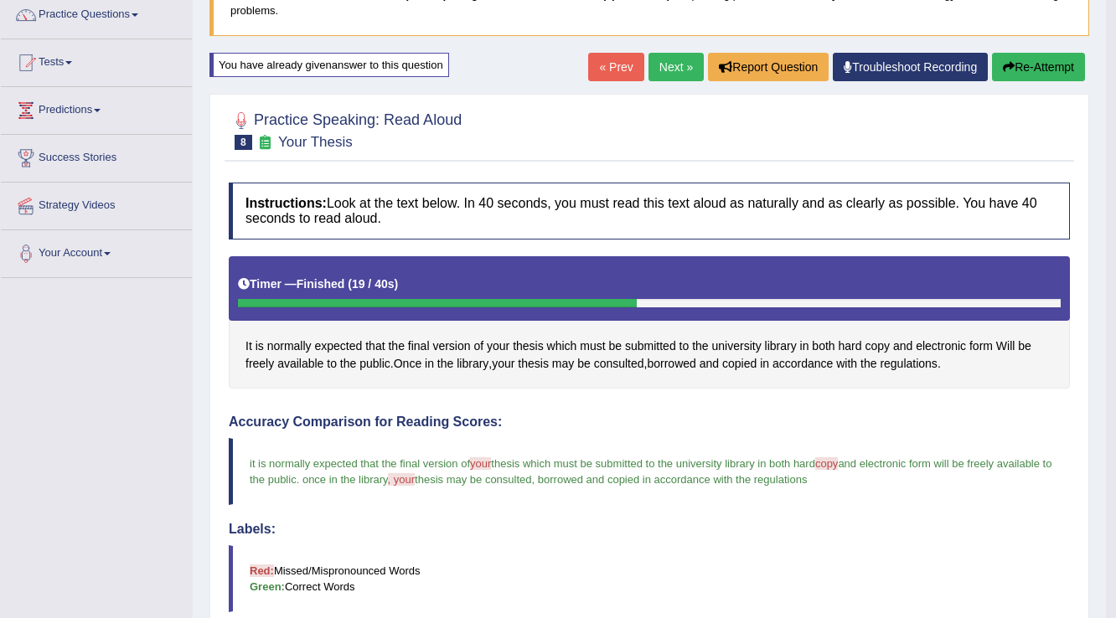
click at [1033, 73] on button "Re-Attempt" at bounding box center [1038, 67] width 93 height 28
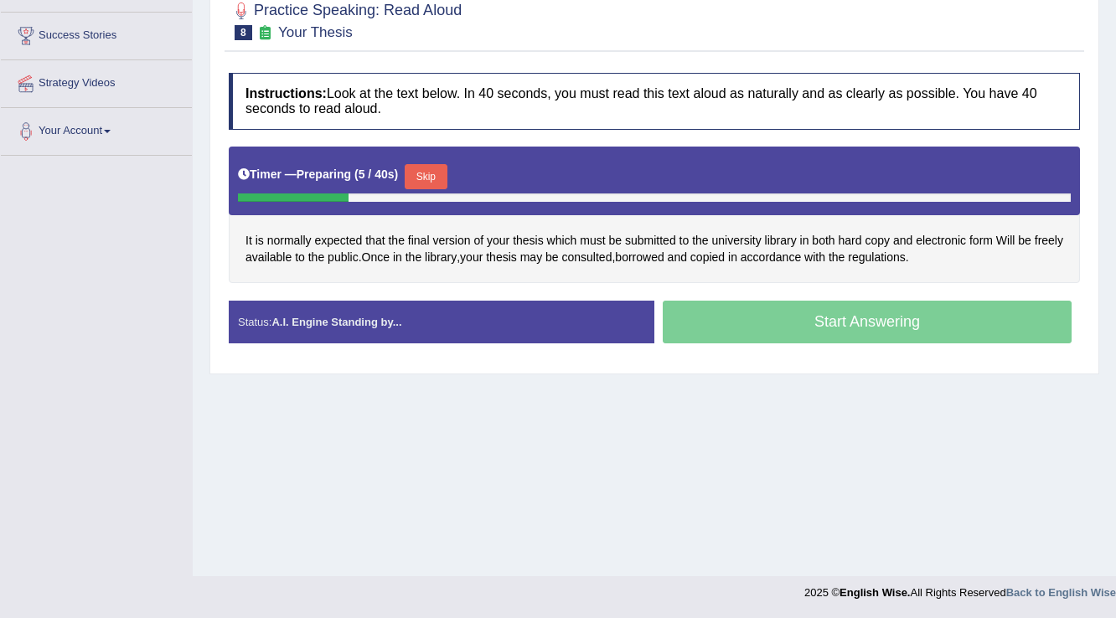
click at [834, 325] on div "Start Answering" at bounding box center [866, 324] width 425 height 47
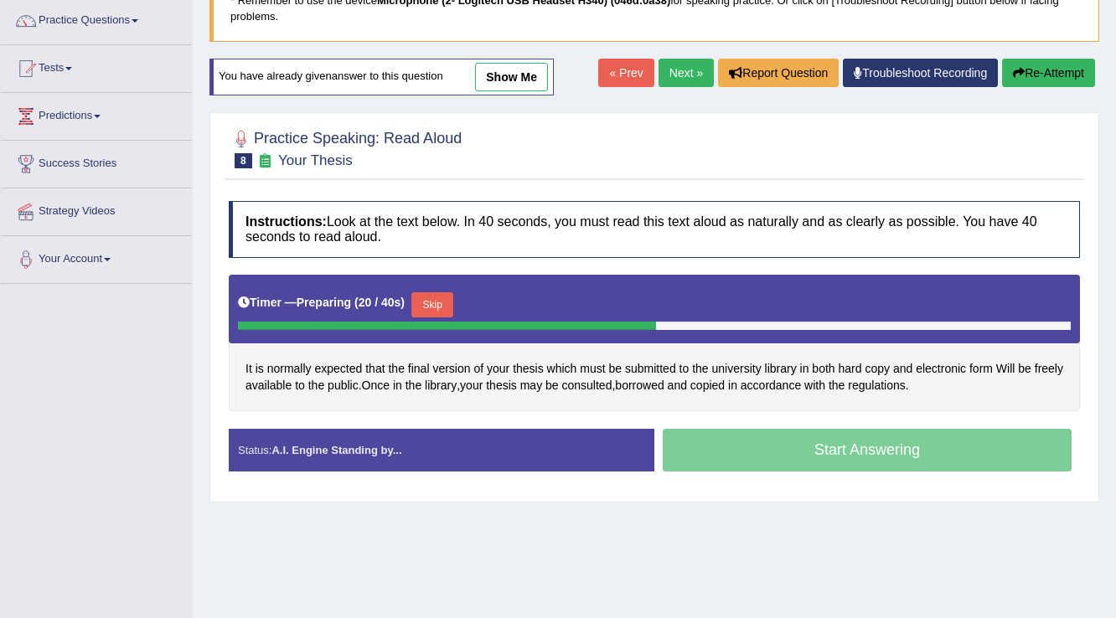
scroll to position [134, 0]
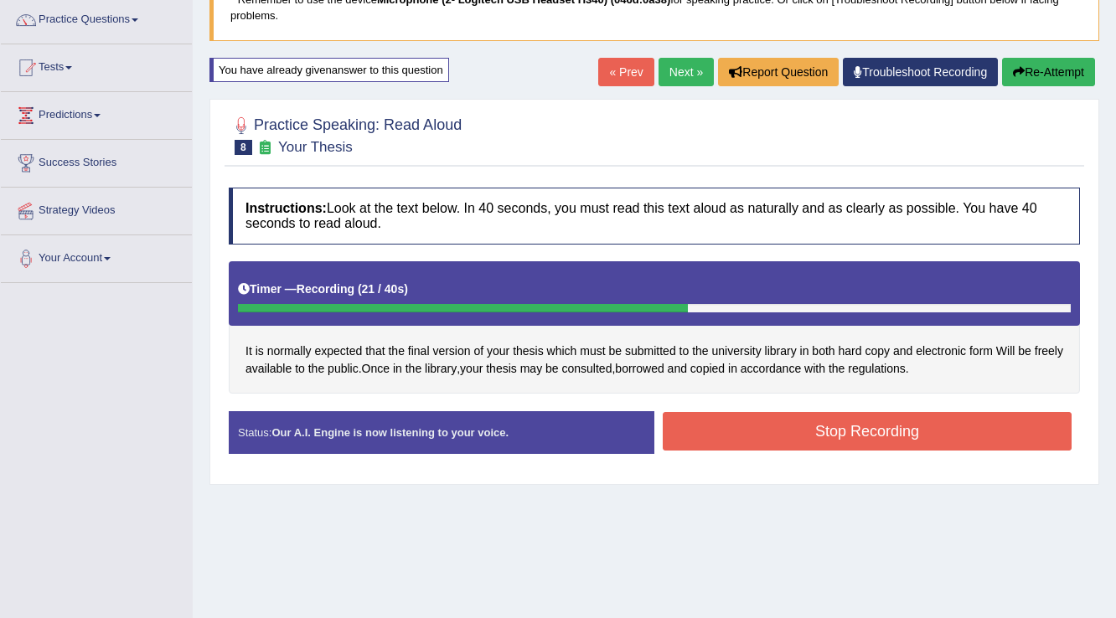
click at [890, 423] on button "Stop Recording" at bounding box center [866, 431] width 409 height 39
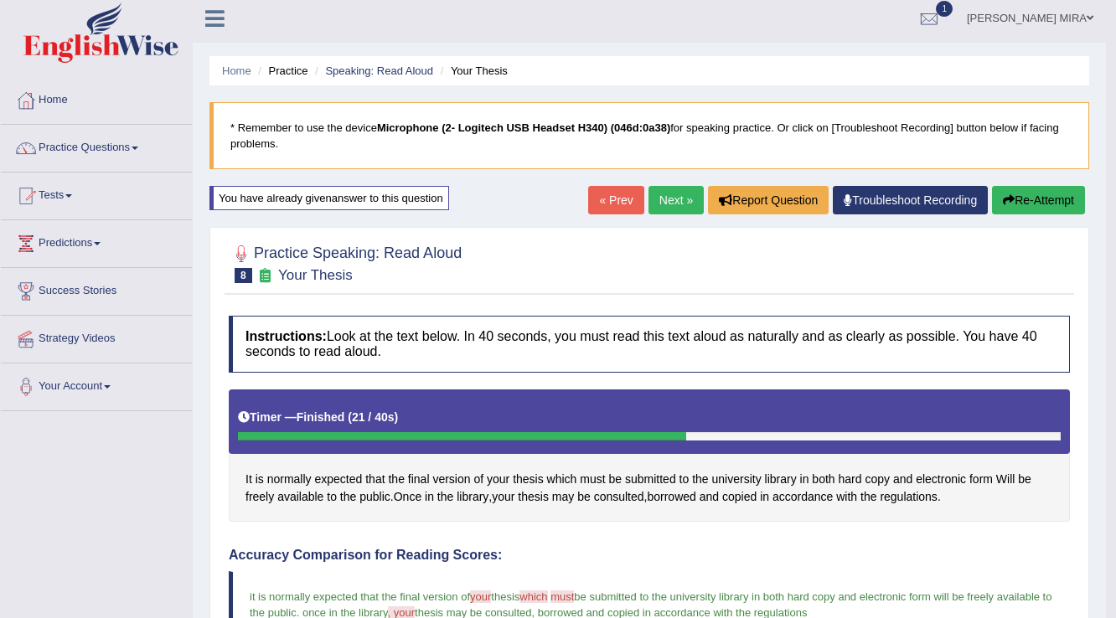
scroll to position [0, 0]
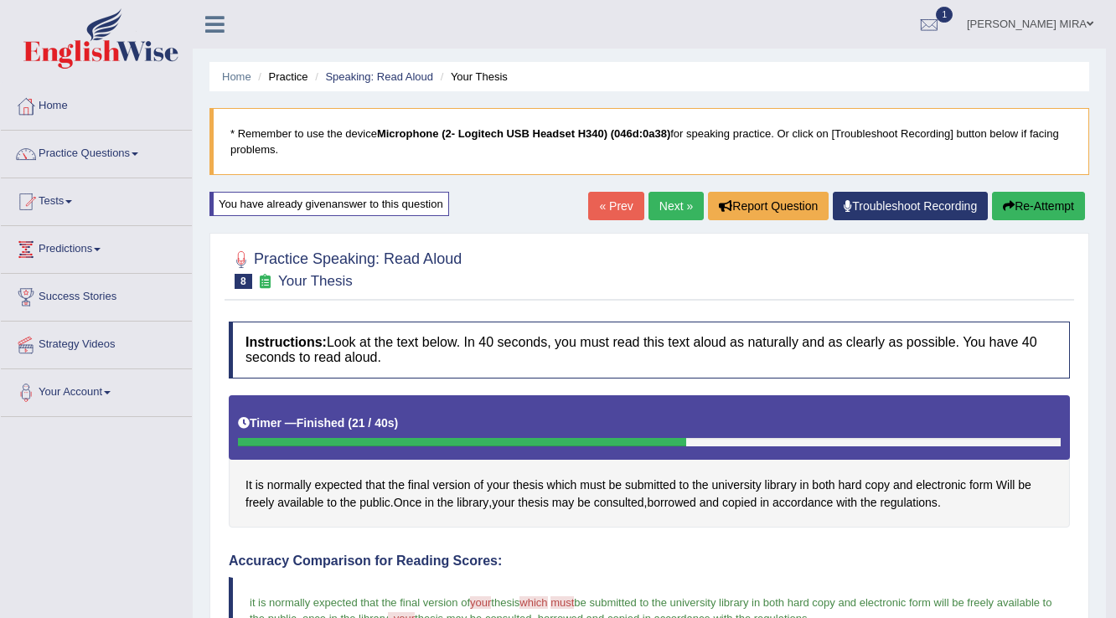
click at [1046, 204] on button "Re-Attempt" at bounding box center [1038, 206] width 93 height 28
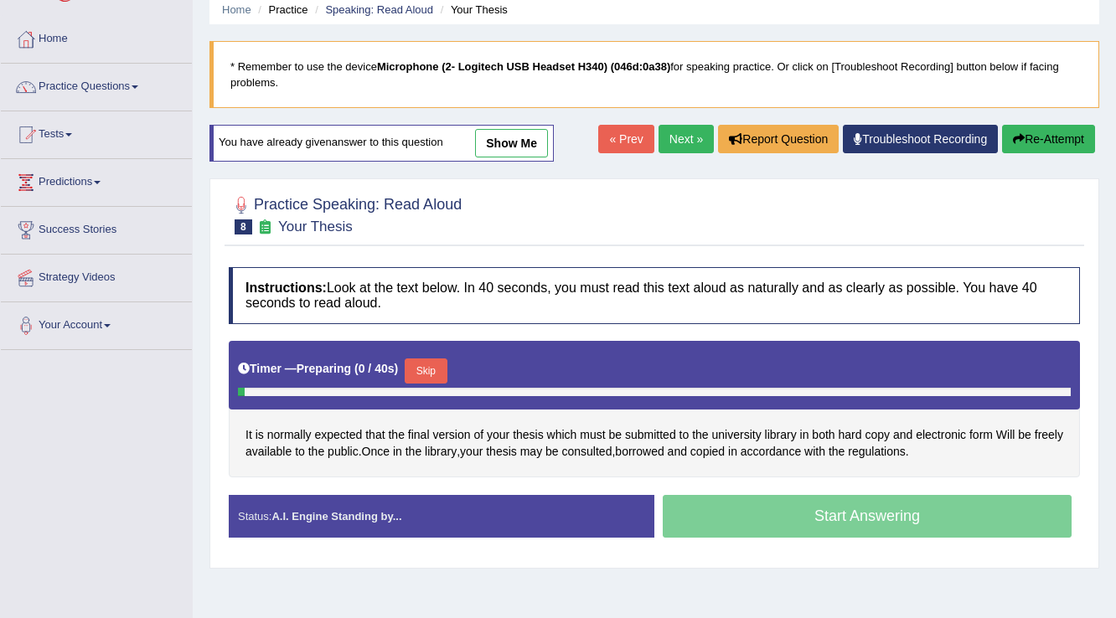
scroll to position [67, 0]
click at [870, 431] on span "copy" at bounding box center [876, 435] width 25 height 18
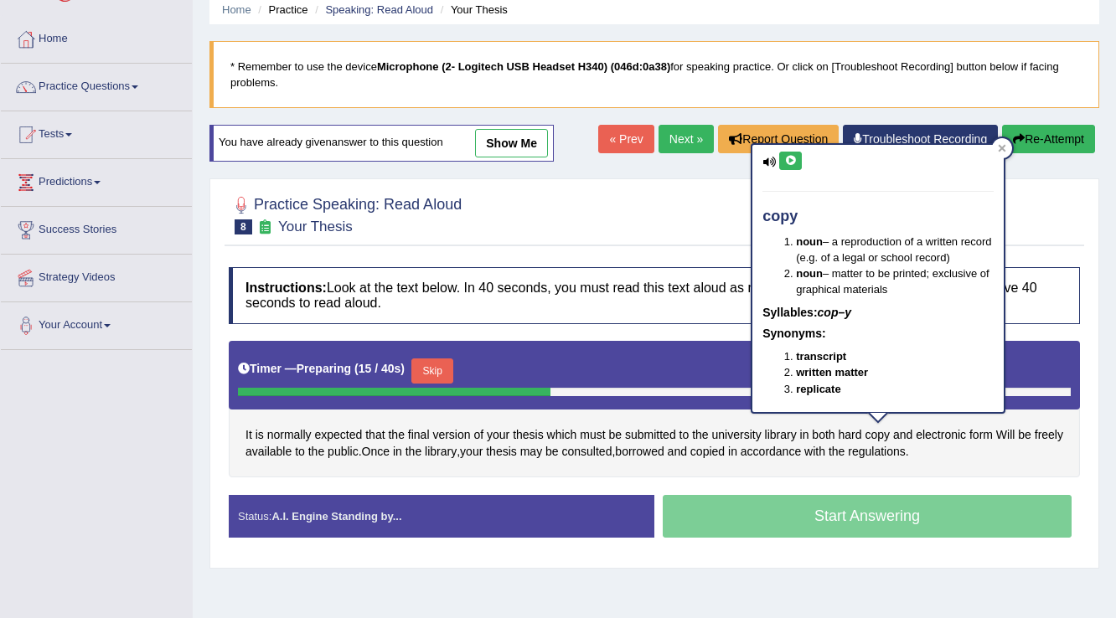
click at [782, 160] on button at bounding box center [790, 161] width 23 height 18
click at [688, 472] on div "It is normally expected that the final version of your thesis which must be sub…" at bounding box center [654, 409] width 851 height 137
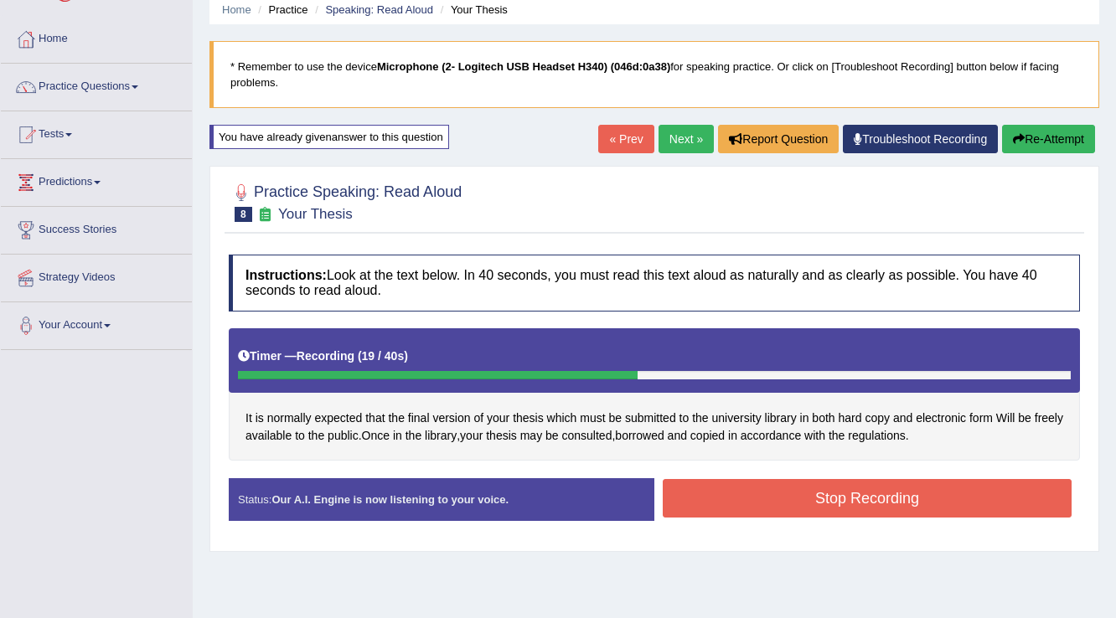
click at [897, 503] on button "Stop Recording" at bounding box center [866, 498] width 409 height 39
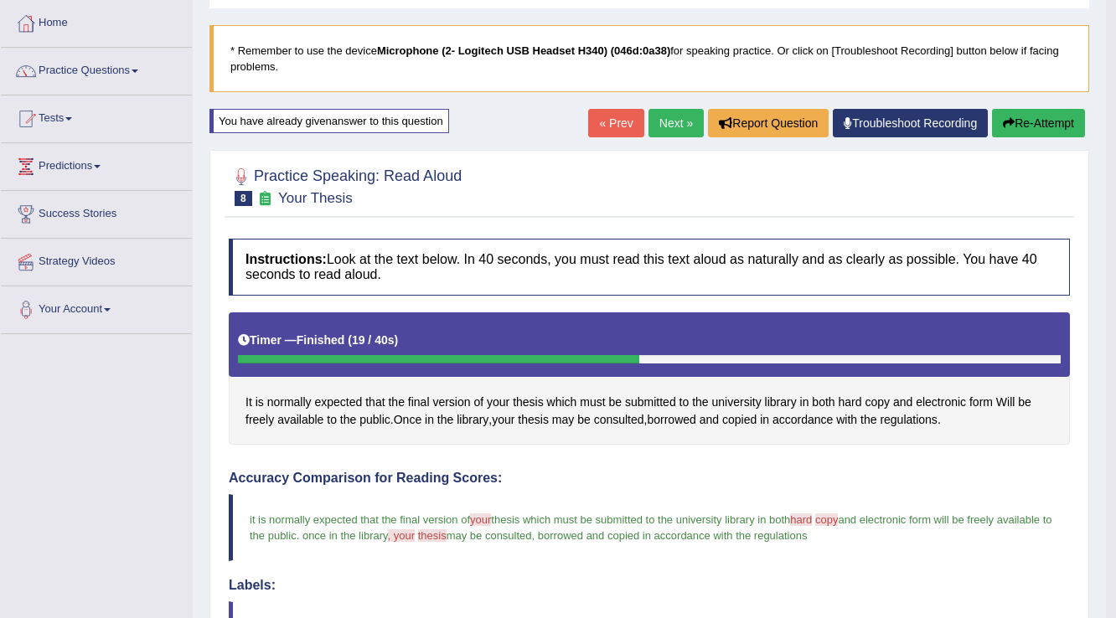
scroll to position [0, 0]
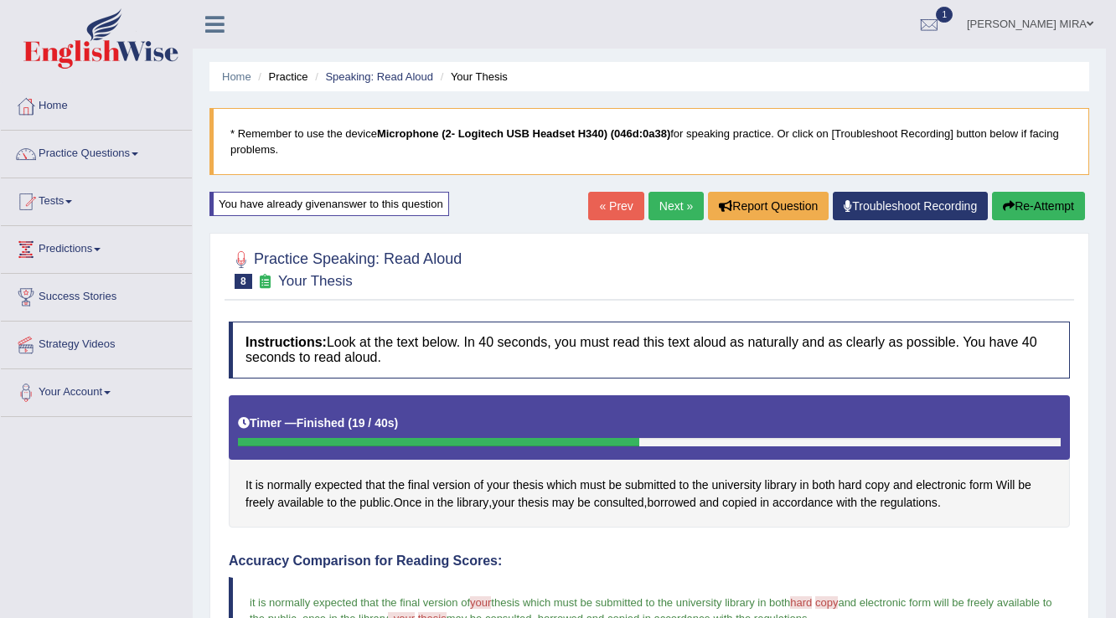
click at [660, 201] on link "Next »" at bounding box center [675, 206] width 55 height 28
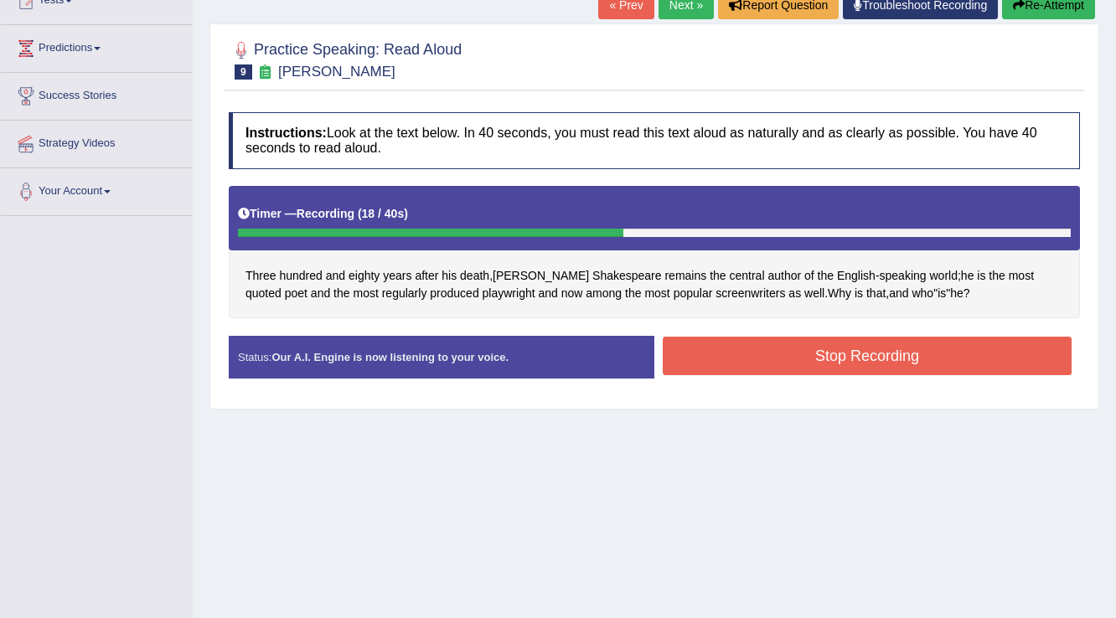
click at [704, 353] on button "Stop Recording" at bounding box center [866, 356] width 409 height 39
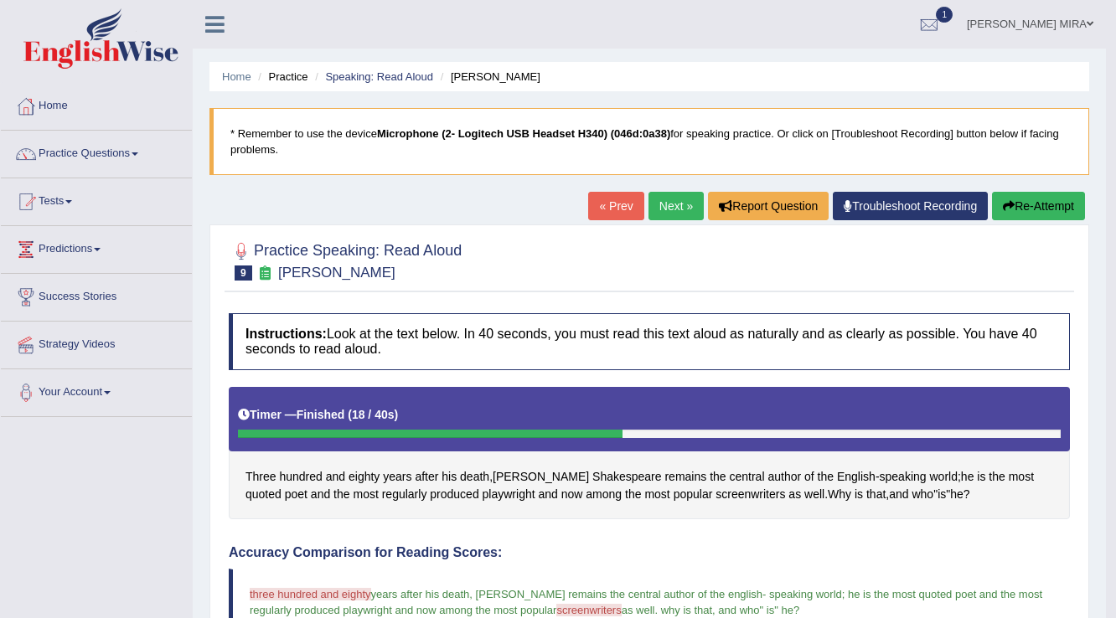
click at [1032, 204] on button "Re-Attempt" at bounding box center [1038, 206] width 93 height 28
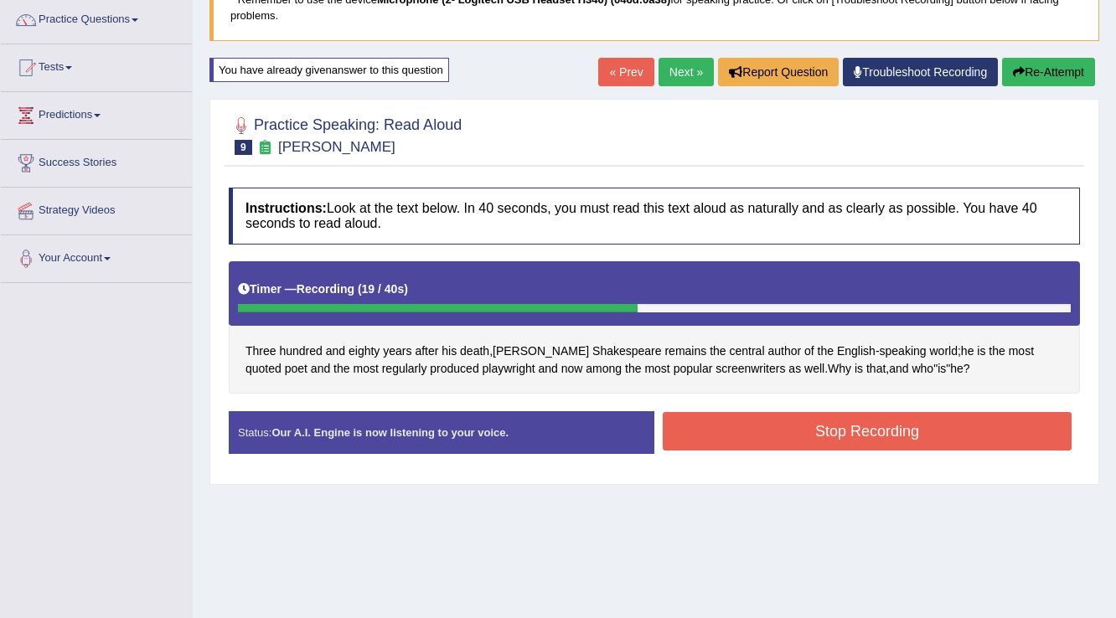
click at [864, 438] on button "Stop Recording" at bounding box center [866, 431] width 409 height 39
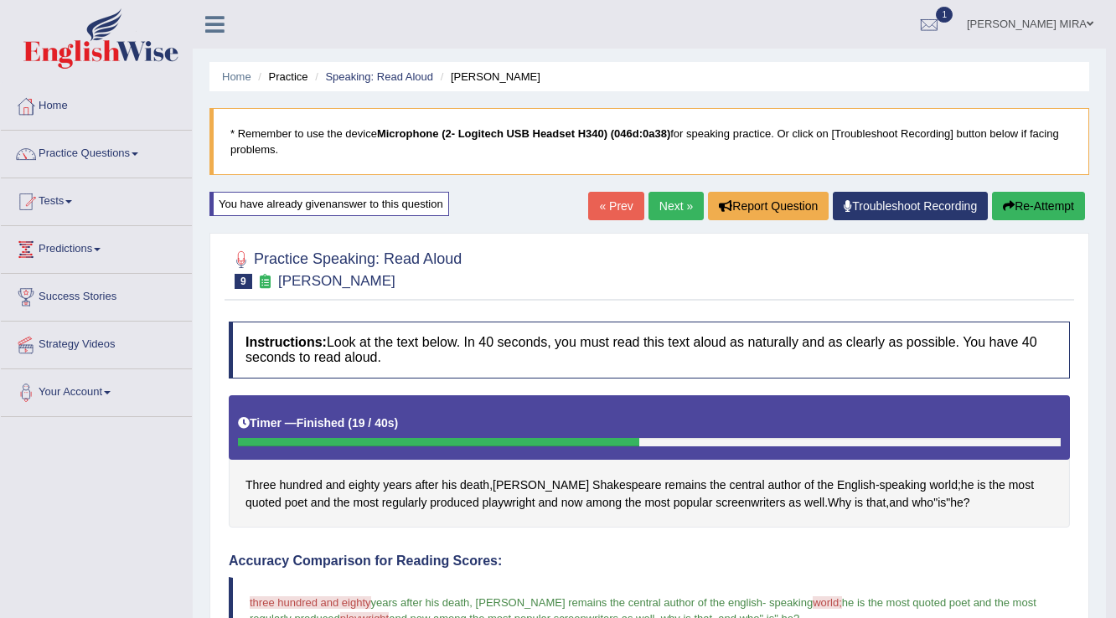
click at [680, 211] on link "Next »" at bounding box center [675, 206] width 55 height 28
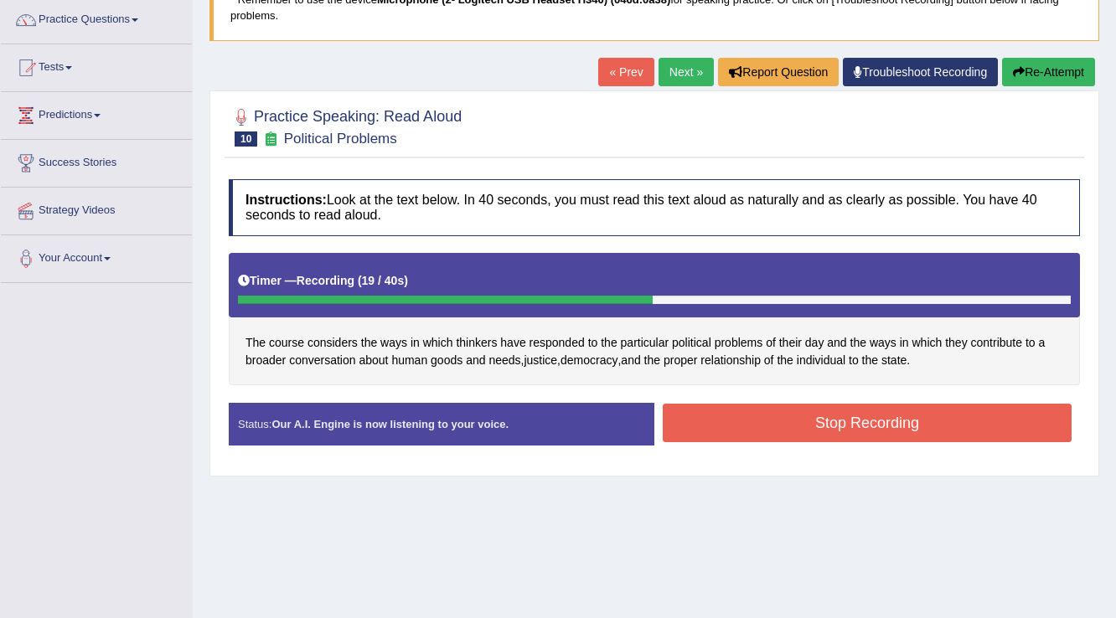
click at [905, 413] on button "Stop Recording" at bounding box center [866, 423] width 409 height 39
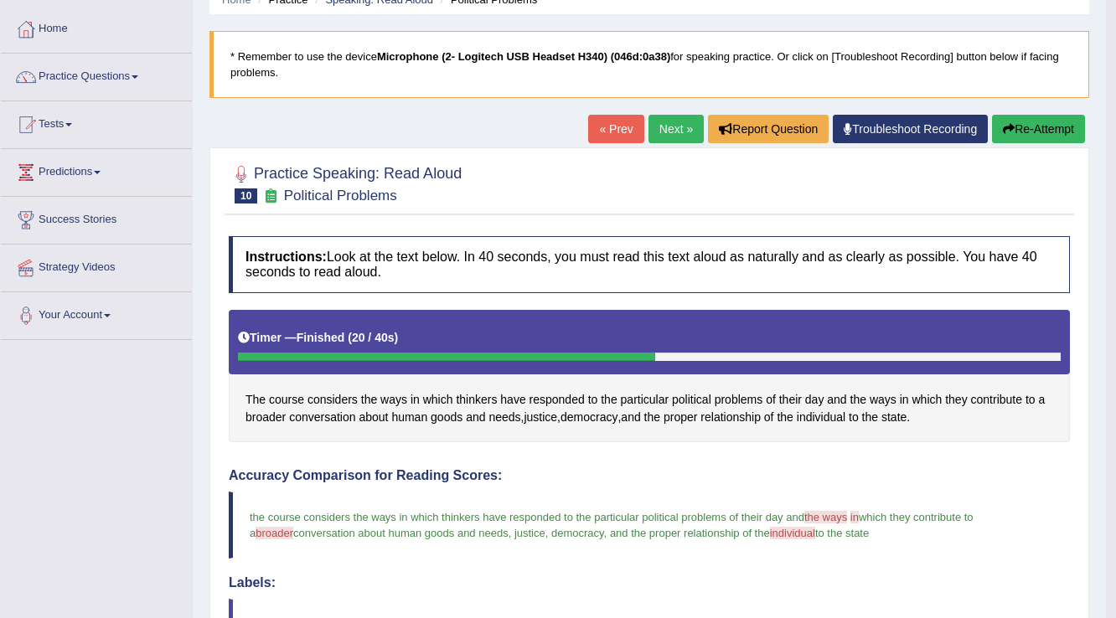
scroll to position [67, 0]
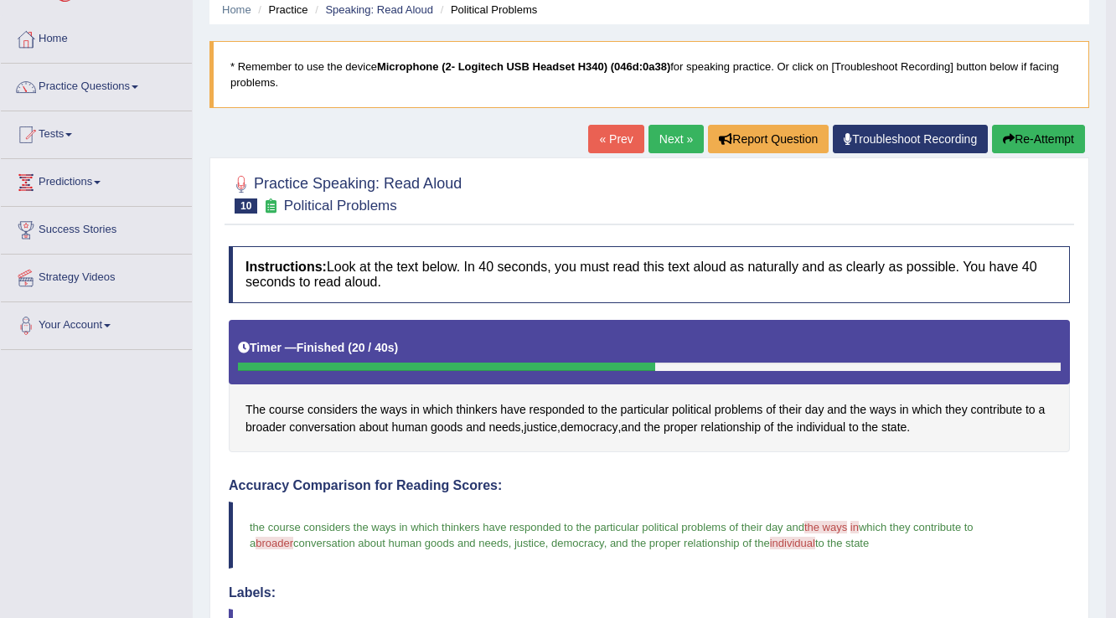
click at [680, 137] on link "Next »" at bounding box center [675, 139] width 55 height 28
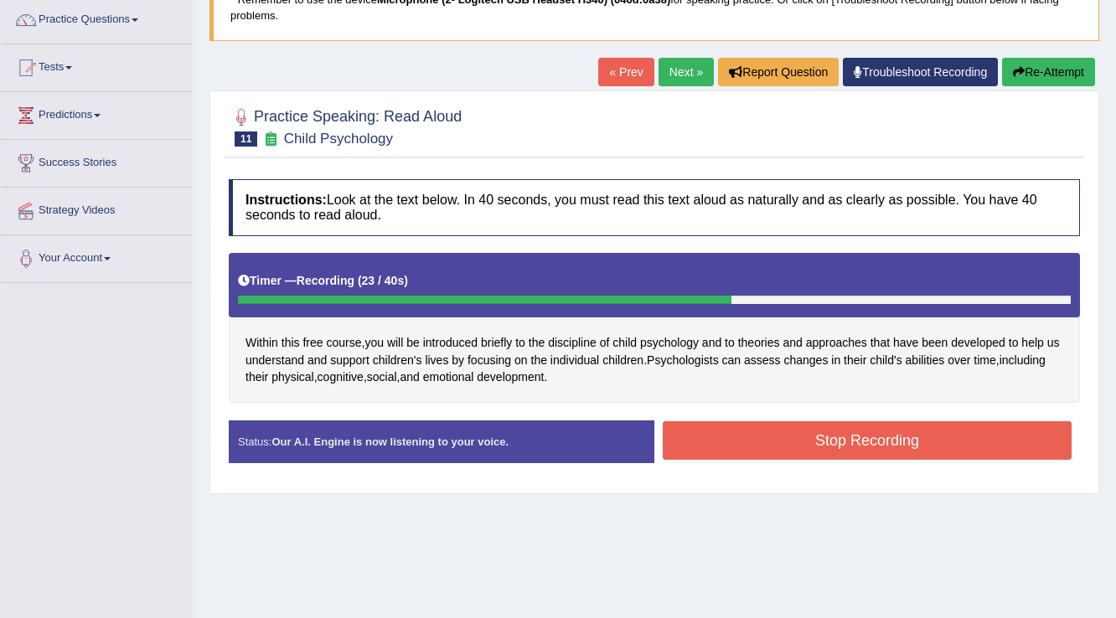
click at [775, 441] on button "Stop Recording" at bounding box center [866, 440] width 409 height 39
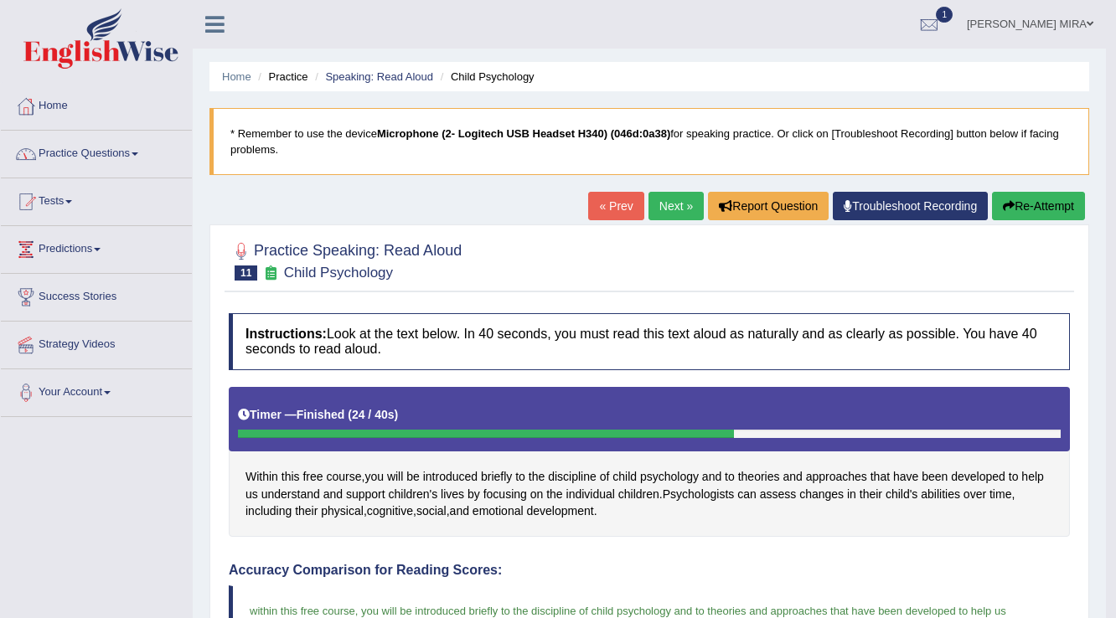
click at [668, 212] on link "Next »" at bounding box center [675, 206] width 55 height 28
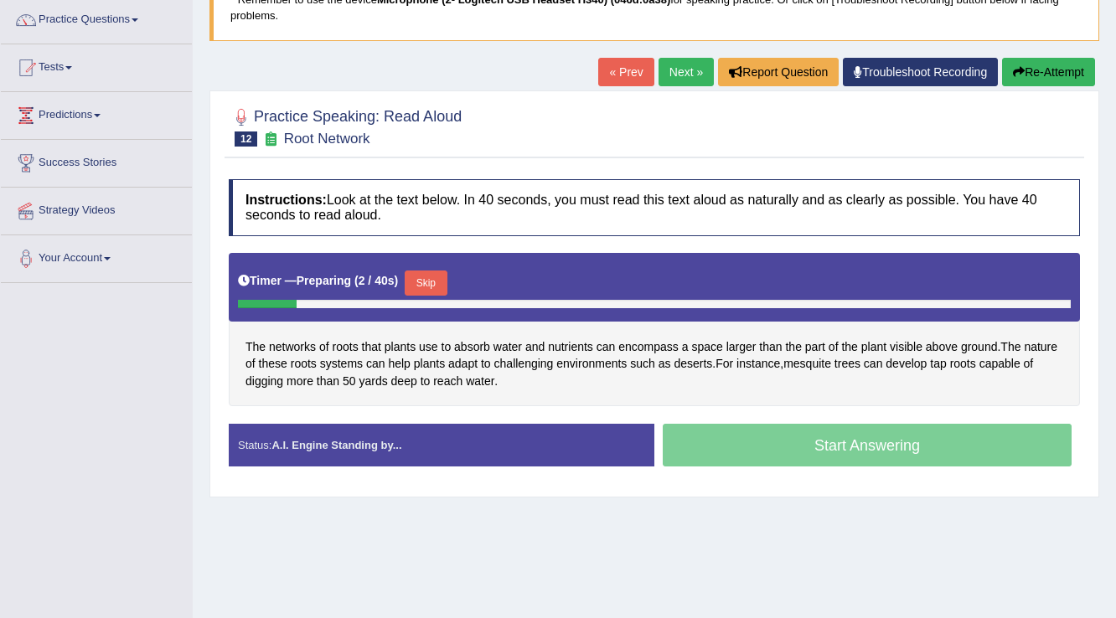
scroll to position [201, 0]
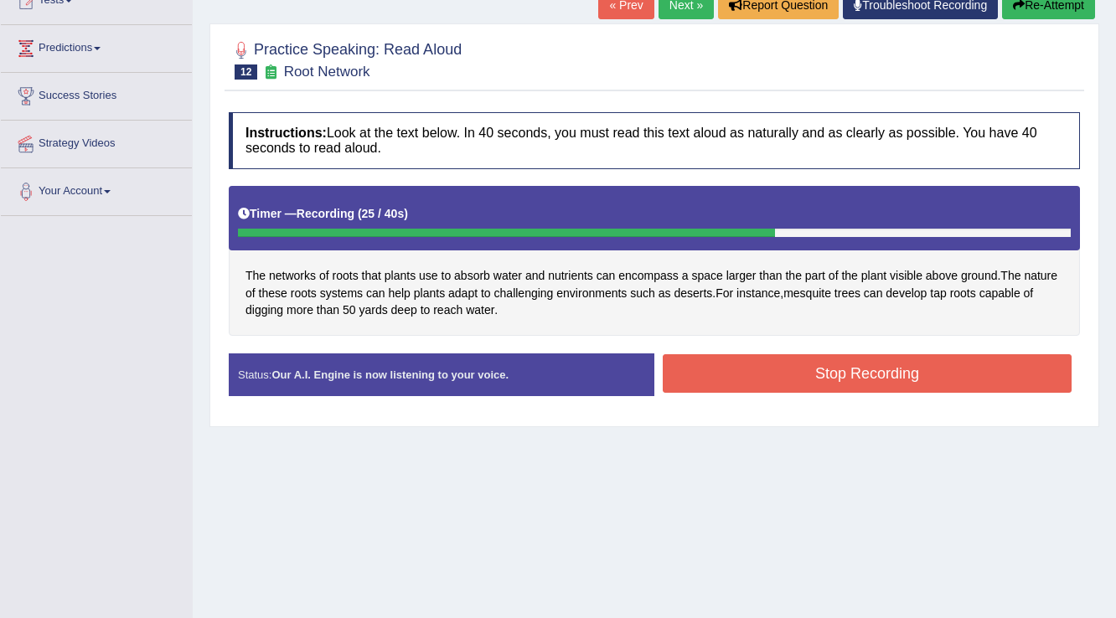
click at [791, 376] on button "Stop Recording" at bounding box center [866, 373] width 409 height 39
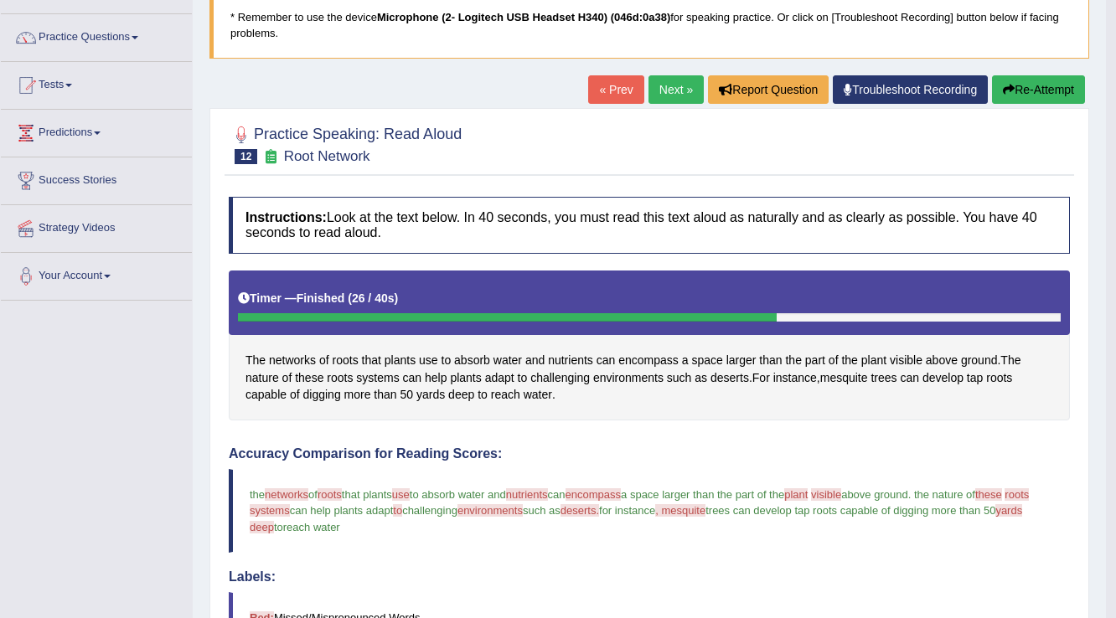
scroll to position [0, 0]
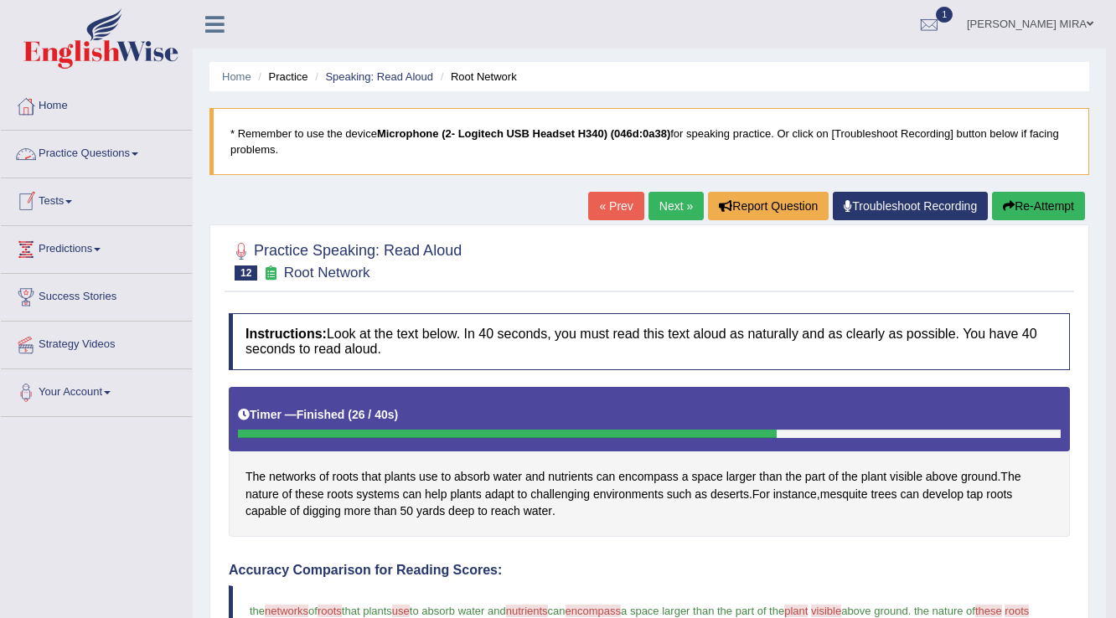
click at [101, 154] on link "Practice Questions" at bounding box center [96, 152] width 191 height 42
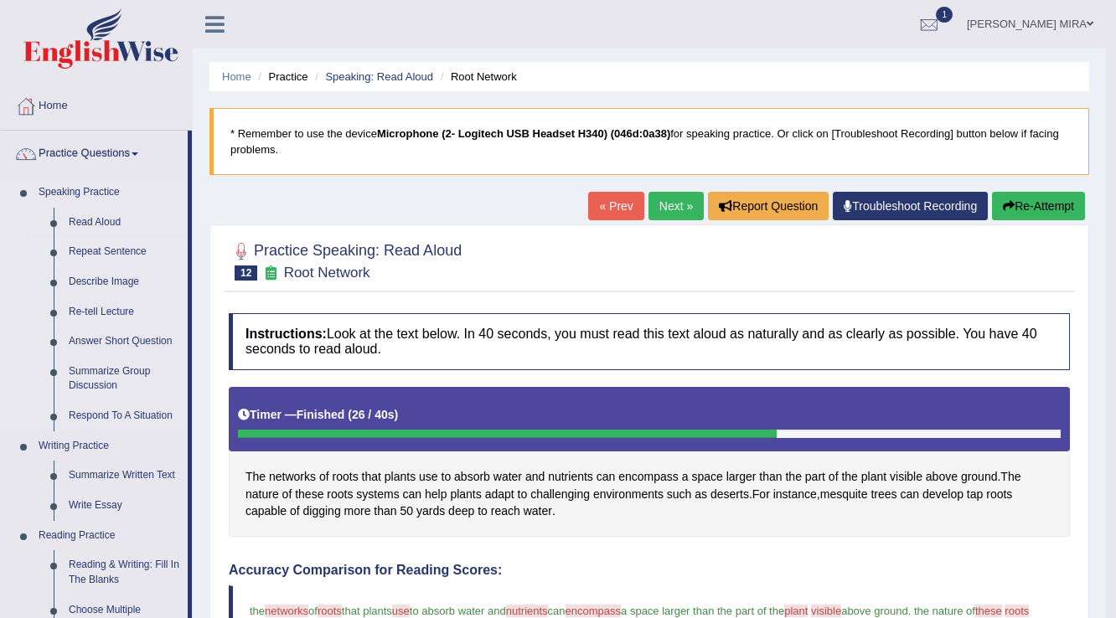
click at [117, 255] on link "Repeat Sentence" at bounding box center [124, 252] width 126 height 30
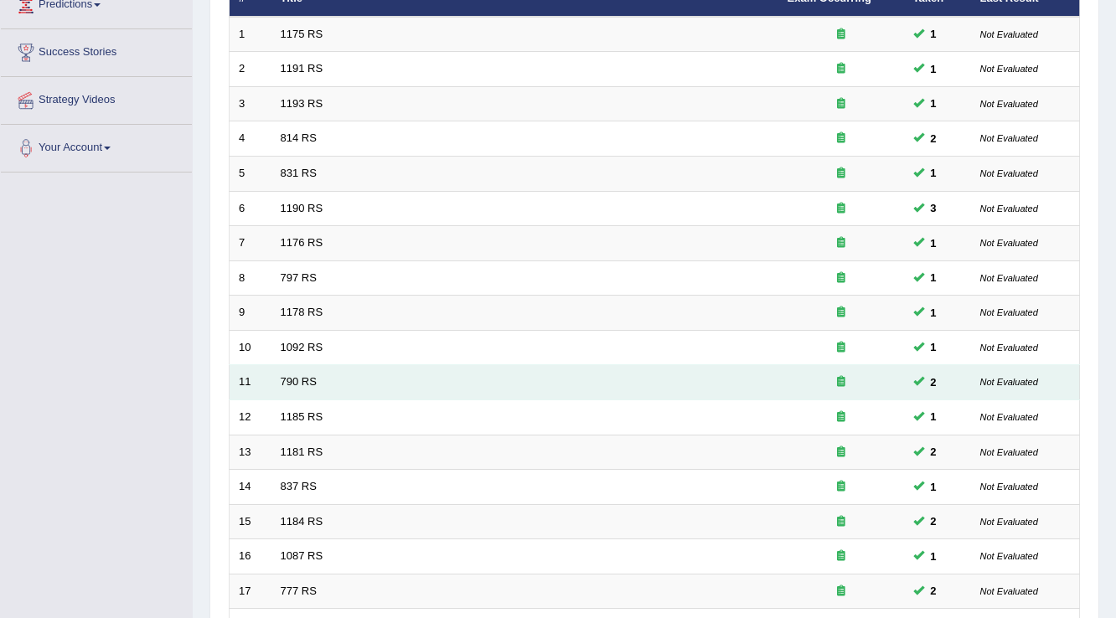
scroll to position [469, 0]
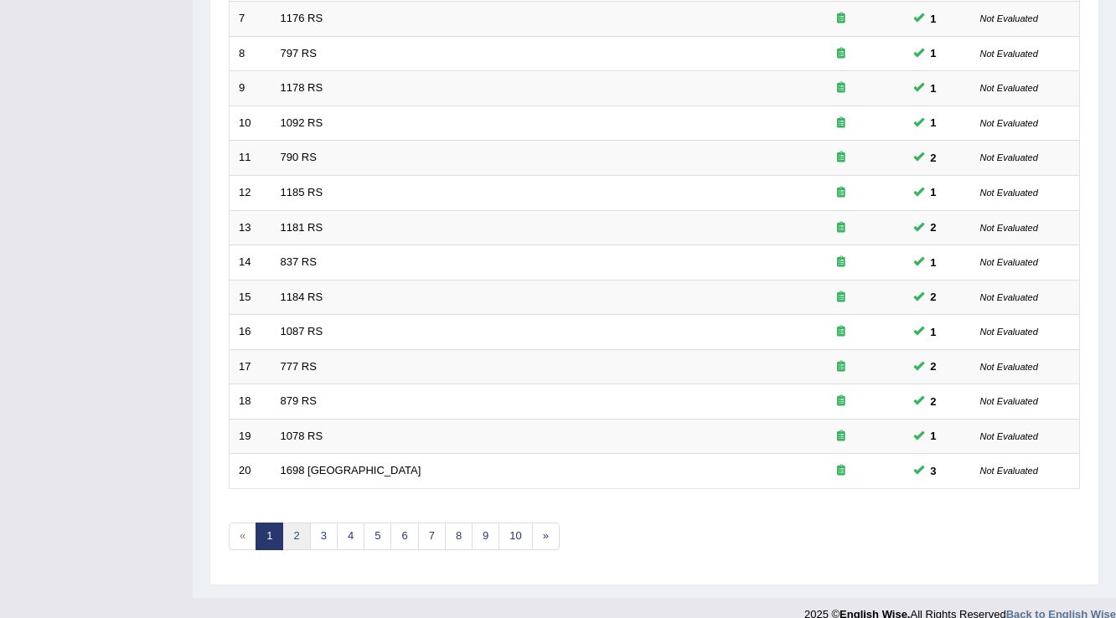
click at [294, 533] on link "2" at bounding box center [296, 537] width 28 height 28
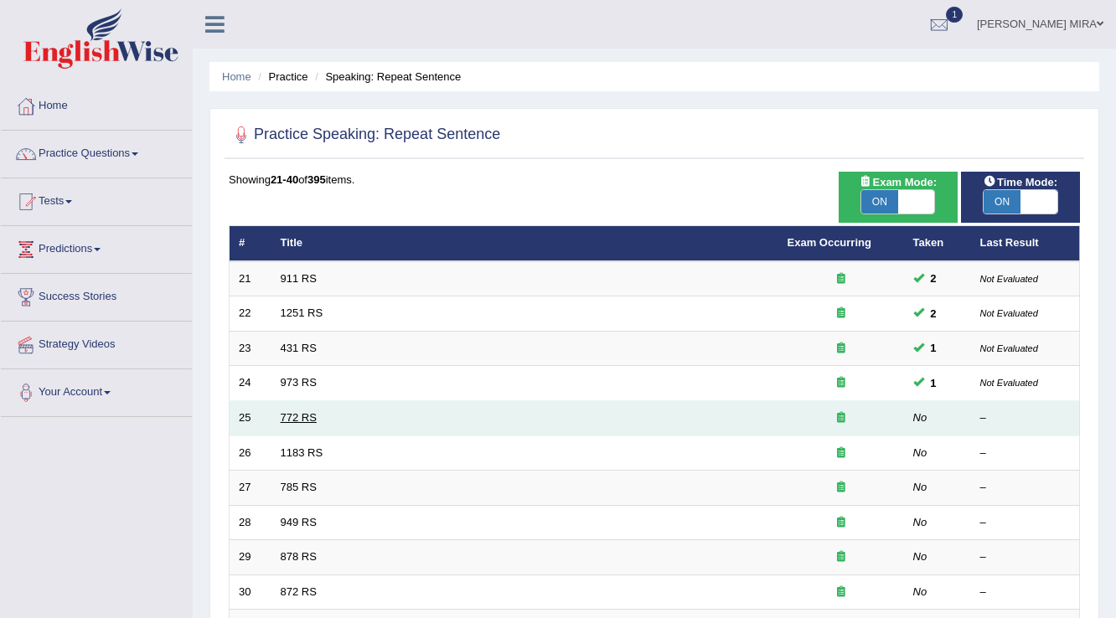
click at [297, 415] on link "772 RS" at bounding box center [299, 417] width 36 height 13
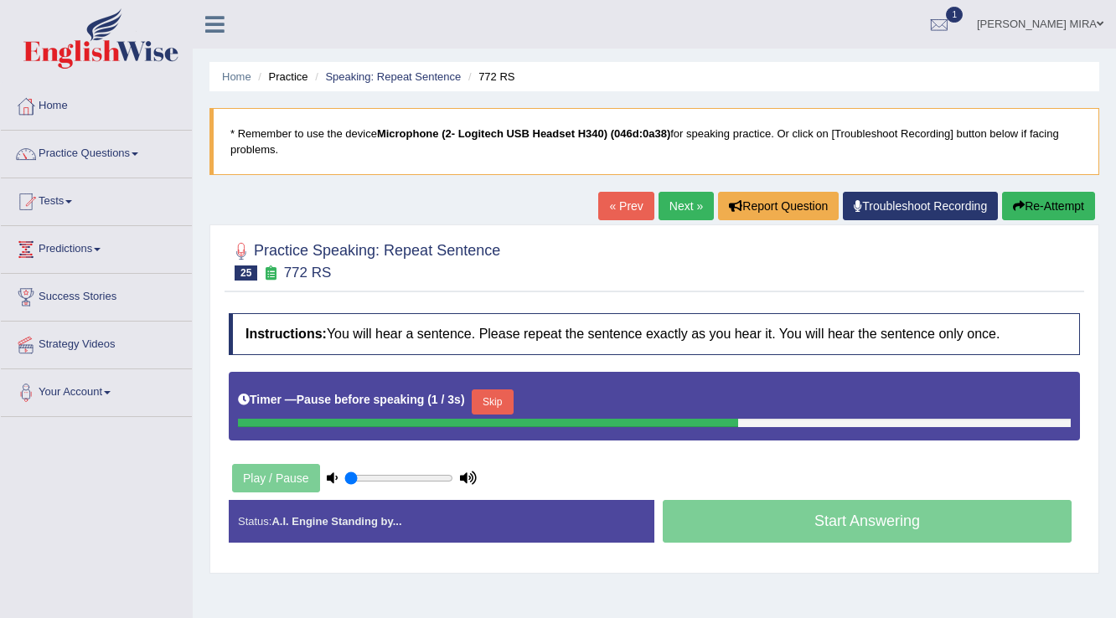
click at [131, 157] on link "Practice Questions" at bounding box center [96, 152] width 191 height 42
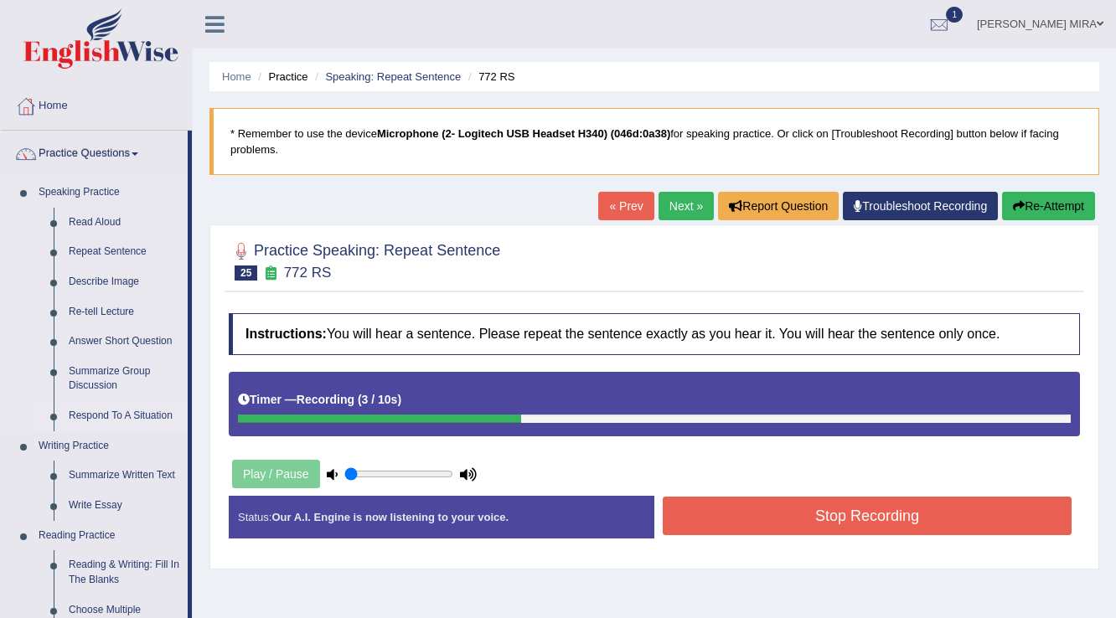
click at [122, 419] on link "Respond To A Situation" at bounding box center [124, 416] width 126 height 30
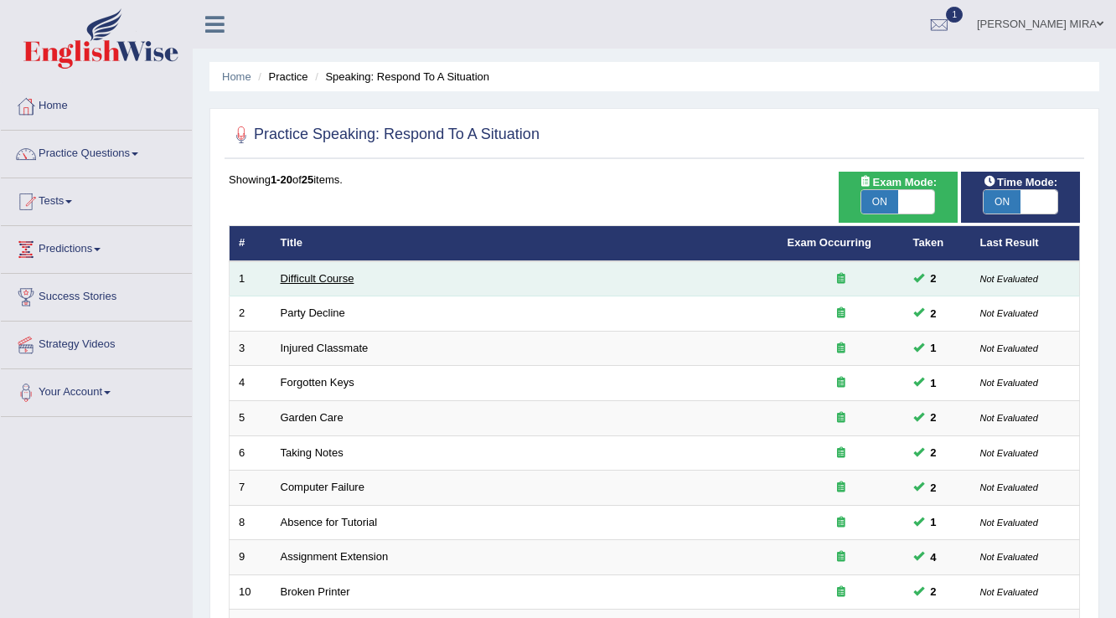
click at [333, 272] on link "Difficult Course" at bounding box center [318, 278] width 74 height 13
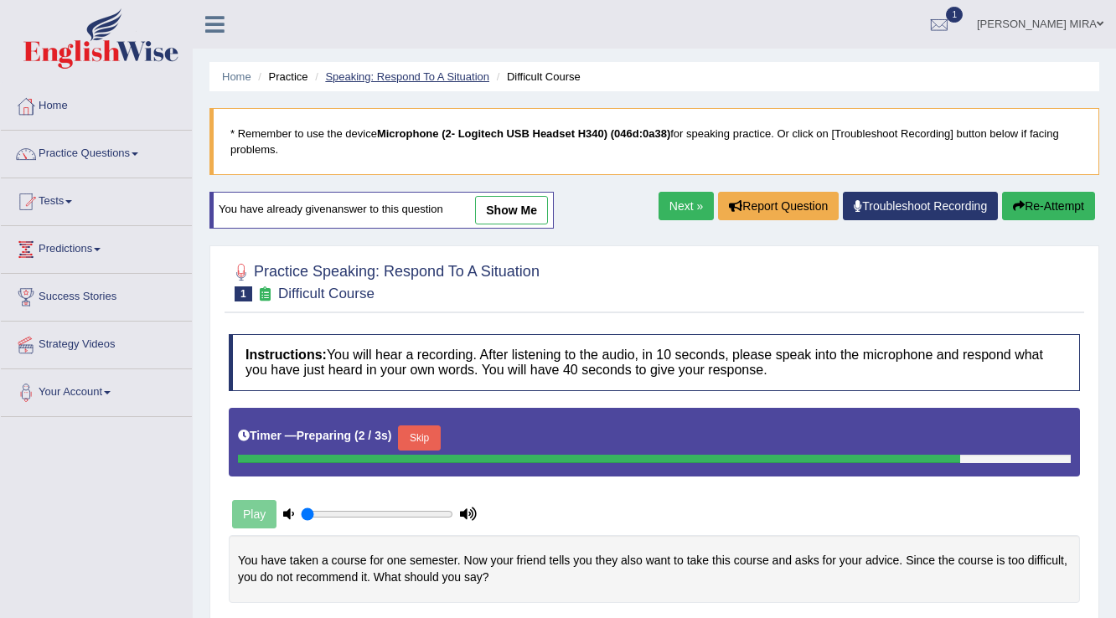
click at [409, 80] on link "Speaking: Respond To A Situation" at bounding box center [407, 76] width 164 height 13
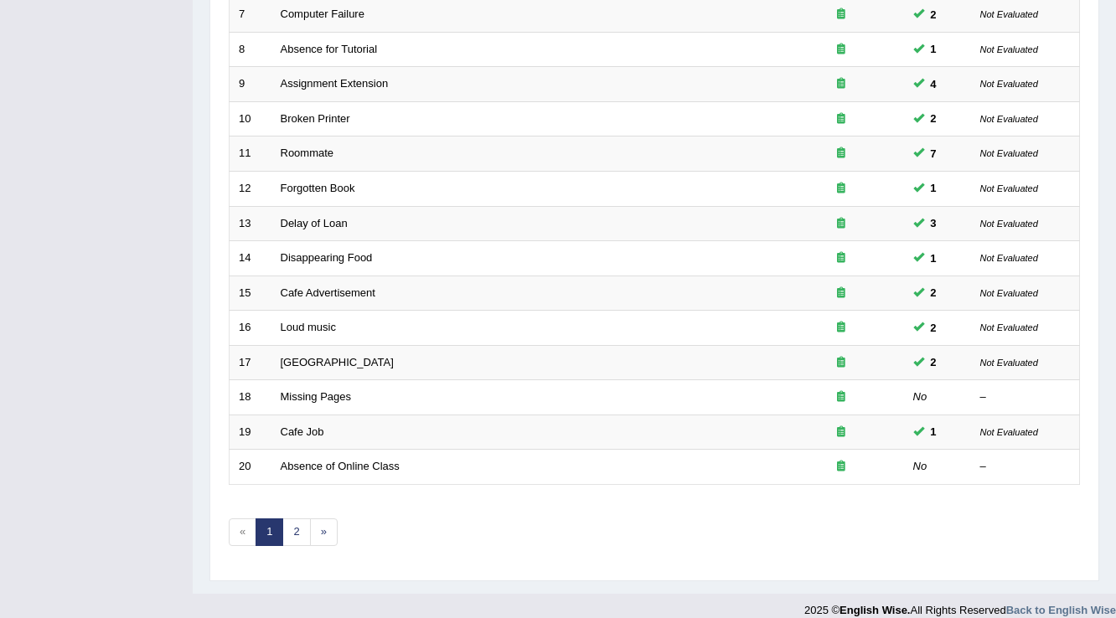
scroll to position [486, 0]
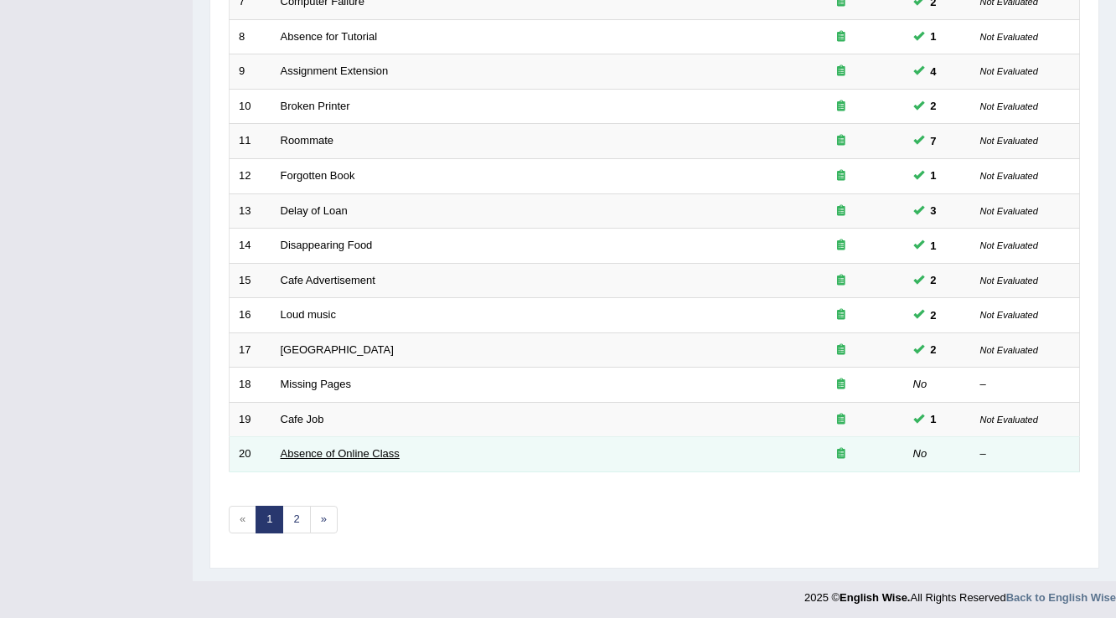
click at [348, 449] on link "Absence of Online Class" at bounding box center [340, 453] width 119 height 13
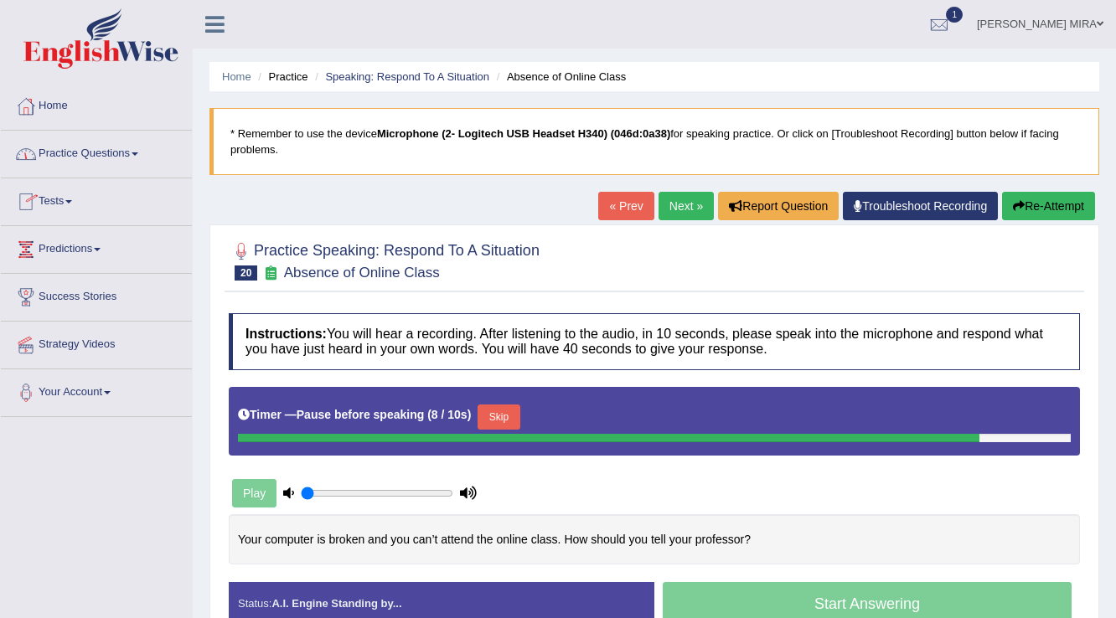
click at [94, 148] on link "Practice Questions" at bounding box center [96, 152] width 191 height 42
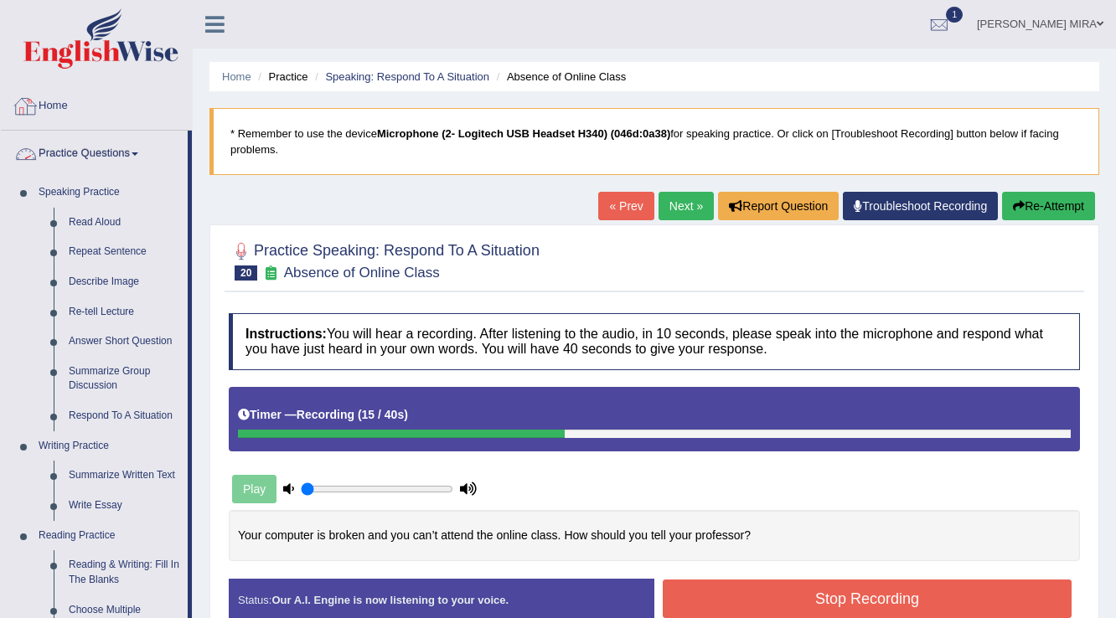
click at [57, 104] on link "Home" at bounding box center [96, 104] width 191 height 42
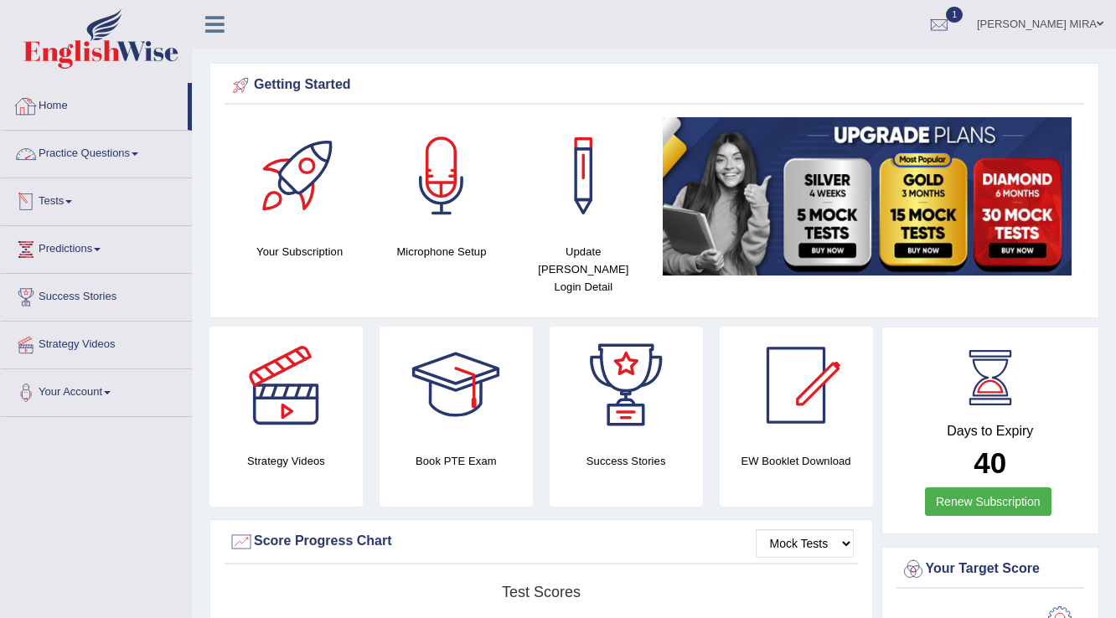
click at [84, 147] on link "Practice Questions" at bounding box center [96, 152] width 191 height 42
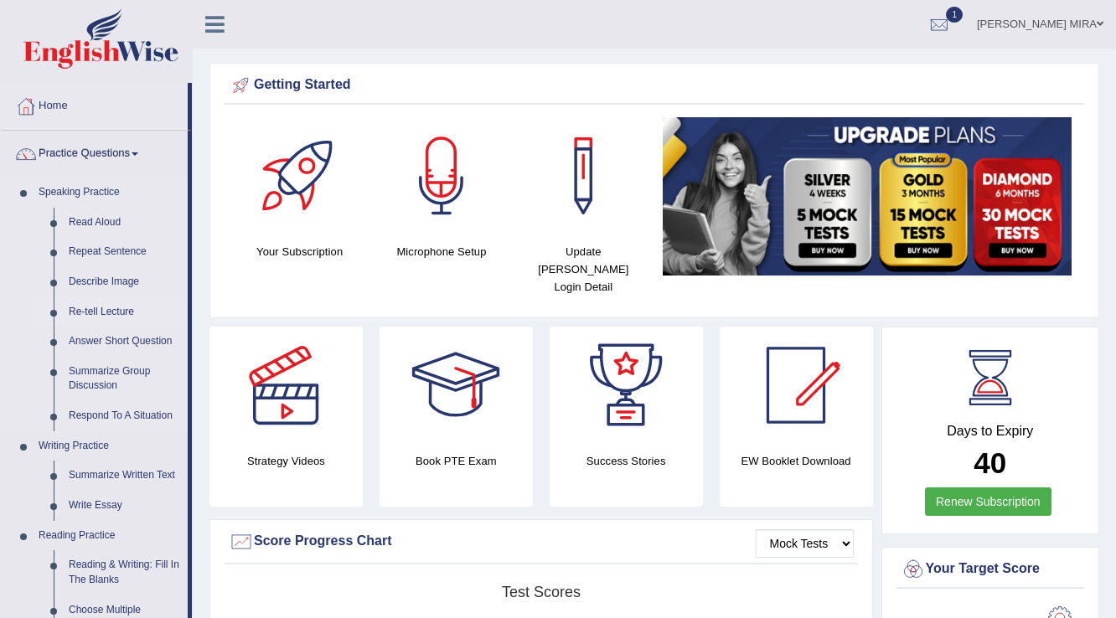
click at [97, 312] on link "Re-tell Lecture" at bounding box center [124, 312] width 126 height 30
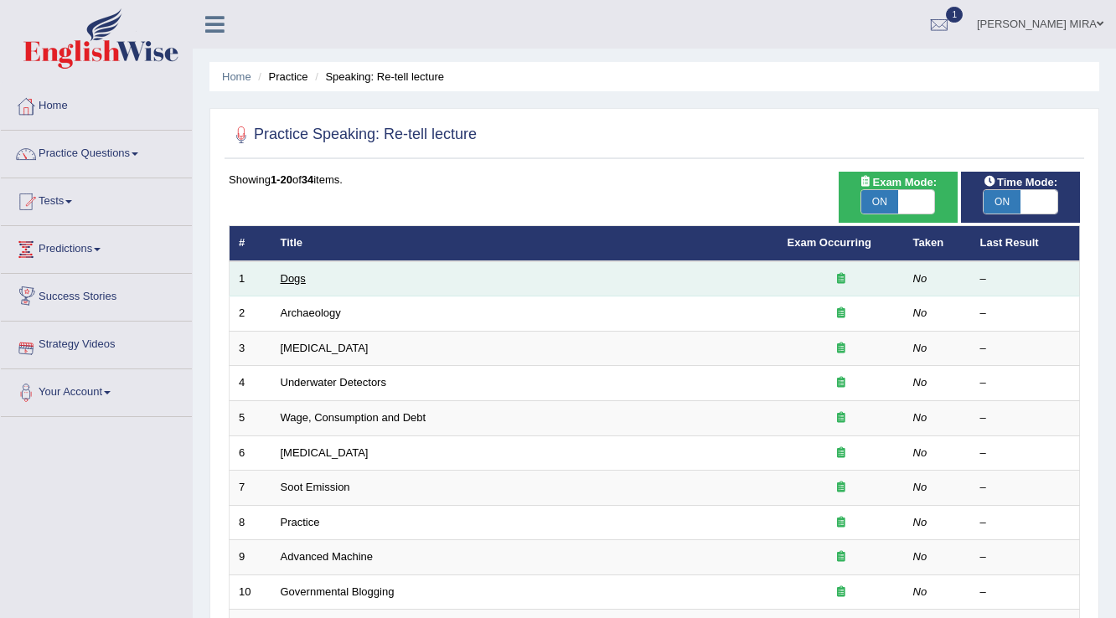
click at [288, 281] on link "Dogs" at bounding box center [293, 278] width 25 height 13
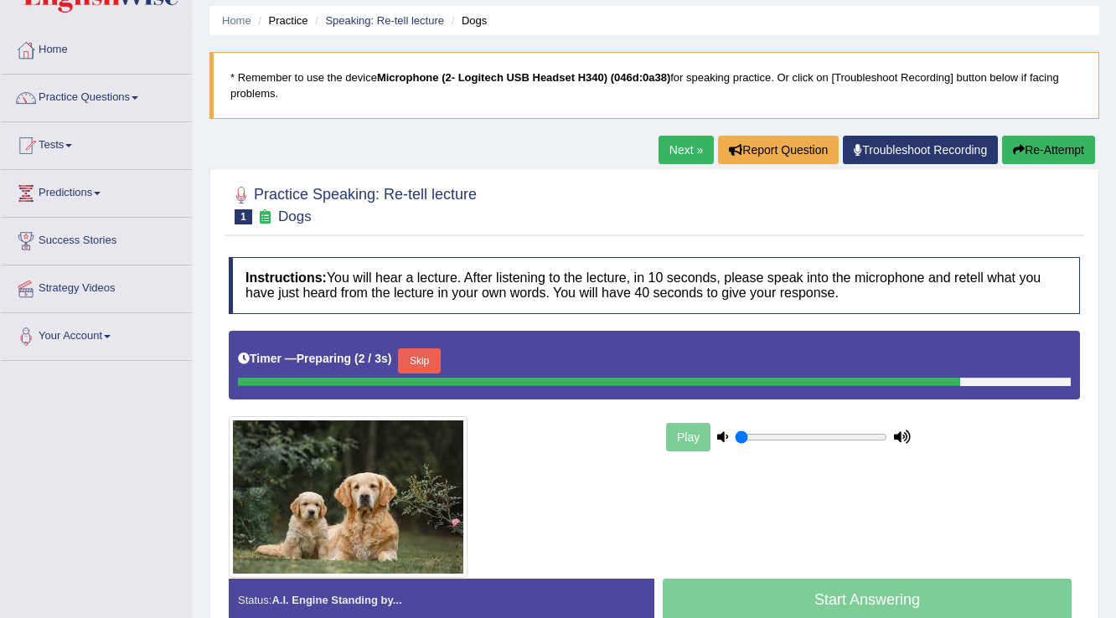
scroll to position [201, 0]
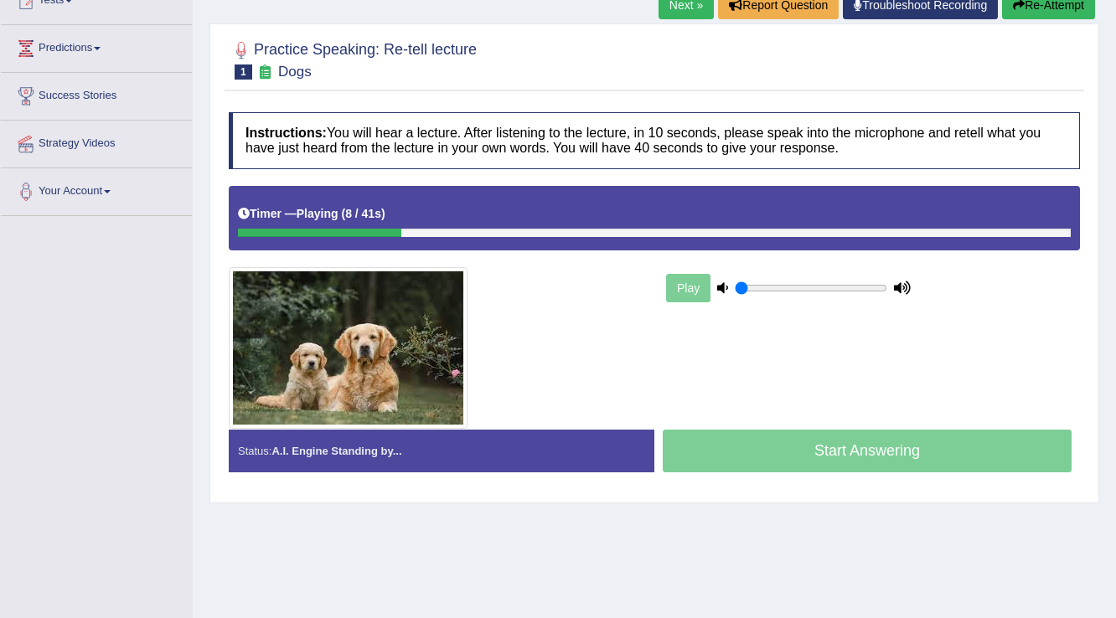
click at [1062, 2] on button "Re-Attempt" at bounding box center [1048, 5] width 93 height 28
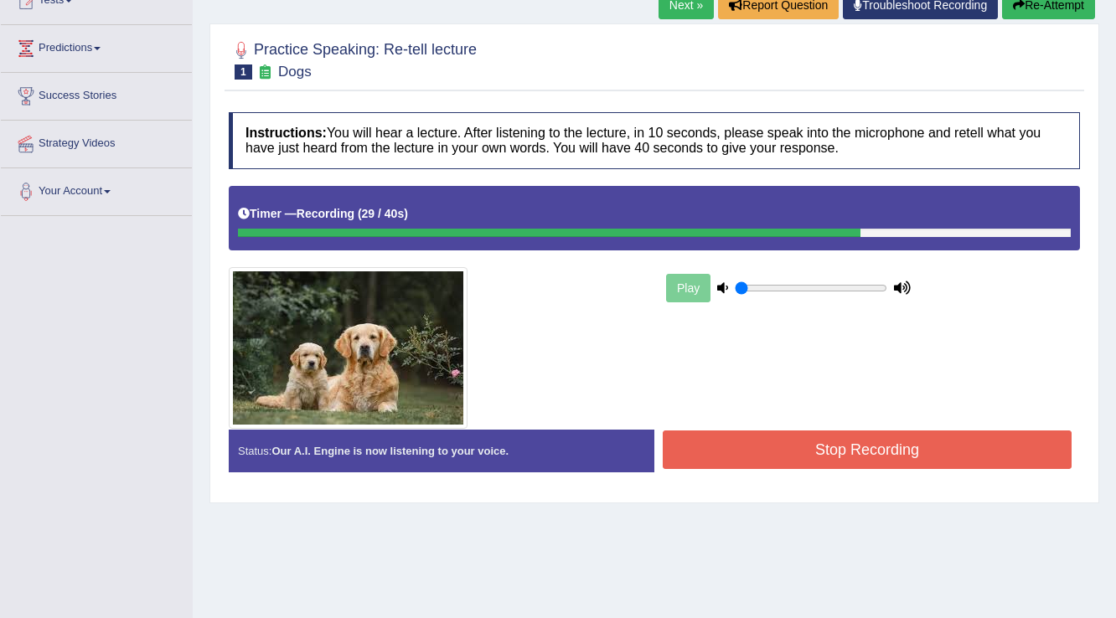
click at [741, 452] on button "Stop Recording" at bounding box center [866, 449] width 409 height 39
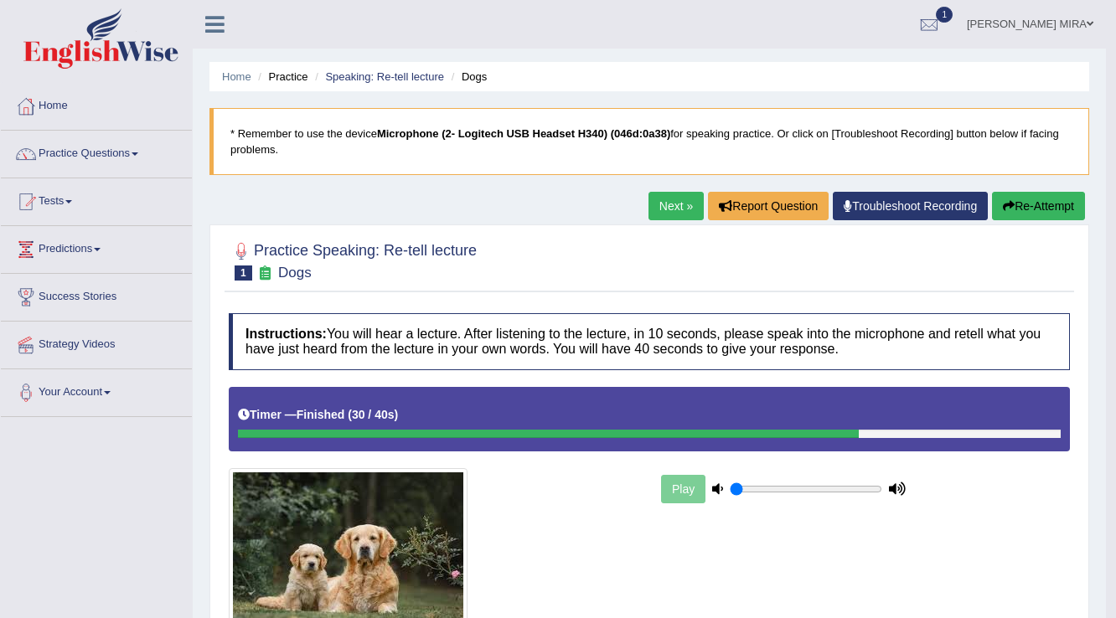
click at [1065, 204] on button "Re-Attempt" at bounding box center [1038, 206] width 93 height 28
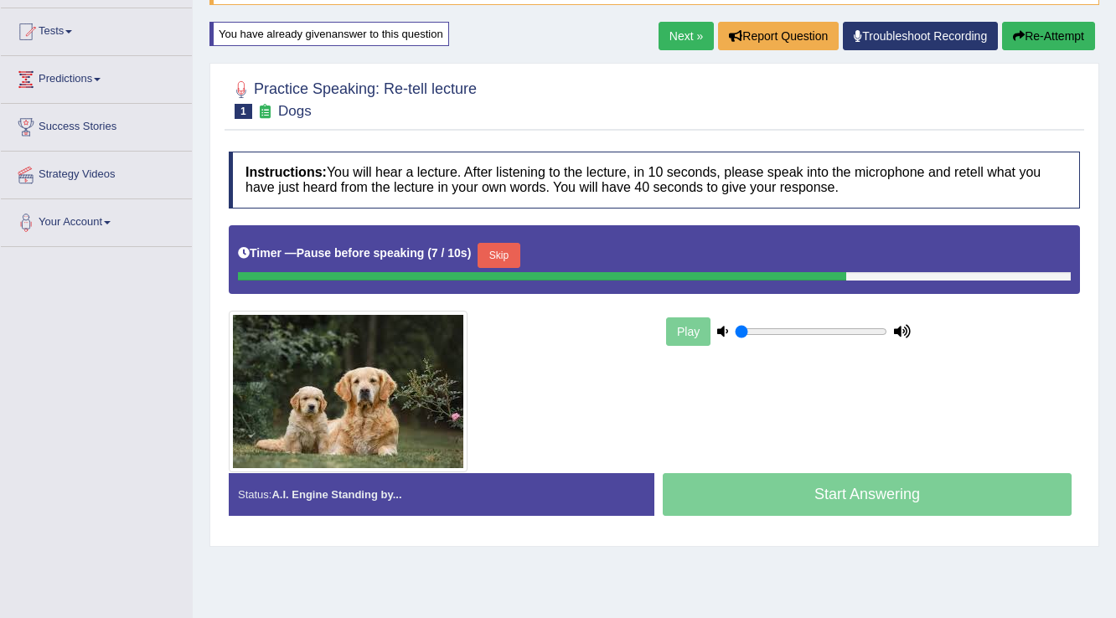
scroll to position [201, 0]
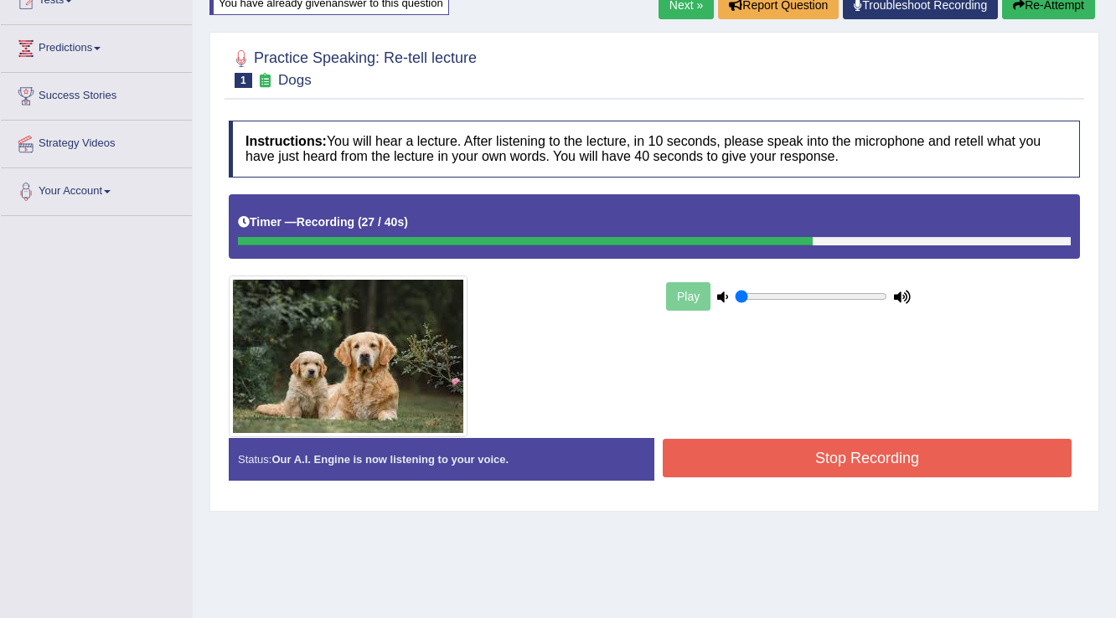
click at [888, 452] on button "Stop Recording" at bounding box center [866, 458] width 409 height 39
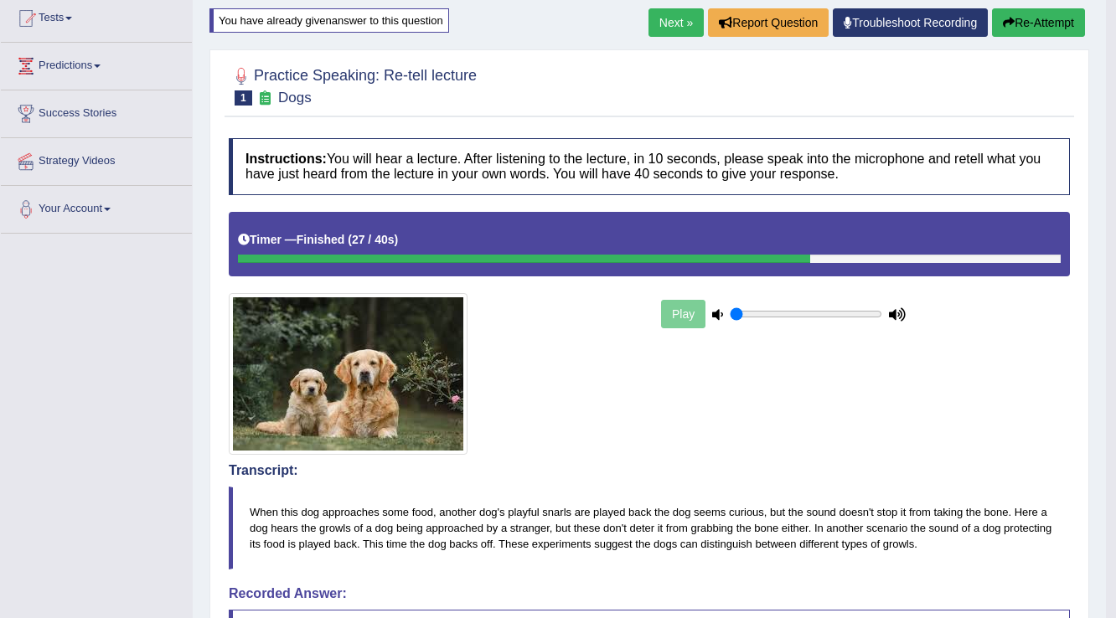
scroll to position [134, 0]
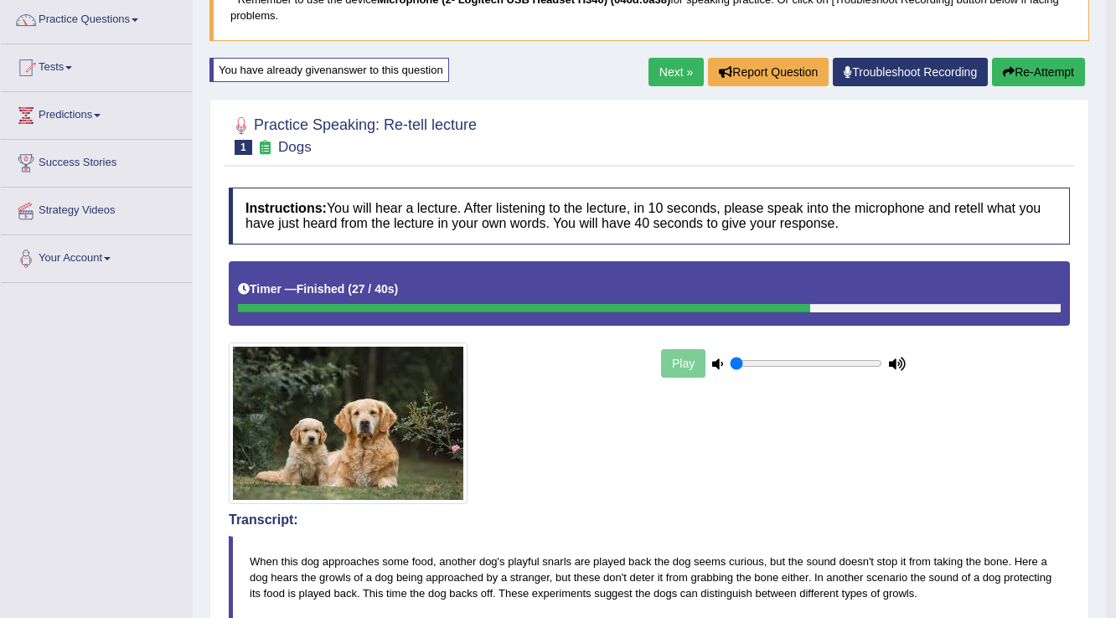
click at [655, 67] on link "Next »" at bounding box center [675, 72] width 55 height 28
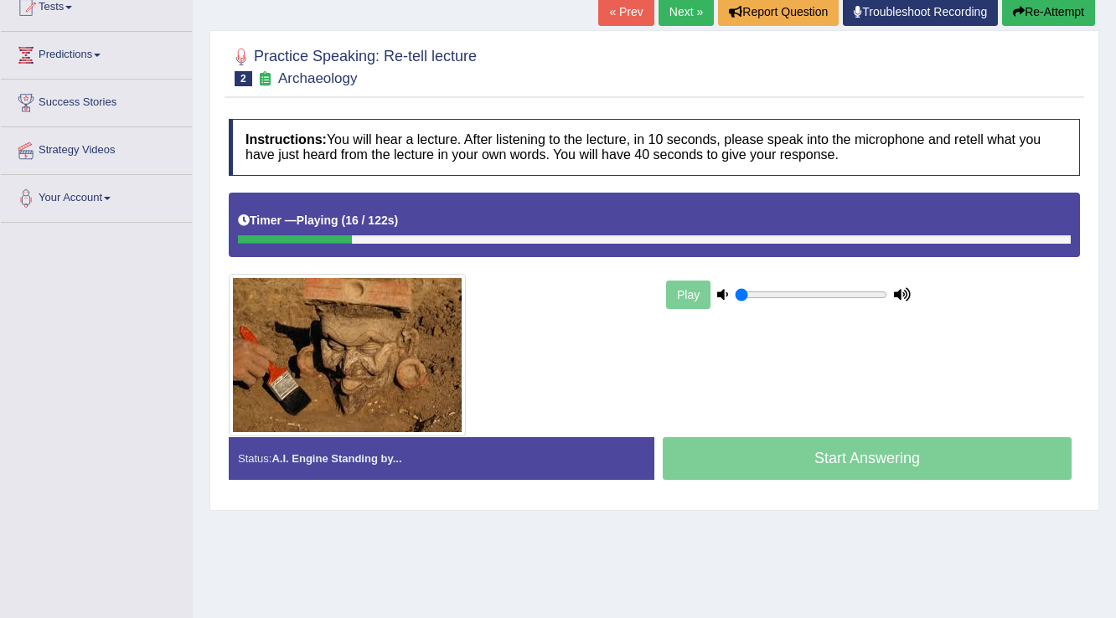
scroll to position [261, 0]
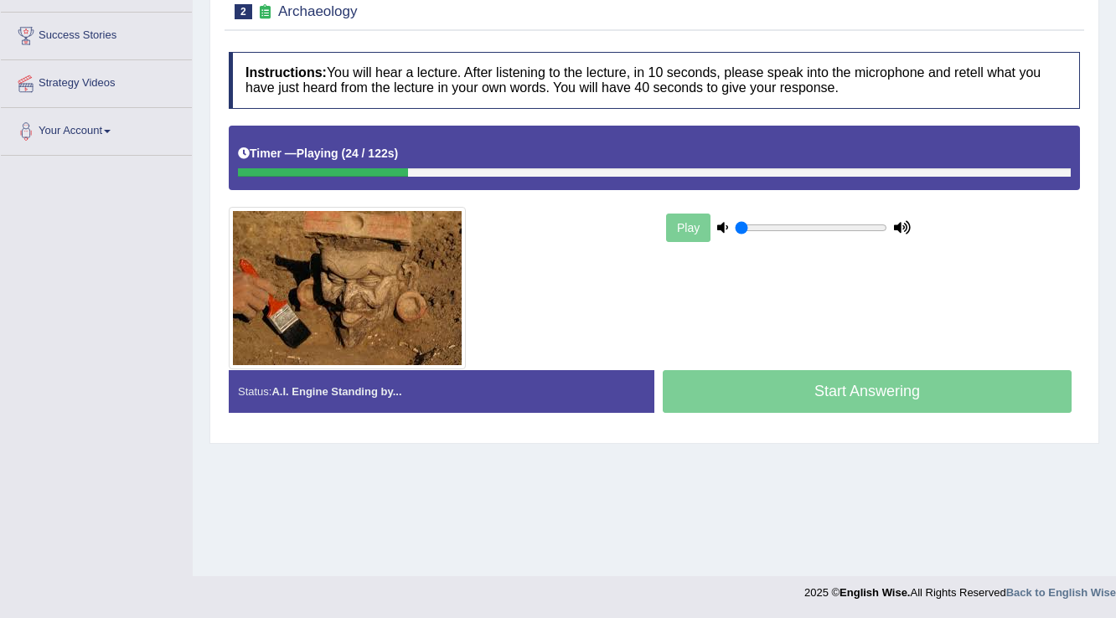
click at [1045, 328] on div "Play" at bounding box center [654, 248] width 868 height 244
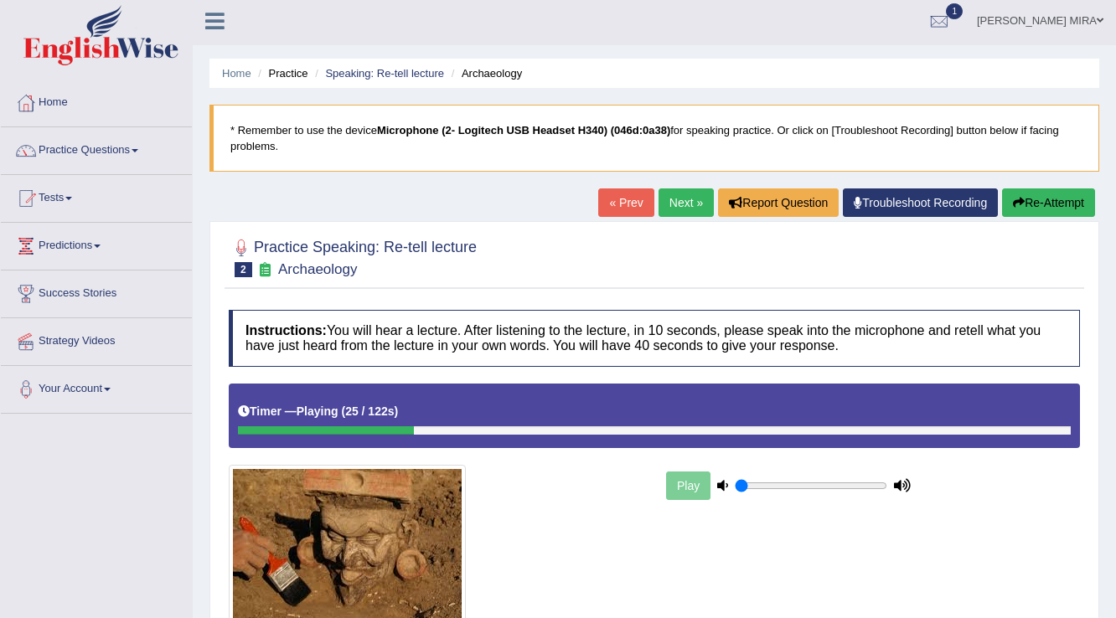
scroll to position [0, 0]
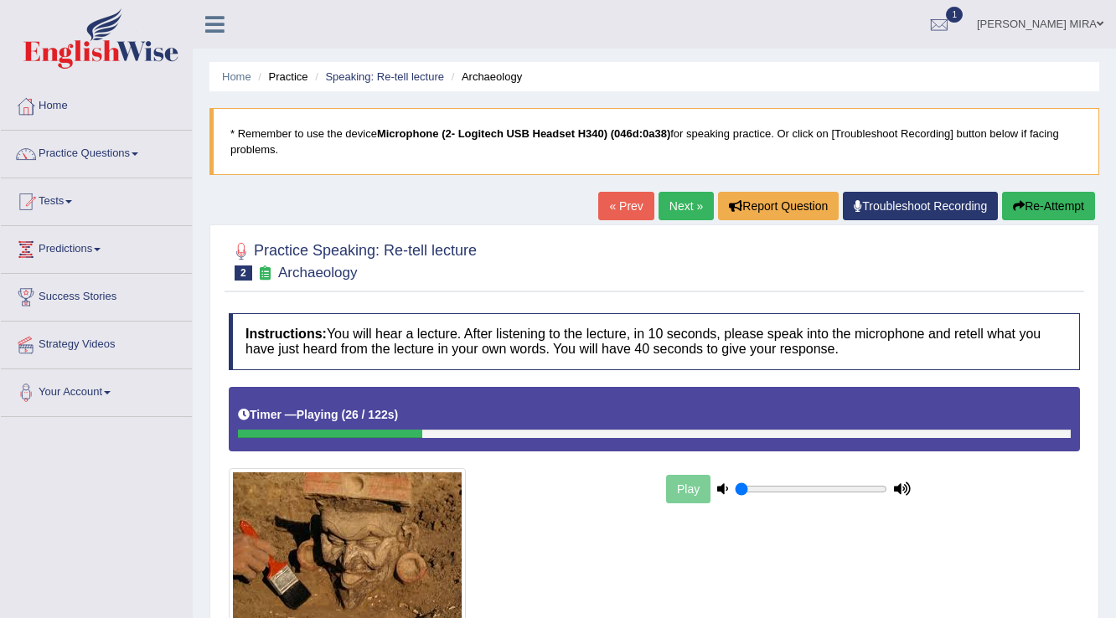
click at [1044, 208] on button "Re-Attempt" at bounding box center [1048, 206] width 93 height 28
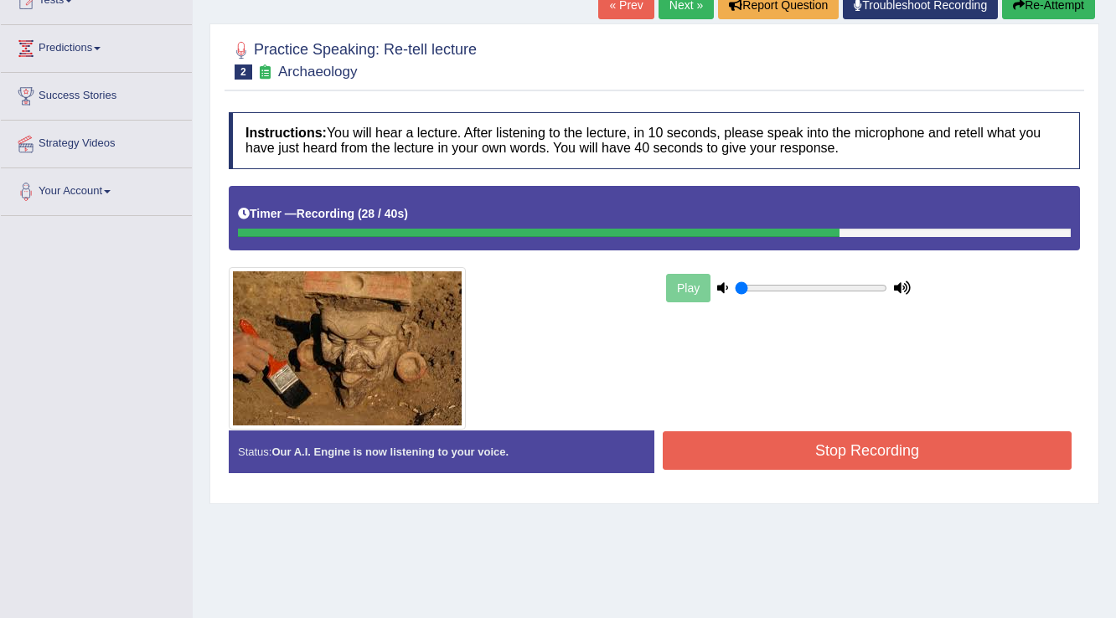
click at [871, 432] on button "Stop Recording" at bounding box center [866, 450] width 409 height 39
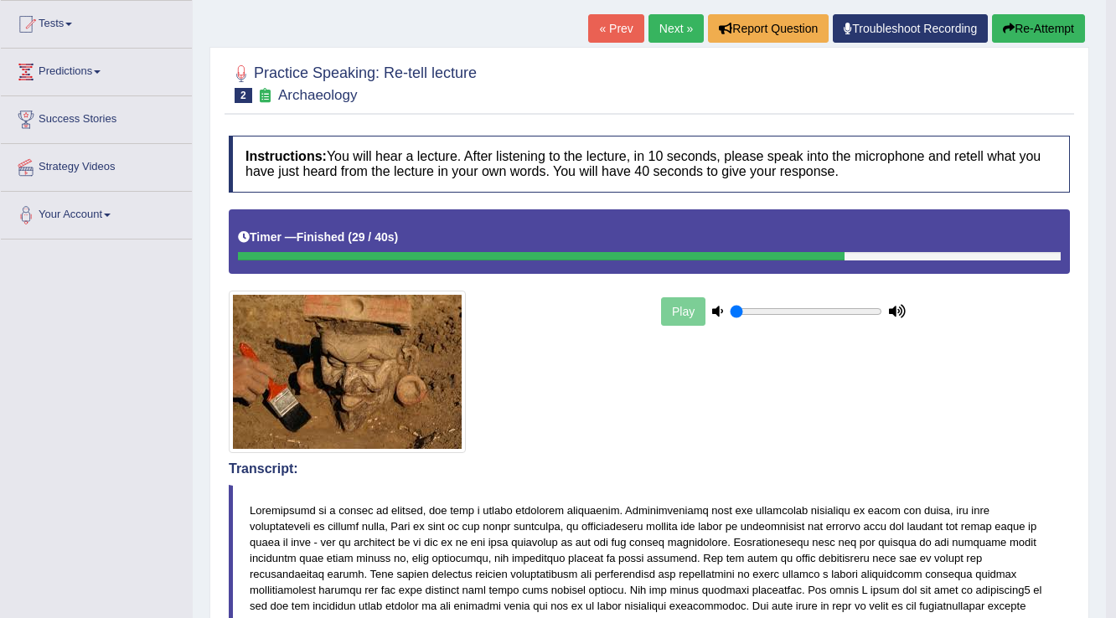
scroll to position [134, 0]
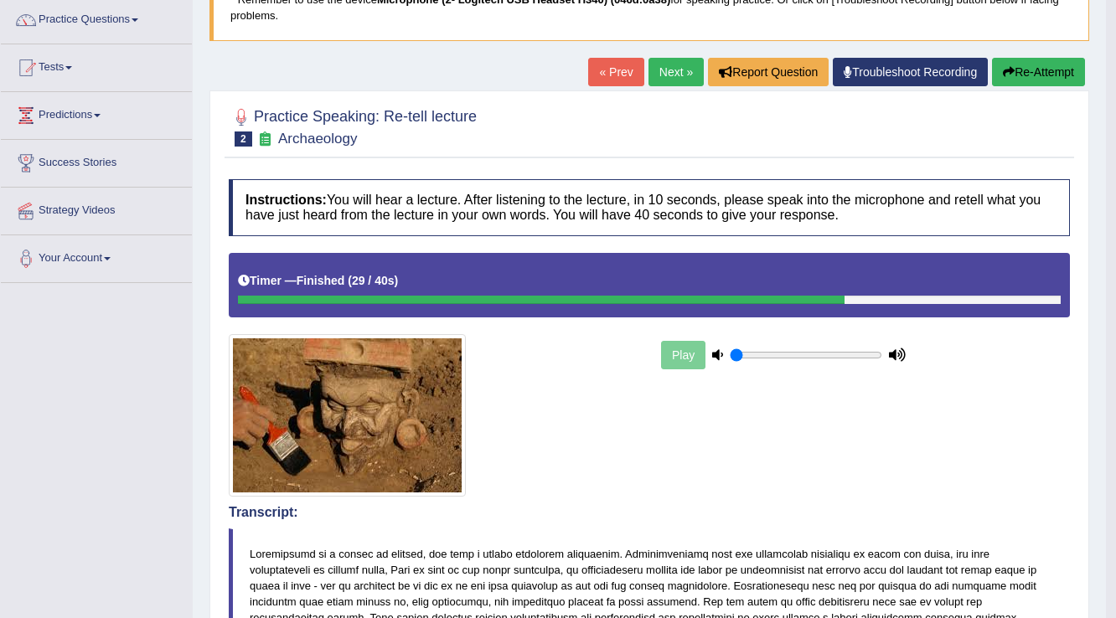
click at [654, 70] on link "Next »" at bounding box center [675, 72] width 55 height 28
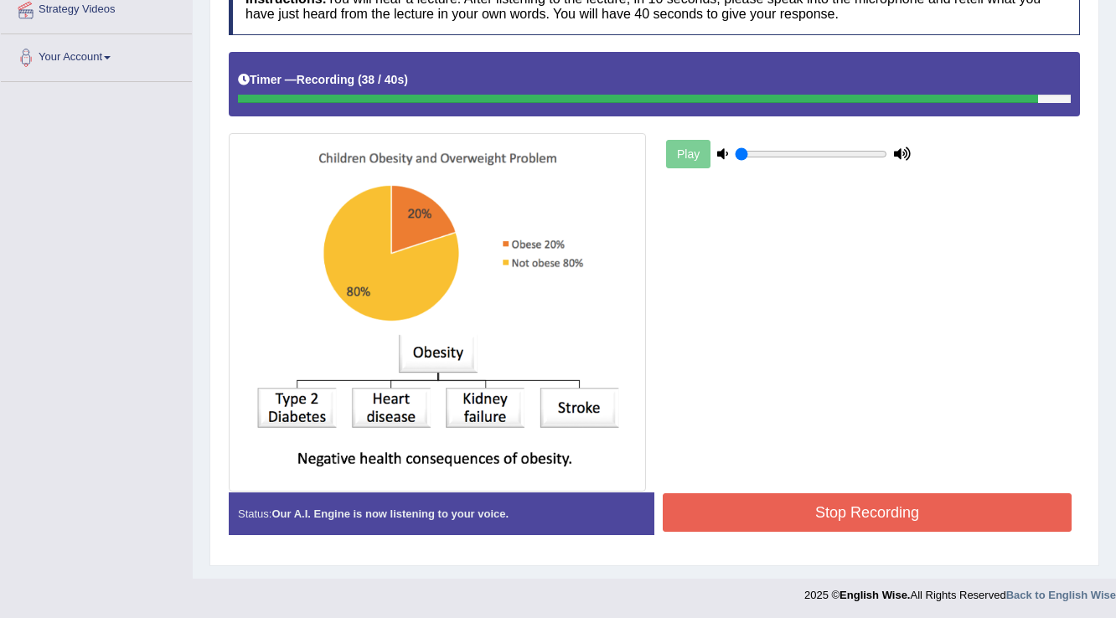
scroll to position [335, 0]
click at [766, 517] on button "Stop Recording" at bounding box center [866, 512] width 409 height 39
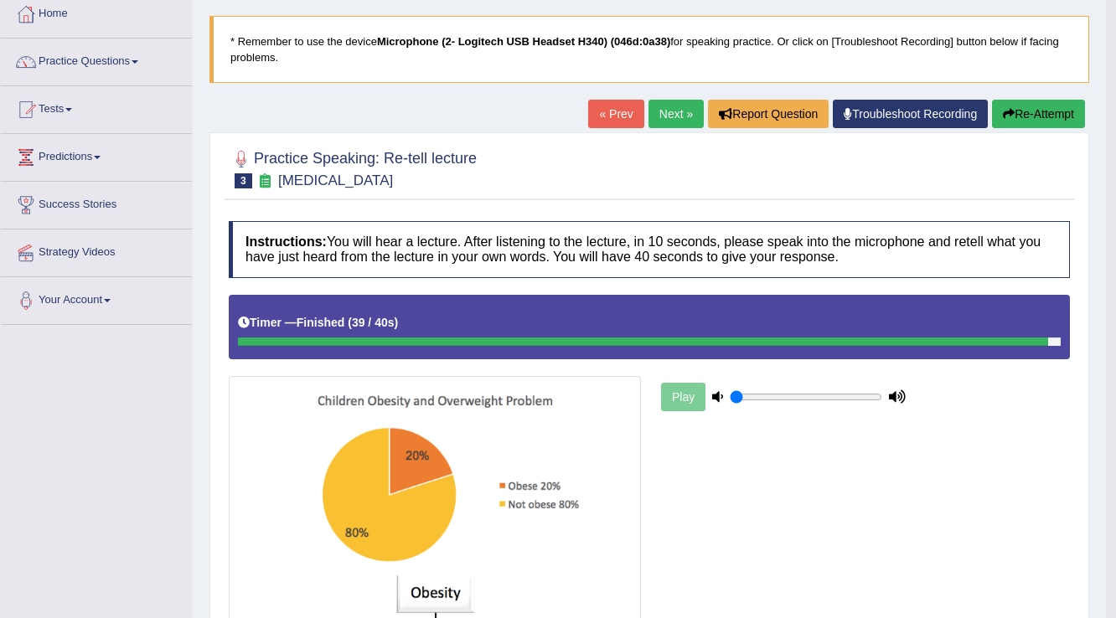
scroll to position [67, 0]
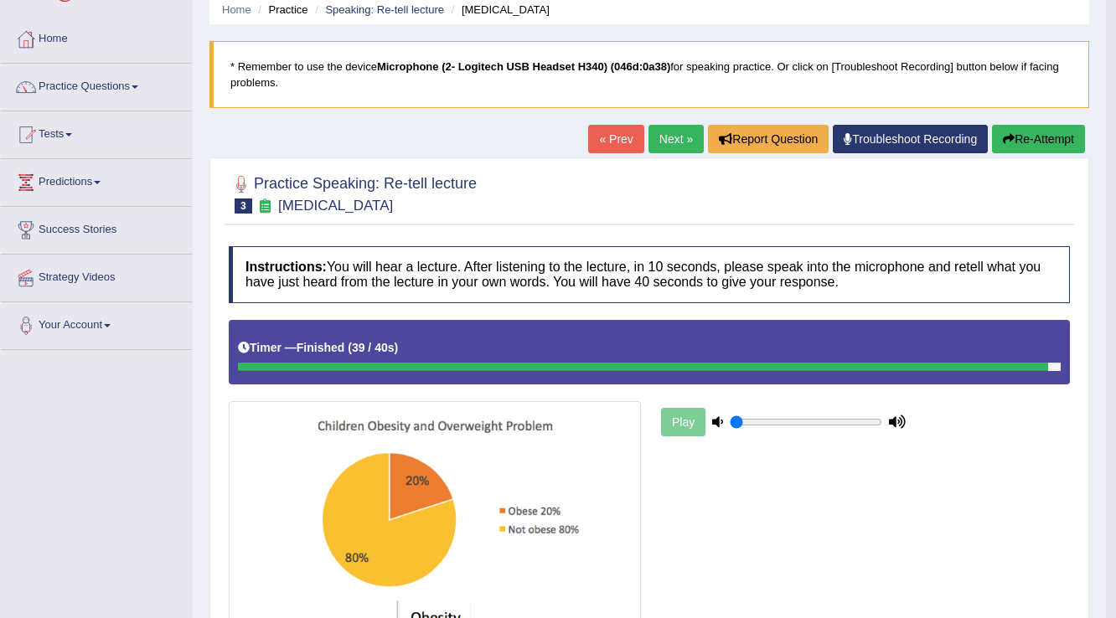
click at [1035, 142] on button "Re-Attempt" at bounding box center [1038, 139] width 93 height 28
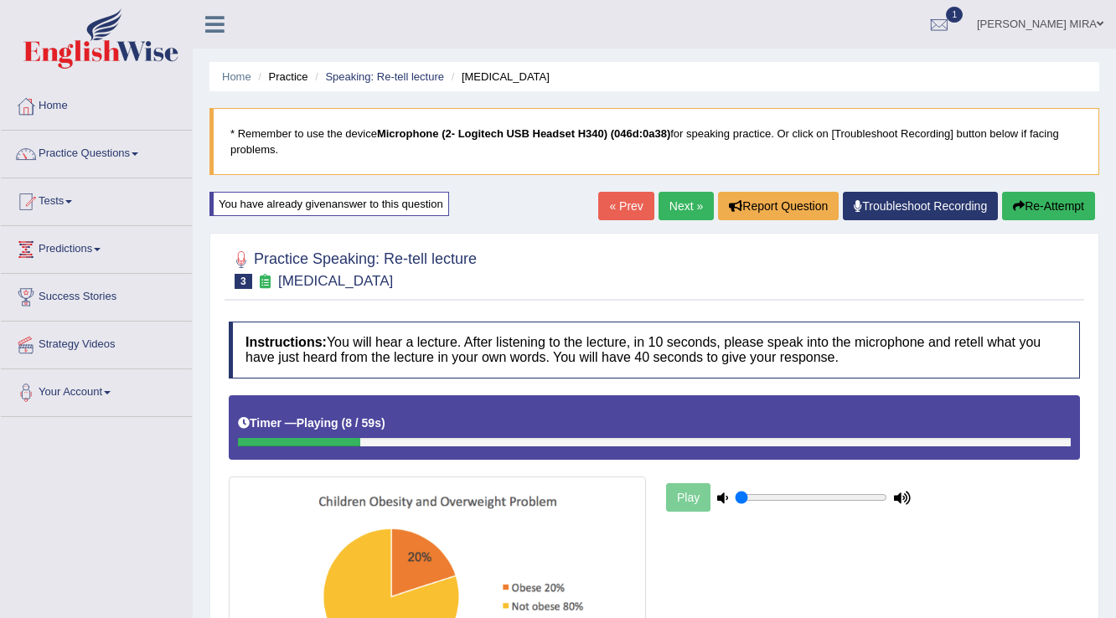
click at [1038, 211] on button "Re-Attempt" at bounding box center [1048, 206] width 93 height 28
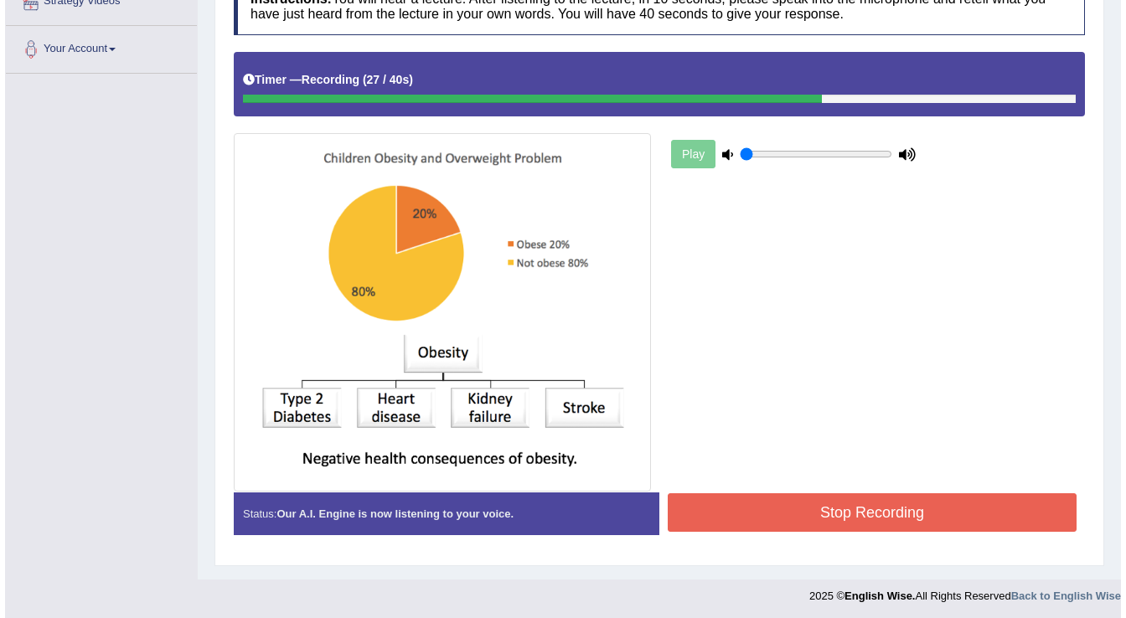
scroll to position [276, 0]
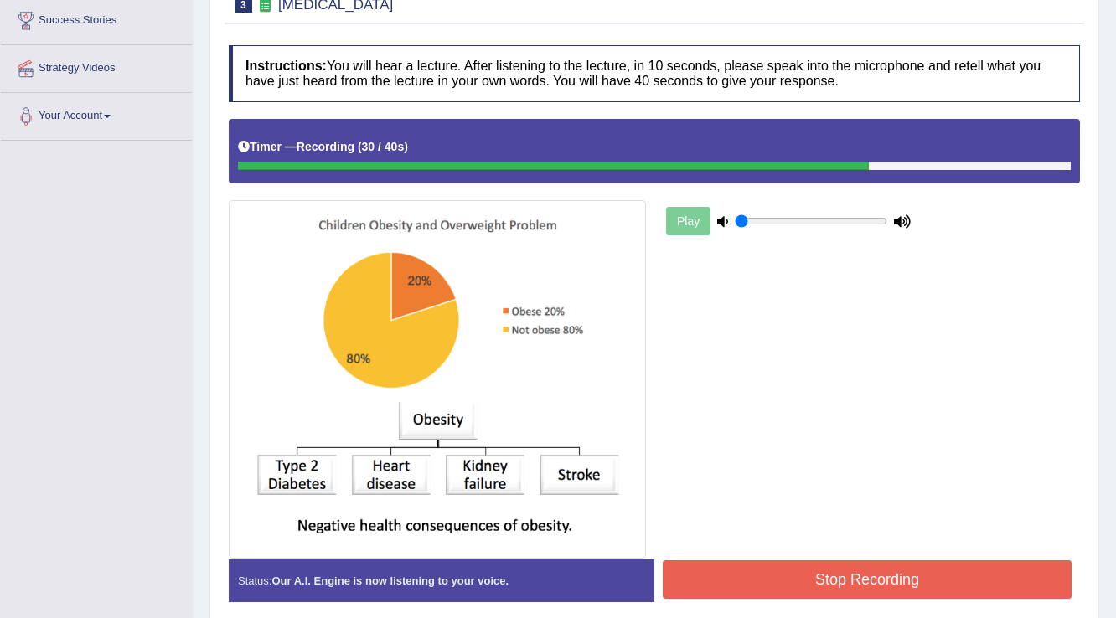
drag, startPoint x: 836, startPoint y: 559, endPoint x: 837, endPoint y: 580, distance: 21.0
click at [837, 580] on div "Instructions: You will hear a lecture. After listening to the lecture, in 10 se…" at bounding box center [653, 330] width 859 height 587
click at [838, 587] on button "Stop Recording" at bounding box center [866, 579] width 409 height 39
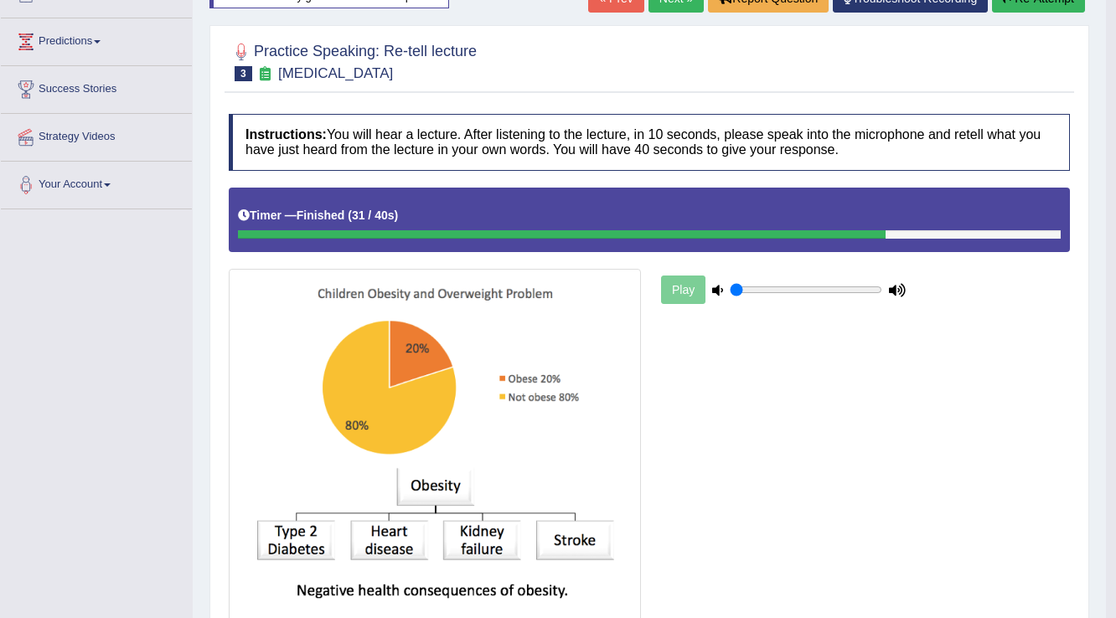
scroll to position [3, 0]
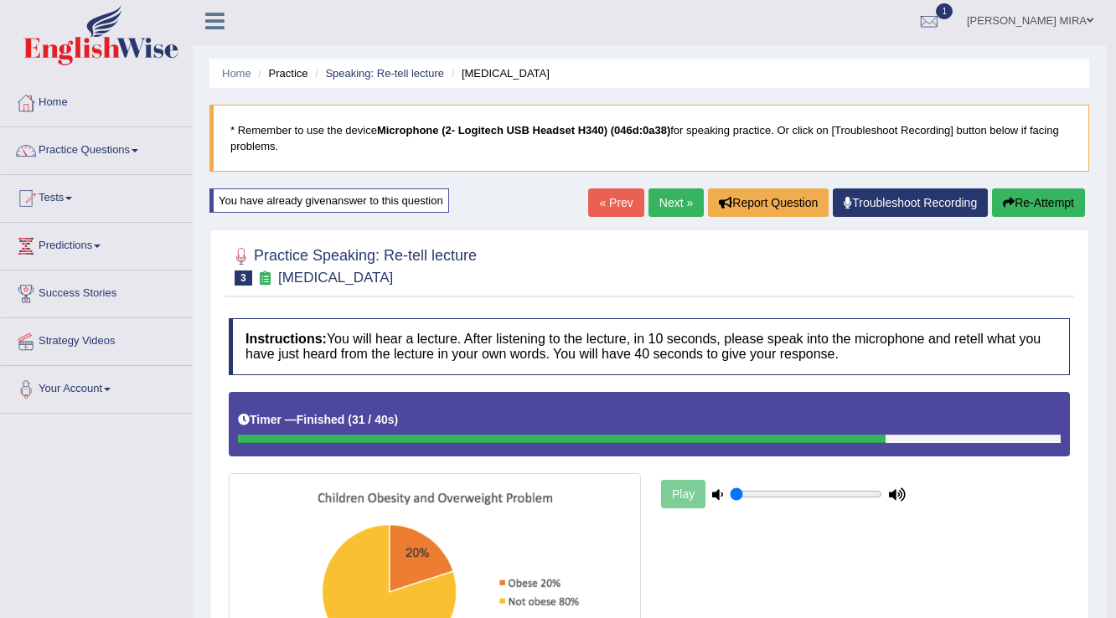
click at [682, 207] on link "Next »" at bounding box center [675, 202] width 55 height 28
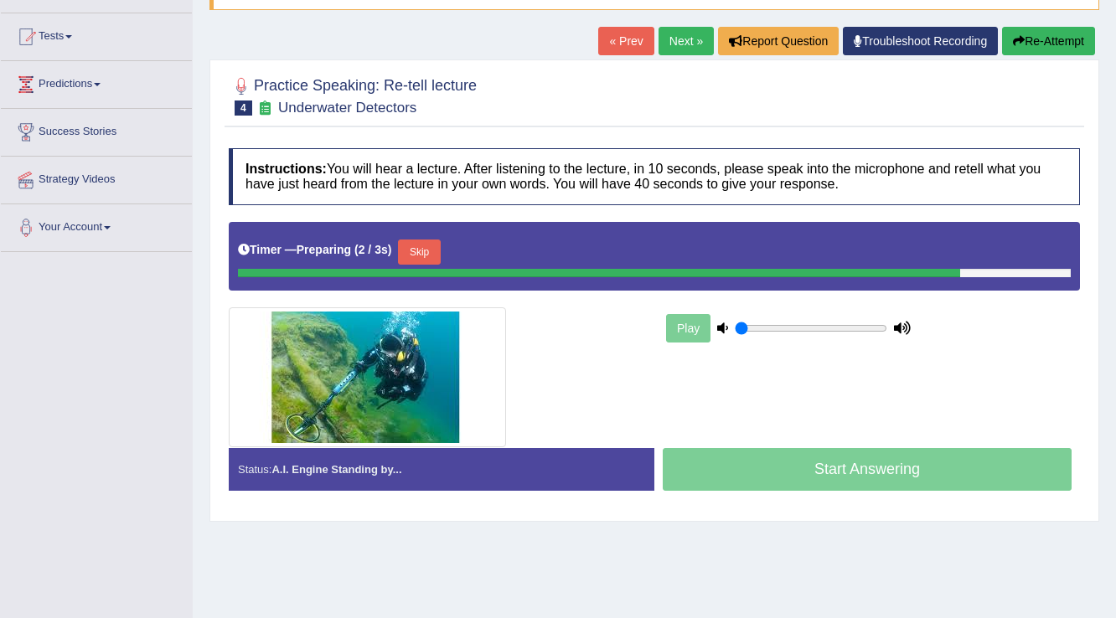
scroll to position [201, 0]
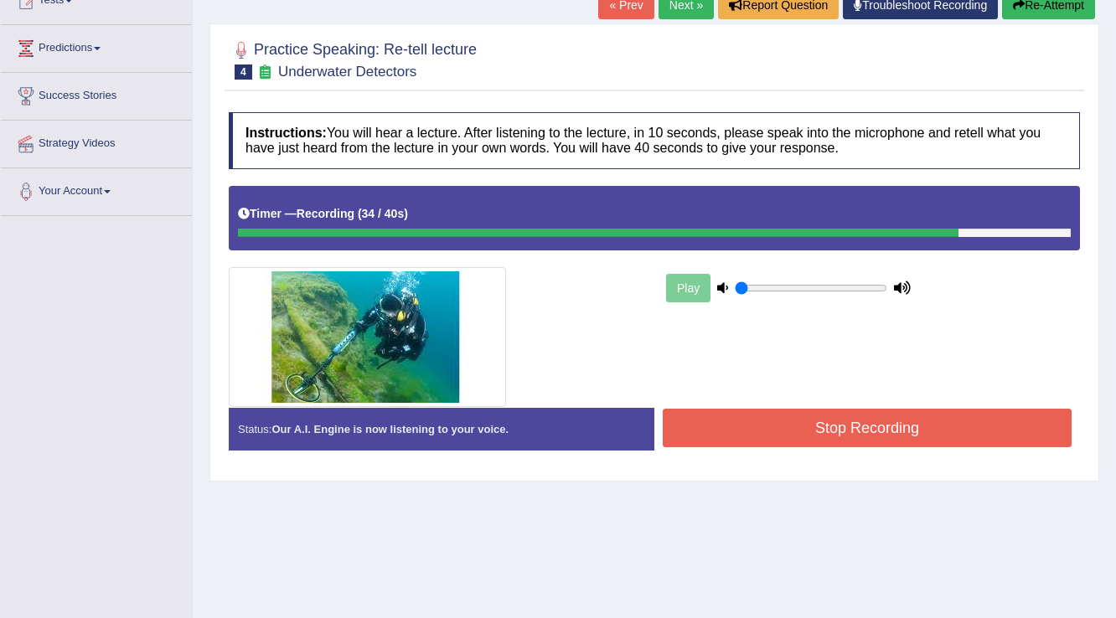
click at [794, 425] on button "Stop Recording" at bounding box center [866, 428] width 409 height 39
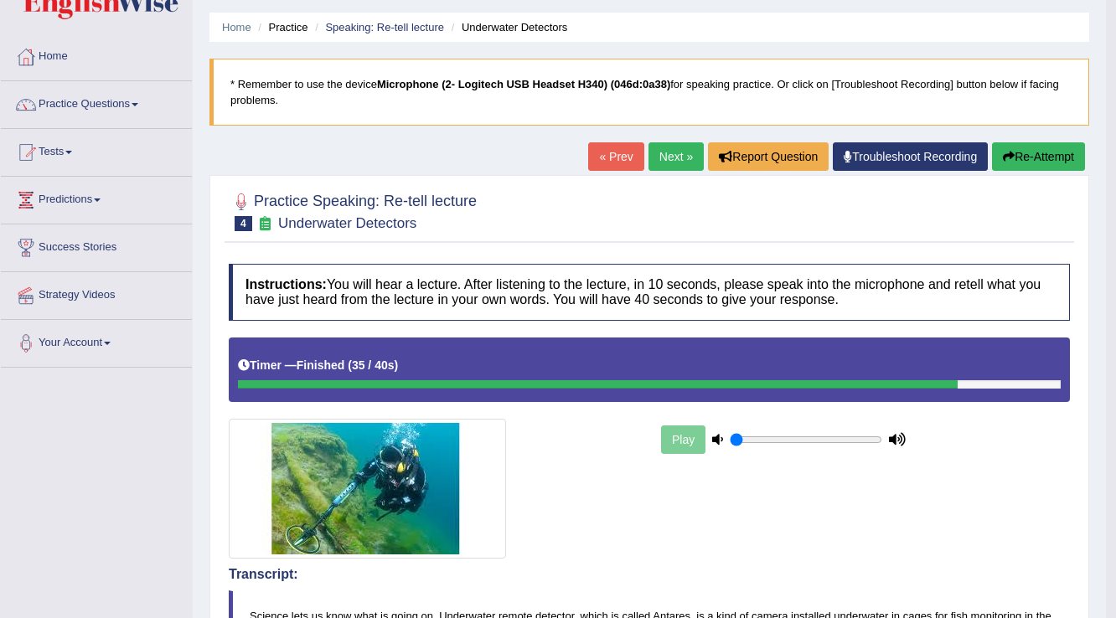
scroll to position [0, 0]
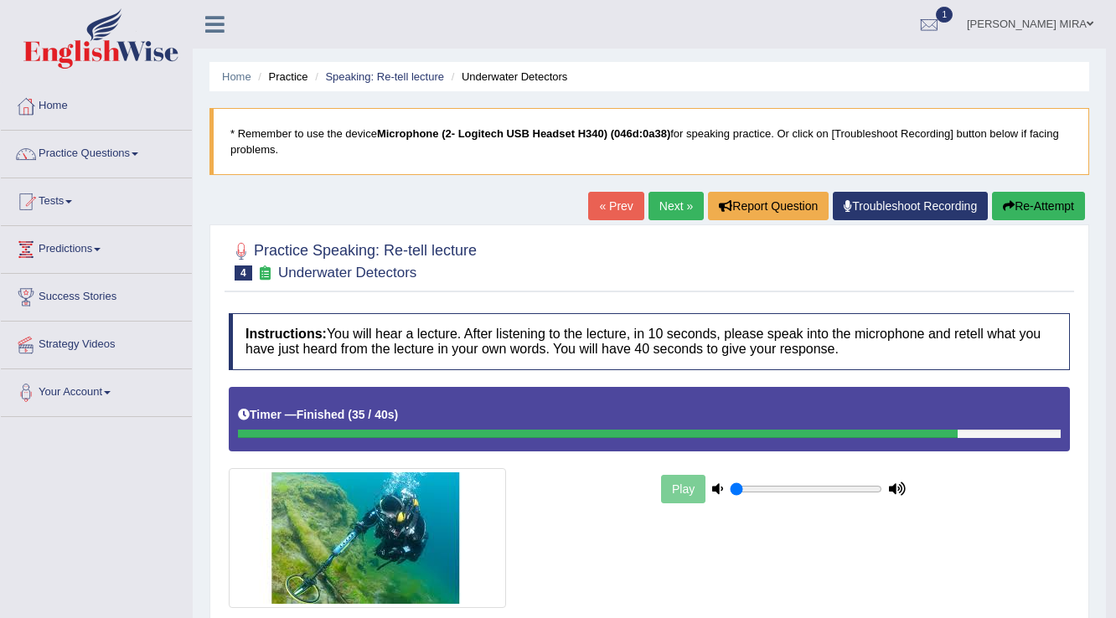
click at [678, 209] on link "Next »" at bounding box center [675, 206] width 55 height 28
